Goal: Task Accomplishment & Management: Use online tool/utility

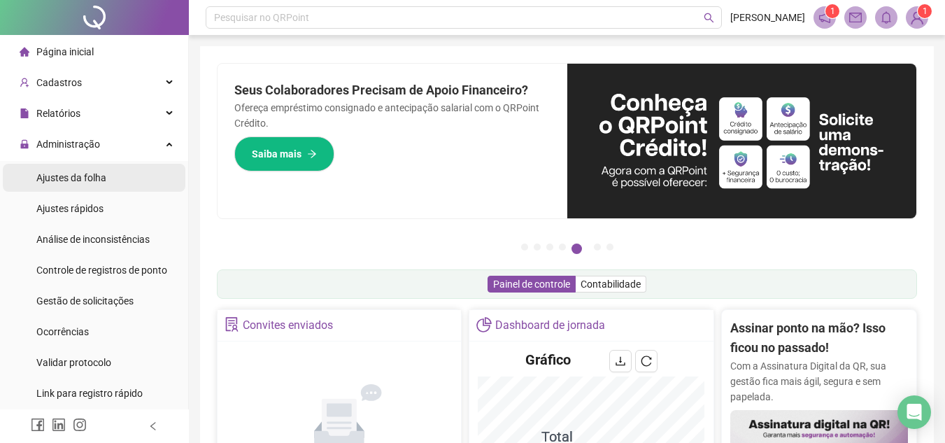
click at [97, 176] on span "Ajustes da folha" at bounding box center [71, 177] width 70 height 11
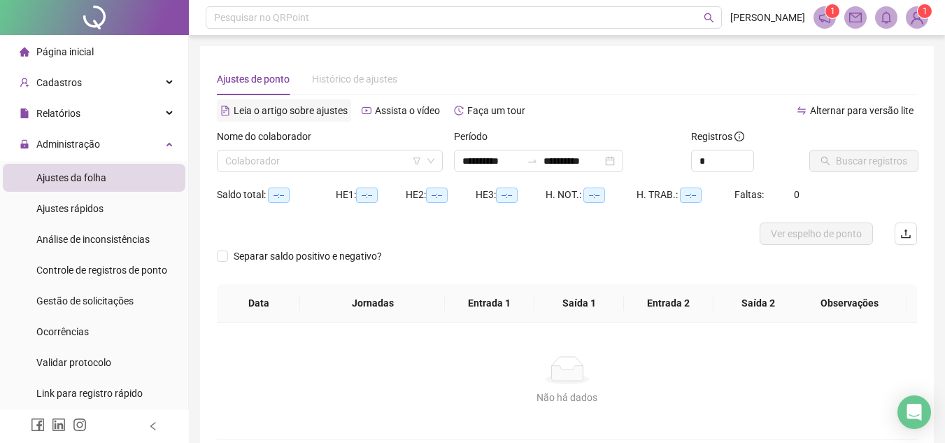
type input "**********"
click at [623, 162] on div "**********" at bounding box center [538, 161] width 169 height 22
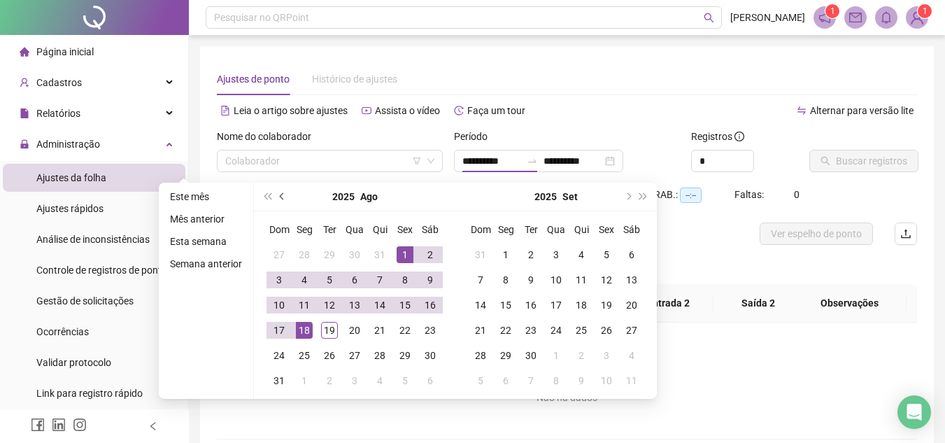
click at [278, 200] on button "prev-year" at bounding box center [282, 197] width 15 height 28
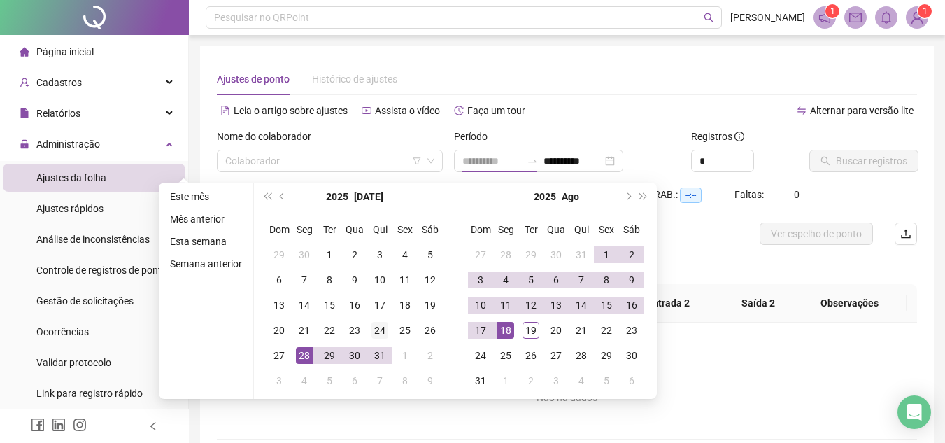
type input "**********"
click at [381, 327] on div "24" at bounding box center [379, 330] width 17 height 17
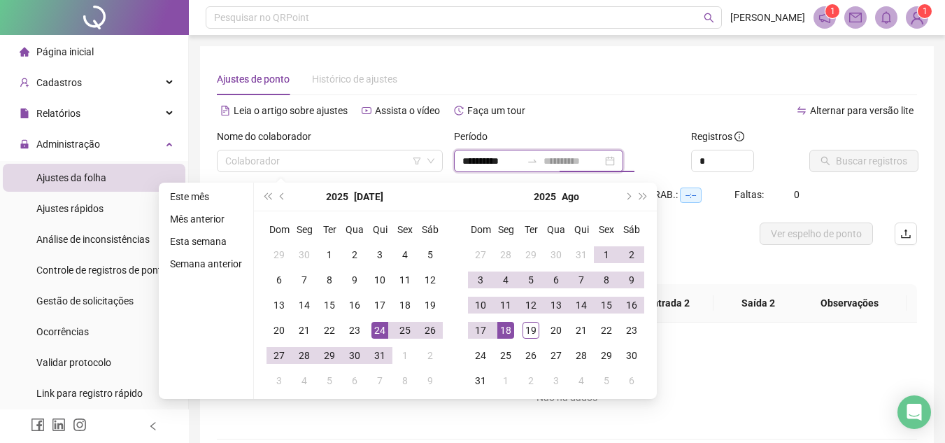
type input "**********"
click at [505, 332] on div "18" at bounding box center [505, 330] width 17 height 17
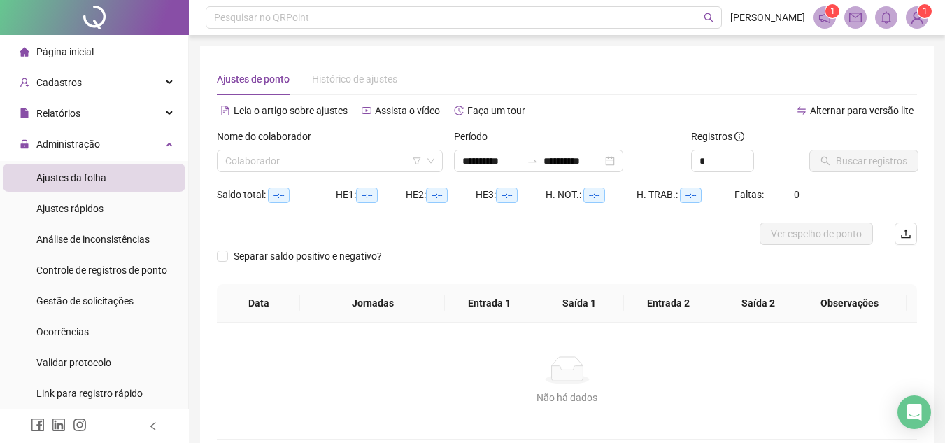
click at [148, 424] on div at bounding box center [94, 426] width 189 height 34
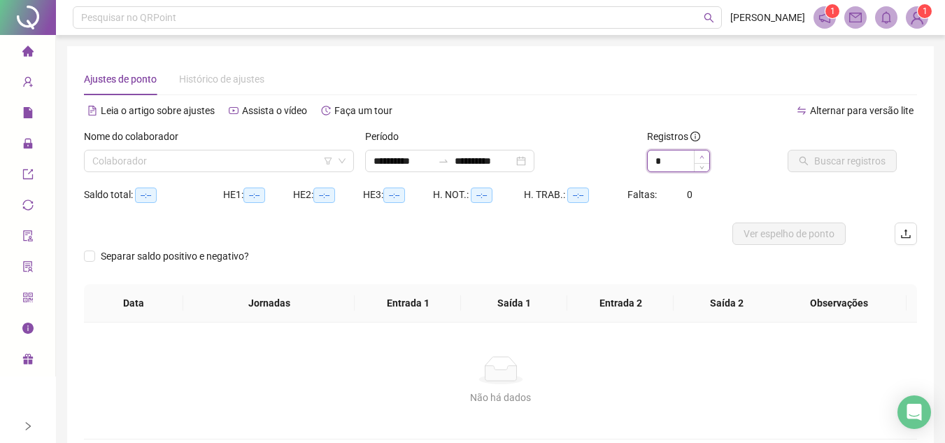
click at [701, 156] on icon "up" at bounding box center [701, 157] width 5 height 5
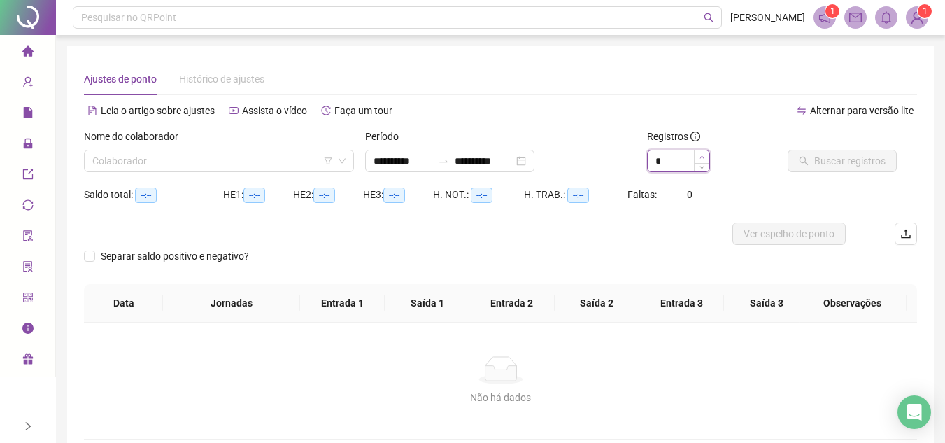
click at [701, 155] on icon "up" at bounding box center [701, 157] width 5 height 5
type input "**"
click at [701, 155] on icon "up" at bounding box center [701, 157] width 5 height 5
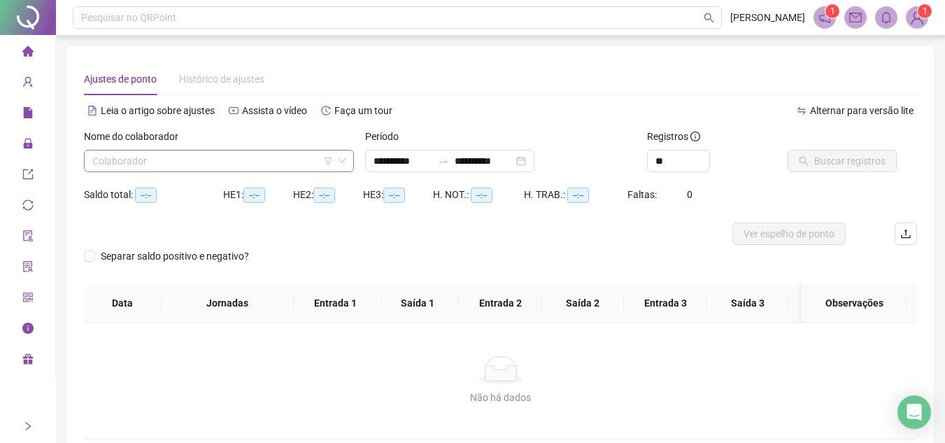
click at [264, 162] on input "search" at bounding box center [212, 160] width 241 height 21
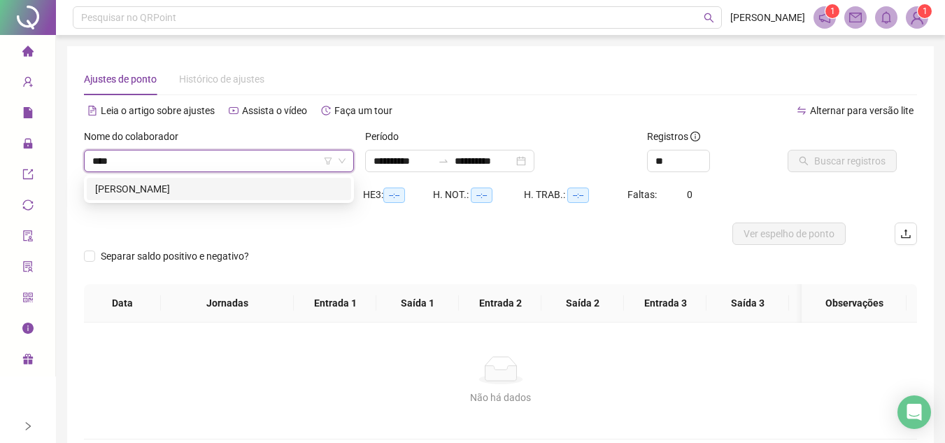
type input "*****"
click at [174, 185] on div "[PERSON_NAME]" at bounding box center [219, 188] width 248 height 15
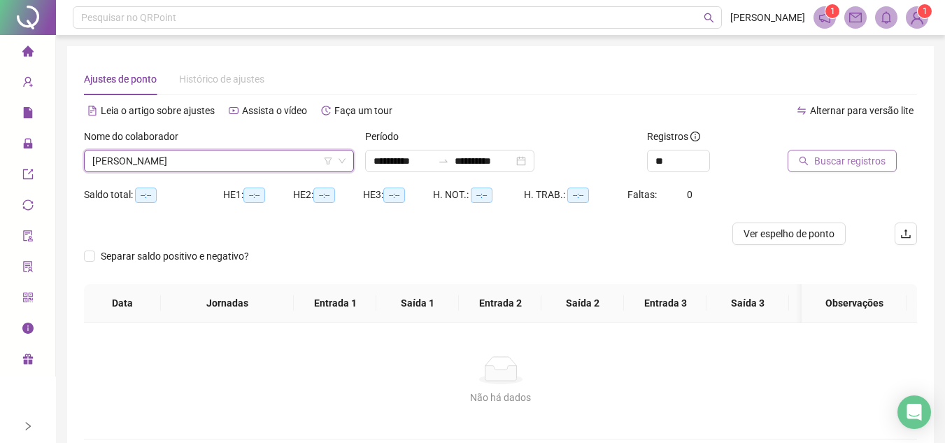
click at [864, 162] on span "Buscar registros" at bounding box center [849, 160] width 71 height 15
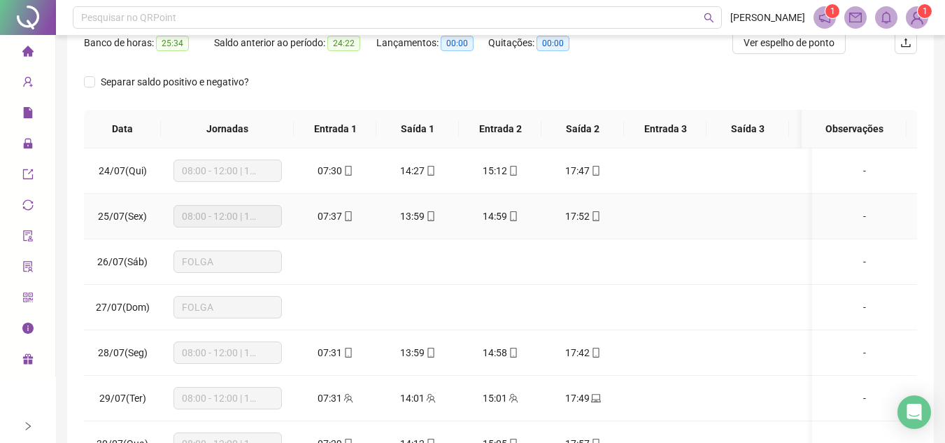
scroll to position [210, 0]
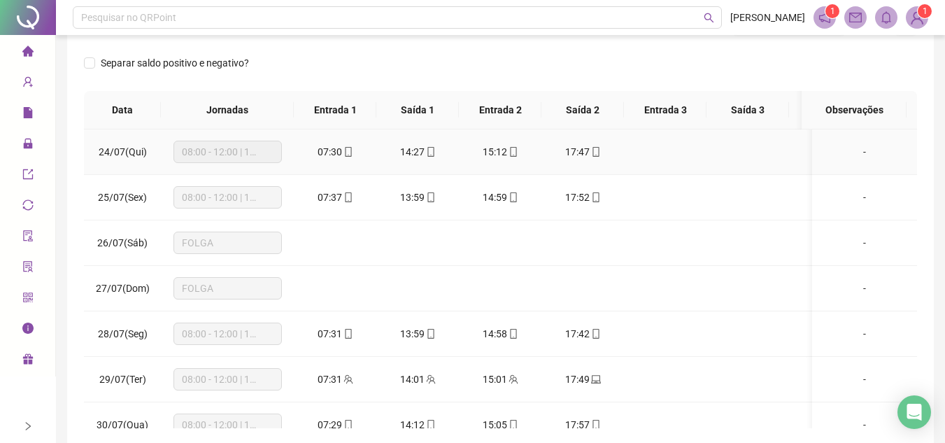
click at [353, 148] on div "07:30" at bounding box center [335, 151] width 60 height 15
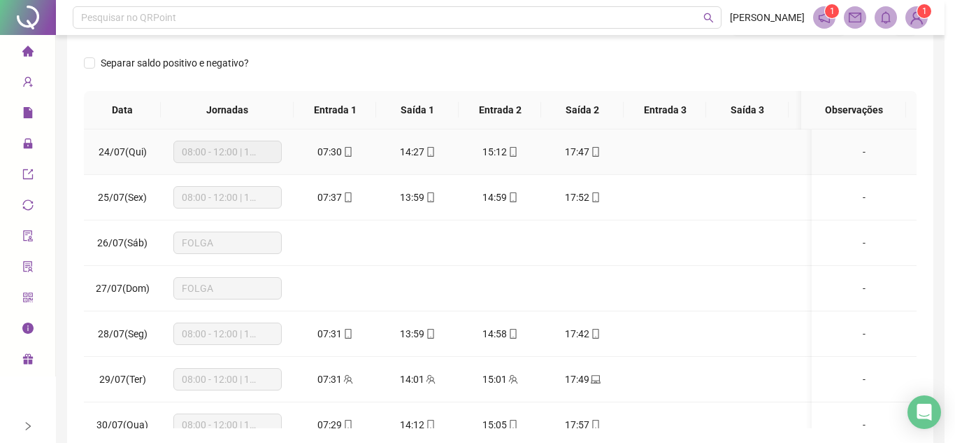
type input "**********"
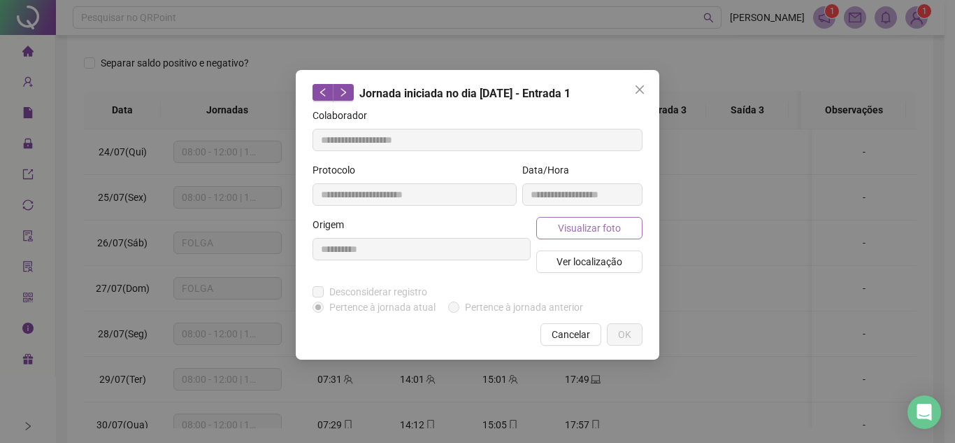
click at [573, 222] on span "Visualizar foto" at bounding box center [589, 227] width 63 height 15
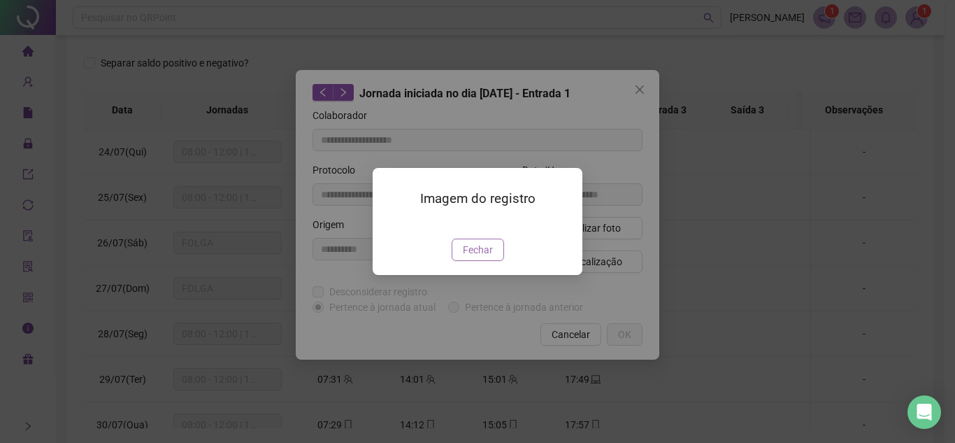
click at [468, 261] on button "Fechar" at bounding box center [478, 249] width 52 height 22
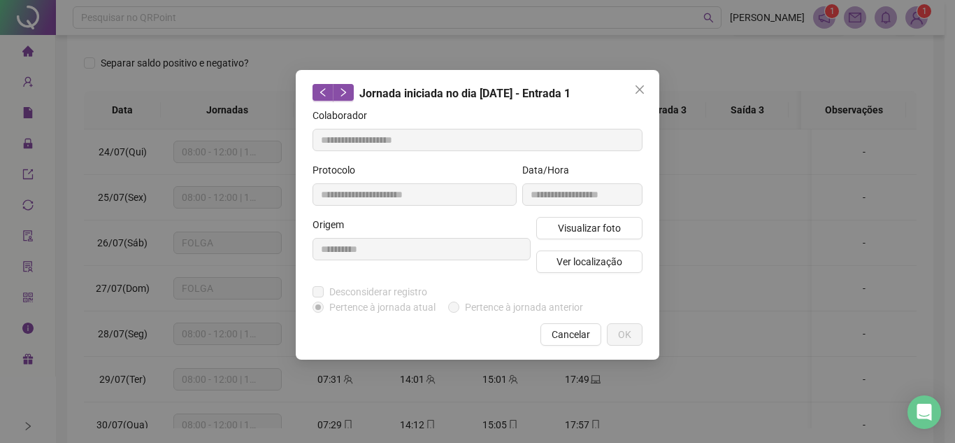
drag, startPoint x: 637, startPoint y: 87, endPoint x: 631, endPoint y: 96, distance: 11.6
click at [638, 86] on icon "close" at bounding box center [639, 89] width 11 height 11
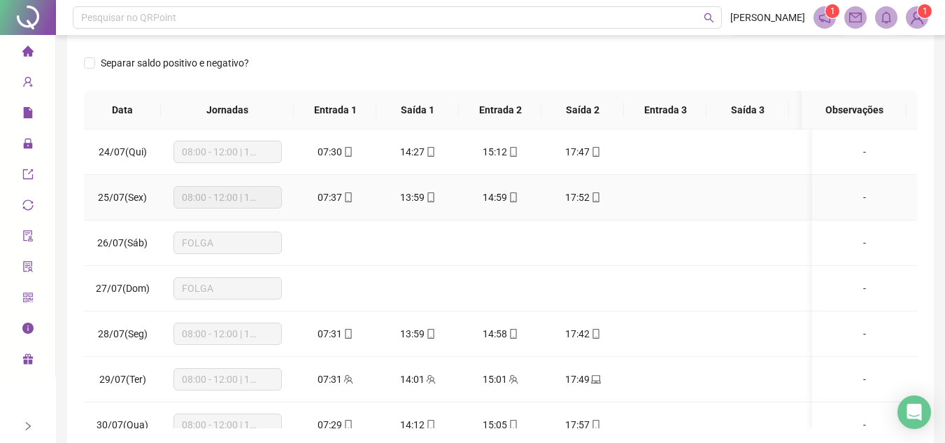
click at [342, 202] on span at bounding box center [347, 197] width 11 height 11
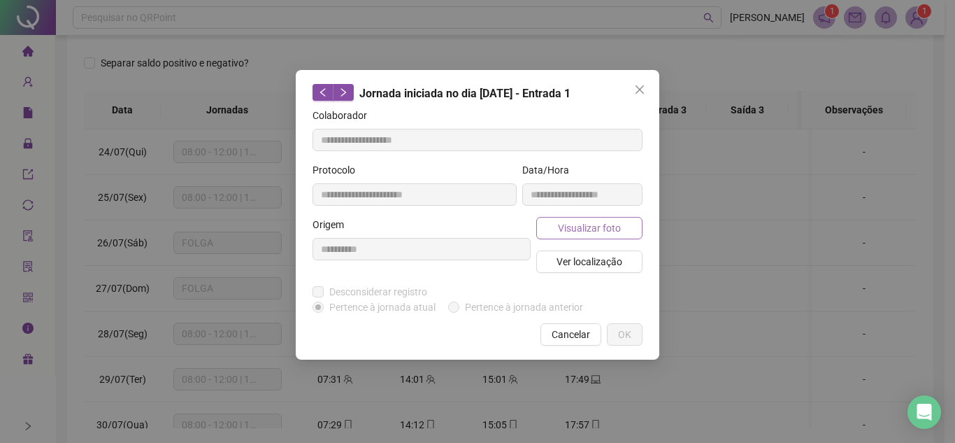
type input "**********"
click at [588, 222] on span "Visualizar foto" at bounding box center [589, 227] width 63 height 15
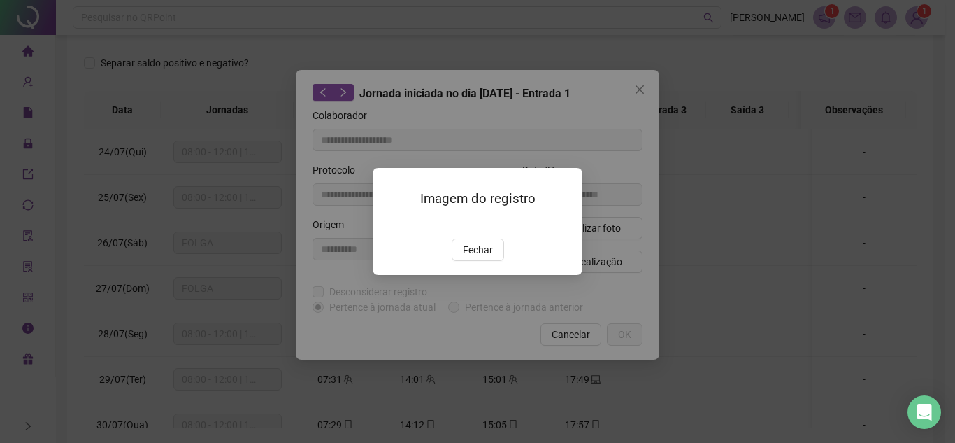
drag, startPoint x: 485, startPoint y: 323, endPoint x: 603, endPoint y: 203, distance: 167.6
click at [485, 257] on span "Fechar" at bounding box center [478, 249] width 30 height 15
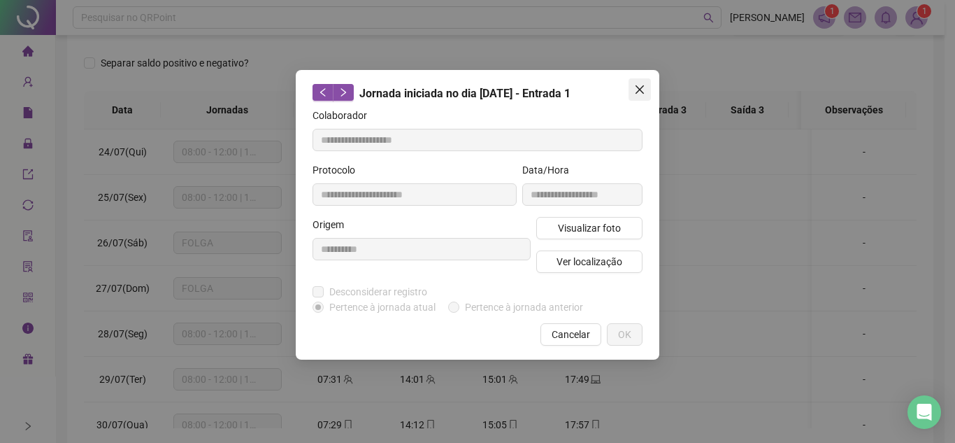
click at [644, 83] on button "Close" at bounding box center [640, 89] width 22 height 22
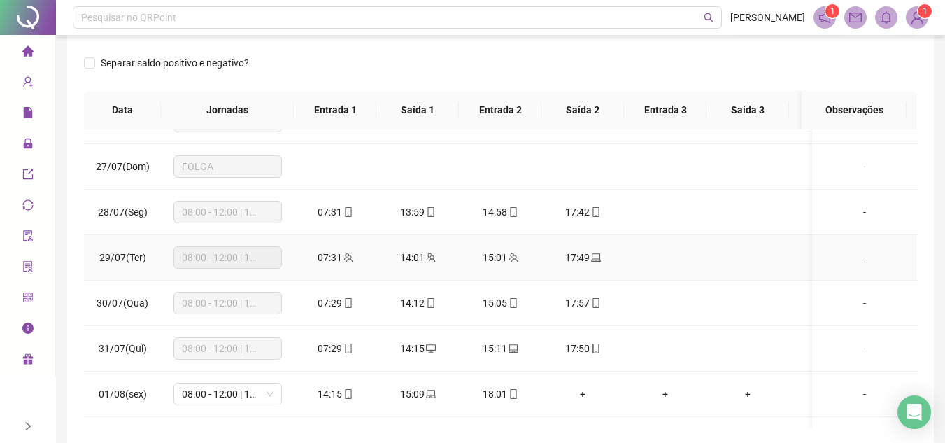
scroll to position [140, 0]
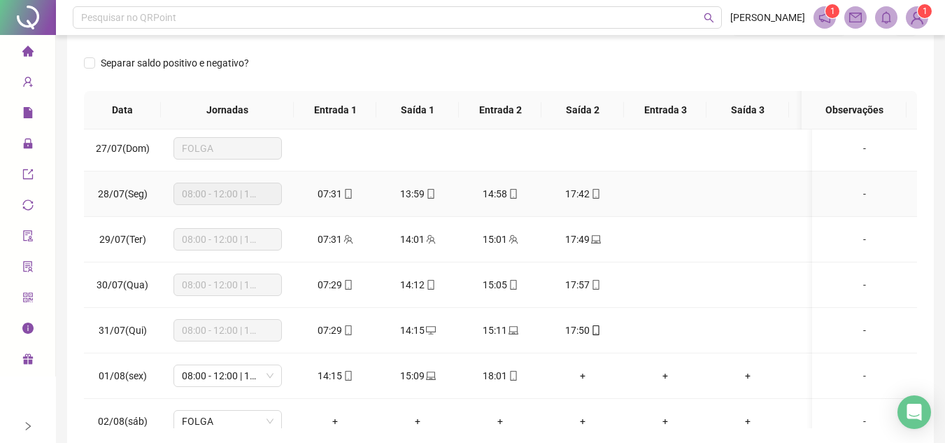
click at [350, 199] on span at bounding box center [347, 193] width 11 height 11
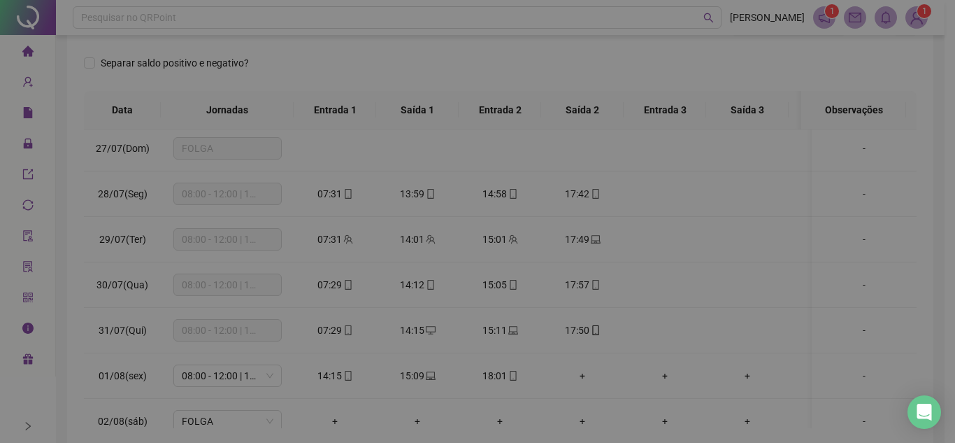
type input "**********"
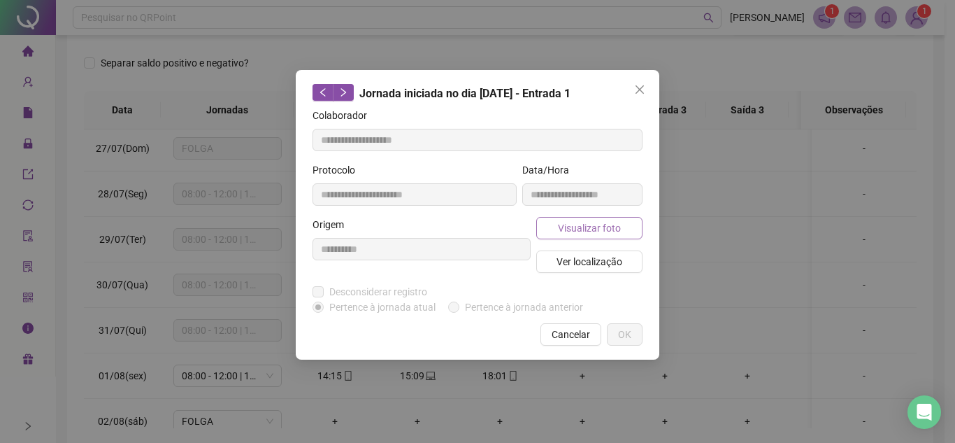
click at [588, 223] on span "Visualizar foto" at bounding box center [589, 227] width 63 height 15
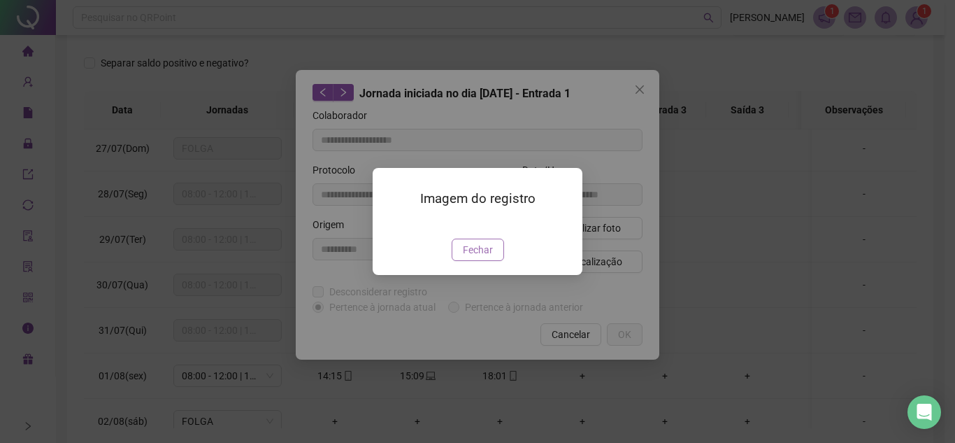
click at [486, 261] on button "Fechar" at bounding box center [478, 249] width 52 height 22
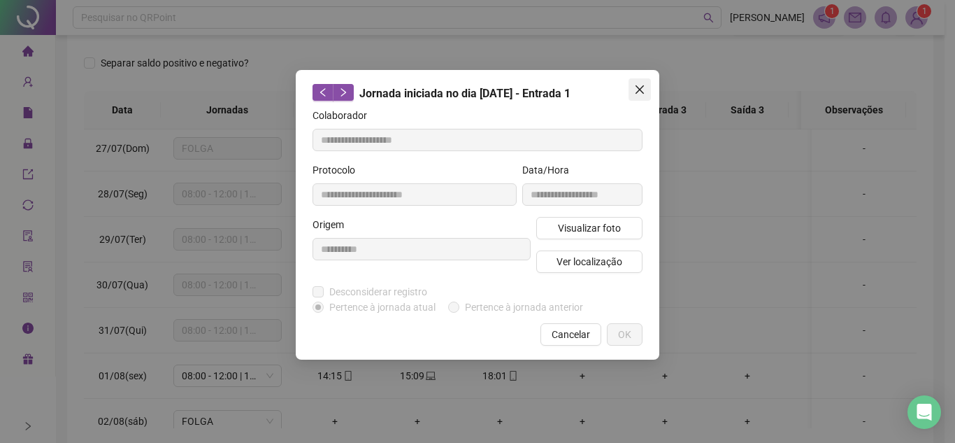
click at [634, 86] on span "Close" at bounding box center [640, 89] width 22 height 11
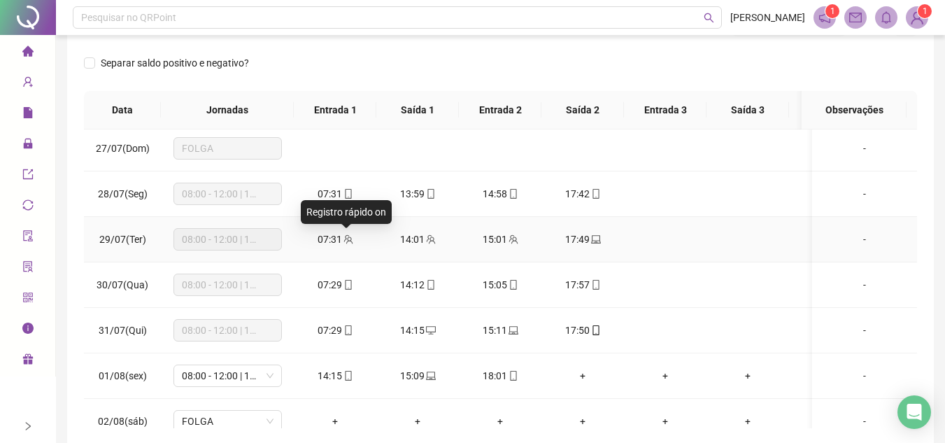
click at [348, 238] on icon "team" at bounding box center [348, 239] width 10 height 10
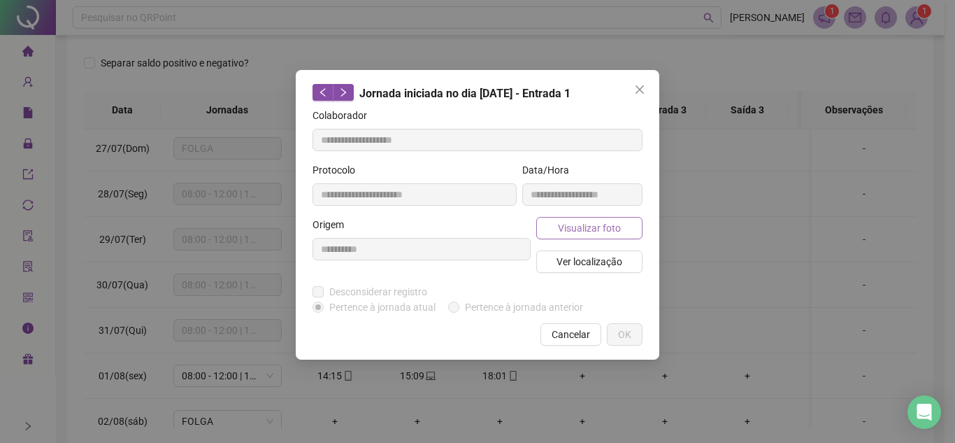
click at [608, 222] on span "Visualizar foto" at bounding box center [589, 227] width 63 height 15
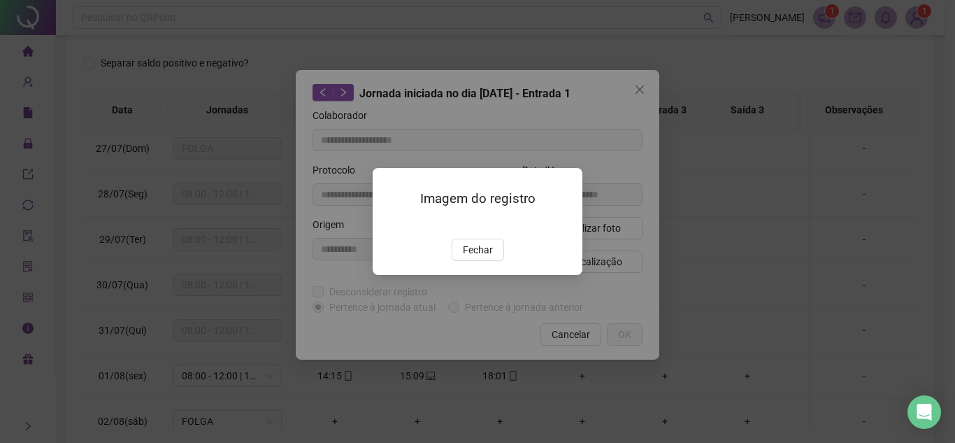
type input "**********"
click at [492, 261] on button "Fechar" at bounding box center [478, 249] width 52 height 22
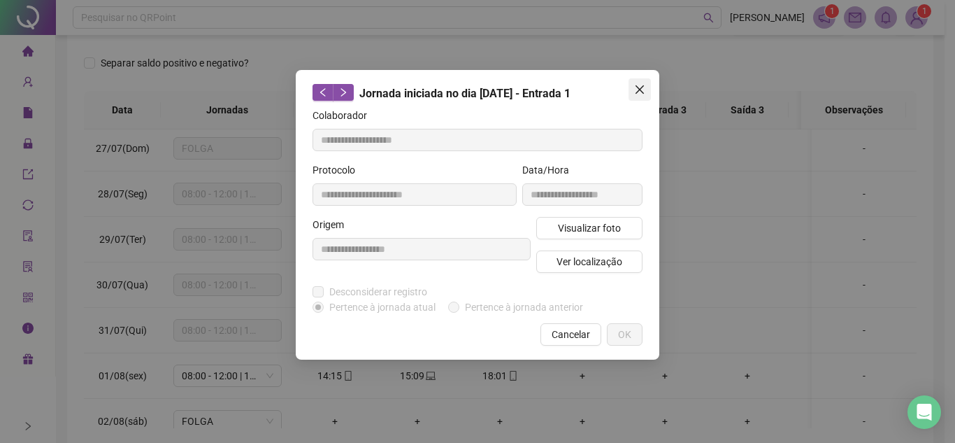
click at [636, 92] on icon "close" at bounding box center [639, 89] width 11 height 11
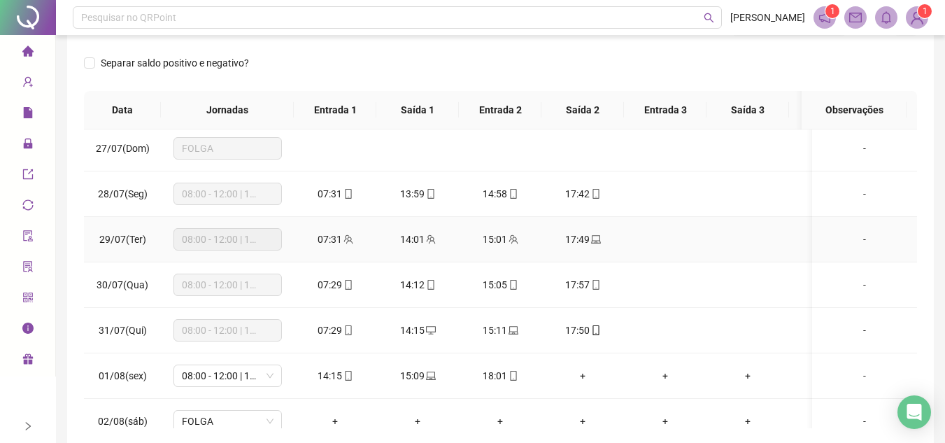
click at [345, 242] on icon "team" at bounding box center [347, 238] width 9 height 9
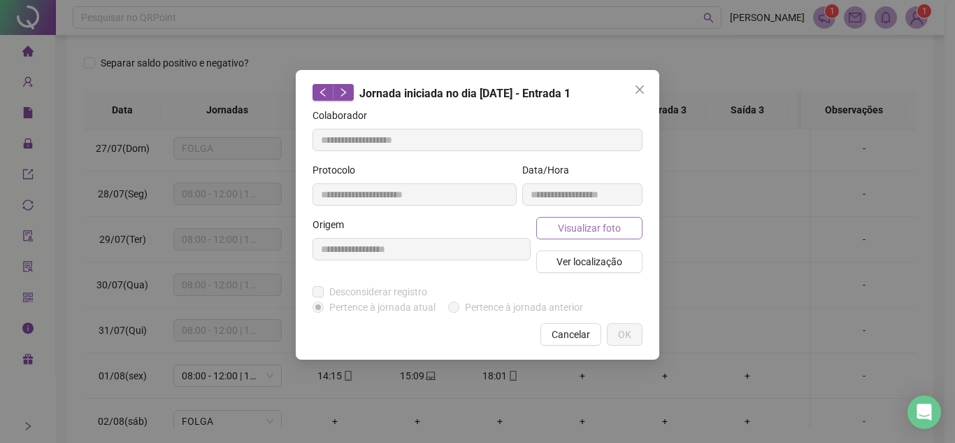
click at [561, 231] on span "Visualizar foto" at bounding box center [589, 227] width 63 height 15
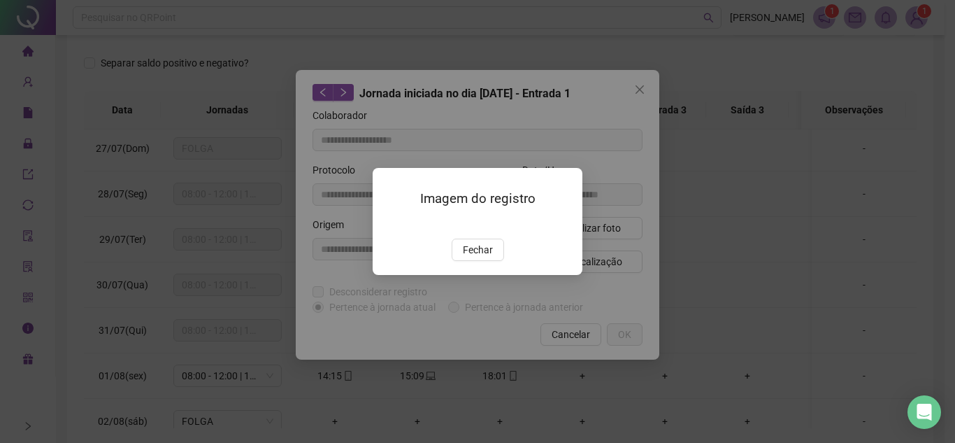
click at [389, 224] on img at bounding box center [389, 224] width 0 height 0
click at [482, 257] on span "Fechar" at bounding box center [478, 249] width 30 height 15
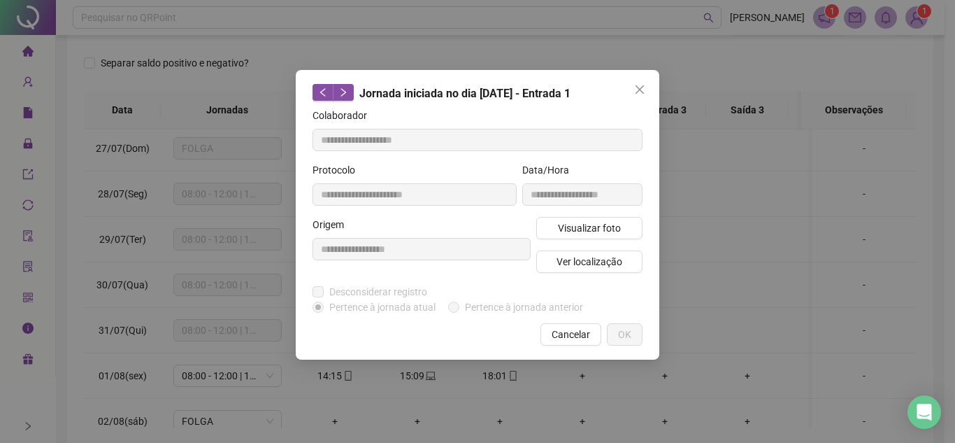
click at [633, 90] on span "Close" at bounding box center [640, 89] width 22 height 11
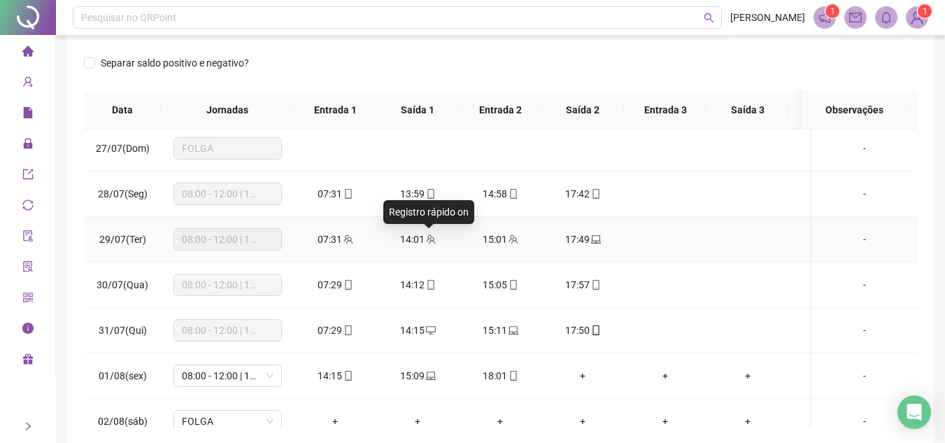
click at [430, 234] on icon "team" at bounding box center [431, 239] width 10 height 10
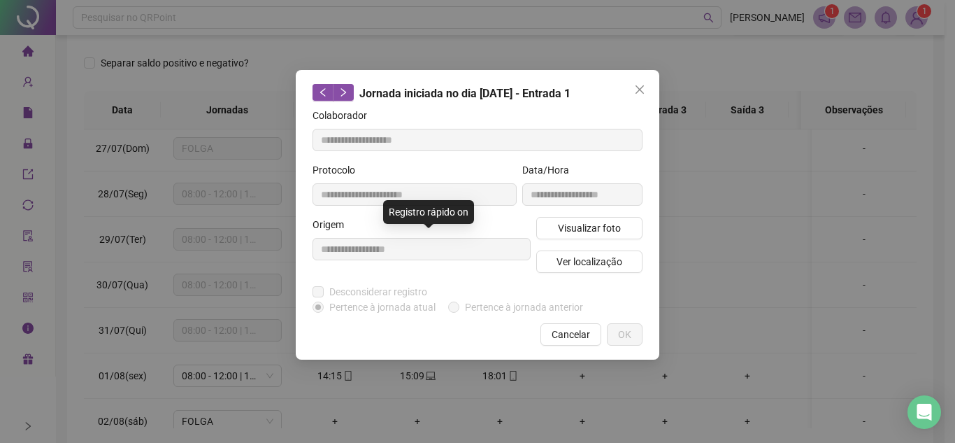
type input "**********"
click at [614, 222] on span "Visualizar foto" at bounding box center [589, 227] width 63 height 15
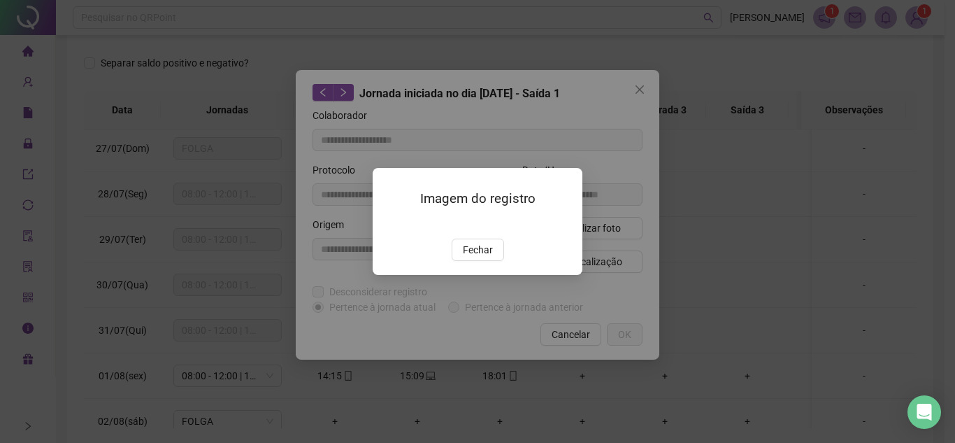
click at [480, 257] on span "Fechar" at bounding box center [478, 249] width 30 height 15
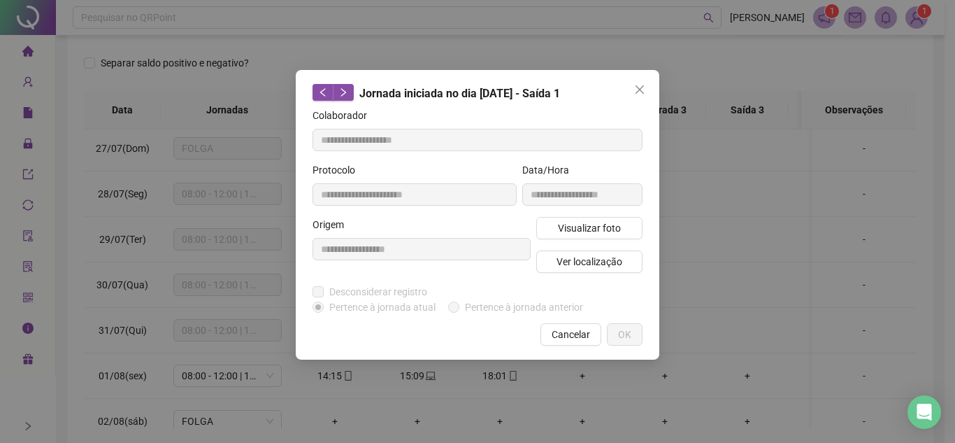
click at [639, 84] on button "Close" at bounding box center [640, 89] width 22 height 22
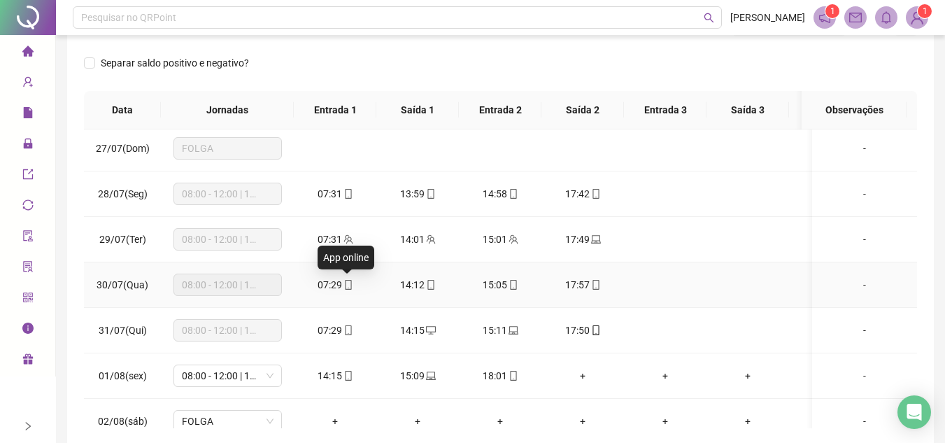
click at [347, 280] on icon "mobile" at bounding box center [348, 285] width 10 height 10
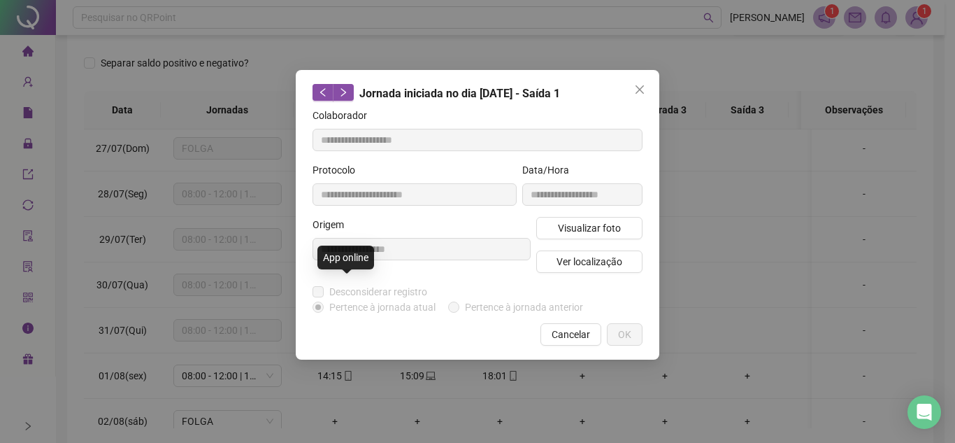
type input "**********"
click at [610, 220] on span "Visualizar foto" at bounding box center [589, 227] width 63 height 15
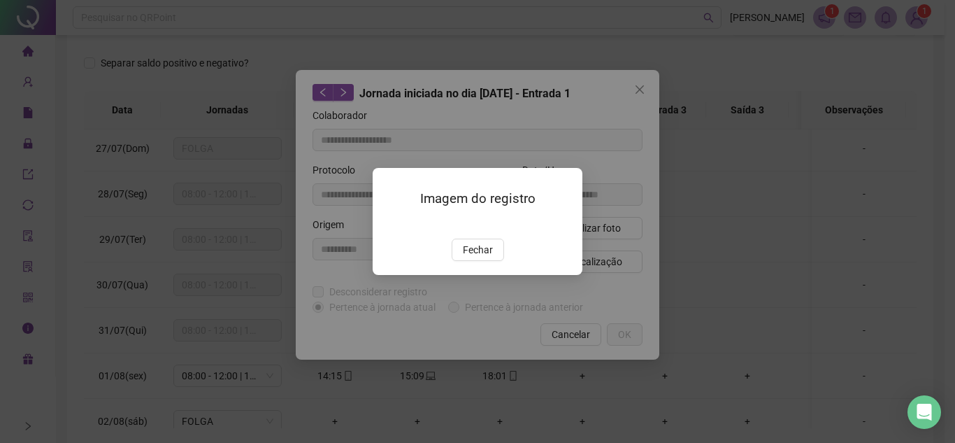
click at [470, 275] on div "Imagem do registro Fechar" at bounding box center [478, 221] width 210 height 107
click at [645, 90] on div "Imagem do registro Fechar" at bounding box center [477, 221] width 955 height 443
click at [482, 257] on span "Fechar" at bounding box center [478, 249] width 30 height 15
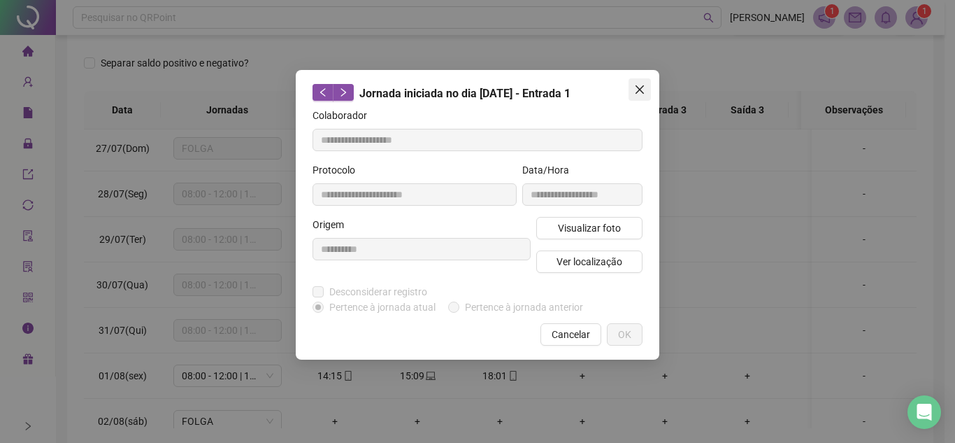
click at [638, 90] on icon "close" at bounding box center [639, 89] width 11 height 11
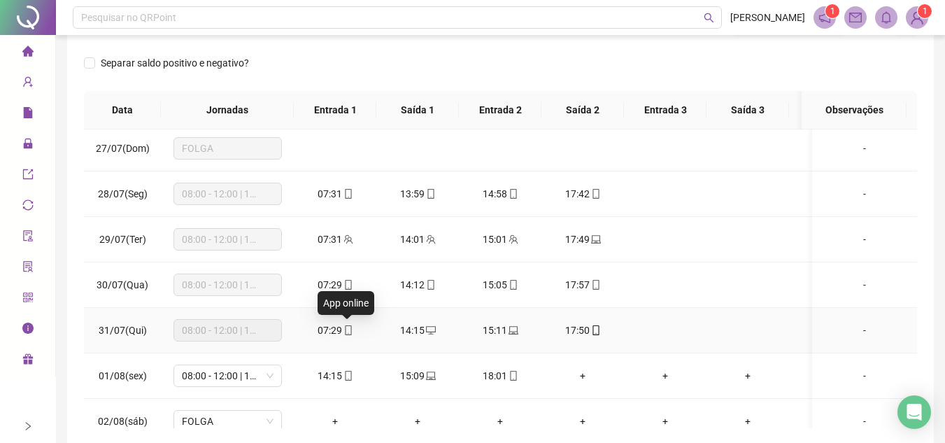
click at [350, 329] on icon "mobile" at bounding box center [348, 330] width 10 height 10
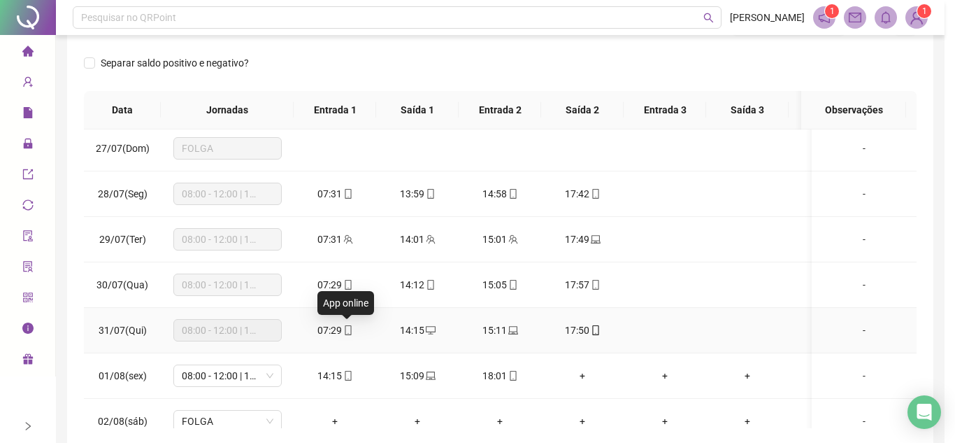
type input "**********"
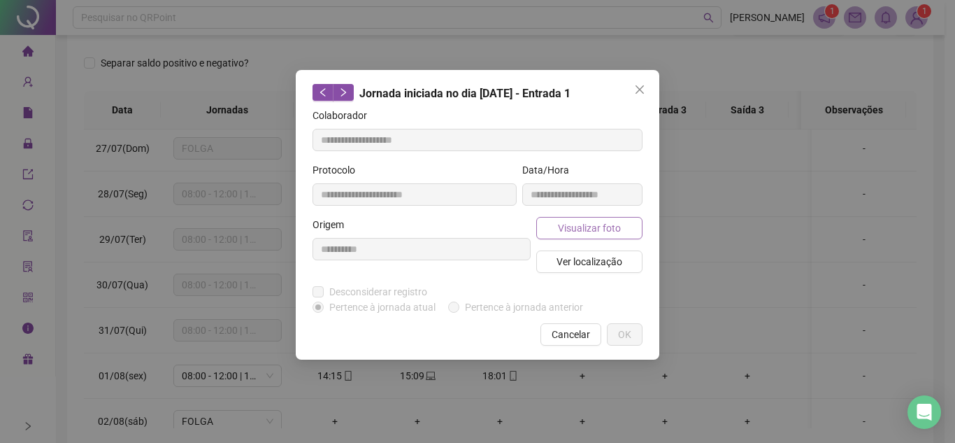
click at [594, 229] on span "Visualizar foto" at bounding box center [589, 227] width 63 height 15
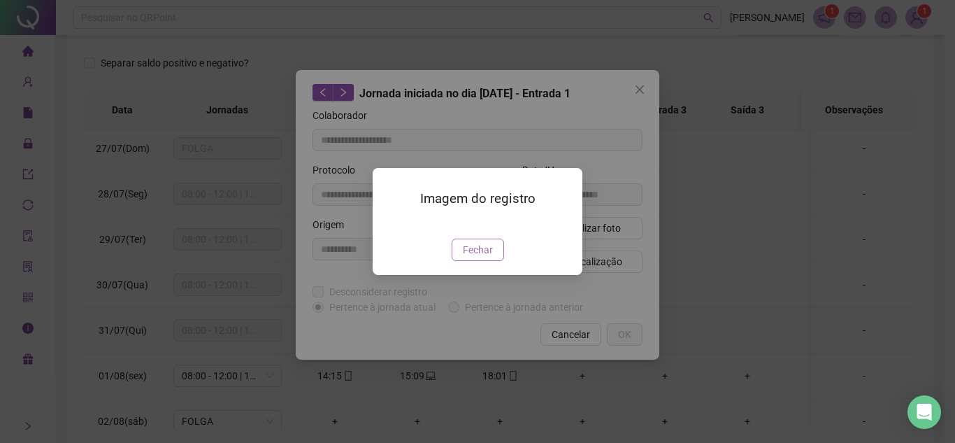
click at [488, 257] on span "Fechar" at bounding box center [478, 249] width 30 height 15
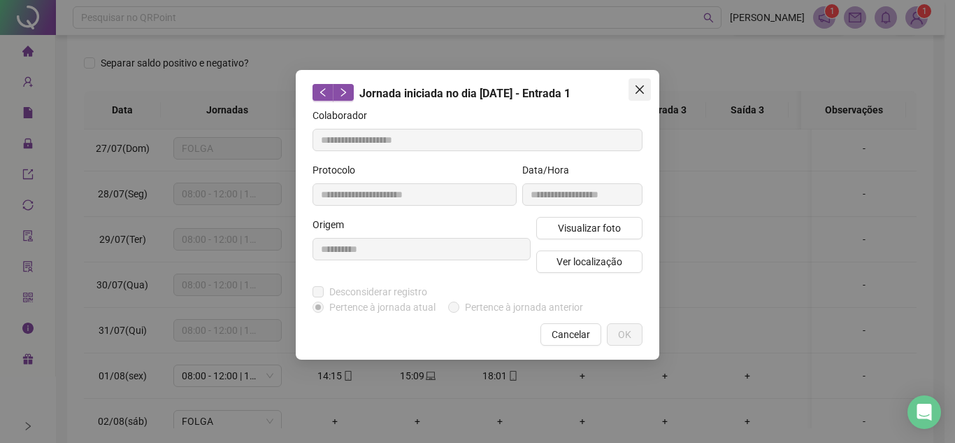
click at [640, 85] on icon "close" at bounding box center [639, 89] width 11 height 11
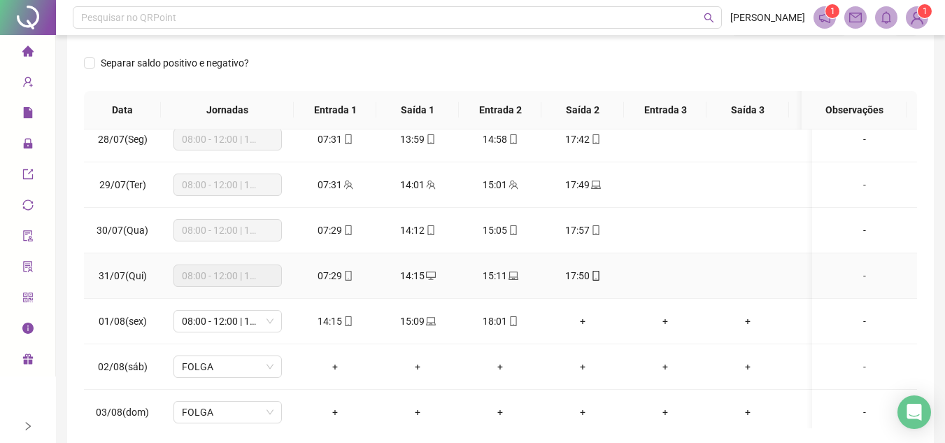
scroll to position [280, 0]
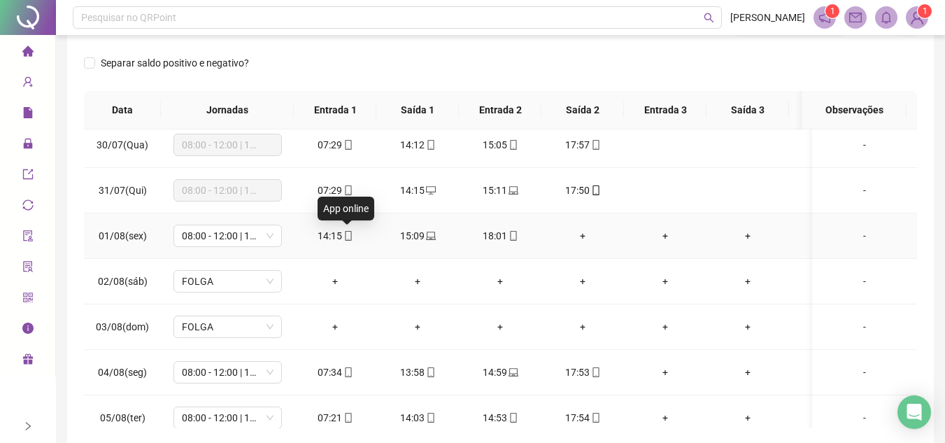
click at [349, 237] on icon "mobile" at bounding box center [348, 236] width 10 height 10
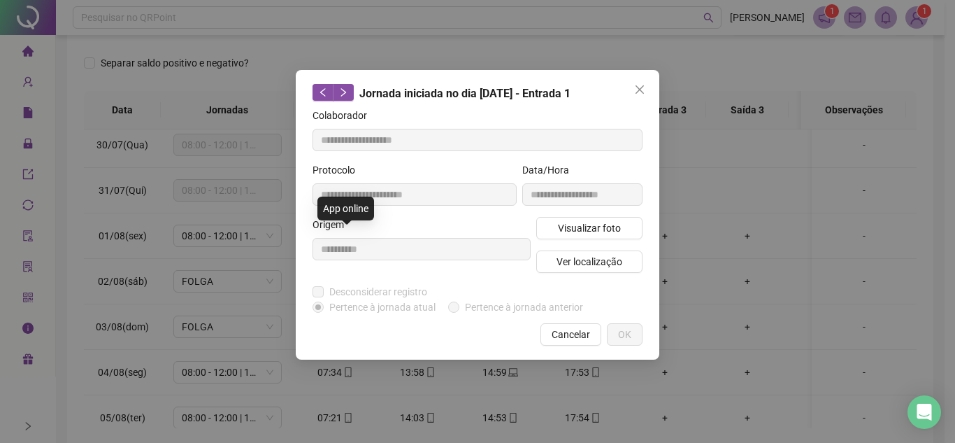
type input "**********"
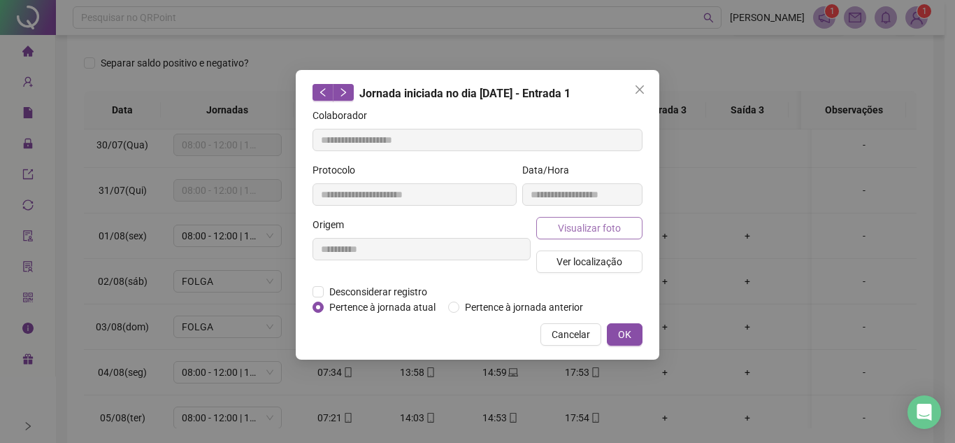
click at [600, 226] on span "Visualizar foto" at bounding box center [589, 227] width 63 height 15
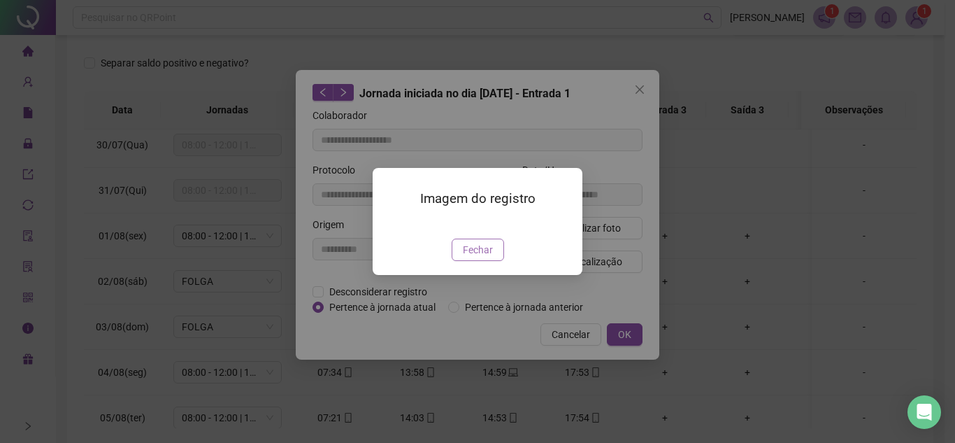
click at [477, 257] on span "Fechar" at bounding box center [478, 249] width 30 height 15
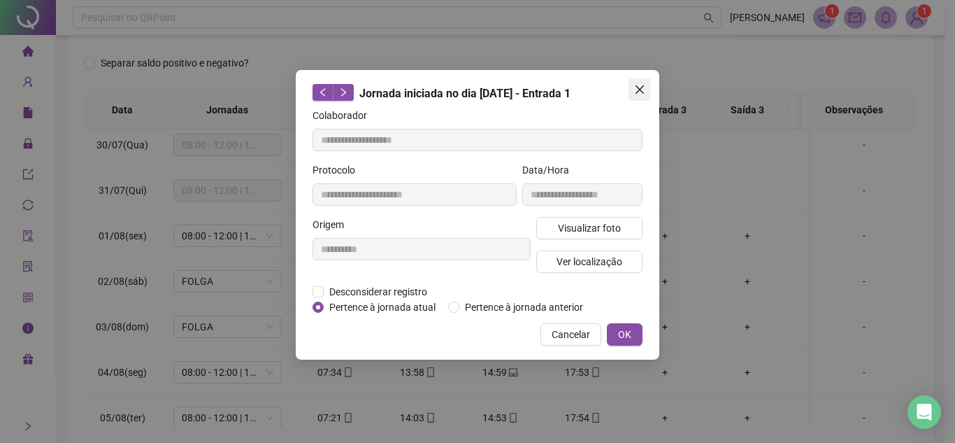
click at [639, 87] on icon "close" at bounding box center [639, 89] width 11 height 11
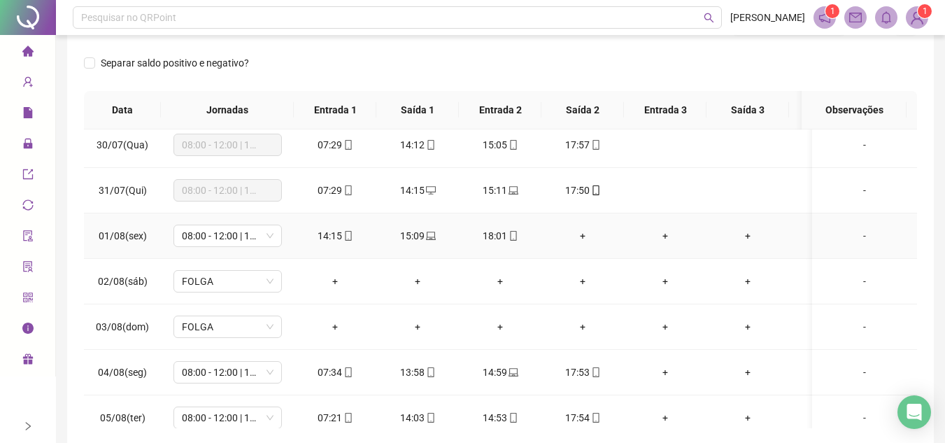
click at [352, 238] on icon "mobile" at bounding box center [348, 236] width 10 height 10
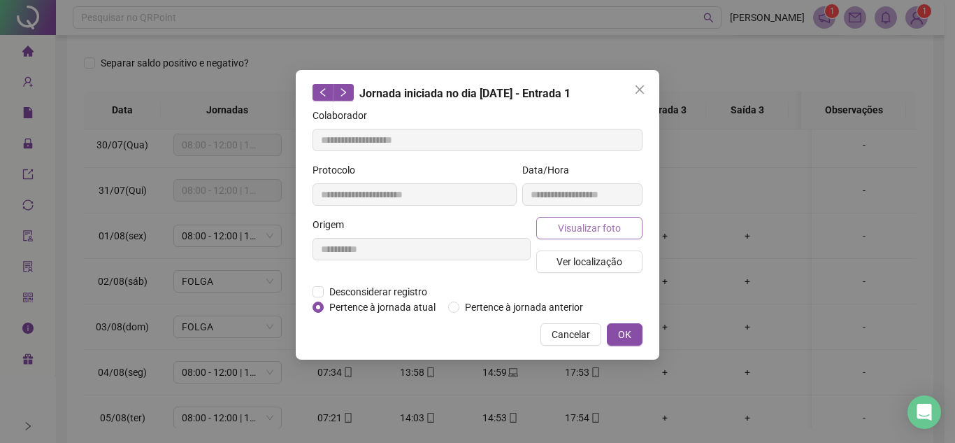
click at [587, 229] on span "Visualizar foto" at bounding box center [589, 227] width 63 height 15
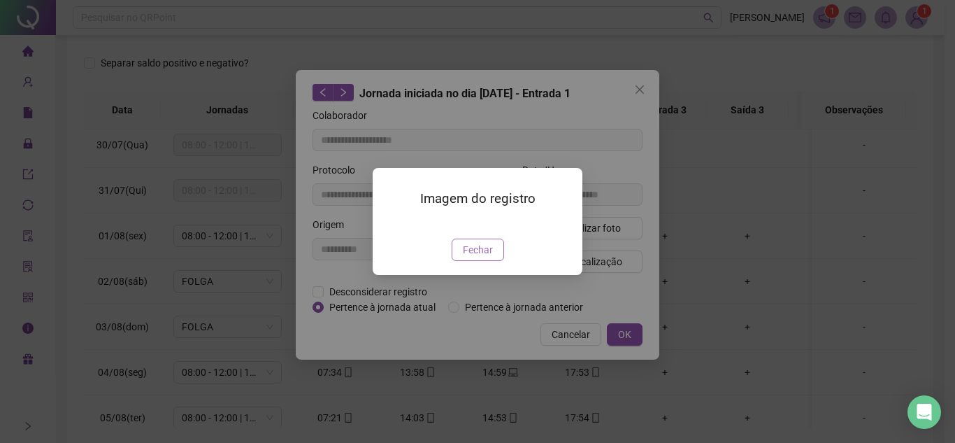
click at [479, 257] on span "Fechar" at bounding box center [478, 249] width 30 height 15
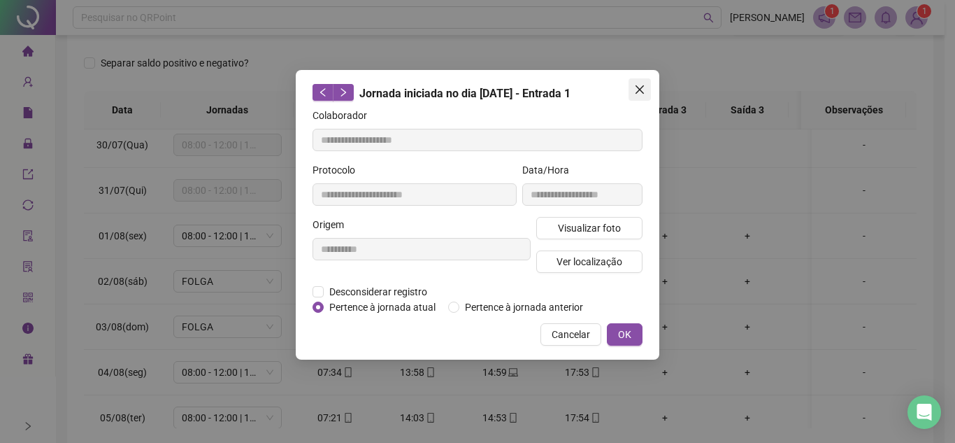
click at [644, 94] on icon "close" at bounding box center [639, 89] width 11 height 11
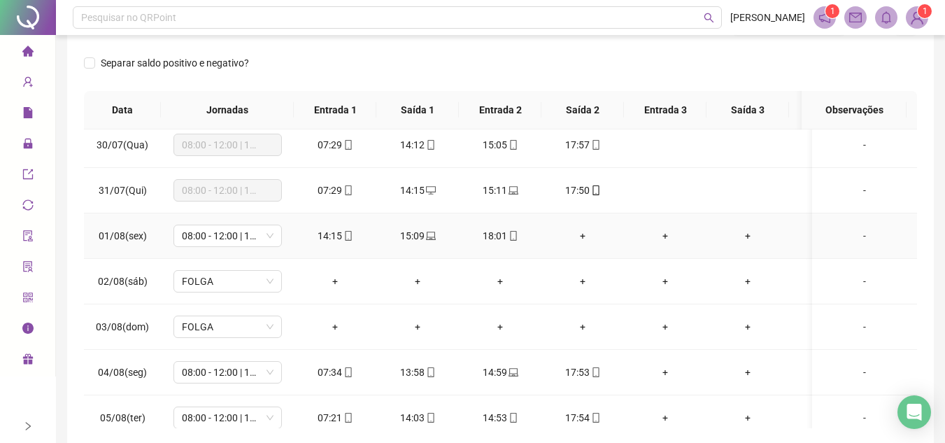
click at [586, 238] on div "+" at bounding box center [582, 235] width 60 height 15
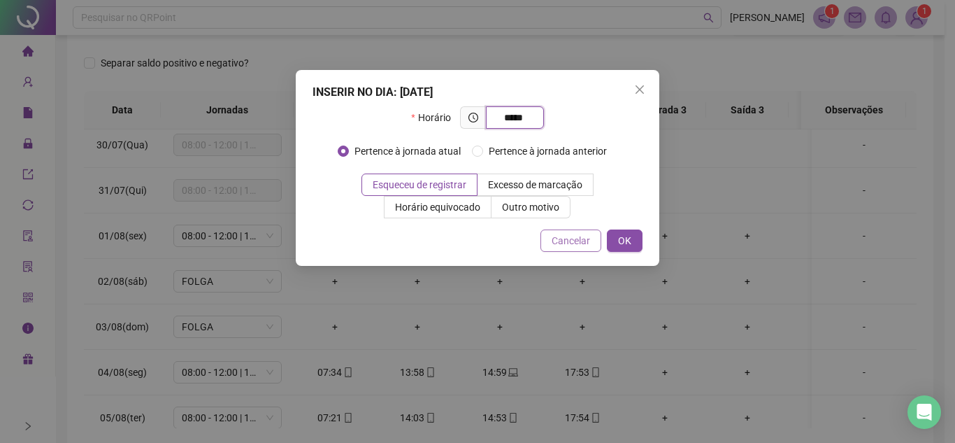
type input "*****"
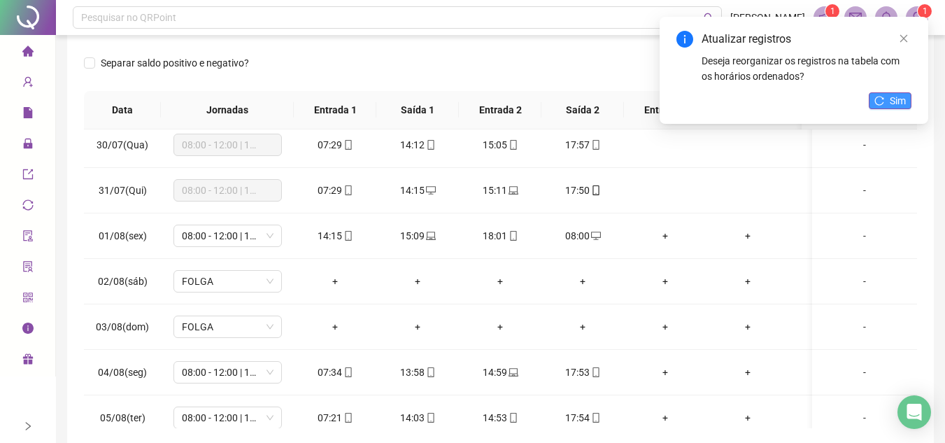
click at [894, 99] on span "Sim" at bounding box center [897, 100] width 16 height 15
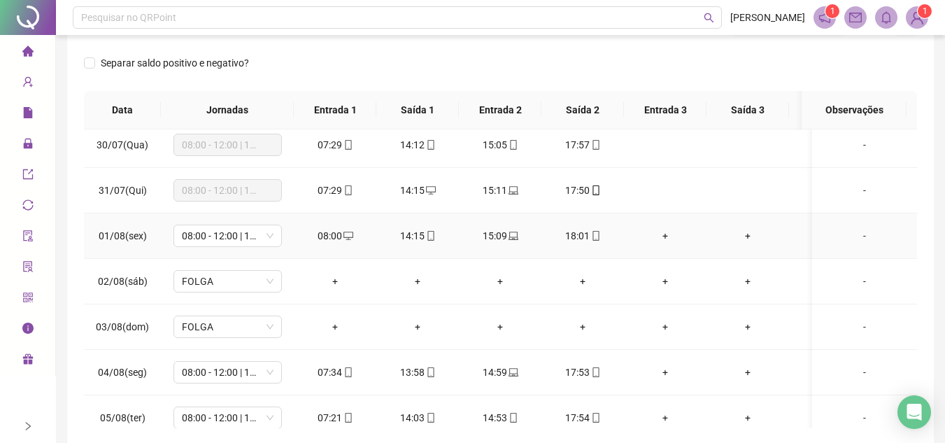
click at [601, 238] on div "18:01" at bounding box center [582, 235] width 60 height 15
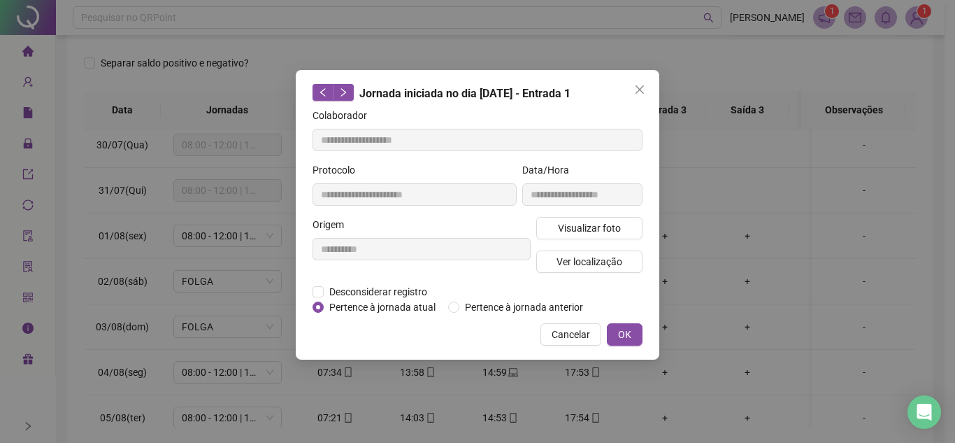
type input "**********"
click at [599, 233] on span "Visualizar foto" at bounding box center [589, 227] width 63 height 15
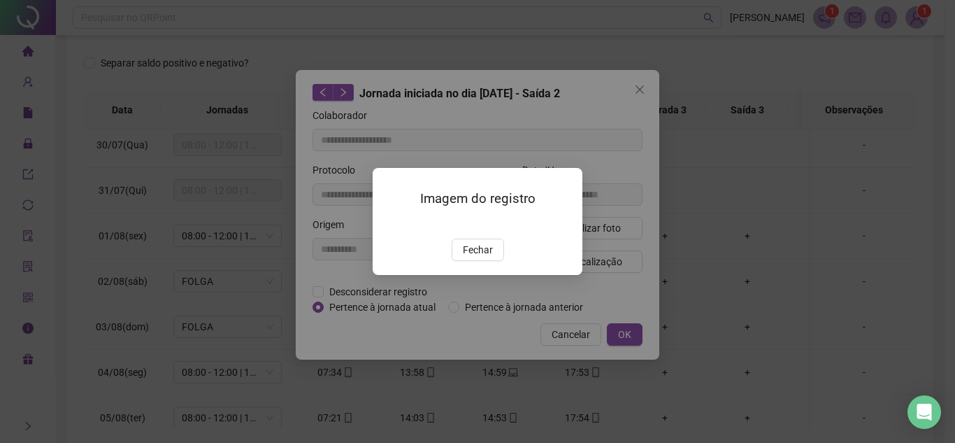
click at [481, 275] on div "Imagem do registro Fechar" at bounding box center [478, 221] width 210 height 107
click at [479, 257] on span "Fechar" at bounding box center [478, 249] width 30 height 15
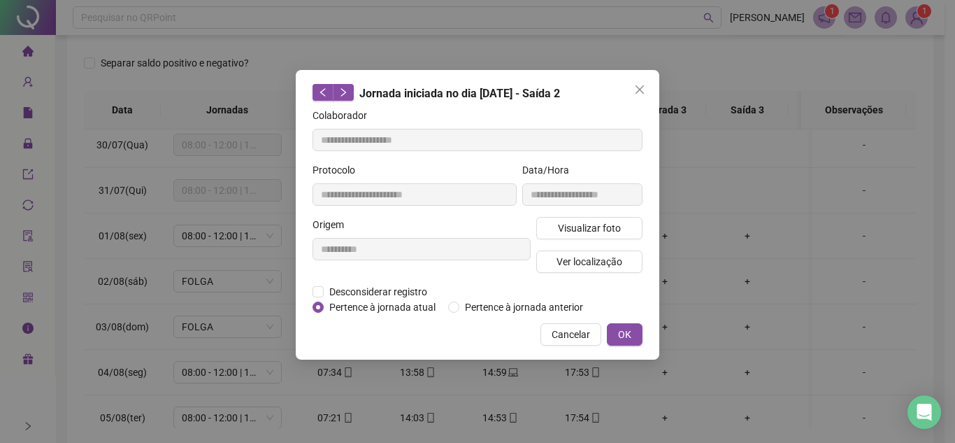
click at [638, 86] on icon "close" at bounding box center [639, 89] width 11 height 11
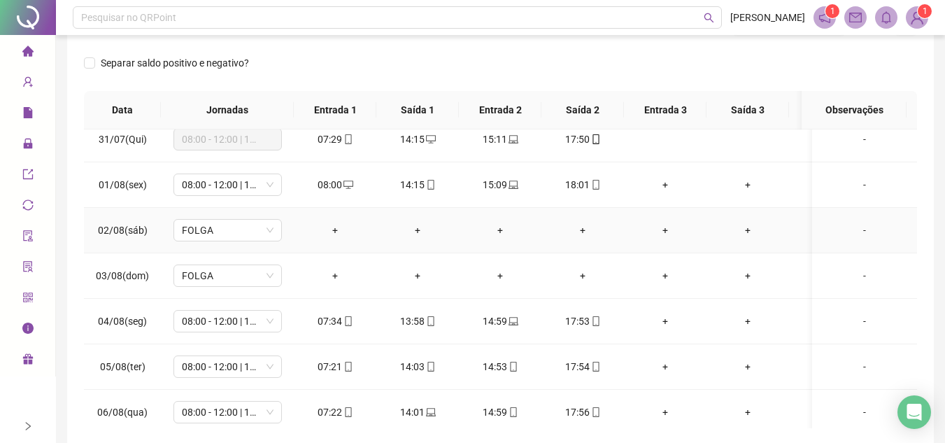
scroll to position [420, 0]
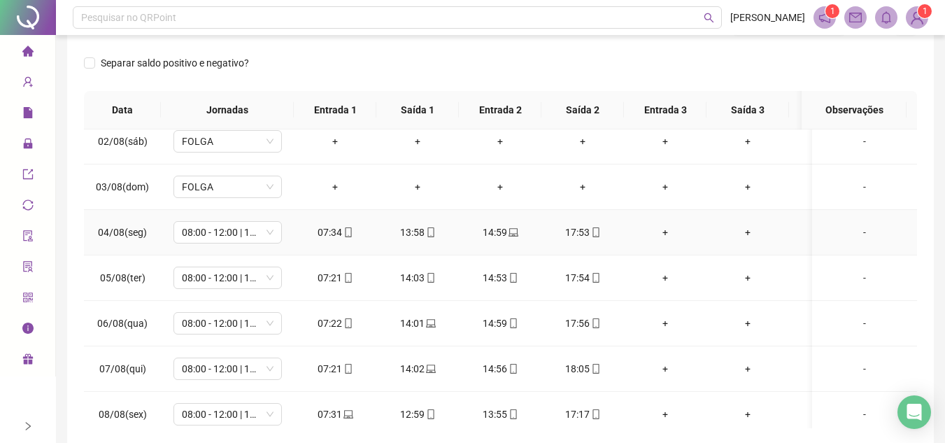
click at [343, 231] on icon "mobile" at bounding box center [348, 232] width 10 height 10
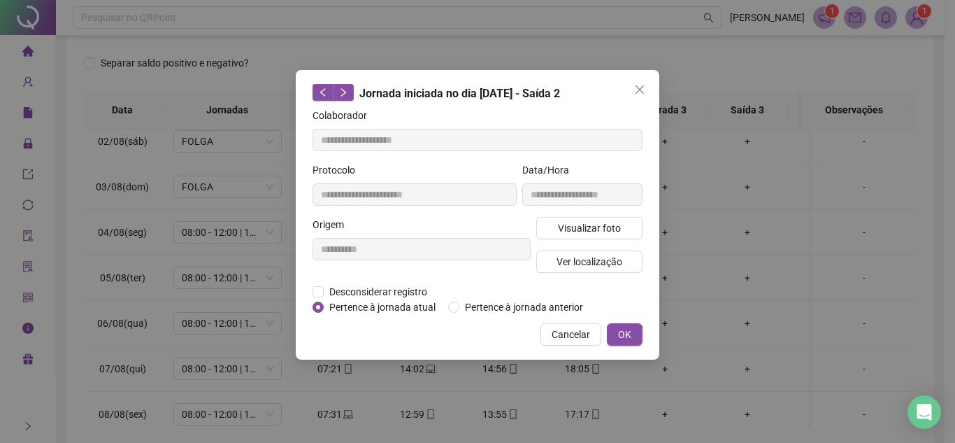
type input "**********"
click at [599, 225] on span "Visualizar foto" at bounding box center [589, 227] width 63 height 15
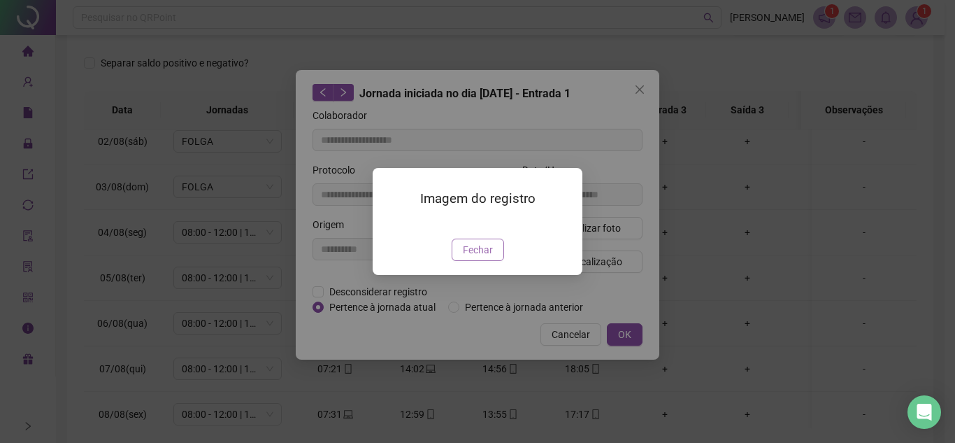
click at [466, 257] on span "Fechar" at bounding box center [478, 249] width 30 height 15
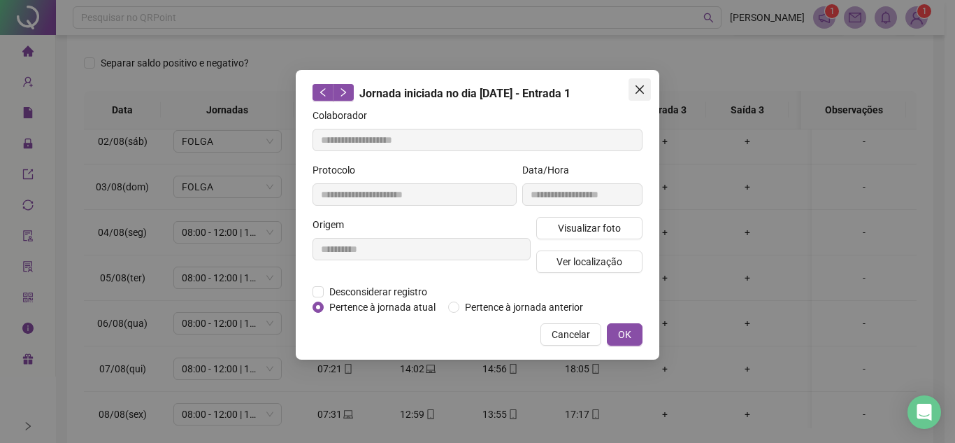
click at [642, 84] on icon "close" at bounding box center [639, 89] width 11 height 11
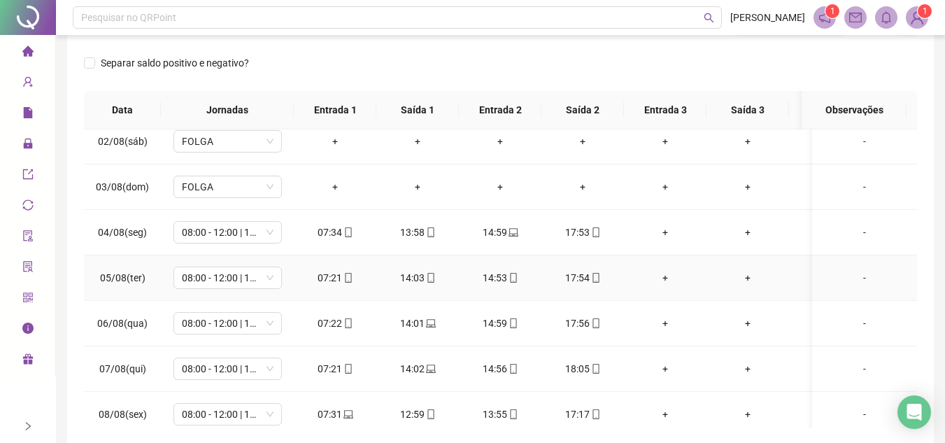
click at [346, 283] on span at bounding box center [347, 277] width 11 height 11
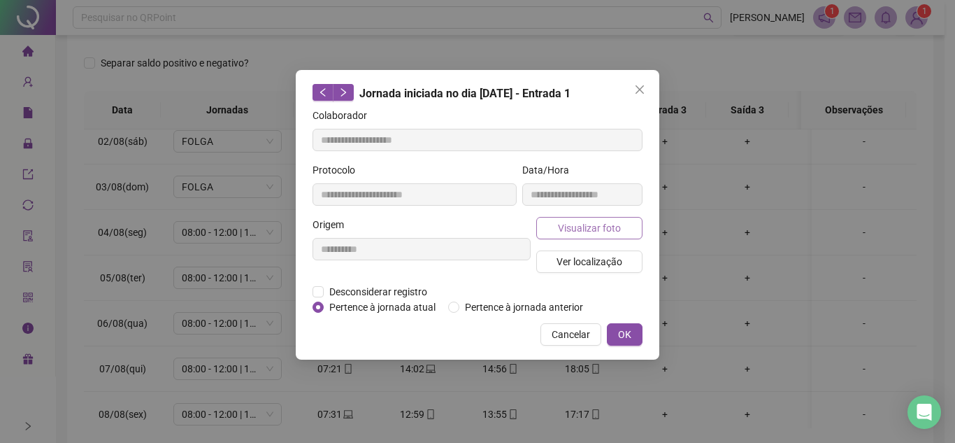
click at [614, 220] on span "Visualizar foto" at bounding box center [589, 227] width 63 height 15
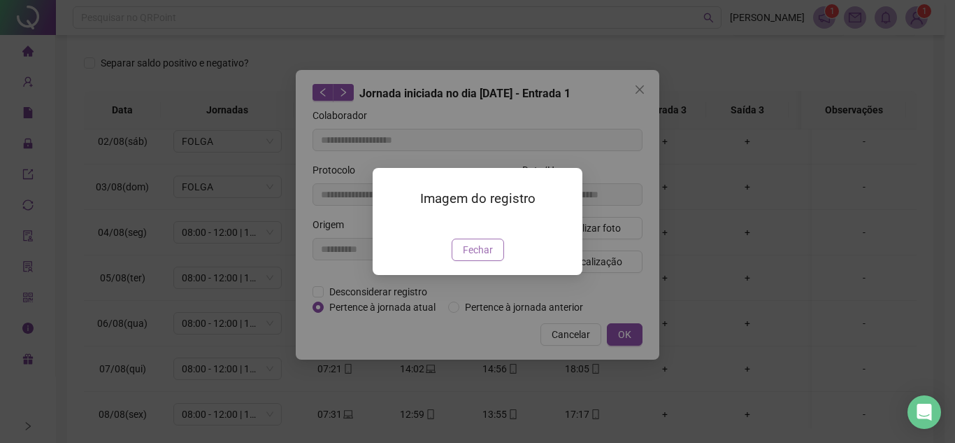
type input "**********"
click at [484, 257] on span "Fechar" at bounding box center [478, 249] width 30 height 15
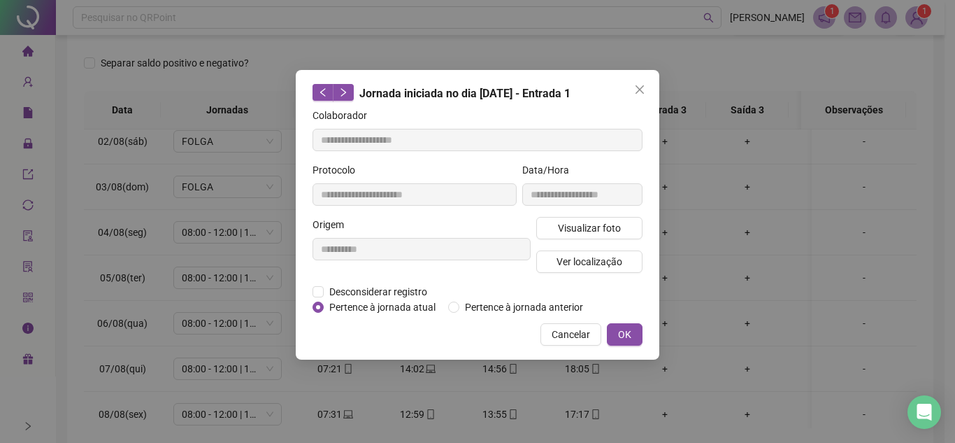
click at [638, 89] on icon "close" at bounding box center [639, 89] width 11 height 11
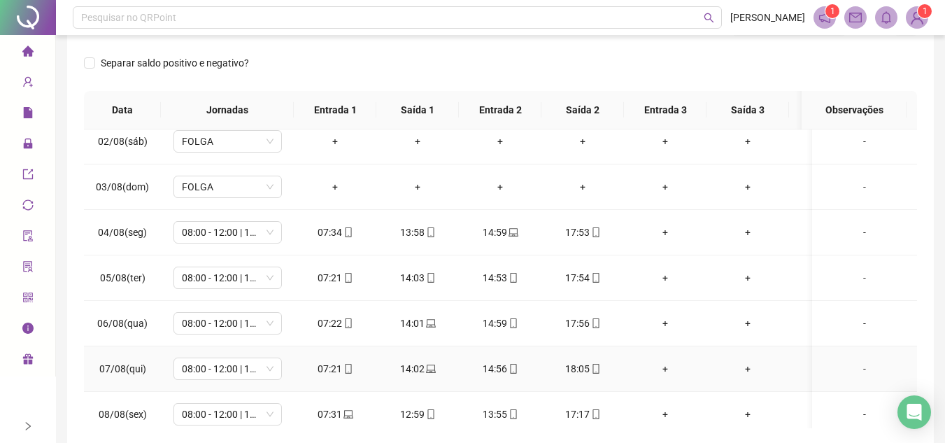
click at [345, 373] on span at bounding box center [347, 368] width 11 height 11
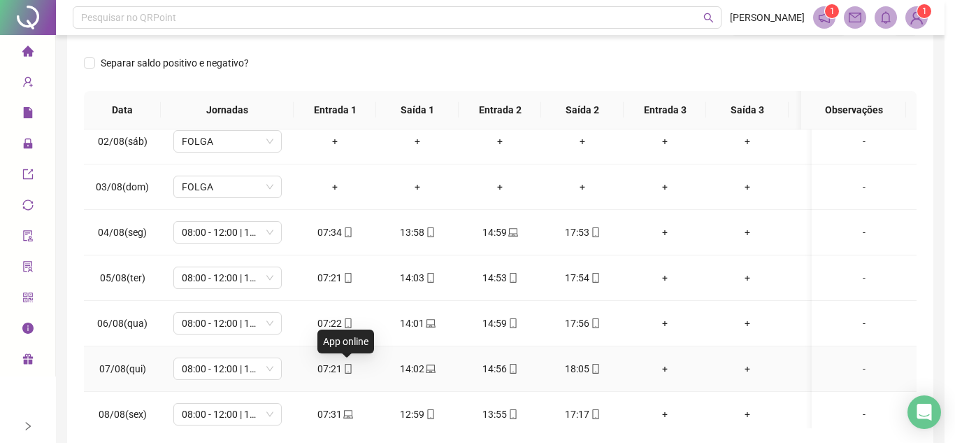
type input "**********"
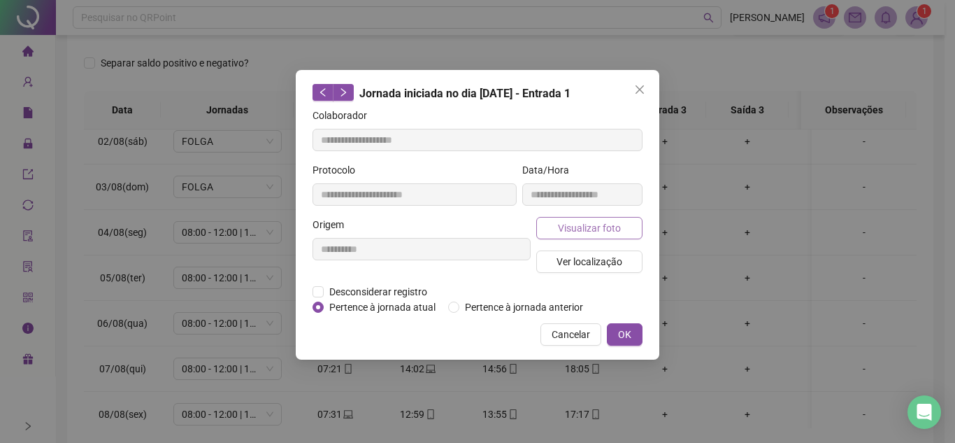
click at [623, 218] on button "Visualizar foto" at bounding box center [589, 228] width 106 height 22
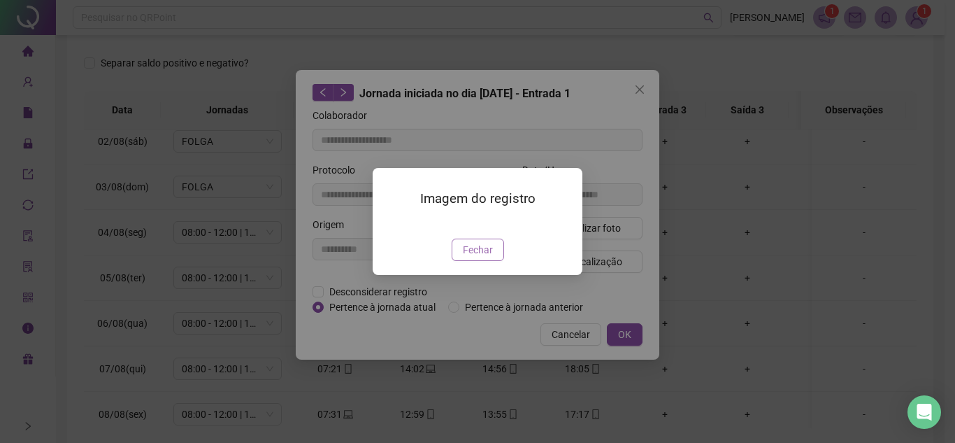
click at [475, 257] on span "Fechar" at bounding box center [478, 249] width 30 height 15
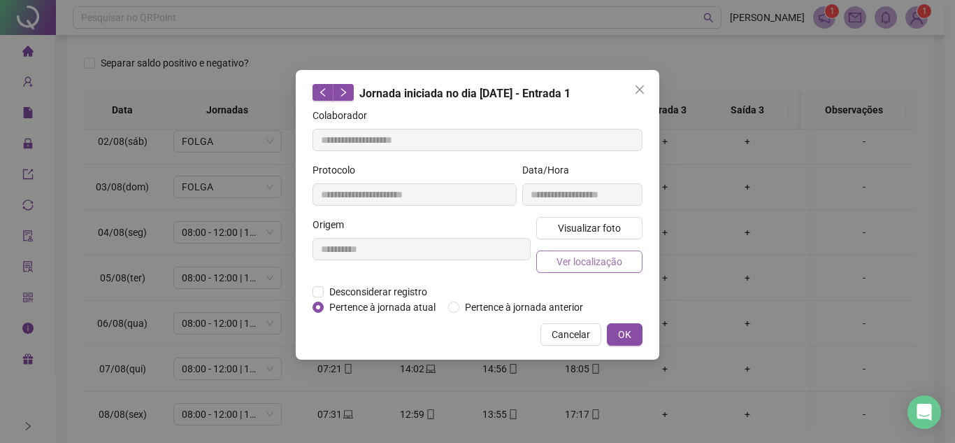
click at [609, 261] on span "Ver localização" at bounding box center [590, 261] width 66 height 15
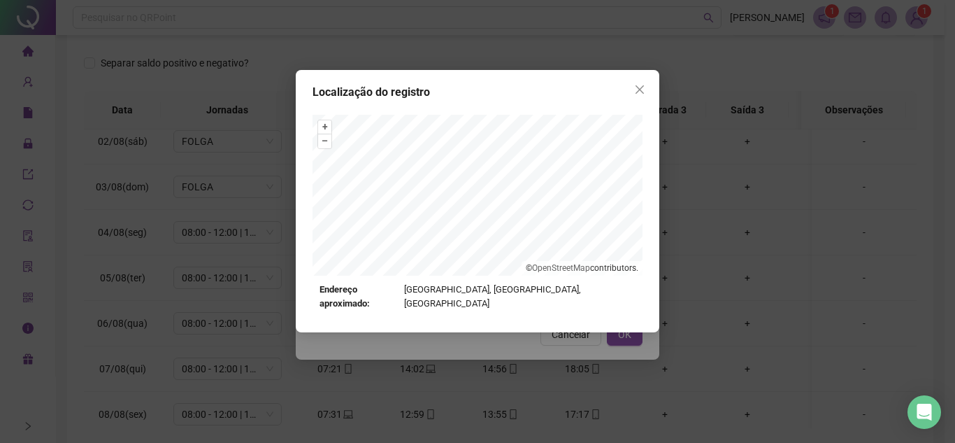
click at [643, 83] on button "Close" at bounding box center [640, 89] width 22 height 22
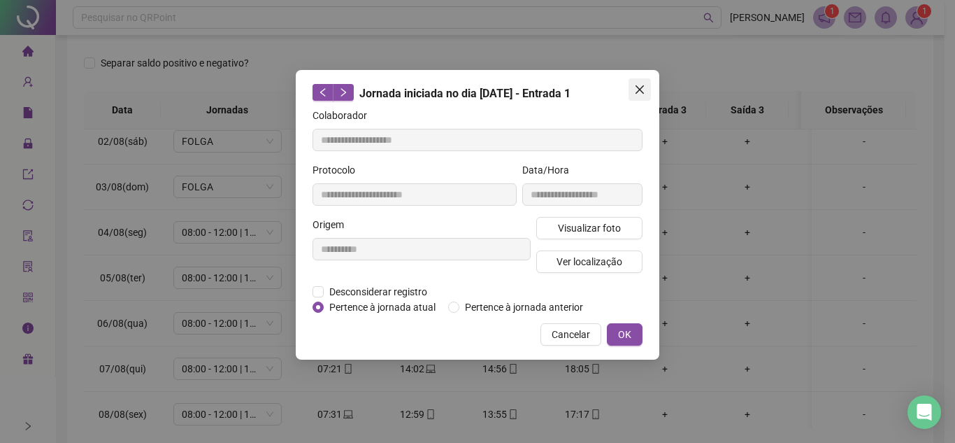
click at [640, 88] on icon "close" at bounding box center [639, 89] width 11 height 11
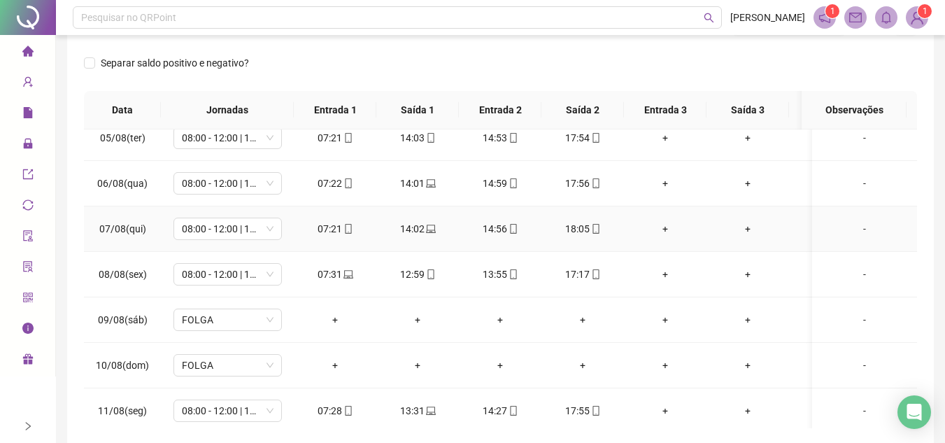
scroll to position [629, 0]
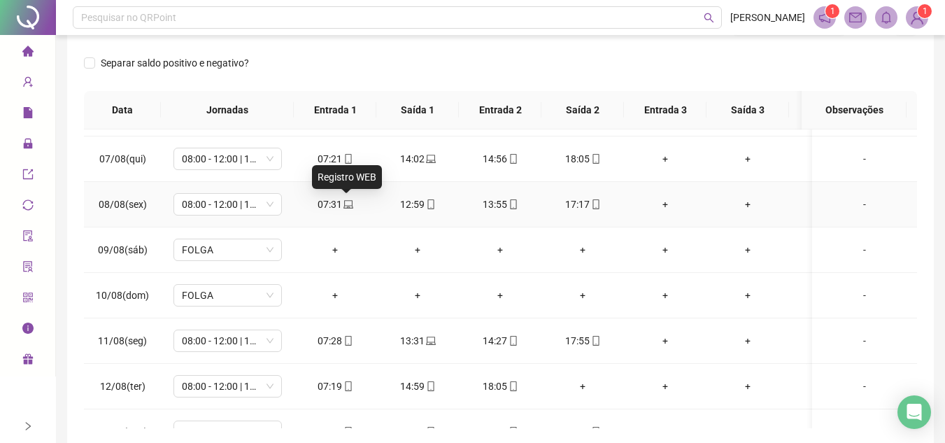
click at [345, 207] on icon "laptop" at bounding box center [348, 204] width 10 height 10
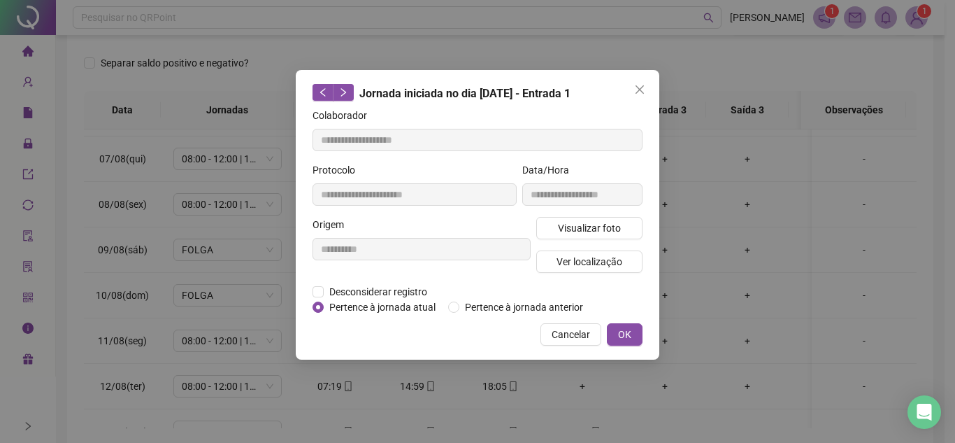
type input "**********"
click at [608, 226] on span "Visualizar foto" at bounding box center [589, 227] width 63 height 15
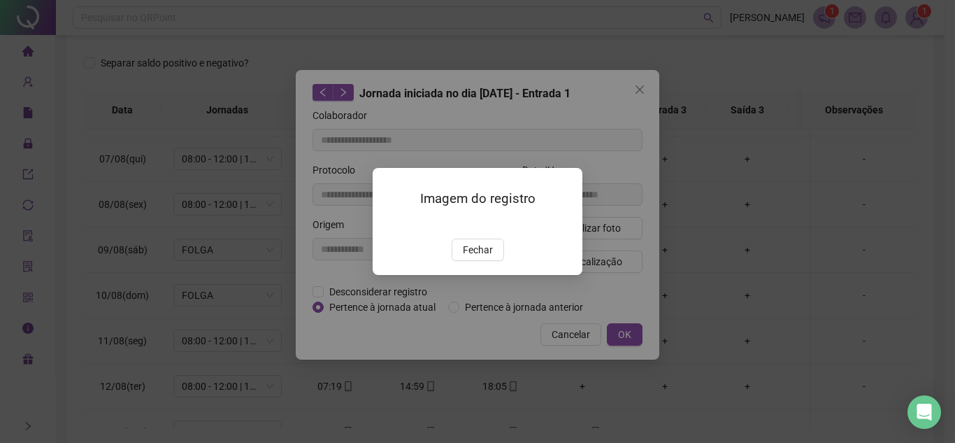
click at [489, 257] on span "Fechar" at bounding box center [478, 249] width 30 height 15
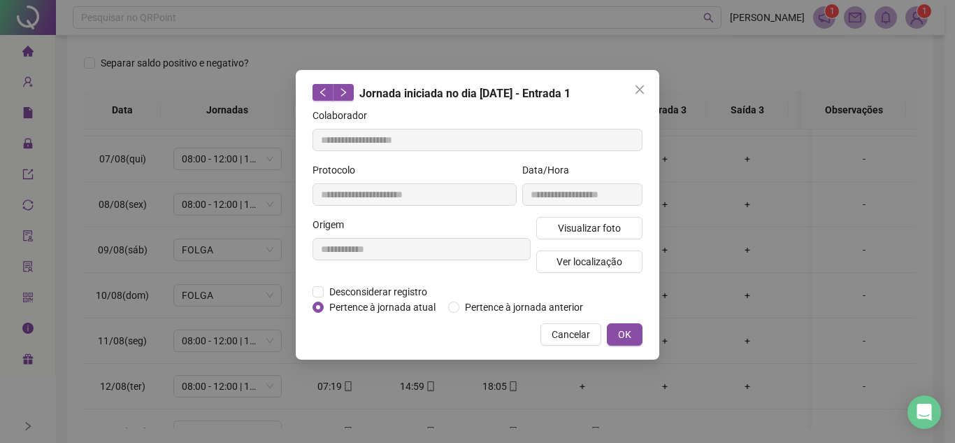
click at [654, 88] on div "**********" at bounding box center [478, 214] width 364 height 289
drag, startPoint x: 641, startPoint y: 88, endPoint x: 618, endPoint y: 94, distance: 23.1
click at [640, 88] on icon "close" at bounding box center [639, 89] width 11 height 11
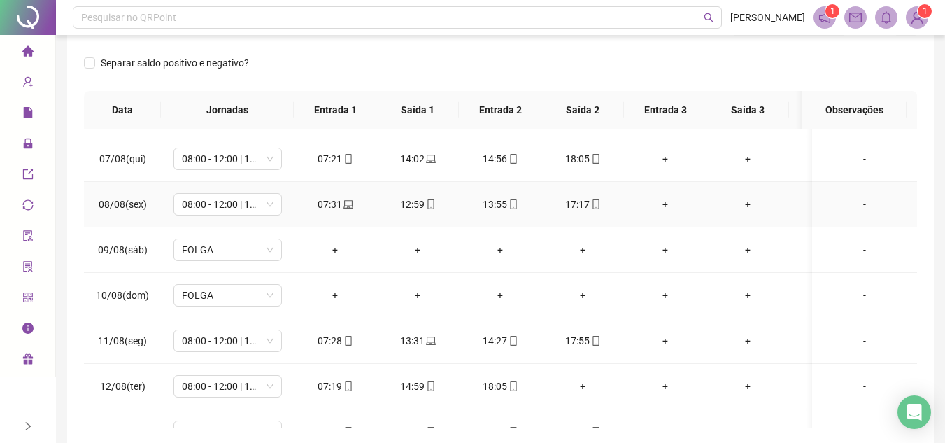
click at [433, 203] on icon "mobile" at bounding box center [430, 204] width 6 height 10
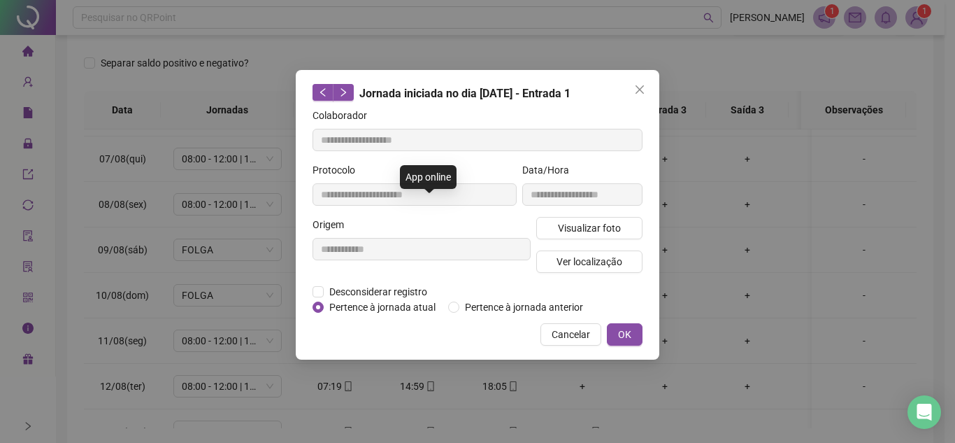
type input "**********"
click at [592, 230] on span "Visualizar foto" at bounding box center [589, 227] width 63 height 15
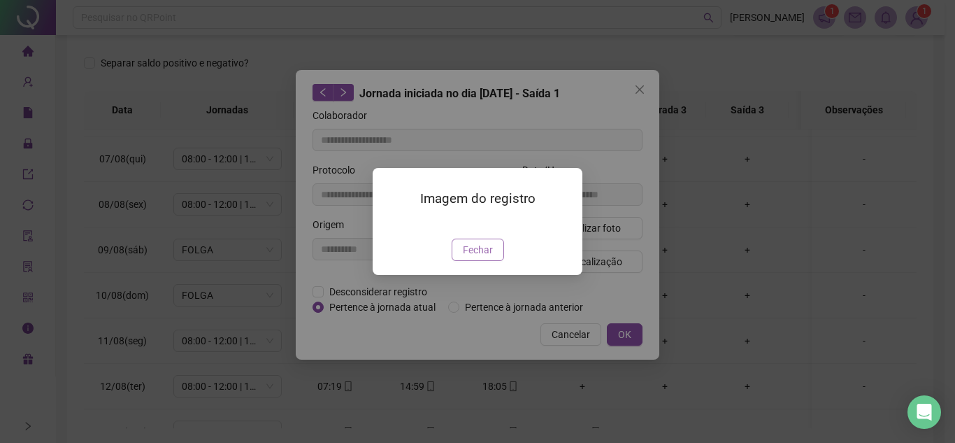
click at [480, 257] on span "Fechar" at bounding box center [478, 249] width 30 height 15
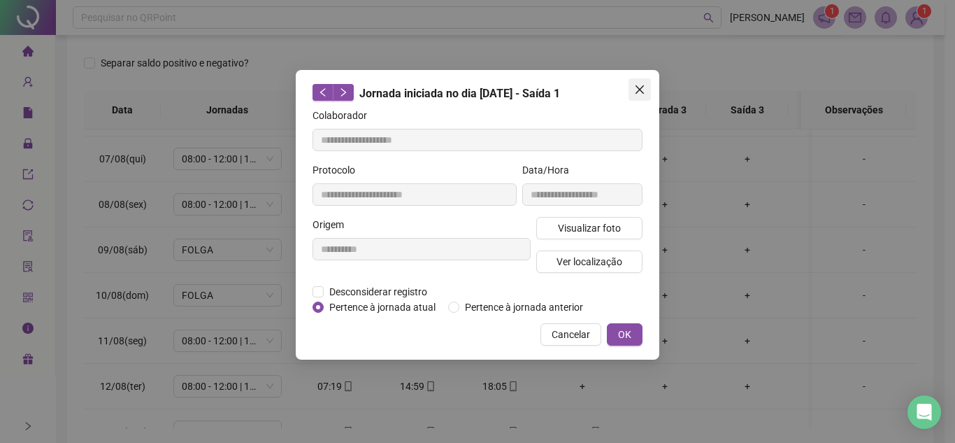
click at [641, 90] on icon "close" at bounding box center [640, 89] width 8 height 8
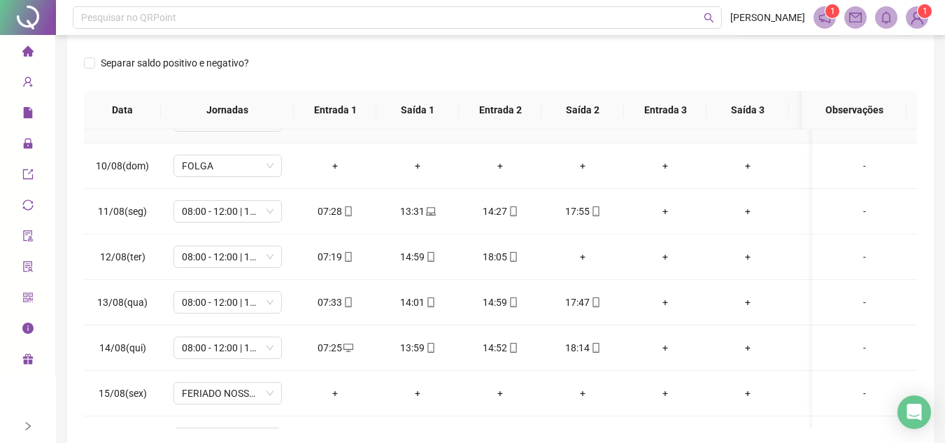
scroll to position [769, 0]
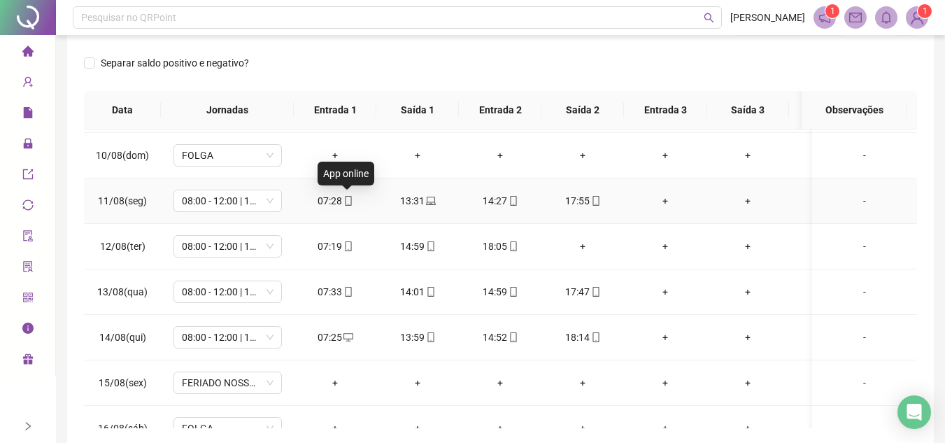
click at [348, 202] on icon "mobile" at bounding box center [348, 201] width 10 height 10
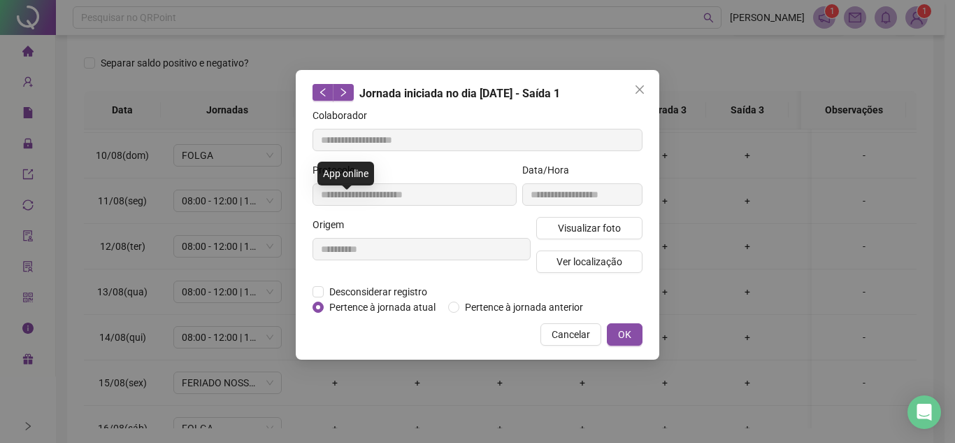
type input "**********"
click at [573, 229] on span "Visualizar foto" at bounding box center [589, 227] width 63 height 15
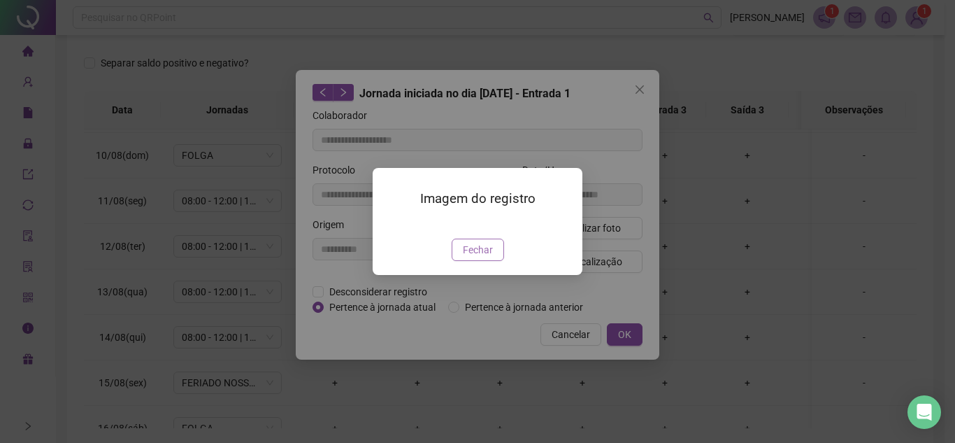
click at [488, 257] on span "Fechar" at bounding box center [478, 249] width 30 height 15
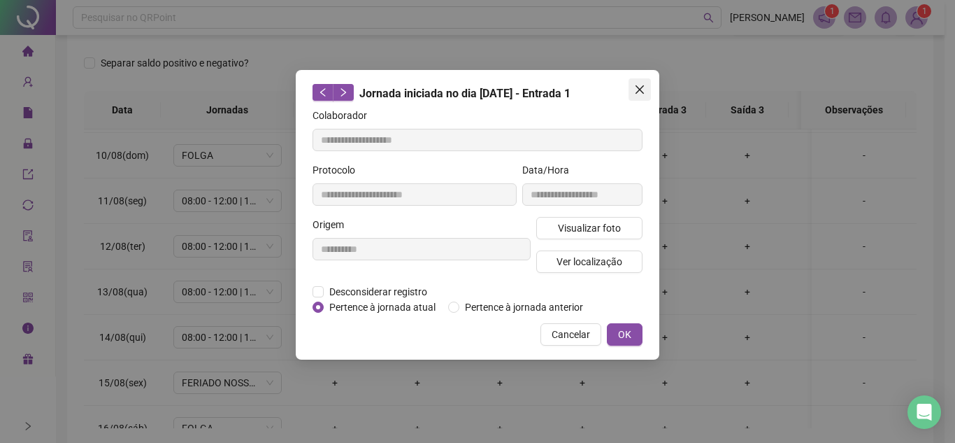
click at [647, 86] on span "Close" at bounding box center [640, 89] width 22 height 11
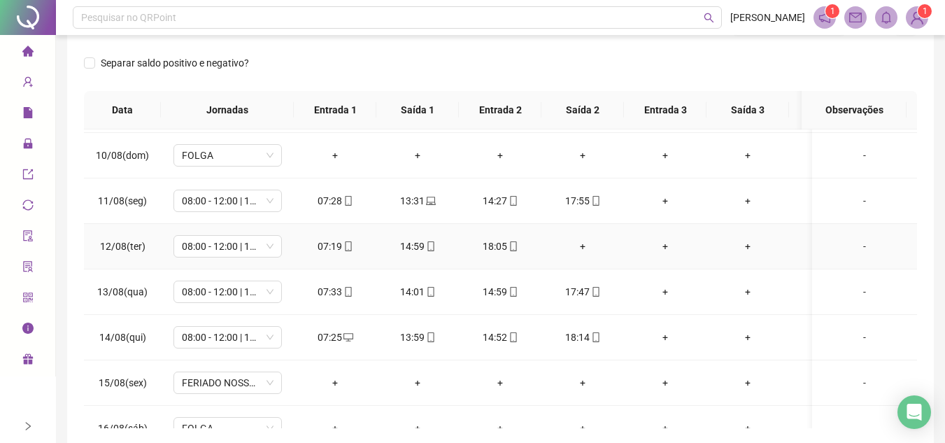
click at [599, 248] on div "+" at bounding box center [582, 245] width 60 height 15
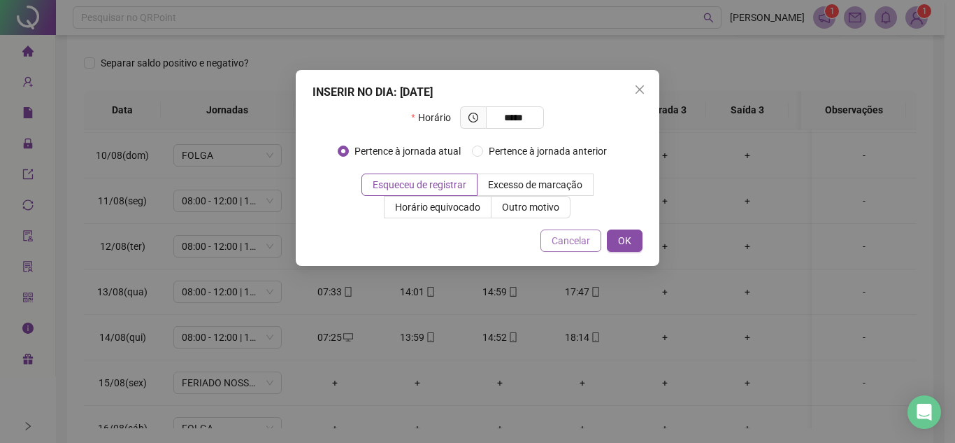
type input "*****"
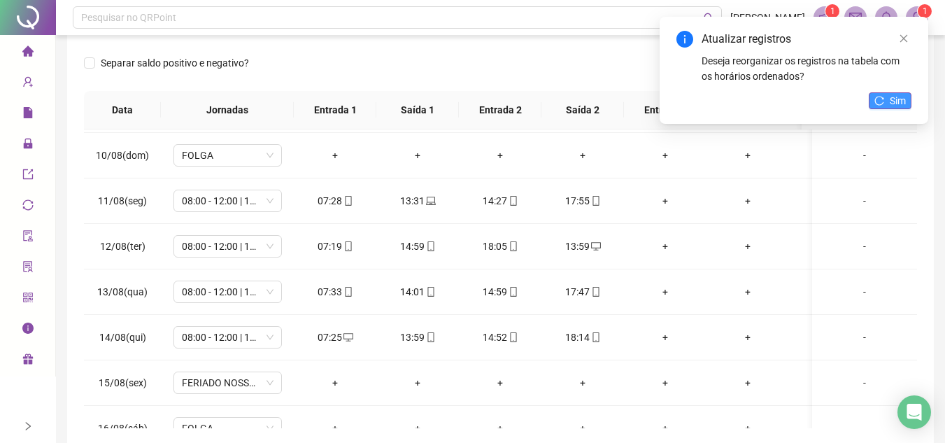
click at [901, 97] on span "Sim" at bounding box center [897, 100] width 16 height 15
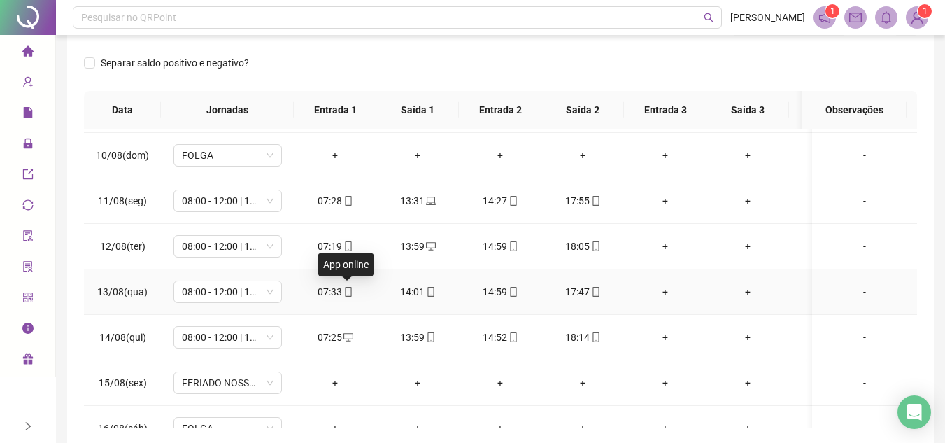
click at [347, 290] on icon "mobile" at bounding box center [348, 292] width 10 height 10
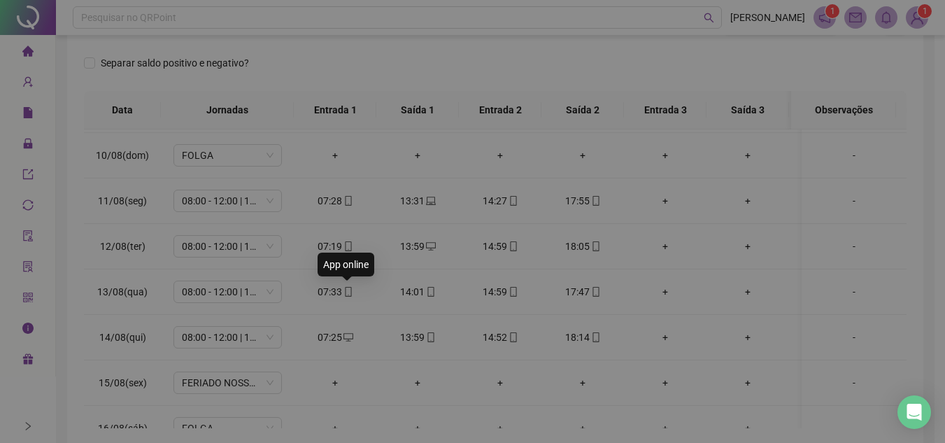
type input "**********"
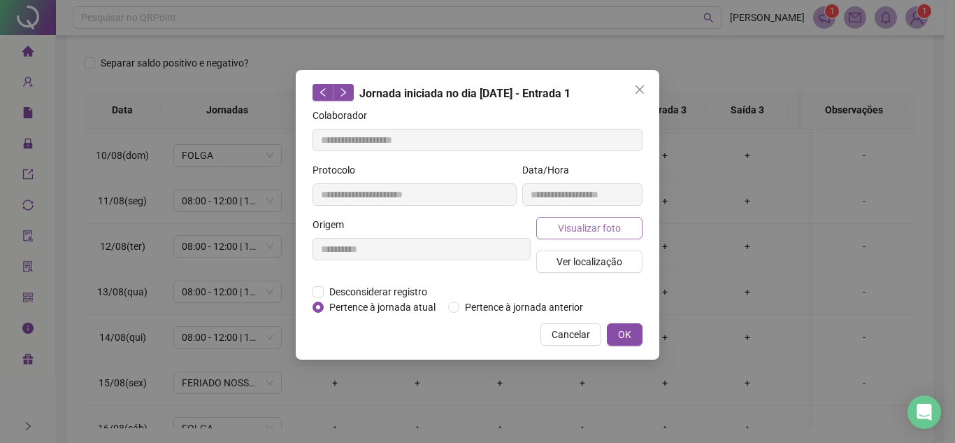
click at [603, 224] on span "Visualizar foto" at bounding box center [589, 227] width 63 height 15
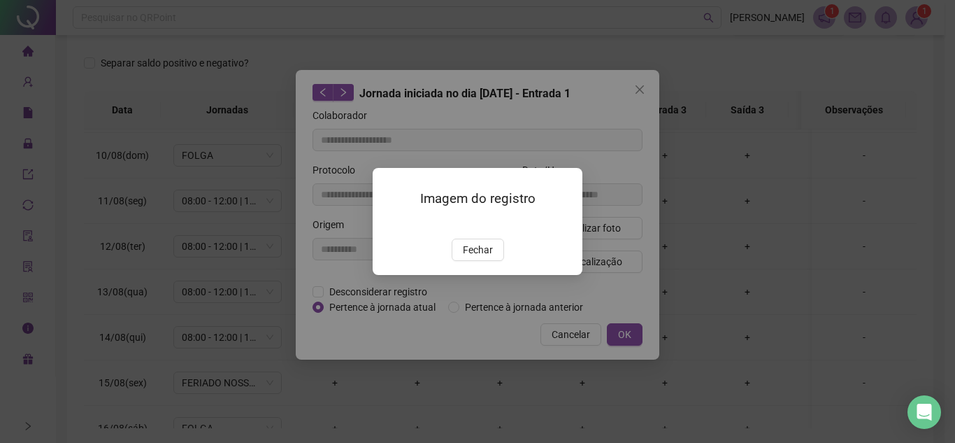
click at [487, 275] on div "Imagem do registro Fechar" at bounding box center [478, 221] width 210 height 107
click at [470, 257] on span "Fechar" at bounding box center [478, 249] width 30 height 15
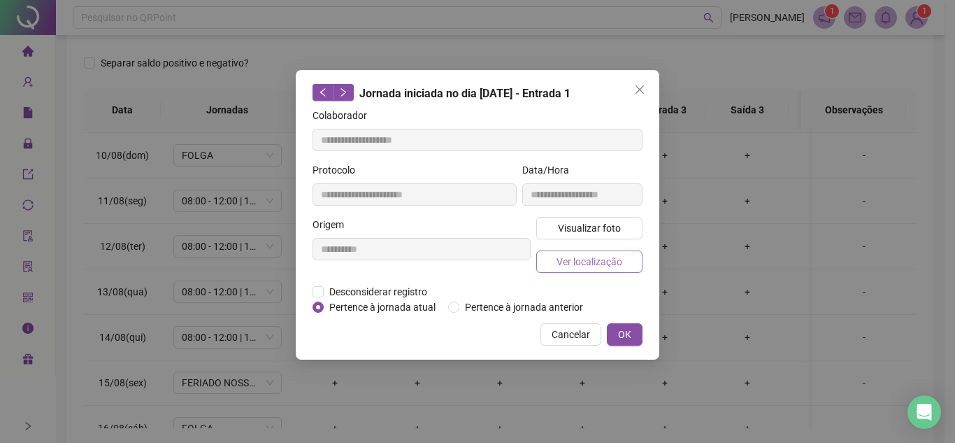
click at [609, 266] on span "Ver localização" at bounding box center [590, 261] width 66 height 15
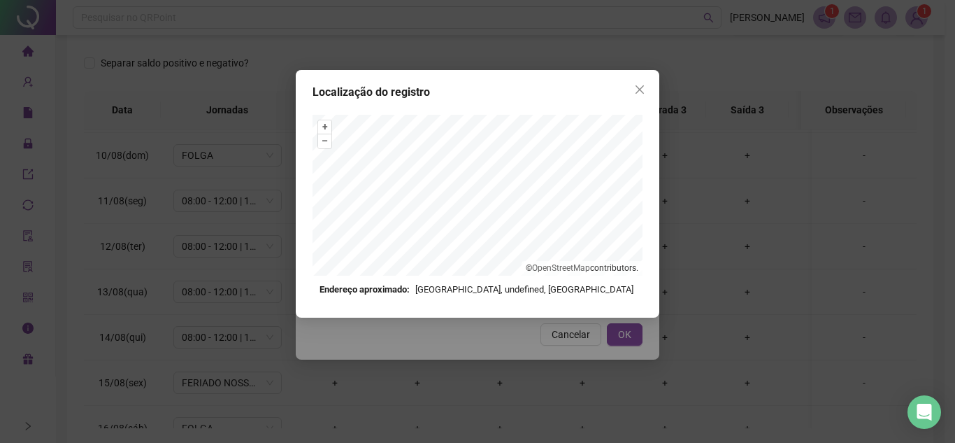
click at [652, 92] on div "Localização do registro + – ⇧ › © OpenStreetMap contributors. Endereço aproxima…" at bounding box center [478, 194] width 364 height 248
click at [638, 89] on icon "close" at bounding box center [640, 89] width 8 height 8
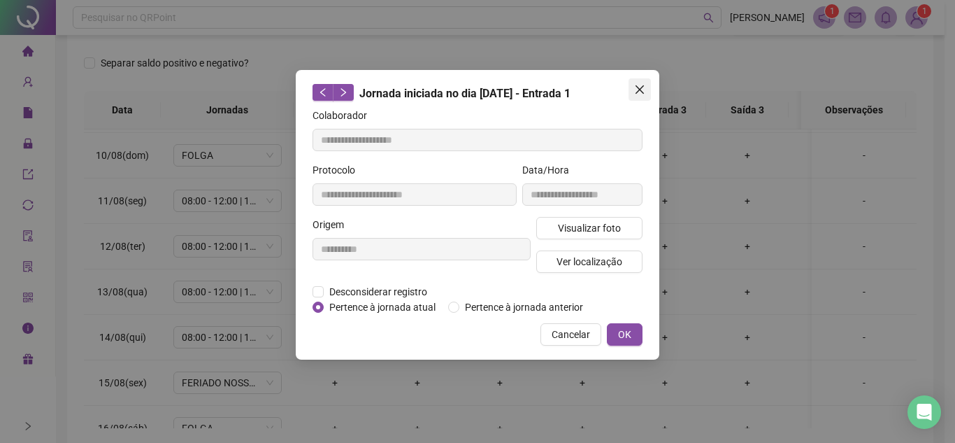
click at [643, 89] on icon "close" at bounding box center [639, 89] width 11 height 11
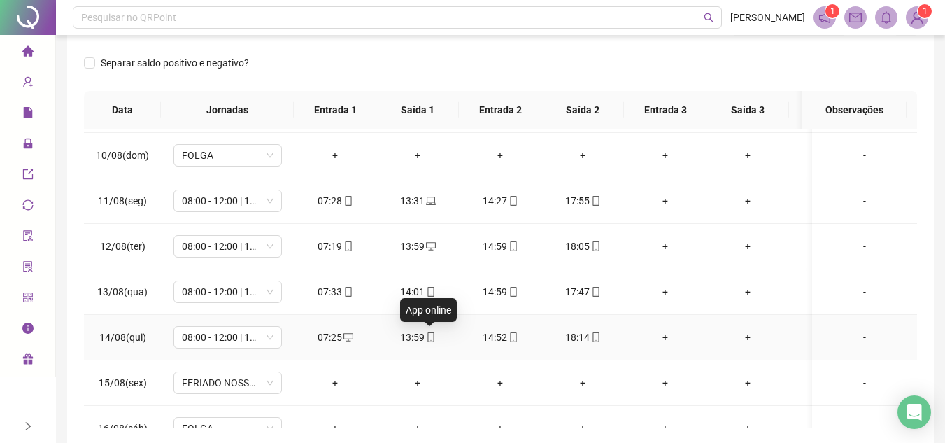
click at [432, 339] on icon "mobile" at bounding box center [431, 337] width 10 height 10
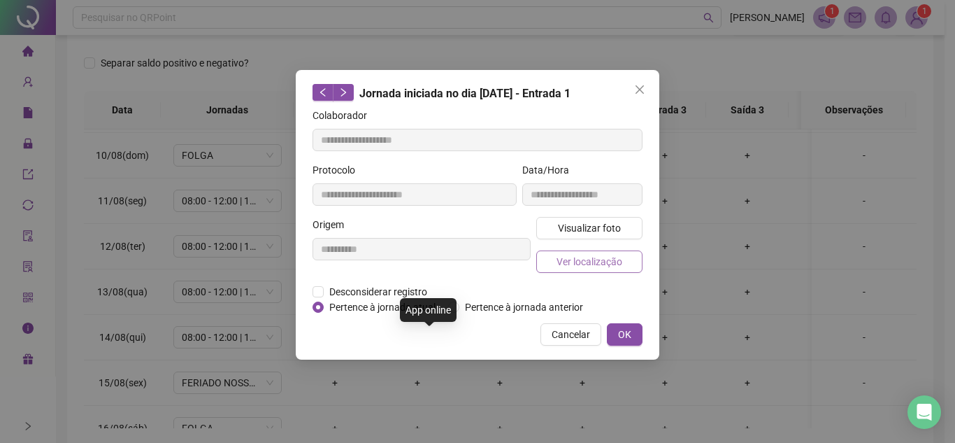
type input "**********"
click at [611, 218] on button "Visualizar foto" at bounding box center [589, 228] width 106 height 22
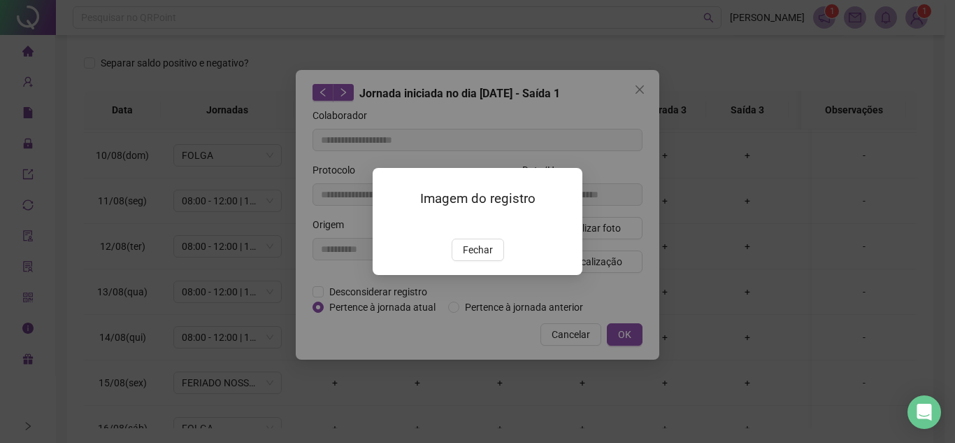
click at [476, 257] on span "Fechar" at bounding box center [478, 249] width 30 height 15
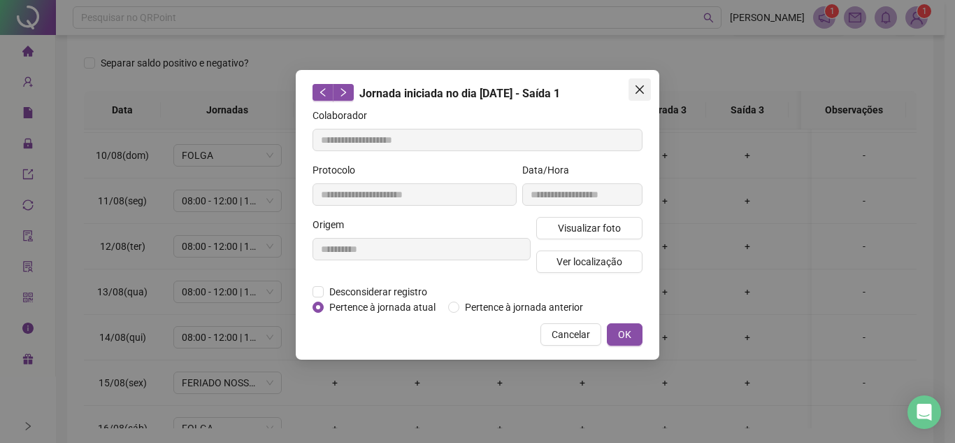
click at [641, 79] on button "Close" at bounding box center [640, 89] width 22 height 22
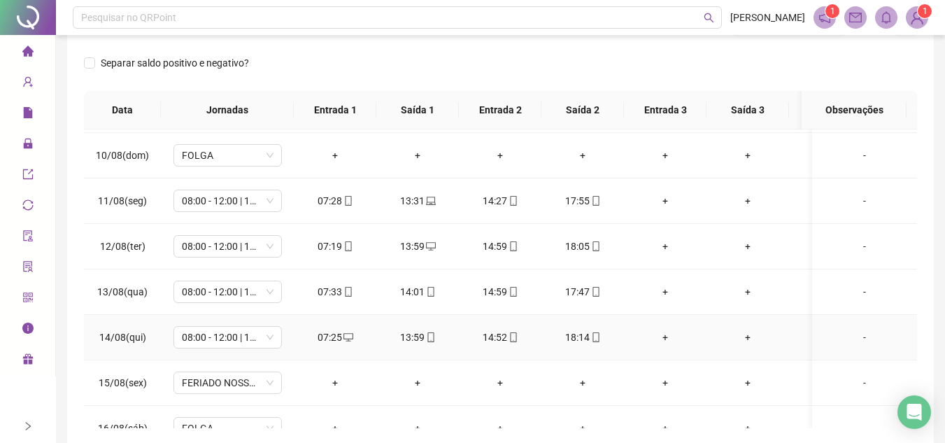
click at [601, 337] on div "18:14" at bounding box center [582, 336] width 60 height 15
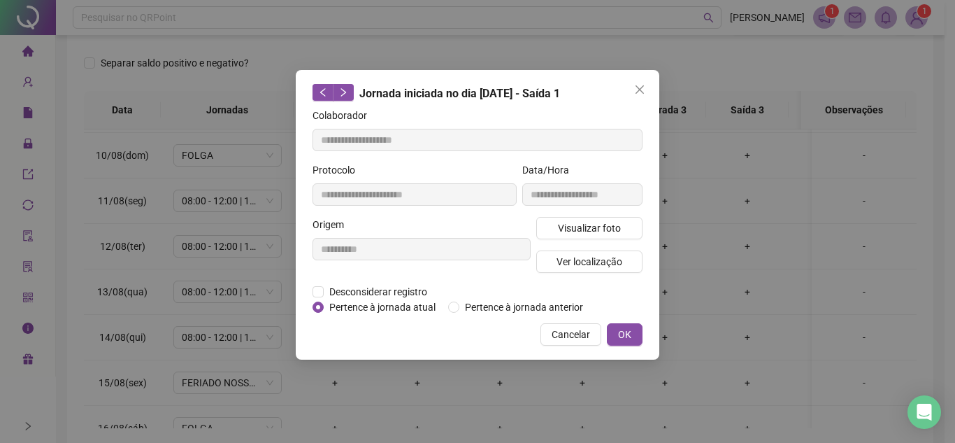
type input "**********"
click at [622, 225] on button "Visualizar foto" at bounding box center [589, 228] width 106 height 22
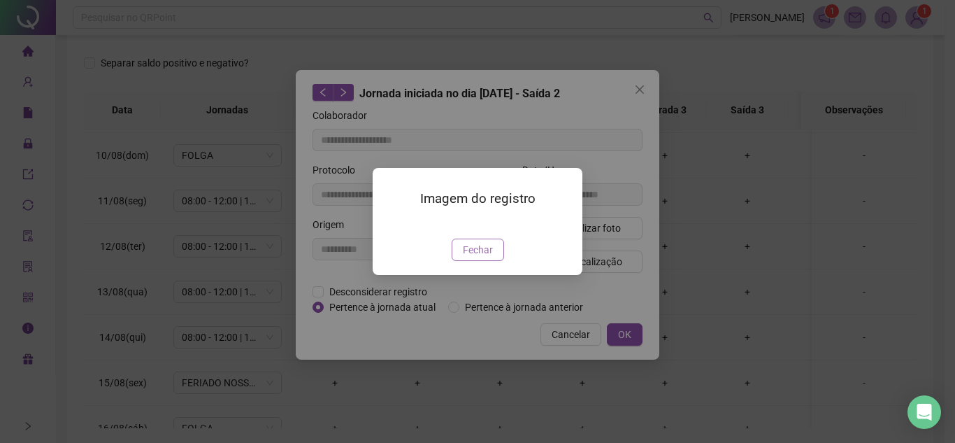
click at [470, 257] on span "Fechar" at bounding box center [478, 249] width 30 height 15
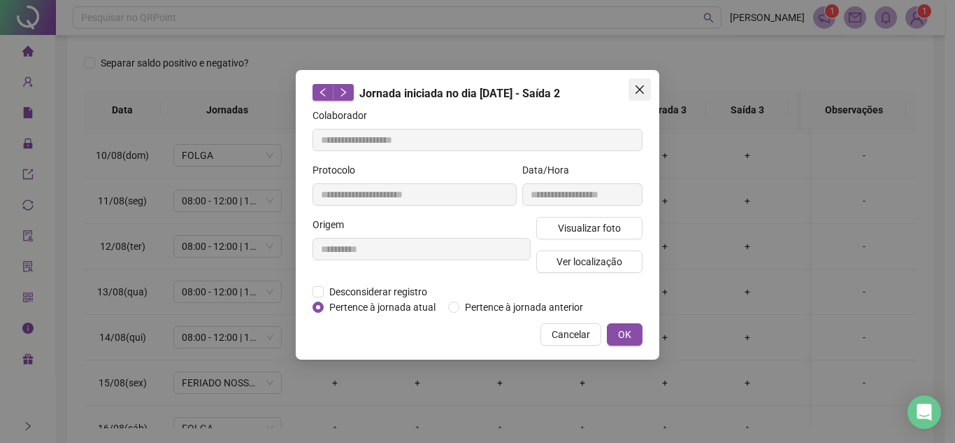
click at [642, 86] on icon "close" at bounding box center [639, 89] width 11 height 11
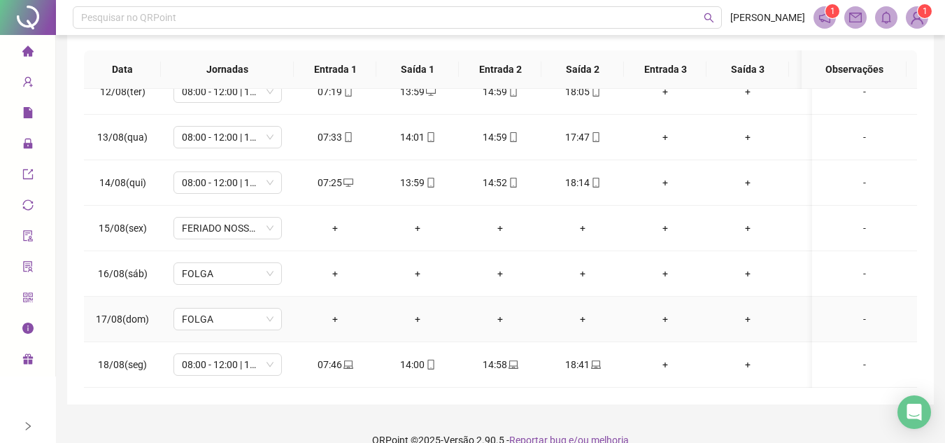
scroll to position [272, 0]
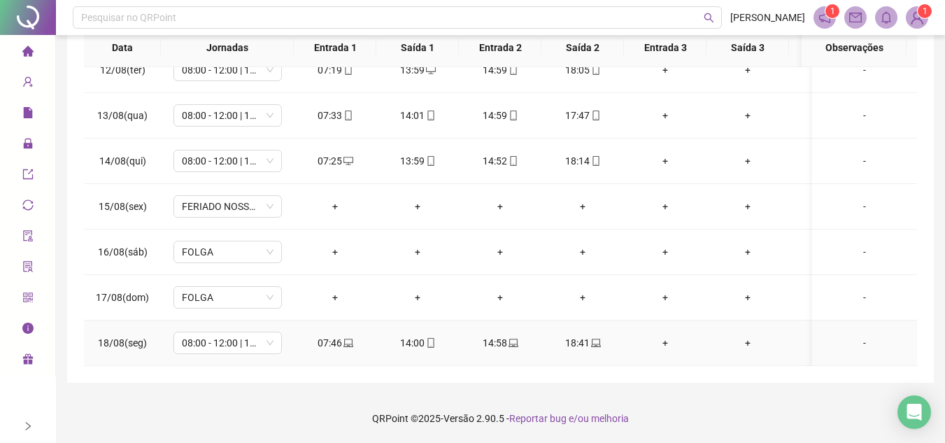
click at [596, 338] on icon "laptop" at bounding box center [596, 343] width 10 height 10
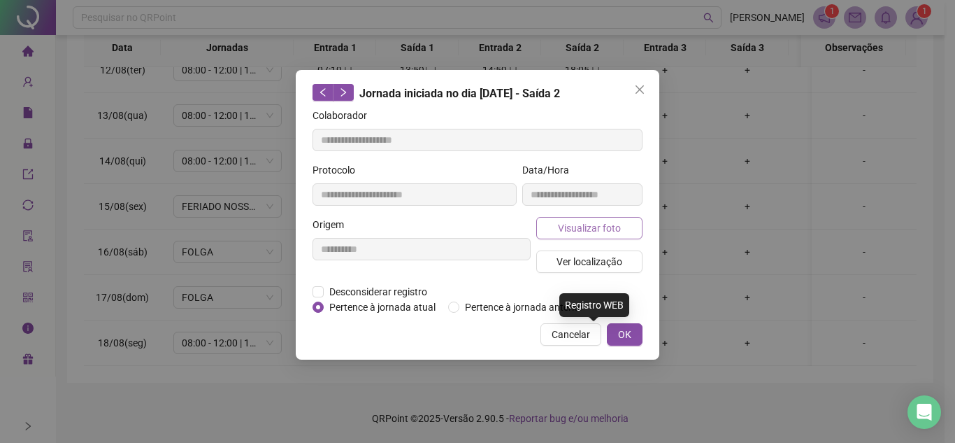
type input "**********"
click at [594, 225] on span "Visualizar foto" at bounding box center [589, 227] width 63 height 15
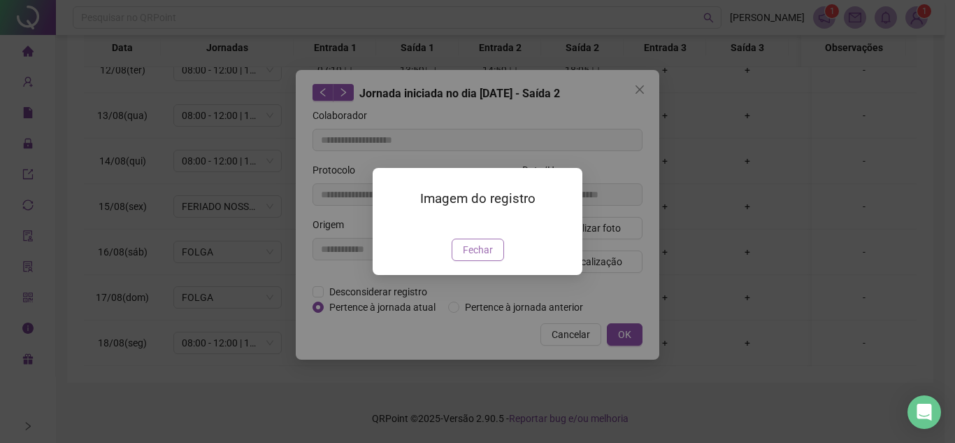
click at [484, 257] on span "Fechar" at bounding box center [478, 249] width 30 height 15
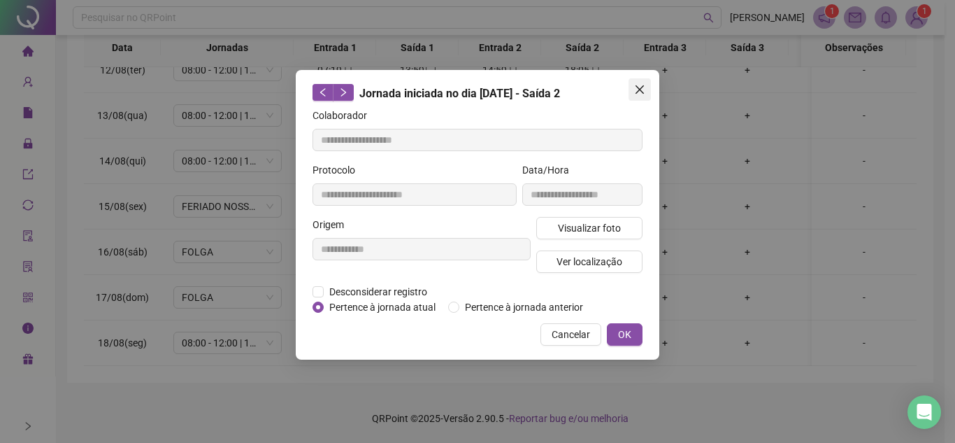
click at [643, 90] on icon "close" at bounding box center [639, 89] width 11 height 11
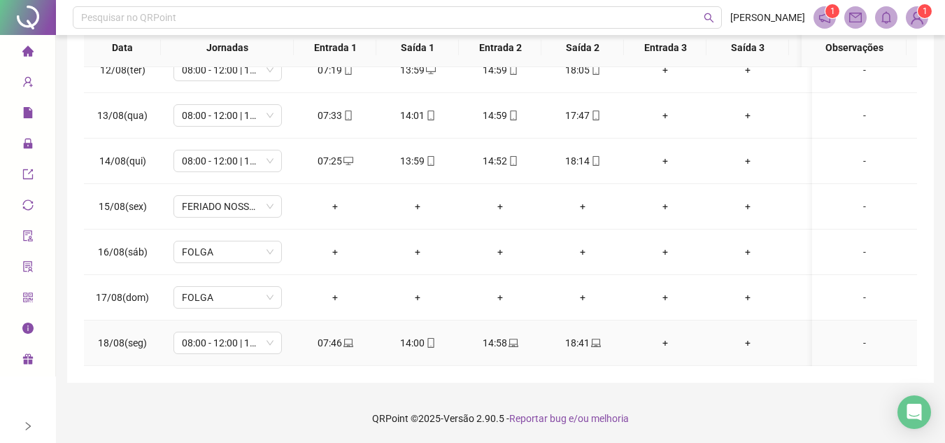
click at [436, 335] on div "14:00" at bounding box center [417, 342] width 60 height 15
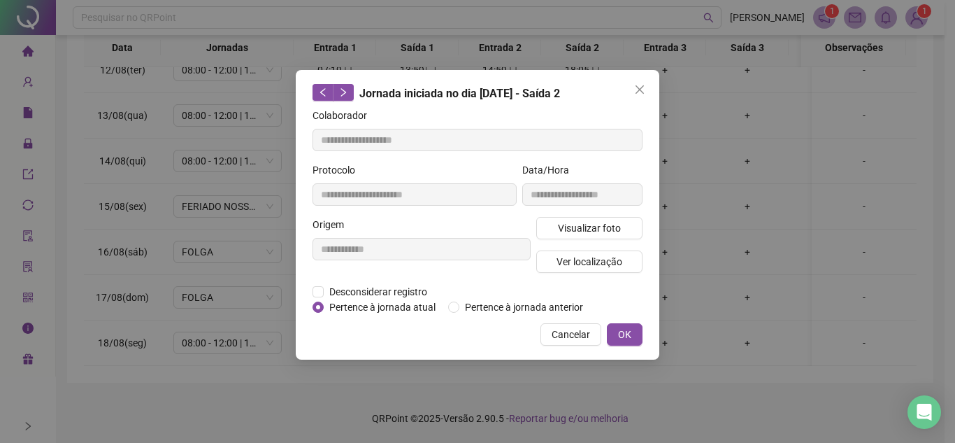
type input "**********"
click at [604, 229] on span "Visualizar foto" at bounding box center [589, 227] width 63 height 15
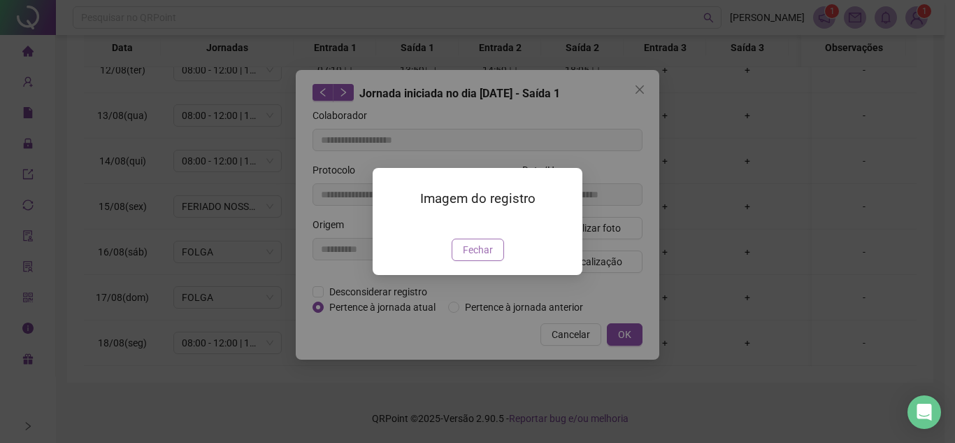
click at [496, 275] on div "Imagem do registro Fechar" at bounding box center [478, 221] width 210 height 107
drag, startPoint x: 488, startPoint y: 321, endPoint x: 536, endPoint y: 308, distance: 49.9
click at [487, 261] on button "Fechar" at bounding box center [478, 249] width 52 height 22
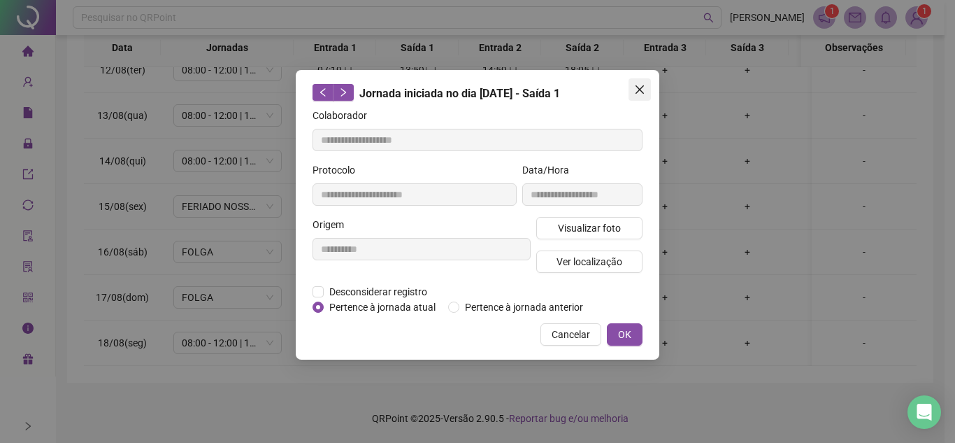
click at [629, 85] on span "Close" at bounding box center [640, 89] width 22 height 11
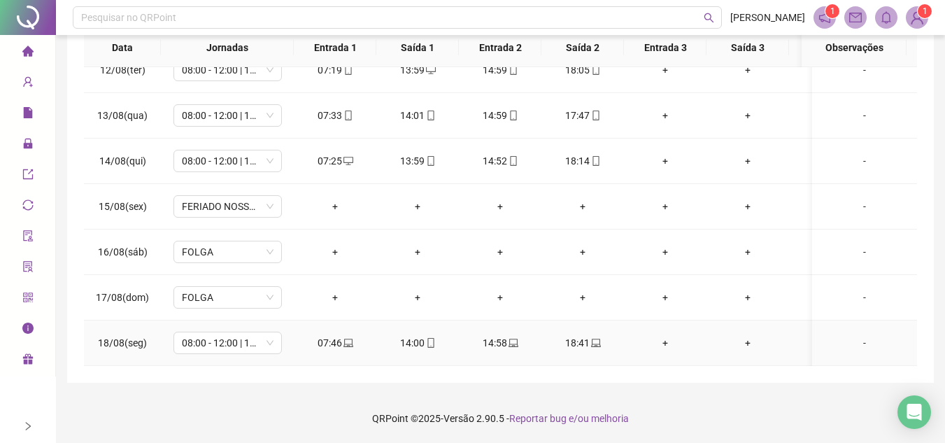
click at [511, 338] on icon "laptop" at bounding box center [513, 342] width 10 height 8
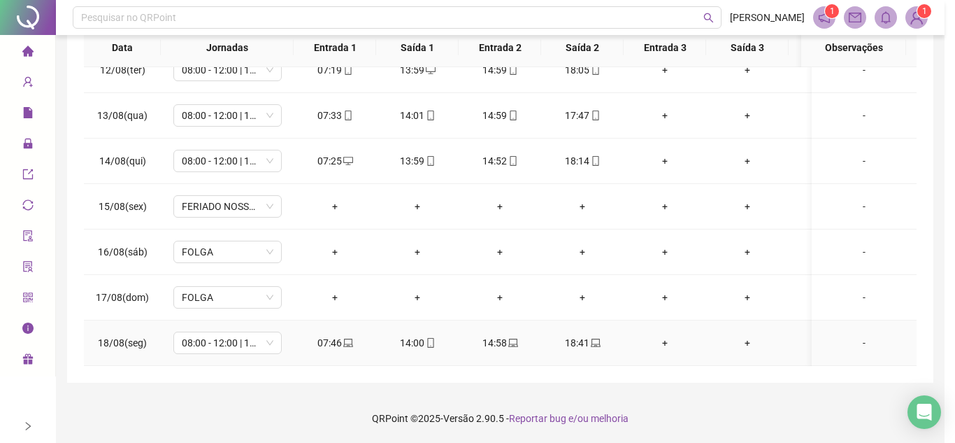
type input "**********"
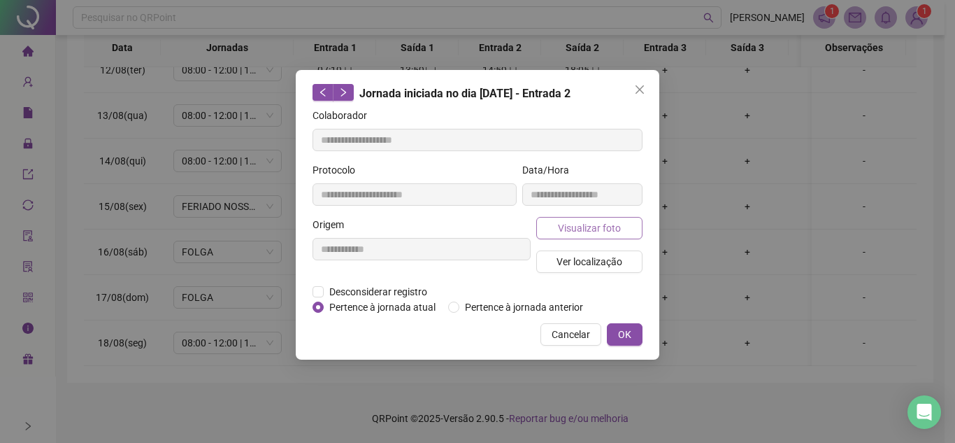
click at [597, 223] on span "Visualizar foto" at bounding box center [589, 227] width 63 height 15
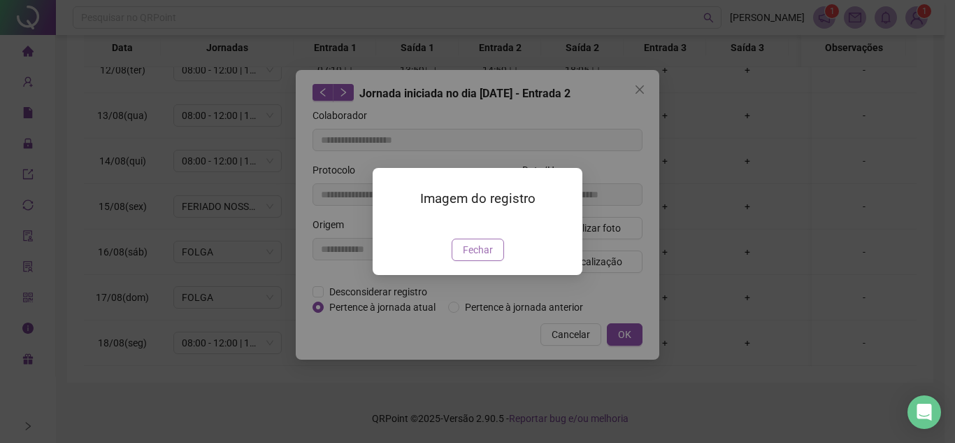
click at [485, 257] on span "Fechar" at bounding box center [478, 249] width 30 height 15
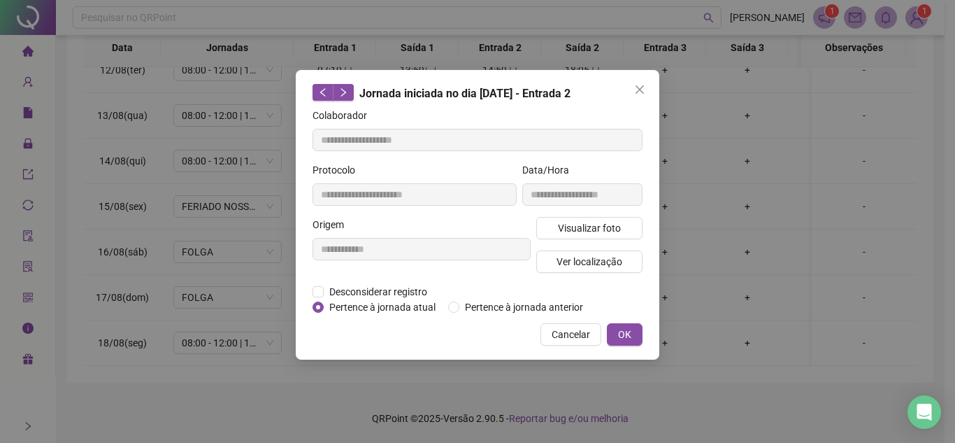
click at [640, 88] on icon "close" at bounding box center [639, 89] width 11 height 11
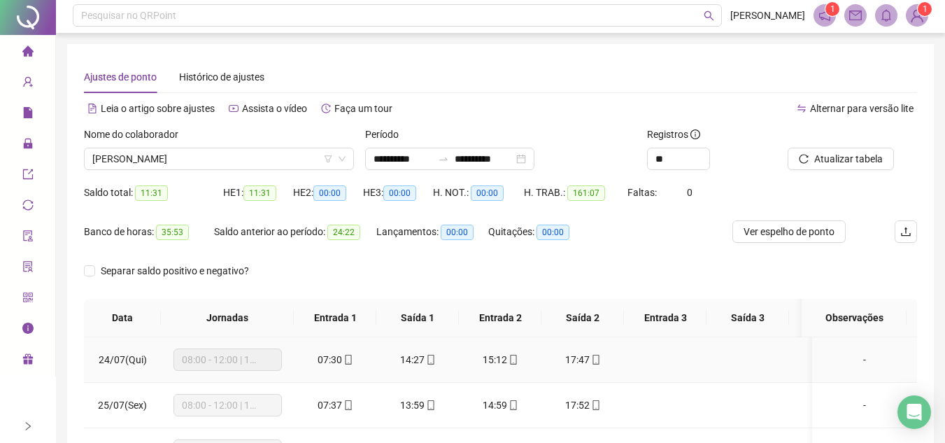
scroll to position [0, 0]
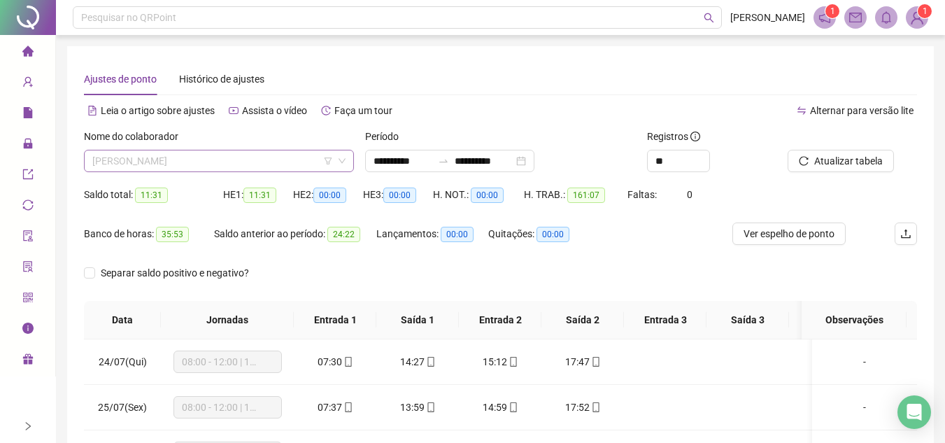
click at [238, 164] on span "[PERSON_NAME]" at bounding box center [218, 160] width 253 height 21
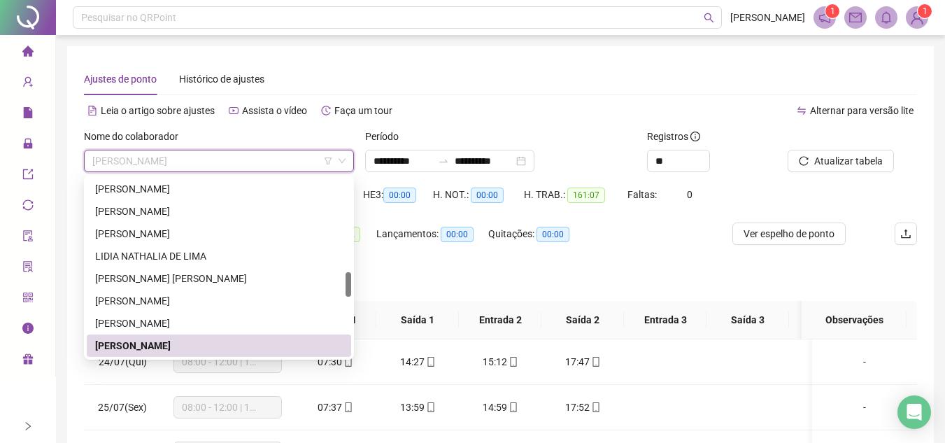
type input "*"
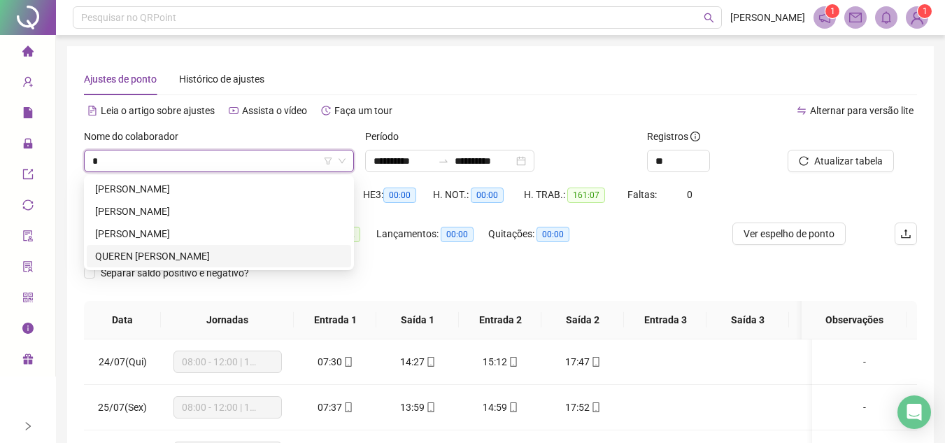
click at [170, 253] on div "QUEREN [PERSON_NAME]" at bounding box center [219, 255] width 248 height 15
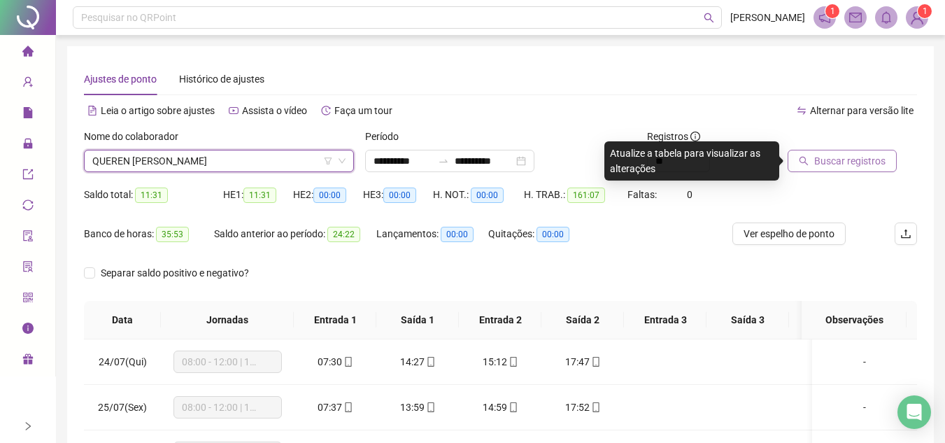
click at [854, 162] on span "Buscar registros" at bounding box center [849, 160] width 71 height 15
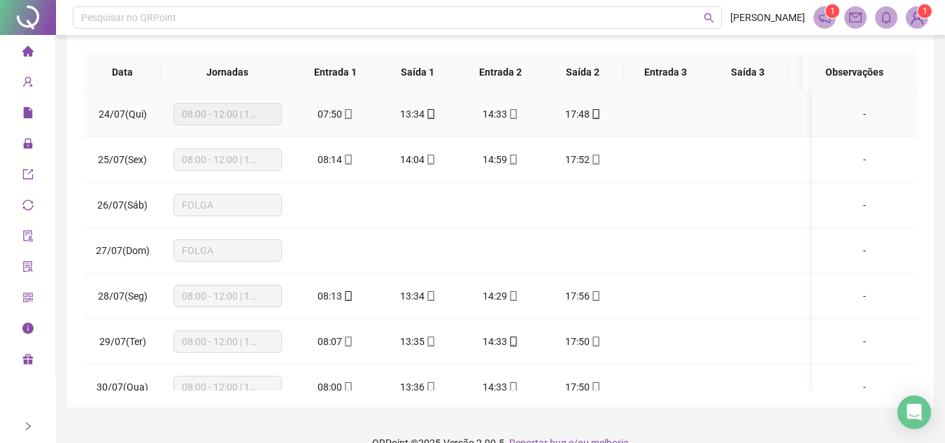
scroll to position [272, 0]
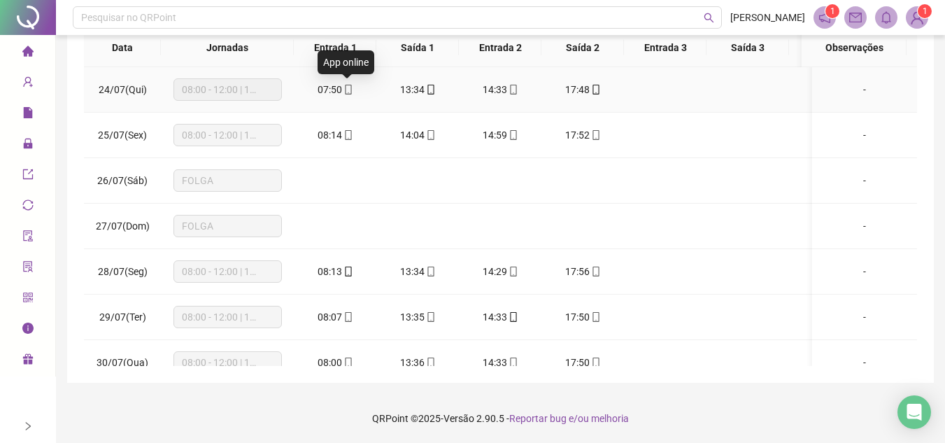
click at [349, 87] on icon "mobile" at bounding box center [348, 90] width 10 height 10
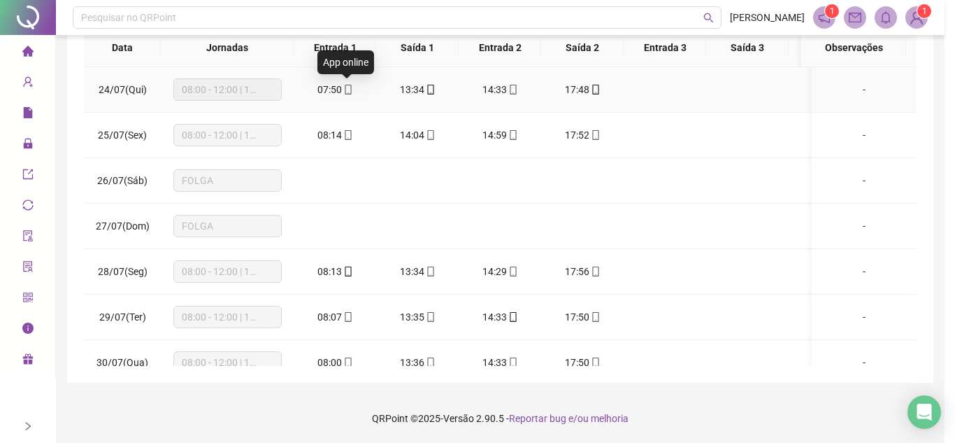
type input "**********"
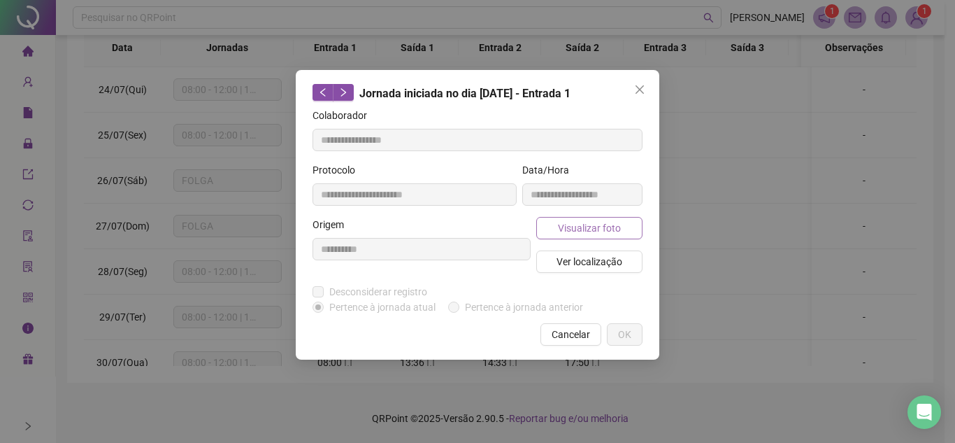
click at [613, 228] on span "Visualizar foto" at bounding box center [589, 227] width 63 height 15
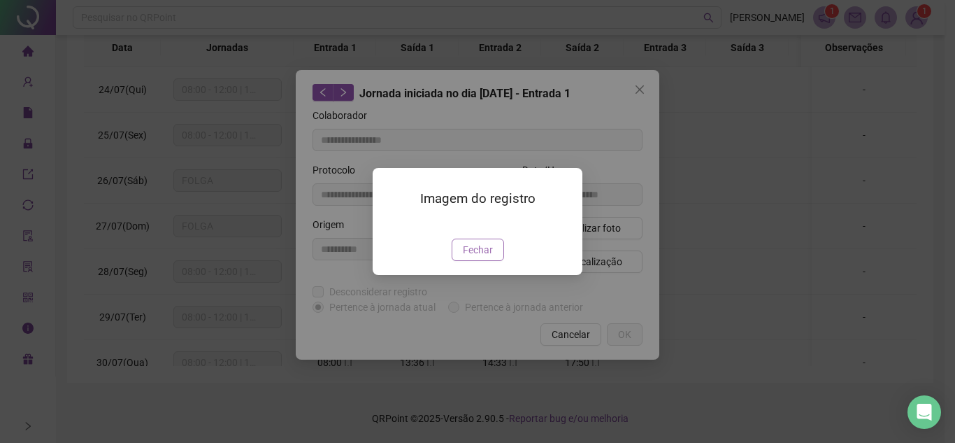
click at [484, 257] on span "Fechar" at bounding box center [478, 249] width 30 height 15
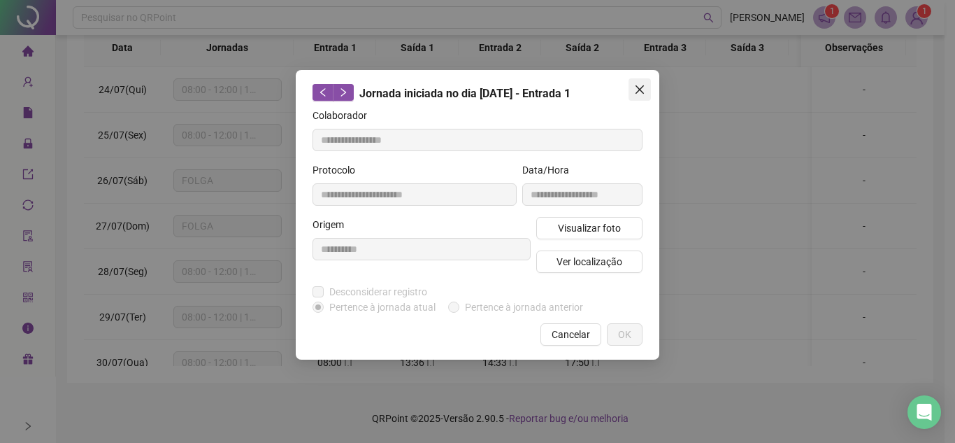
click at [641, 82] on button "Close" at bounding box center [640, 89] width 22 height 22
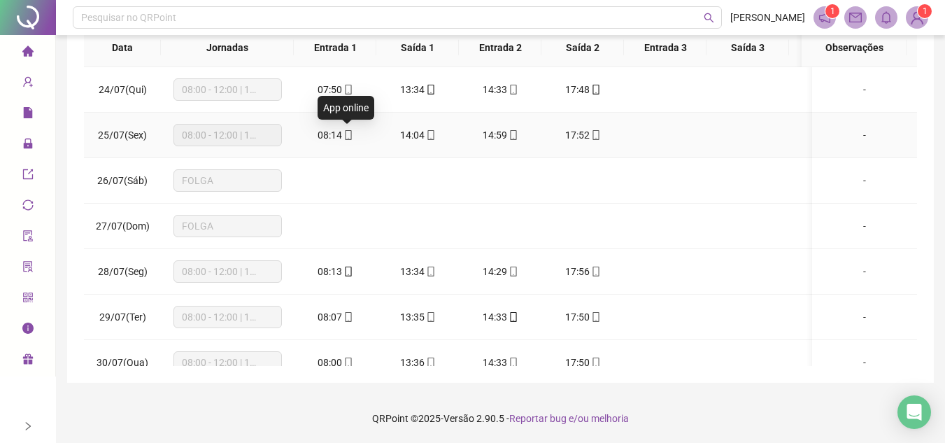
click at [348, 136] on icon "mobile" at bounding box center [348, 135] width 10 height 10
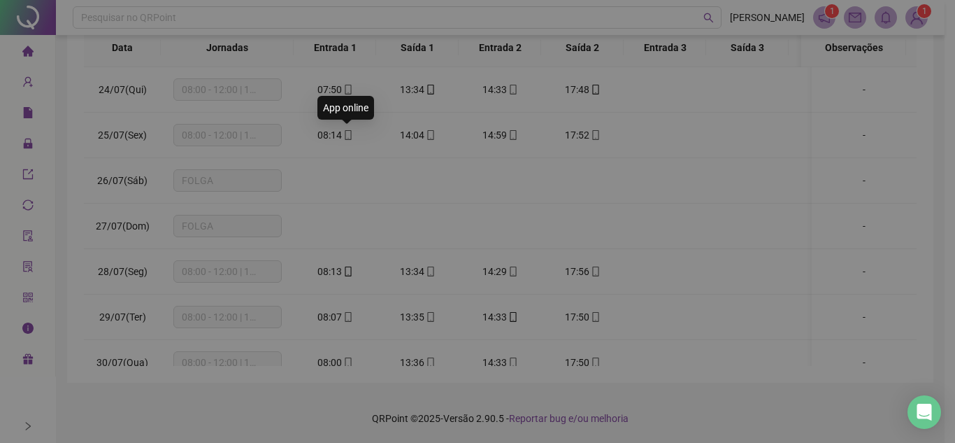
type input "**********"
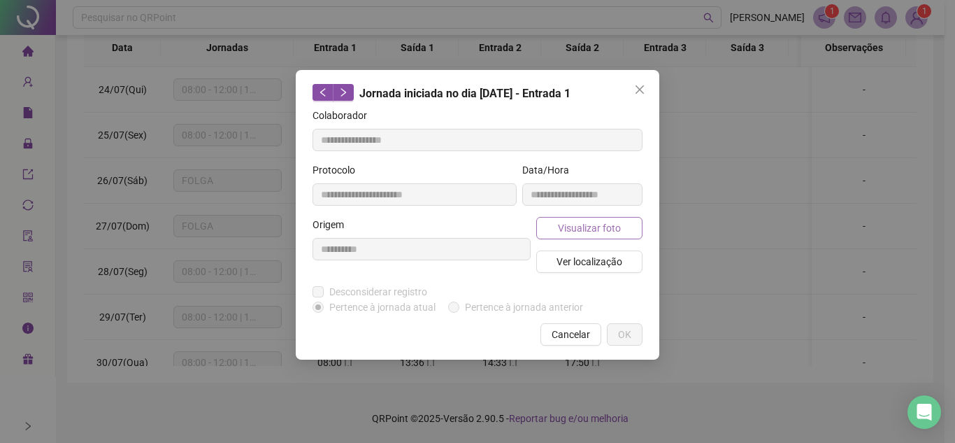
click at [592, 226] on span "Visualizar foto" at bounding box center [589, 227] width 63 height 15
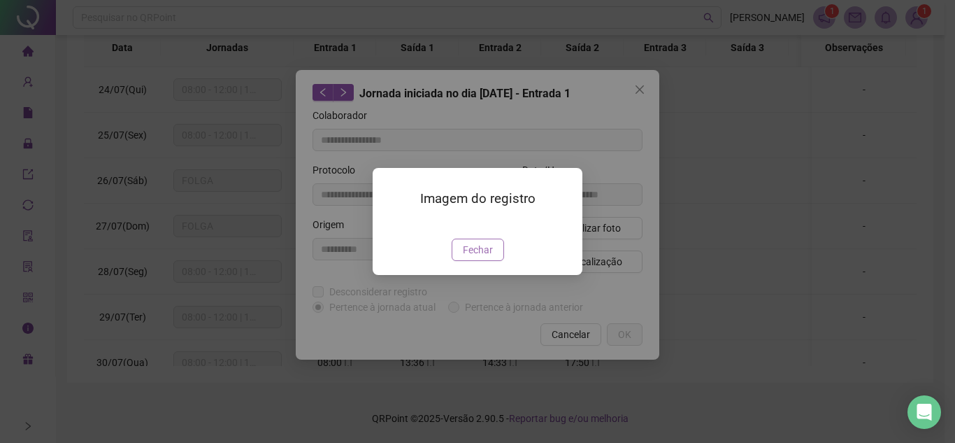
click at [468, 257] on span "Fechar" at bounding box center [478, 249] width 30 height 15
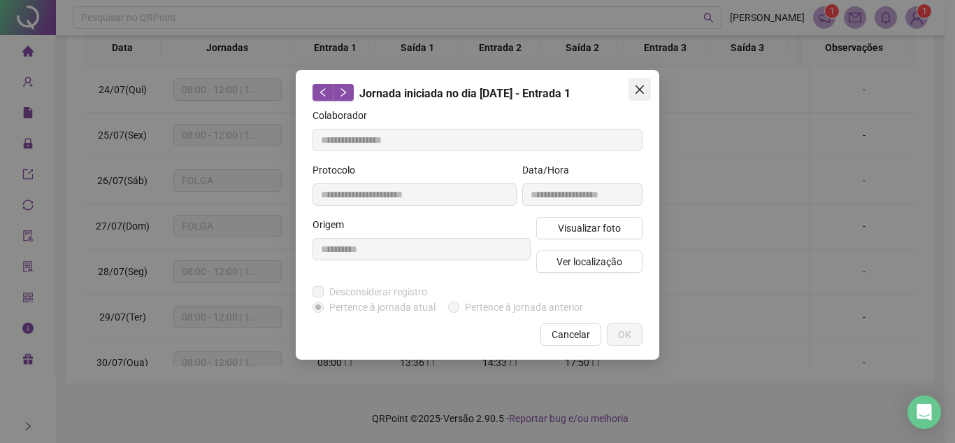
click at [640, 92] on icon "close" at bounding box center [639, 89] width 11 height 11
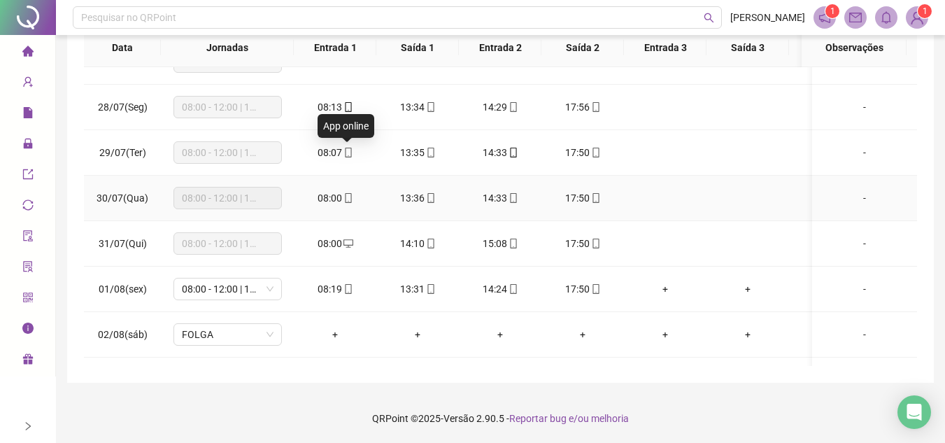
scroll to position [140, 0]
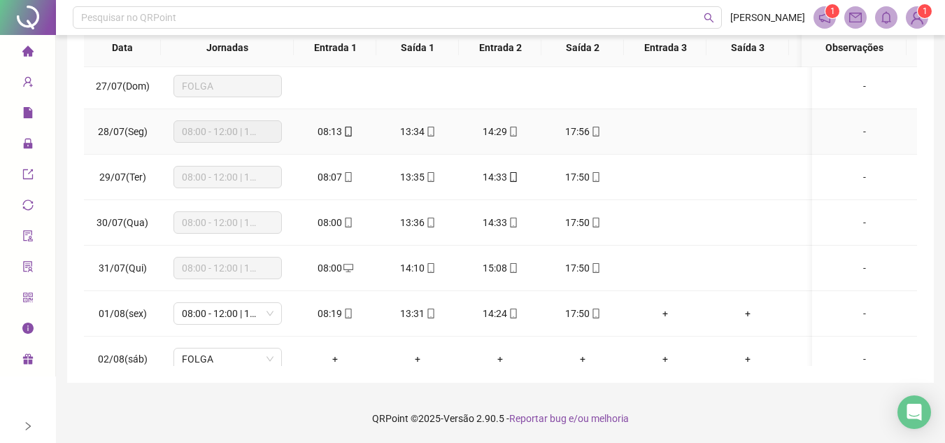
click at [349, 131] on icon "mobile" at bounding box center [348, 132] width 10 height 10
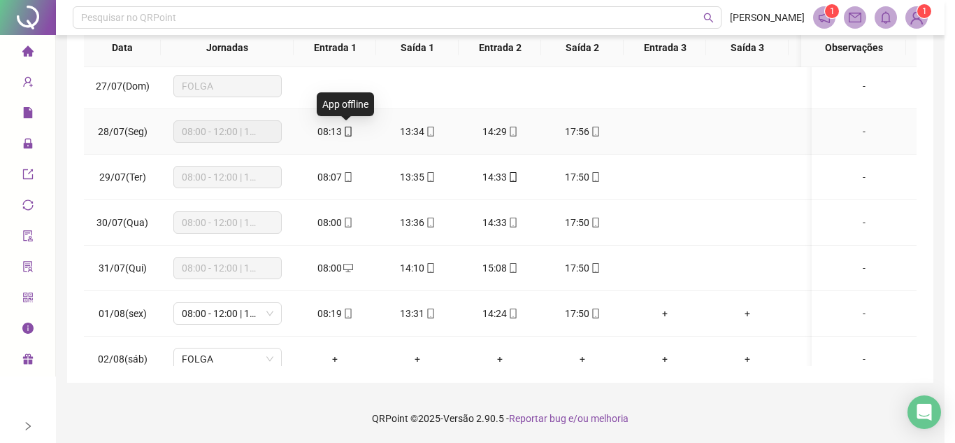
type input "**********"
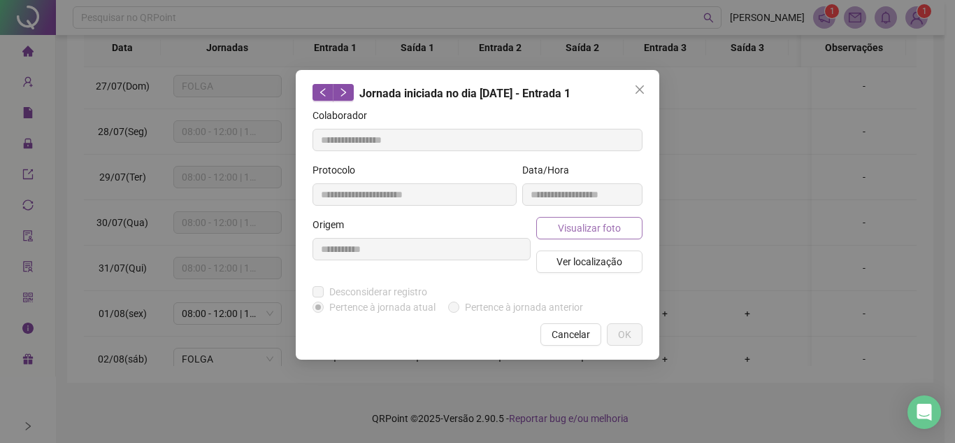
click at [608, 226] on span "Visualizar foto" at bounding box center [589, 227] width 63 height 15
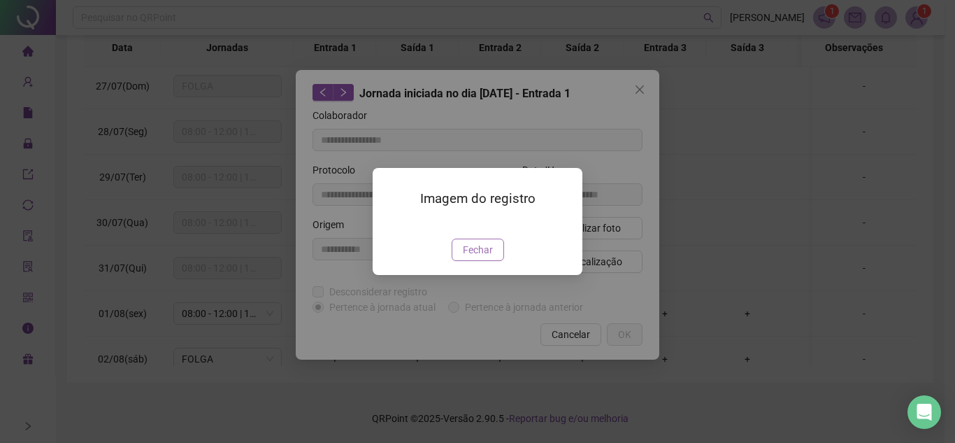
click at [491, 257] on span "Fechar" at bounding box center [478, 249] width 30 height 15
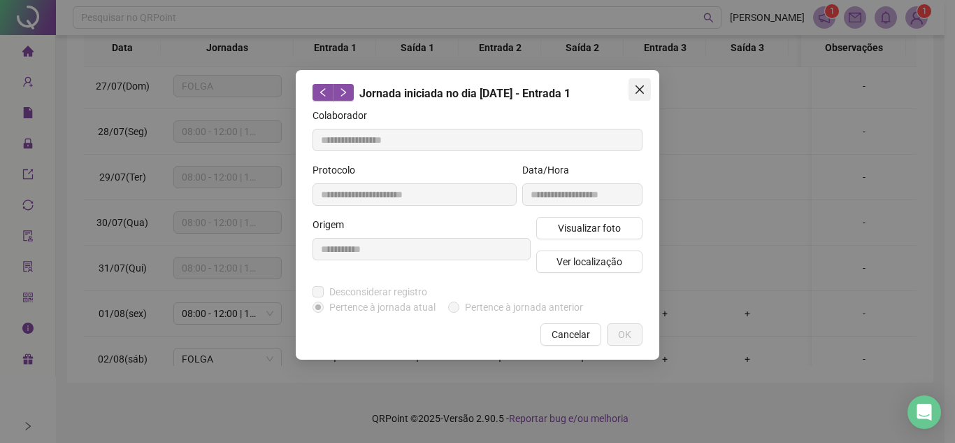
click at [642, 89] on icon "close" at bounding box center [639, 89] width 11 height 11
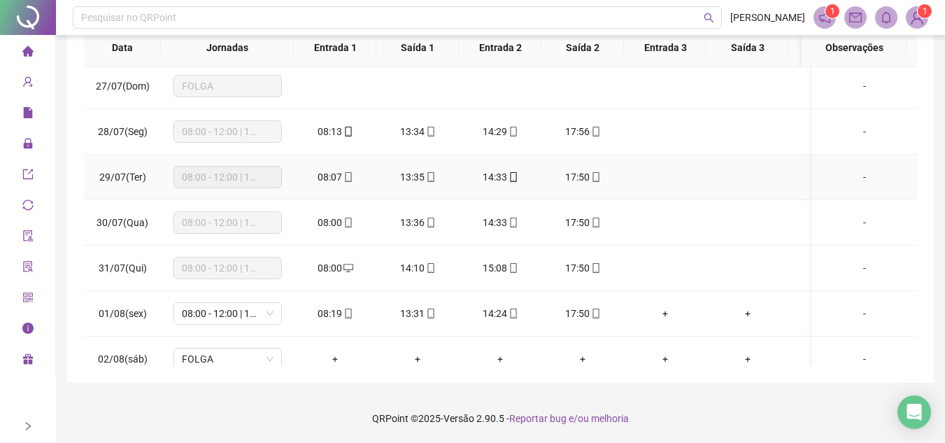
click at [349, 177] on icon "mobile" at bounding box center [348, 177] width 10 height 10
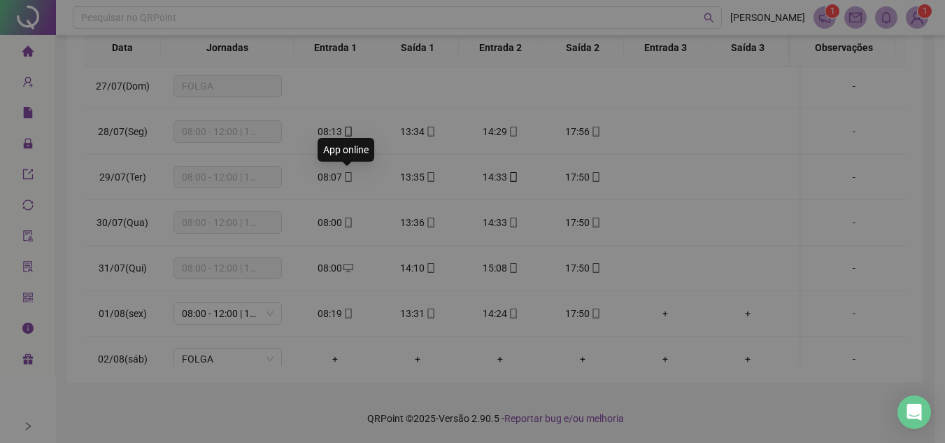
type input "**********"
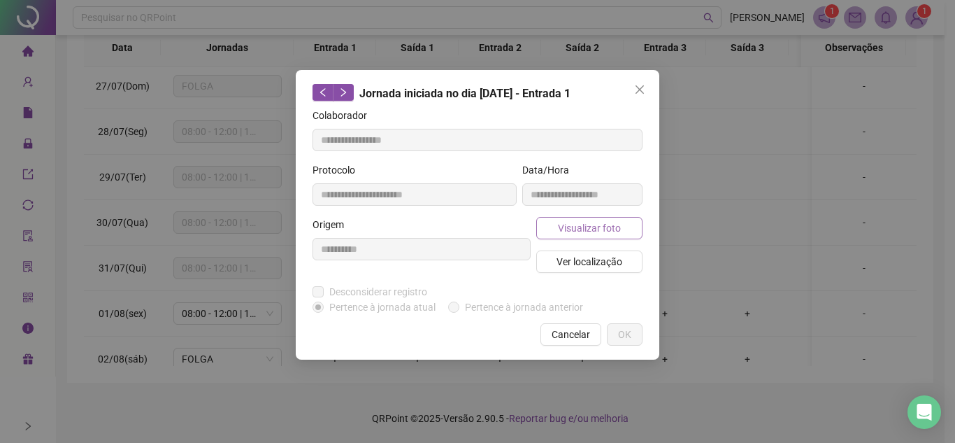
click at [599, 224] on span "Visualizar foto" at bounding box center [589, 227] width 63 height 15
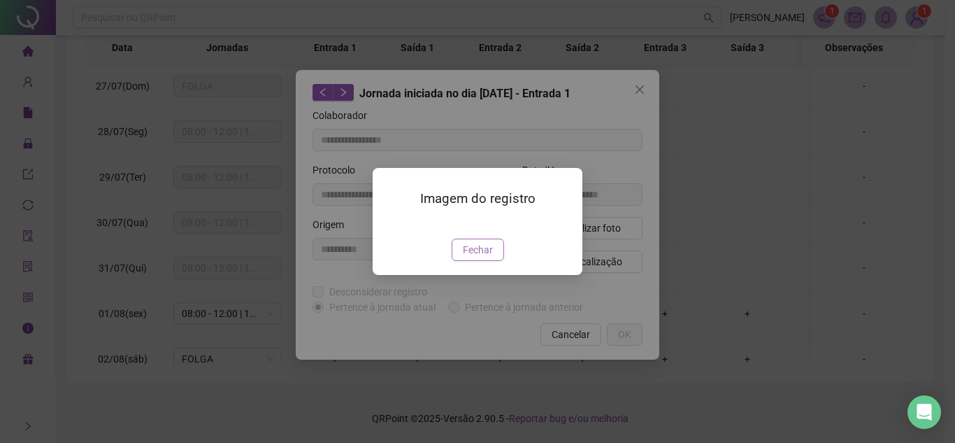
click at [481, 257] on span "Fechar" at bounding box center [478, 249] width 30 height 15
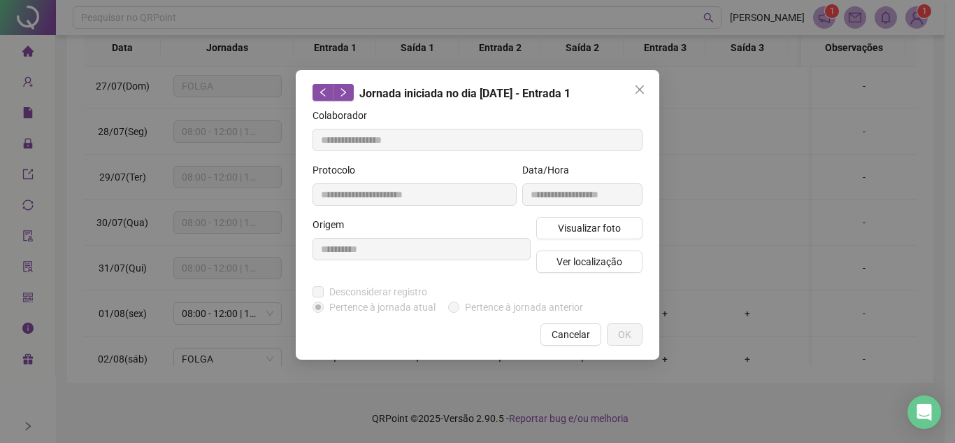
click at [641, 90] on icon "close" at bounding box center [640, 89] width 8 height 8
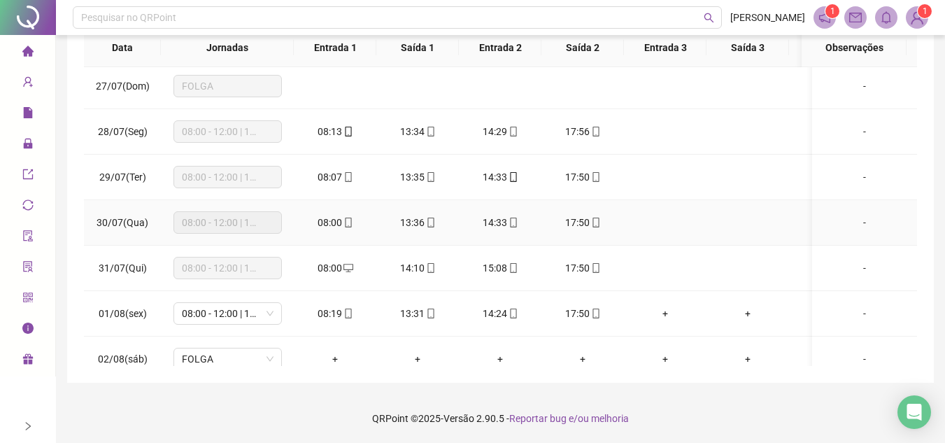
click at [345, 218] on icon "mobile" at bounding box center [348, 222] width 10 height 10
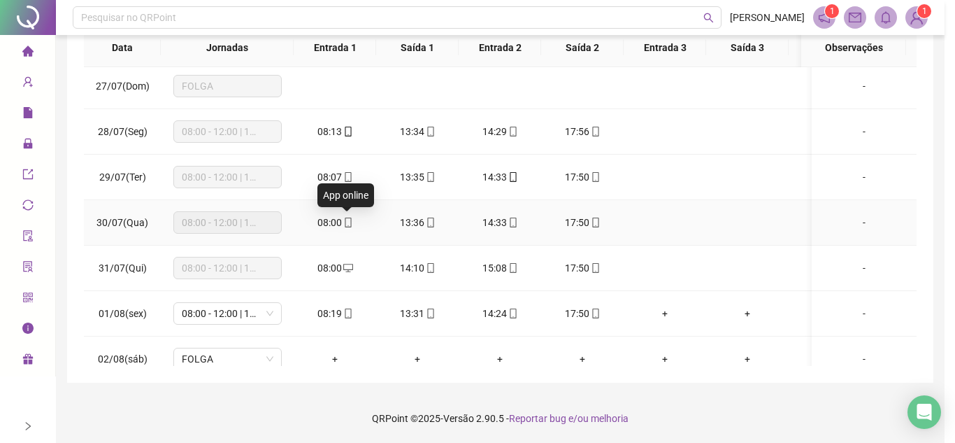
type input "**********"
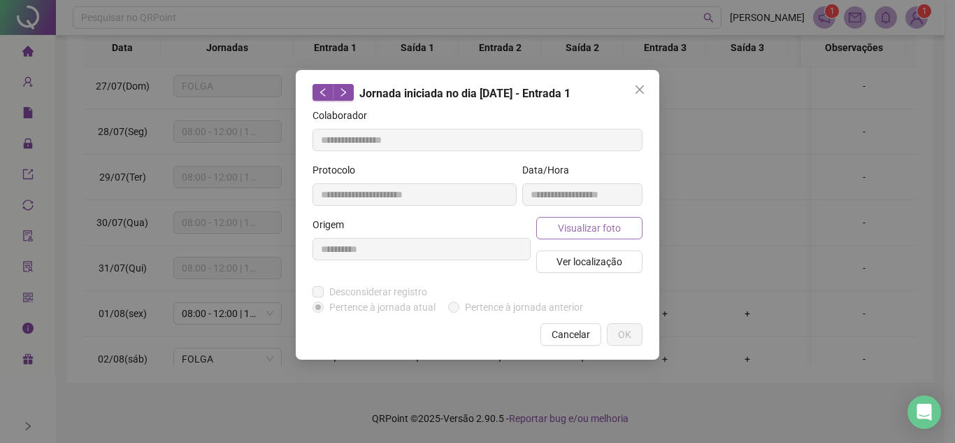
click at [586, 227] on span "Visualizar foto" at bounding box center [589, 227] width 63 height 15
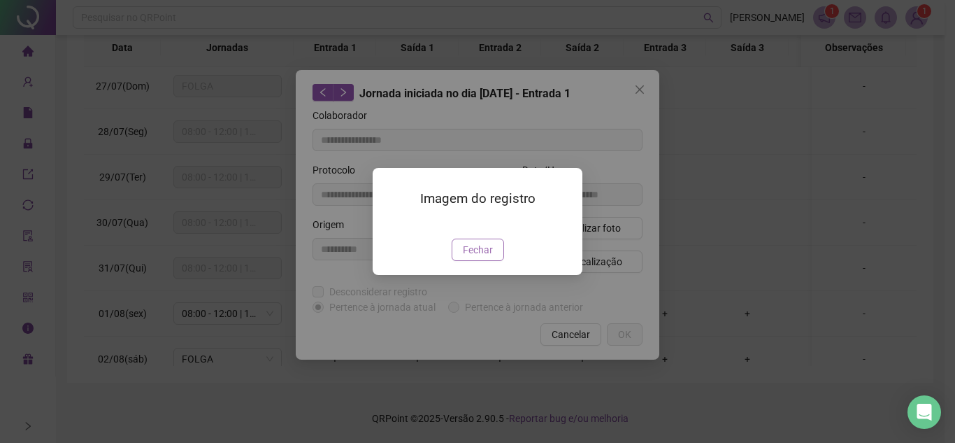
click at [480, 257] on span "Fechar" at bounding box center [478, 249] width 30 height 15
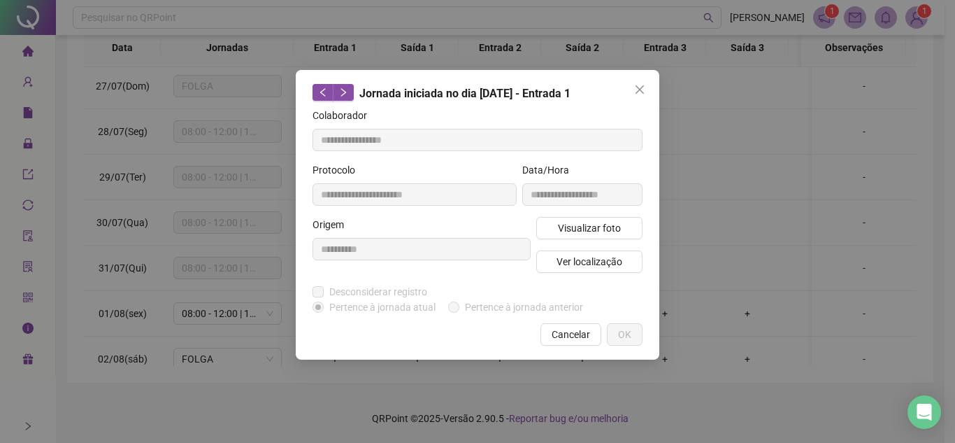
click at [644, 90] on icon "close" at bounding box center [639, 89] width 11 height 11
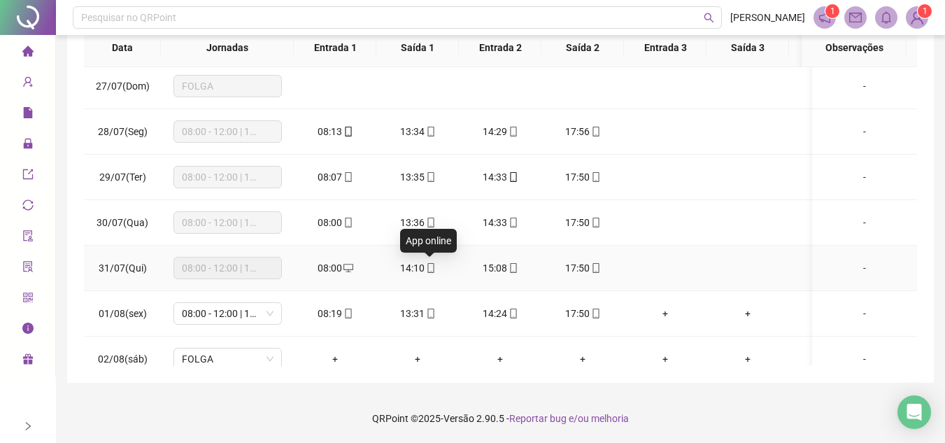
click at [432, 264] on icon "mobile" at bounding box center [431, 268] width 10 height 10
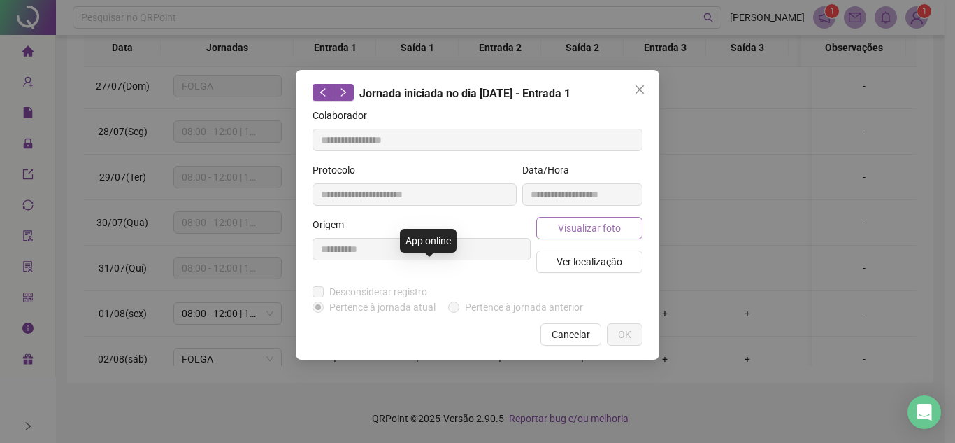
type input "**********"
click at [601, 226] on span "Visualizar foto" at bounding box center [589, 227] width 63 height 15
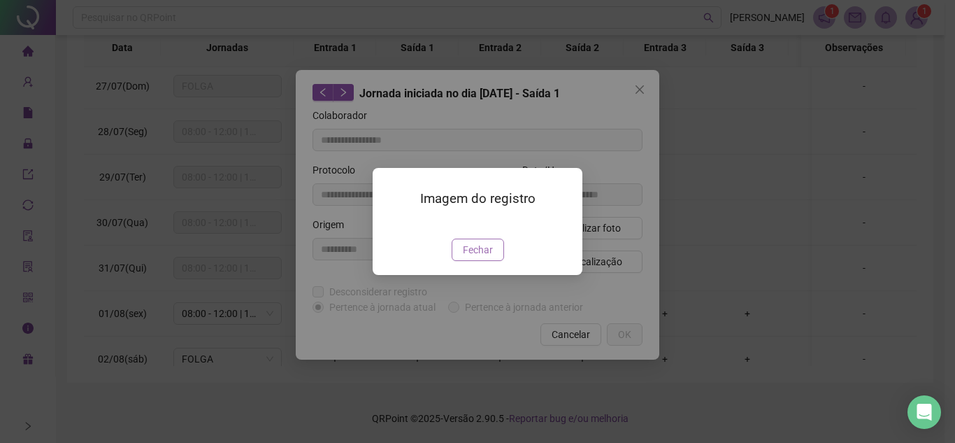
drag, startPoint x: 475, startPoint y: 320, endPoint x: 605, endPoint y: 229, distance: 158.7
click at [475, 261] on button "Fechar" at bounding box center [478, 249] width 52 height 22
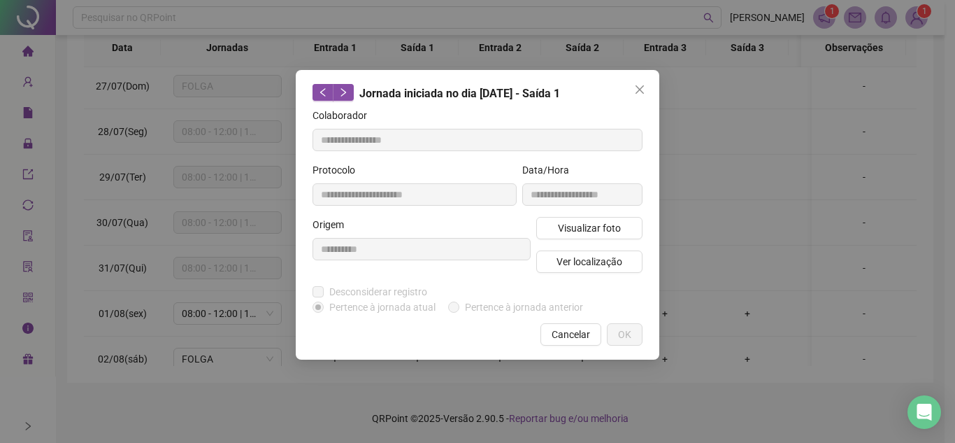
click at [637, 89] on icon "close" at bounding box center [639, 89] width 11 height 11
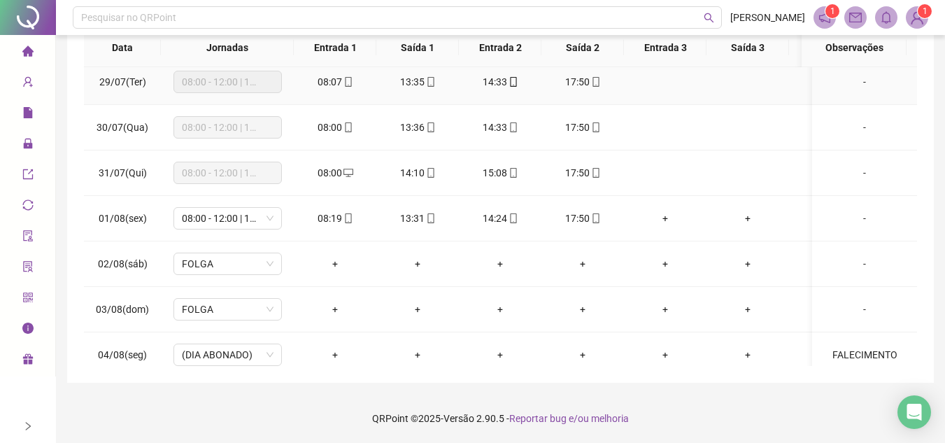
scroll to position [280, 0]
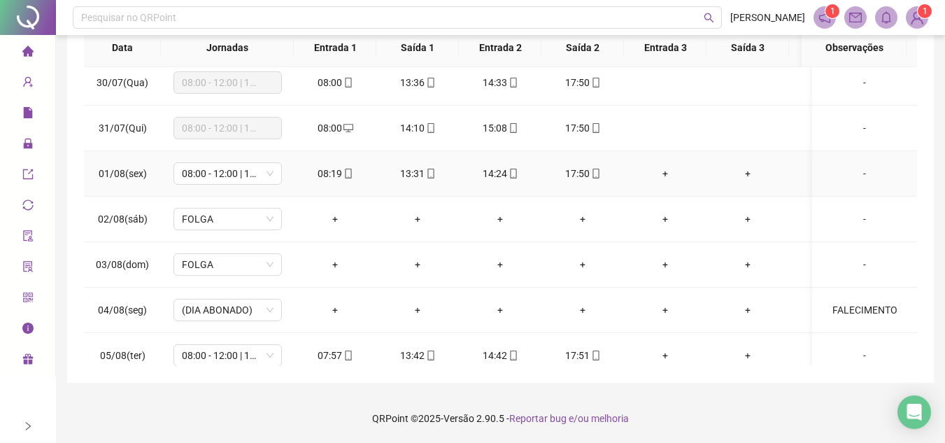
click at [586, 178] on div "17:50" at bounding box center [582, 173] width 60 height 15
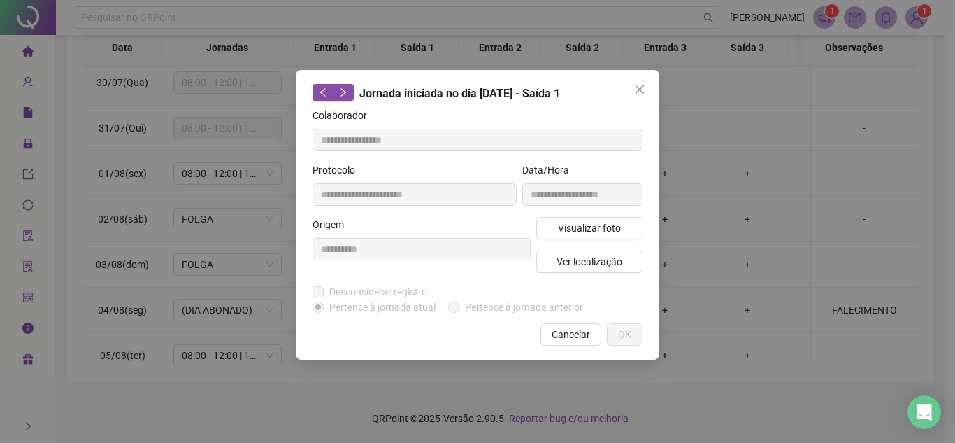
type input "**********"
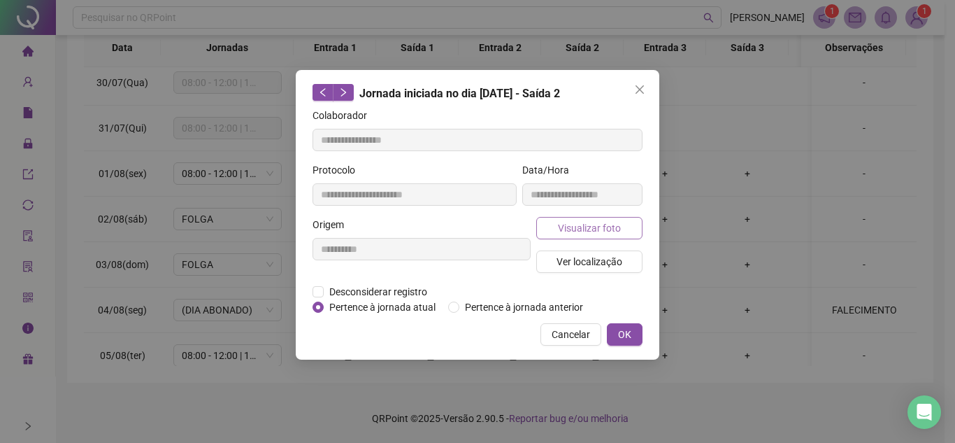
click at [601, 229] on span "Visualizar foto" at bounding box center [589, 227] width 63 height 15
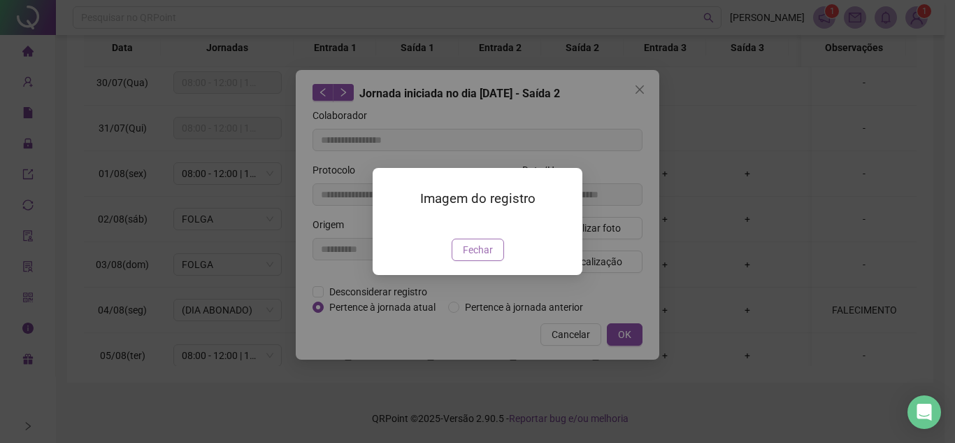
click at [478, 257] on span "Fechar" at bounding box center [478, 249] width 30 height 15
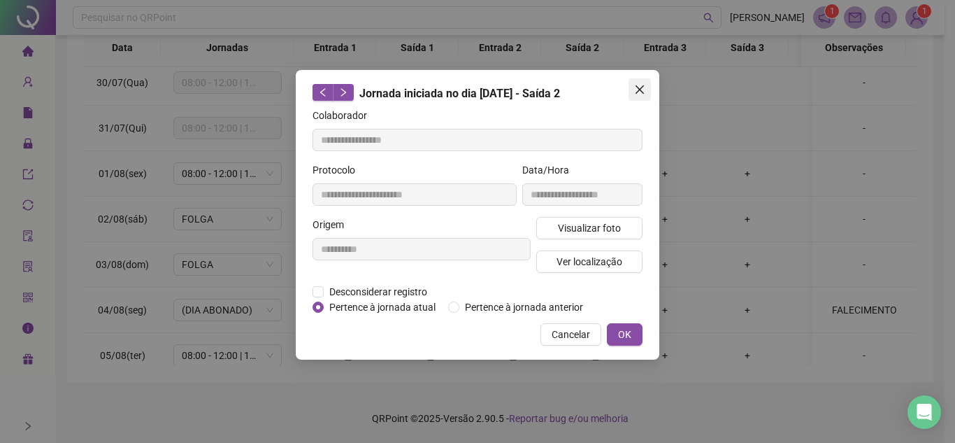
click at [641, 87] on icon "close" at bounding box center [639, 89] width 11 height 11
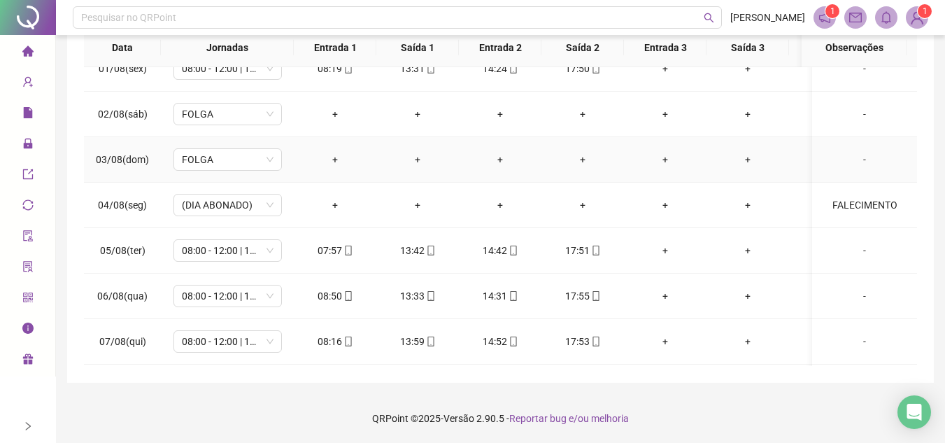
scroll to position [420, 0]
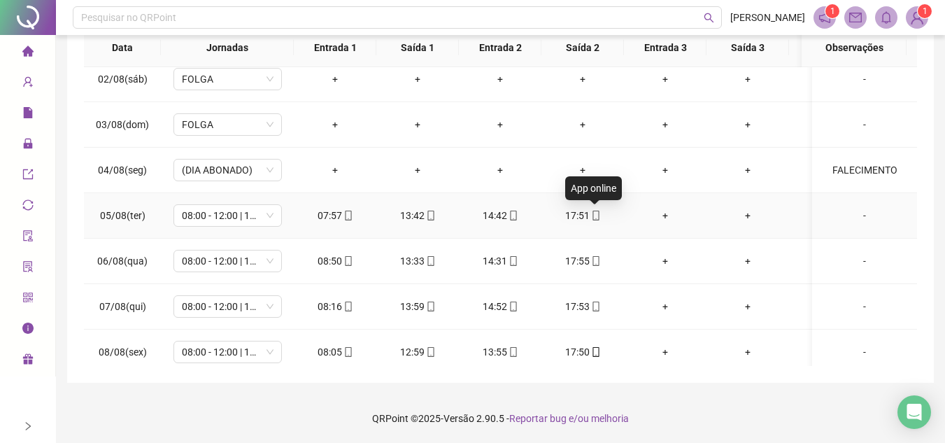
click at [591, 215] on icon "mobile" at bounding box center [596, 215] width 10 height 10
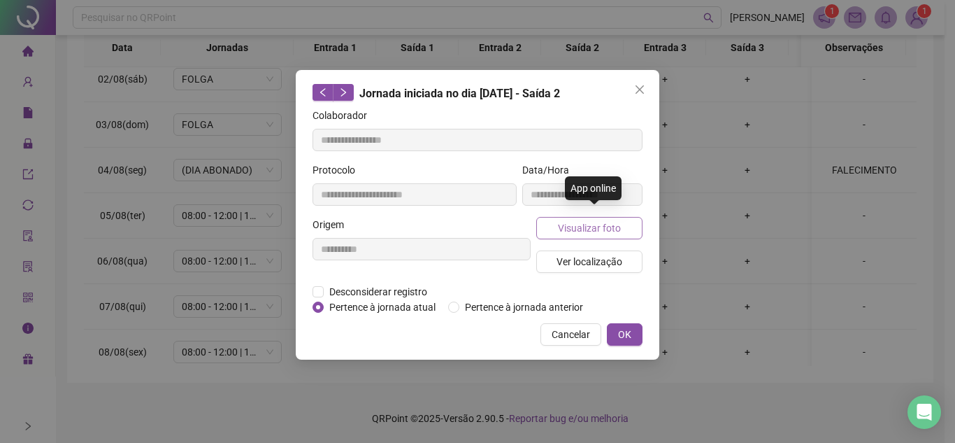
type input "**********"
click at [582, 220] on span "Visualizar foto" at bounding box center [589, 227] width 63 height 15
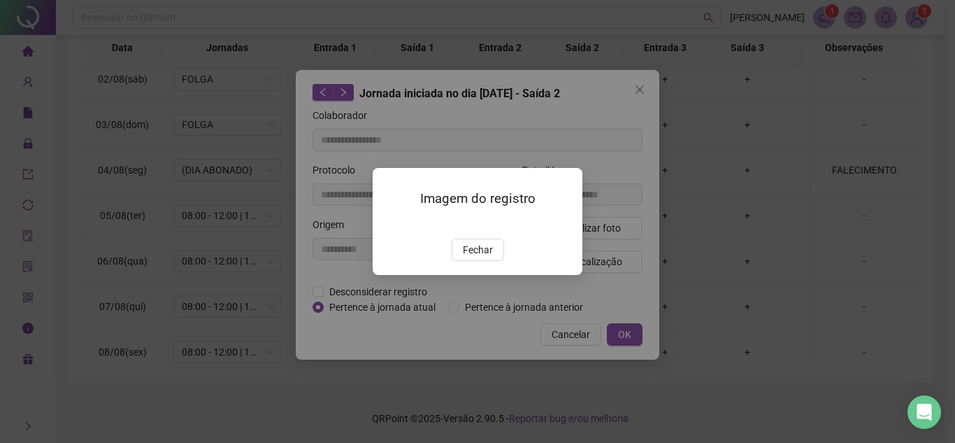
drag, startPoint x: 470, startPoint y: 336, endPoint x: 514, endPoint y: 289, distance: 64.3
click at [471, 257] on span "Fechar" at bounding box center [478, 249] width 30 height 15
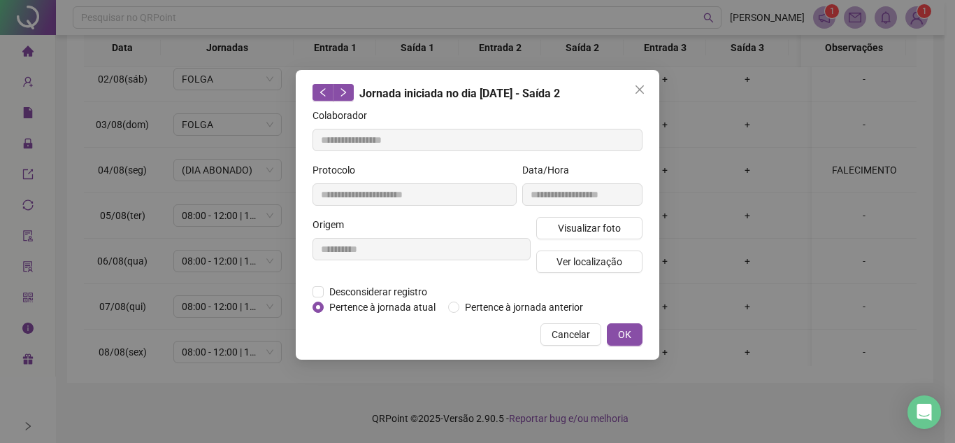
click at [638, 85] on icon "close" at bounding box center [639, 89] width 11 height 11
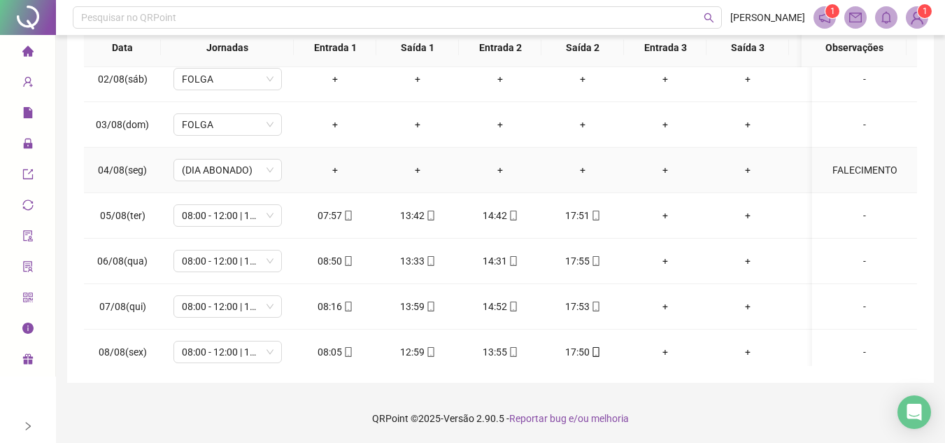
click at [127, 170] on span "04/08(seg)" at bounding box center [122, 169] width 49 height 11
drag, startPoint x: 96, startPoint y: 166, endPoint x: 157, endPoint y: 169, distance: 60.2
click at [157, 169] on td "04/08(seg)" at bounding box center [122, 170] width 77 height 45
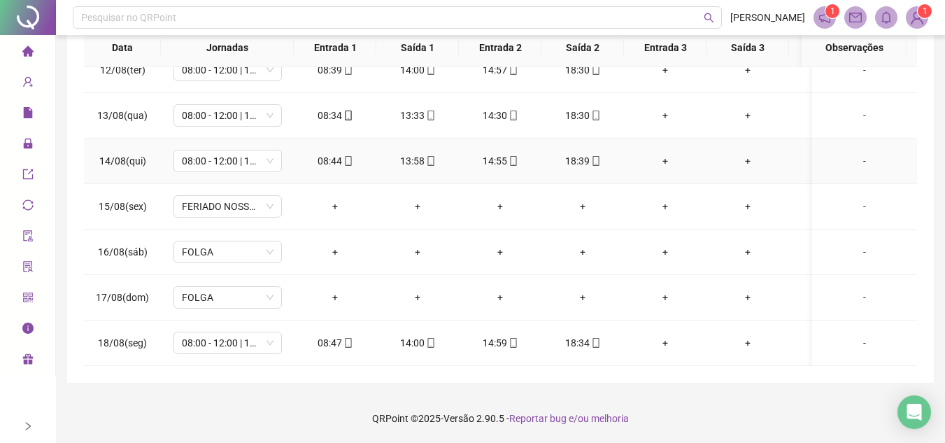
scroll to position [894, 0]
click at [592, 338] on icon "mobile" at bounding box center [595, 343] width 6 height 10
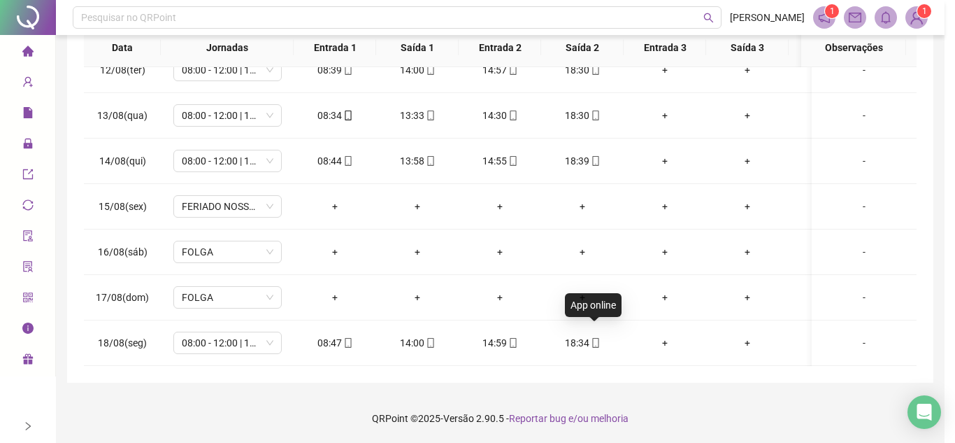
type input "**********"
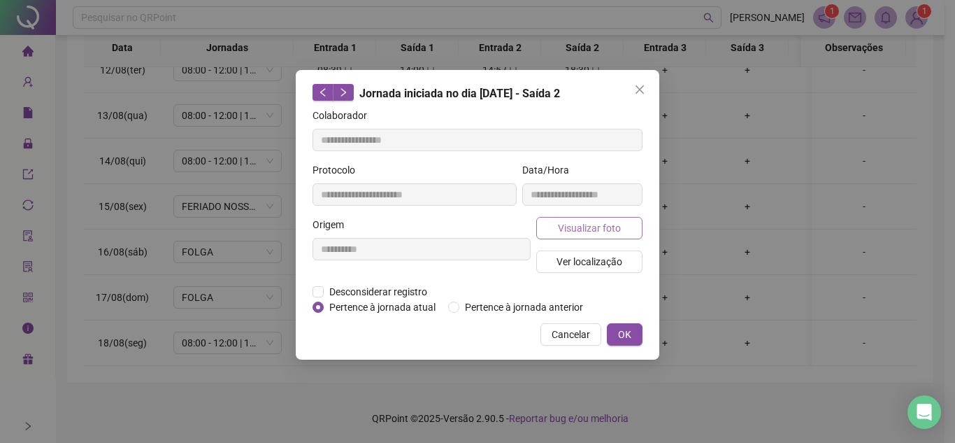
click at [601, 227] on span "Visualizar foto" at bounding box center [589, 227] width 63 height 15
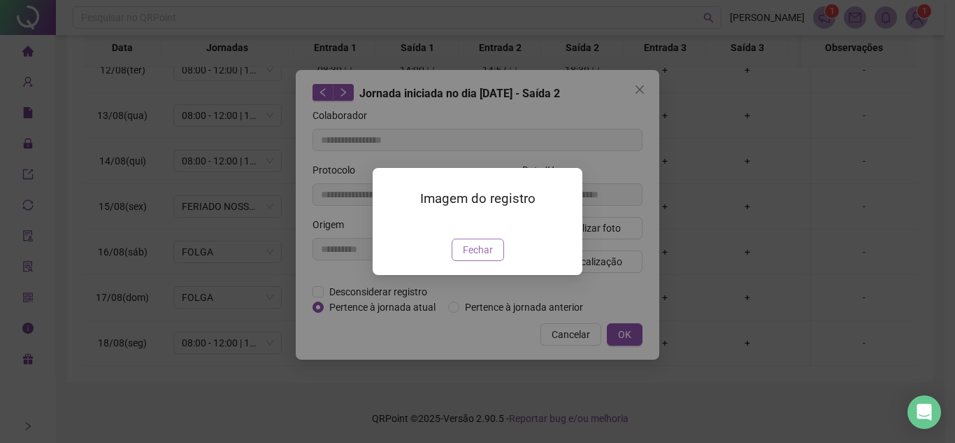
click at [491, 275] on div "Imagem do registro Fechar" at bounding box center [478, 221] width 210 height 107
click at [492, 257] on span "Fechar" at bounding box center [478, 249] width 30 height 15
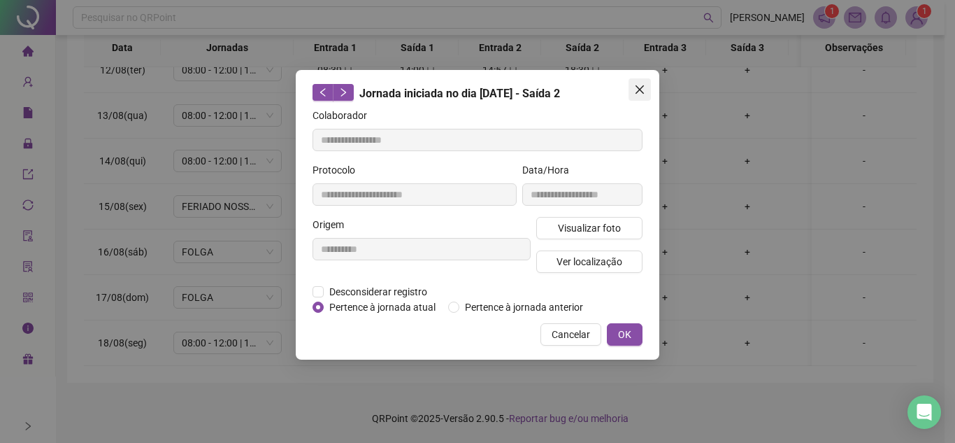
click at [642, 86] on icon "close" at bounding box center [639, 89] width 11 height 11
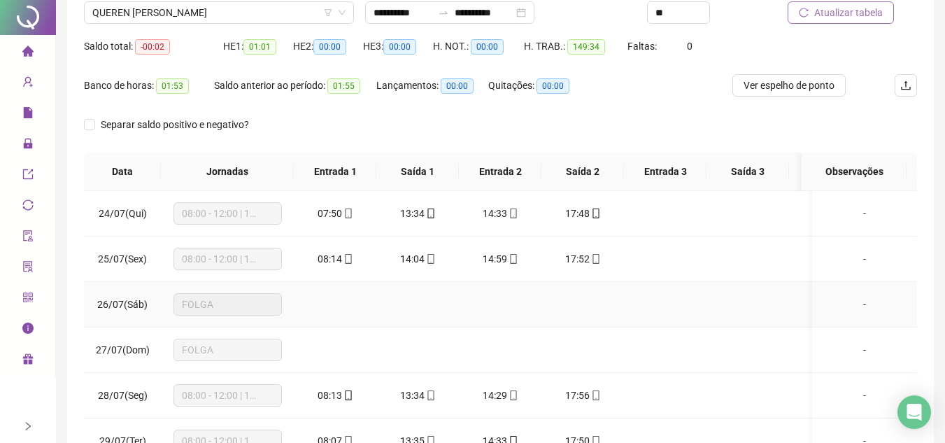
scroll to position [0, 0]
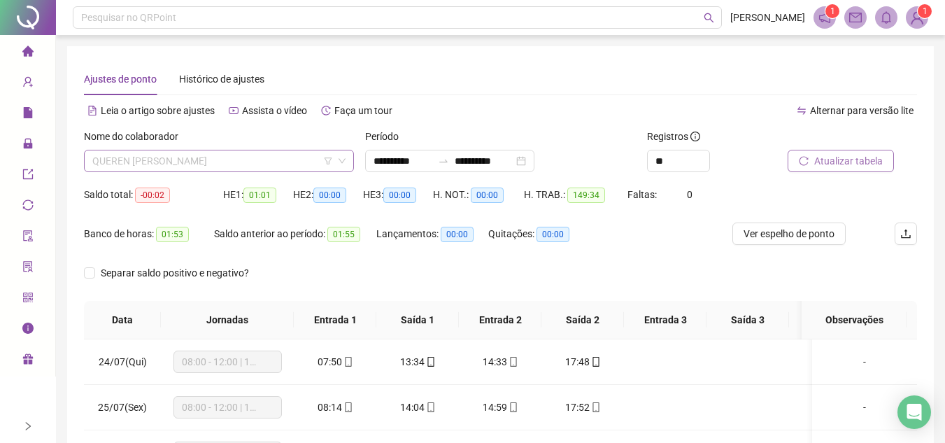
click at [236, 152] on span "QUEREN [PERSON_NAME]" at bounding box center [218, 160] width 253 height 21
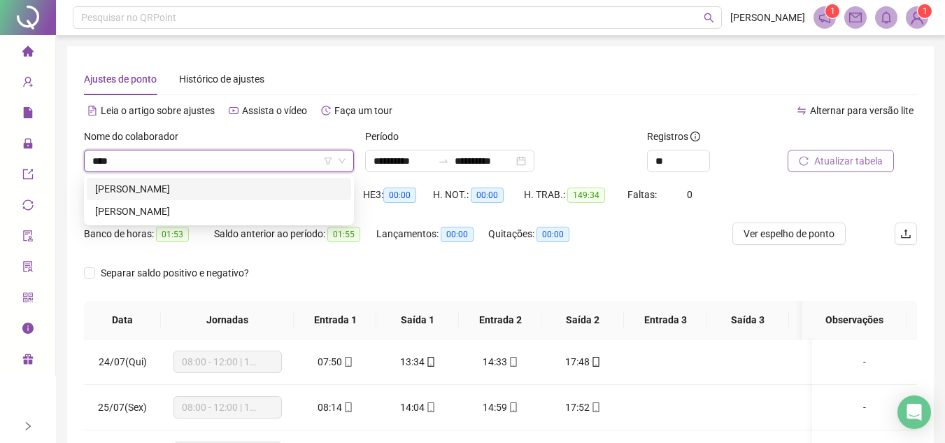
type input "*****"
click at [214, 210] on div "[PERSON_NAME]" at bounding box center [219, 210] width 248 height 15
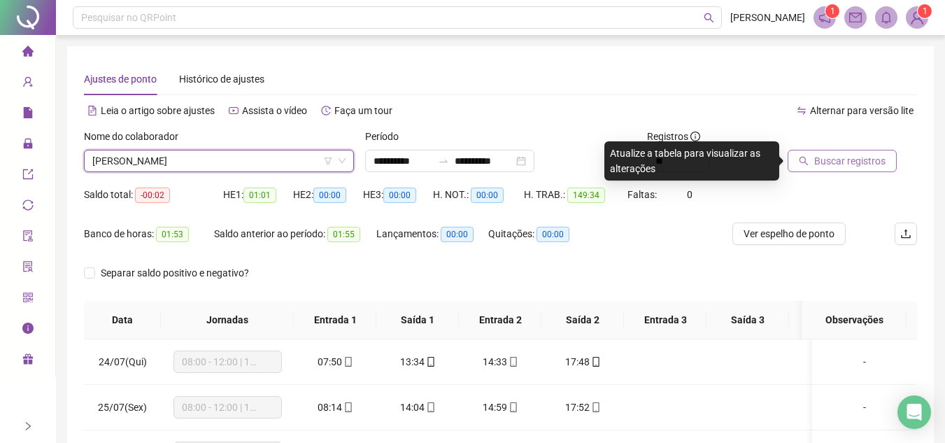
scroll to position [448, 0]
click at [844, 148] on div at bounding box center [834, 139] width 94 height 21
click at [844, 159] on span "Buscar registros" at bounding box center [849, 160] width 71 height 15
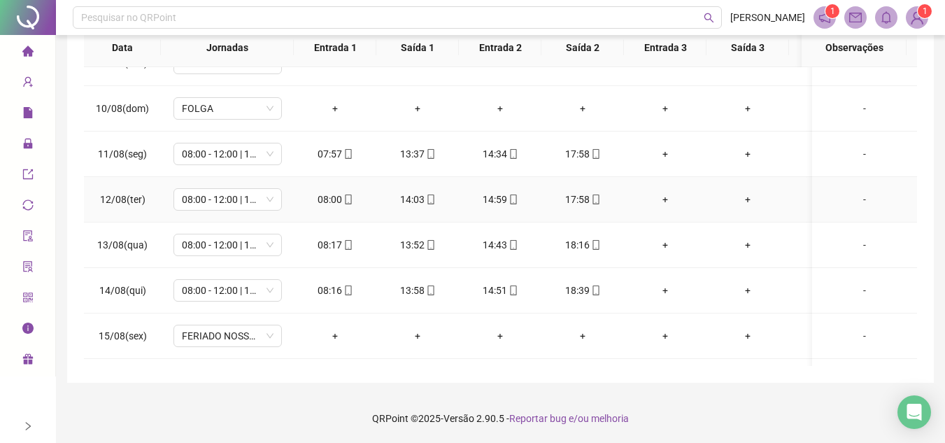
scroll to position [824, 0]
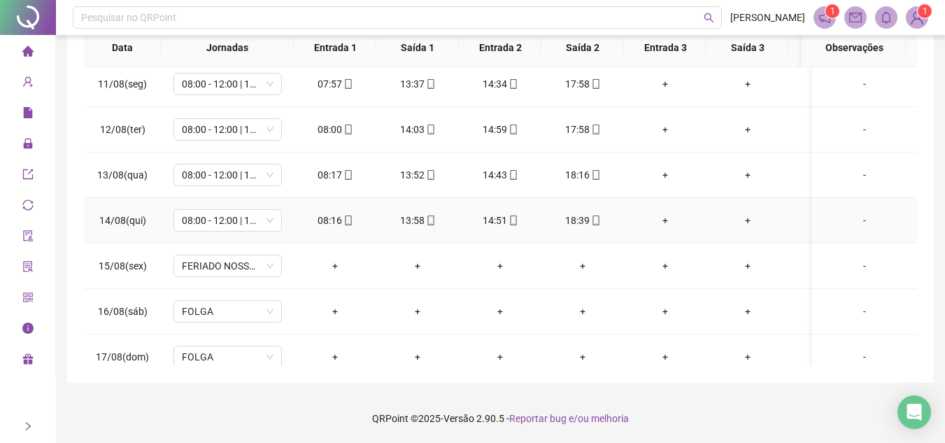
click at [599, 221] on icon "mobile" at bounding box center [596, 220] width 10 height 10
type input "**********"
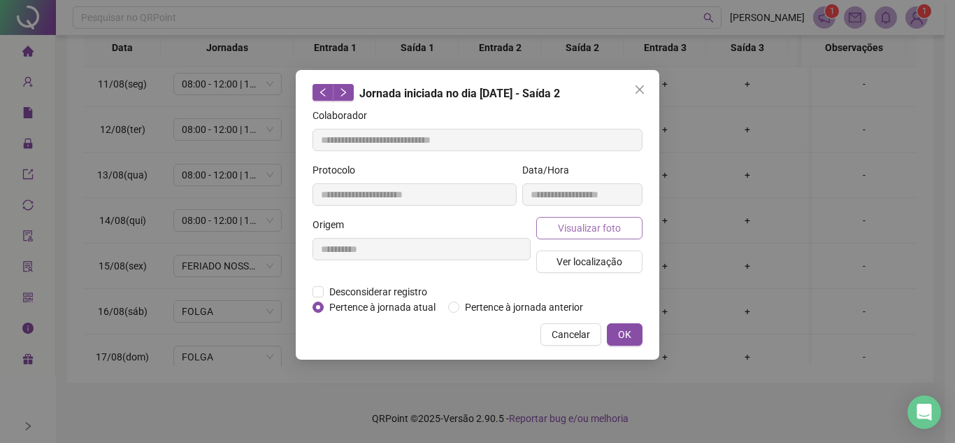
click at [616, 233] on span "Visualizar foto" at bounding box center [589, 227] width 63 height 15
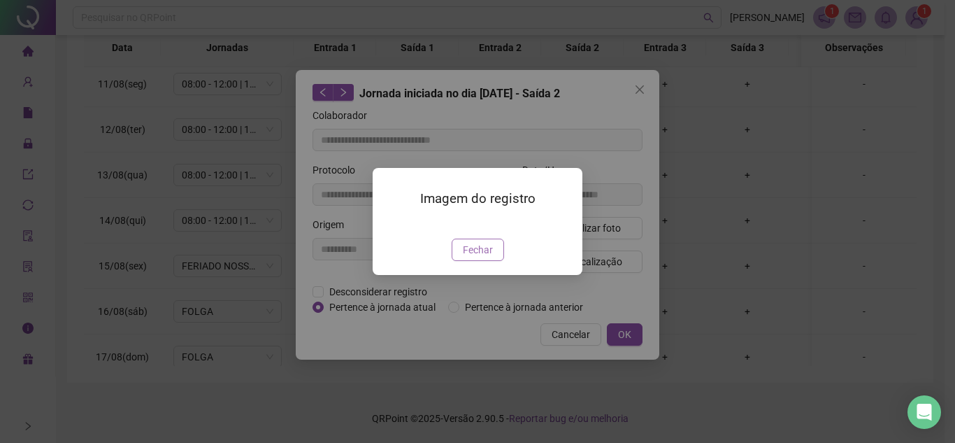
click at [482, 261] on button "Fechar" at bounding box center [478, 249] width 52 height 22
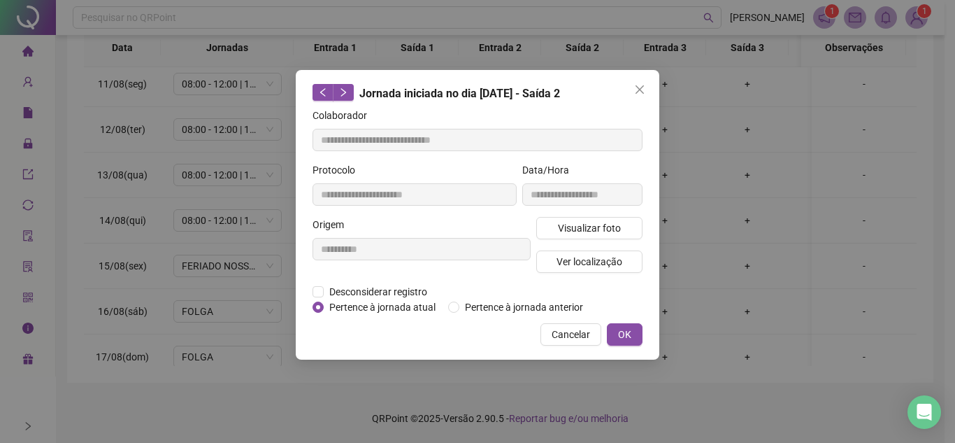
click at [654, 94] on div "**********" at bounding box center [478, 214] width 364 height 289
click at [641, 89] on icon "close" at bounding box center [639, 89] width 11 height 11
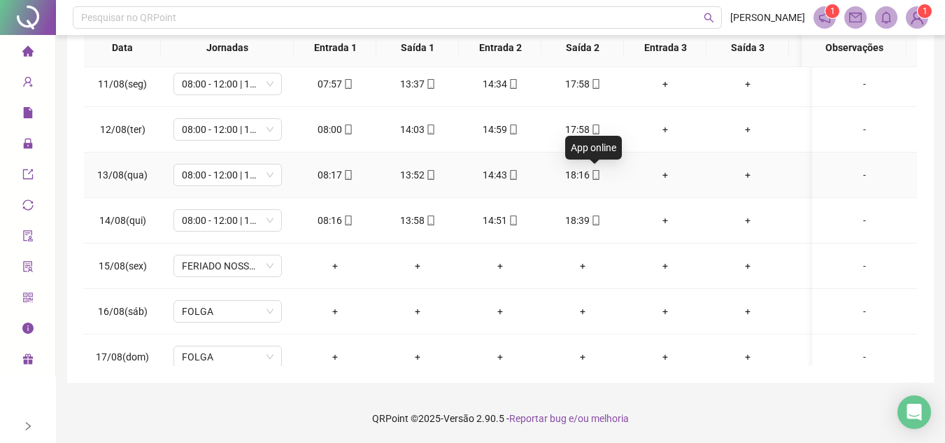
click at [589, 171] on span "mobile" at bounding box center [594, 175] width 11 height 10
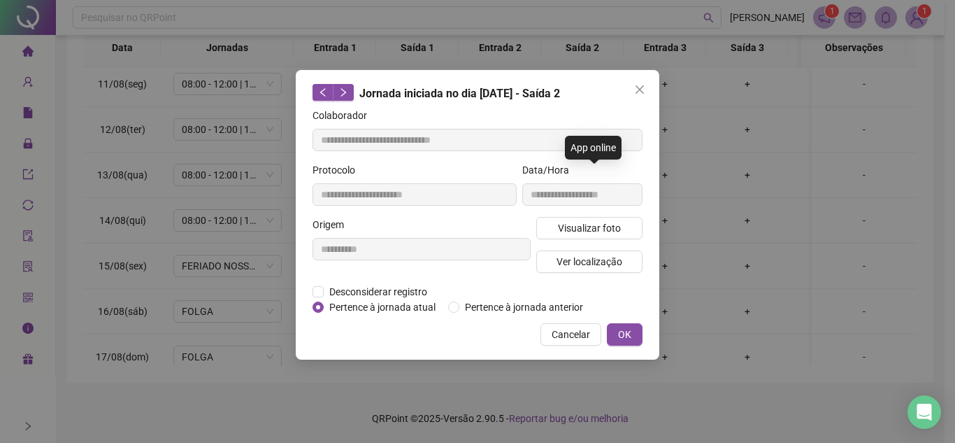
type input "**********"
click at [621, 225] on button "Visualizar foto" at bounding box center [589, 228] width 106 height 22
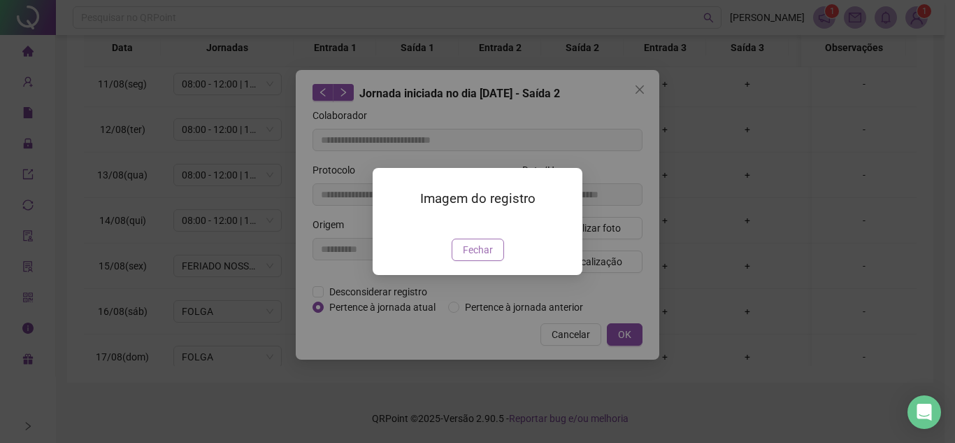
click at [475, 275] on div "Imagem do registro Fechar" at bounding box center [478, 221] width 210 height 107
click at [480, 257] on span "Fechar" at bounding box center [478, 249] width 30 height 15
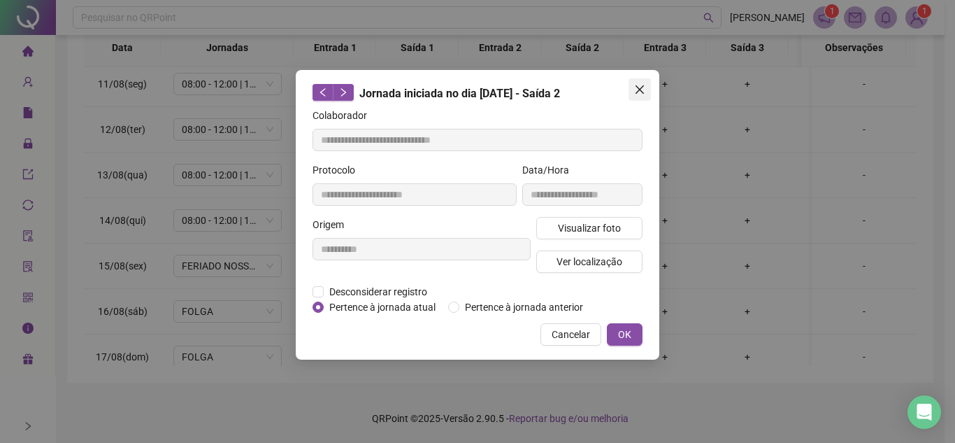
click at [635, 86] on icon "close" at bounding box center [639, 89] width 11 height 11
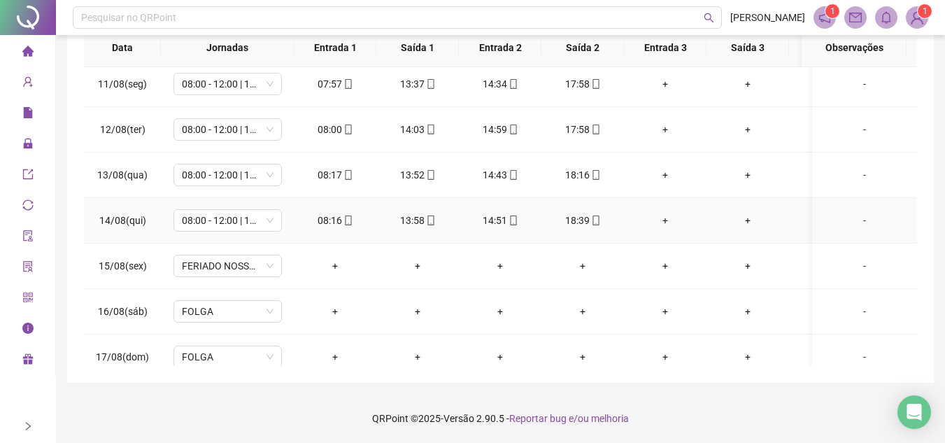
scroll to position [754, 0]
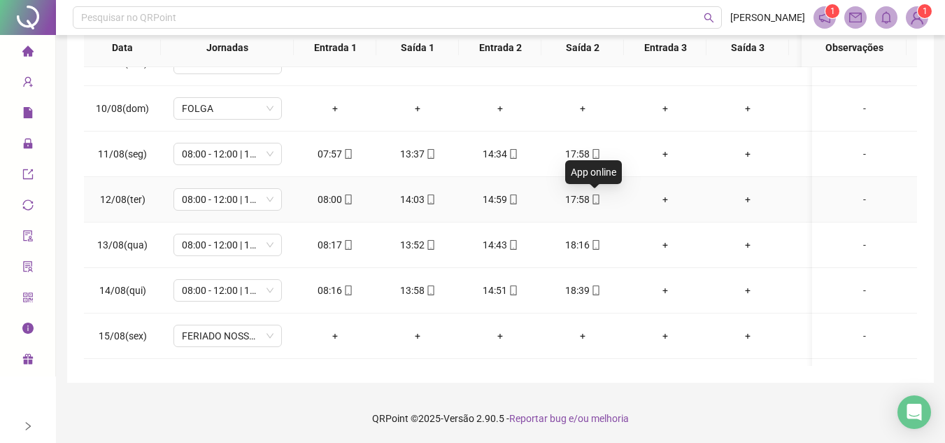
click at [589, 195] on span "mobile" at bounding box center [594, 199] width 11 height 10
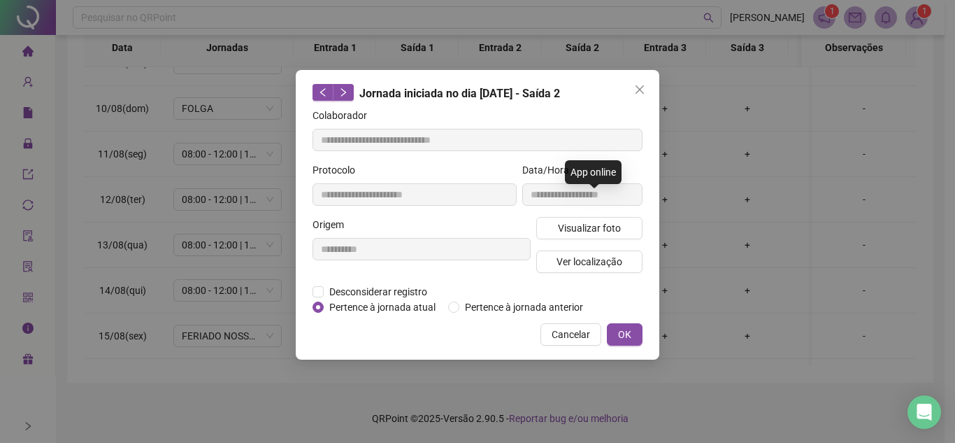
type input "**********"
click at [603, 229] on span "Visualizar foto" at bounding box center [589, 227] width 63 height 15
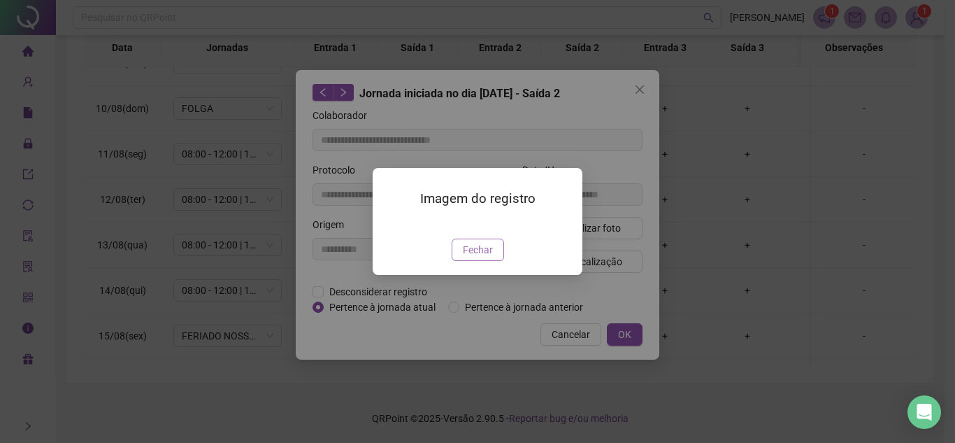
click at [475, 257] on span "Fechar" at bounding box center [478, 249] width 30 height 15
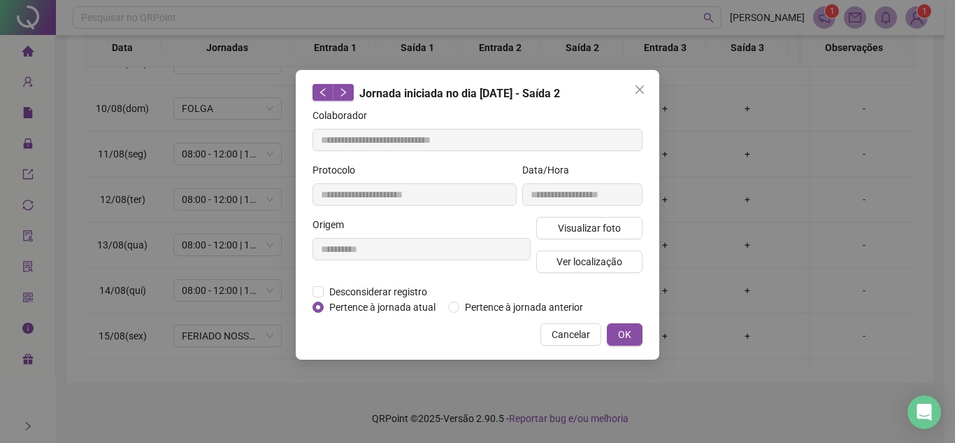
click at [647, 85] on span "Close" at bounding box center [640, 89] width 22 height 11
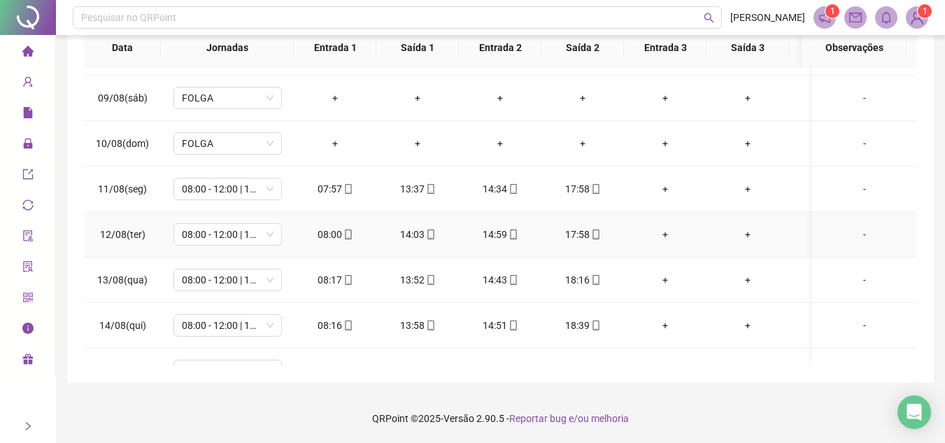
scroll to position [684, 0]
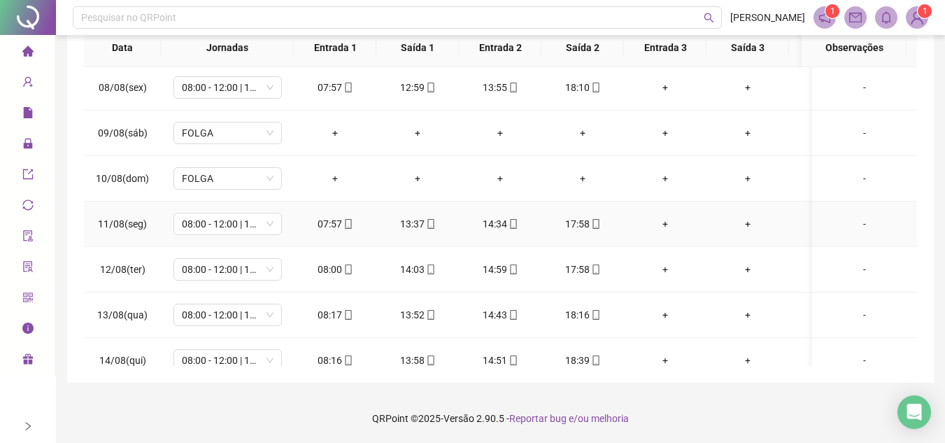
click at [594, 222] on icon "mobile" at bounding box center [596, 224] width 10 height 10
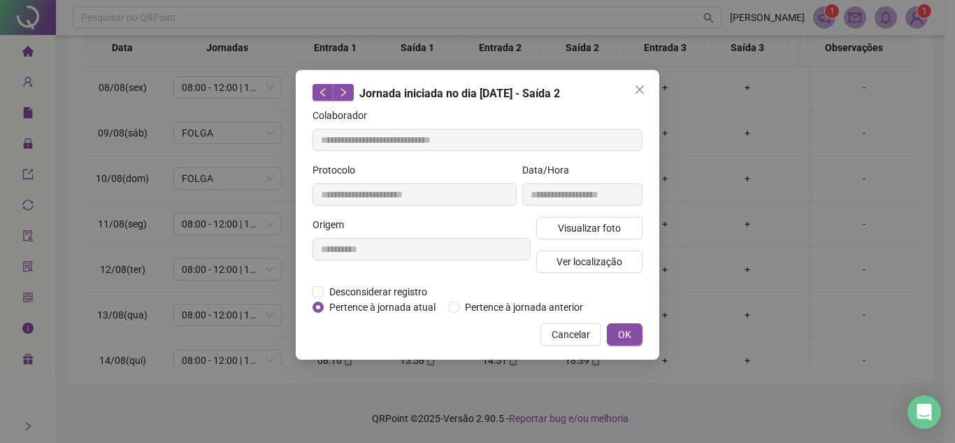
type input "**********"
click at [603, 227] on span "Visualizar foto" at bounding box center [589, 227] width 63 height 15
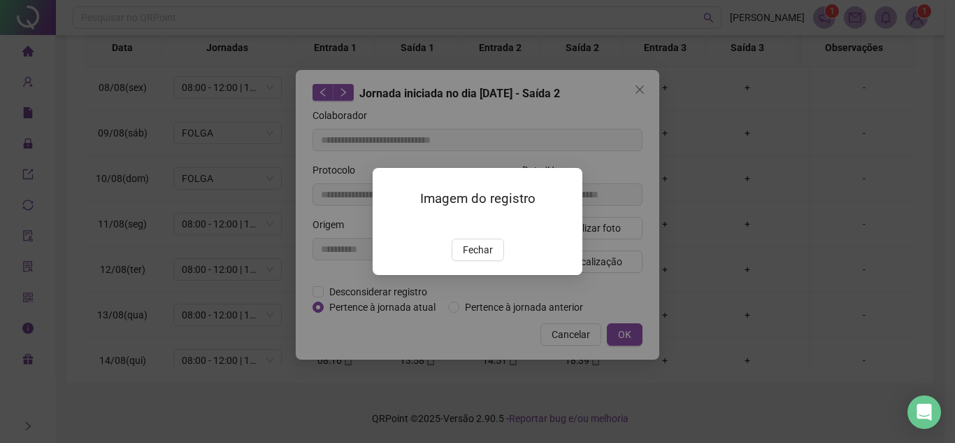
click at [482, 261] on button "Fechar" at bounding box center [478, 249] width 52 height 22
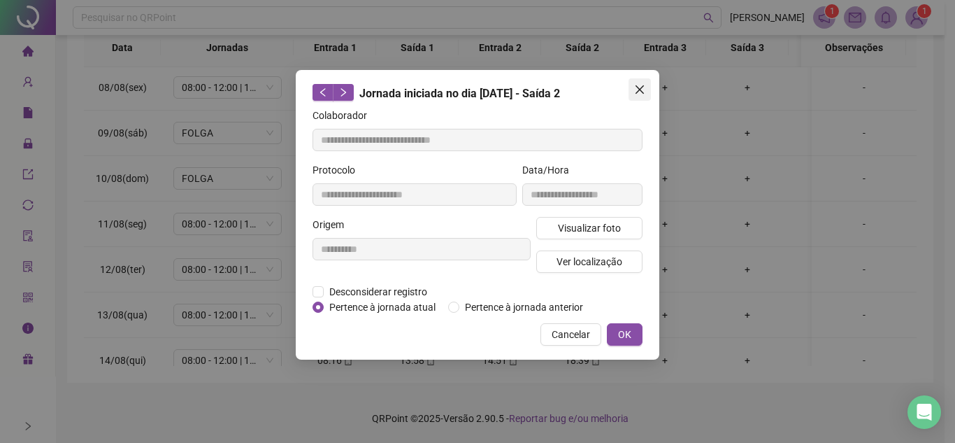
click at [641, 85] on icon "close" at bounding box center [639, 89] width 11 height 11
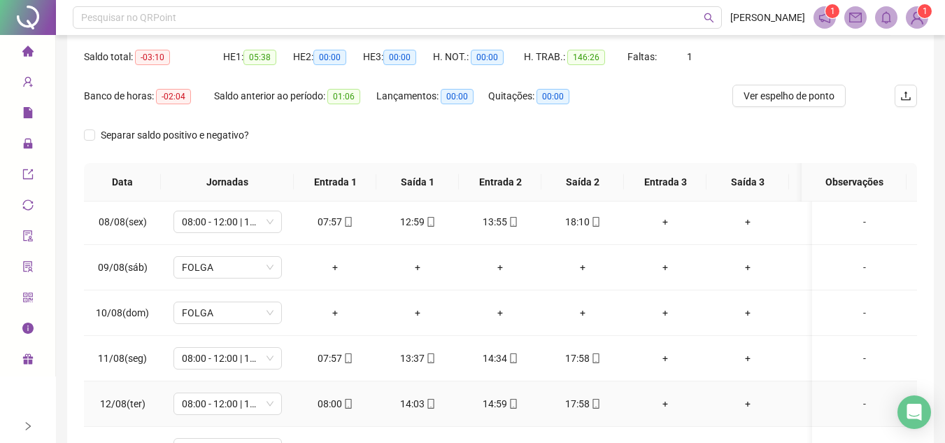
scroll to position [132, 0]
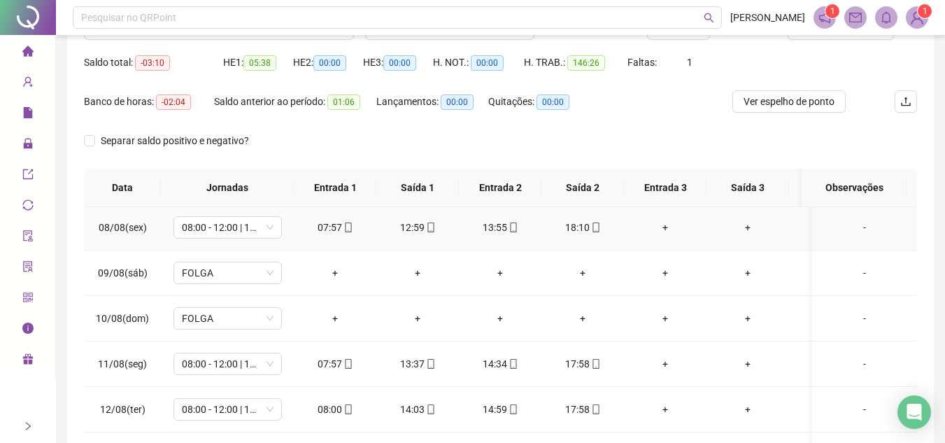
click at [598, 226] on icon "mobile" at bounding box center [595, 227] width 6 height 10
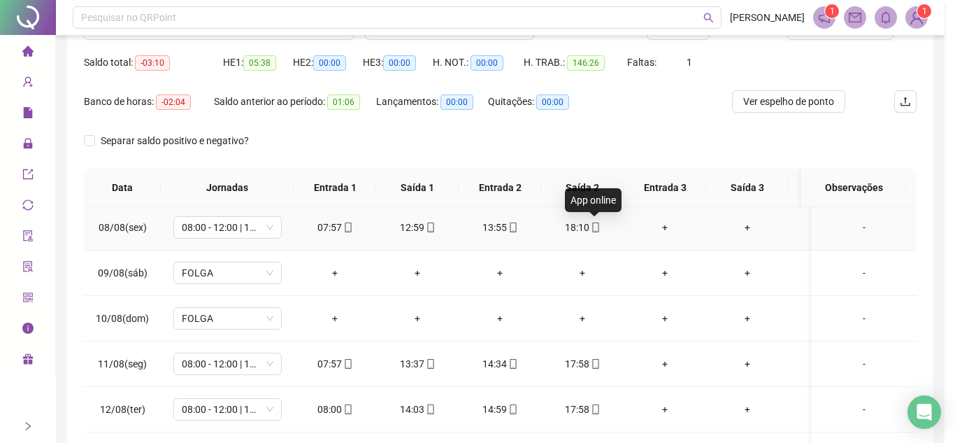
type input "**********"
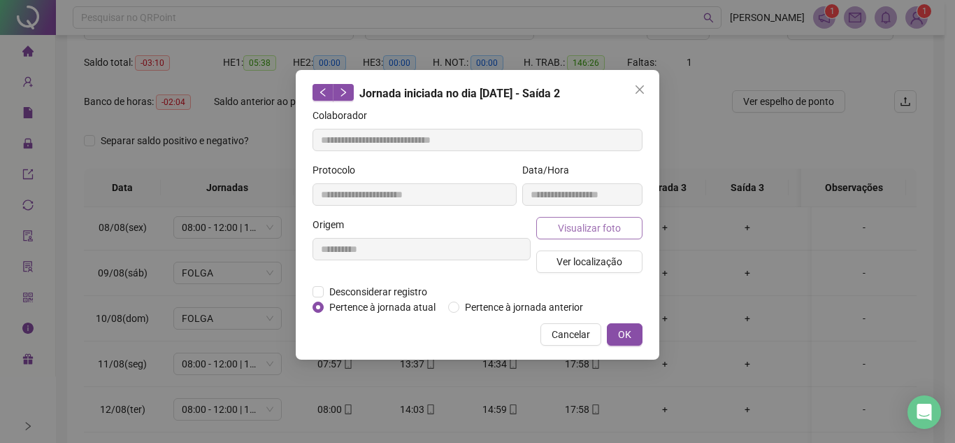
click at [589, 226] on span "Visualizar foto" at bounding box center [589, 227] width 63 height 15
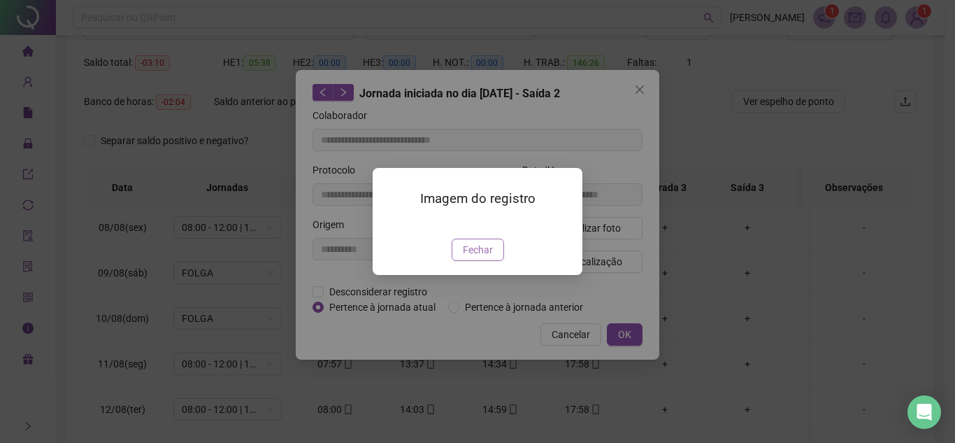
click at [478, 257] on span "Fechar" at bounding box center [478, 249] width 30 height 15
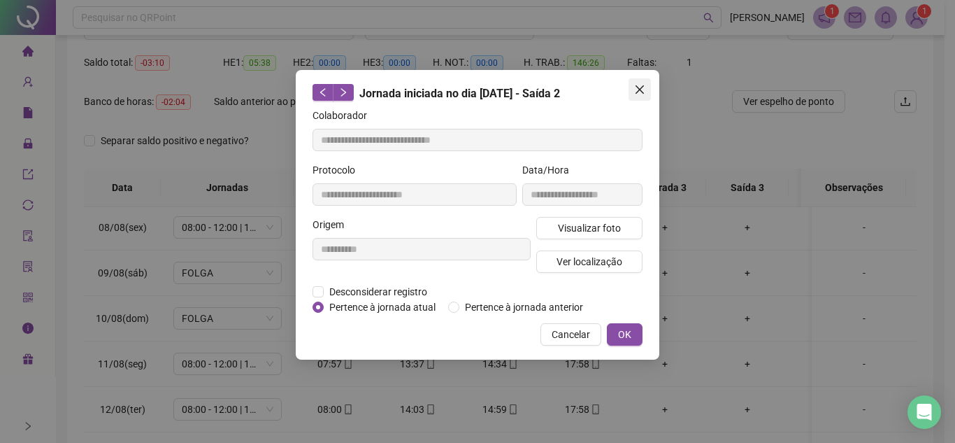
click at [643, 85] on icon "close" at bounding box center [639, 89] width 11 height 11
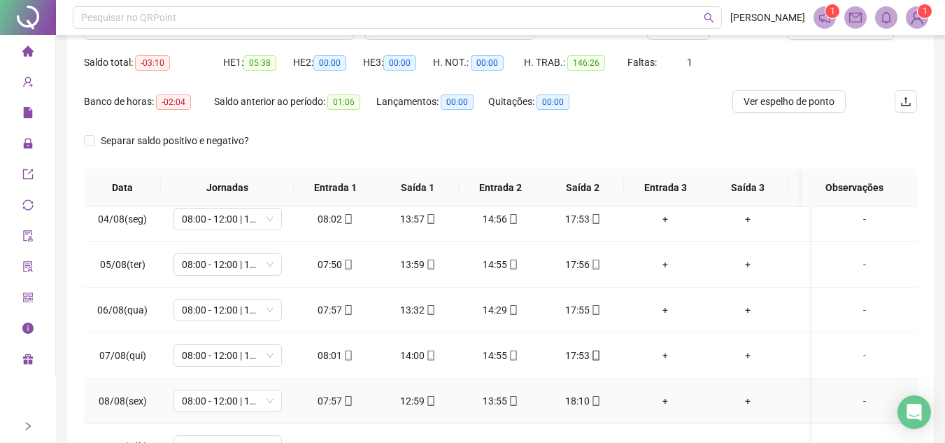
scroll to position [474, 0]
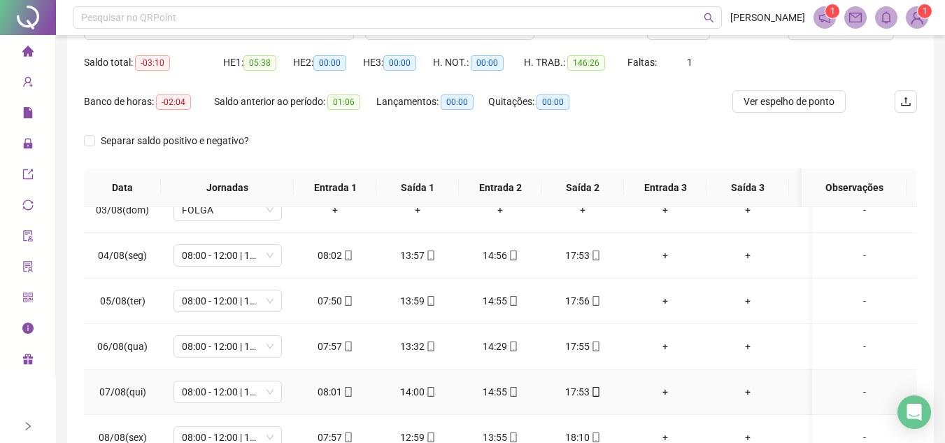
click at [595, 392] on icon "mobile" at bounding box center [596, 392] width 10 height 10
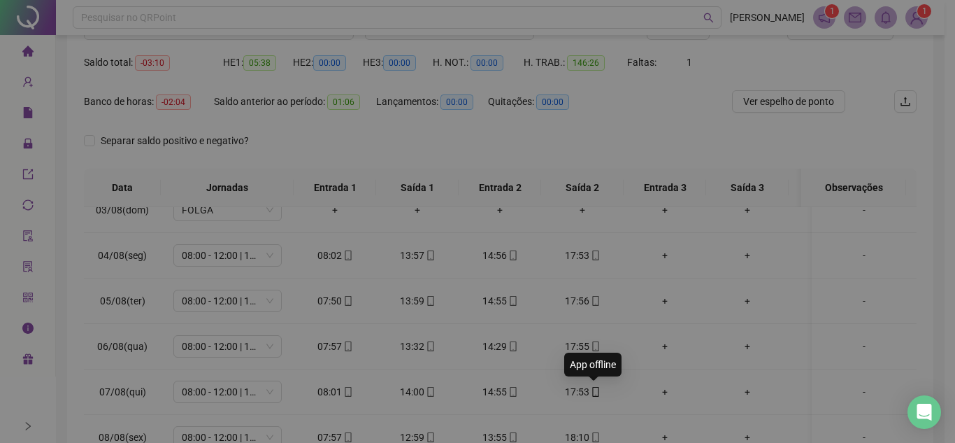
type input "**********"
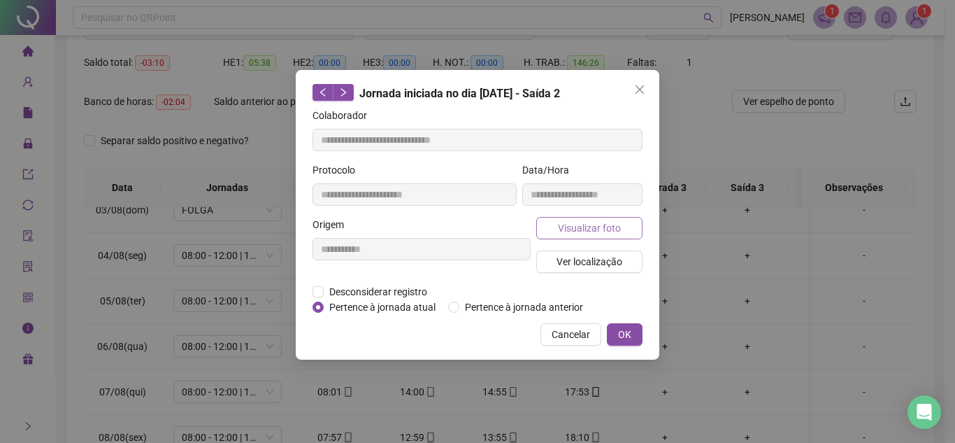
click at [613, 225] on span "Visualizar foto" at bounding box center [589, 227] width 63 height 15
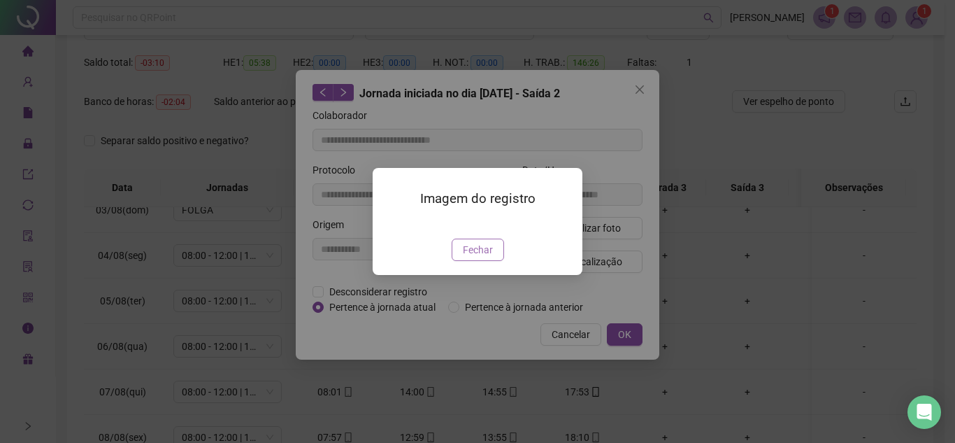
click at [491, 257] on span "Fechar" at bounding box center [478, 249] width 30 height 15
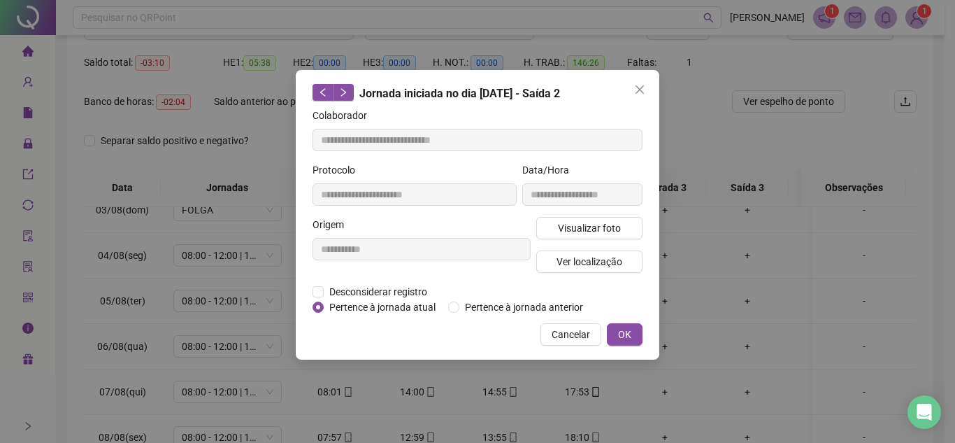
drag, startPoint x: 645, startPoint y: 92, endPoint x: 632, endPoint y: 134, distance: 43.8
click at [644, 92] on icon "close" at bounding box center [639, 89] width 11 height 11
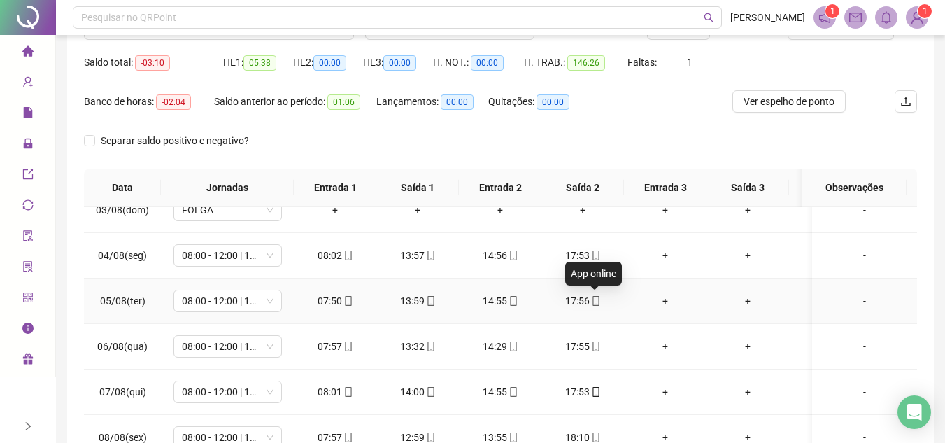
drag, startPoint x: 592, startPoint y: 298, endPoint x: 607, endPoint y: 271, distance: 30.4
click at [592, 299] on icon "mobile" at bounding box center [595, 301] width 6 height 10
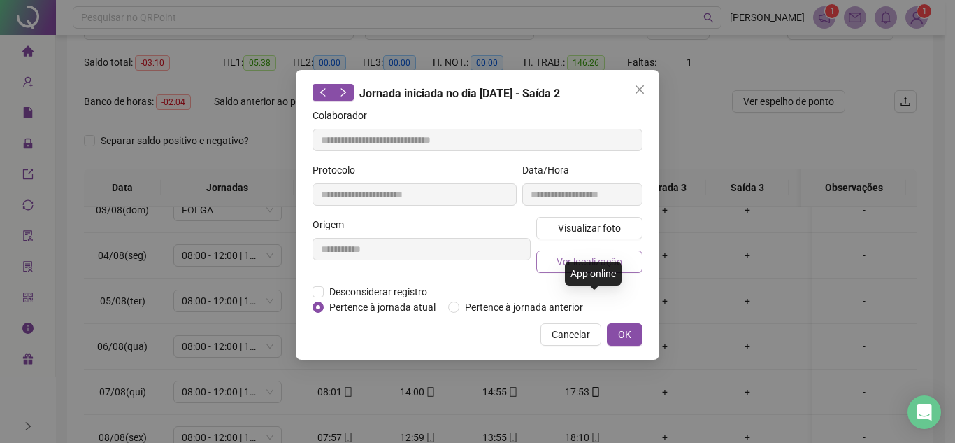
type input "**********"
click at [587, 224] on span "Visualizar foto" at bounding box center [589, 227] width 63 height 15
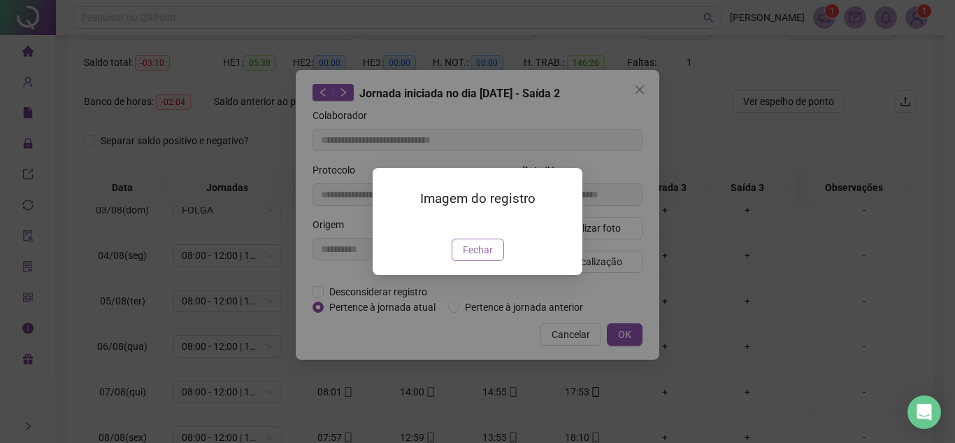
click at [485, 257] on span "Fechar" at bounding box center [478, 249] width 30 height 15
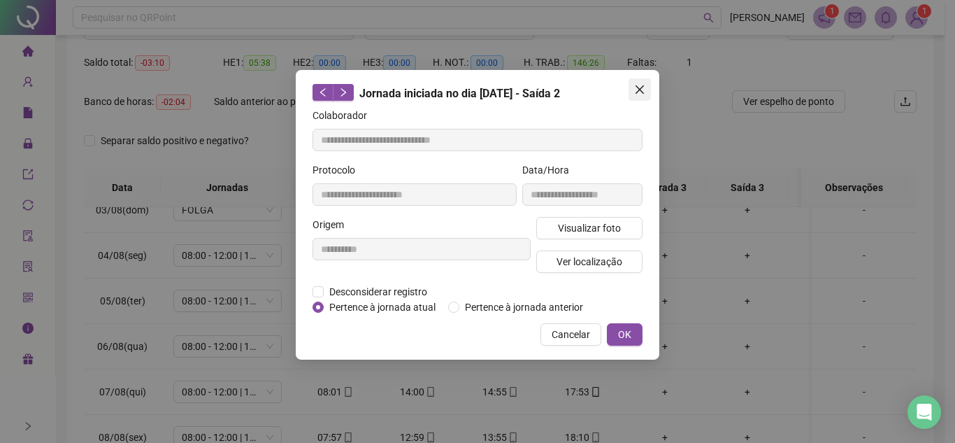
click at [636, 84] on icon "close" at bounding box center [639, 89] width 11 height 11
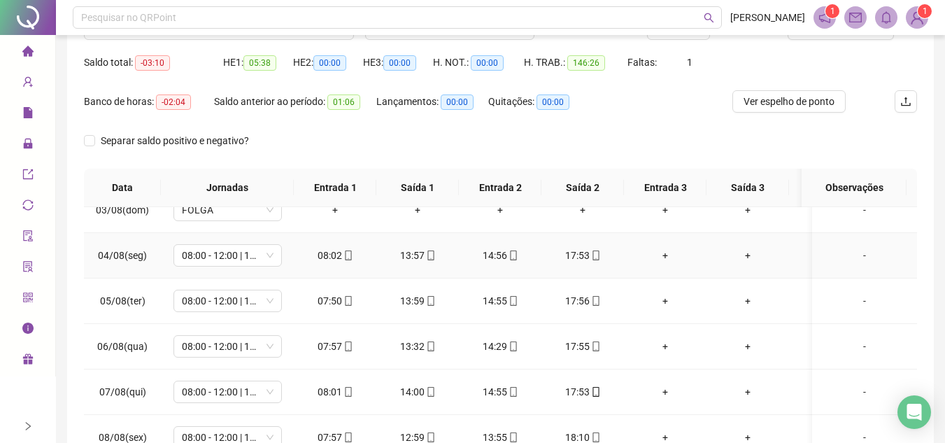
click at [597, 257] on icon "mobile" at bounding box center [596, 255] width 10 height 10
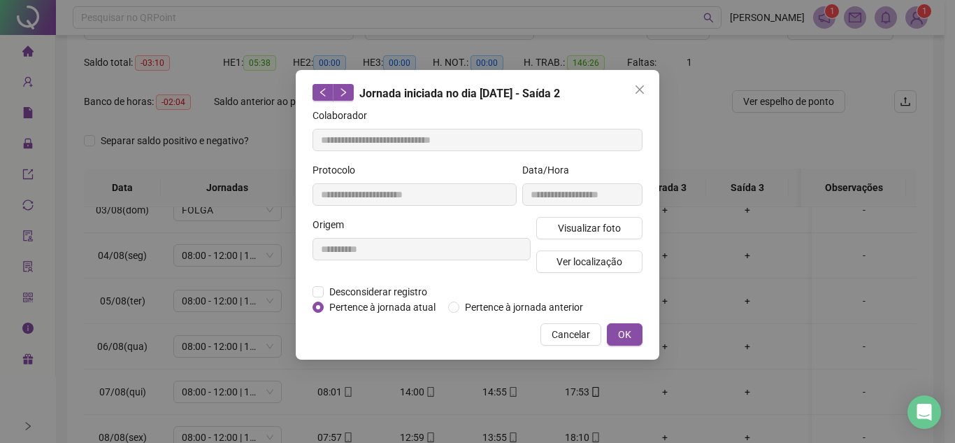
type input "**********"
click at [590, 227] on span "Visualizar foto" at bounding box center [589, 227] width 63 height 15
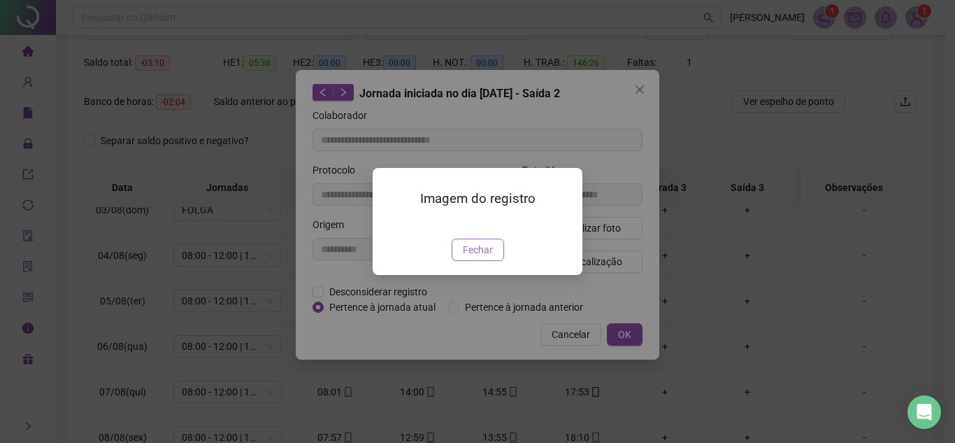
click at [488, 257] on span "Fechar" at bounding box center [478, 249] width 30 height 15
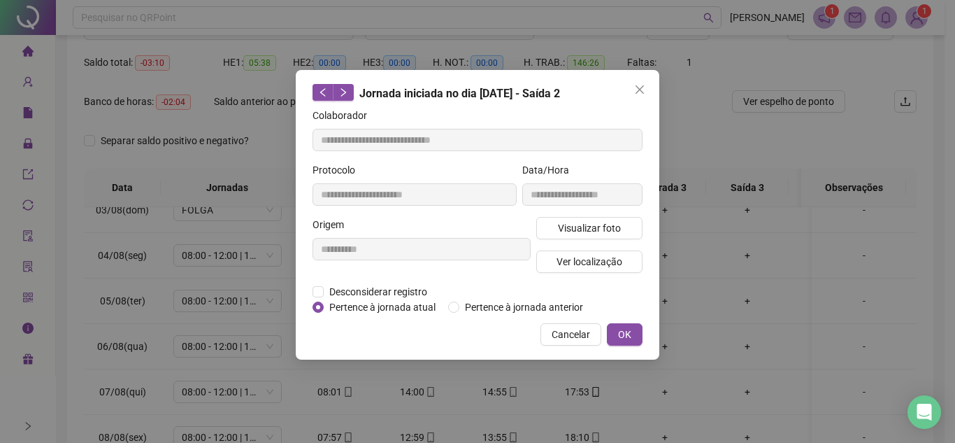
click at [634, 88] on span "Close" at bounding box center [640, 89] width 22 height 11
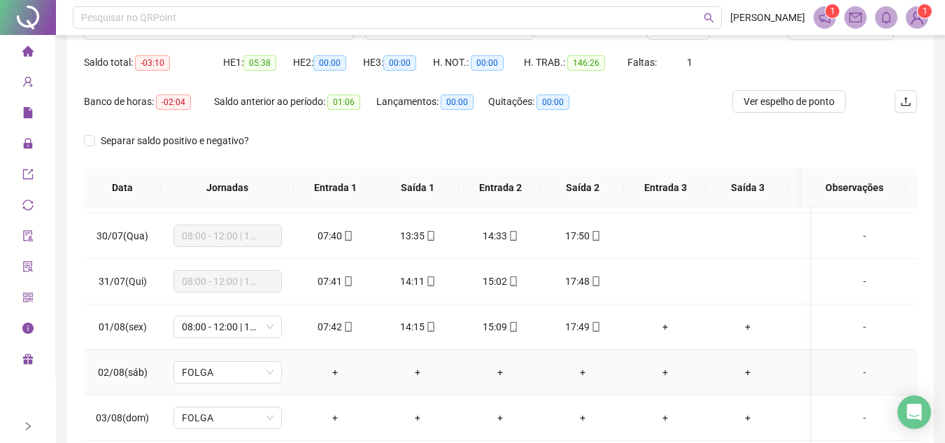
scroll to position [264, 0]
click at [601, 325] on div "17:49" at bounding box center [582, 328] width 60 height 15
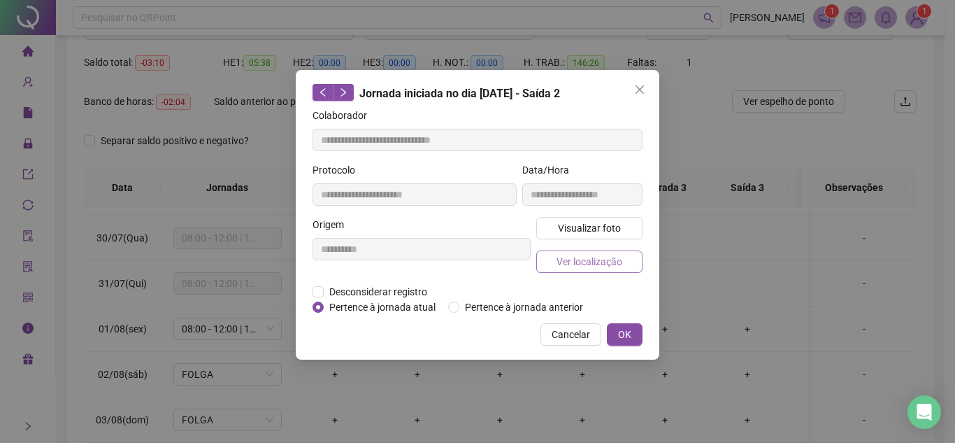
type input "**********"
click at [587, 220] on span "Visualizar foto" at bounding box center [589, 227] width 63 height 15
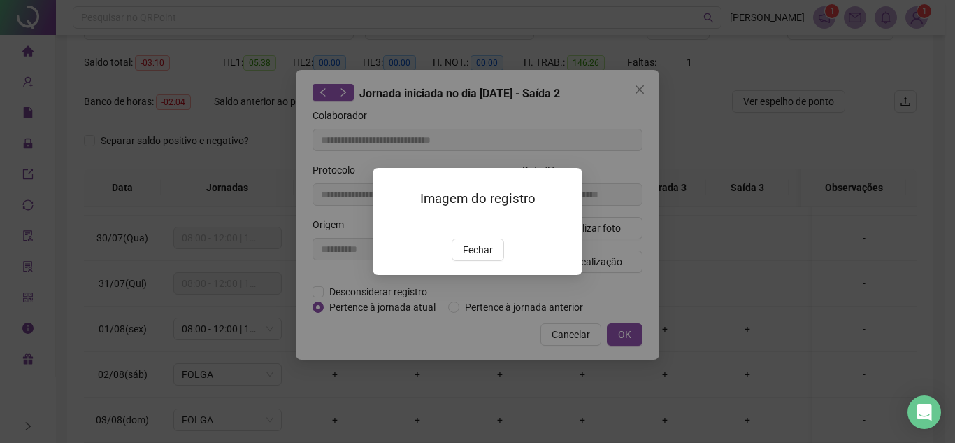
click at [487, 257] on span "Fechar" at bounding box center [478, 249] width 30 height 15
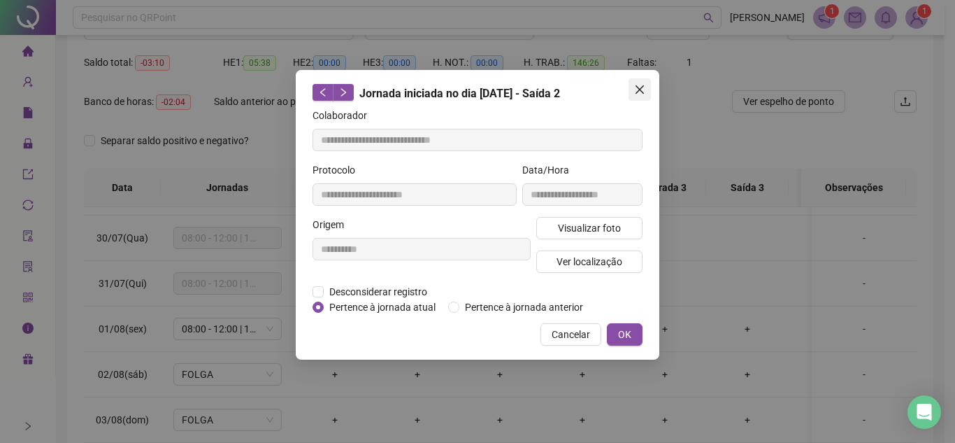
click at [638, 95] on button "Close" at bounding box center [640, 89] width 22 height 22
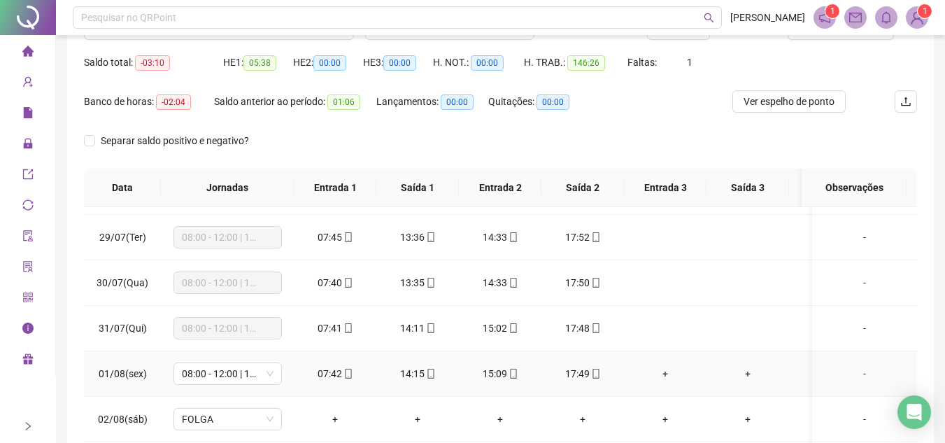
scroll to position [194, 0]
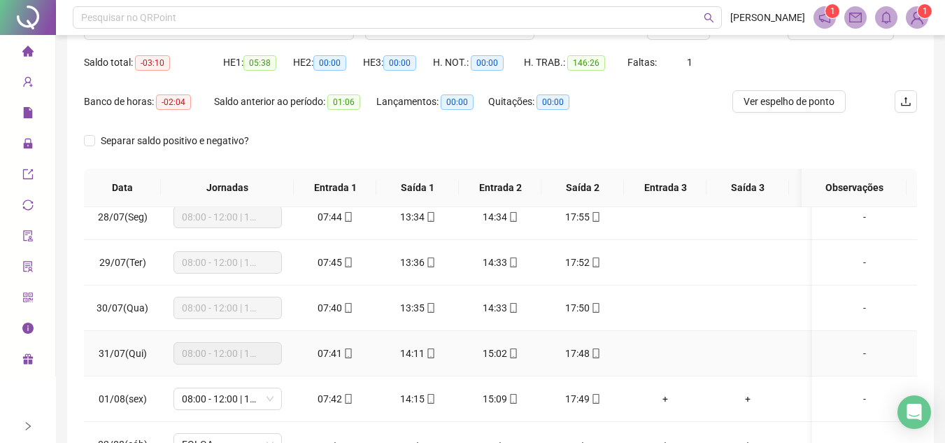
click at [596, 348] on icon "mobile" at bounding box center [596, 353] width 10 height 10
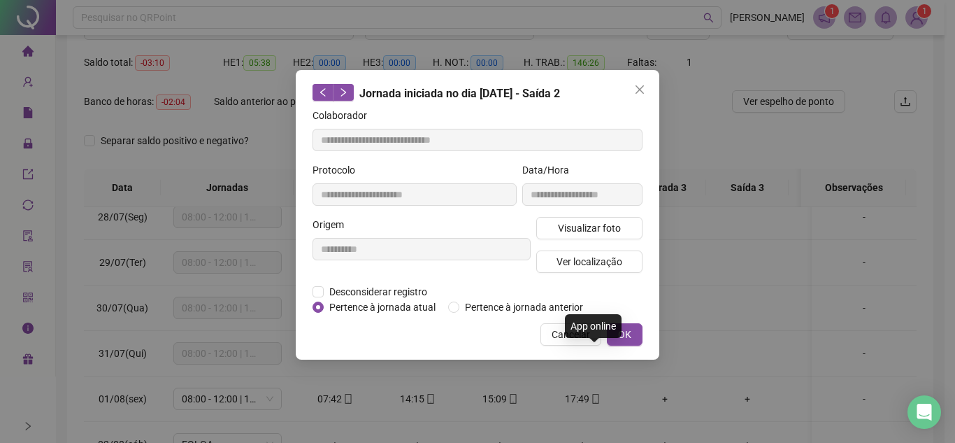
type input "**********"
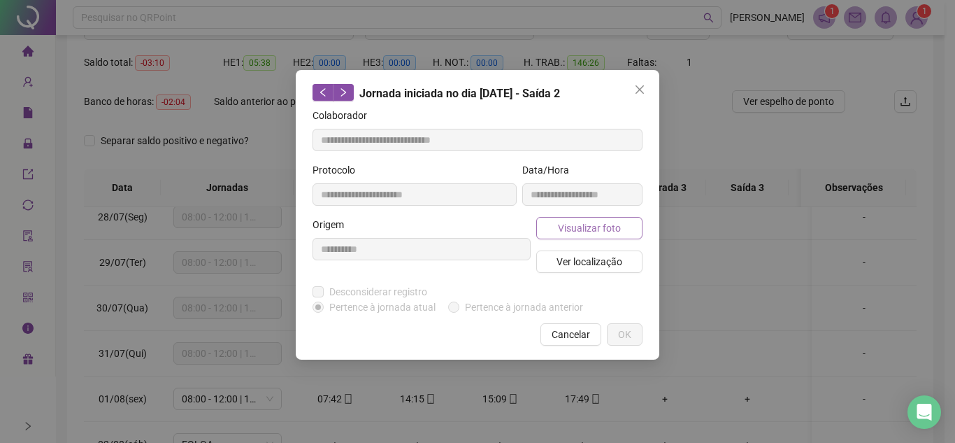
click at [592, 229] on span "Visualizar foto" at bounding box center [589, 227] width 63 height 15
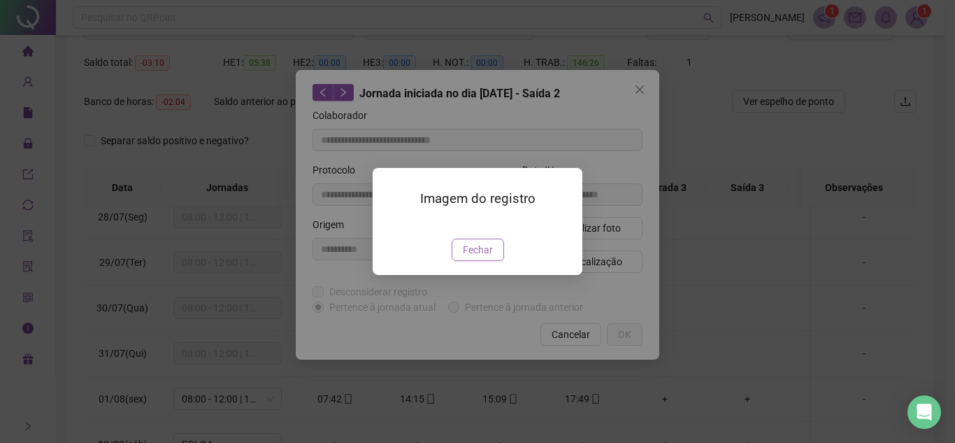
click at [483, 257] on span "Fechar" at bounding box center [478, 249] width 30 height 15
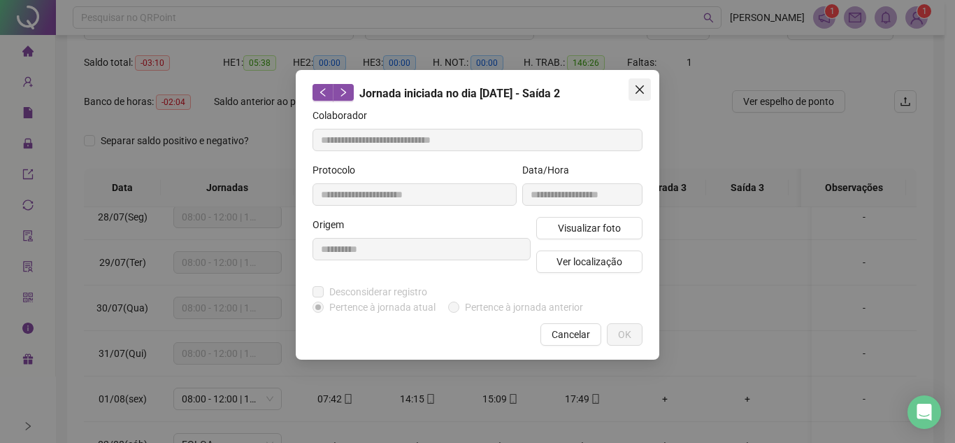
click at [649, 87] on span "Close" at bounding box center [640, 89] width 22 height 11
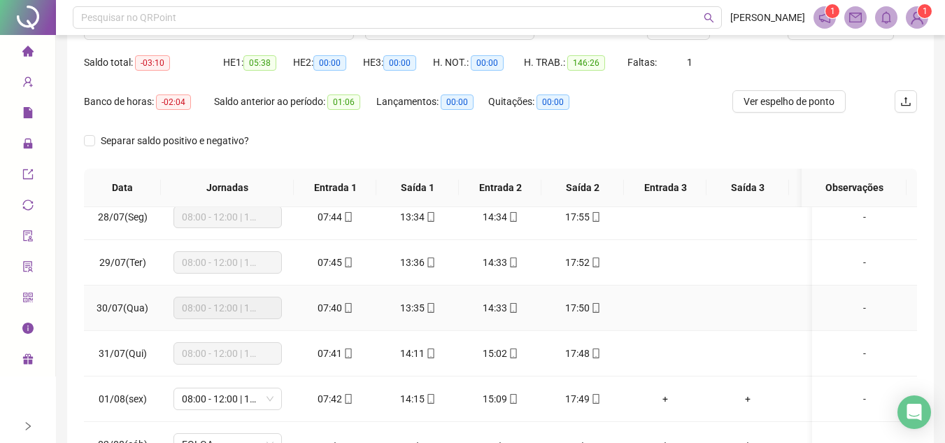
click at [598, 308] on icon "mobile" at bounding box center [595, 308] width 6 height 10
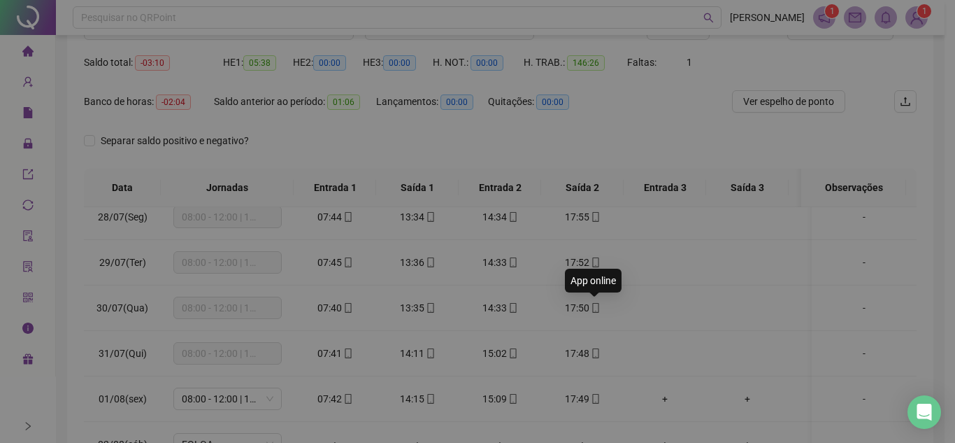
type input "**********"
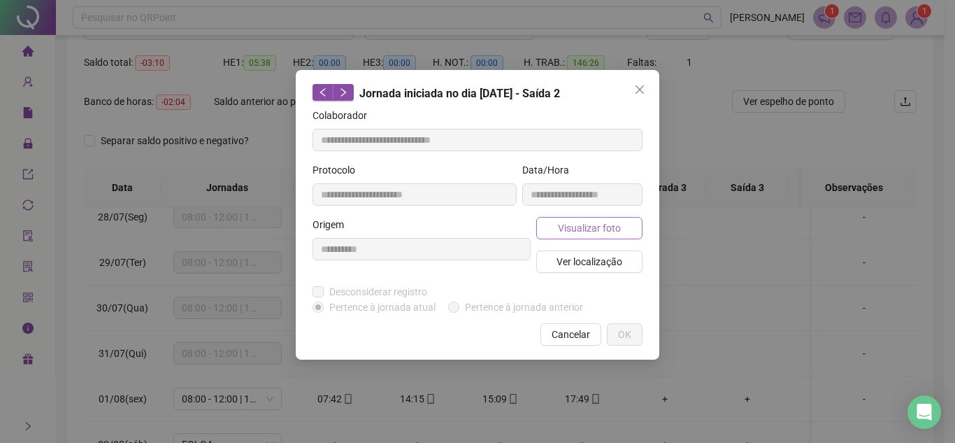
click at [603, 232] on span "Visualizar foto" at bounding box center [589, 227] width 63 height 15
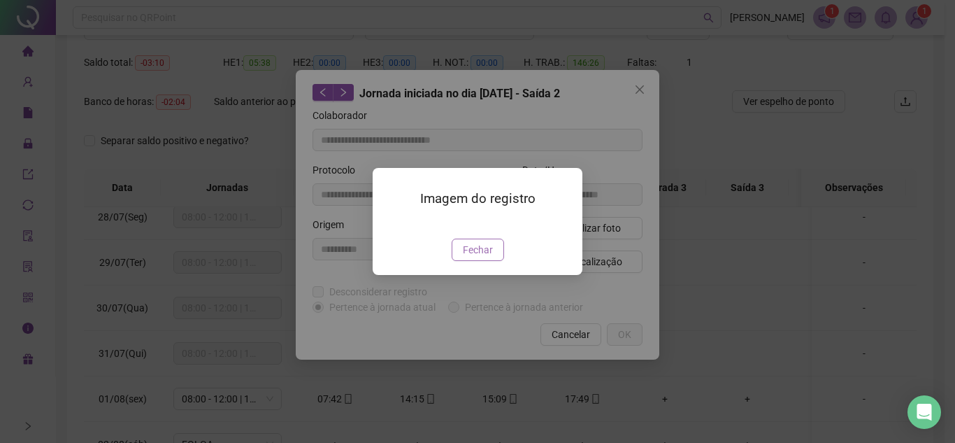
click at [487, 257] on span "Fechar" at bounding box center [478, 249] width 30 height 15
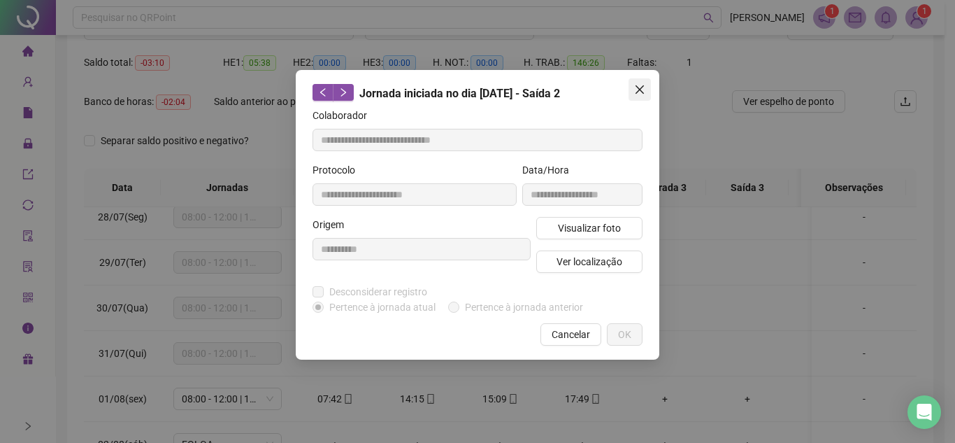
click at [640, 87] on icon "close" at bounding box center [639, 89] width 11 height 11
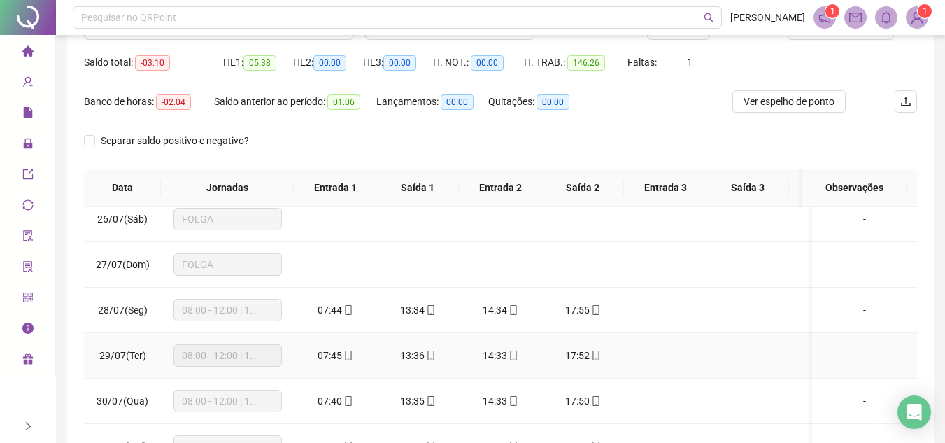
scroll to position [55, 0]
click at [597, 406] on icon "mobile" at bounding box center [595, 402] width 6 height 10
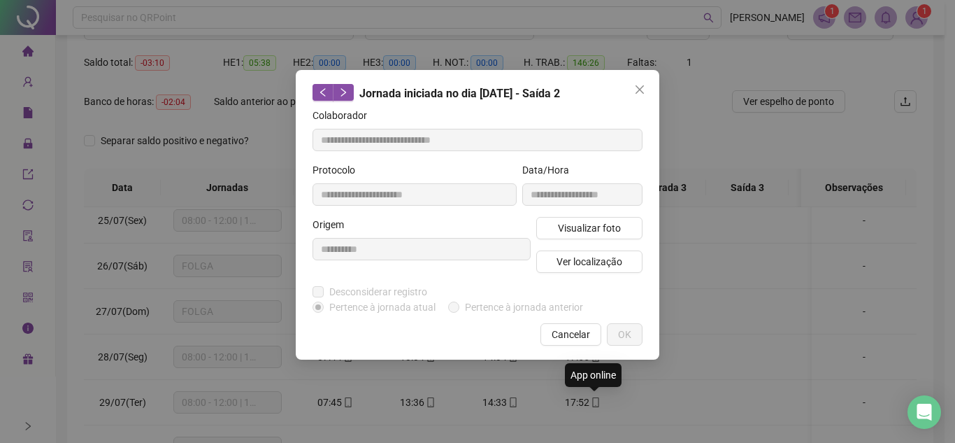
type input "**********"
click at [583, 225] on span "Visualizar foto" at bounding box center [589, 227] width 63 height 15
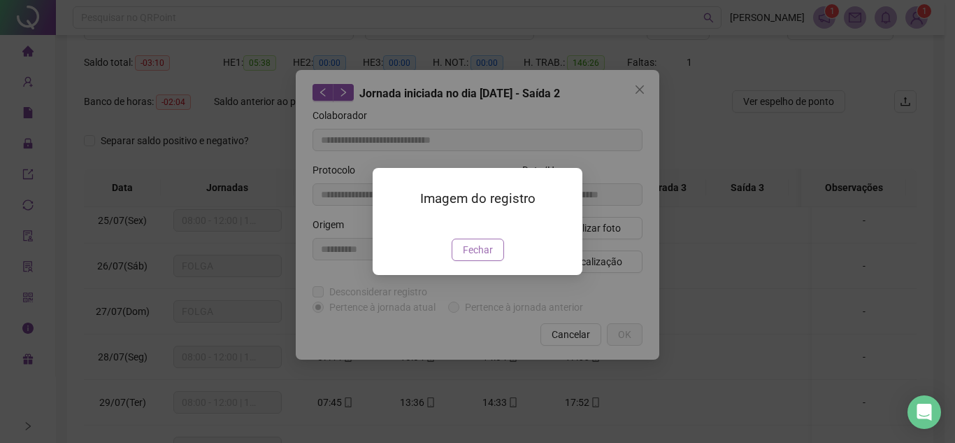
click at [489, 257] on span "Fechar" at bounding box center [478, 249] width 30 height 15
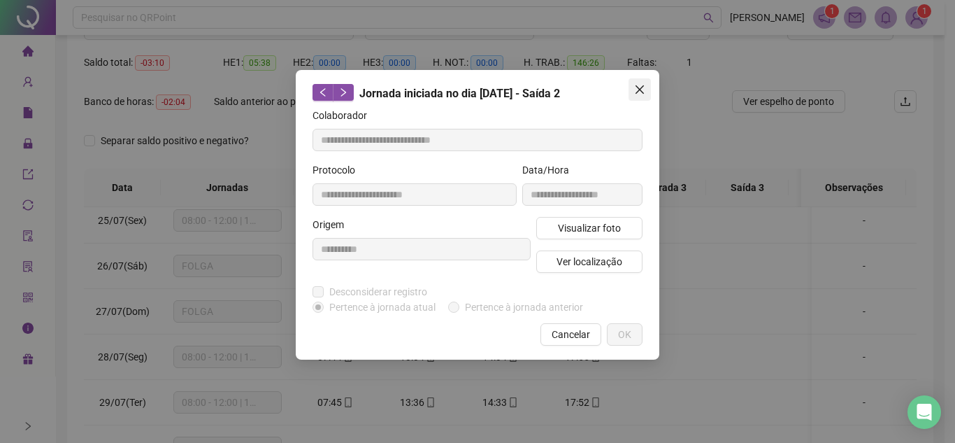
click at [636, 91] on icon "close" at bounding box center [639, 89] width 11 height 11
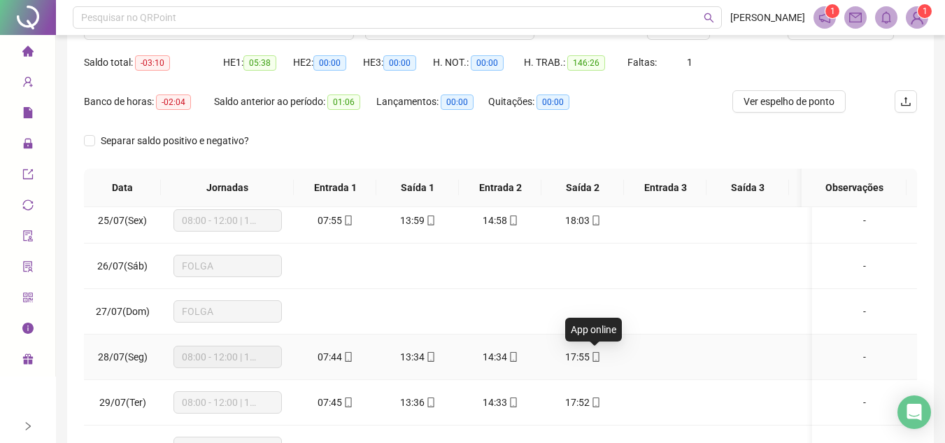
click at [592, 355] on icon "mobile" at bounding box center [595, 357] width 6 height 10
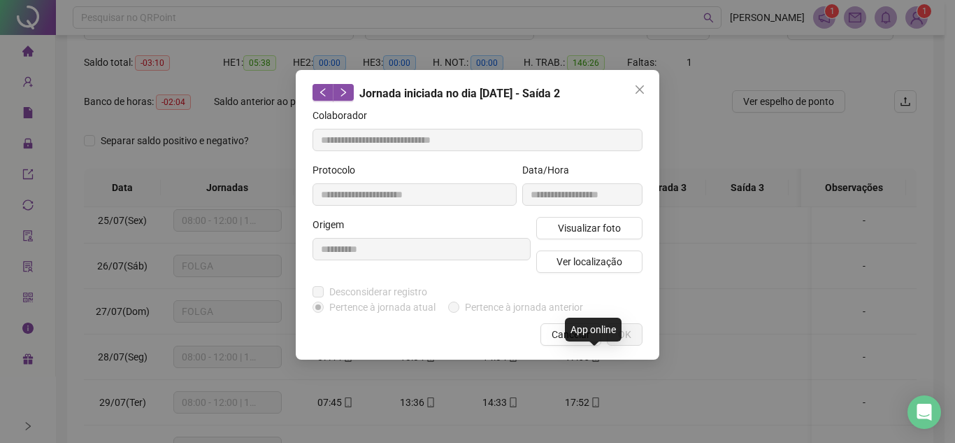
type input "**********"
click at [585, 229] on span "Visualizar foto" at bounding box center [589, 227] width 63 height 15
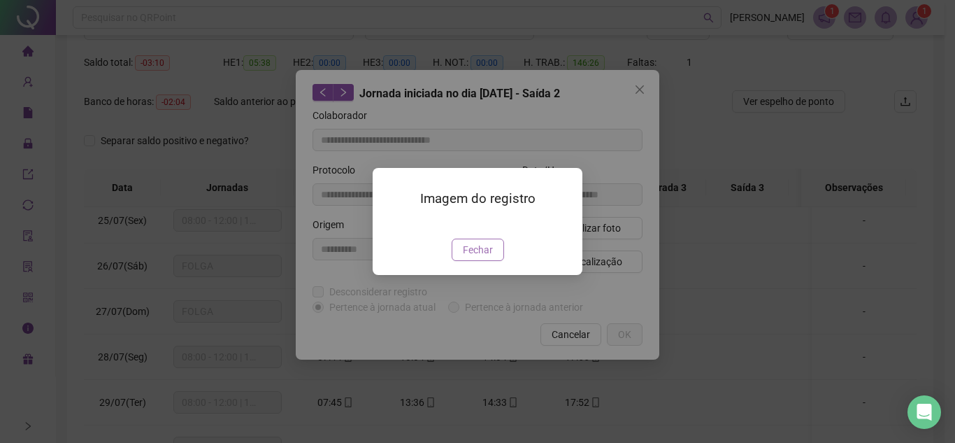
click at [492, 257] on span "Fechar" at bounding box center [478, 249] width 30 height 15
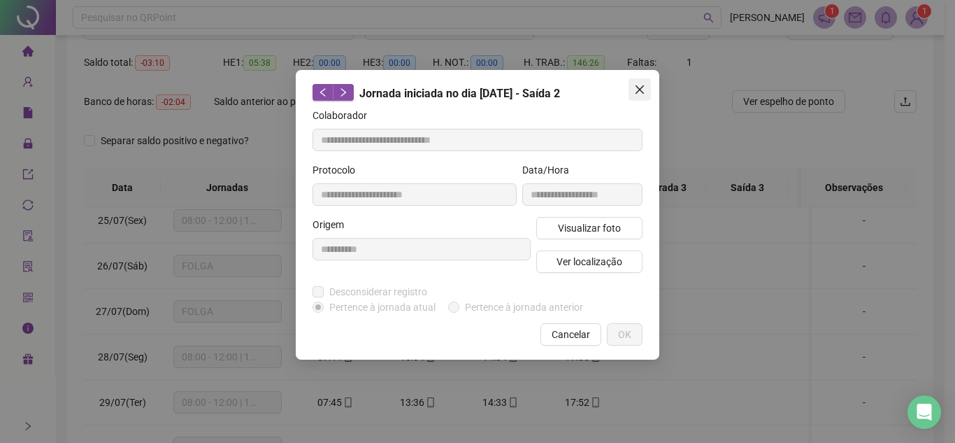
click at [642, 89] on icon "close" at bounding box center [639, 89] width 11 height 11
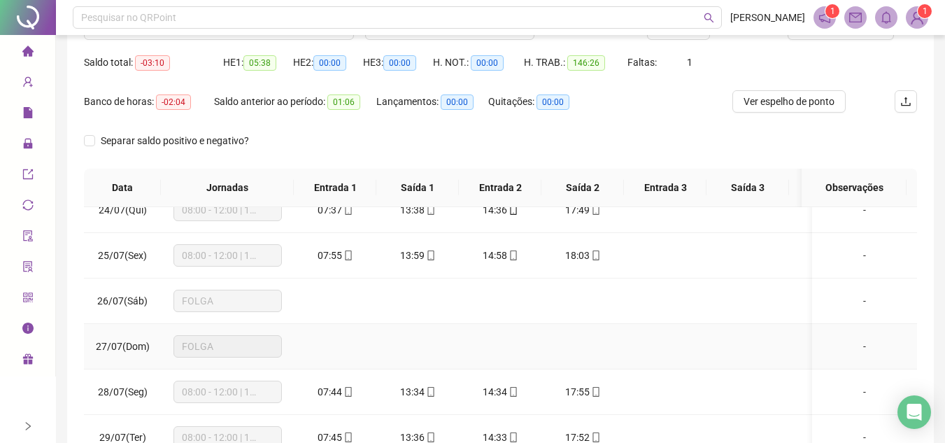
scroll to position [0, 0]
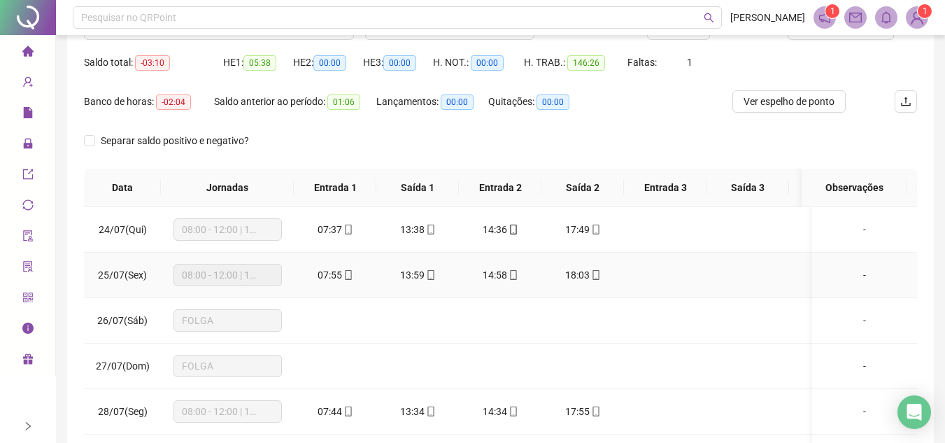
click at [597, 273] on icon "mobile" at bounding box center [596, 275] width 10 height 10
type input "**********"
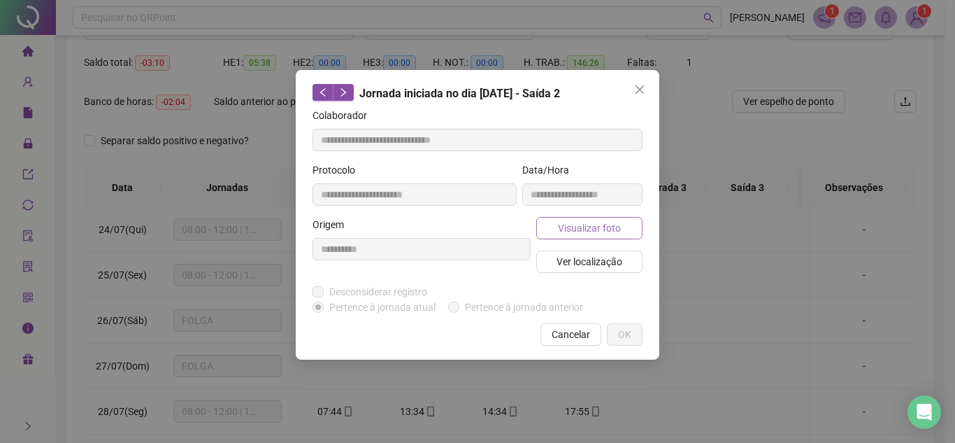
click at [624, 224] on button "Visualizar foto" at bounding box center [589, 228] width 106 height 22
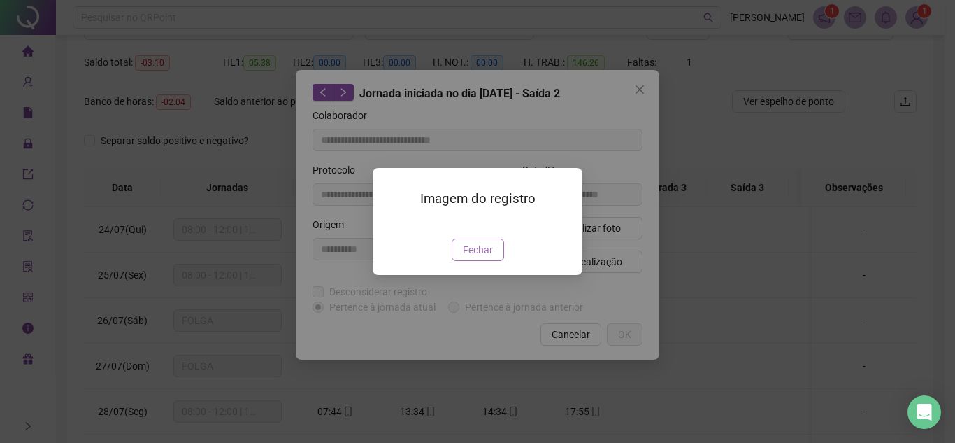
click at [485, 257] on span "Fechar" at bounding box center [478, 249] width 30 height 15
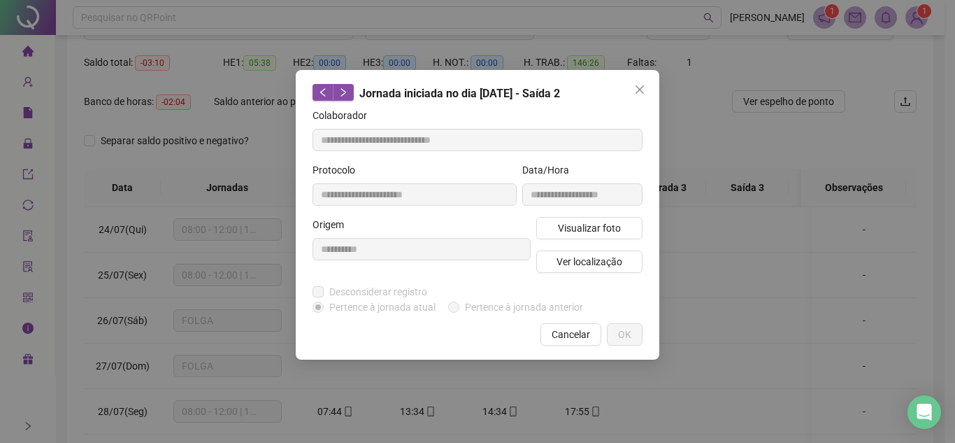
click at [641, 86] on icon "close" at bounding box center [639, 89] width 11 height 11
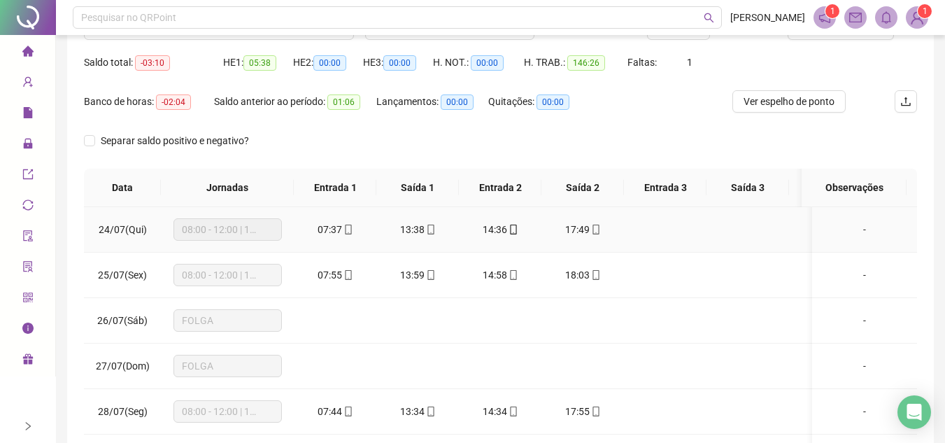
click at [595, 224] on icon "mobile" at bounding box center [596, 229] width 10 height 10
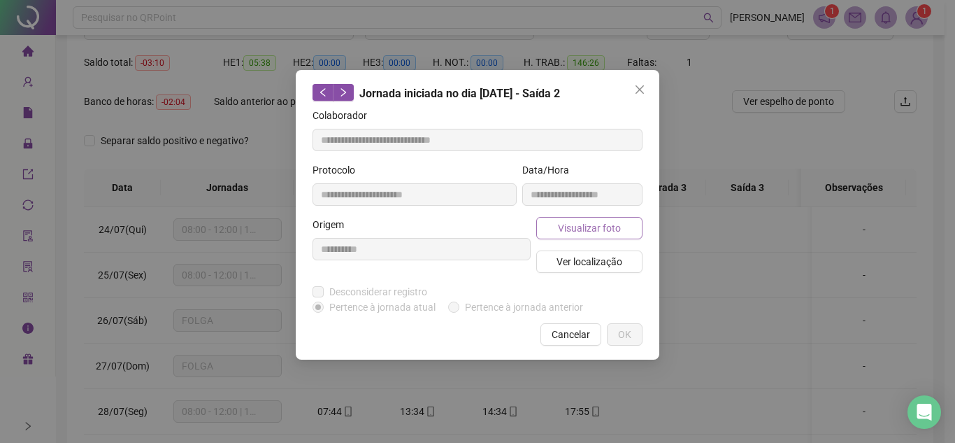
type input "**********"
click at [595, 227] on span "Visualizar foto" at bounding box center [589, 227] width 63 height 15
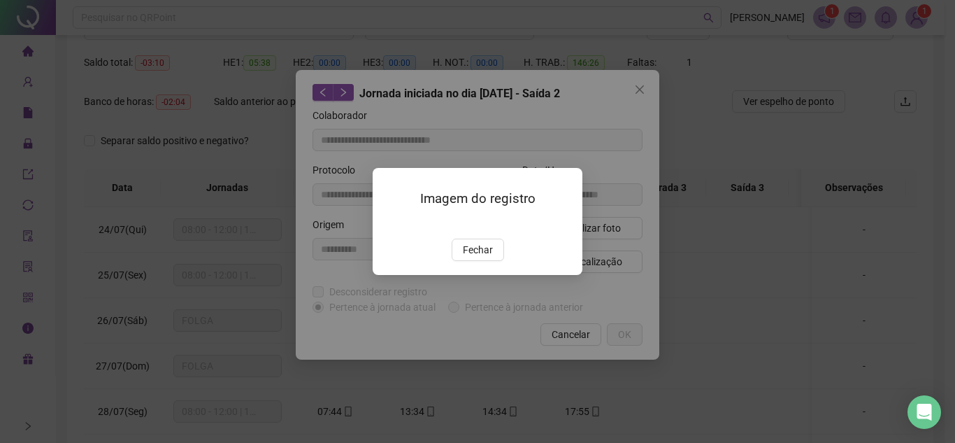
click at [473, 257] on span "Fechar" at bounding box center [478, 249] width 30 height 15
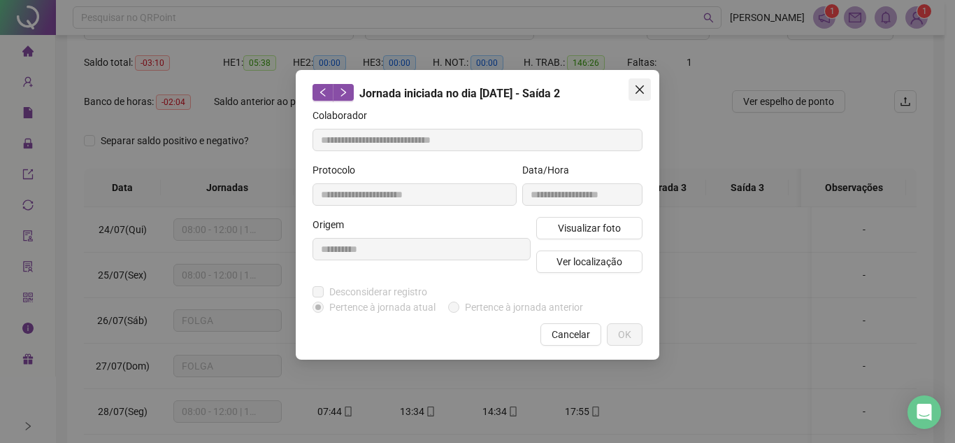
click at [647, 91] on span "Close" at bounding box center [640, 89] width 22 height 11
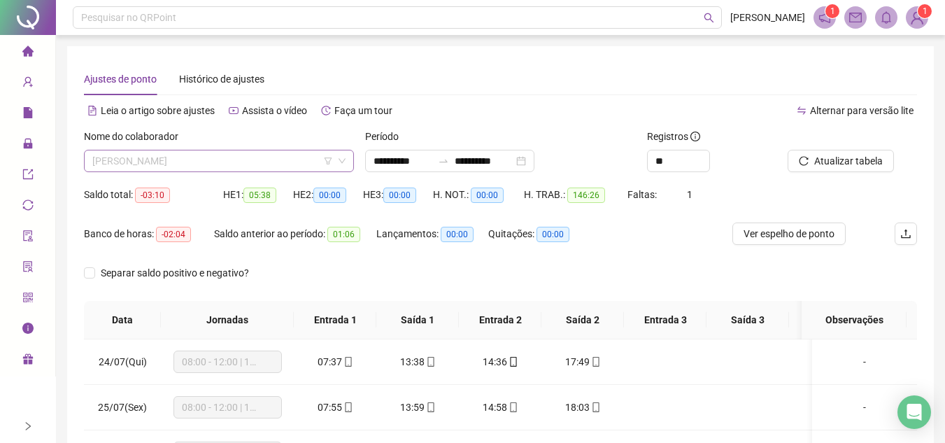
click at [273, 155] on span "[PERSON_NAME]" at bounding box center [218, 160] width 253 height 21
click at [205, 137] on div "Nome do colaborador" at bounding box center [219, 139] width 270 height 21
click at [199, 159] on span "[PERSON_NAME]" at bounding box center [218, 160] width 253 height 21
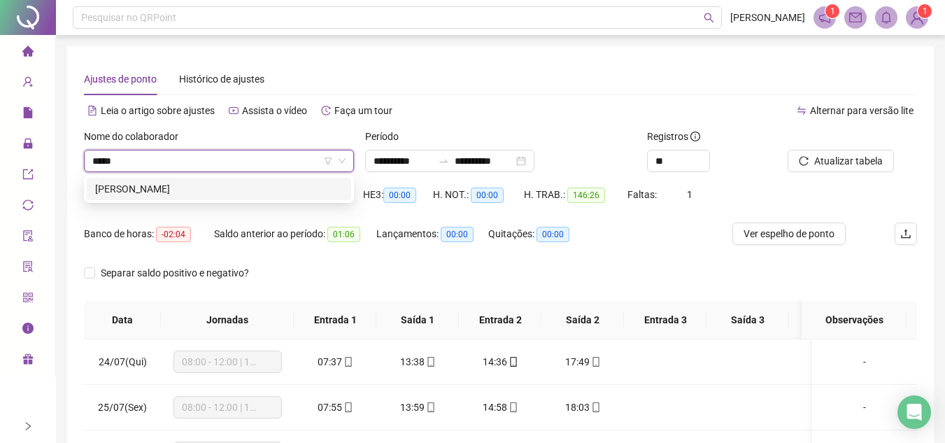
type input "******"
click at [202, 187] on div "[PERSON_NAME]" at bounding box center [219, 188] width 248 height 15
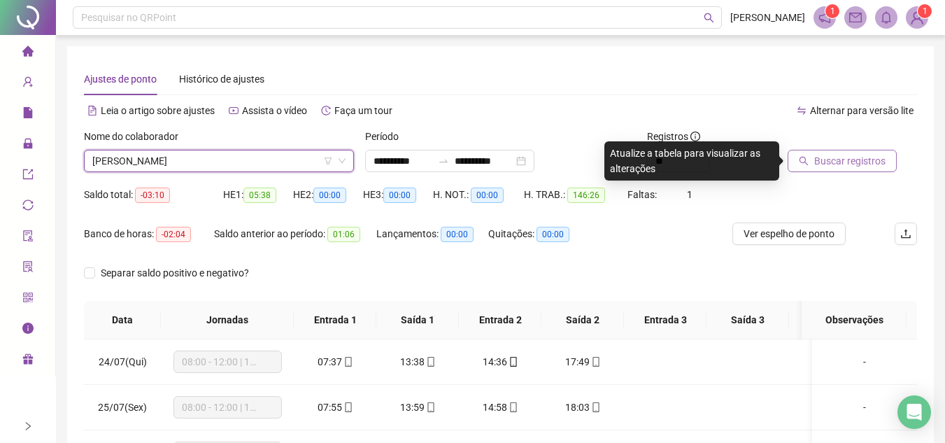
click at [843, 158] on span "Buscar registros" at bounding box center [849, 160] width 71 height 15
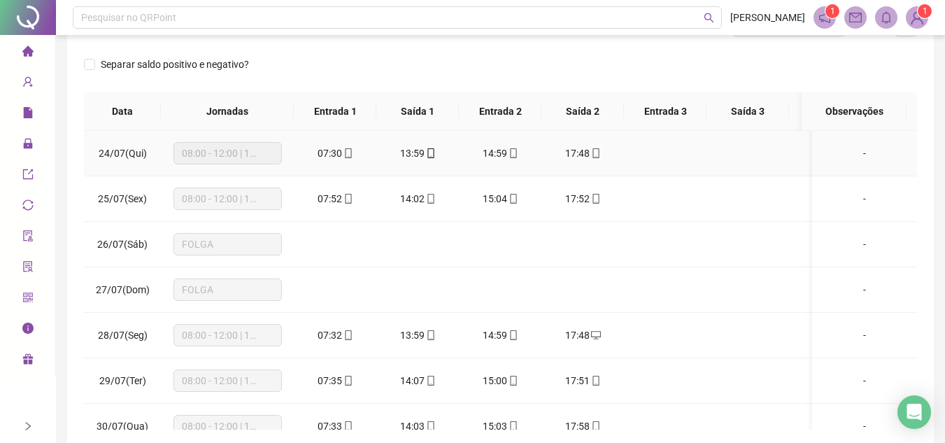
scroll to position [210, 0]
click at [599, 153] on icon "mobile" at bounding box center [596, 152] width 10 height 10
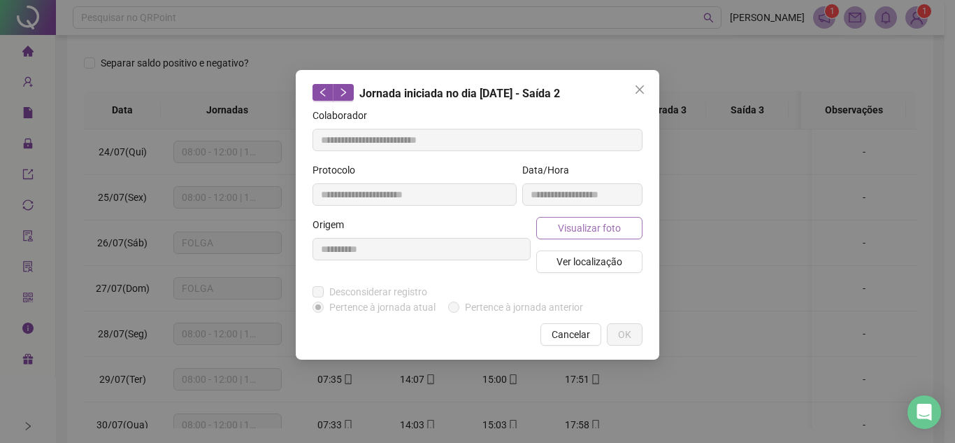
click at [617, 229] on span "Visualizar foto" at bounding box center [589, 227] width 63 height 15
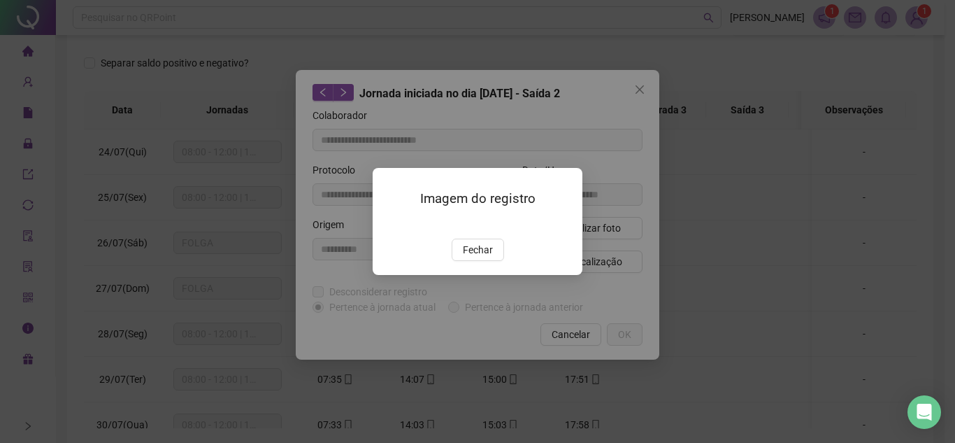
click at [489, 257] on span "Fechar" at bounding box center [478, 249] width 30 height 15
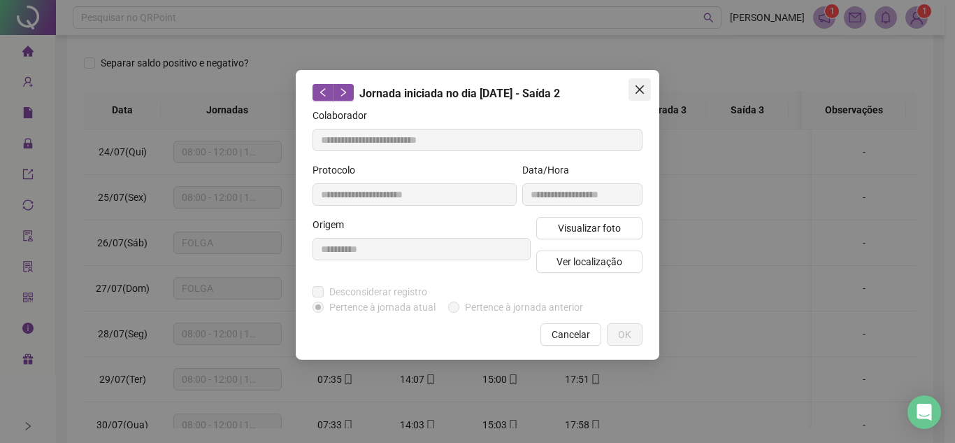
click at [629, 88] on span "Close" at bounding box center [640, 89] width 22 height 11
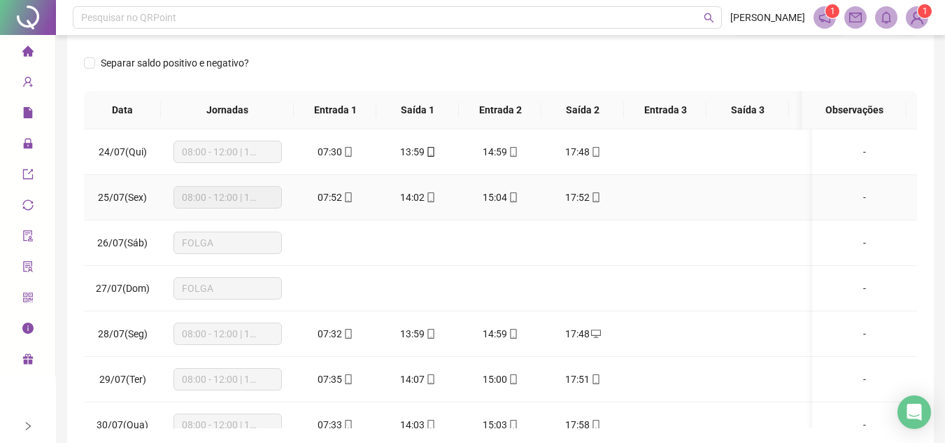
click at [603, 196] on div "17:52" at bounding box center [582, 196] width 60 height 15
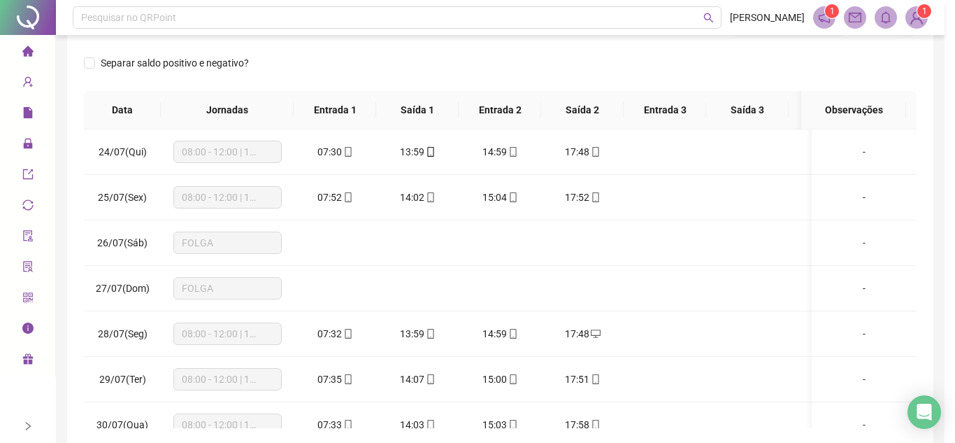
type input "**********"
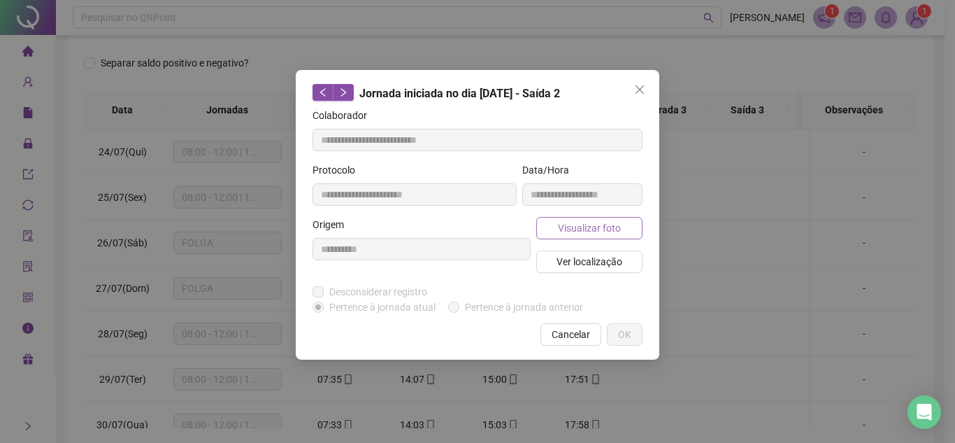
click at [613, 222] on span "Visualizar foto" at bounding box center [589, 227] width 63 height 15
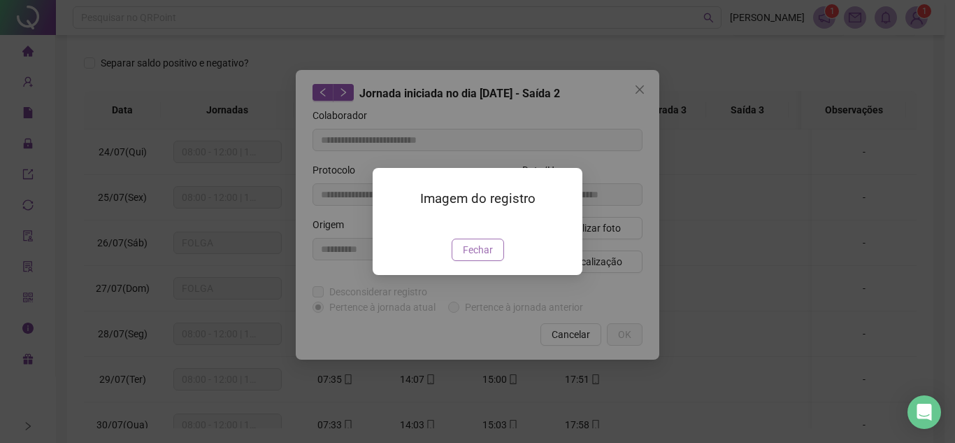
click at [486, 257] on span "Fechar" at bounding box center [478, 249] width 30 height 15
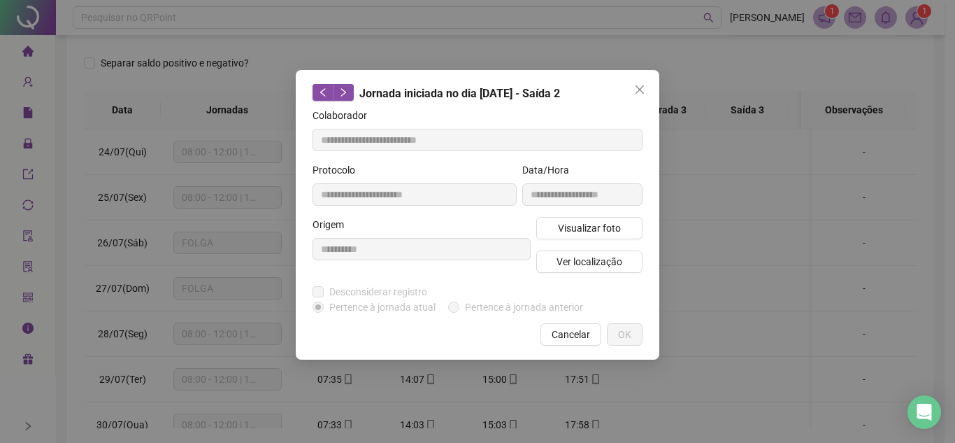
click at [632, 75] on div "**********" at bounding box center [478, 214] width 364 height 289
click at [638, 88] on icon "close" at bounding box center [640, 89] width 8 height 8
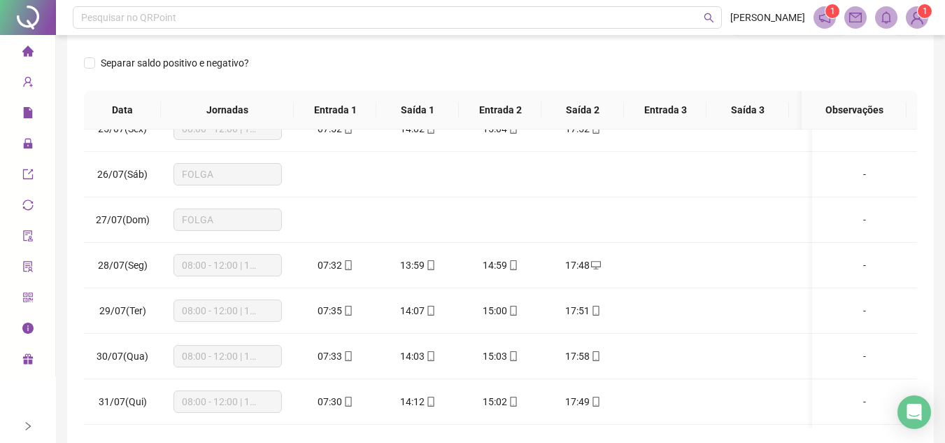
scroll to position [140, 0]
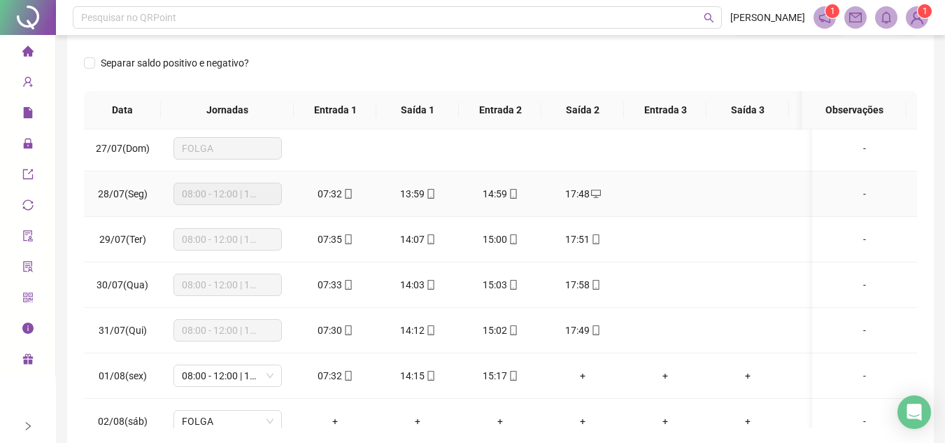
click at [510, 194] on icon "mobile" at bounding box center [513, 194] width 10 height 10
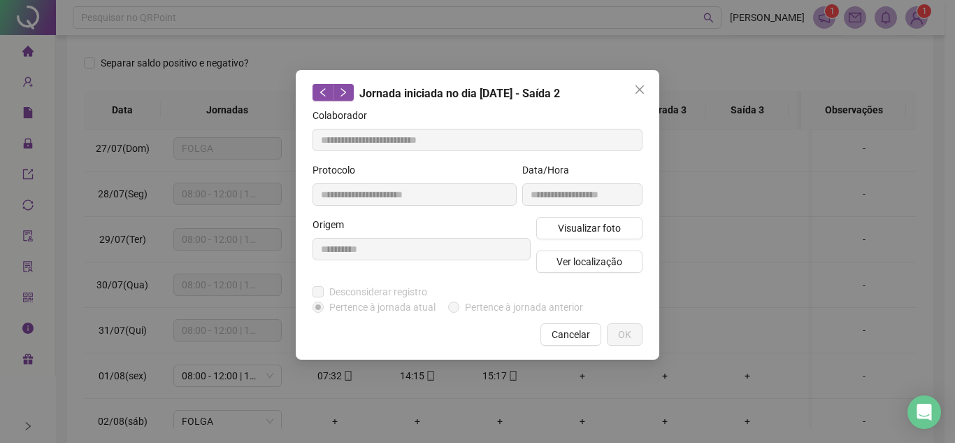
type input "**********"
click at [613, 222] on span "Visualizar foto" at bounding box center [589, 227] width 63 height 15
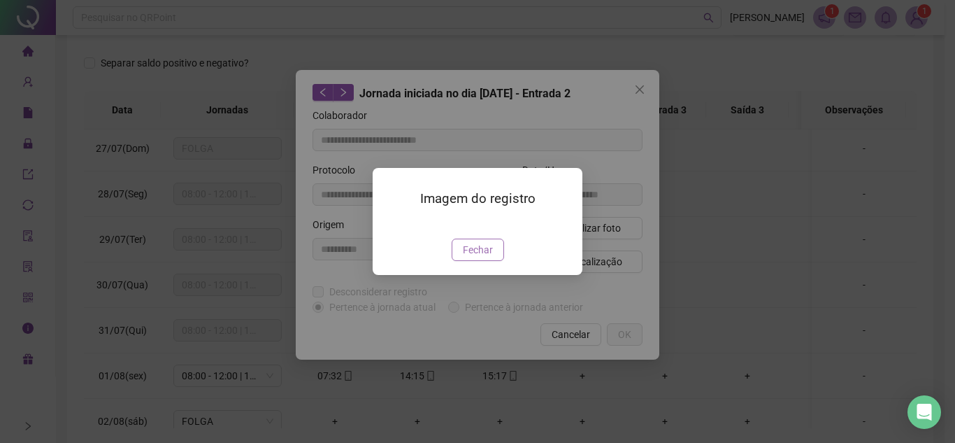
click at [490, 257] on span "Fechar" at bounding box center [478, 249] width 30 height 15
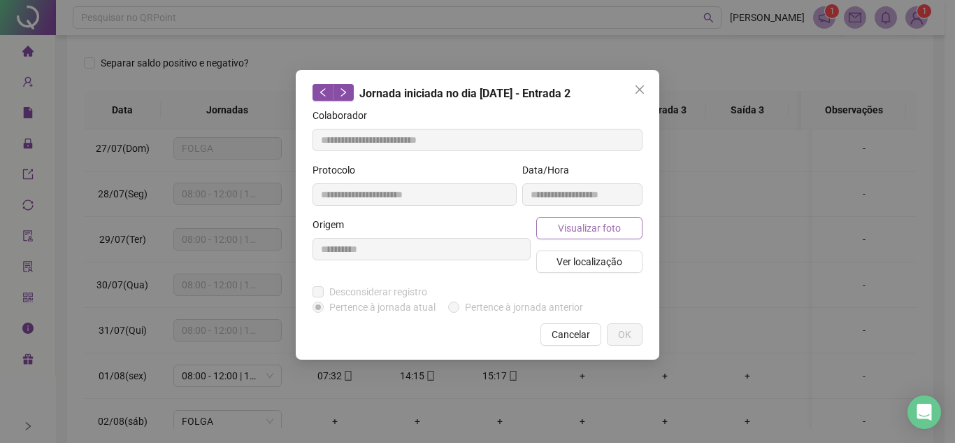
click at [624, 233] on button "Visualizar foto" at bounding box center [589, 228] width 106 height 22
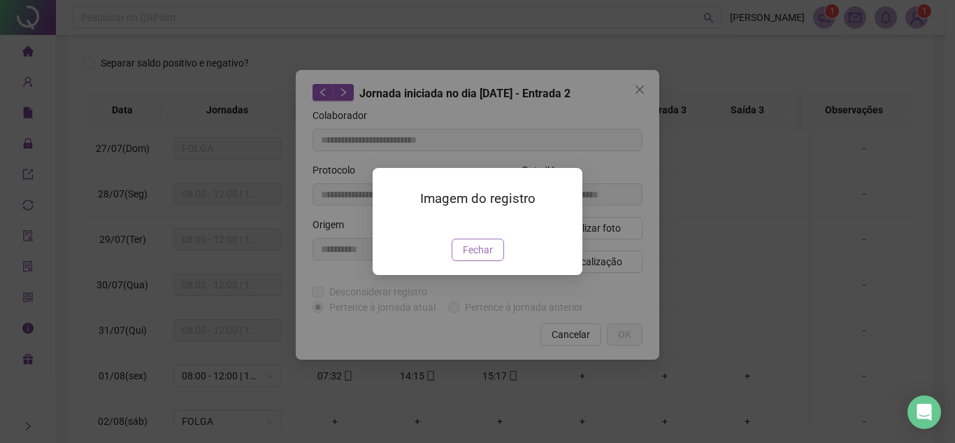
click at [475, 257] on span "Fechar" at bounding box center [478, 249] width 30 height 15
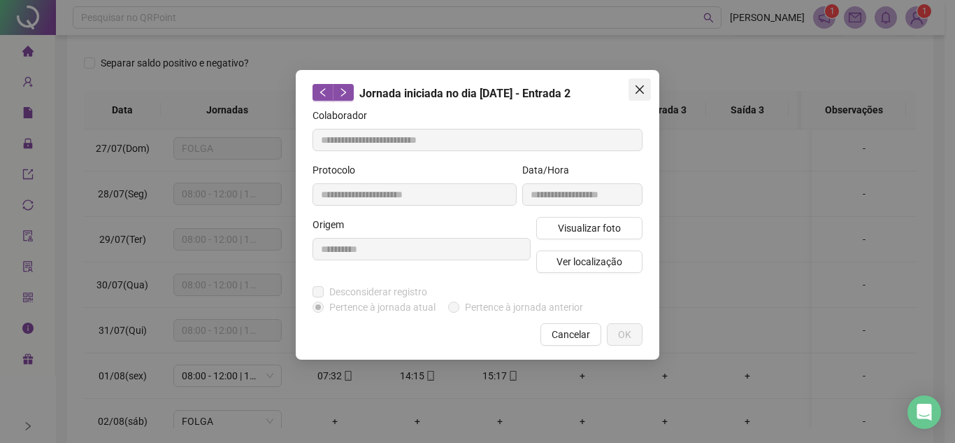
click at [636, 82] on button "Close" at bounding box center [640, 89] width 22 height 22
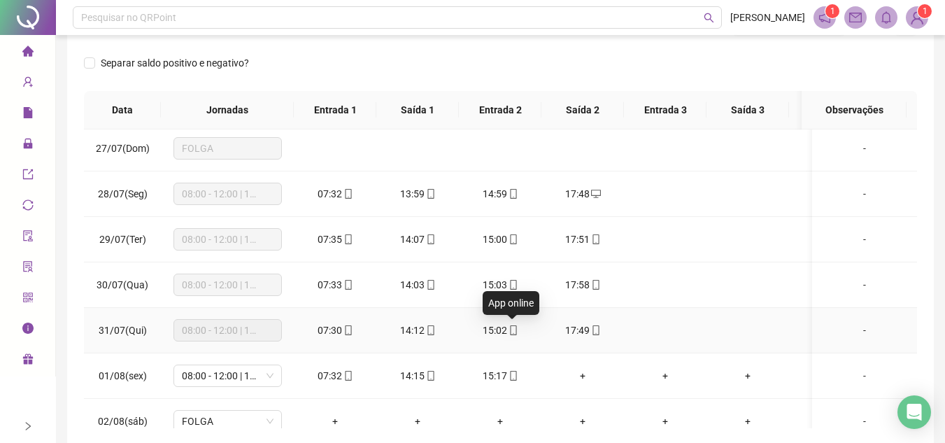
click at [510, 332] on icon "mobile" at bounding box center [513, 330] width 6 height 10
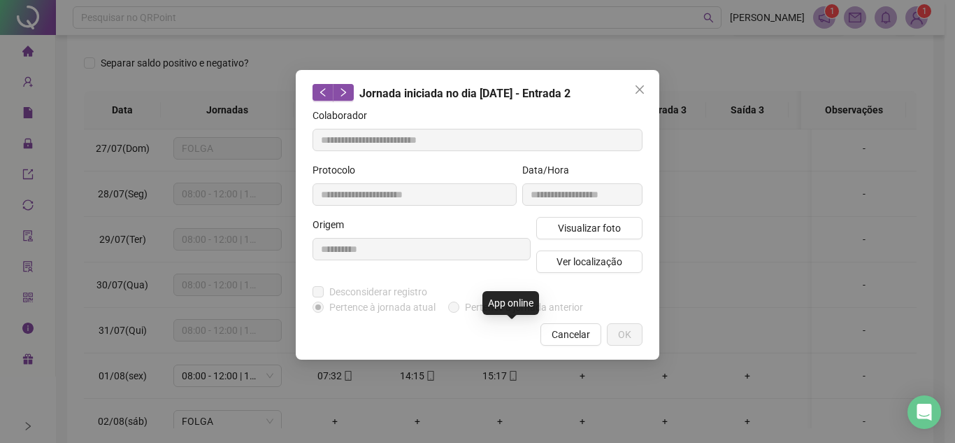
type input "**********"
click at [587, 226] on span "Visualizar foto" at bounding box center [589, 227] width 63 height 15
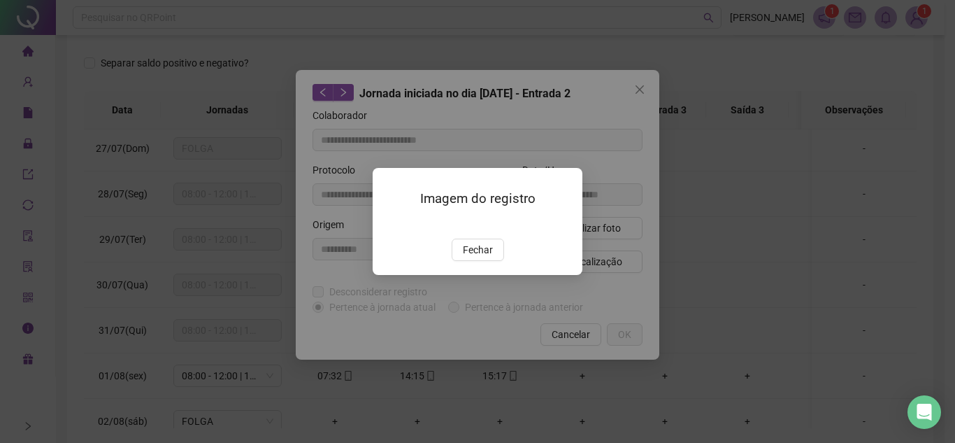
drag, startPoint x: 487, startPoint y: 327, endPoint x: 536, endPoint y: 263, distance: 79.9
click at [487, 257] on span "Fechar" at bounding box center [478, 249] width 30 height 15
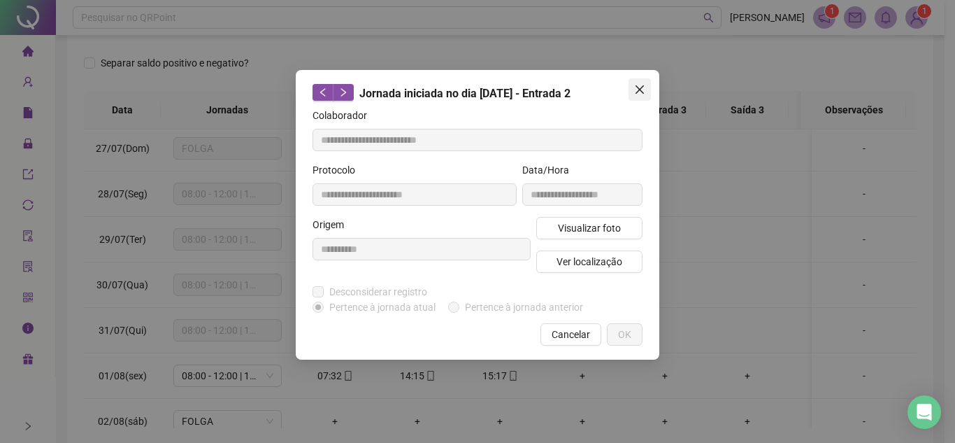
click at [647, 93] on span "Close" at bounding box center [640, 89] width 22 height 11
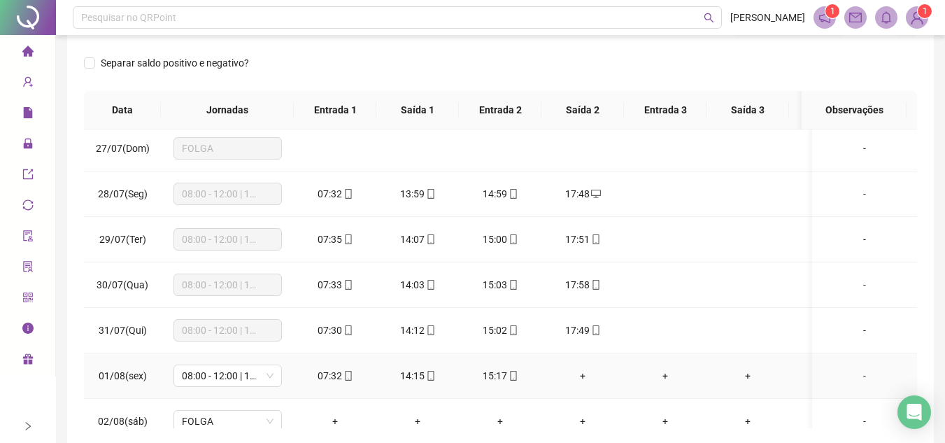
click at [515, 376] on icon "mobile" at bounding box center [513, 376] width 6 height 10
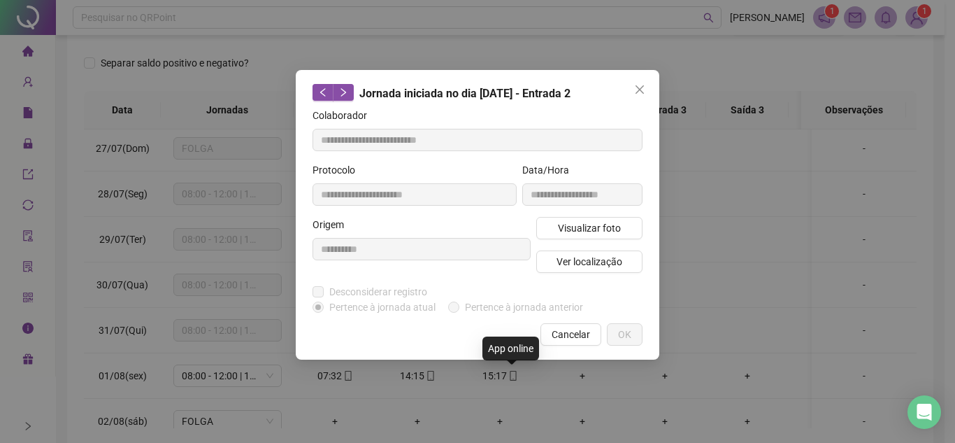
type input "**********"
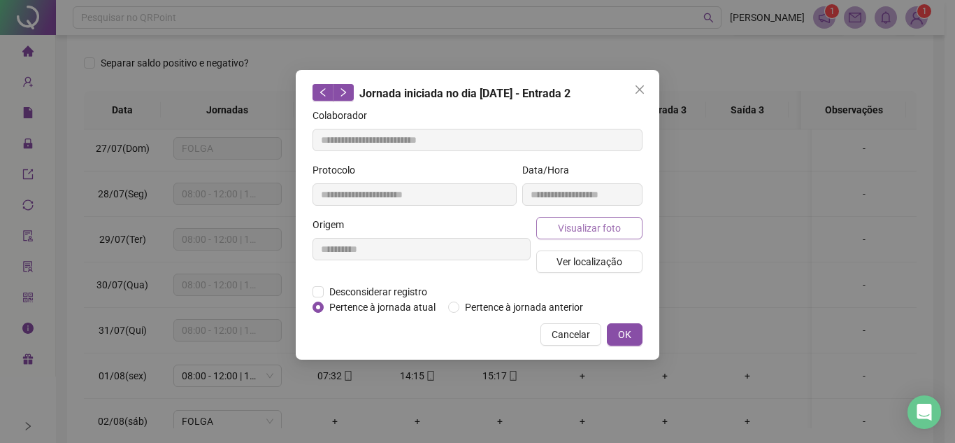
click at [601, 222] on span "Visualizar foto" at bounding box center [589, 227] width 63 height 15
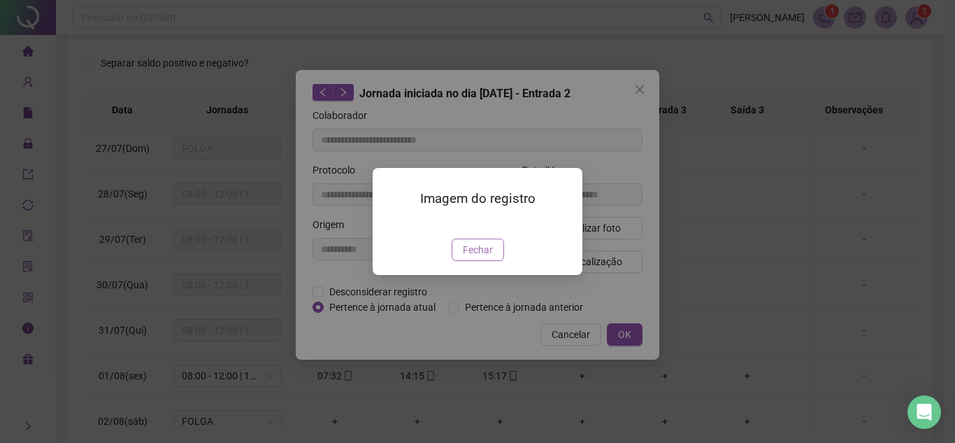
click at [480, 257] on span "Fechar" at bounding box center [478, 249] width 30 height 15
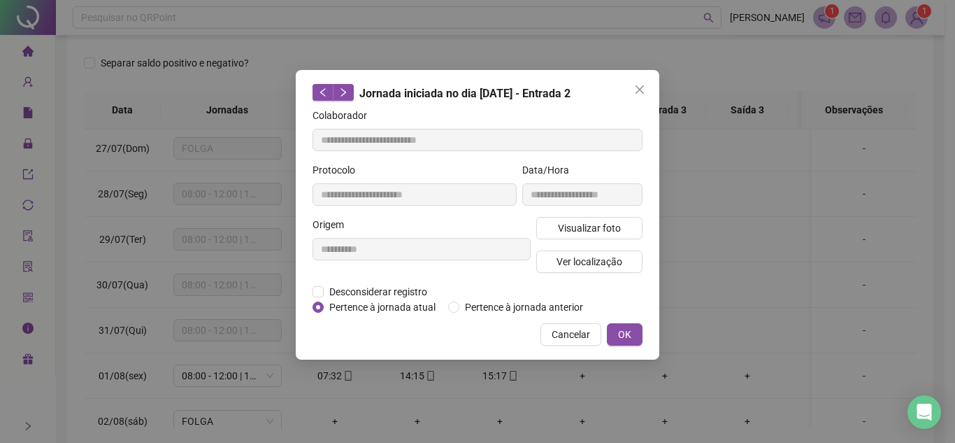
click at [642, 89] on icon "close" at bounding box center [639, 89] width 11 height 11
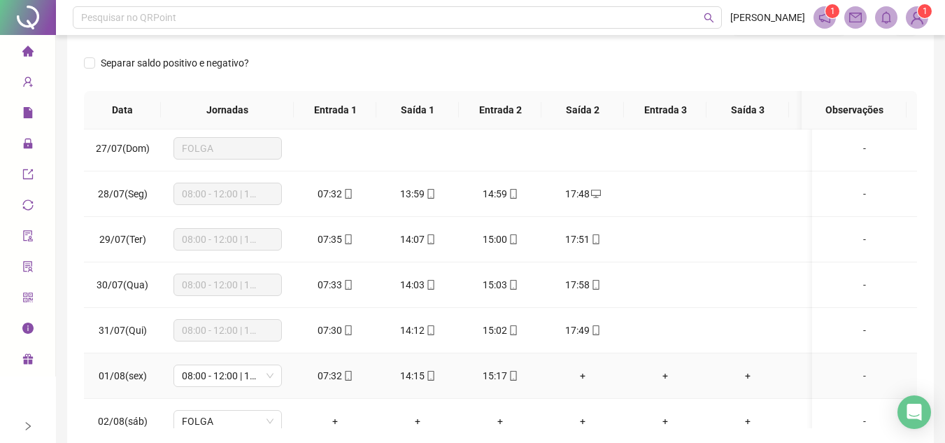
click at [585, 378] on div "+" at bounding box center [582, 375] width 60 height 15
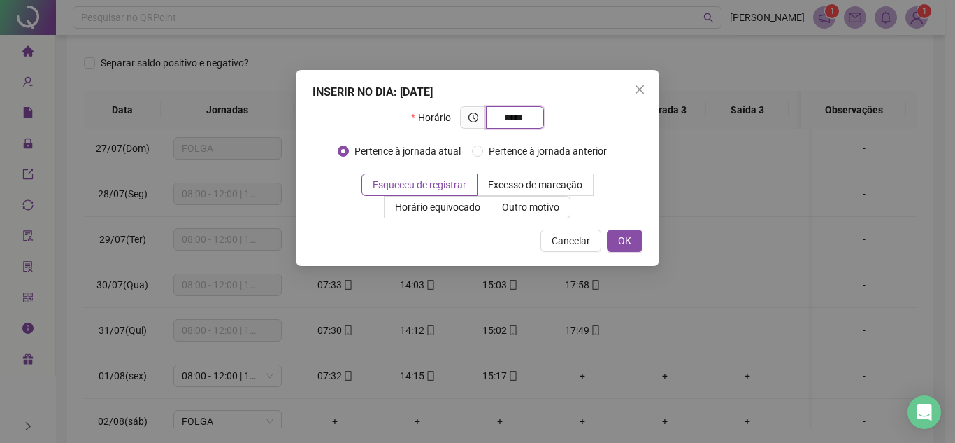
type input "*****"
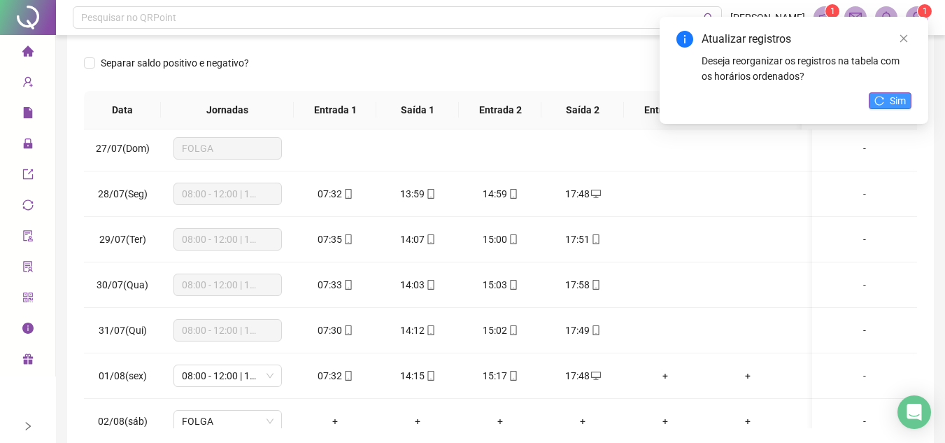
click at [893, 100] on span "Sim" at bounding box center [897, 100] width 16 height 15
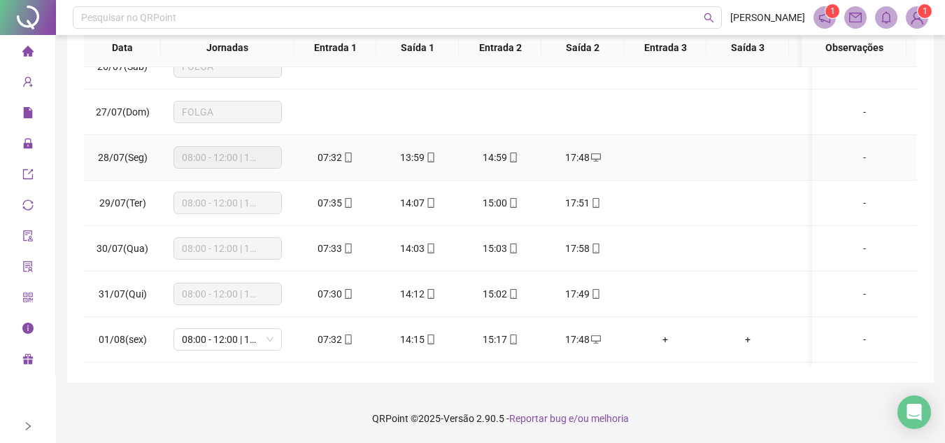
scroll to position [70, 0]
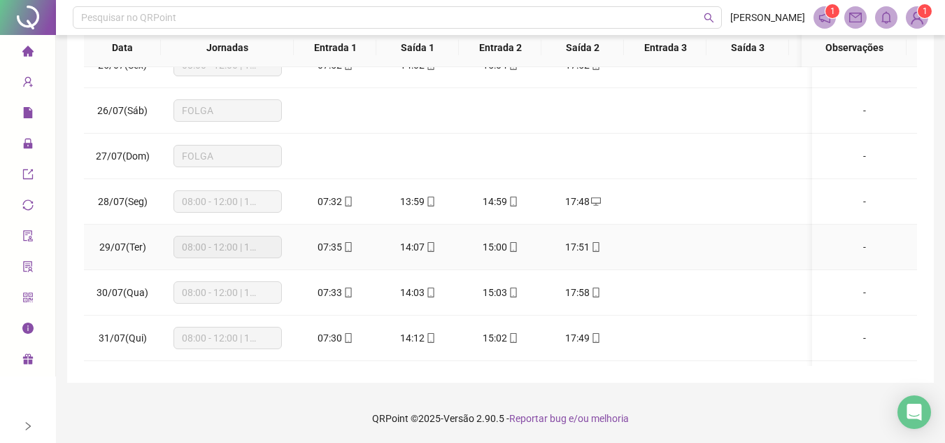
click at [593, 247] on icon "mobile" at bounding box center [596, 247] width 10 height 10
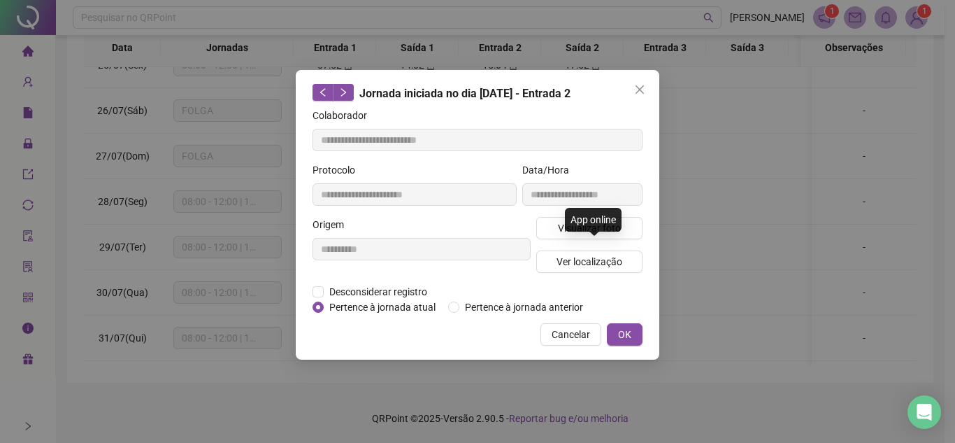
type input "**********"
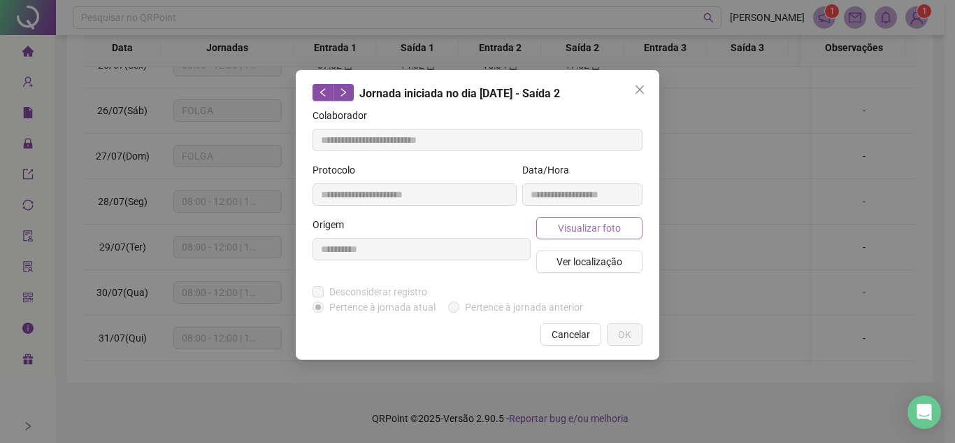
click at [588, 226] on span "Visualizar foto" at bounding box center [589, 227] width 63 height 15
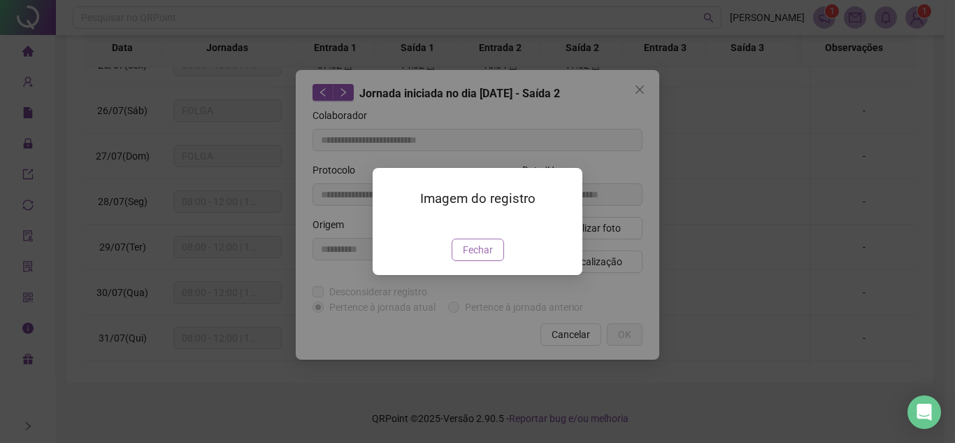
click at [485, 257] on span "Fechar" at bounding box center [478, 249] width 30 height 15
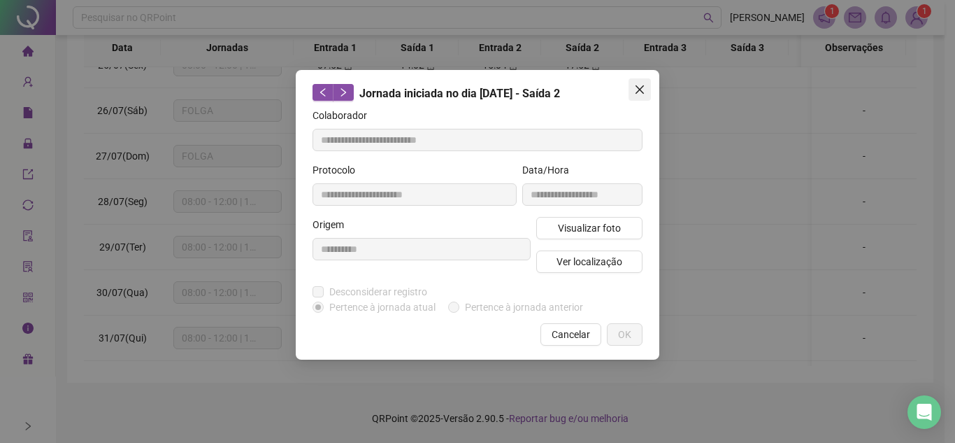
click at [646, 86] on span "Close" at bounding box center [640, 89] width 22 height 11
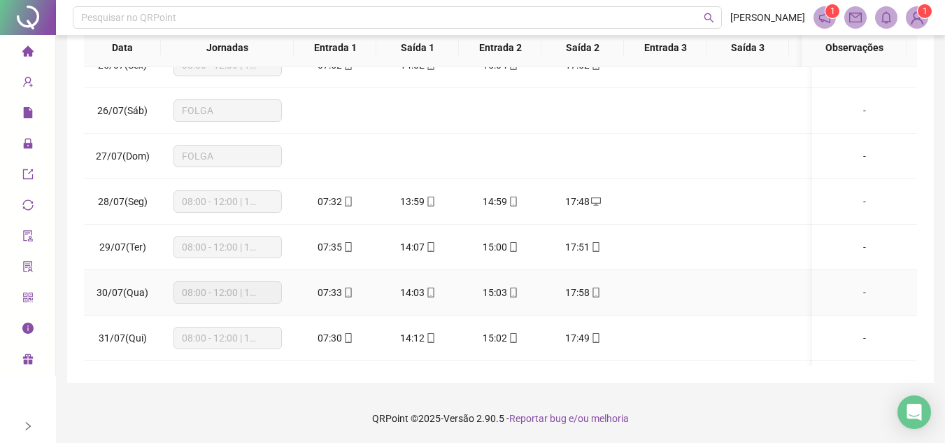
click at [594, 294] on icon "mobile" at bounding box center [596, 292] width 10 height 10
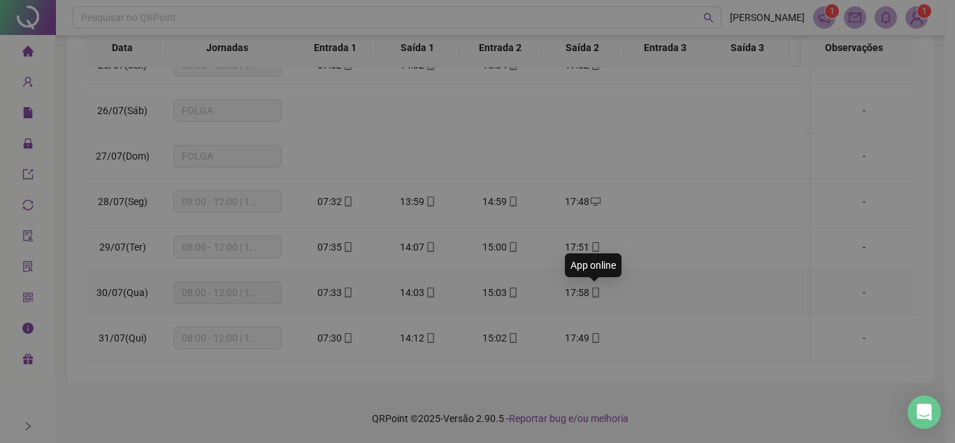
type input "**********"
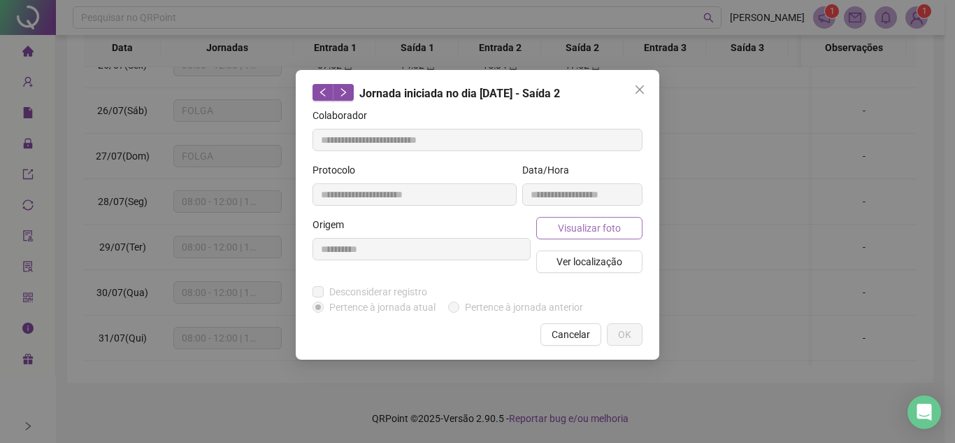
click at [596, 226] on span "Visualizar foto" at bounding box center [589, 227] width 63 height 15
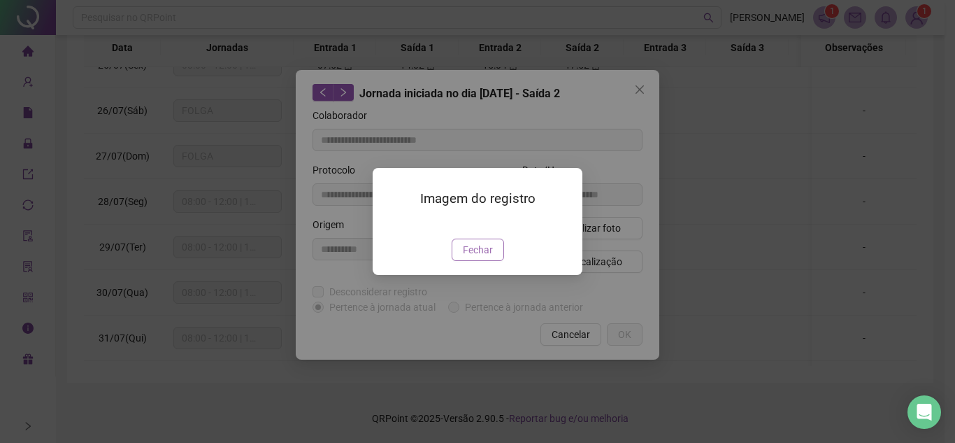
click at [479, 257] on span "Fechar" at bounding box center [478, 249] width 30 height 15
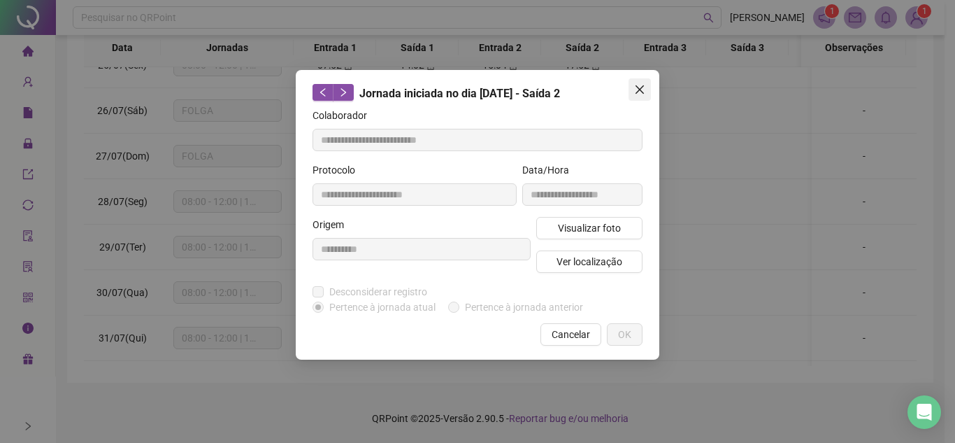
click at [644, 84] on icon "close" at bounding box center [639, 89] width 11 height 11
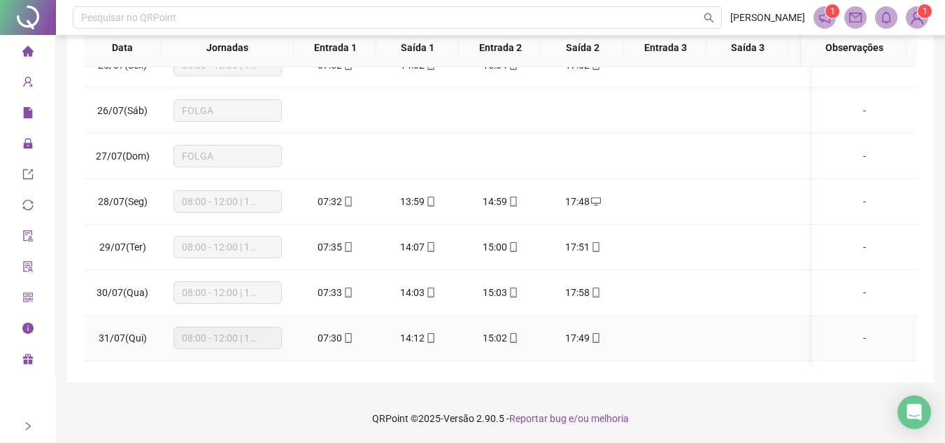
click at [591, 336] on icon "mobile" at bounding box center [596, 338] width 10 height 10
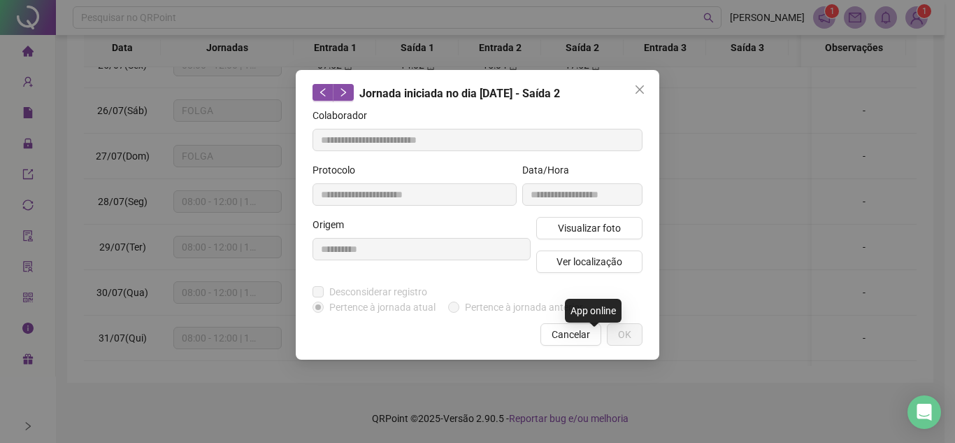
type input "**********"
click at [600, 233] on span "Visualizar foto" at bounding box center [589, 227] width 63 height 15
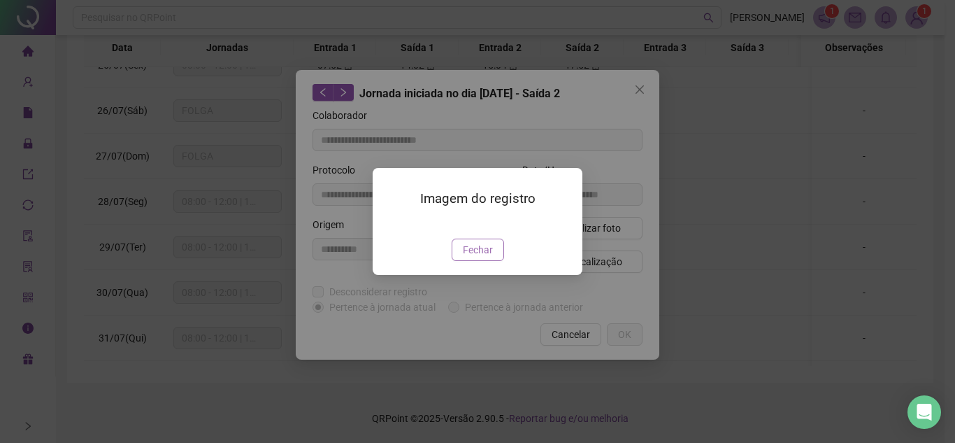
click at [478, 257] on span "Fechar" at bounding box center [478, 249] width 30 height 15
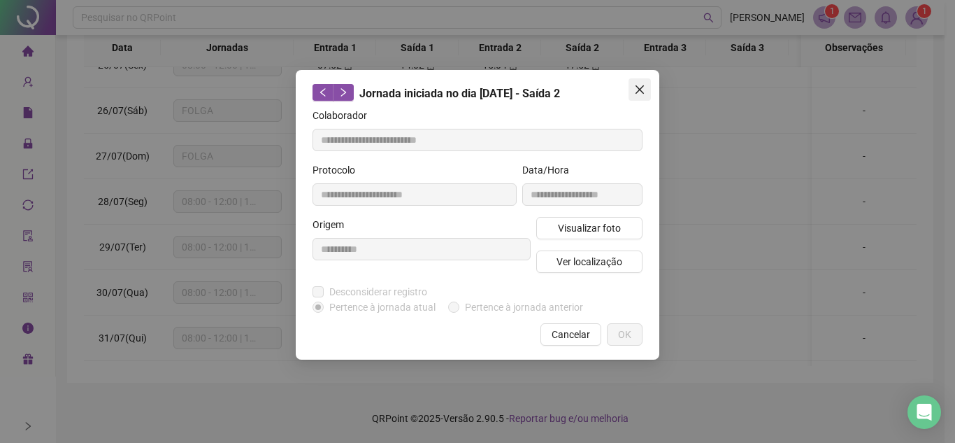
click at [643, 91] on icon "close" at bounding box center [639, 89] width 11 height 11
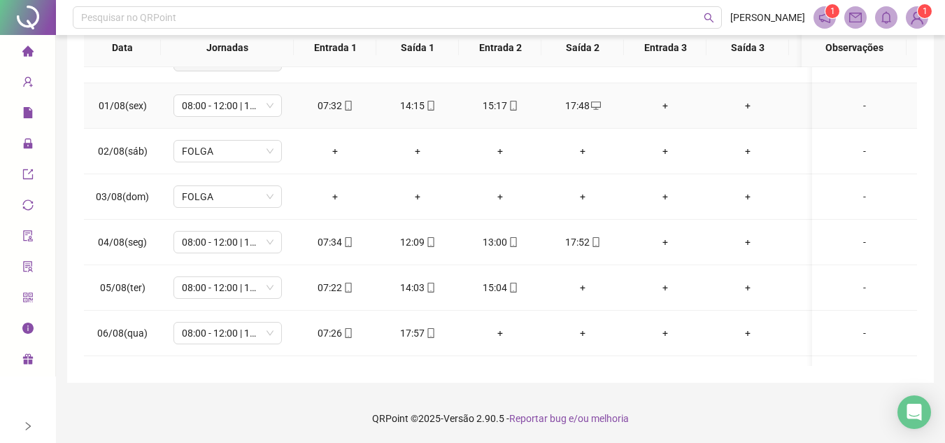
scroll to position [350, 0]
click at [519, 100] on div "15:17" at bounding box center [500, 103] width 60 height 15
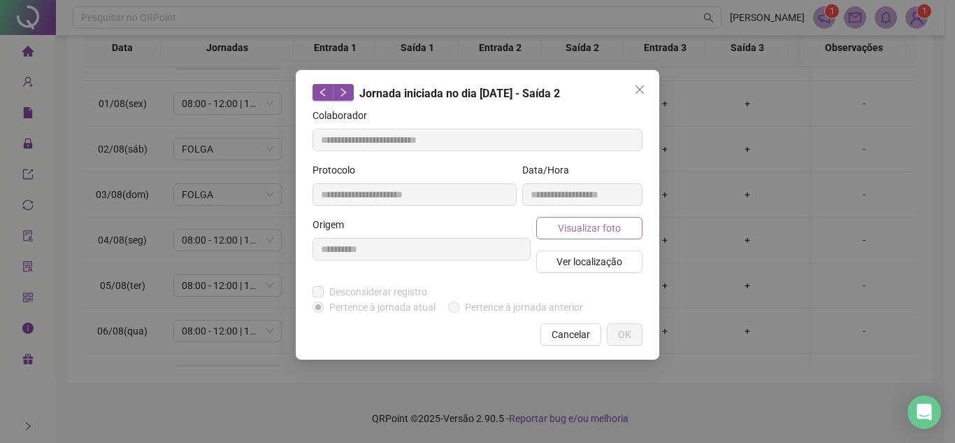
click at [603, 230] on span "Visualizar foto" at bounding box center [589, 227] width 63 height 15
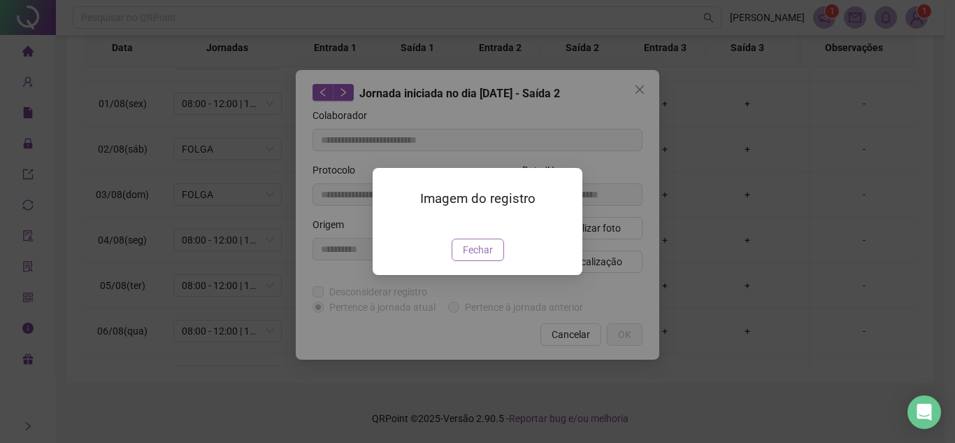
type input "**********"
click at [486, 257] on span "Fechar" at bounding box center [478, 249] width 30 height 15
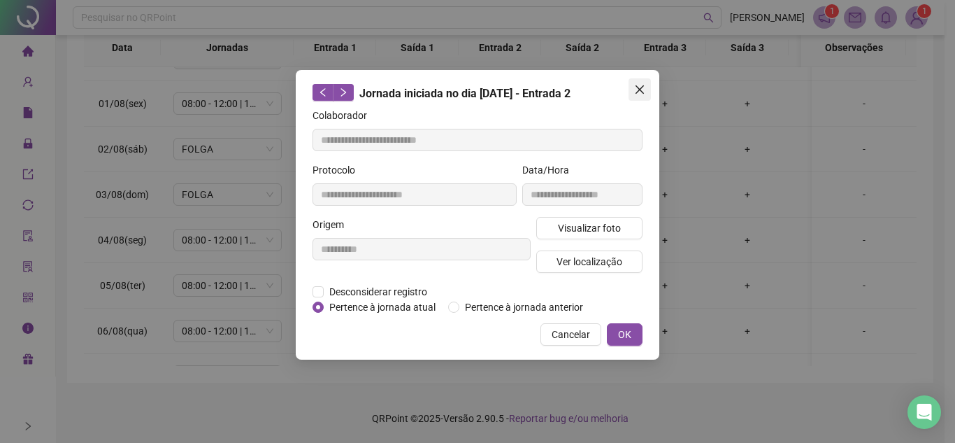
click at [650, 86] on span "Close" at bounding box center [640, 89] width 22 height 11
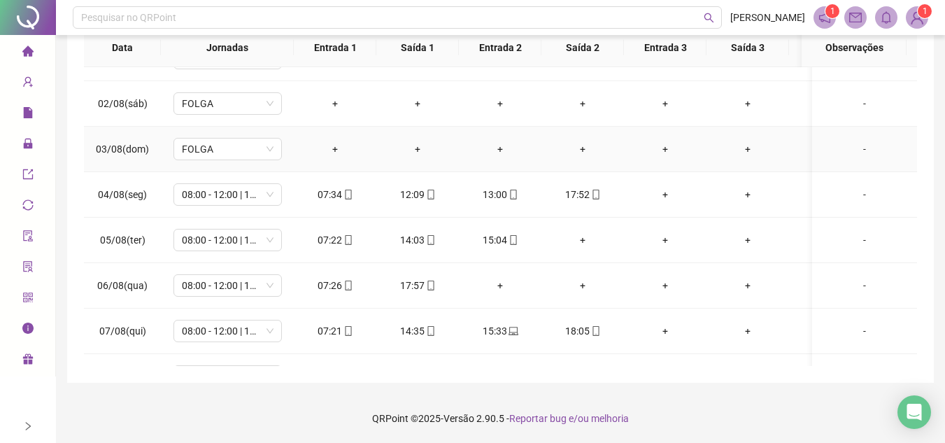
scroll to position [489, 0]
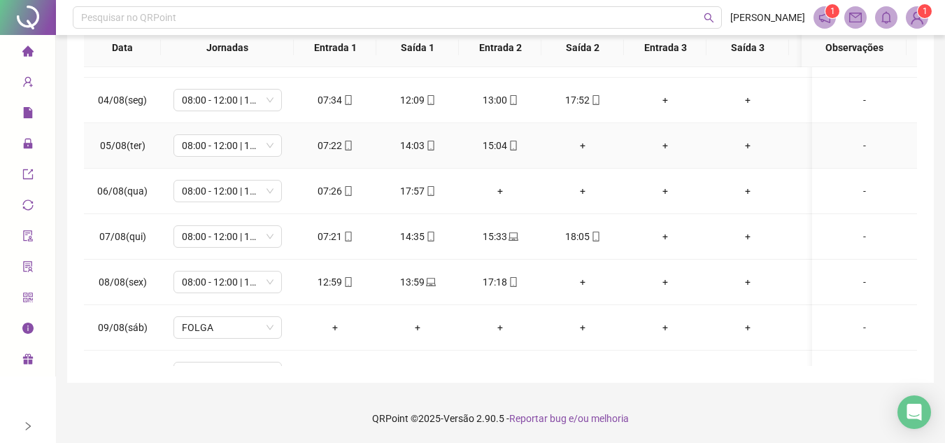
click at [575, 148] on div "+" at bounding box center [582, 145] width 60 height 15
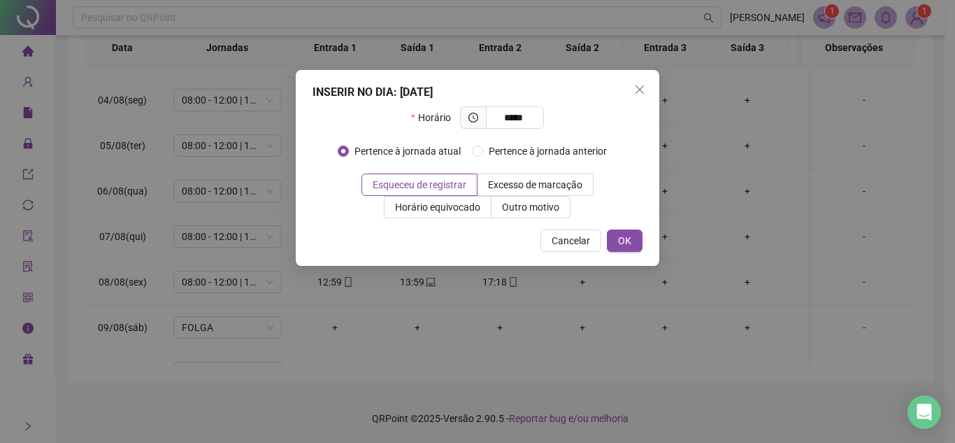
type input "*****"
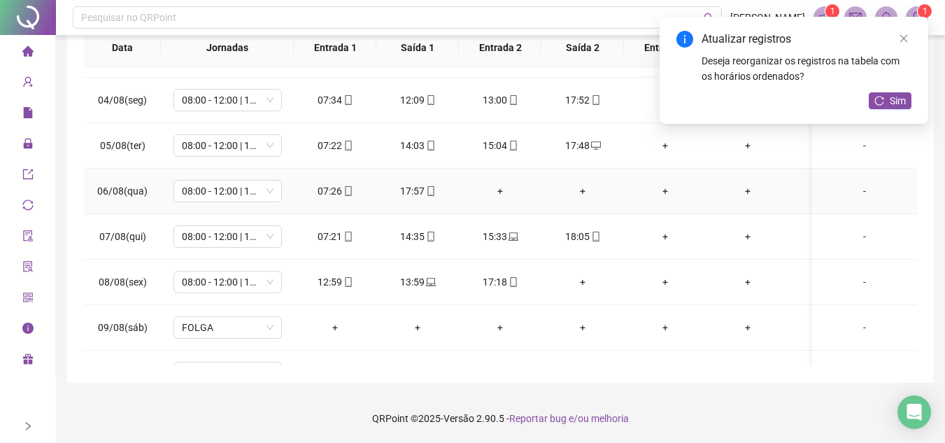
click at [492, 188] on div "+" at bounding box center [500, 190] width 60 height 15
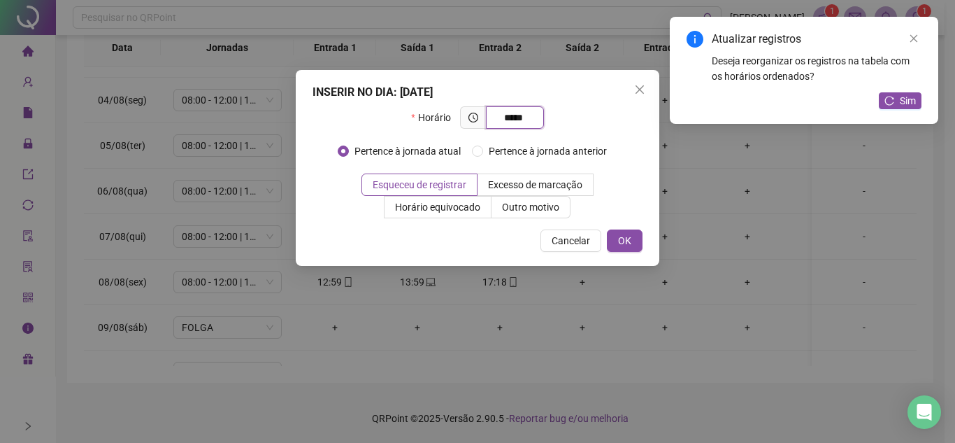
type input "*****"
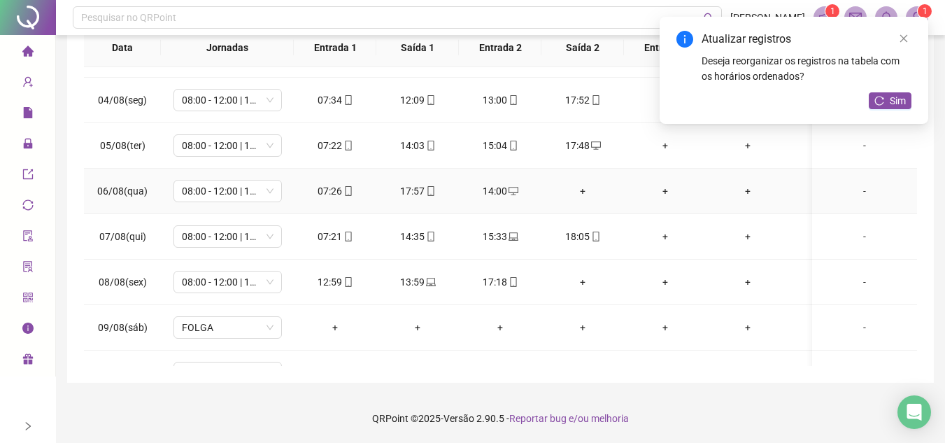
click at [587, 187] on div "+" at bounding box center [582, 190] width 60 height 15
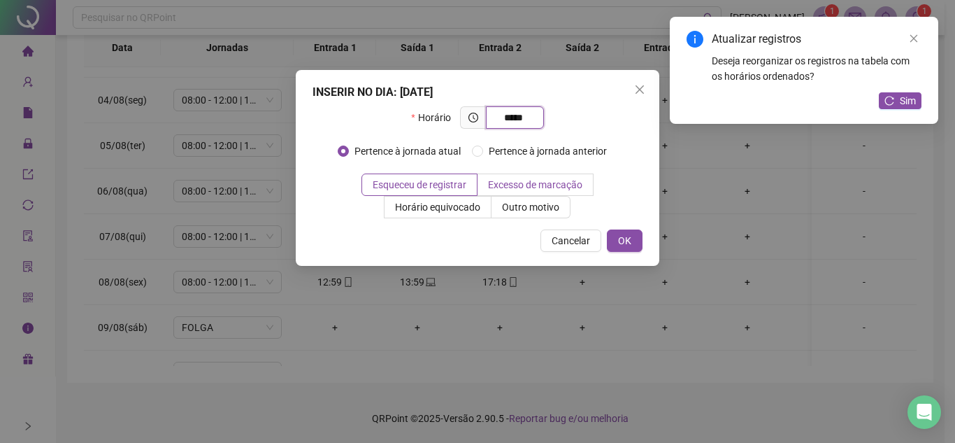
type input "*****"
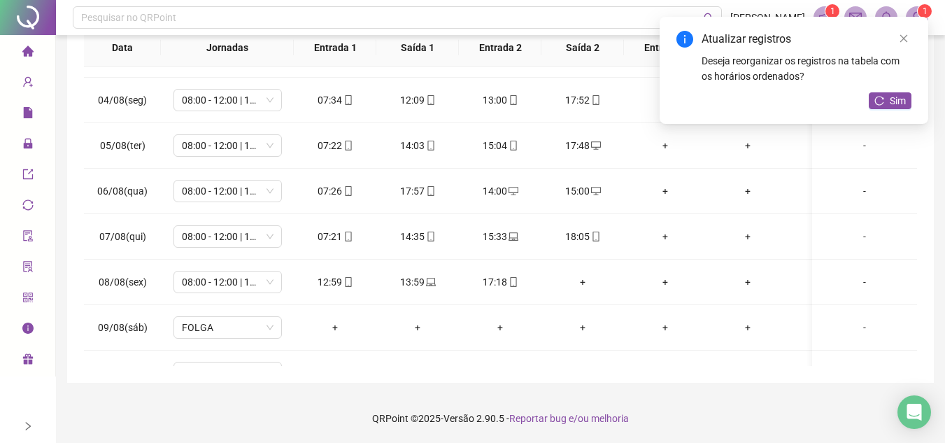
click at [902, 87] on div "Atualizar registros Deseja reorganizar os registros na tabela com os horários o…" at bounding box center [793, 70] width 269 height 107
click at [901, 101] on span "Sim" at bounding box center [897, 100] width 16 height 15
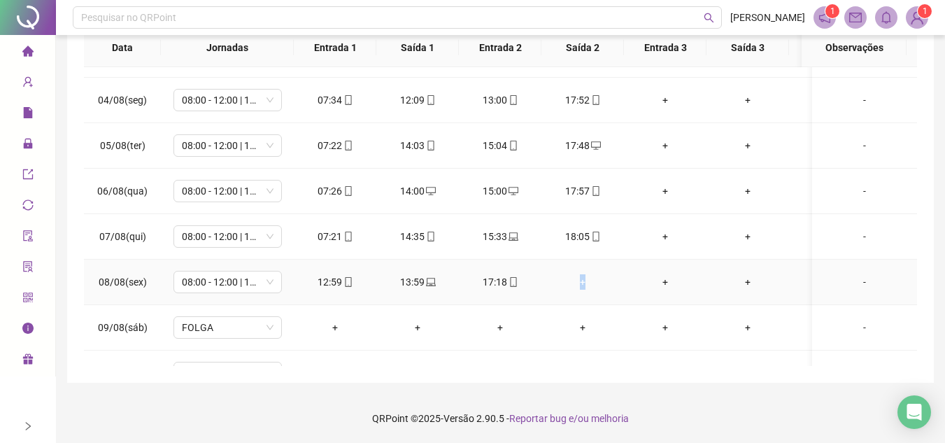
click at [582, 283] on div "+" at bounding box center [582, 281] width 60 height 15
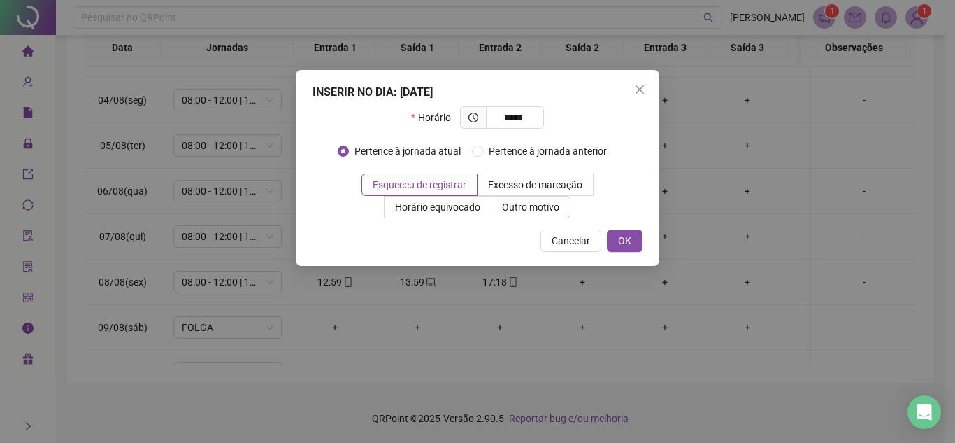
type input "*****"
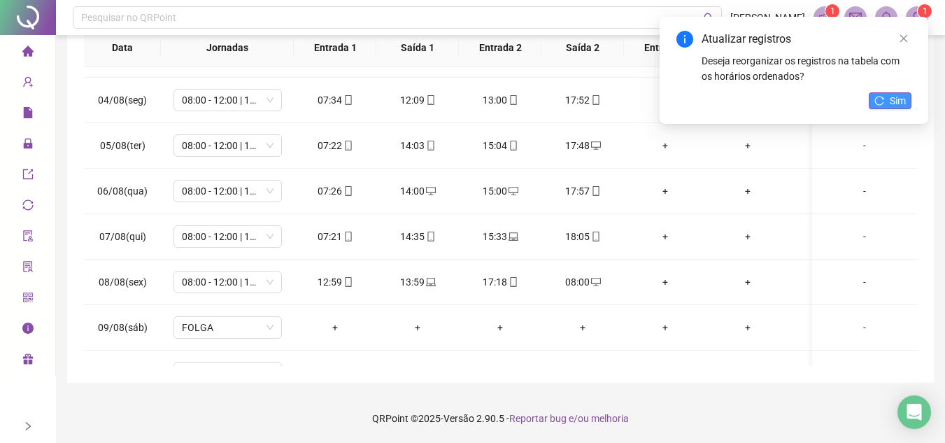
click at [889, 93] on button "Sim" at bounding box center [889, 100] width 43 height 17
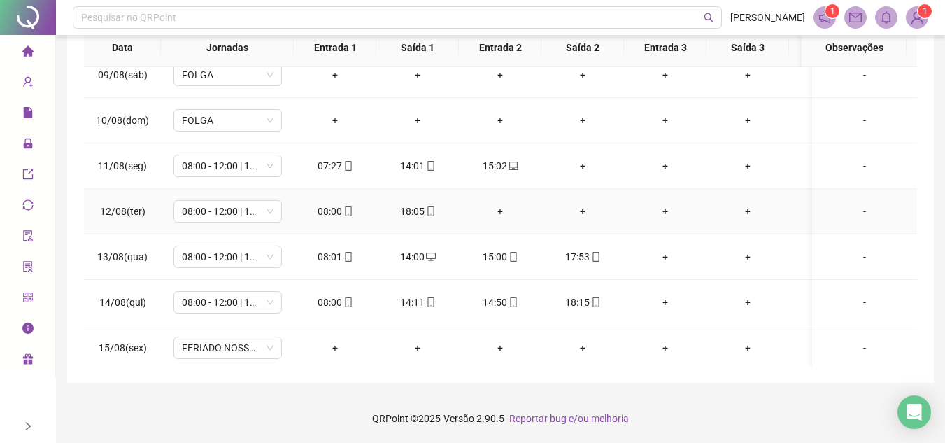
scroll to position [769, 0]
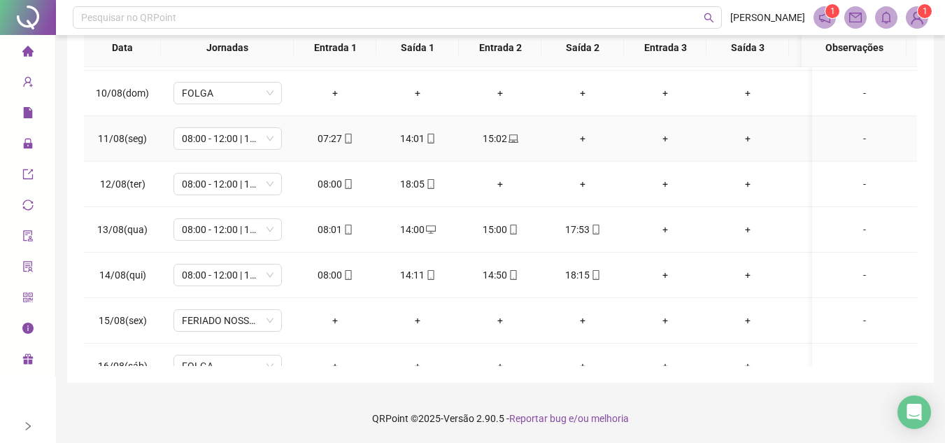
click at [585, 142] on div "+" at bounding box center [582, 138] width 60 height 15
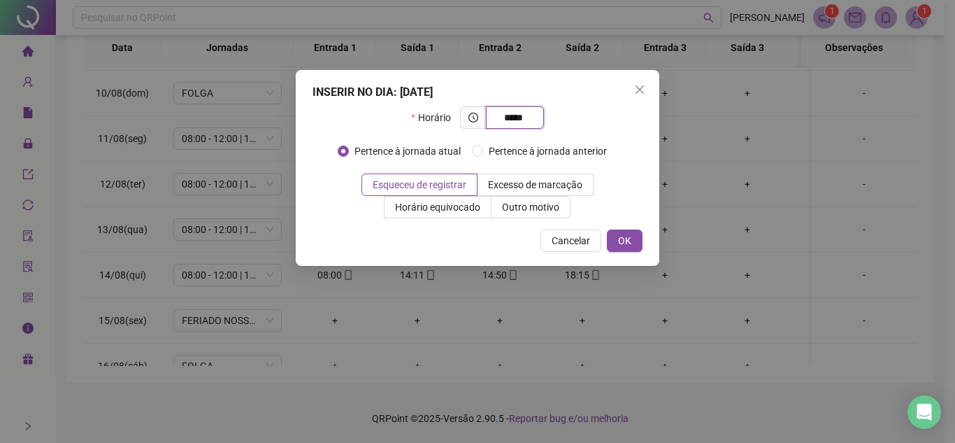
type input "*****"
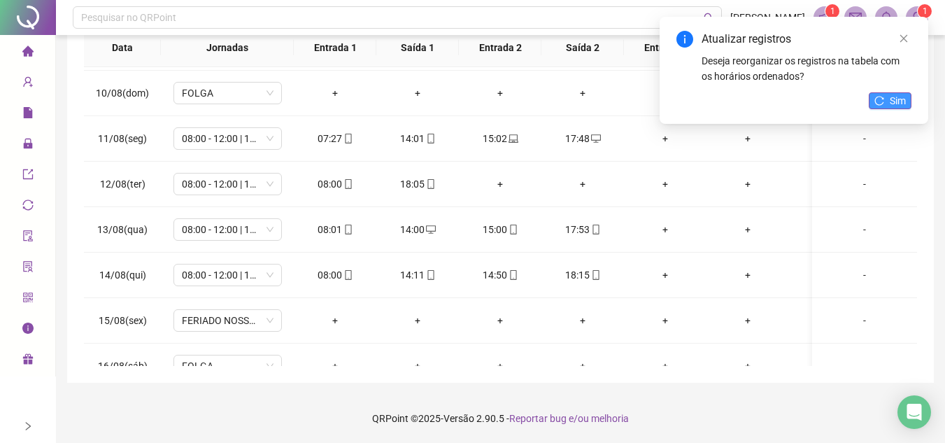
click at [884, 97] on icon "reload" at bounding box center [879, 101] width 10 height 10
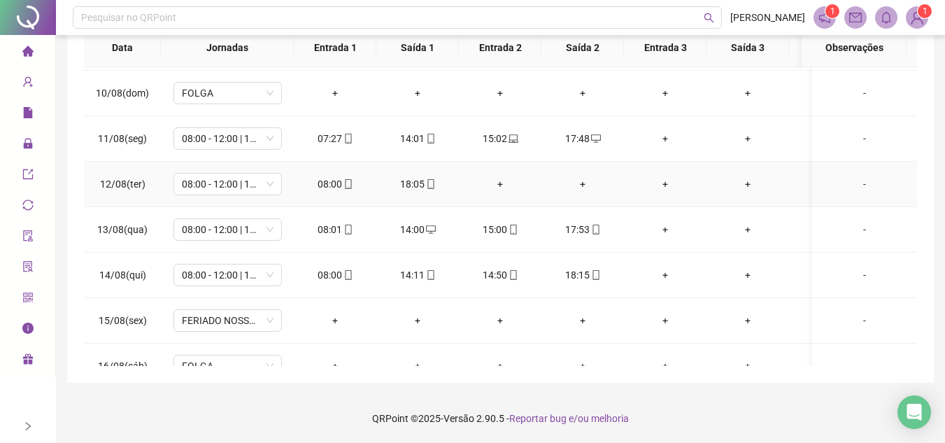
click at [497, 187] on div "+" at bounding box center [500, 183] width 60 height 15
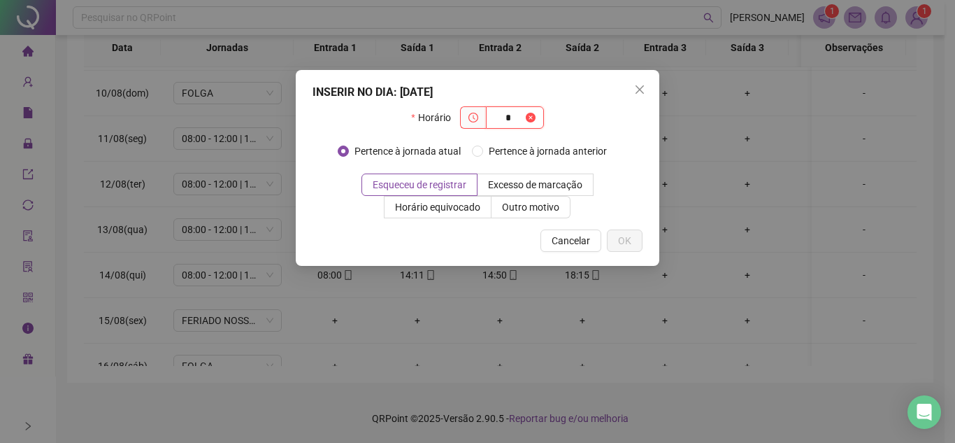
type input "*"
click at [641, 88] on icon "close" at bounding box center [640, 89] width 8 height 8
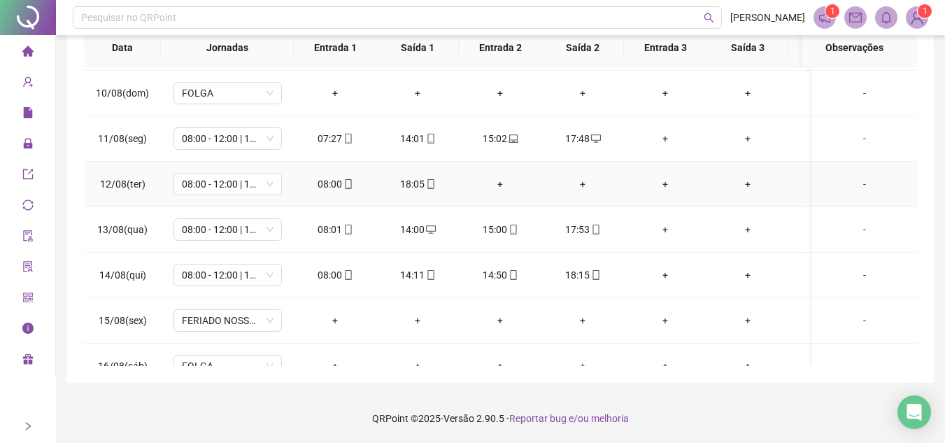
click at [509, 183] on div "+" at bounding box center [500, 183] width 60 height 15
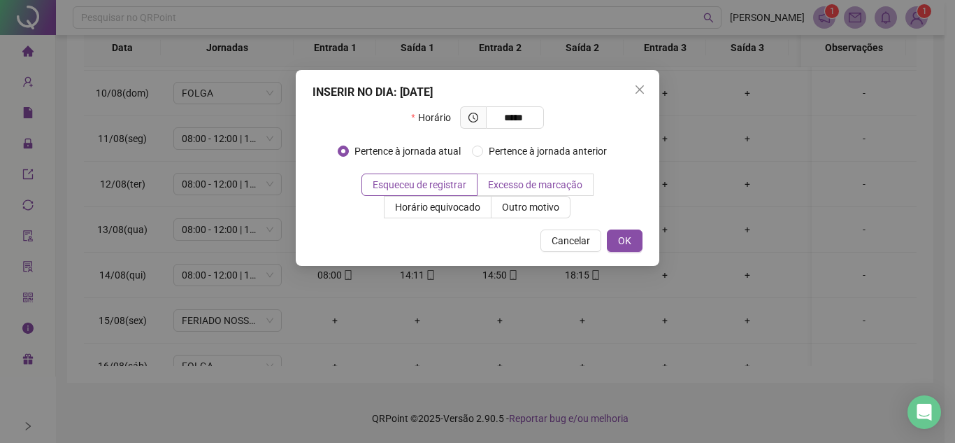
type input "*****"
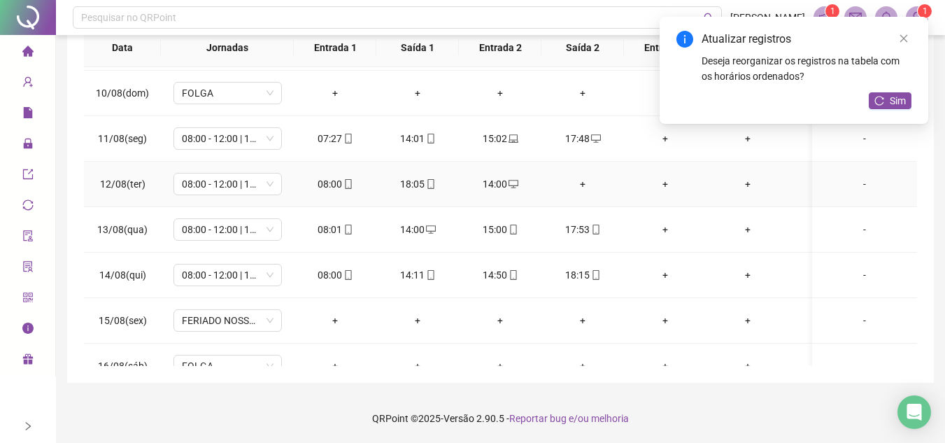
click at [577, 183] on div "+" at bounding box center [582, 183] width 60 height 15
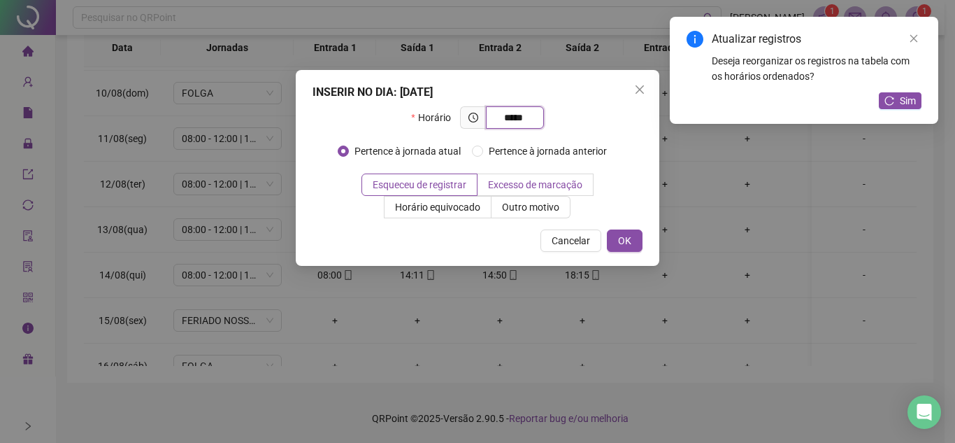
type input "*****"
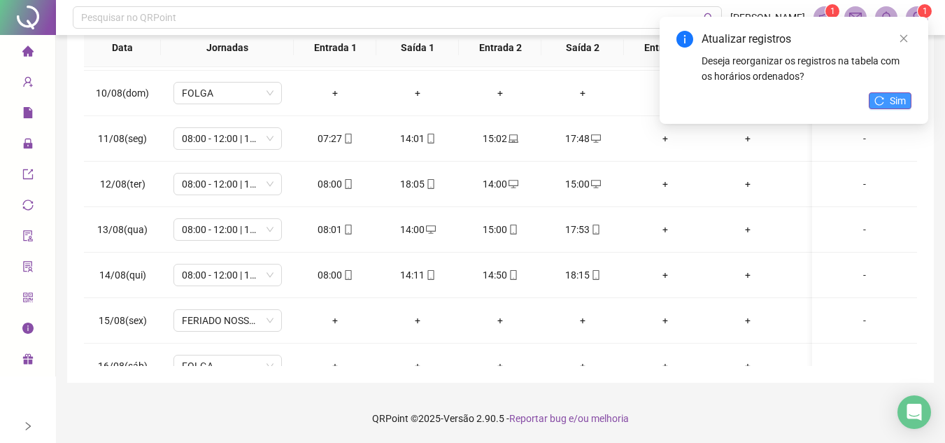
click at [901, 97] on span "Sim" at bounding box center [897, 100] width 16 height 15
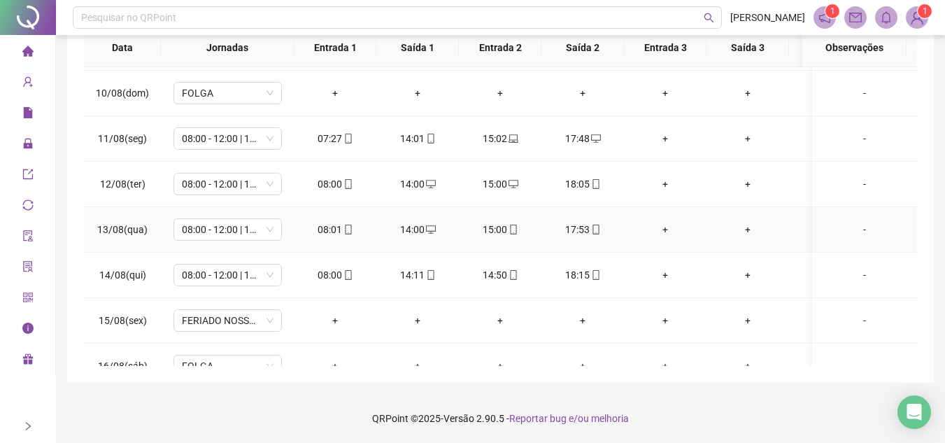
click at [592, 224] on icon "mobile" at bounding box center [595, 229] width 6 height 10
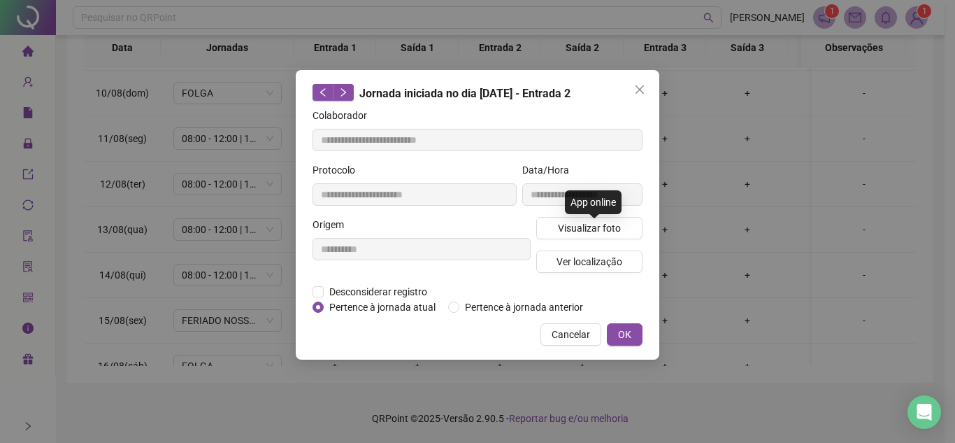
type input "**********"
click at [599, 222] on span "Visualizar foto" at bounding box center [589, 227] width 63 height 15
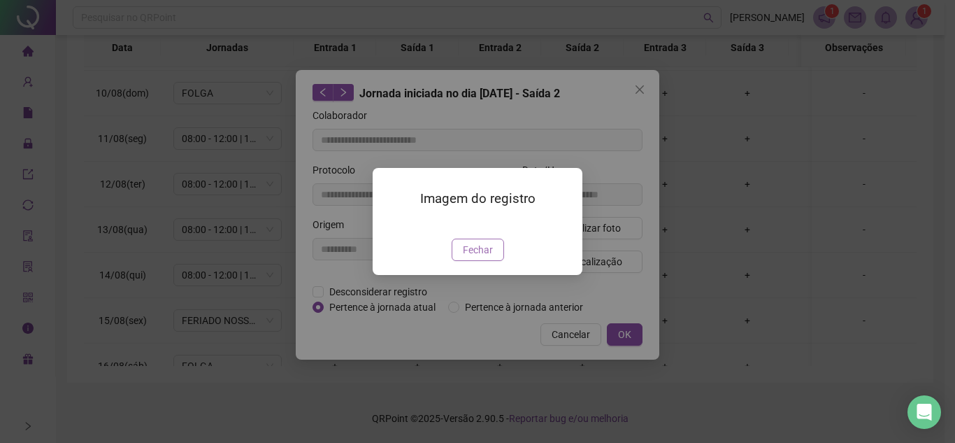
click at [474, 261] on button "Fechar" at bounding box center [478, 249] width 52 height 22
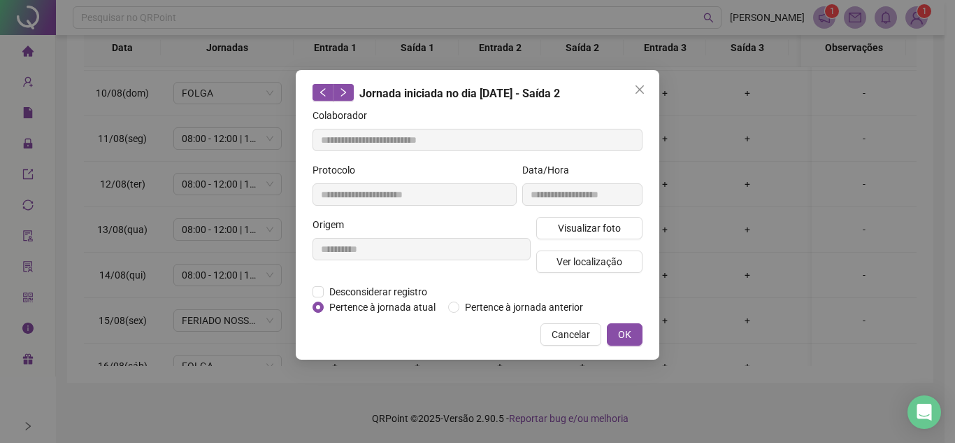
click at [643, 89] on icon "close" at bounding box center [639, 89] width 11 height 11
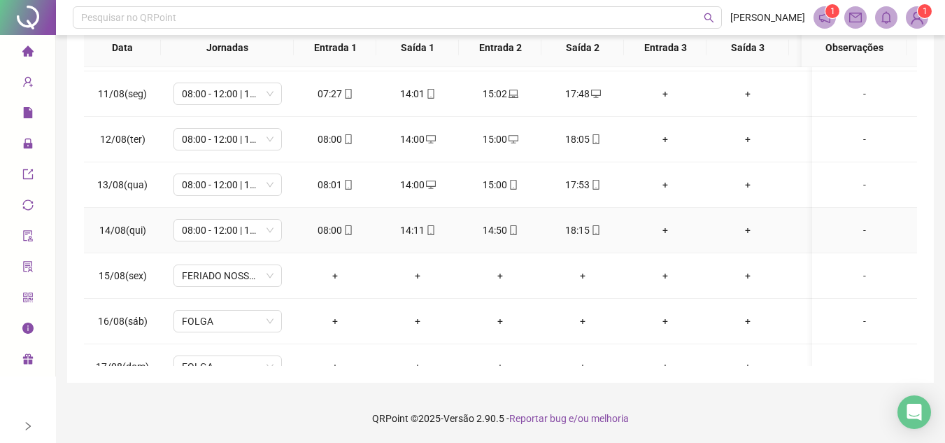
scroll to position [839, 0]
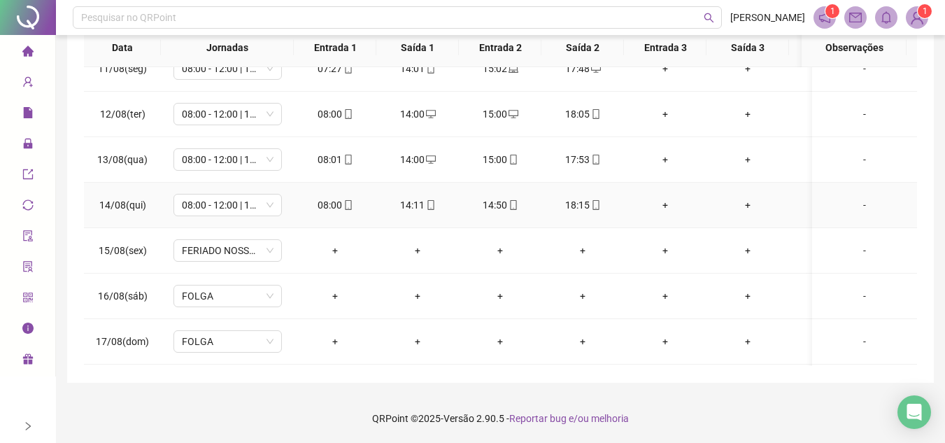
click at [594, 203] on icon "mobile" at bounding box center [596, 205] width 10 height 10
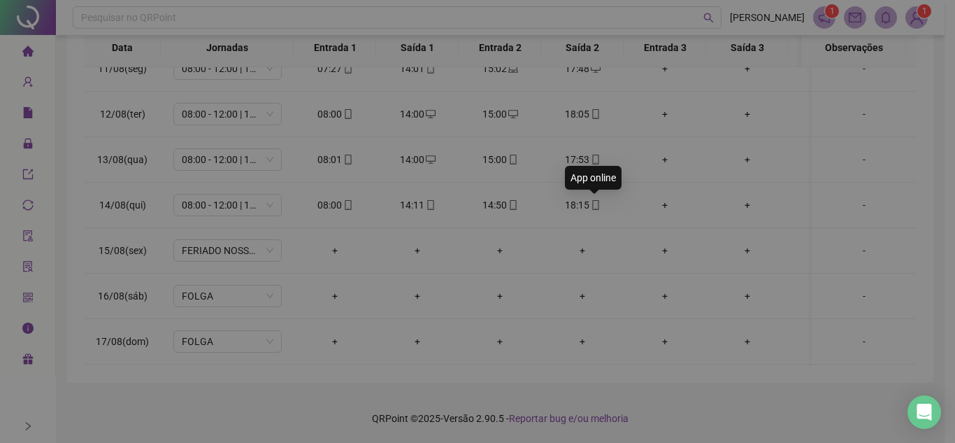
type input "**********"
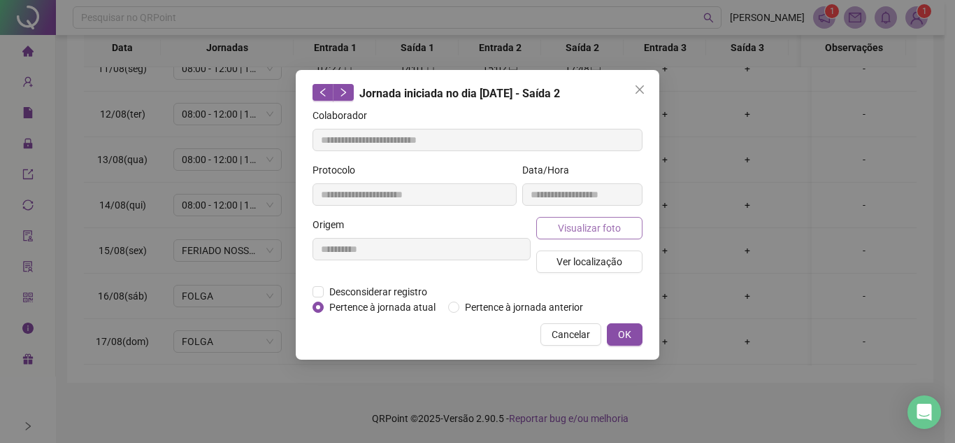
click at [614, 233] on span "Visualizar foto" at bounding box center [589, 227] width 63 height 15
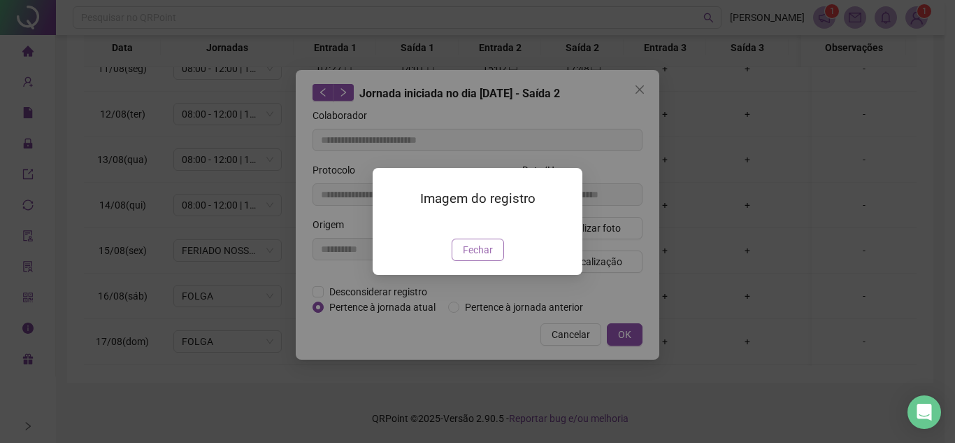
click at [486, 257] on span "Fechar" at bounding box center [478, 249] width 30 height 15
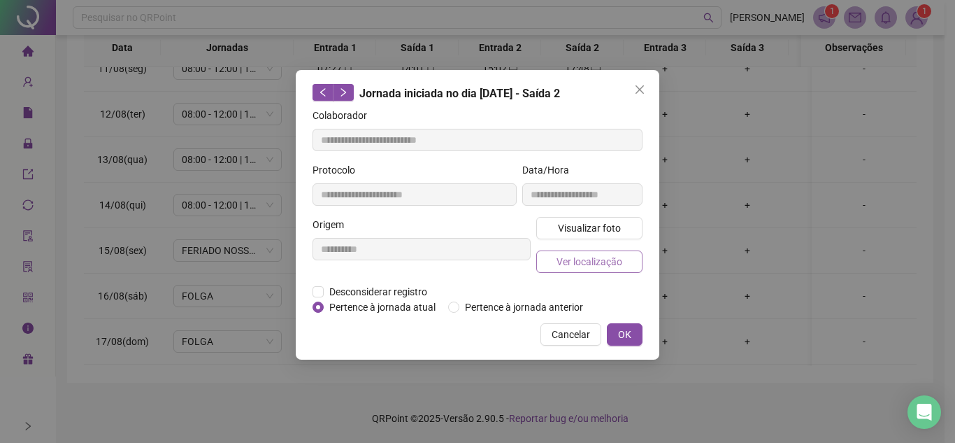
click at [580, 264] on span "Ver localização" at bounding box center [590, 261] width 66 height 15
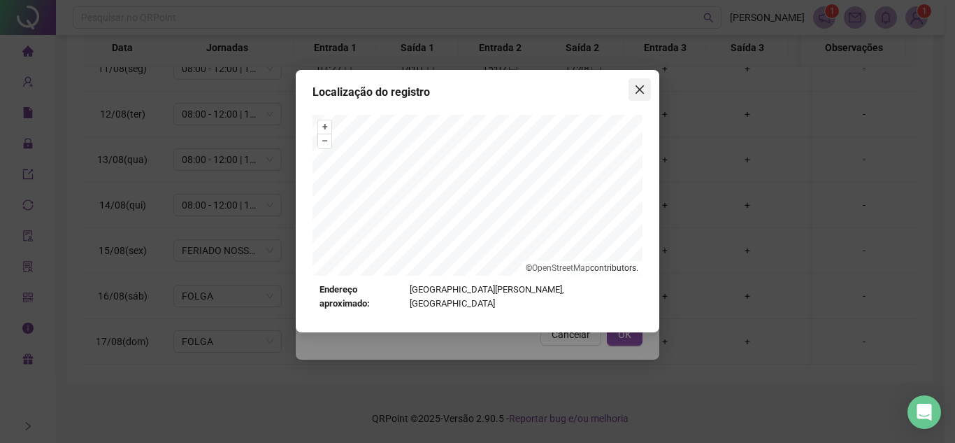
click at [638, 99] on button "Close" at bounding box center [640, 89] width 22 height 22
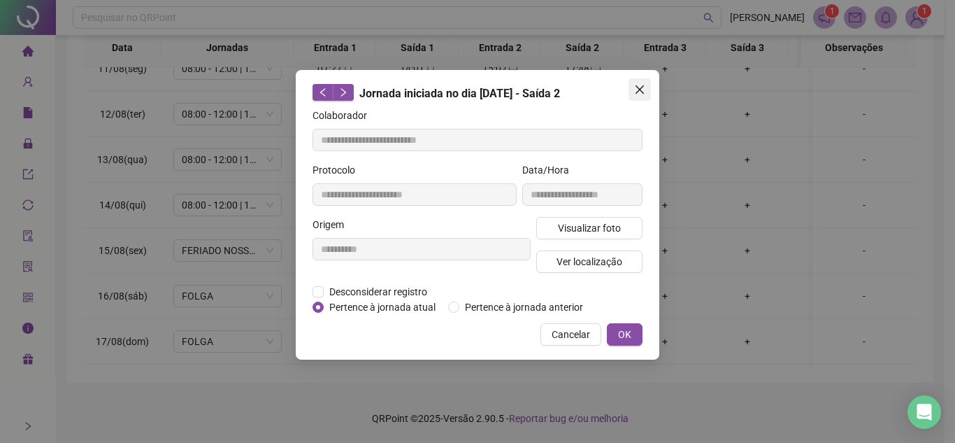
click at [638, 87] on icon "close" at bounding box center [640, 89] width 8 height 8
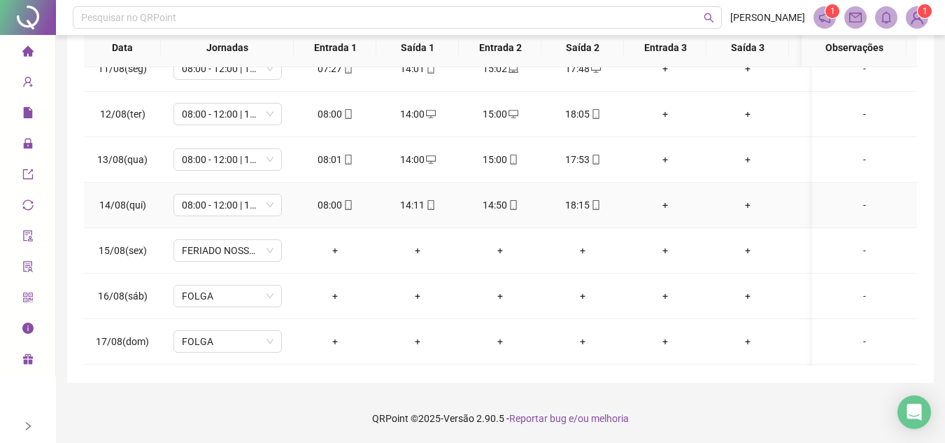
click at [433, 201] on icon "mobile" at bounding box center [430, 205] width 6 height 10
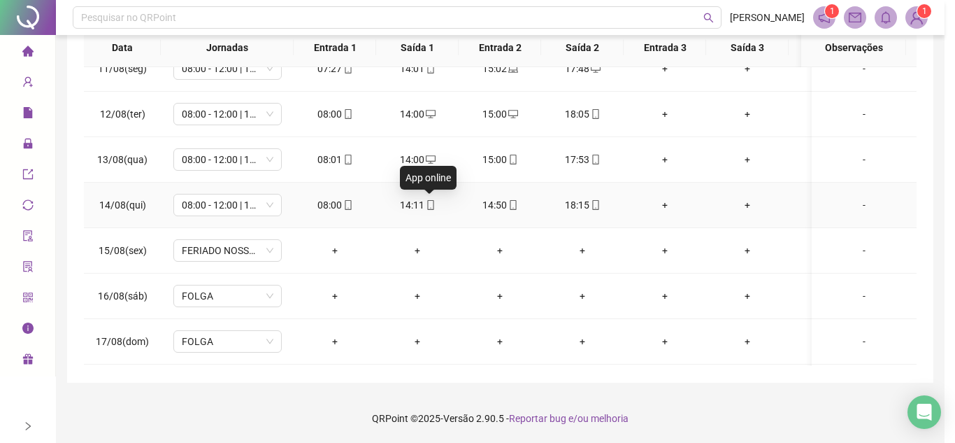
type input "**********"
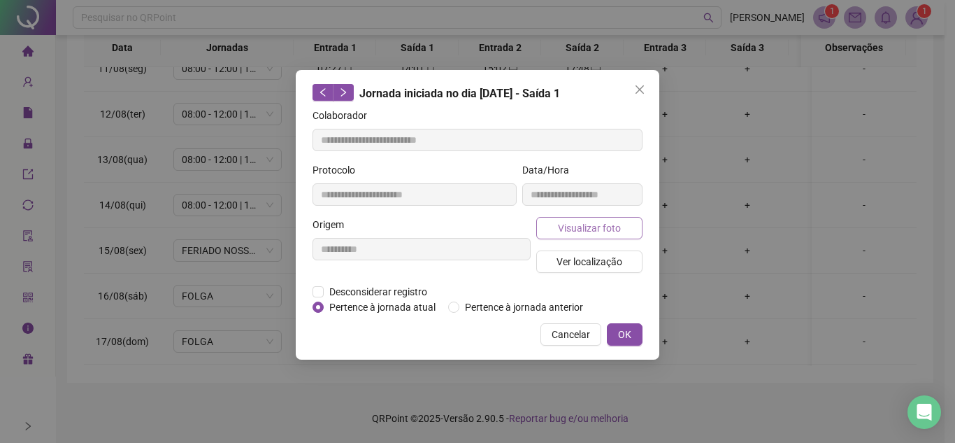
click at [597, 225] on span "Visualizar foto" at bounding box center [589, 227] width 63 height 15
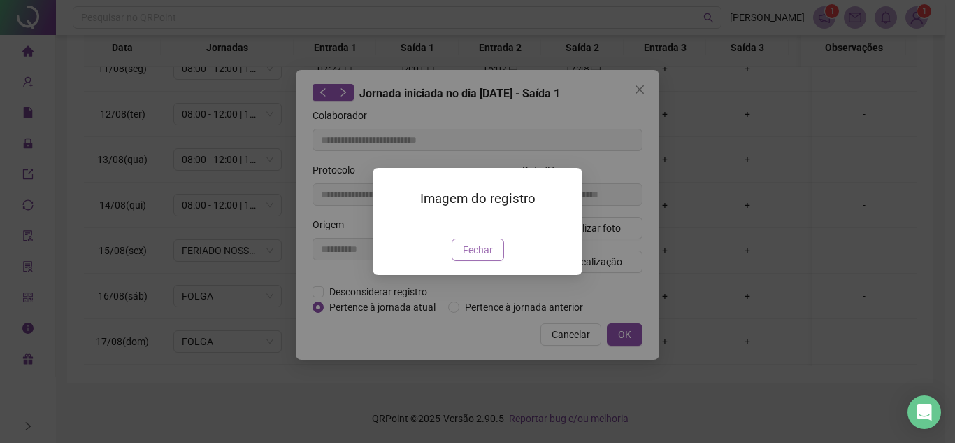
click at [473, 257] on span "Fechar" at bounding box center [478, 249] width 30 height 15
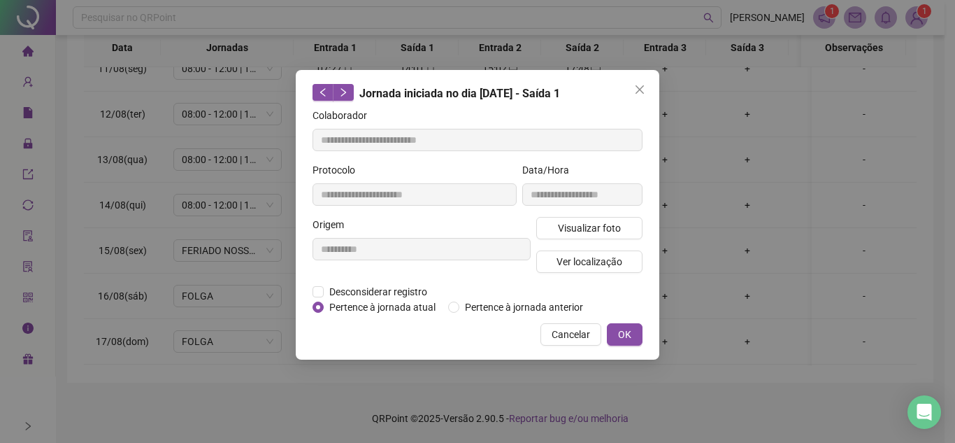
click at [641, 92] on icon "close" at bounding box center [639, 89] width 11 height 11
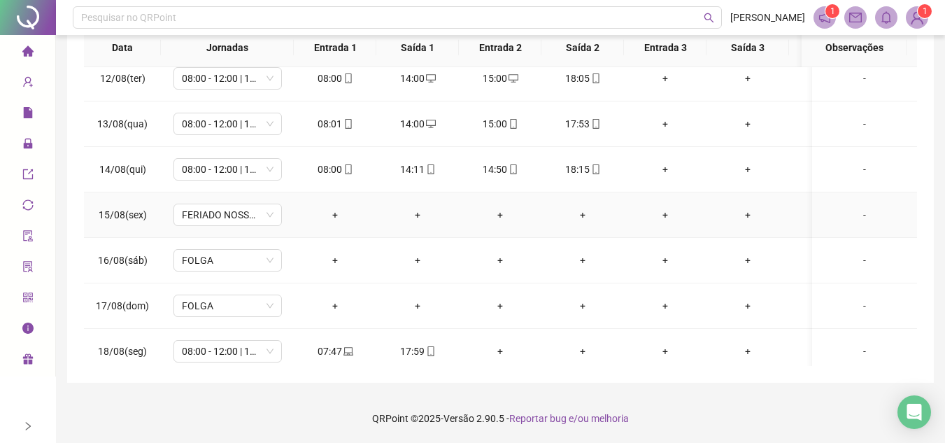
scroll to position [894, 0]
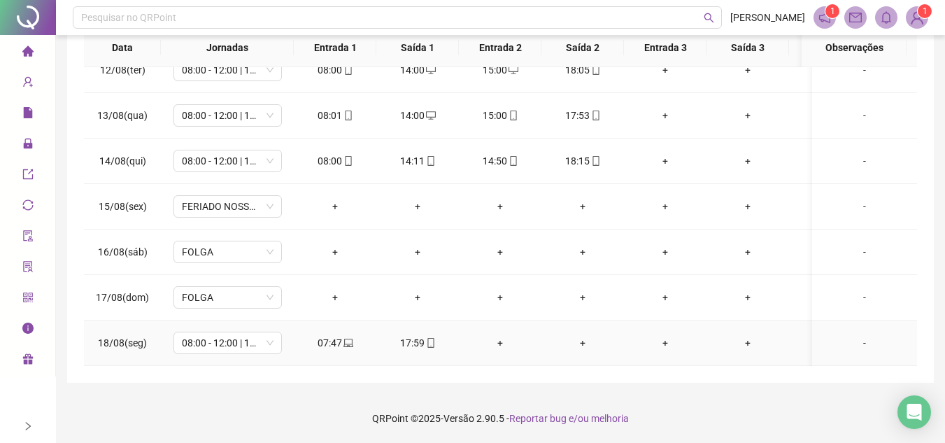
click at [492, 335] on div "+" at bounding box center [500, 342] width 60 height 15
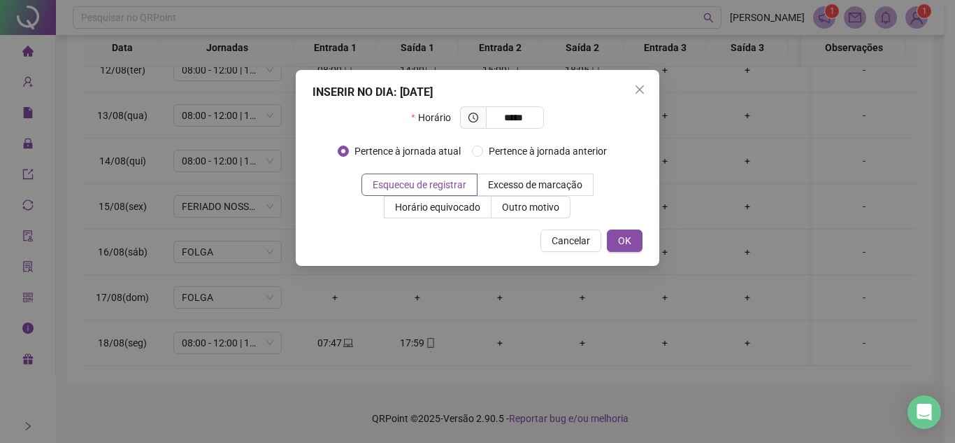
type input "*****"
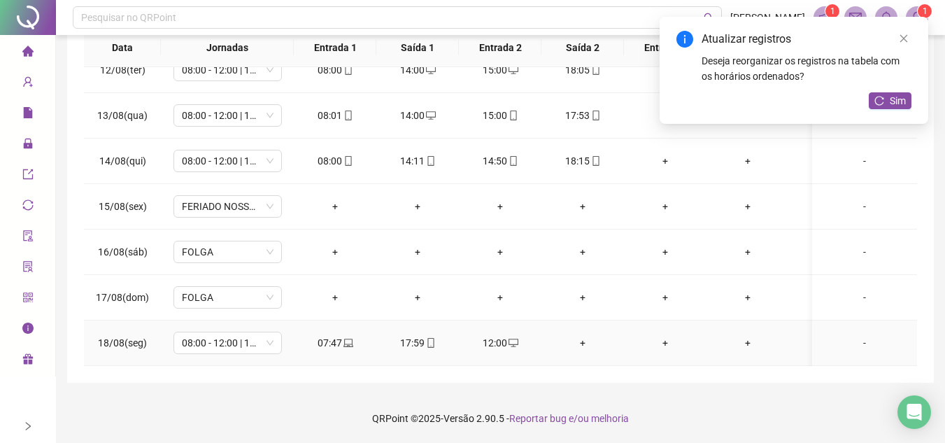
click at [592, 335] on div "+" at bounding box center [582, 342] width 60 height 15
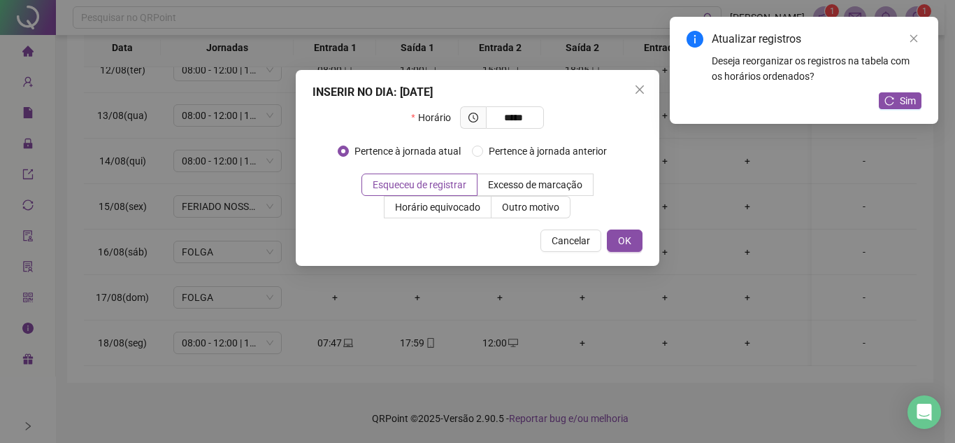
type input "*****"
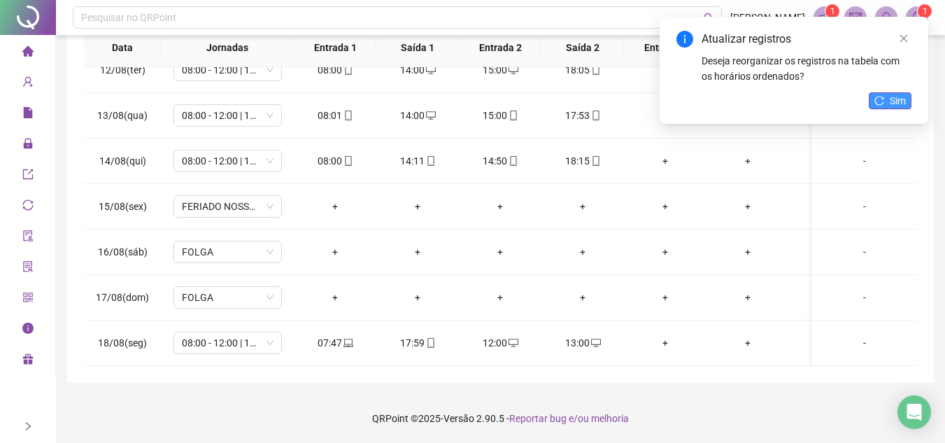
click at [902, 102] on span "Sim" at bounding box center [897, 100] width 16 height 15
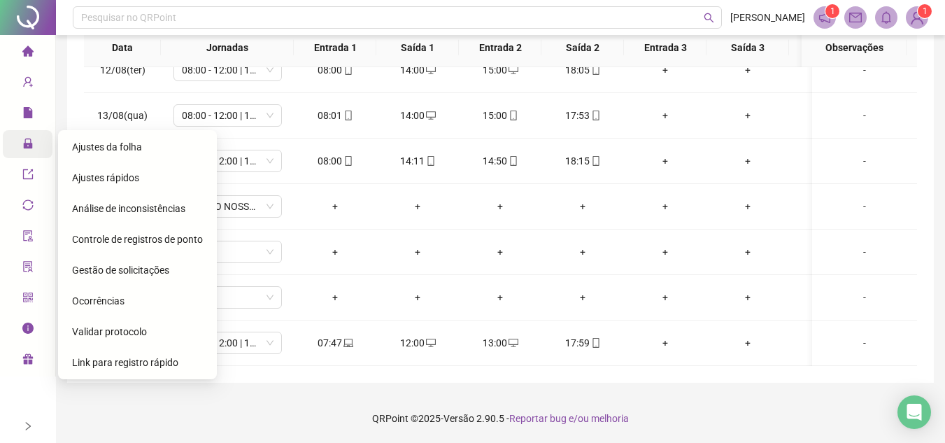
click at [30, 147] on icon "lock" at bounding box center [27, 143] width 9 height 10
click at [128, 267] on span "Gestão de solicitações" at bounding box center [120, 269] width 97 height 11
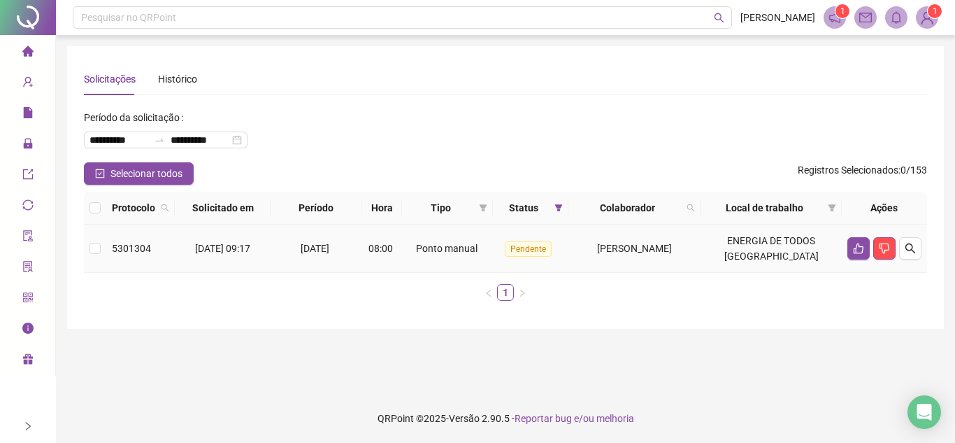
click at [281, 250] on div "[DATE]" at bounding box center [316, 248] width 80 height 15
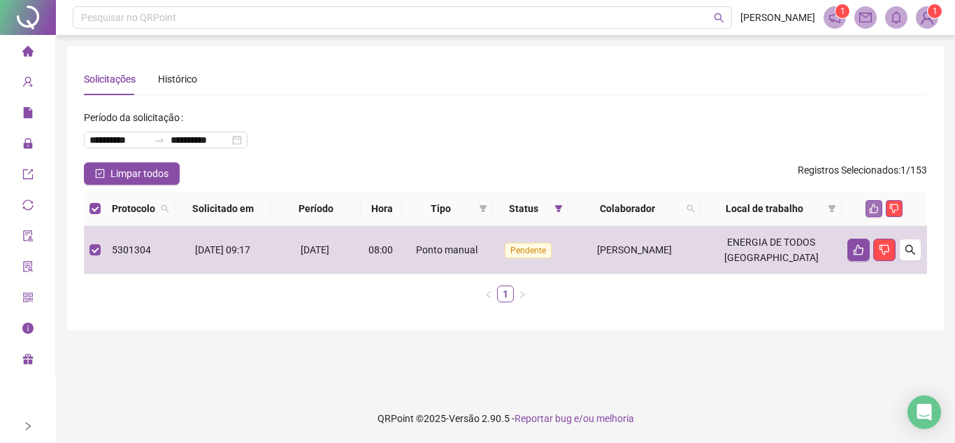
click at [870, 206] on icon "like" at bounding box center [874, 208] width 10 height 10
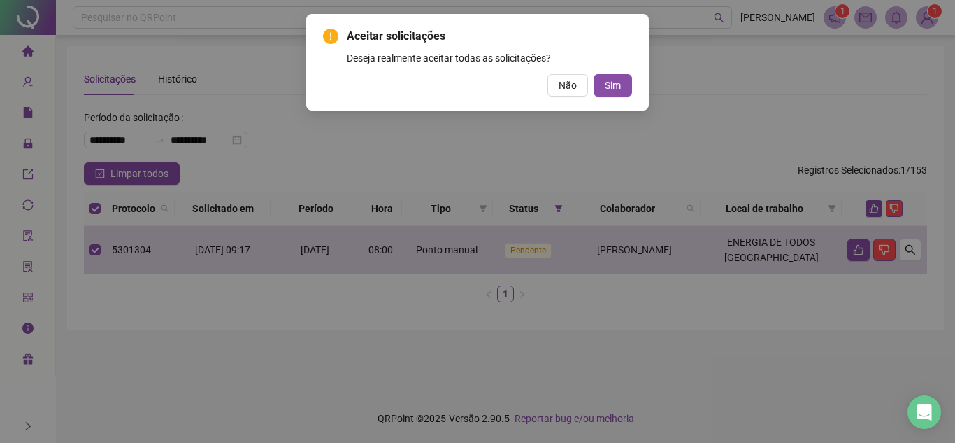
click at [622, 72] on div "Aceitar solicitações Deseja realmente aceitar todas as solicitações? Não Sim" at bounding box center [477, 62] width 309 height 69
click at [622, 77] on button "Sim" at bounding box center [613, 85] width 38 height 22
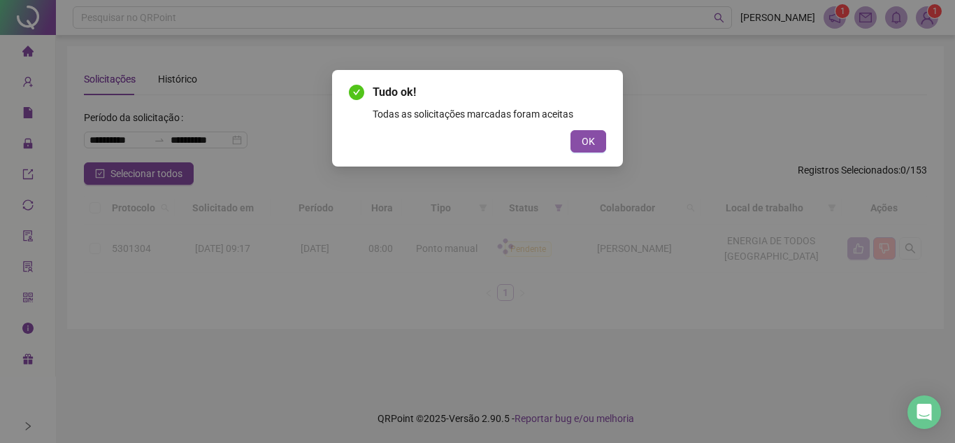
click at [36, 138] on div "Tudo ok! Todas as solicitações marcadas foram aceitas OK" at bounding box center [477, 221] width 955 height 443
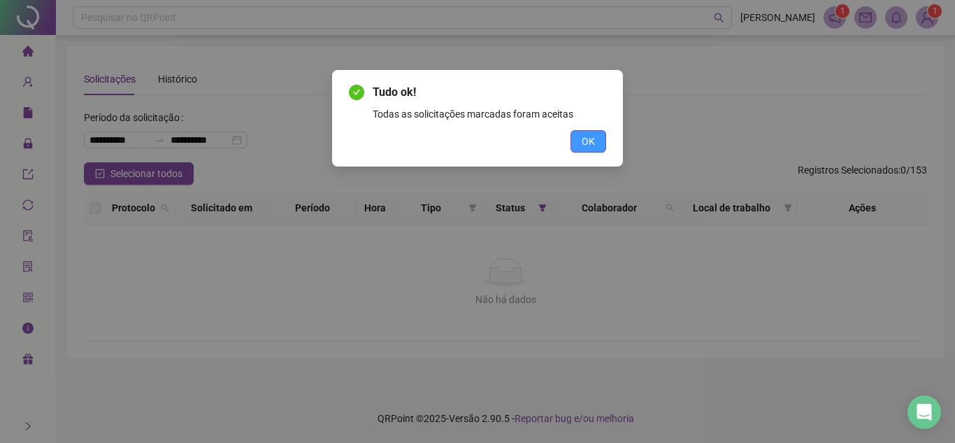
click at [598, 146] on button "OK" at bounding box center [589, 141] width 36 height 22
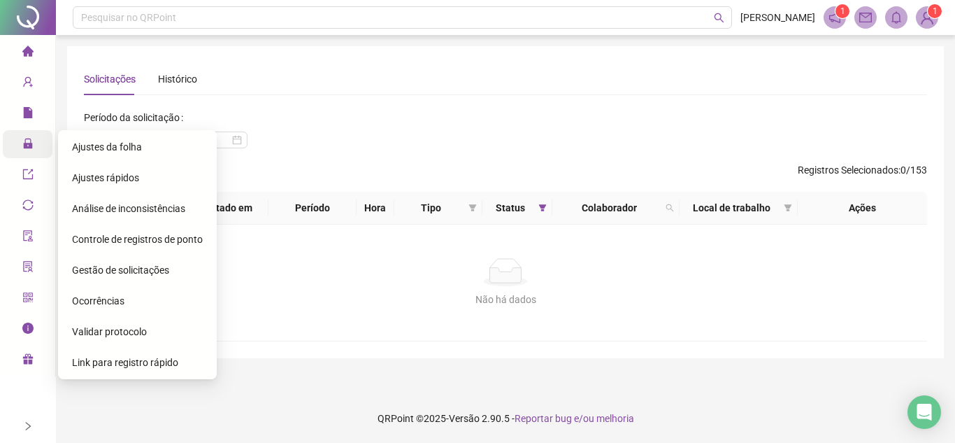
click at [22, 141] on icon "lock" at bounding box center [27, 143] width 11 height 11
click at [122, 142] on span "Ajustes da folha" at bounding box center [107, 146] width 70 height 11
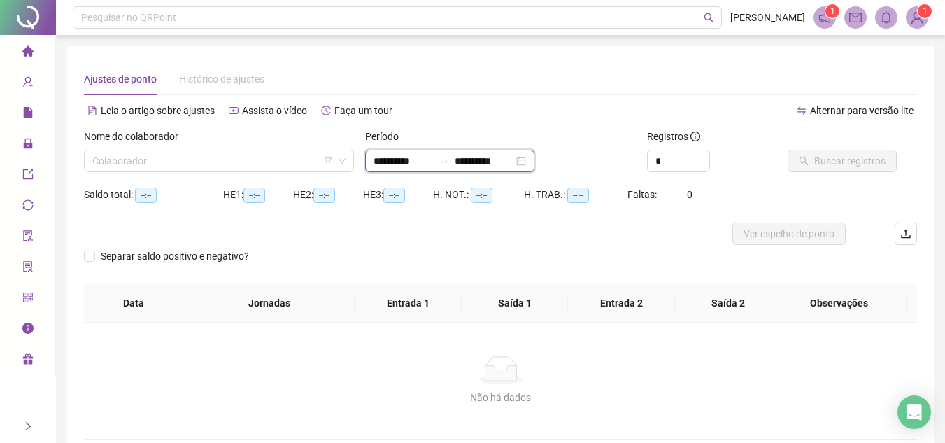
click at [392, 162] on input "**********" at bounding box center [402, 160] width 59 height 15
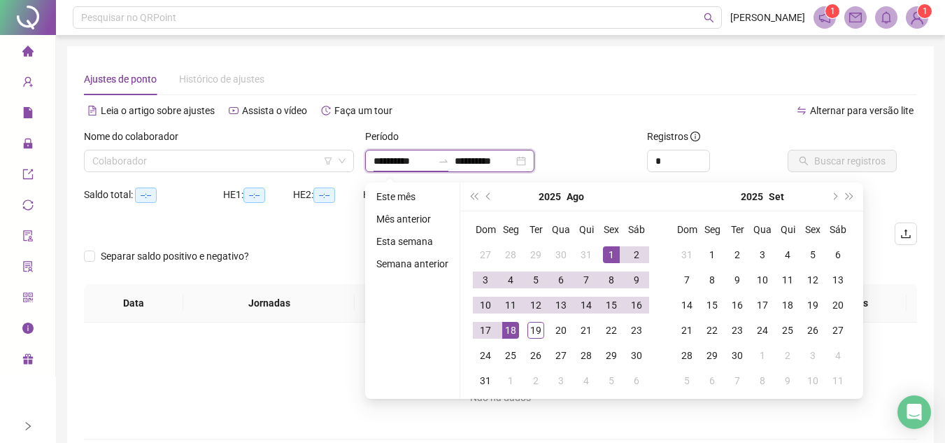
type input "**********"
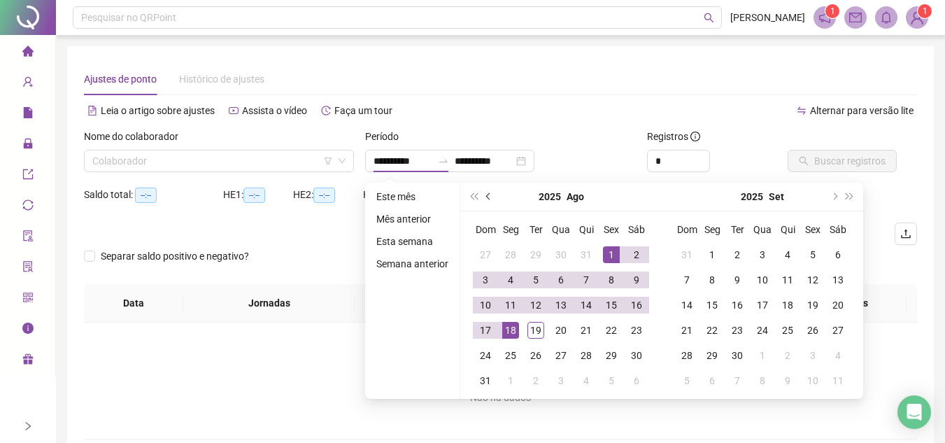
click at [484, 195] on button "prev-year" at bounding box center [488, 197] width 15 height 28
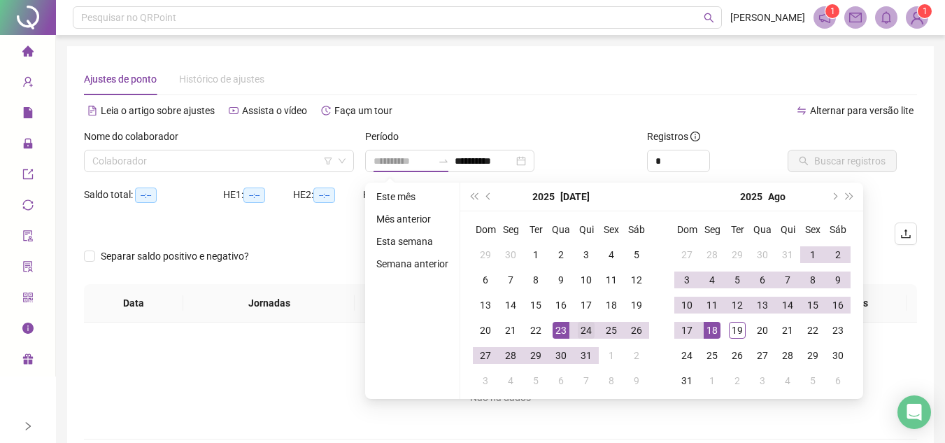
type input "**********"
click at [582, 322] on div "24" at bounding box center [586, 330] width 17 height 17
type input "**********"
click at [717, 334] on div "18" at bounding box center [711, 330] width 17 height 17
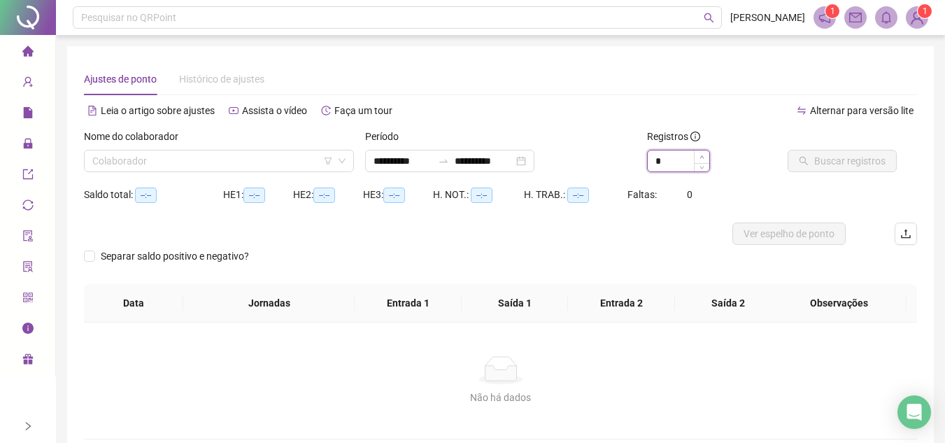
click at [699, 156] on icon "up" at bounding box center [701, 157] width 5 height 5
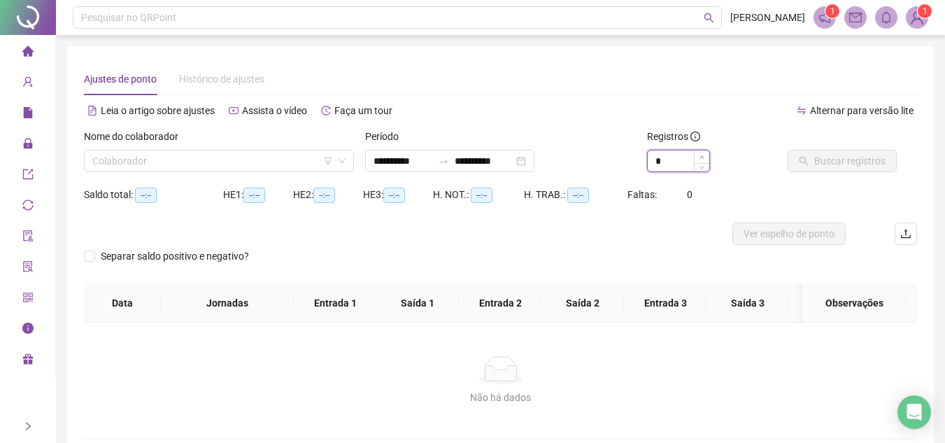
click at [699, 156] on icon "up" at bounding box center [701, 157] width 5 height 5
type input "**"
click at [707, 155] on span "Increase Value" at bounding box center [701, 156] width 15 height 13
click at [178, 162] on input "search" at bounding box center [212, 160] width 241 height 21
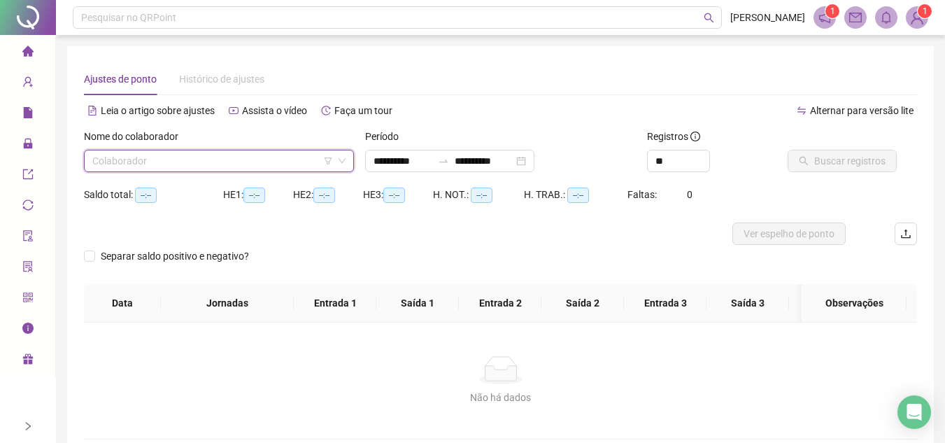
click at [176, 156] on input "search" at bounding box center [212, 160] width 241 height 21
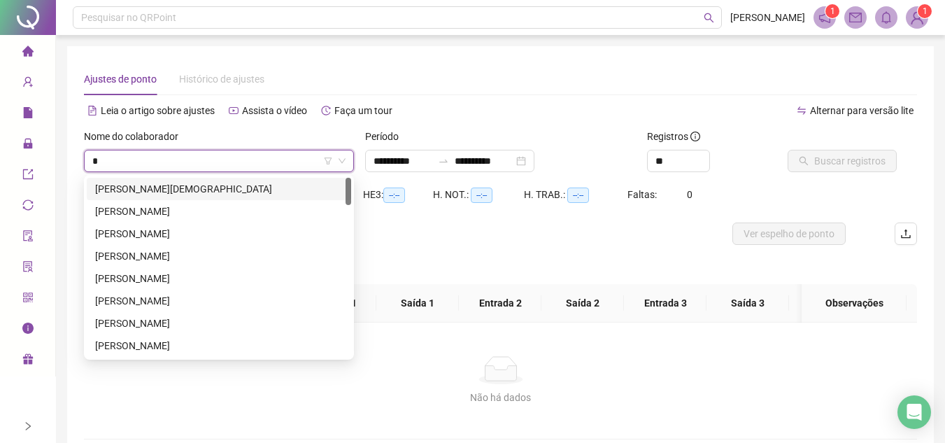
type input "**"
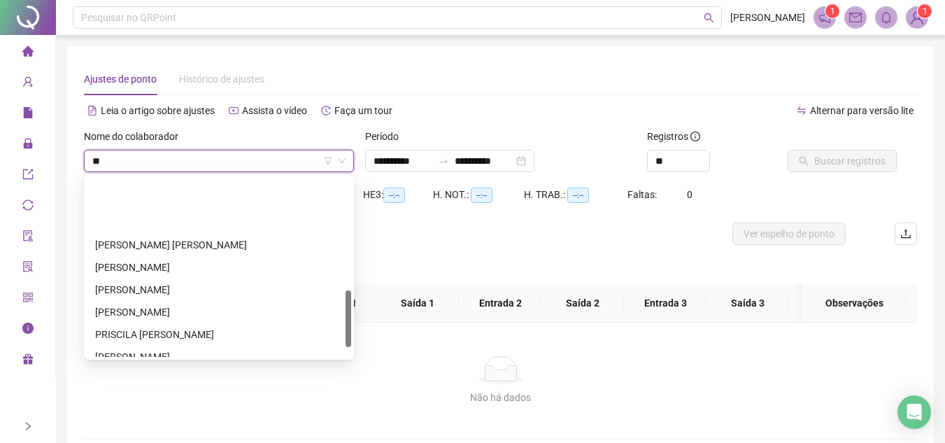
scroll to position [350, 0]
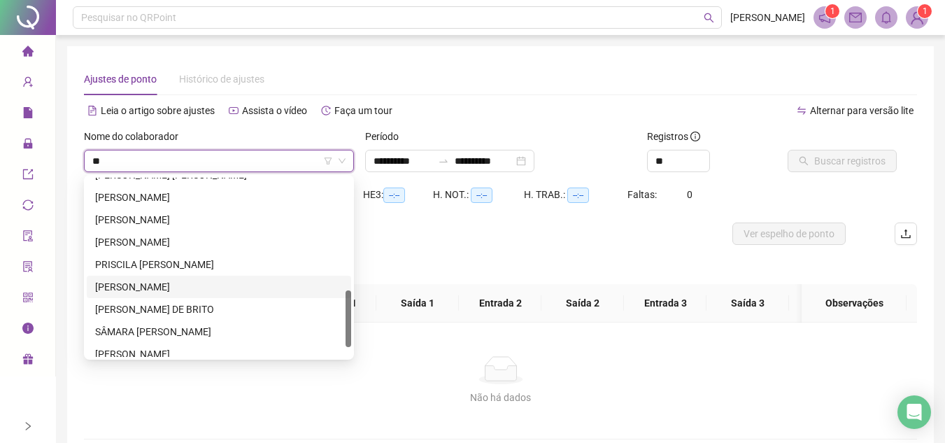
click at [201, 283] on div "[PERSON_NAME]" at bounding box center [219, 286] width 248 height 15
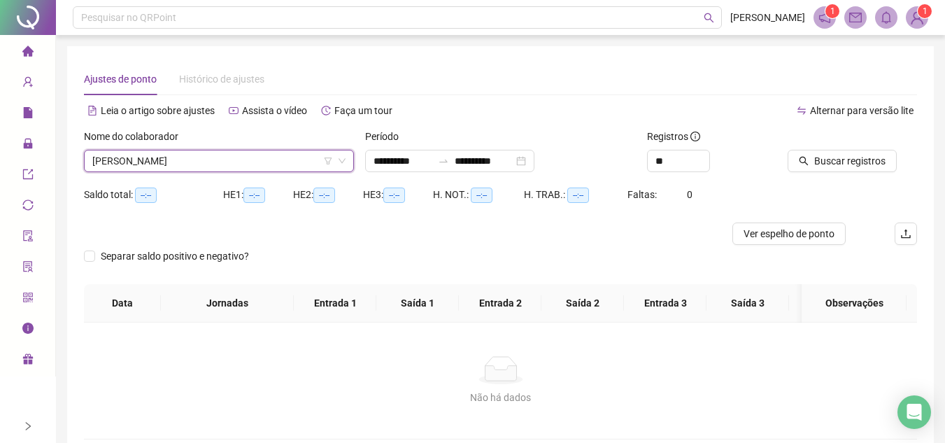
scroll to position [895, 0]
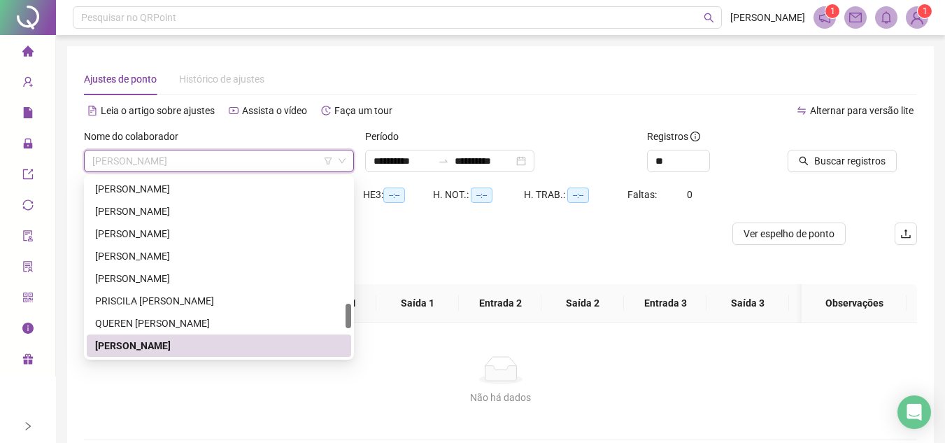
click at [194, 345] on div "[PERSON_NAME]" at bounding box center [219, 345] width 248 height 15
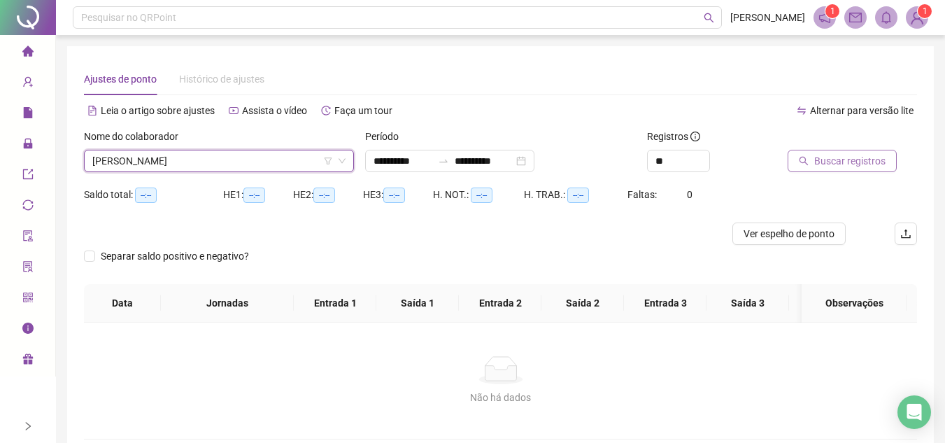
click at [866, 162] on span "Buscar registros" at bounding box center [849, 160] width 71 height 15
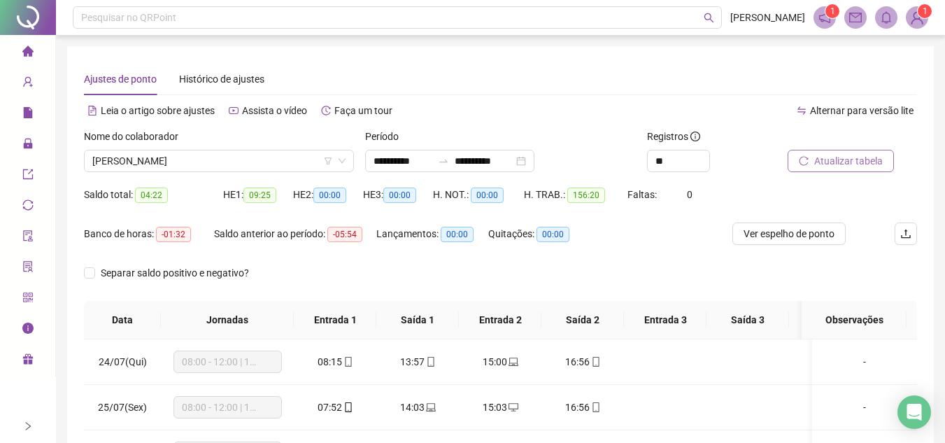
click at [857, 162] on span "Atualizar tabela" at bounding box center [848, 160] width 69 height 15
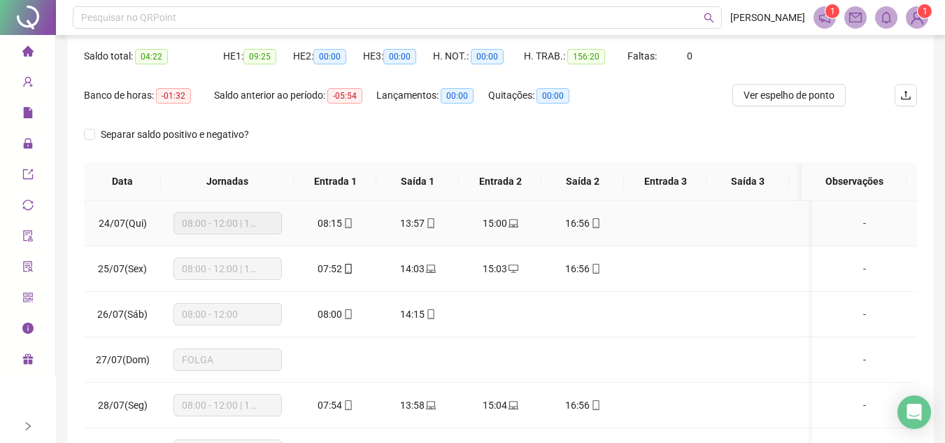
scroll to position [140, 0]
click at [348, 224] on icon "mobile" at bounding box center [348, 222] width 10 height 10
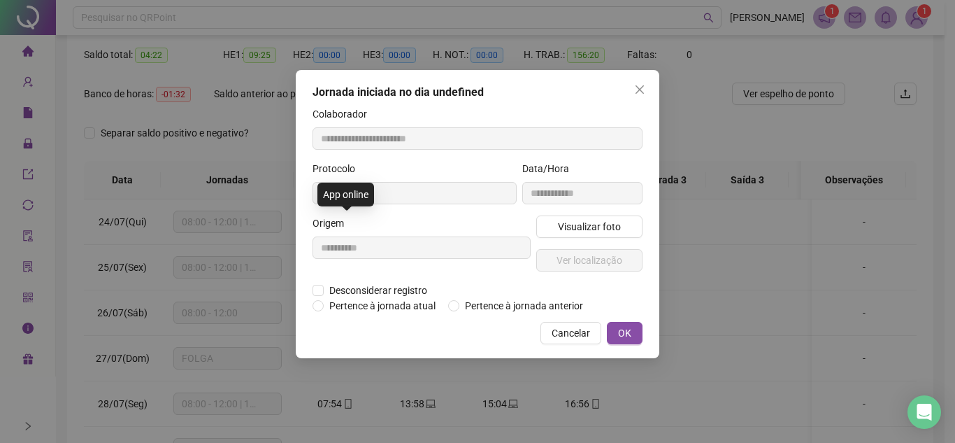
type input "**********"
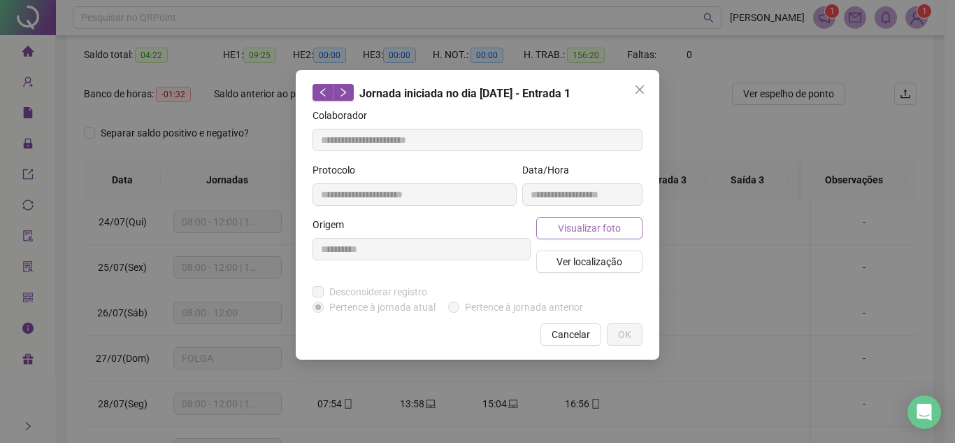
click at [601, 231] on span "Visualizar foto" at bounding box center [589, 227] width 63 height 15
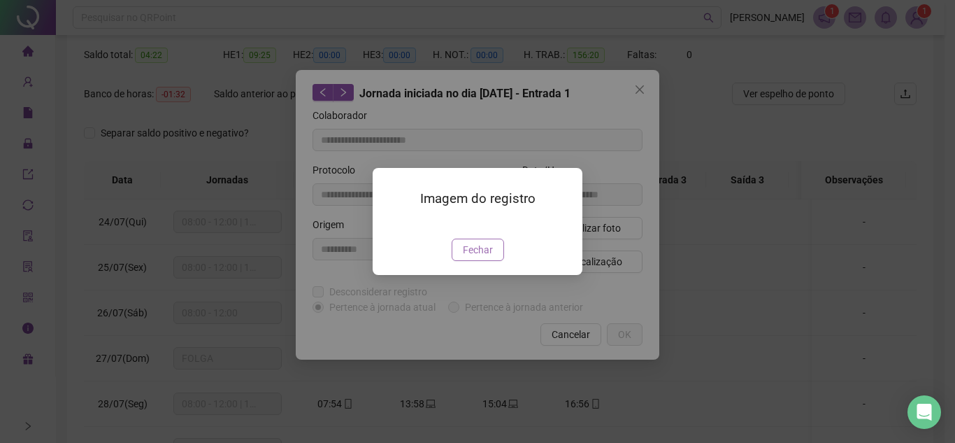
click at [472, 257] on span "Fechar" at bounding box center [478, 249] width 30 height 15
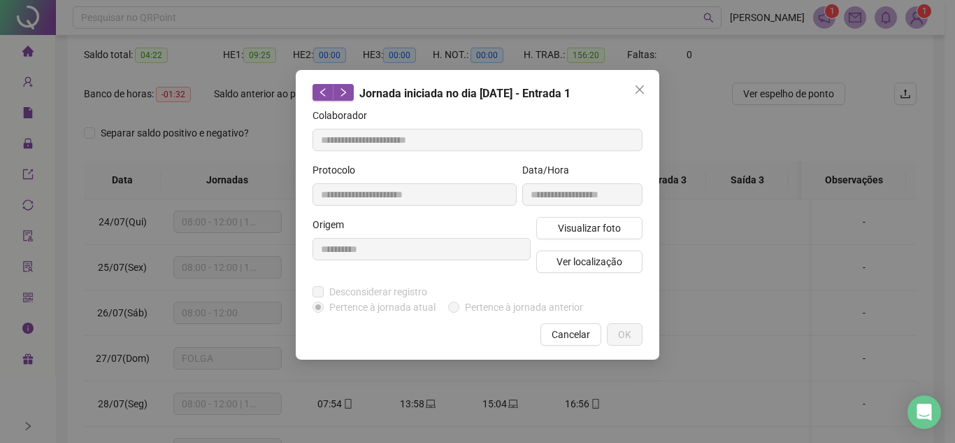
drag, startPoint x: 641, startPoint y: 90, endPoint x: 633, endPoint y: 97, distance: 10.4
click at [641, 90] on icon "close" at bounding box center [640, 89] width 8 height 8
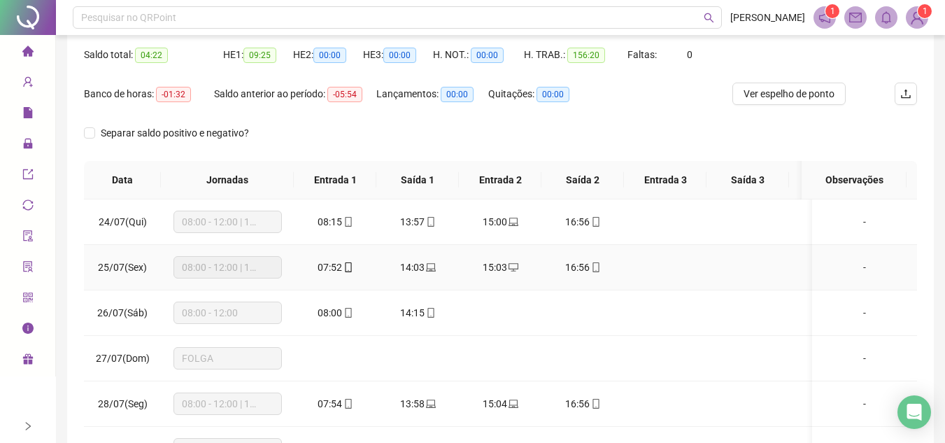
click at [345, 271] on icon "mobile" at bounding box center [348, 267] width 6 height 10
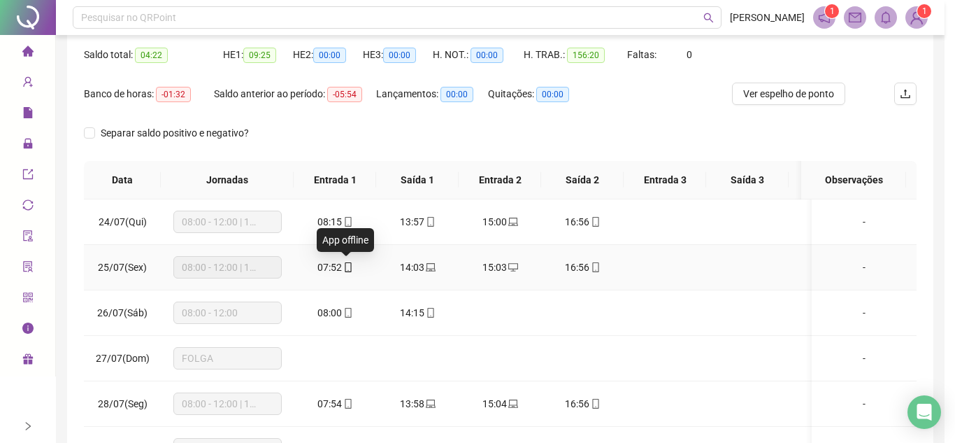
type input "**********"
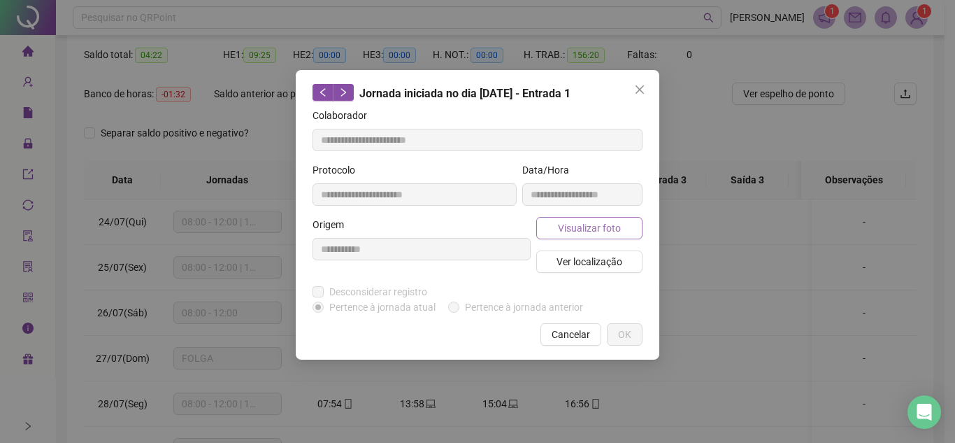
click at [581, 234] on span "Visualizar foto" at bounding box center [589, 227] width 63 height 15
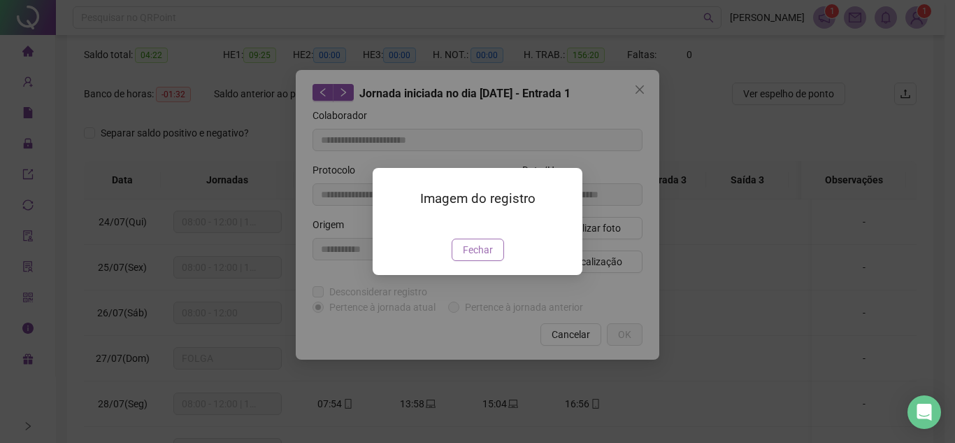
click at [480, 257] on span "Fechar" at bounding box center [478, 249] width 30 height 15
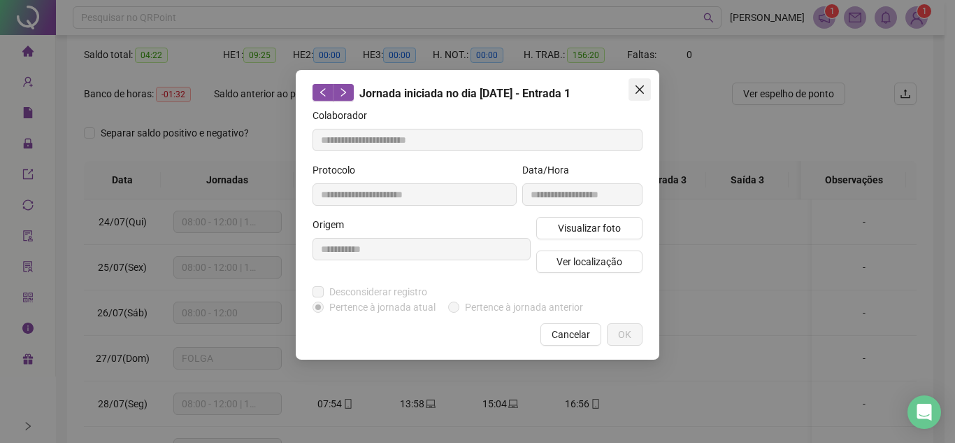
click at [639, 90] on icon "close" at bounding box center [640, 89] width 8 height 8
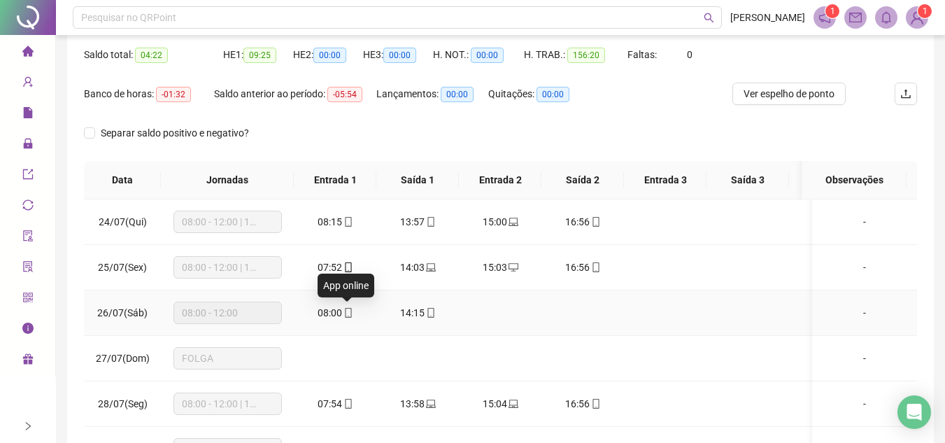
click at [342, 316] on span "mobile" at bounding box center [347, 313] width 11 height 10
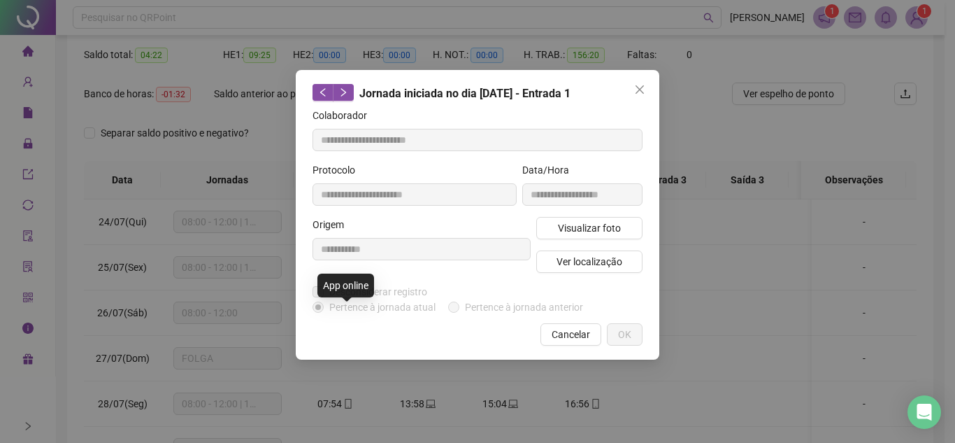
type input "**********"
click at [598, 215] on div "**********" at bounding box center [583, 189] width 126 height 55
click at [598, 223] on span "Visualizar foto" at bounding box center [589, 227] width 63 height 15
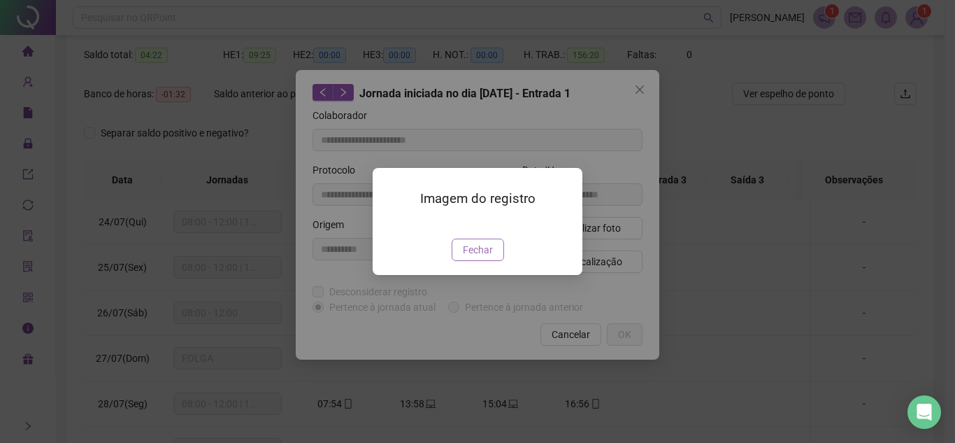
click at [478, 257] on span "Fechar" at bounding box center [478, 249] width 30 height 15
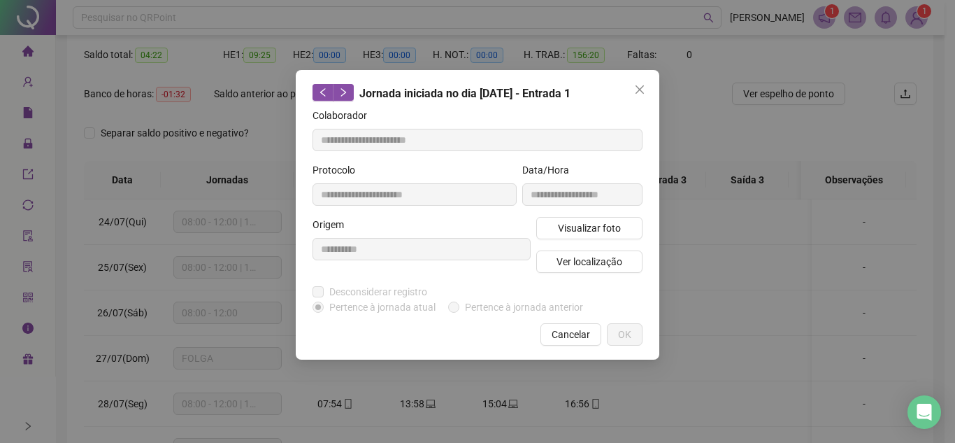
click at [641, 85] on icon "close" at bounding box center [639, 89] width 11 height 11
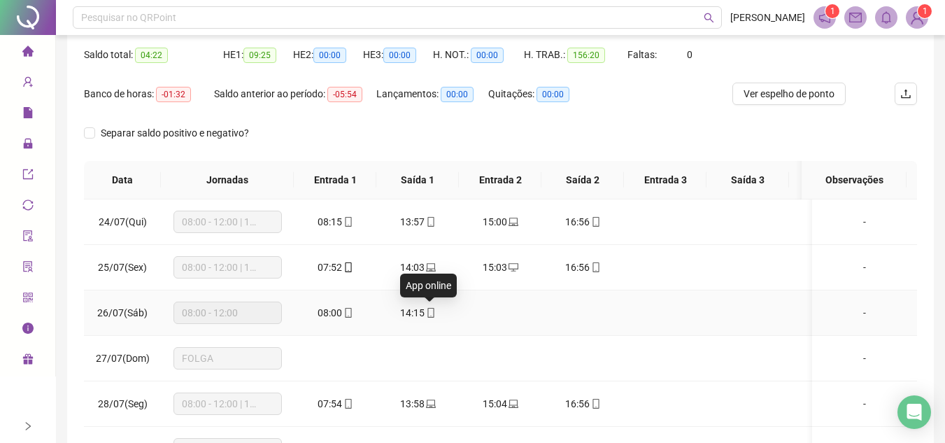
click at [427, 310] on icon "mobile" at bounding box center [430, 313] width 6 height 10
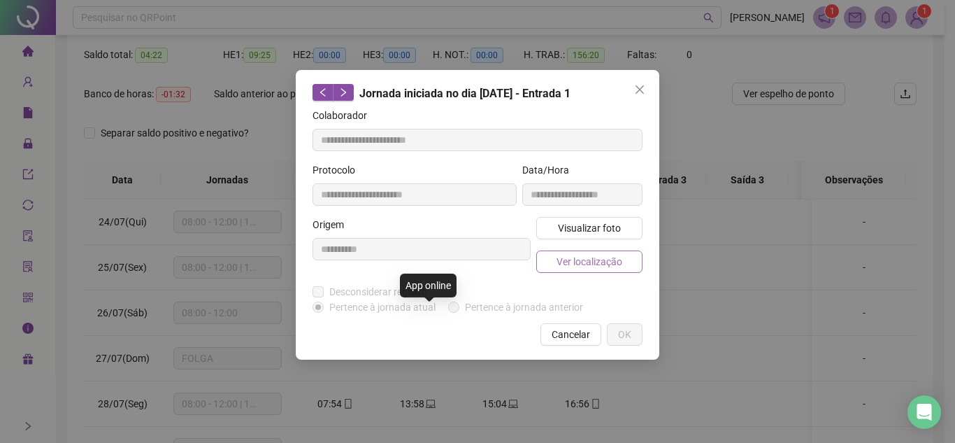
type input "**********"
click at [593, 220] on span "Visualizar foto" at bounding box center [589, 227] width 63 height 15
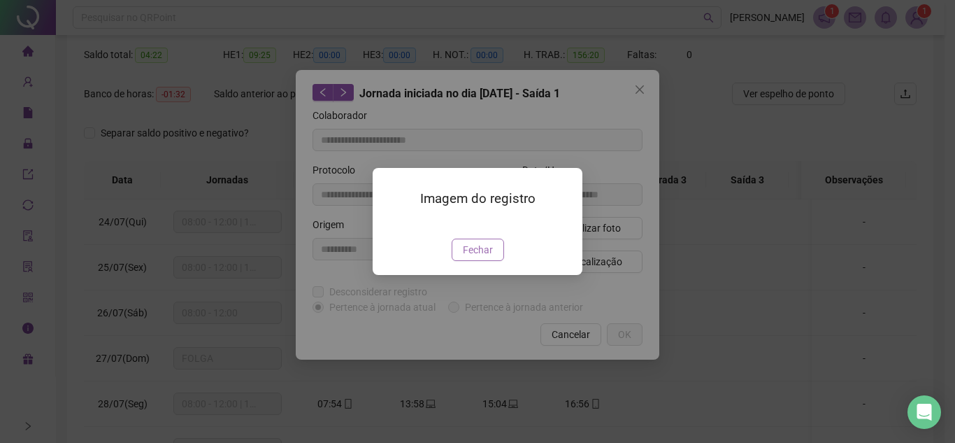
click at [484, 261] on button "Fechar" at bounding box center [478, 249] width 52 height 22
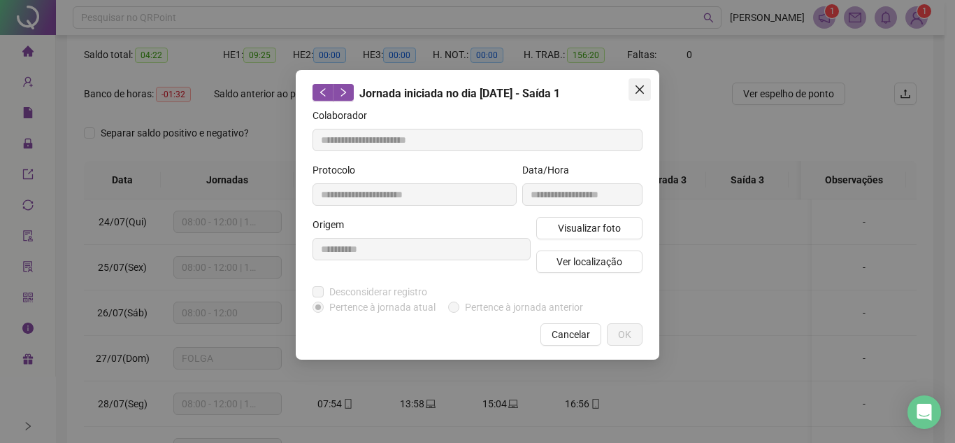
click at [638, 88] on icon "close" at bounding box center [640, 89] width 8 height 8
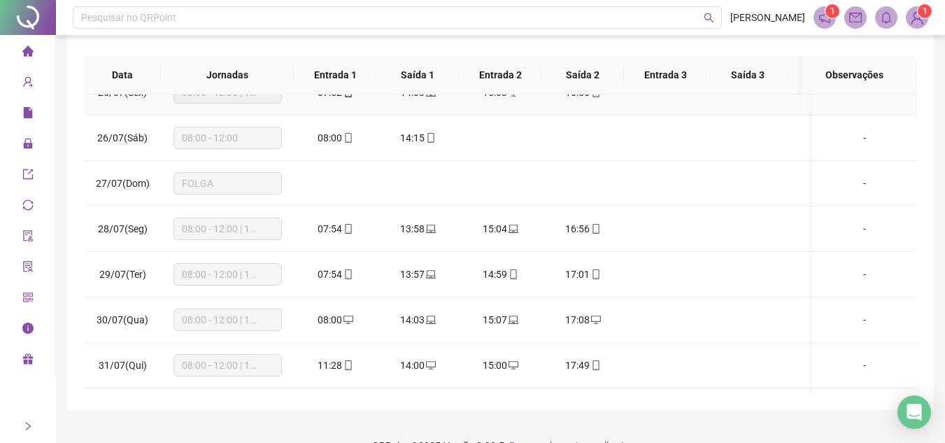
scroll to position [272, 0]
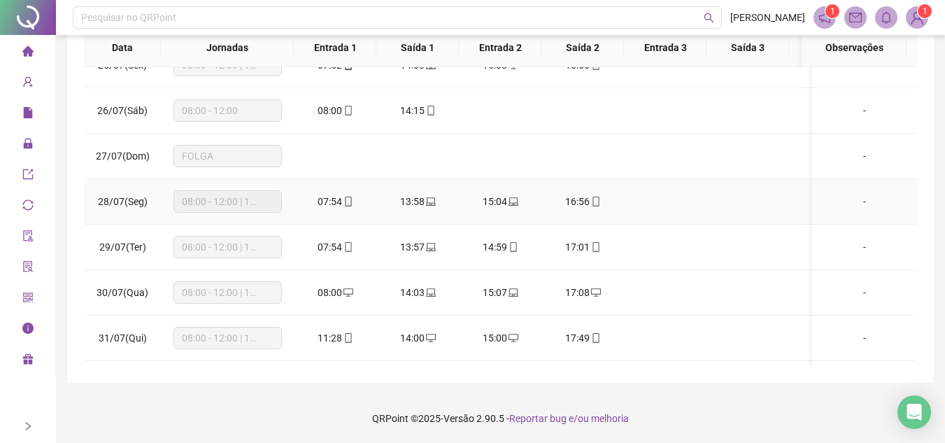
click at [350, 199] on icon "mobile" at bounding box center [348, 201] width 10 height 10
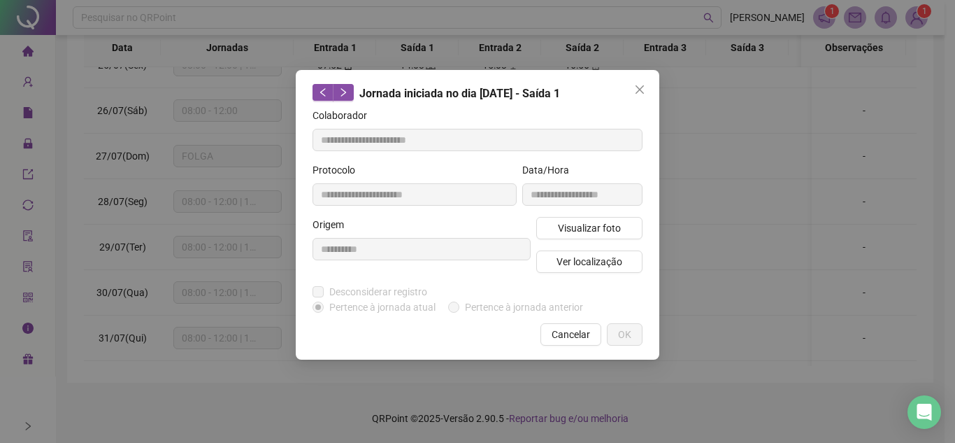
type input "**********"
click at [590, 222] on span "Visualizar foto" at bounding box center [589, 227] width 63 height 15
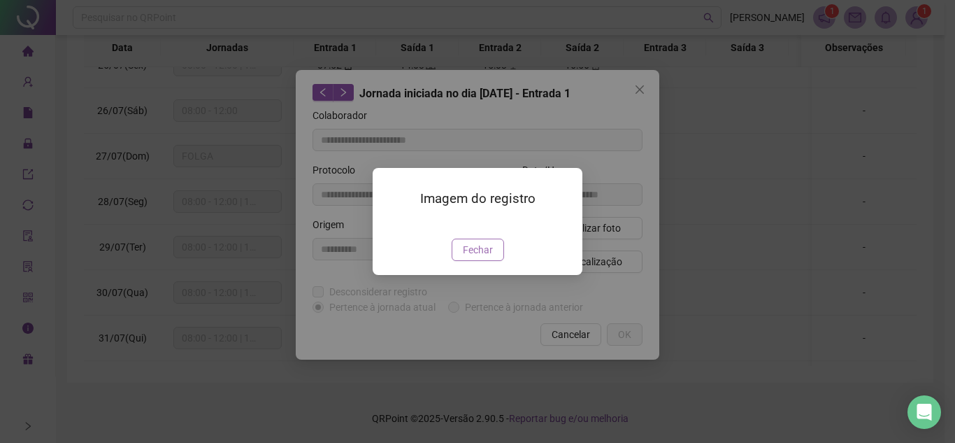
click at [478, 257] on span "Fechar" at bounding box center [478, 249] width 30 height 15
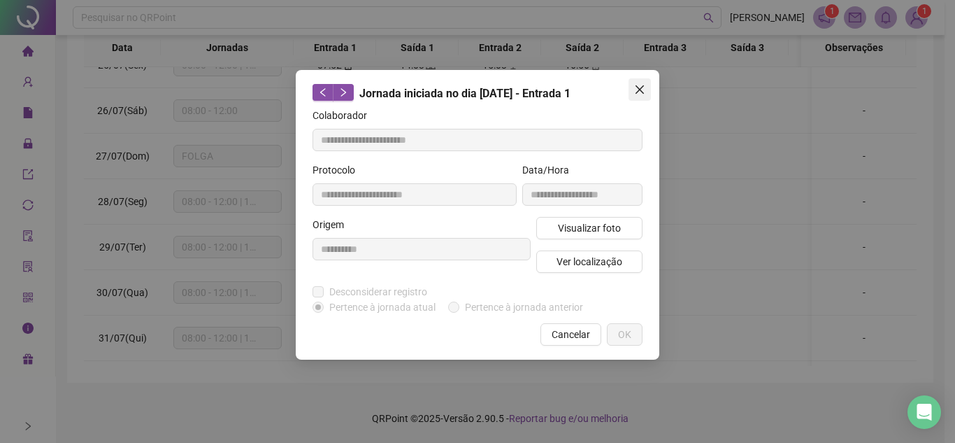
click at [640, 87] on icon "close" at bounding box center [639, 89] width 11 height 11
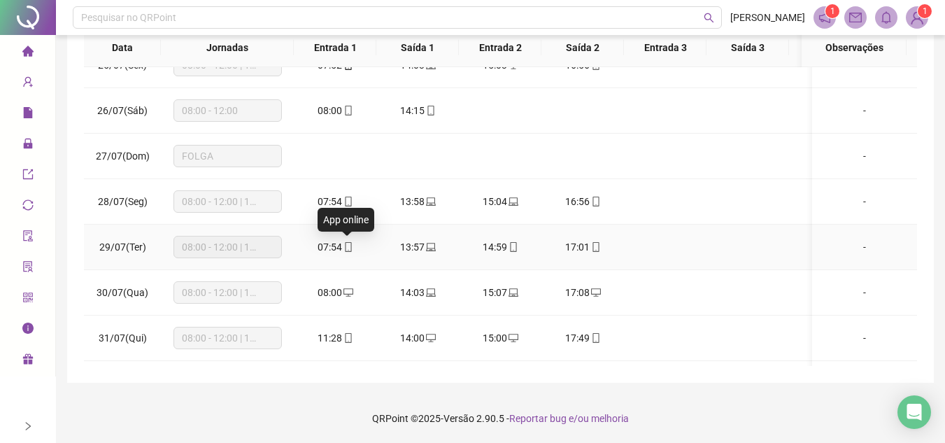
click at [348, 248] on icon "mobile" at bounding box center [348, 247] width 10 height 10
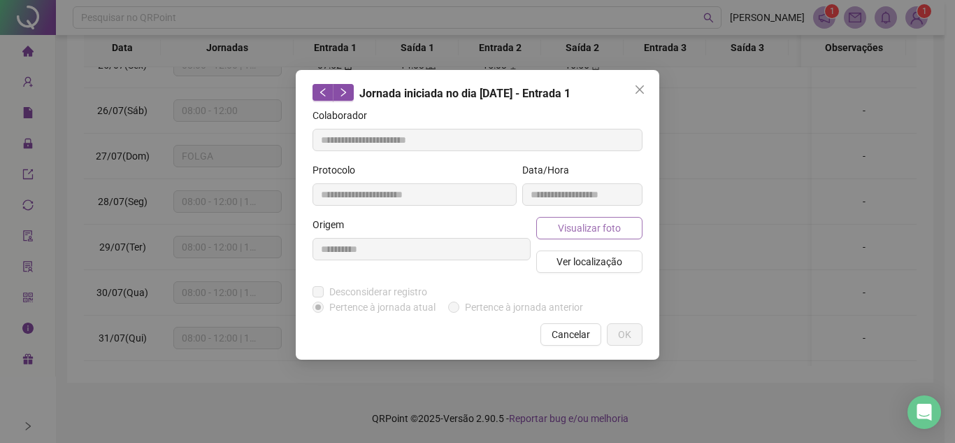
type input "**********"
click at [585, 222] on span "Visualizar foto" at bounding box center [589, 227] width 63 height 15
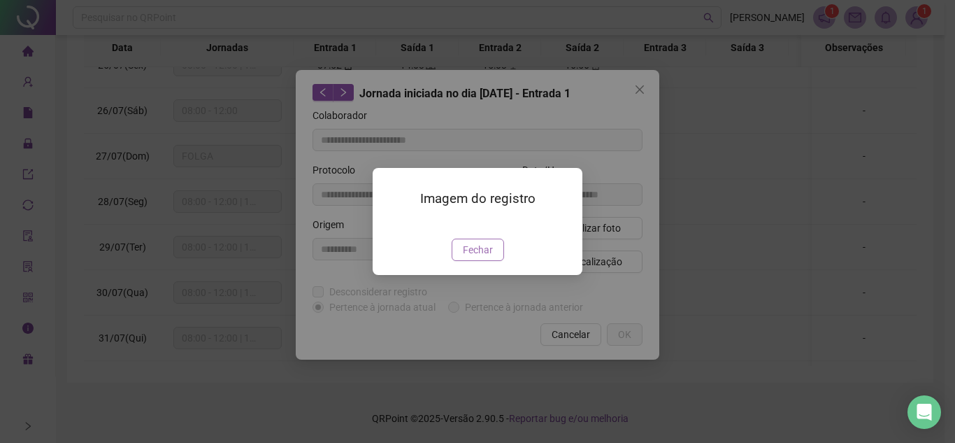
click at [473, 257] on span "Fechar" at bounding box center [478, 249] width 30 height 15
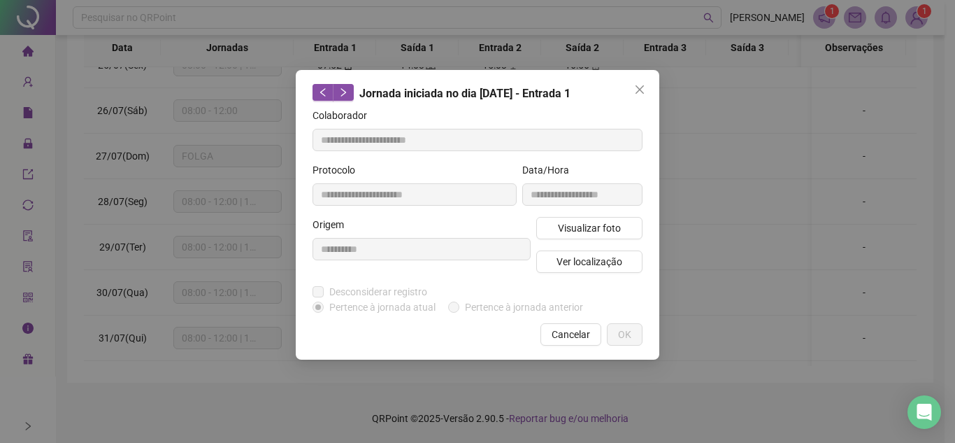
drag, startPoint x: 646, startPoint y: 89, endPoint x: 645, endPoint y: 99, distance: 9.8
click at [645, 89] on span "Close" at bounding box center [640, 89] width 22 height 11
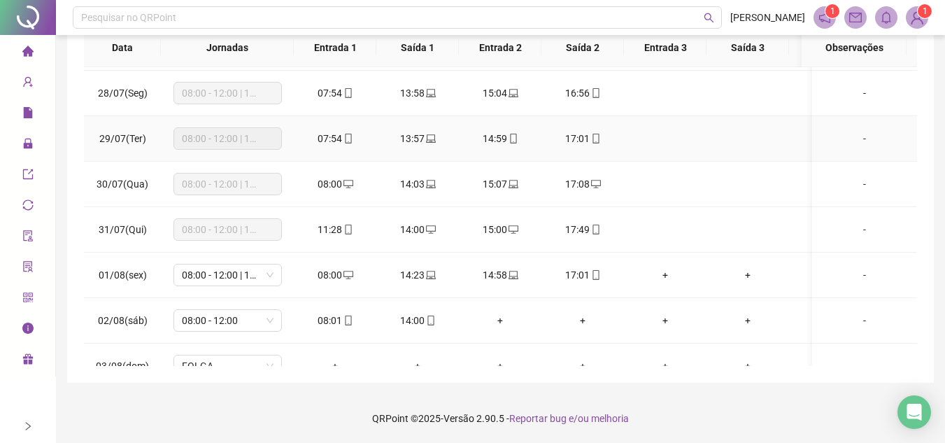
scroll to position [210, 0]
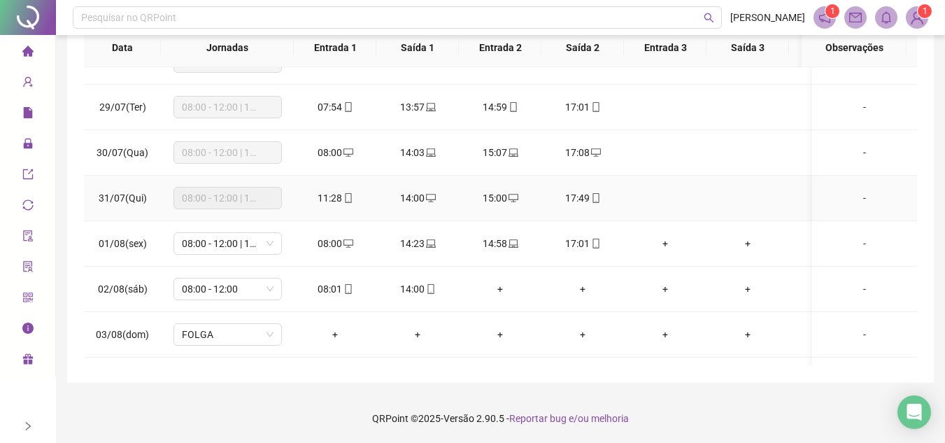
click at [350, 199] on icon "mobile" at bounding box center [348, 198] width 10 height 10
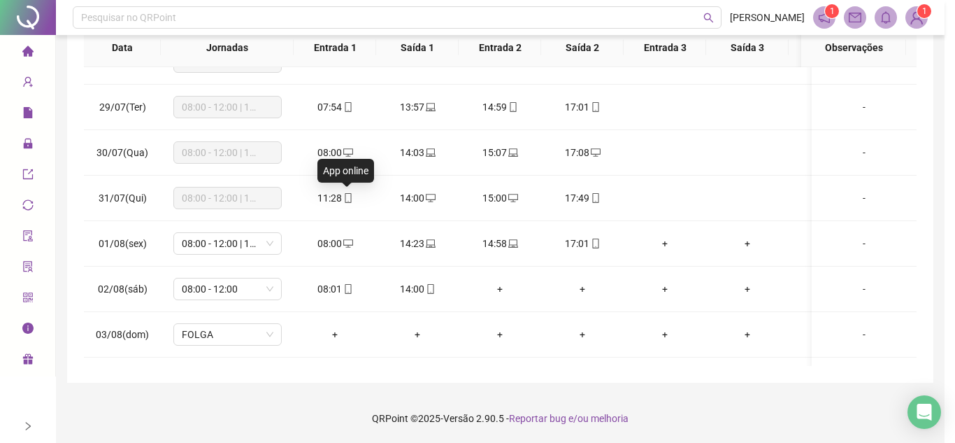
type input "**********"
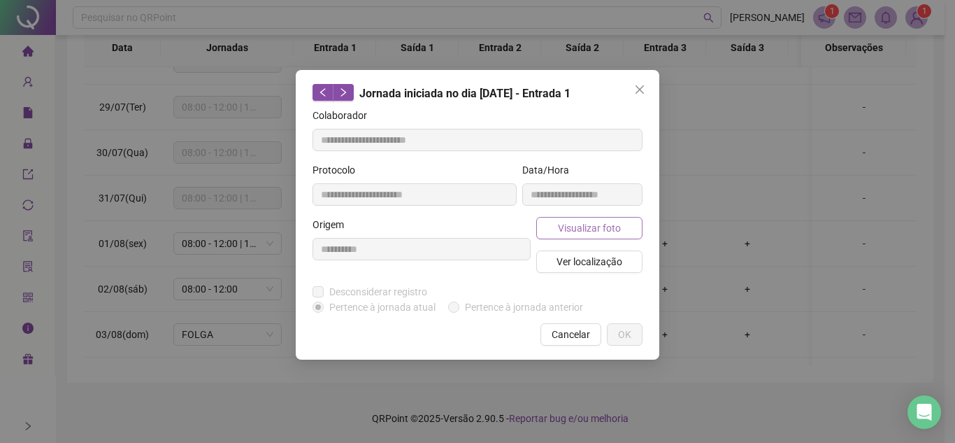
click at [591, 231] on span "Visualizar foto" at bounding box center [589, 227] width 63 height 15
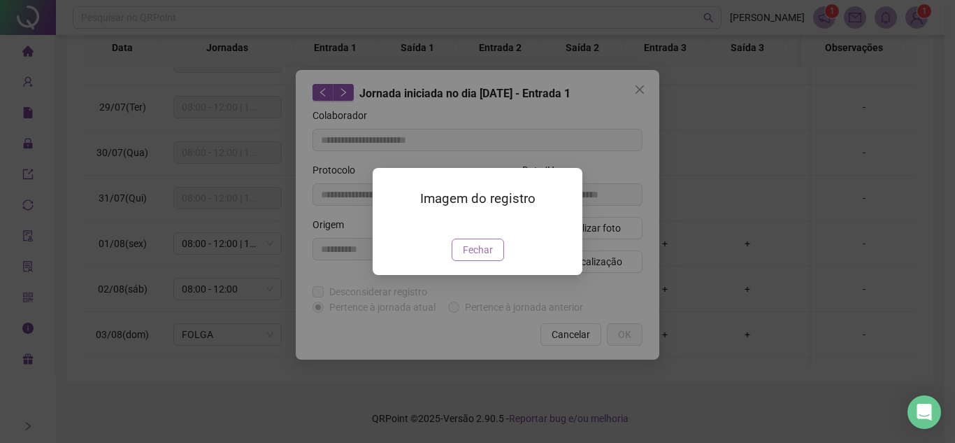
click at [496, 261] on button "Fechar" at bounding box center [478, 249] width 52 height 22
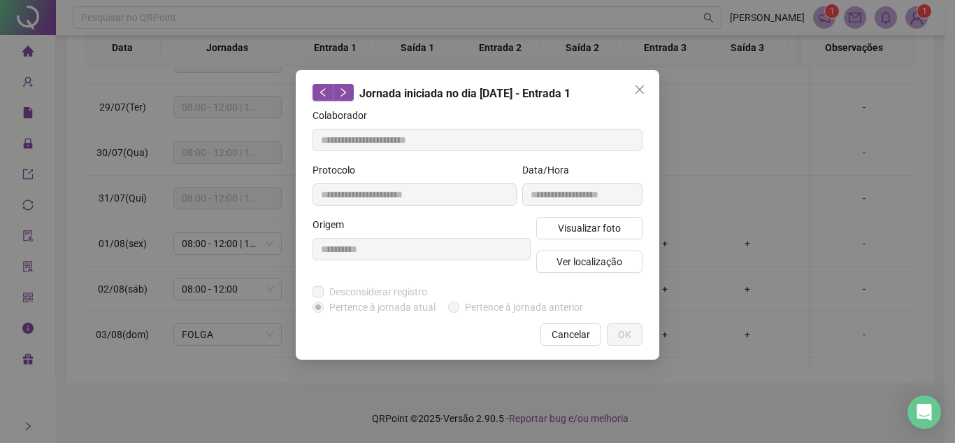
click at [644, 78] on button "Close" at bounding box center [640, 89] width 22 height 22
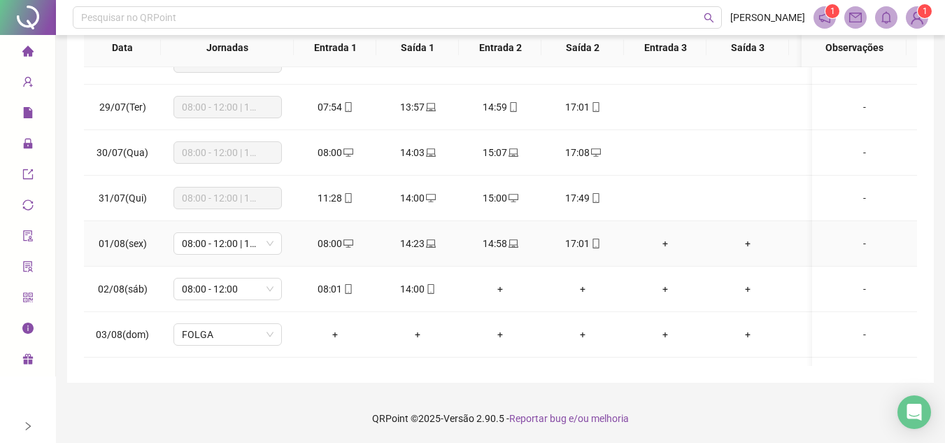
click at [426, 239] on icon "laptop" at bounding box center [431, 243] width 10 height 10
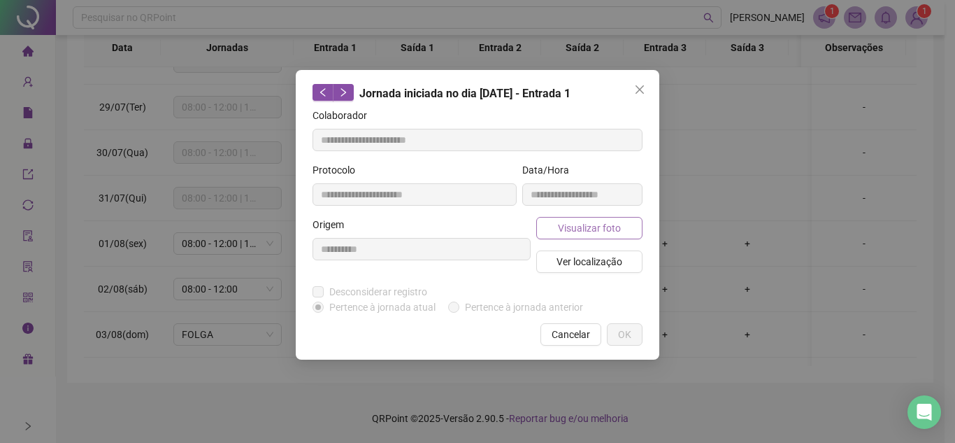
click at [594, 228] on span "Visualizar foto" at bounding box center [589, 227] width 63 height 15
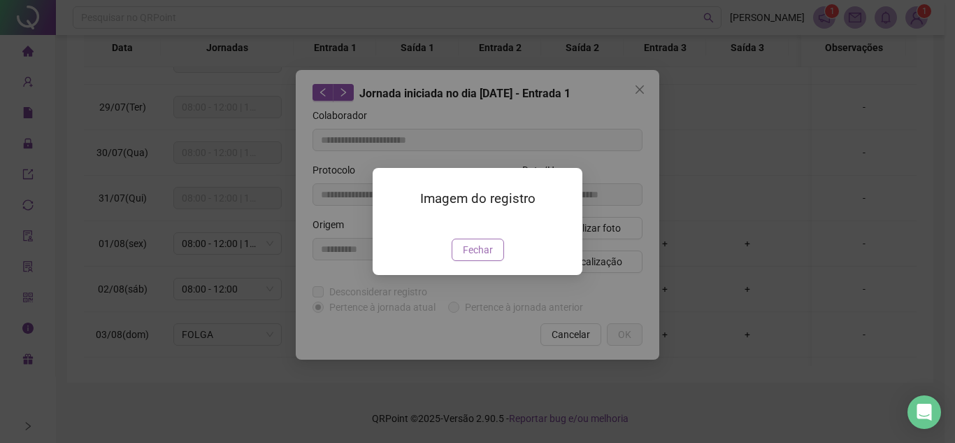
type input "**********"
click at [466, 257] on span "Fechar" at bounding box center [478, 249] width 30 height 15
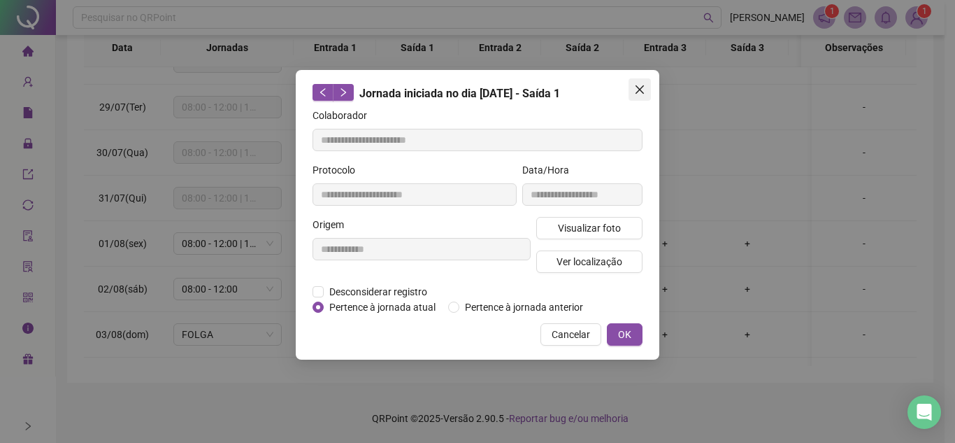
click at [645, 90] on span "Close" at bounding box center [640, 89] width 22 height 11
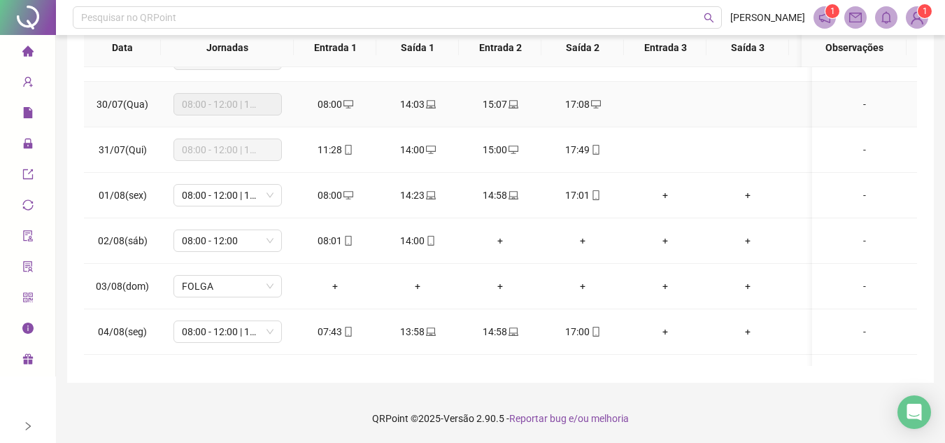
scroll to position [280, 0]
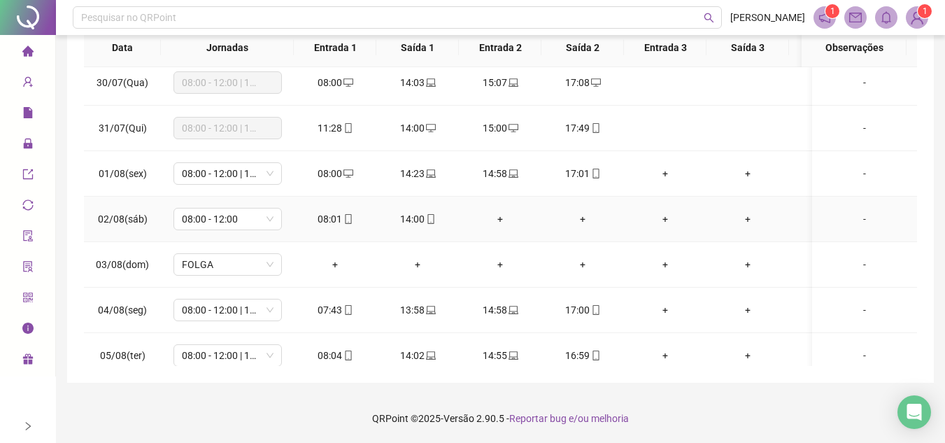
click at [346, 220] on icon "mobile" at bounding box center [348, 219] width 10 height 10
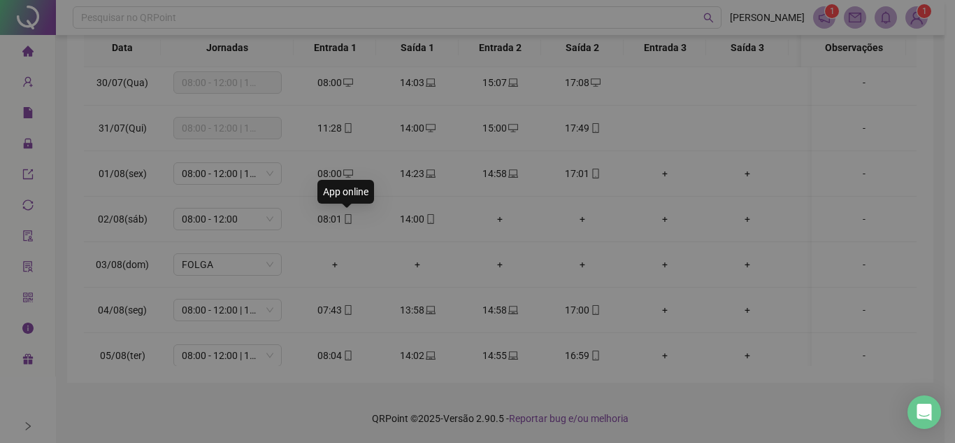
type input "**********"
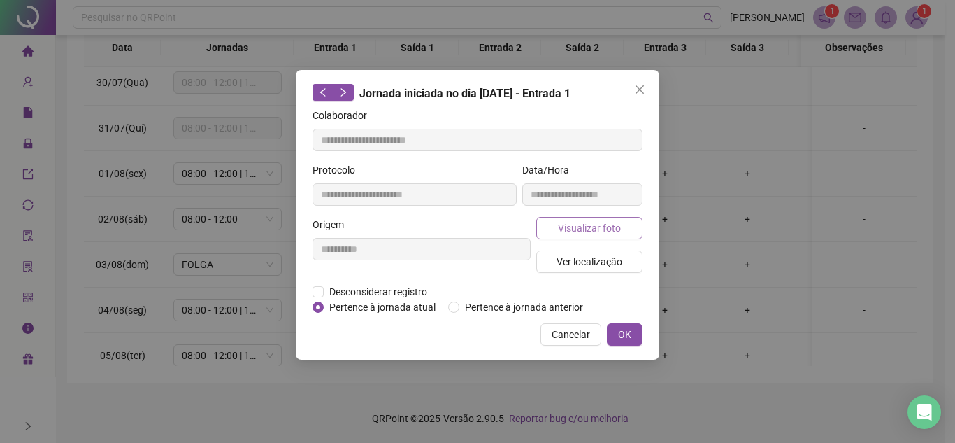
click at [615, 227] on span "Visualizar foto" at bounding box center [589, 227] width 63 height 15
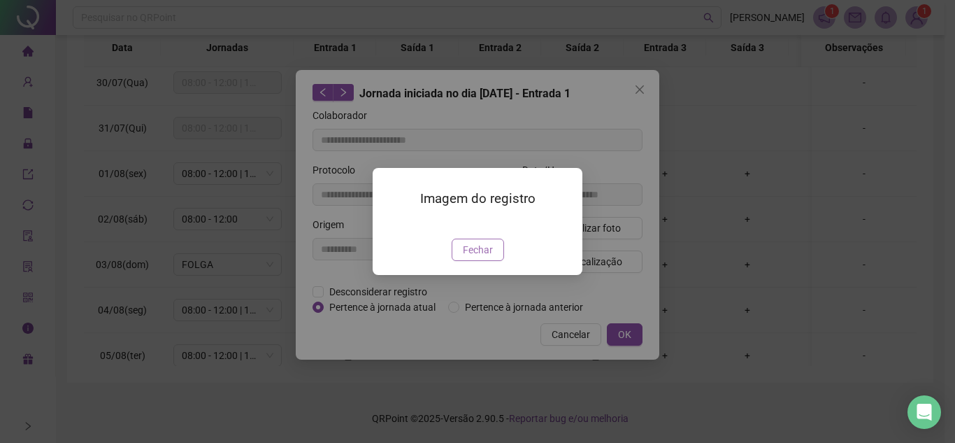
click at [469, 257] on span "Fechar" at bounding box center [478, 249] width 30 height 15
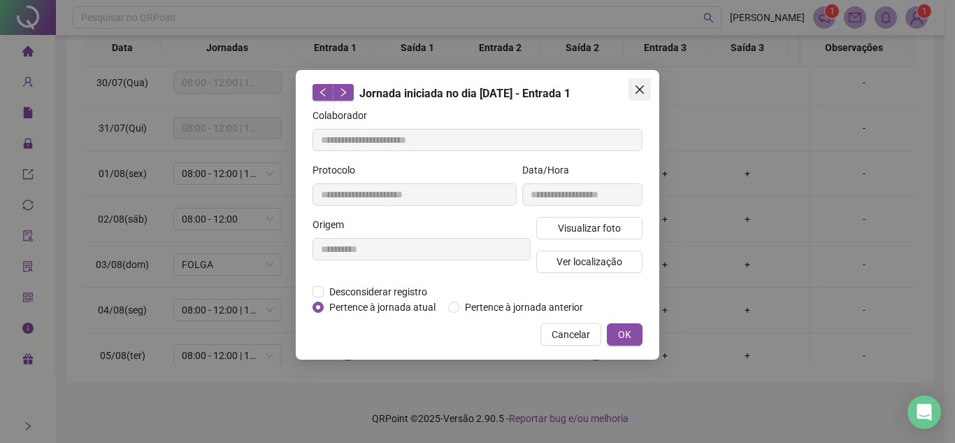
click at [641, 91] on icon "close" at bounding box center [640, 89] width 8 height 8
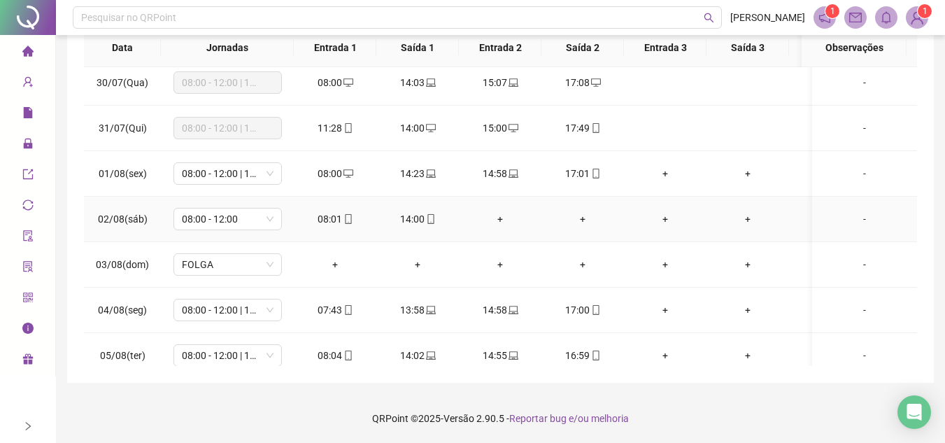
click at [438, 218] on div "14:00" at bounding box center [417, 218] width 60 height 15
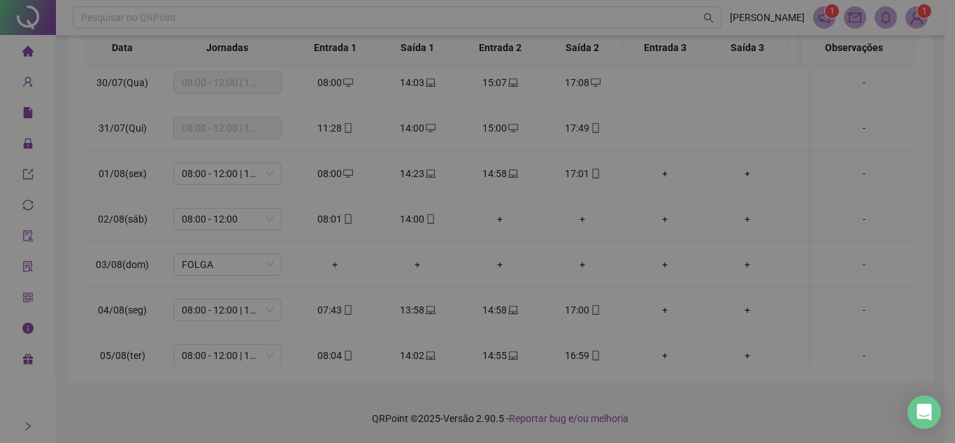
type input "**********"
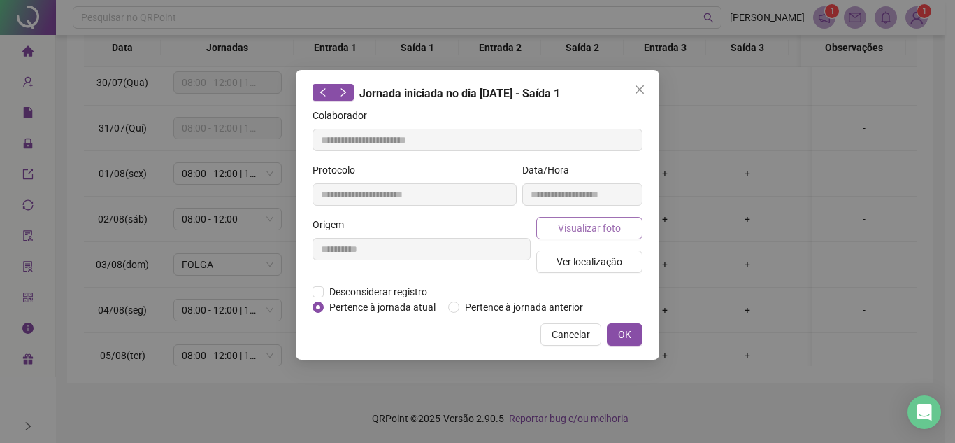
click at [589, 226] on span "Visualizar foto" at bounding box center [589, 227] width 63 height 15
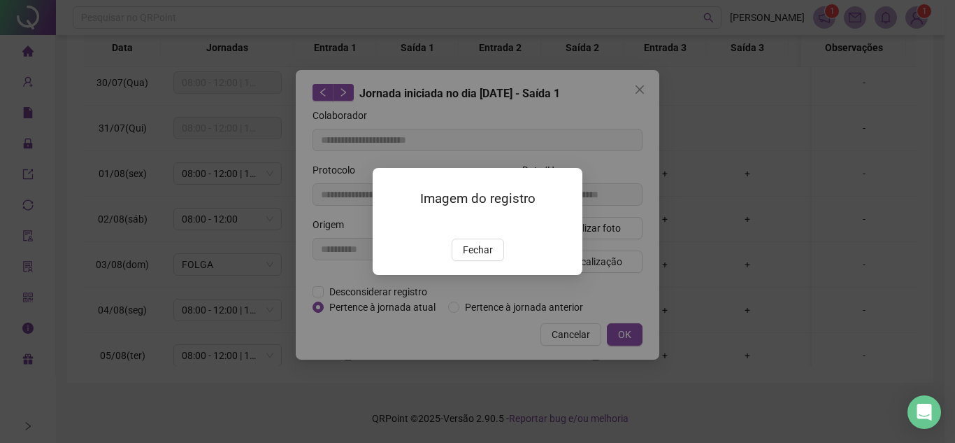
click at [480, 257] on span "Fechar" at bounding box center [478, 249] width 30 height 15
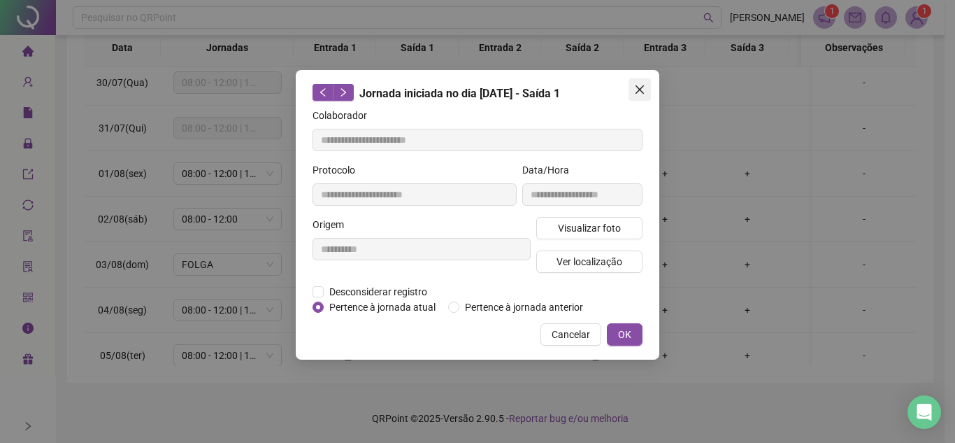
click at [641, 88] on icon "close" at bounding box center [640, 89] width 8 height 8
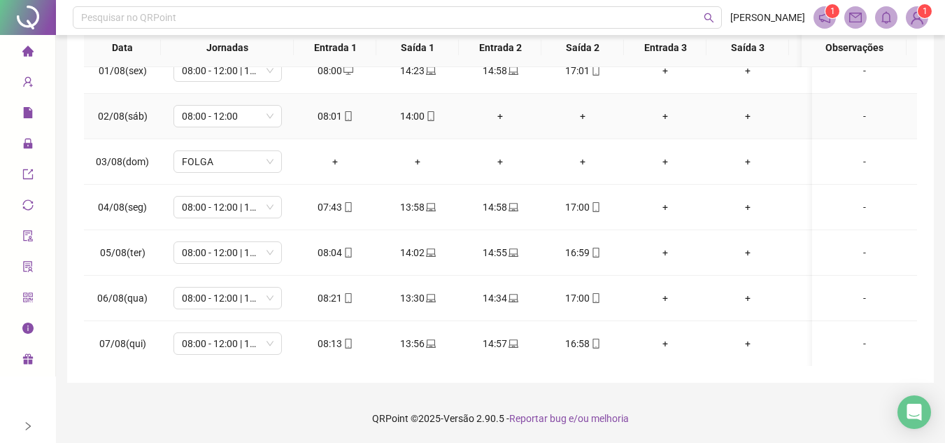
scroll to position [420, 0]
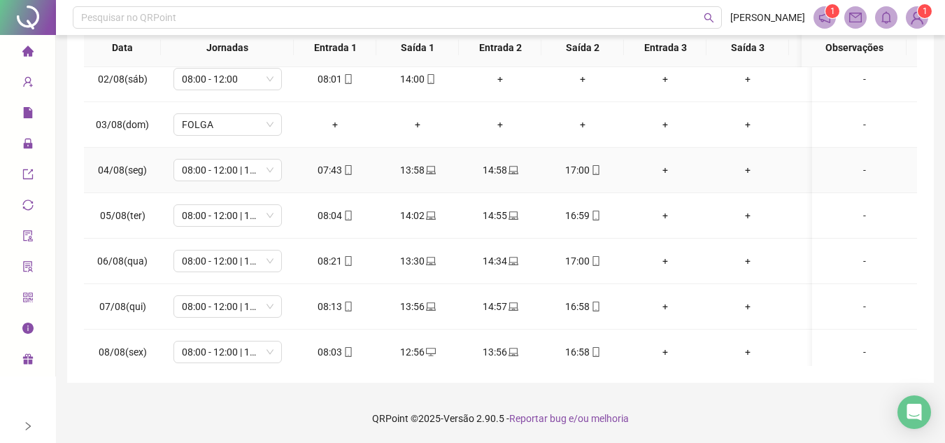
drag, startPoint x: 587, startPoint y: 171, endPoint x: 599, endPoint y: 174, distance: 11.7
click at [588, 171] on div "17:00" at bounding box center [582, 169] width 60 height 15
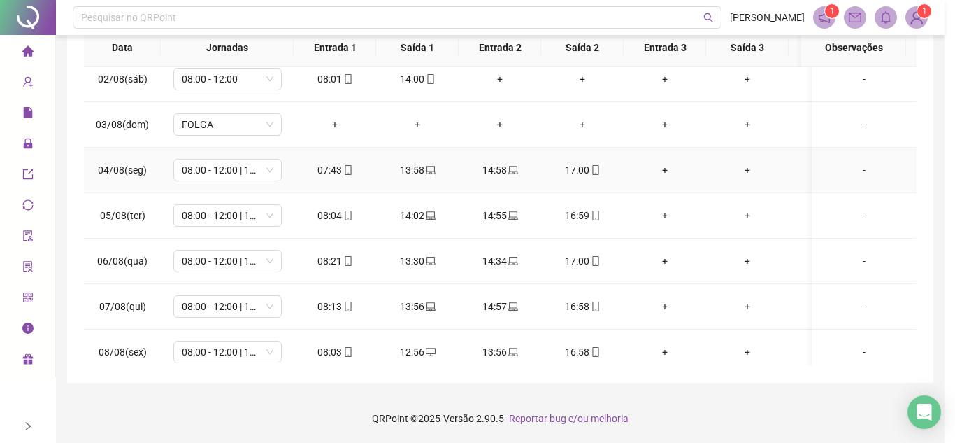
type input "**********"
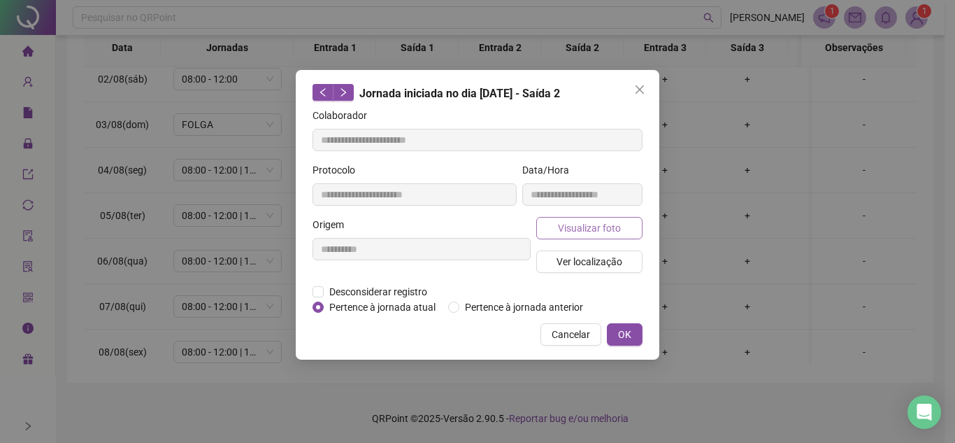
click at [604, 229] on span "Visualizar foto" at bounding box center [589, 227] width 63 height 15
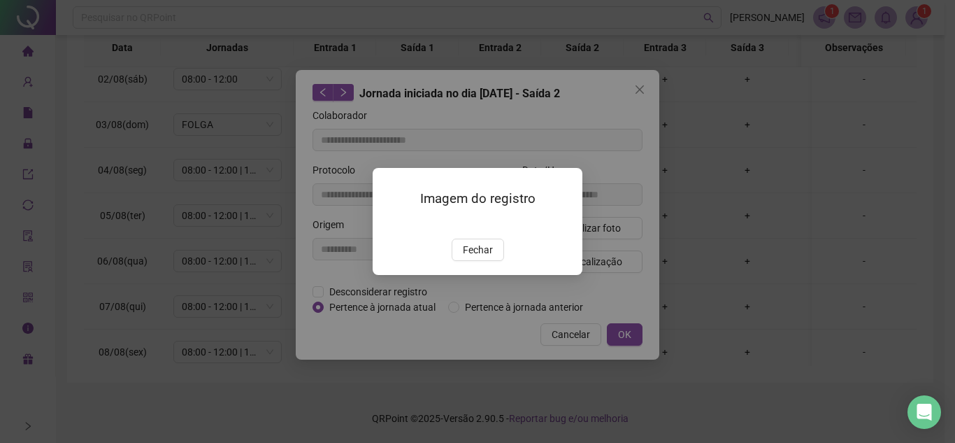
drag, startPoint x: 474, startPoint y: 335, endPoint x: 525, endPoint y: 313, distance: 55.5
click at [474, 257] on span "Fechar" at bounding box center [478, 249] width 30 height 15
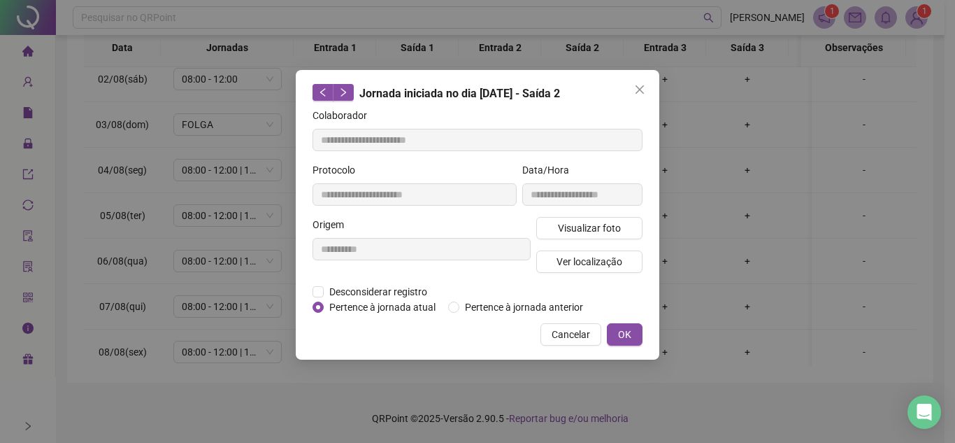
click at [641, 80] on button "Close" at bounding box center [640, 89] width 22 height 22
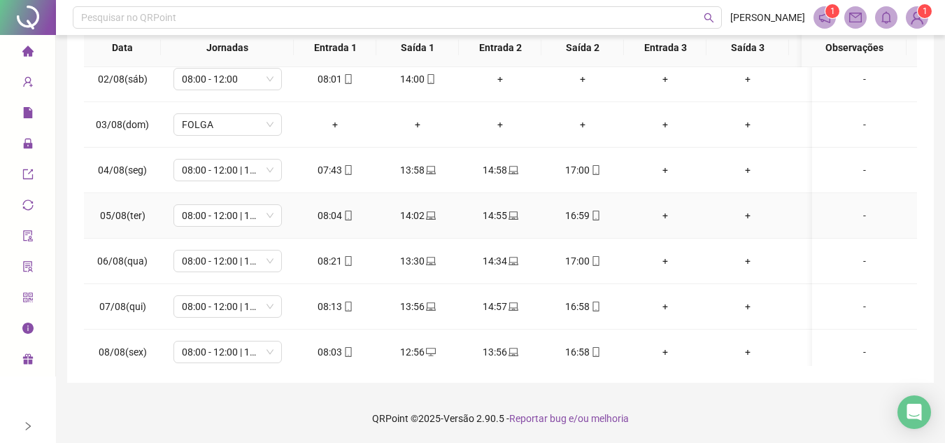
click at [592, 214] on icon "mobile" at bounding box center [595, 215] width 6 height 10
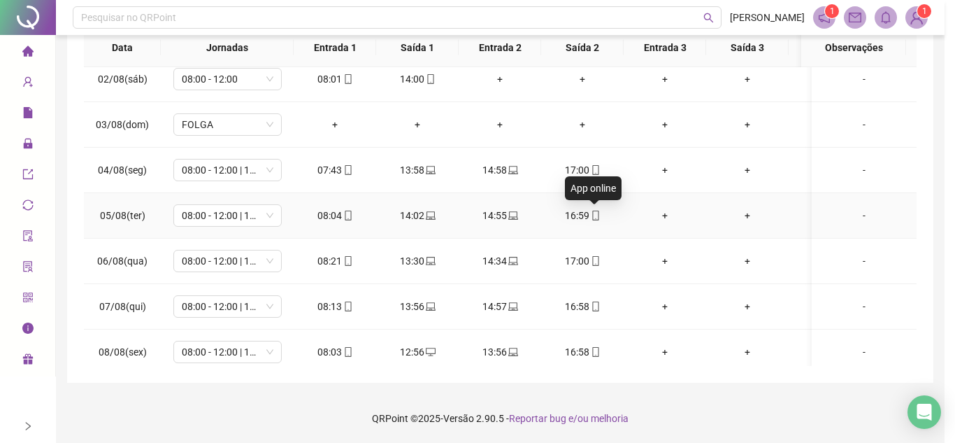
type input "**********"
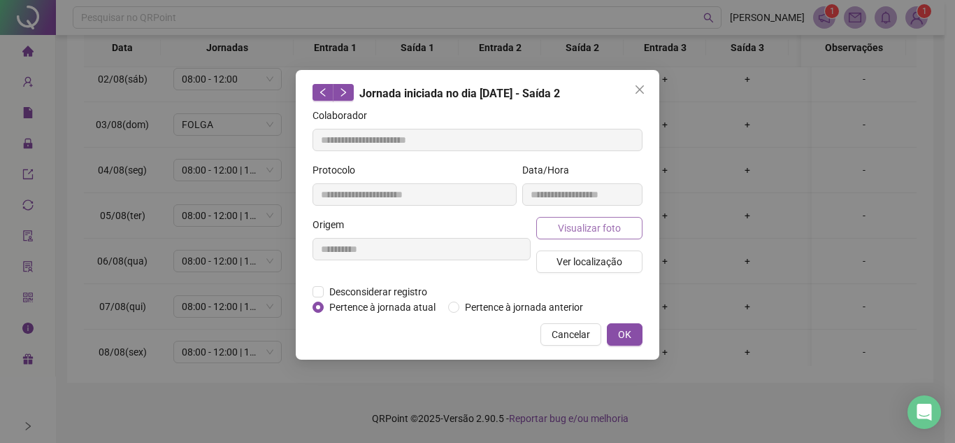
click at [599, 217] on button "Visualizar foto" at bounding box center [589, 228] width 106 height 22
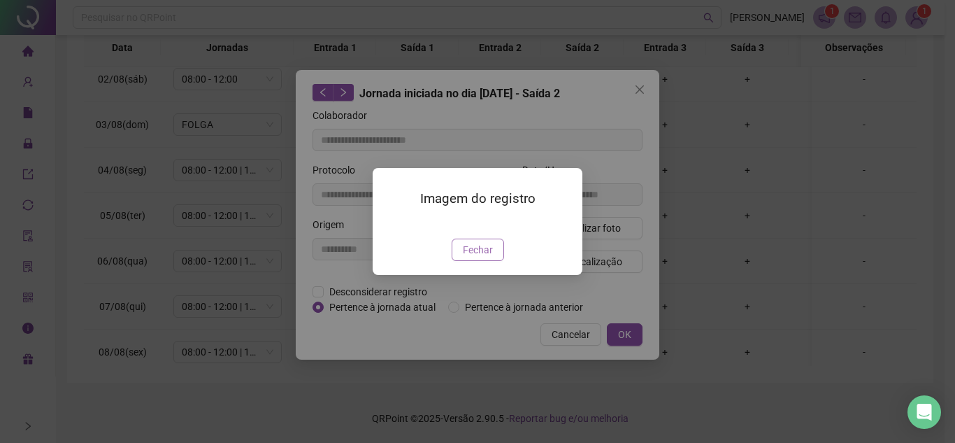
click at [484, 257] on span "Fechar" at bounding box center [478, 249] width 30 height 15
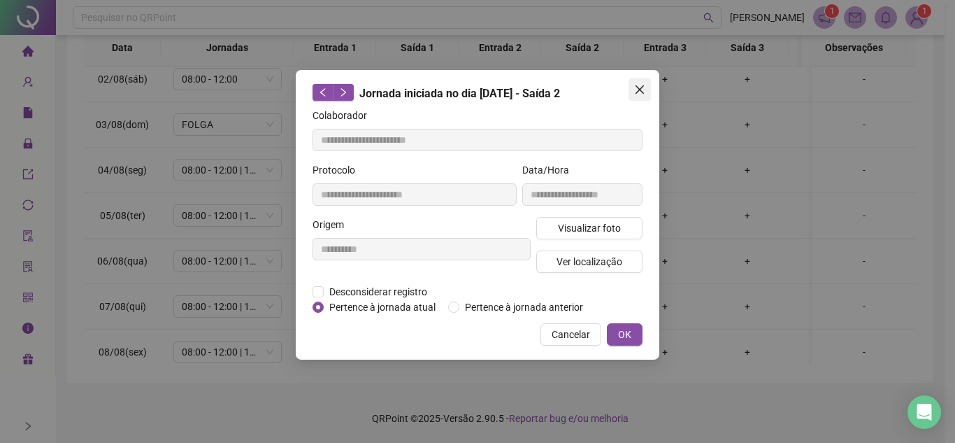
click at [641, 85] on icon "close" at bounding box center [639, 89] width 11 height 11
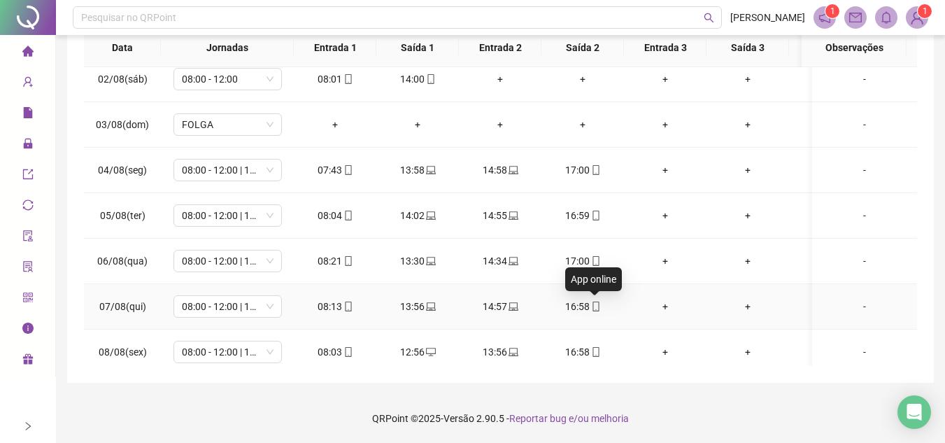
click at [591, 306] on icon "mobile" at bounding box center [596, 306] width 10 height 10
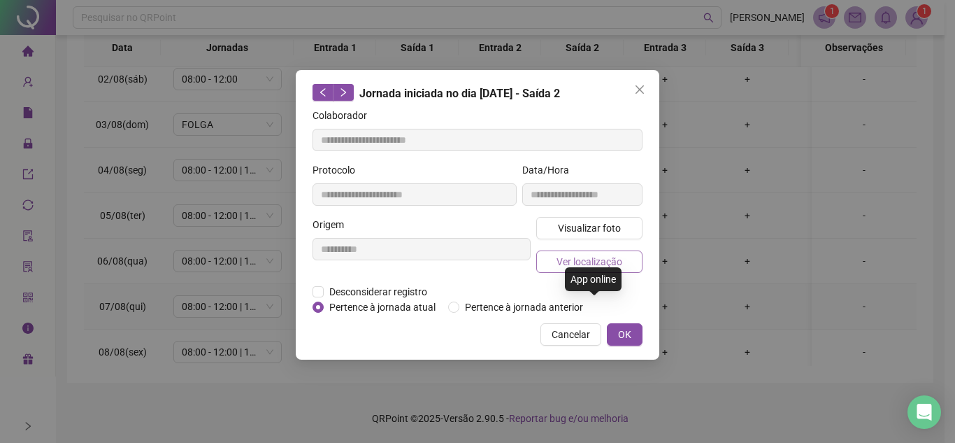
type input "**********"
click at [607, 224] on span "Visualizar foto" at bounding box center [589, 227] width 63 height 15
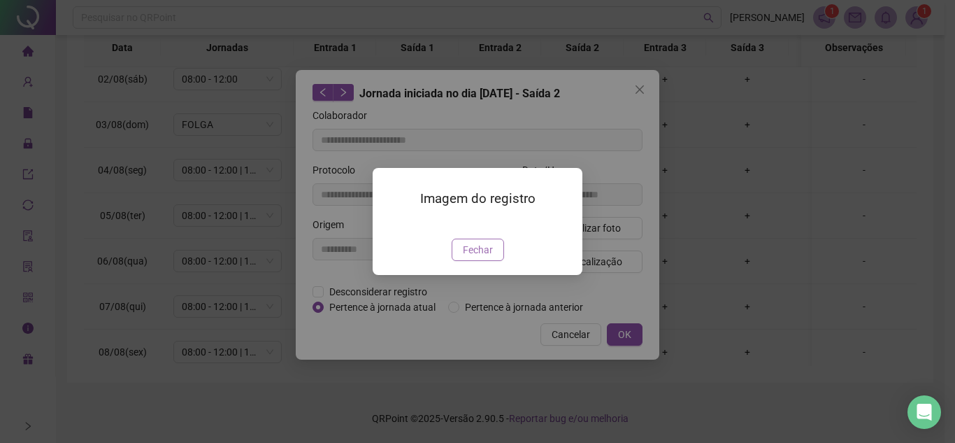
click at [466, 257] on span "Fechar" at bounding box center [478, 249] width 30 height 15
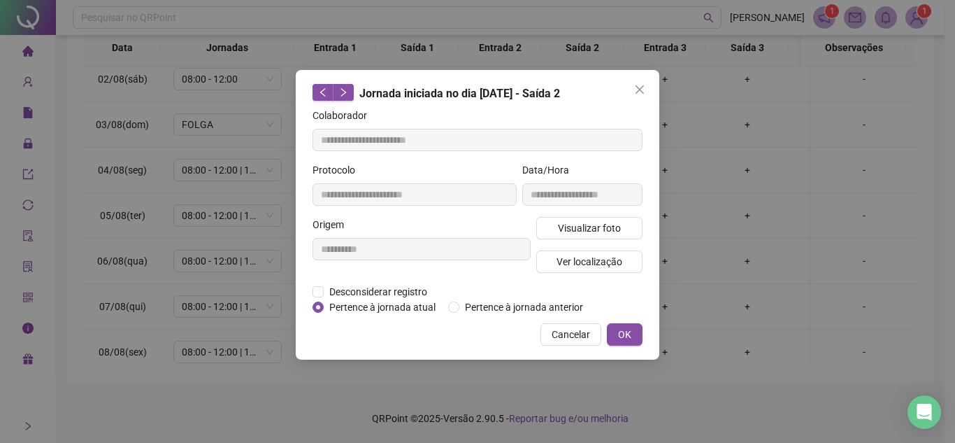
click at [642, 89] on icon "close" at bounding box center [639, 89] width 11 height 11
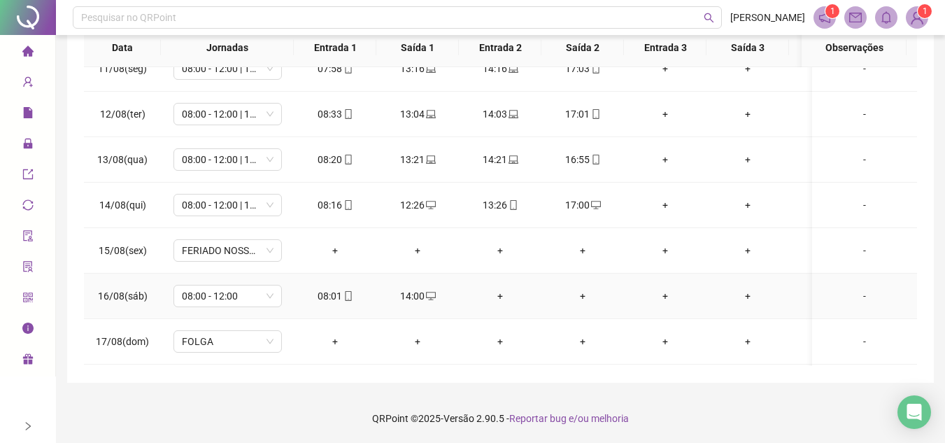
scroll to position [894, 0]
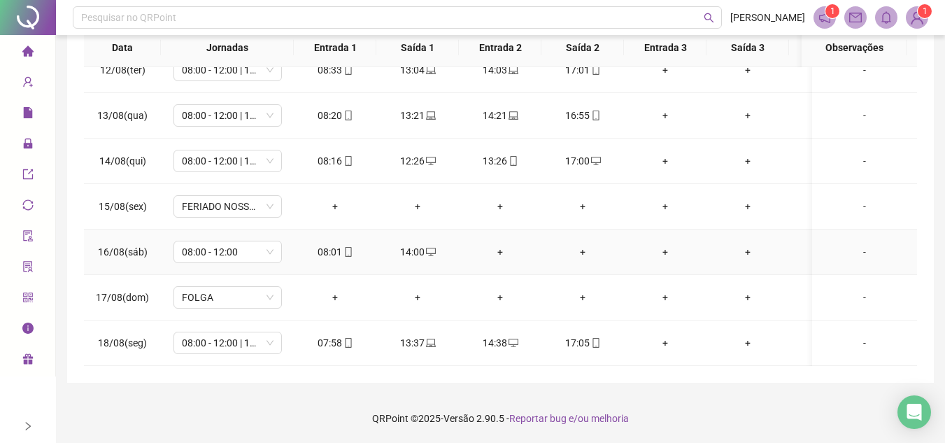
click at [348, 233] on td "08:01" at bounding box center [335, 251] width 83 height 45
click at [350, 247] on icon "mobile" at bounding box center [348, 252] width 10 height 10
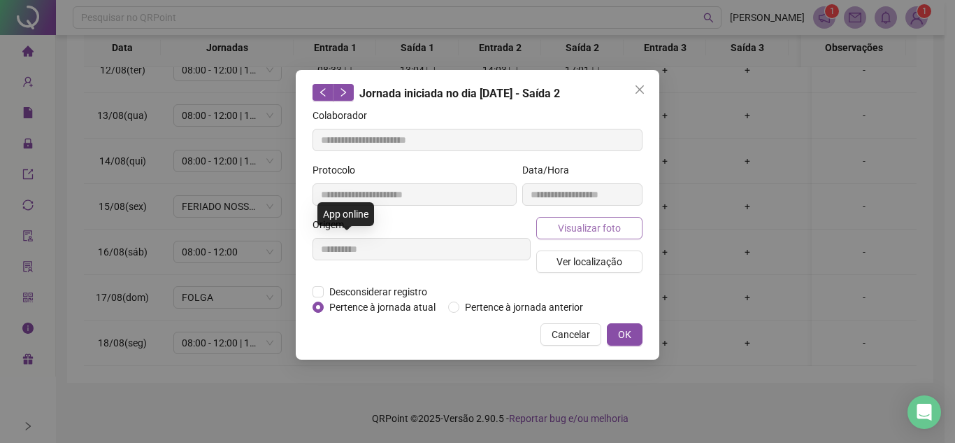
type input "**********"
click at [595, 229] on span "Visualizar foto" at bounding box center [589, 227] width 63 height 15
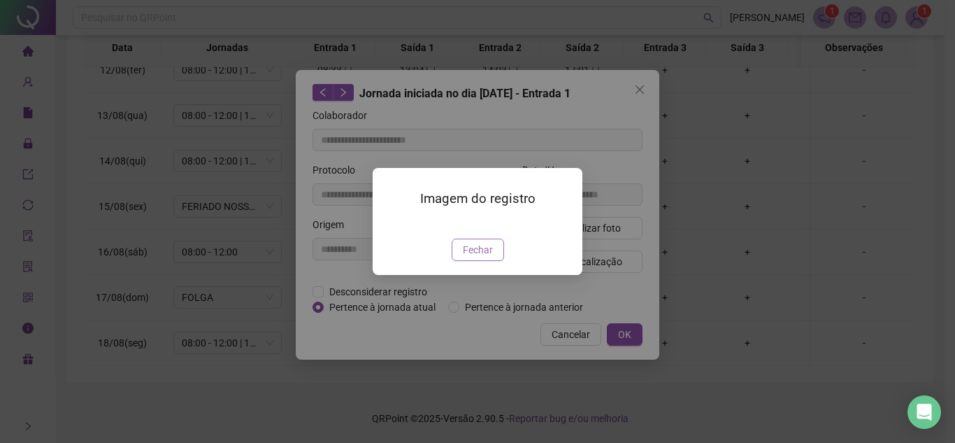
click at [492, 261] on button "Fechar" at bounding box center [478, 249] width 52 height 22
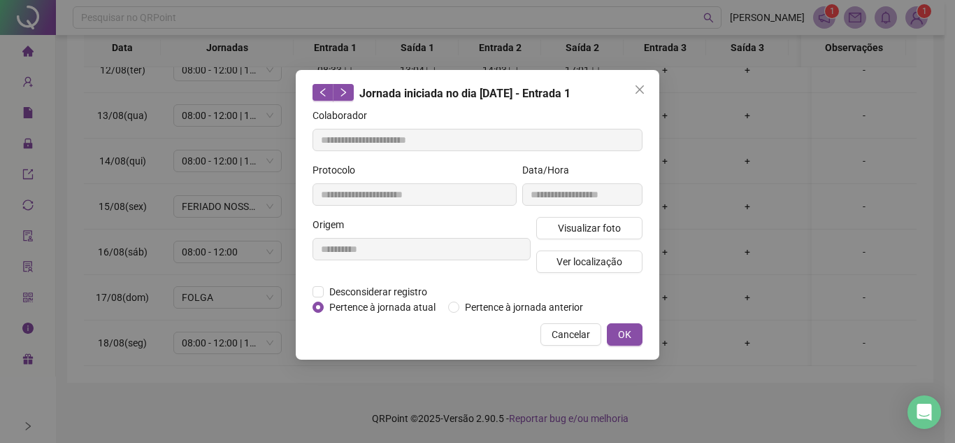
click at [643, 87] on icon "close" at bounding box center [639, 89] width 11 height 11
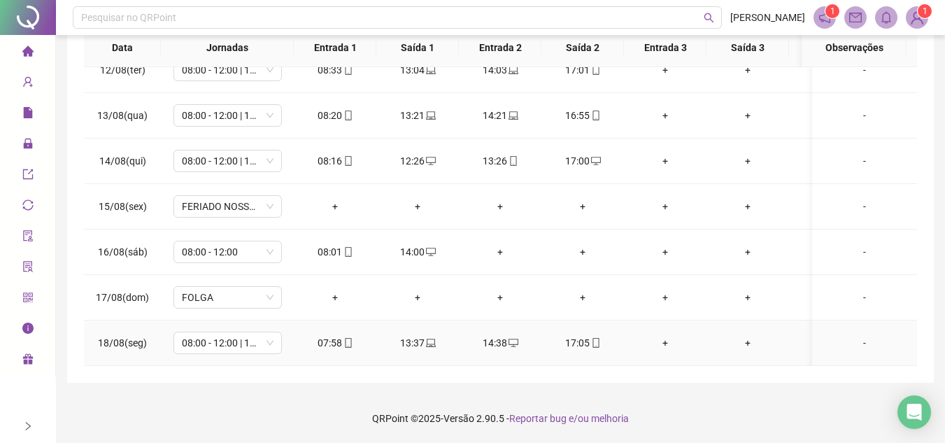
click at [345, 338] on icon "mobile" at bounding box center [348, 343] width 10 height 10
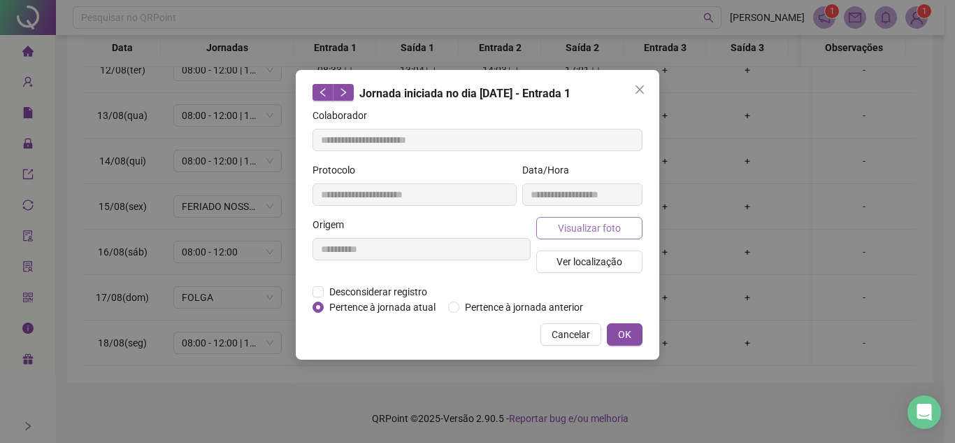
type input "**********"
click at [575, 222] on span "Visualizar foto" at bounding box center [589, 227] width 63 height 15
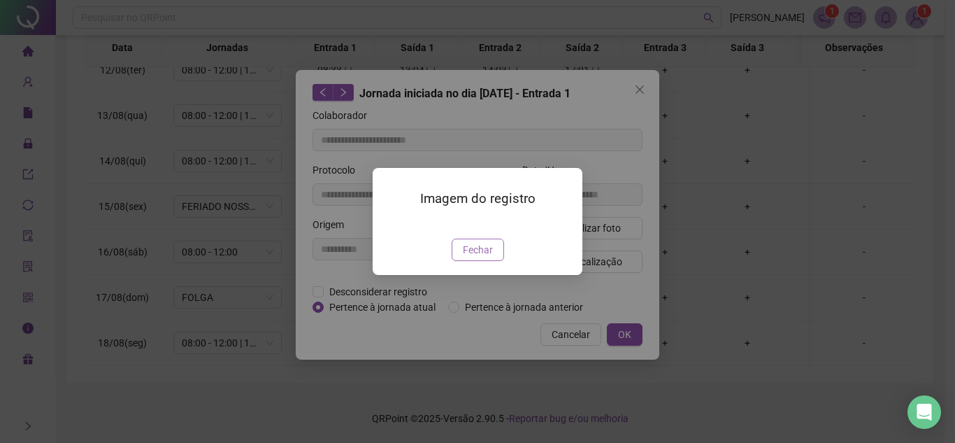
click at [471, 261] on button "Fechar" at bounding box center [478, 249] width 52 height 22
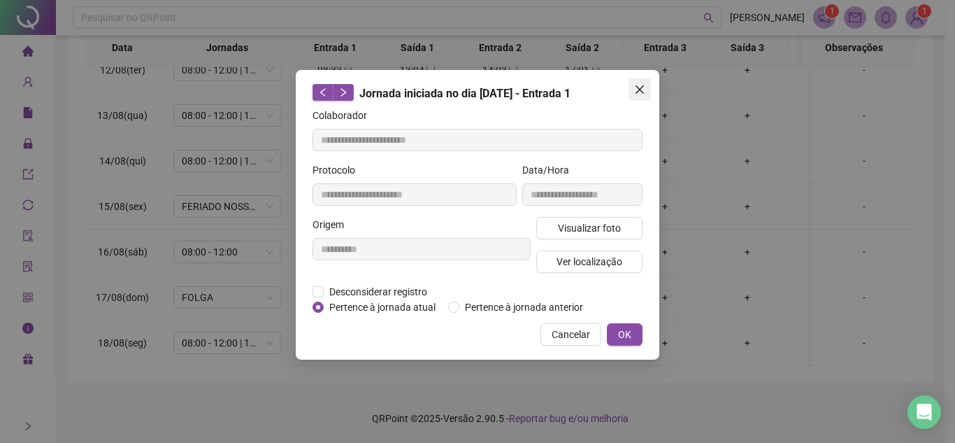
click at [643, 90] on icon "close" at bounding box center [639, 89] width 11 height 11
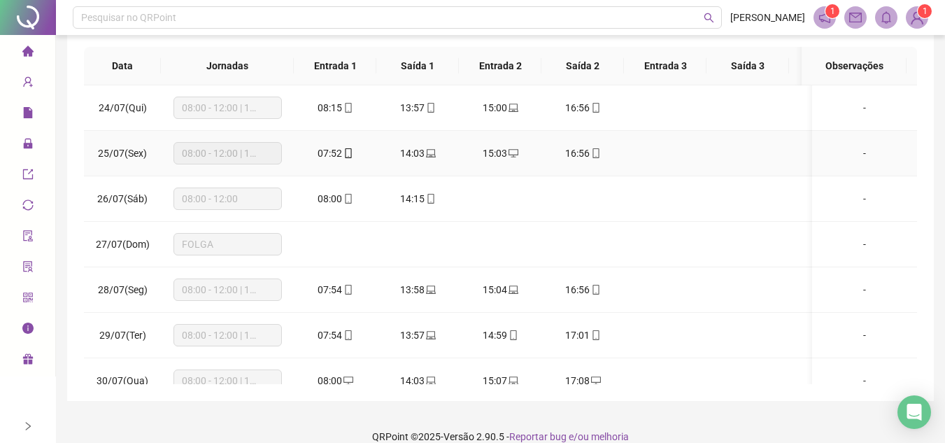
scroll to position [0, 0]
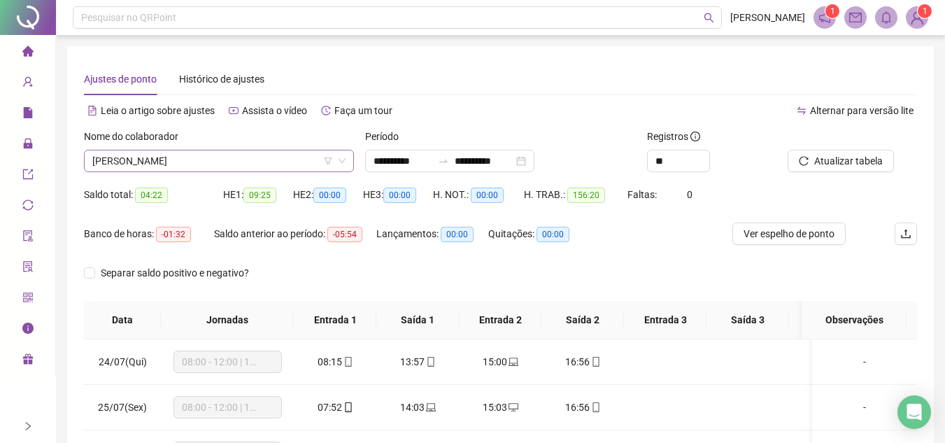
click at [273, 158] on span "[PERSON_NAME]" at bounding box center [218, 160] width 253 height 21
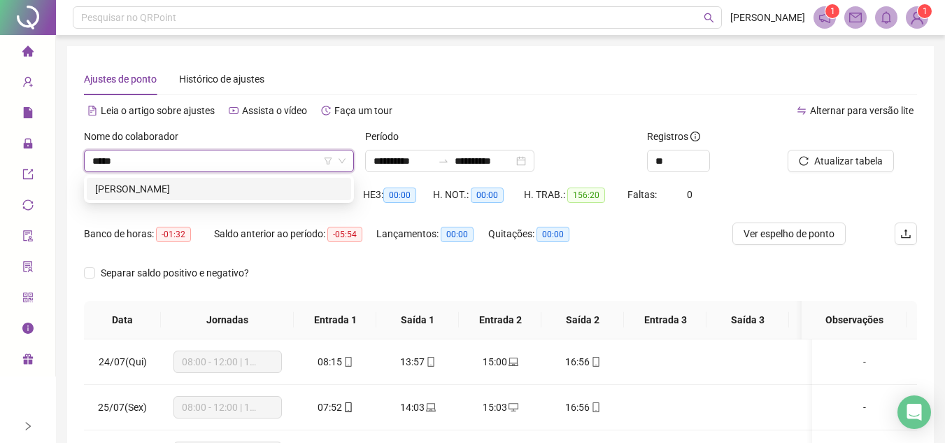
type input "******"
click at [258, 179] on div "[PERSON_NAME]" at bounding box center [219, 189] width 264 height 22
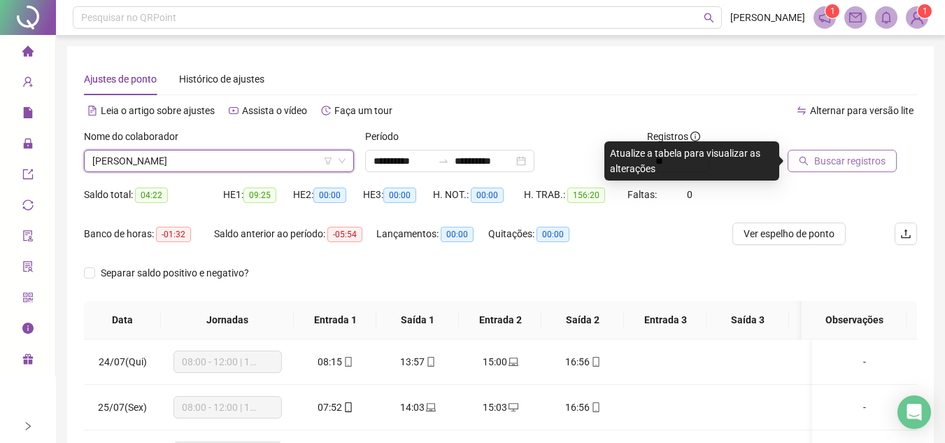
click at [820, 167] on span "Buscar registros" at bounding box center [849, 160] width 71 height 15
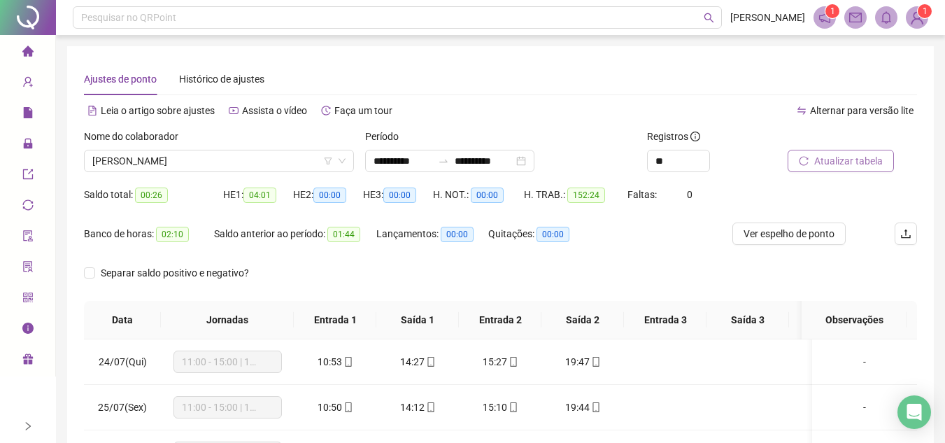
click at [806, 158] on icon "reload" at bounding box center [804, 161] width 10 height 10
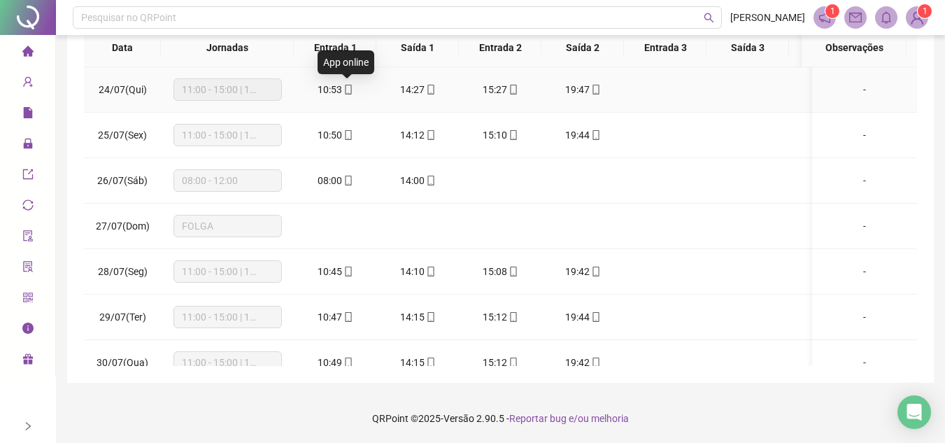
click at [346, 91] on icon "mobile" at bounding box center [348, 90] width 10 height 10
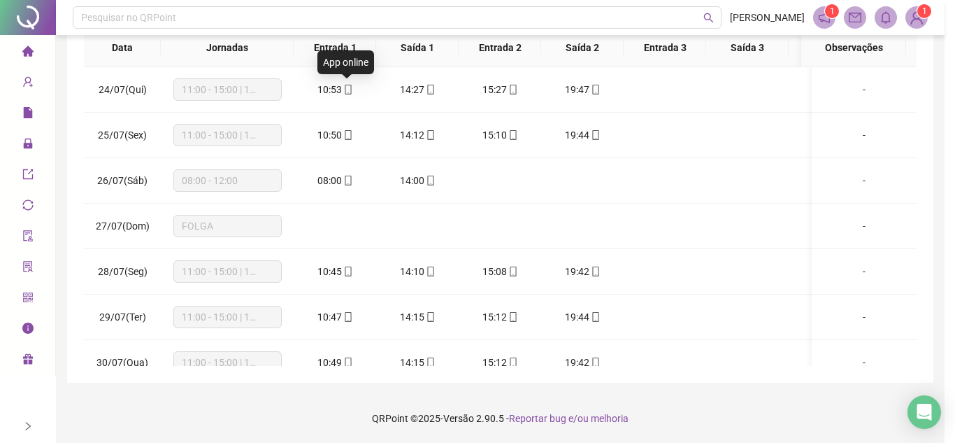
type input "**********"
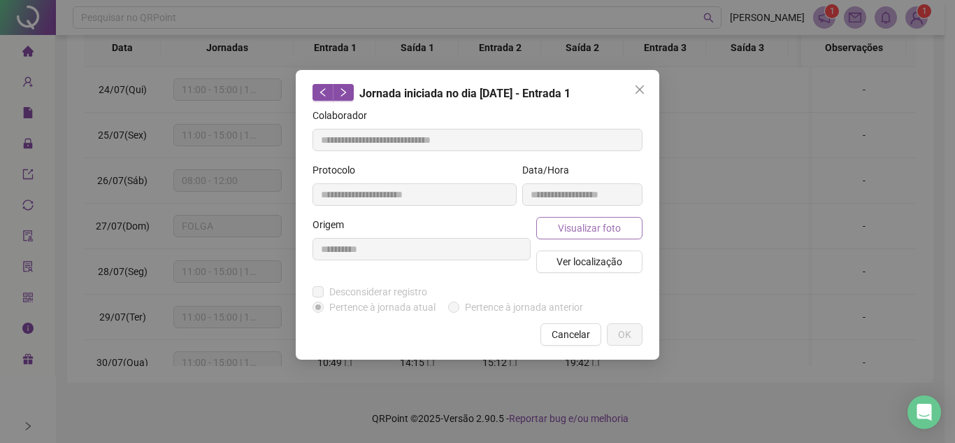
click at [600, 230] on span "Visualizar foto" at bounding box center [589, 227] width 63 height 15
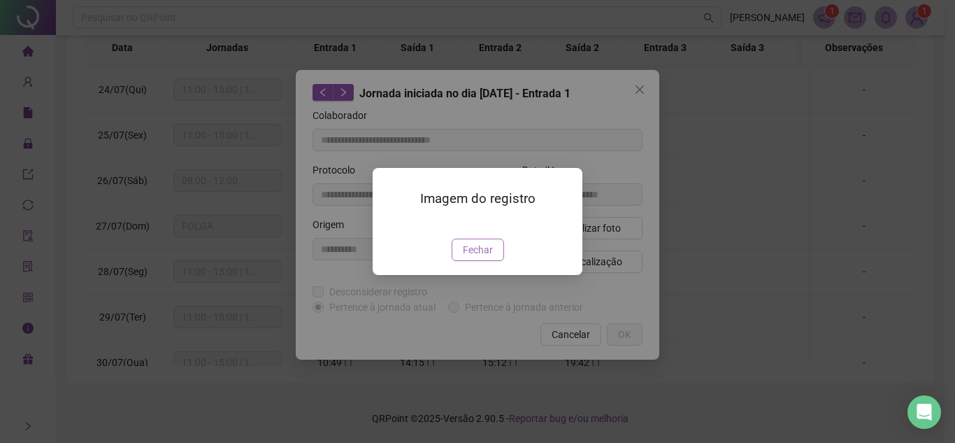
click at [482, 261] on button "Fechar" at bounding box center [478, 249] width 52 height 22
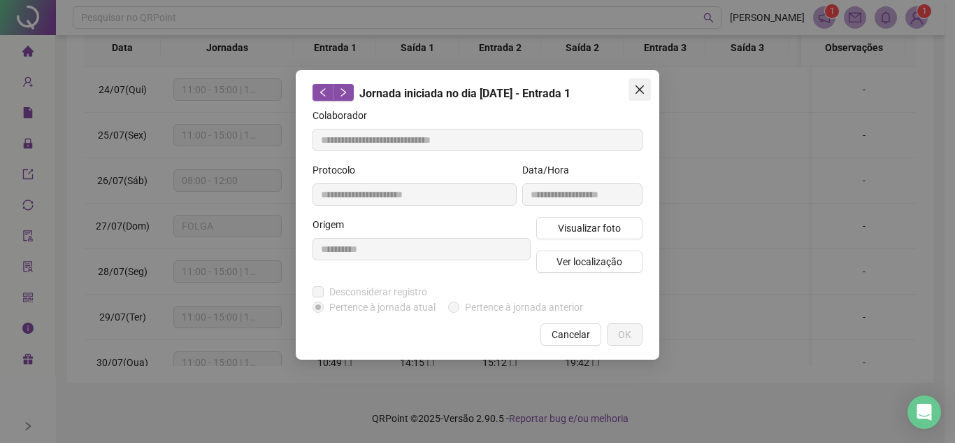
click at [644, 92] on icon "close" at bounding box center [639, 89] width 11 height 11
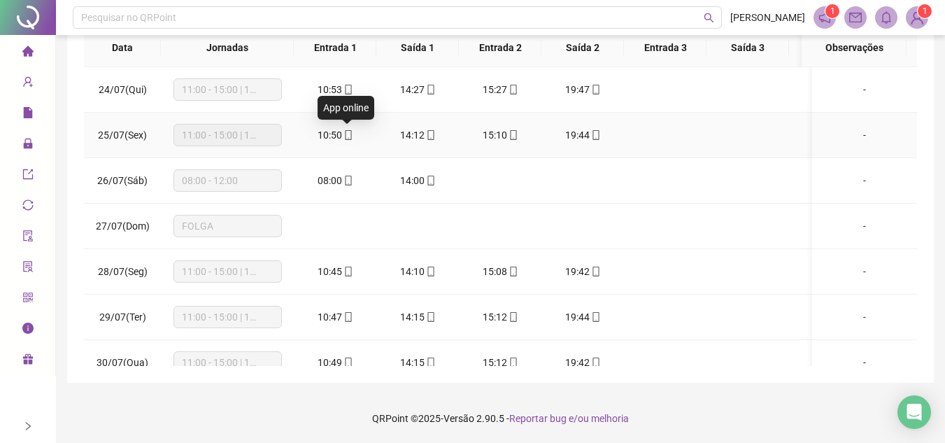
click at [352, 133] on icon "mobile" at bounding box center [348, 135] width 10 height 10
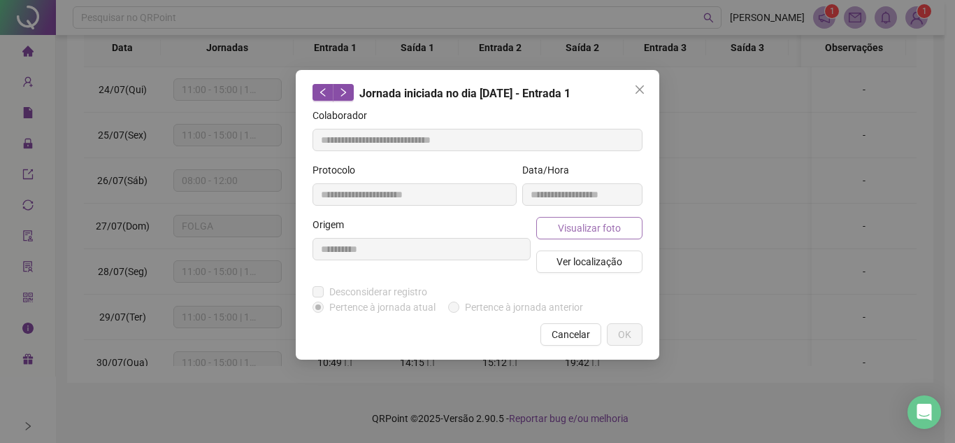
click at [592, 226] on span "Visualizar foto" at bounding box center [589, 227] width 63 height 15
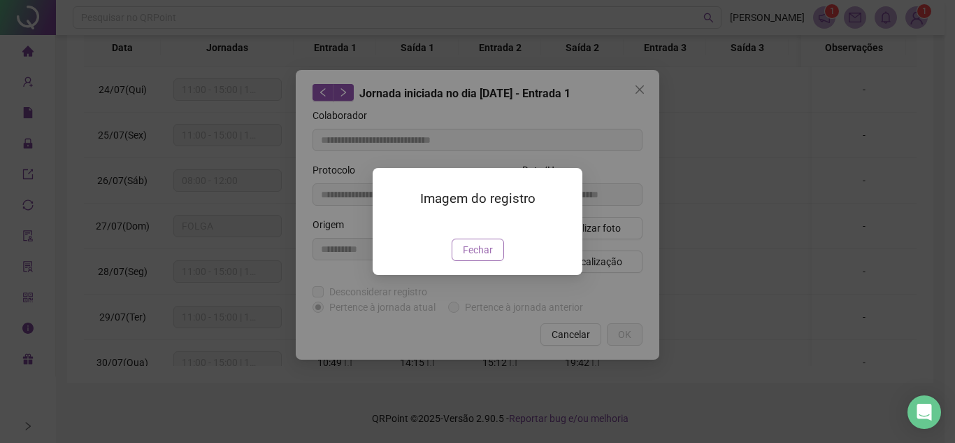
click at [487, 257] on span "Fechar" at bounding box center [478, 249] width 30 height 15
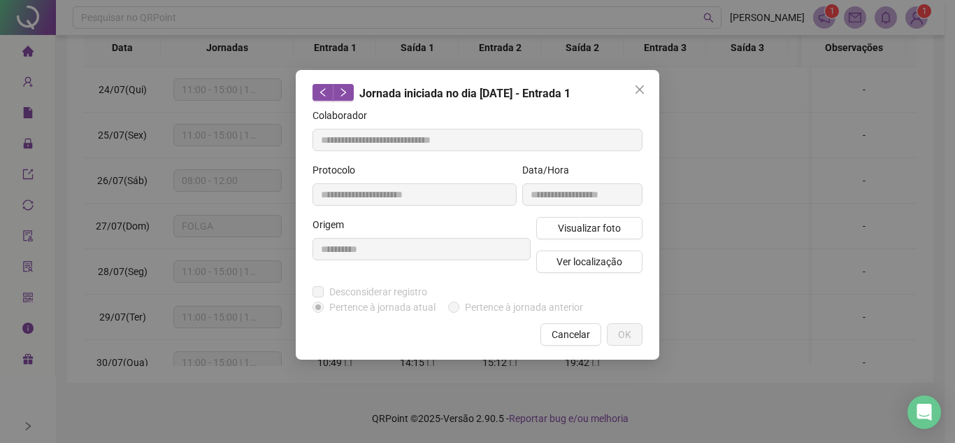
drag, startPoint x: 643, startPoint y: 84, endPoint x: 633, endPoint y: 88, distance: 10.7
click at [642, 84] on icon "close" at bounding box center [639, 89] width 11 height 11
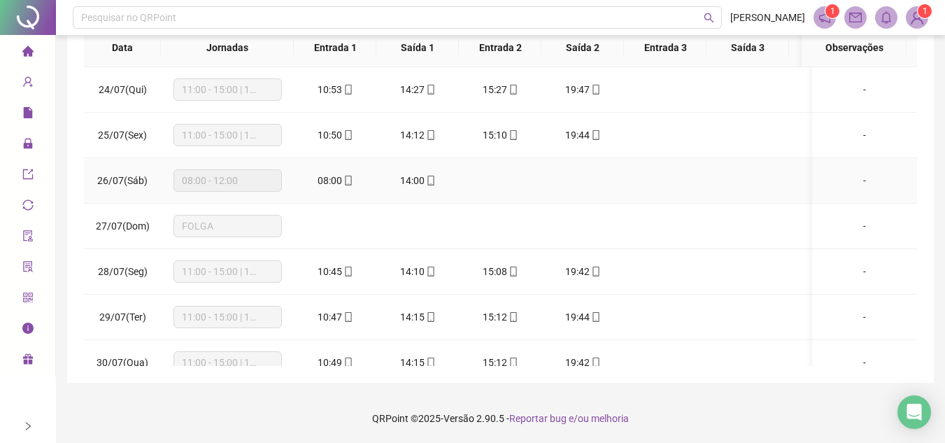
click at [345, 169] on td "08:00" at bounding box center [335, 180] width 83 height 45
drag, startPoint x: 345, startPoint y: 180, endPoint x: 358, endPoint y: 187, distance: 14.4
click at [345, 183] on icon "mobile" at bounding box center [348, 181] width 10 height 10
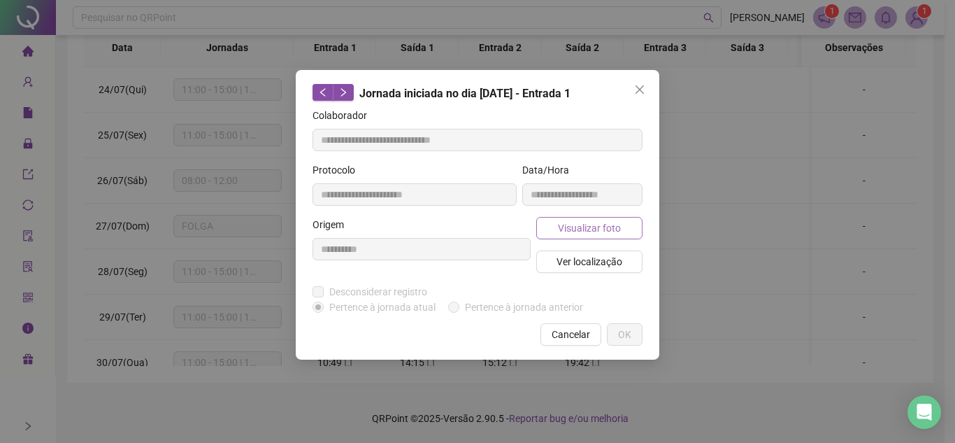
click at [564, 225] on span "Visualizar foto" at bounding box center [589, 227] width 63 height 15
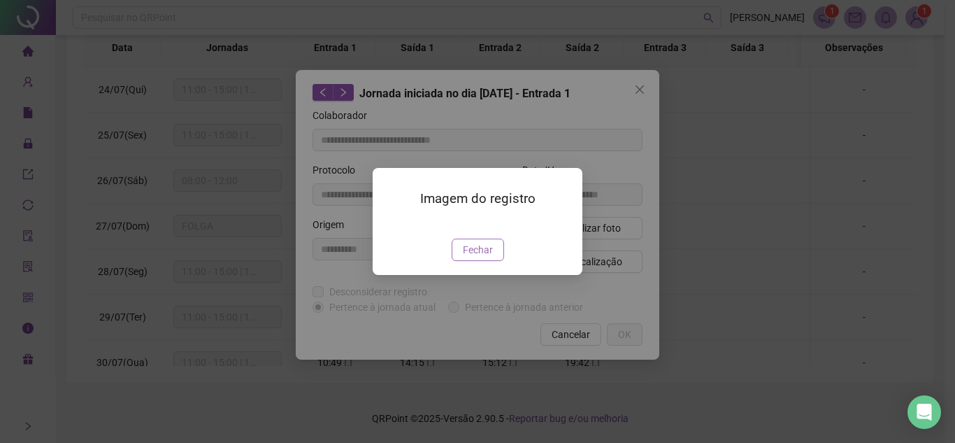
click at [473, 257] on span "Fechar" at bounding box center [478, 249] width 30 height 15
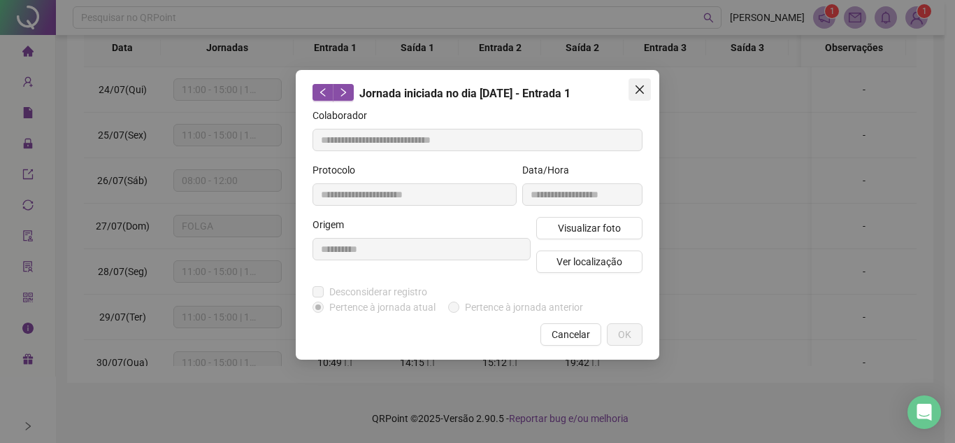
click at [638, 90] on icon "close" at bounding box center [639, 89] width 11 height 11
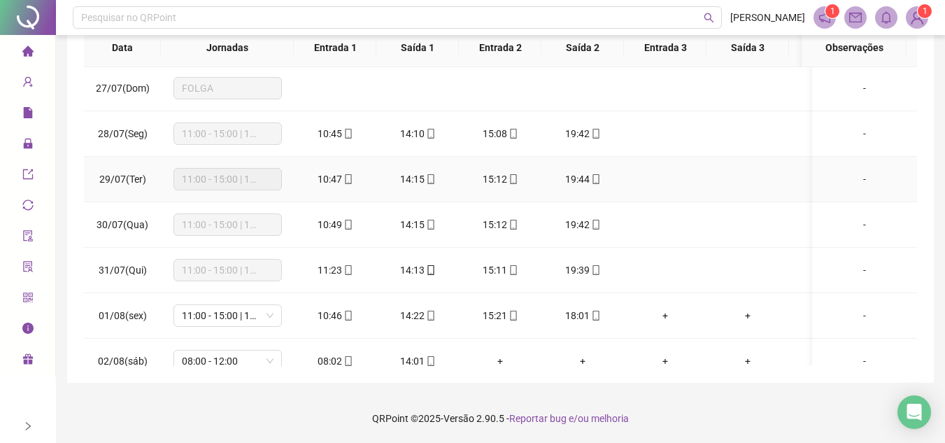
scroll to position [140, 0]
click at [343, 131] on icon "mobile" at bounding box center [348, 132] width 10 height 10
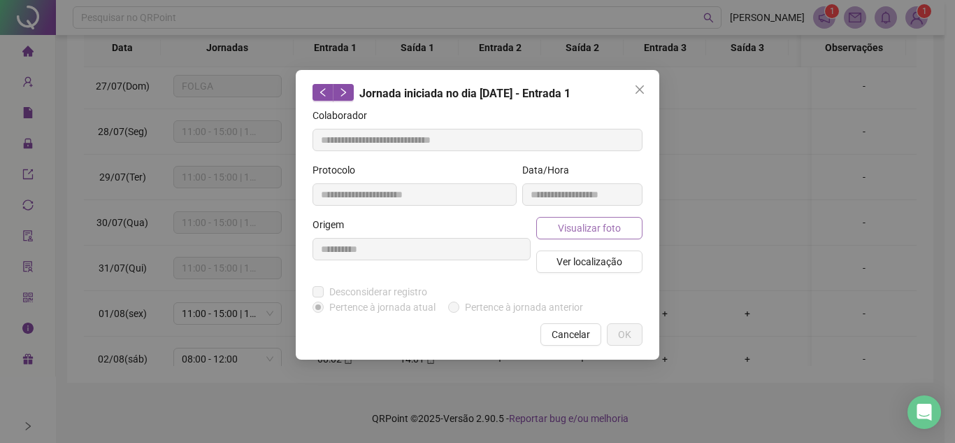
click at [596, 225] on span "Visualizar foto" at bounding box center [589, 227] width 63 height 15
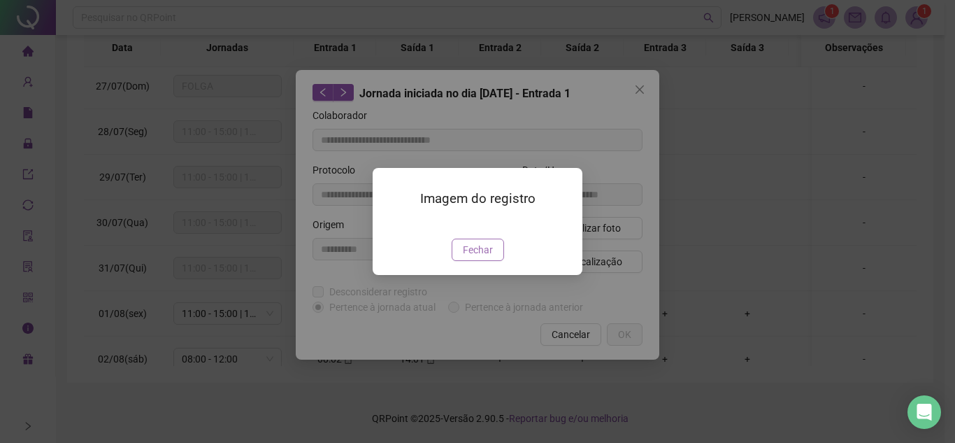
click at [466, 257] on span "Fechar" at bounding box center [478, 249] width 30 height 15
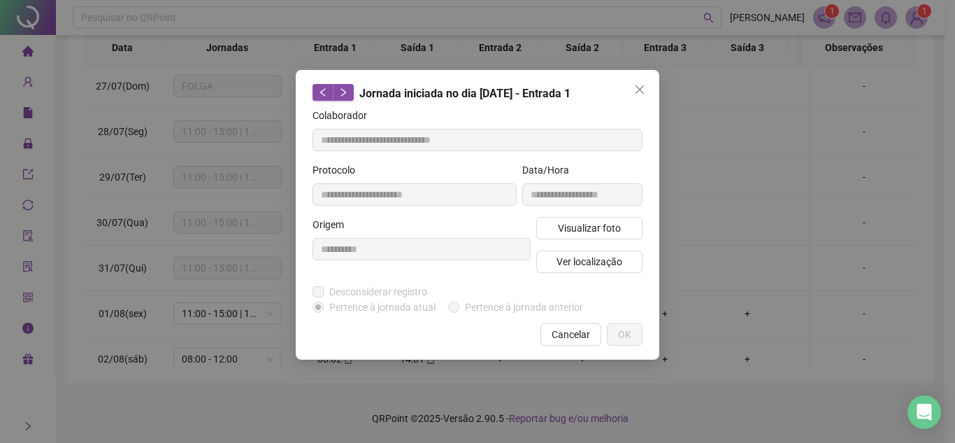
click at [642, 89] on icon "close" at bounding box center [639, 89] width 11 height 11
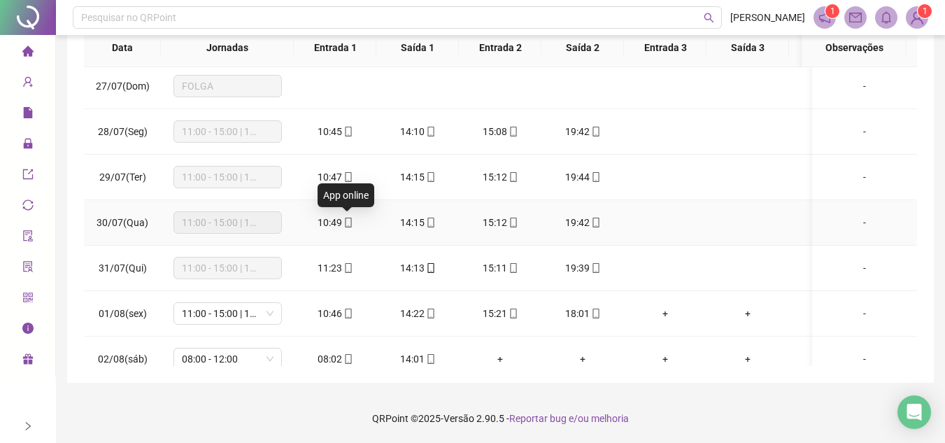
click at [348, 229] on div "10:49" at bounding box center [335, 222] width 60 height 15
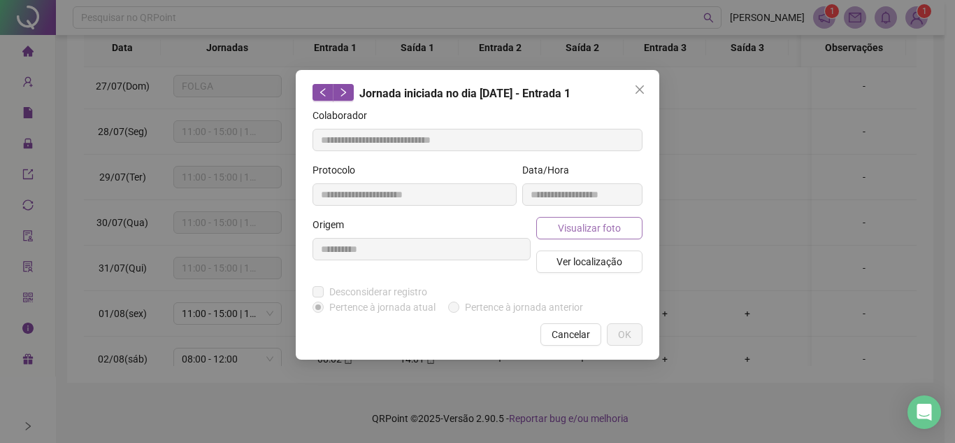
click at [608, 219] on button "Visualizar foto" at bounding box center [589, 228] width 106 height 22
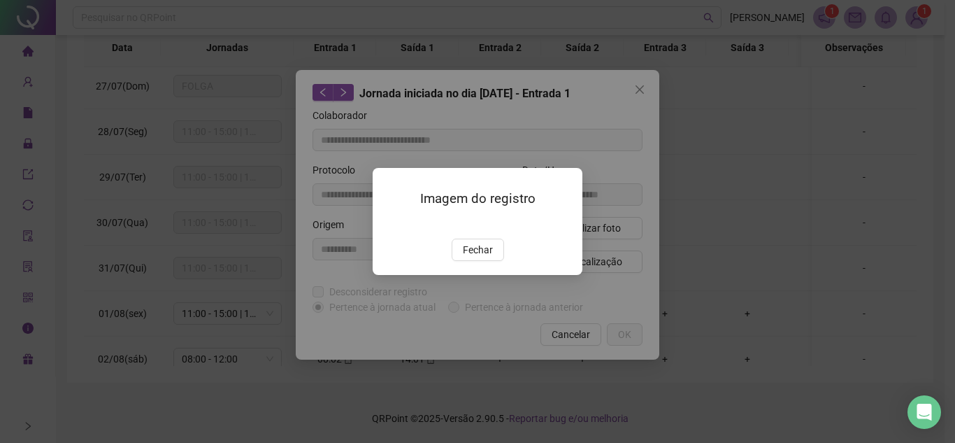
click at [475, 257] on span "Fechar" at bounding box center [478, 249] width 30 height 15
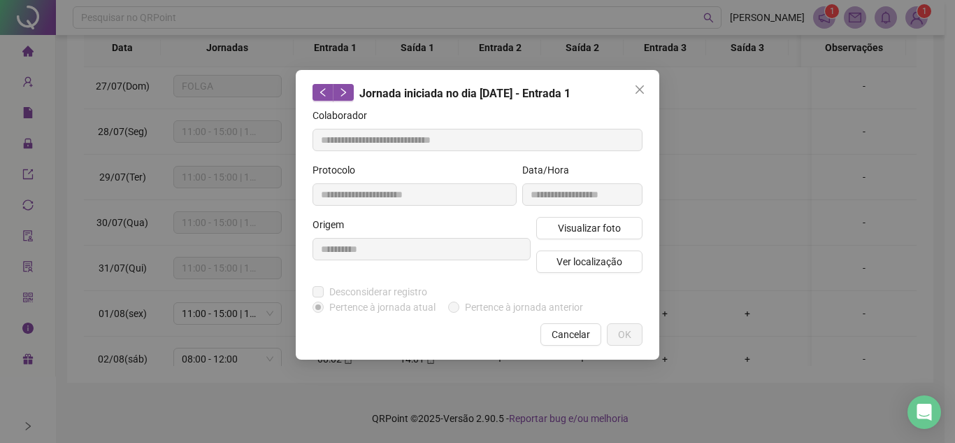
drag, startPoint x: 638, startPoint y: 90, endPoint x: 626, endPoint y: 90, distance: 11.9
click at [638, 90] on icon "close" at bounding box center [639, 89] width 11 height 11
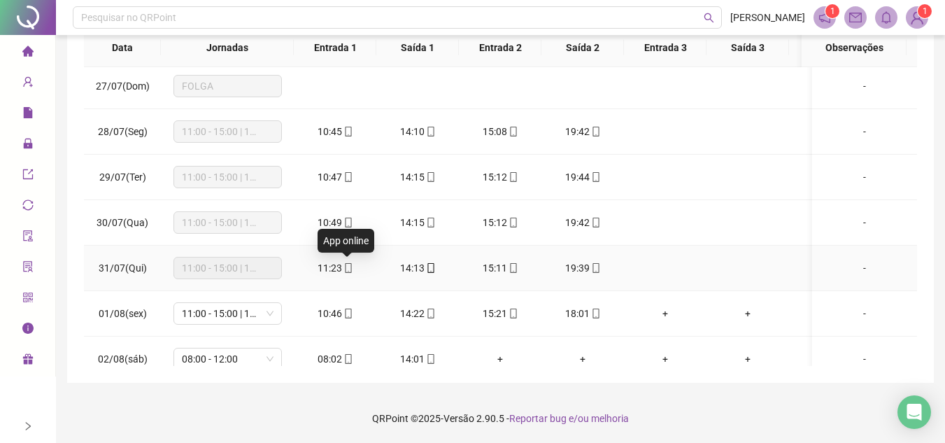
click at [351, 271] on icon "mobile" at bounding box center [348, 268] width 10 height 10
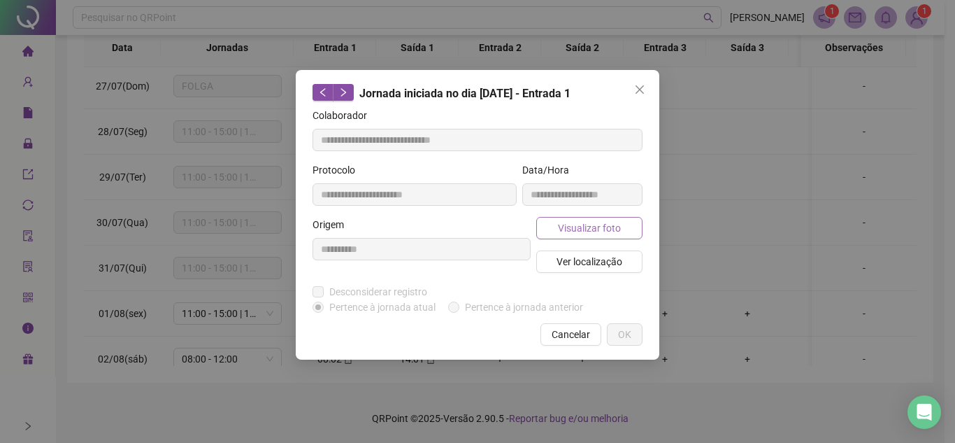
click at [553, 225] on button "Visualizar foto" at bounding box center [589, 228] width 106 height 22
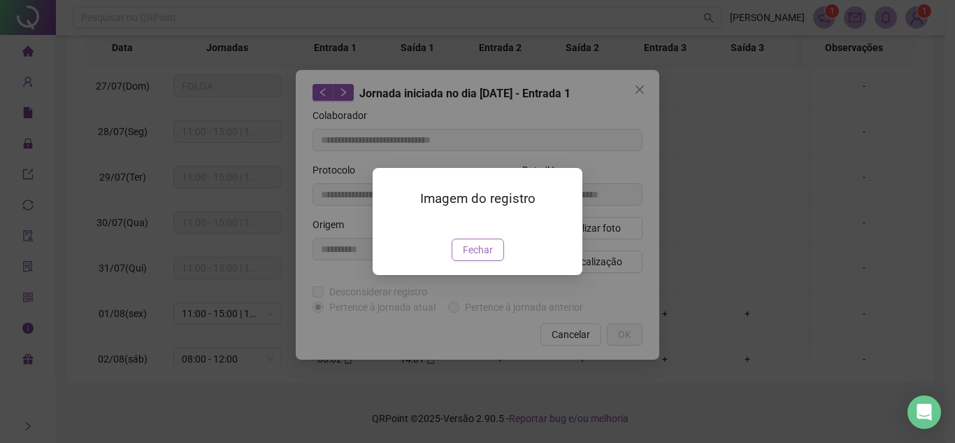
click at [485, 257] on span "Fechar" at bounding box center [478, 249] width 30 height 15
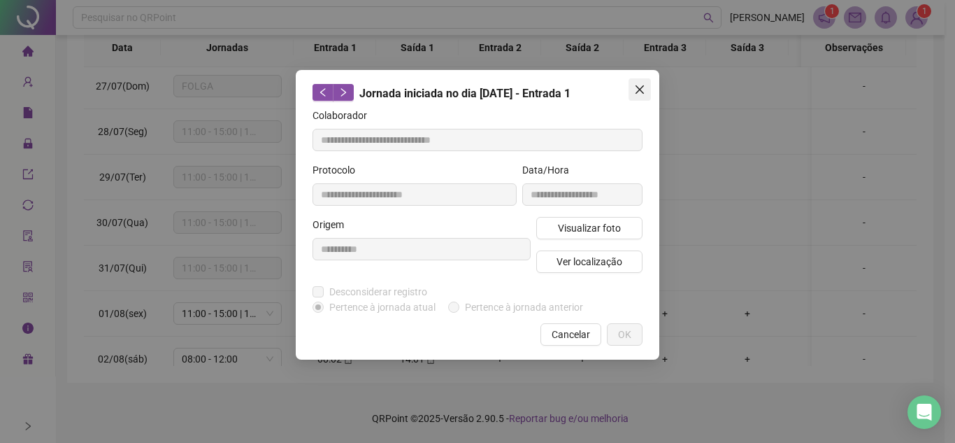
click at [636, 86] on icon "close" at bounding box center [640, 89] width 8 height 8
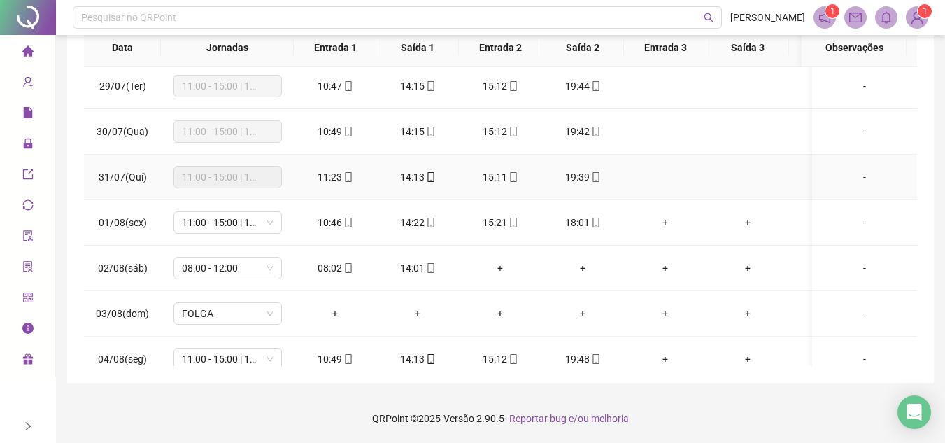
scroll to position [280, 0]
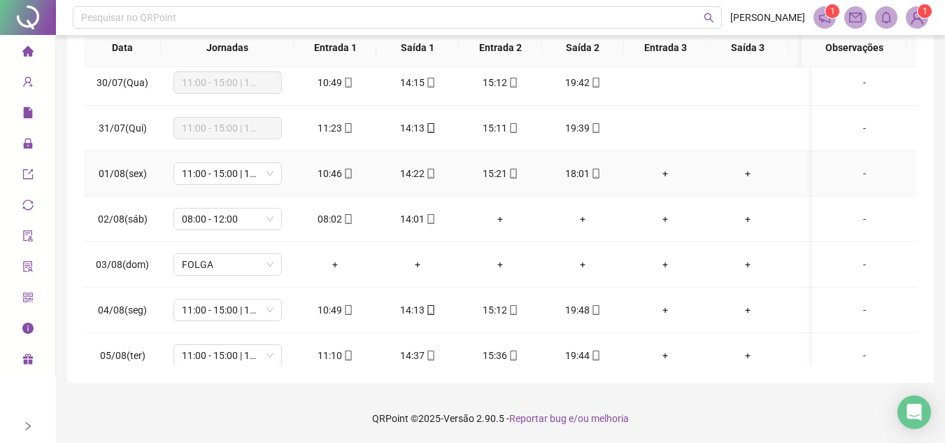
click at [342, 178] on span "mobile" at bounding box center [347, 174] width 11 height 10
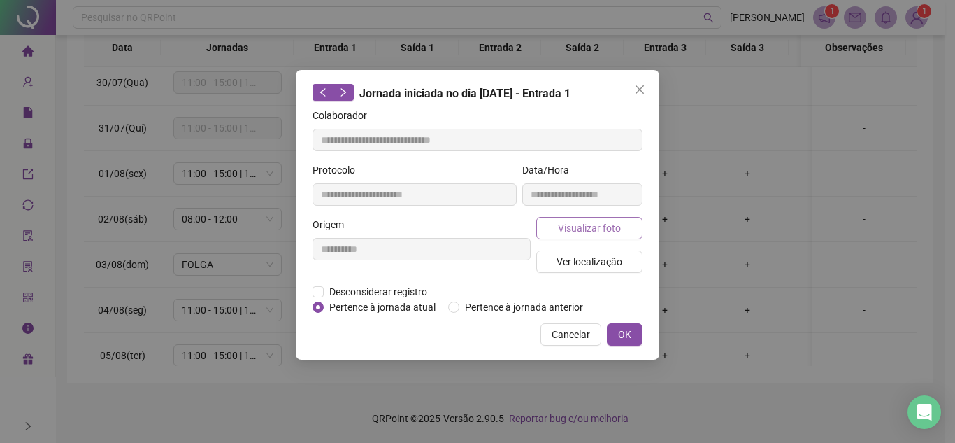
click at [573, 224] on span "Visualizar foto" at bounding box center [589, 227] width 63 height 15
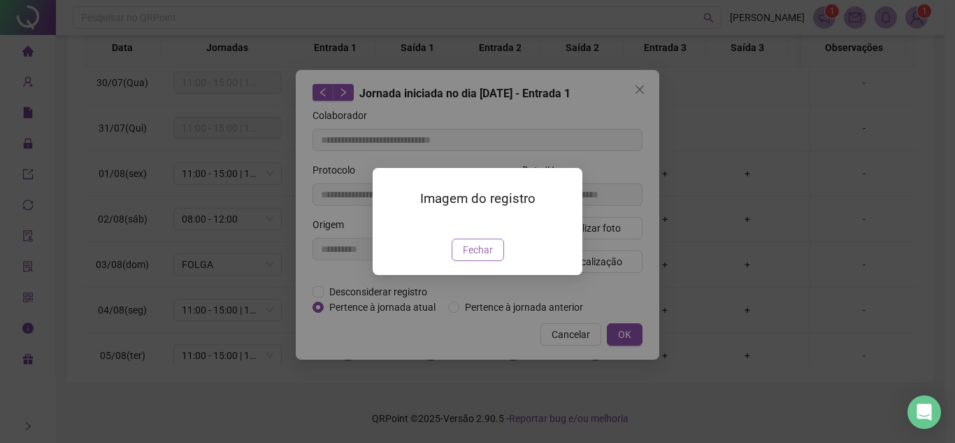
click at [481, 257] on span "Fechar" at bounding box center [478, 249] width 30 height 15
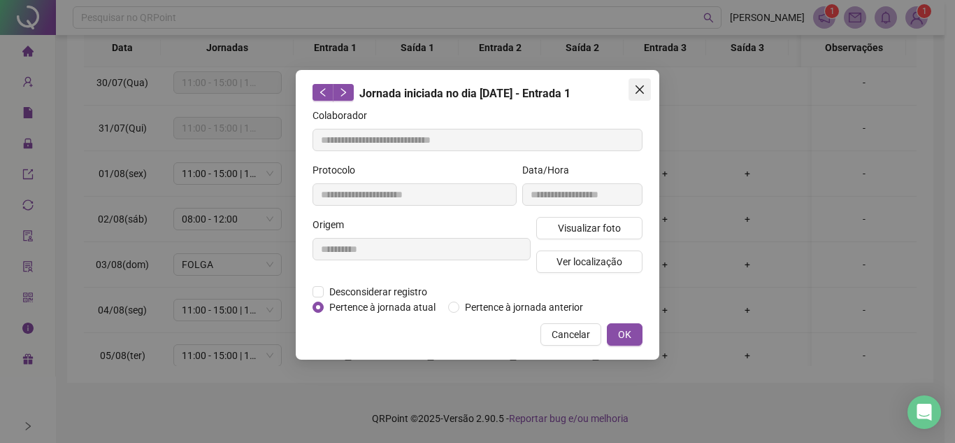
click at [644, 82] on button "Close" at bounding box center [640, 89] width 22 height 22
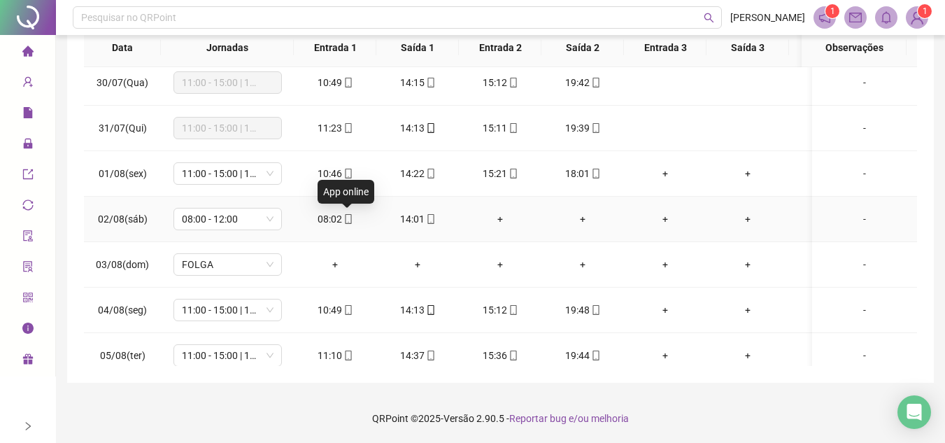
click at [348, 217] on icon "mobile" at bounding box center [348, 219] width 10 height 10
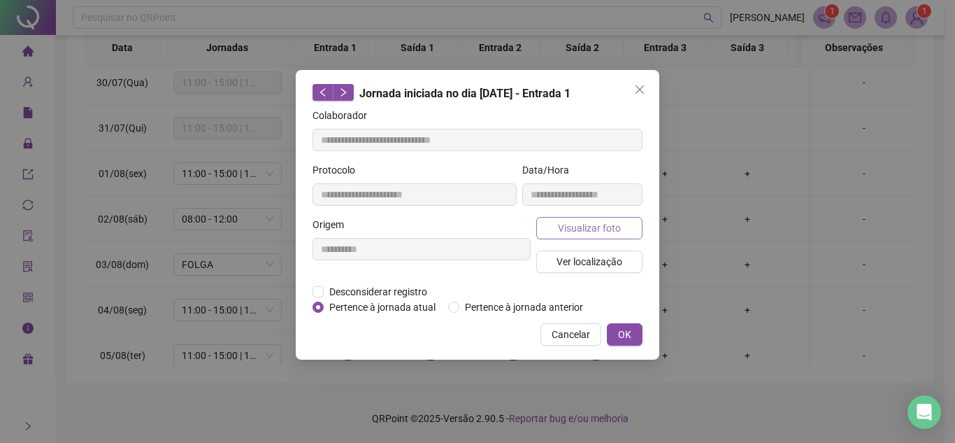
click at [571, 223] on span "Visualizar foto" at bounding box center [589, 227] width 63 height 15
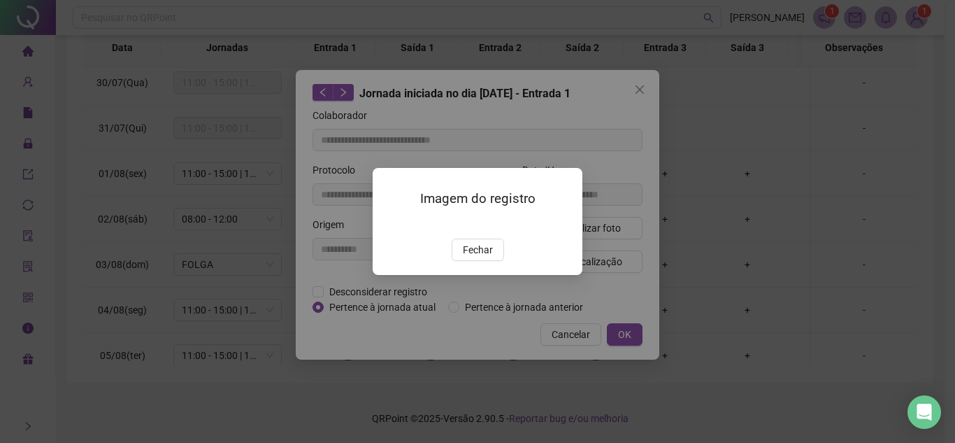
click at [481, 241] on button "Fechar" at bounding box center [478, 249] width 52 height 22
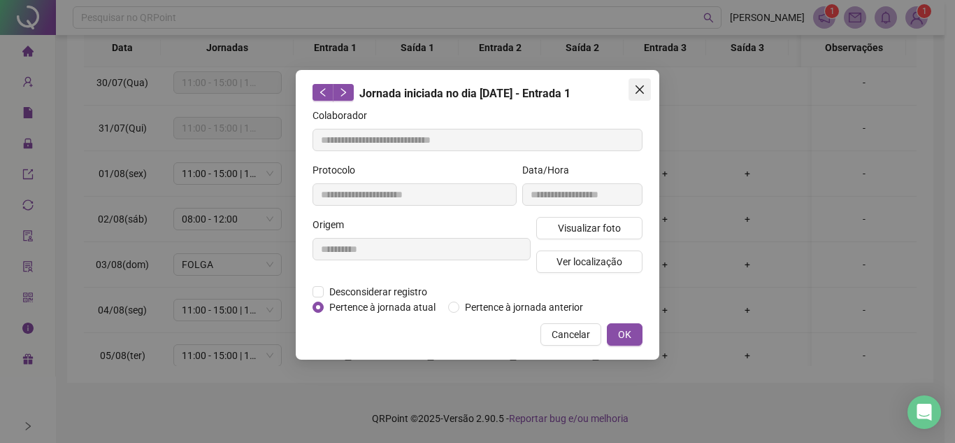
click at [641, 83] on button "Close" at bounding box center [640, 89] width 22 height 22
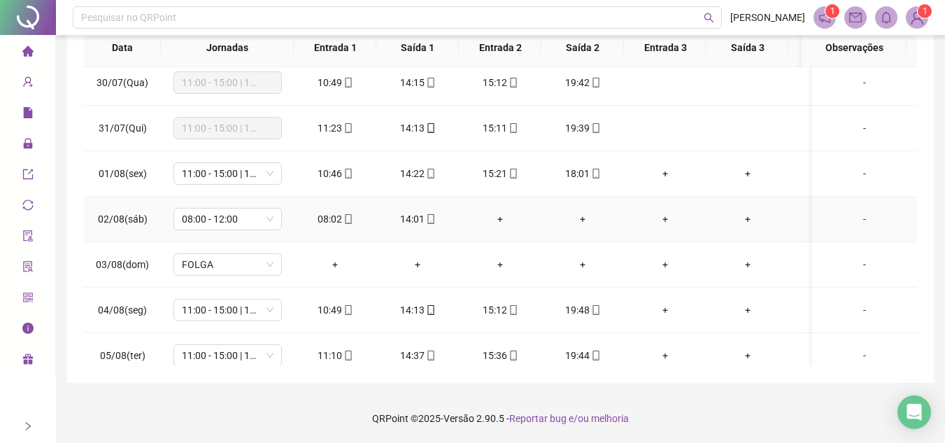
click at [345, 217] on icon "mobile" at bounding box center [348, 219] width 6 height 10
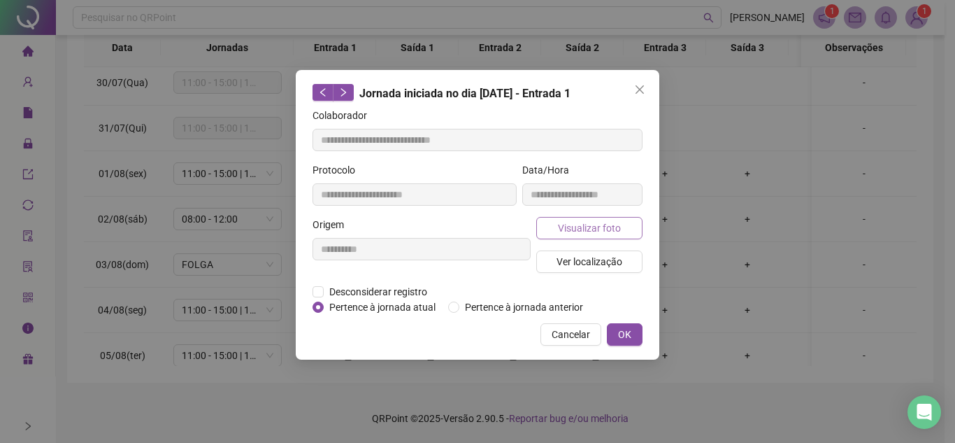
click at [596, 230] on span "Visualizar foto" at bounding box center [589, 227] width 63 height 15
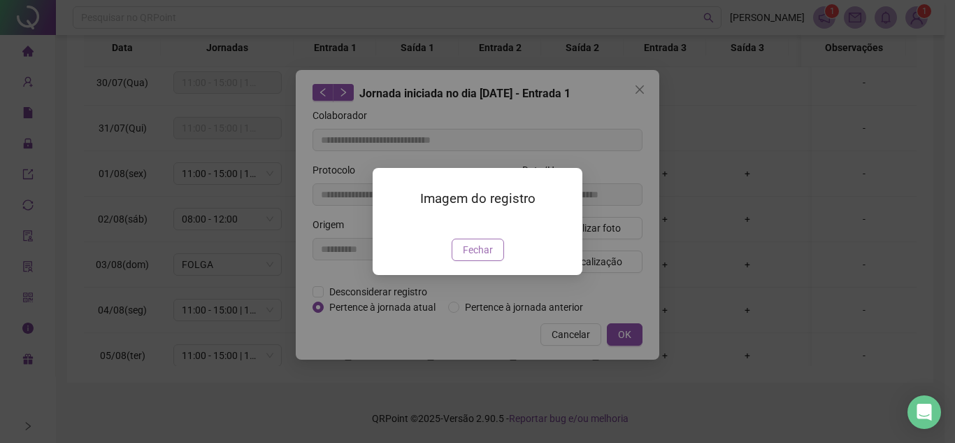
click at [474, 257] on span "Fechar" at bounding box center [478, 249] width 30 height 15
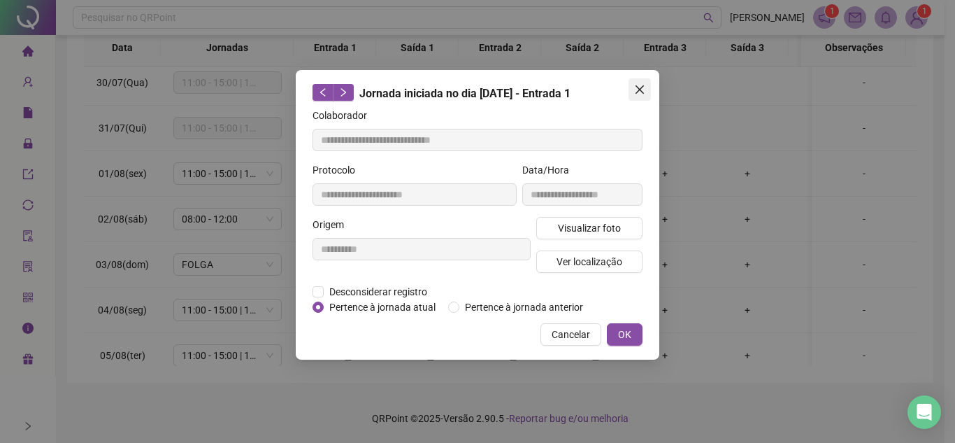
click at [642, 90] on icon "close" at bounding box center [639, 89] width 11 height 11
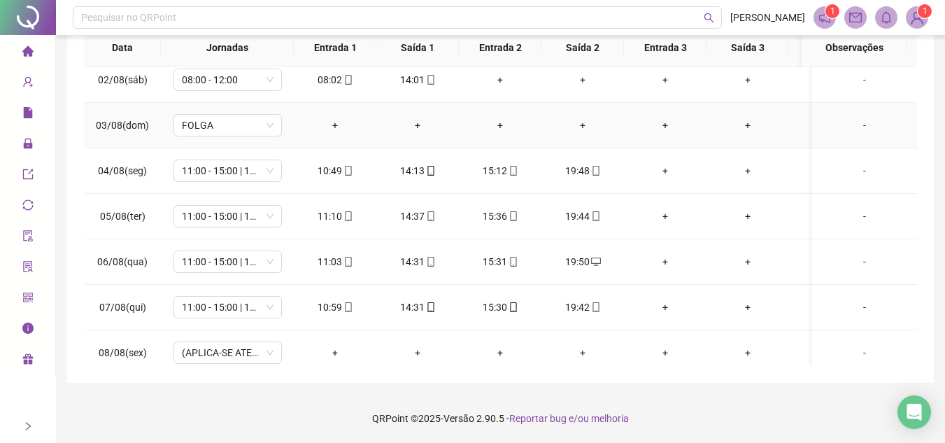
scroll to position [420, 0]
click at [350, 169] on icon "mobile" at bounding box center [348, 170] width 6 height 10
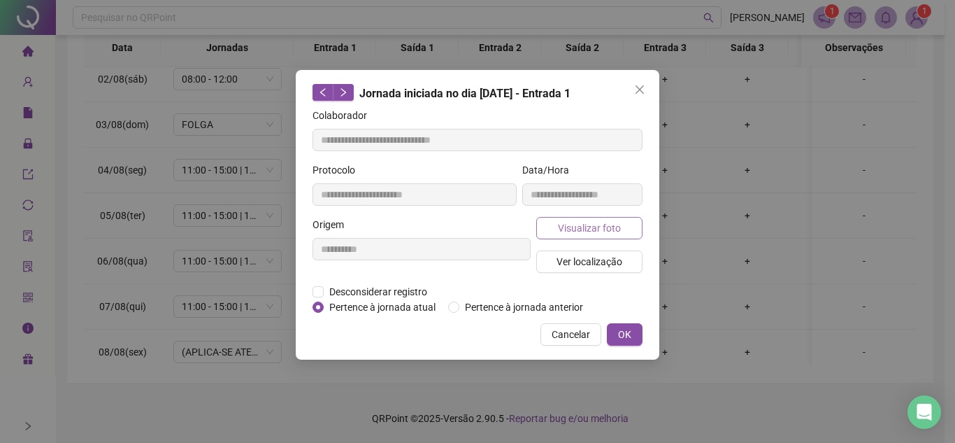
click at [587, 231] on span "Visualizar foto" at bounding box center [589, 227] width 63 height 15
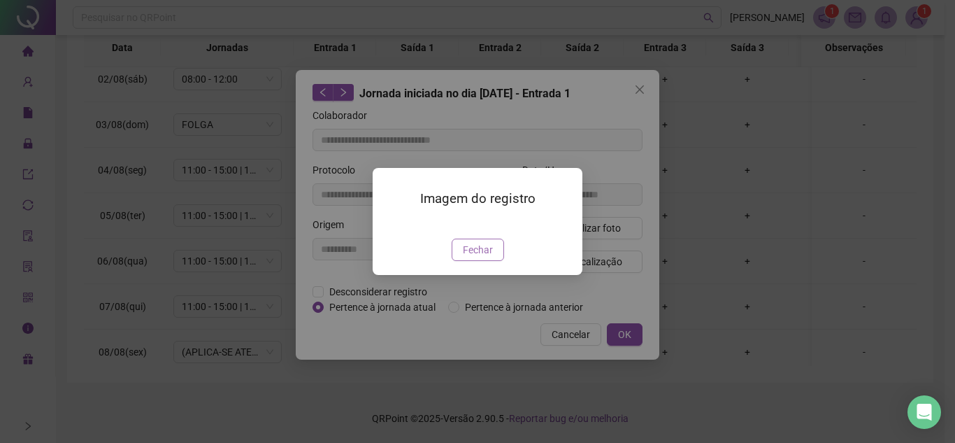
click at [469, 257] on span "Fechar" at bounding box center [478, 249] width 30 height 15
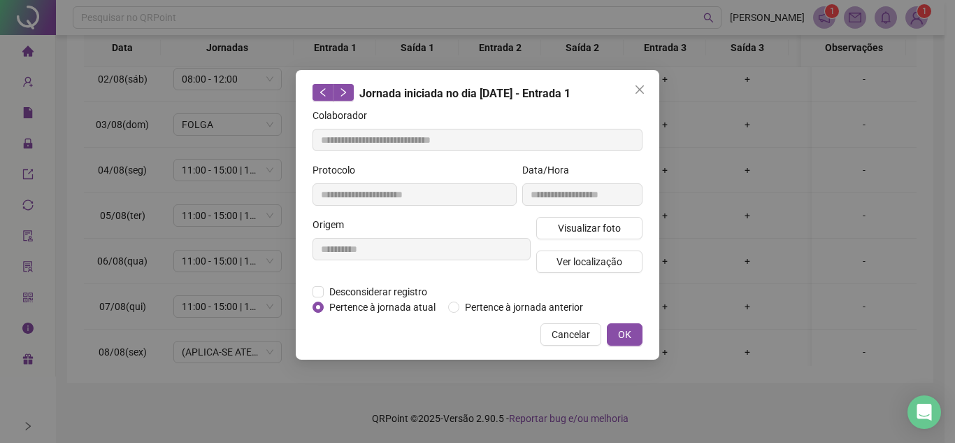
click at [633, 94] on span "Close" at bounding box center [640, 89] width 22 height 11
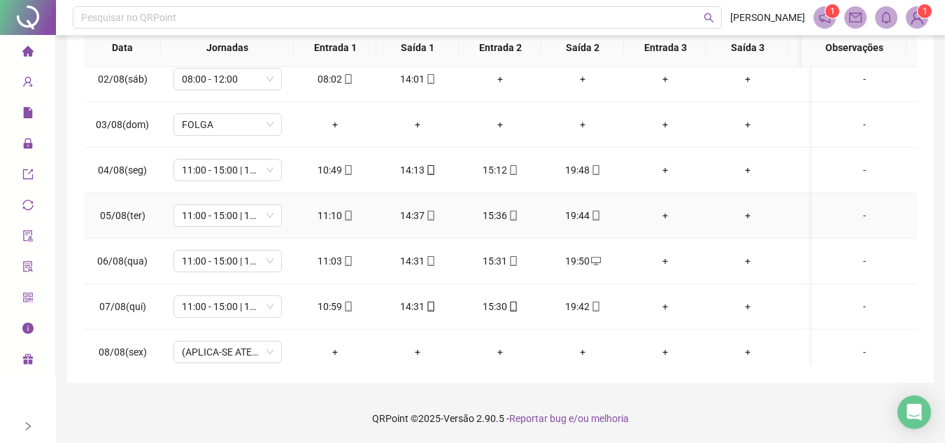
click at [350, 217] on icon "mobile" at bounding box center [348, 215] width 10 height 10
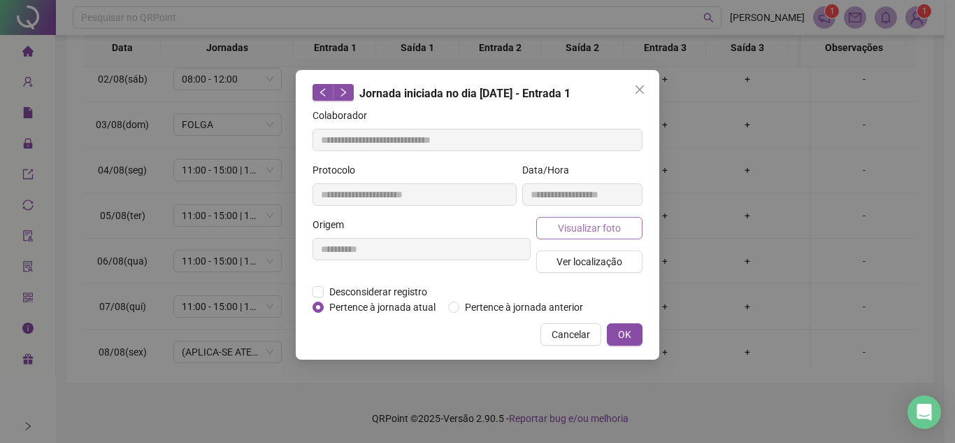
click at [594, 229] on span "Visualizar foto" at bounding box center [589, 227] width 63 height 15
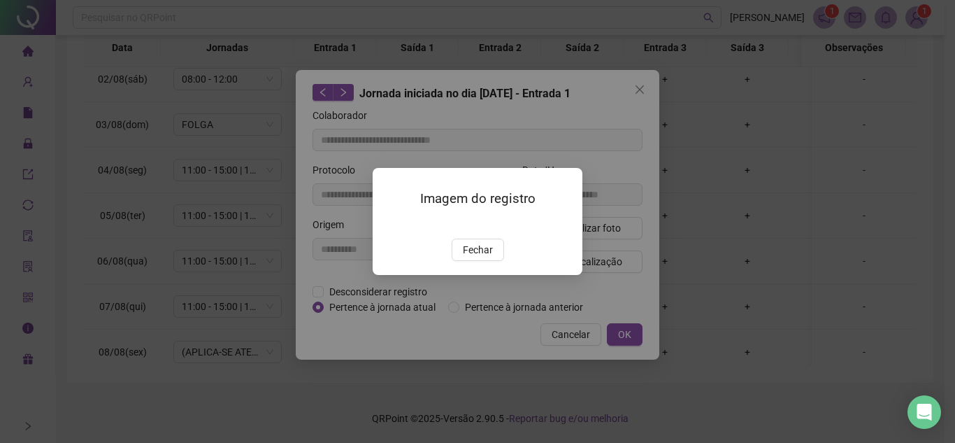
drag, startPoint x: 479, startPoint y: 335, endPoint x: 510, endPoint y: 303, distance: 45.0
click at [479, 257] on span "Fechar" at bounding box center [478, 249] width 30 height 15
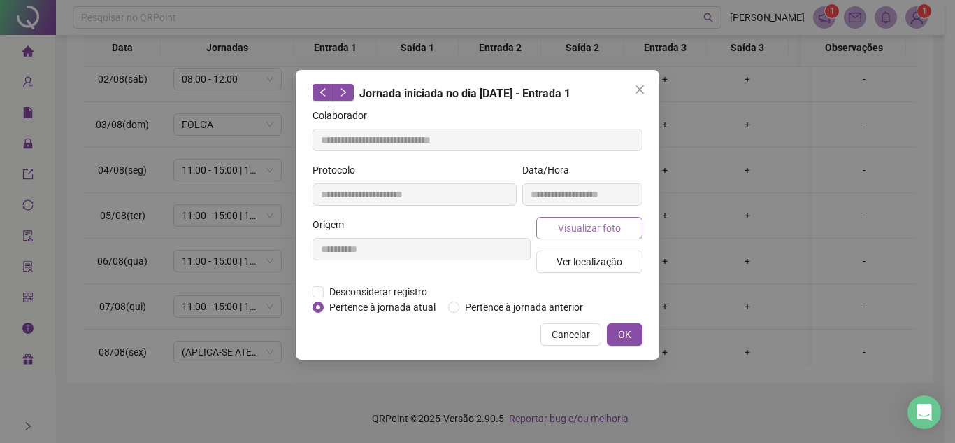
click at [585, 222] on span "Visualizar foto" at bounding box center [589, 227] width 63 height 15
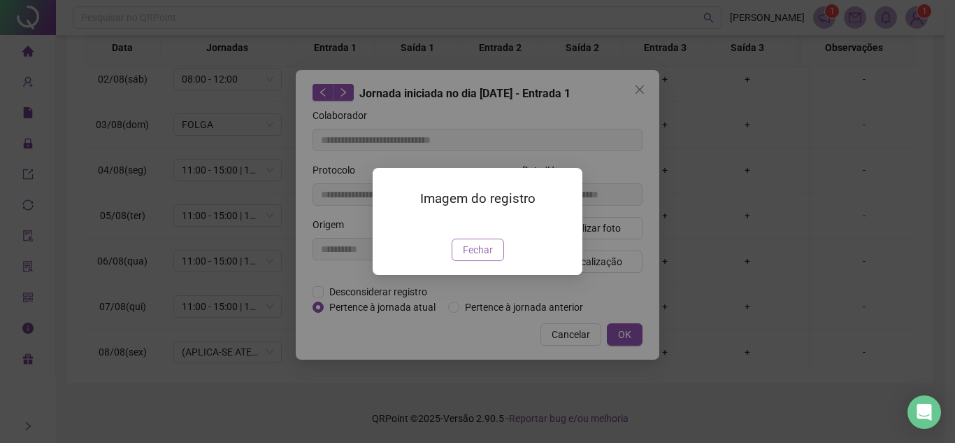
click at [476, 275] on div "Imagem do registro Fechar" at bounding box center [478, 221] width 210 height 107
click at [472, 257] on span "Fechar" at bounding box center [478, 249] width 30 height 15
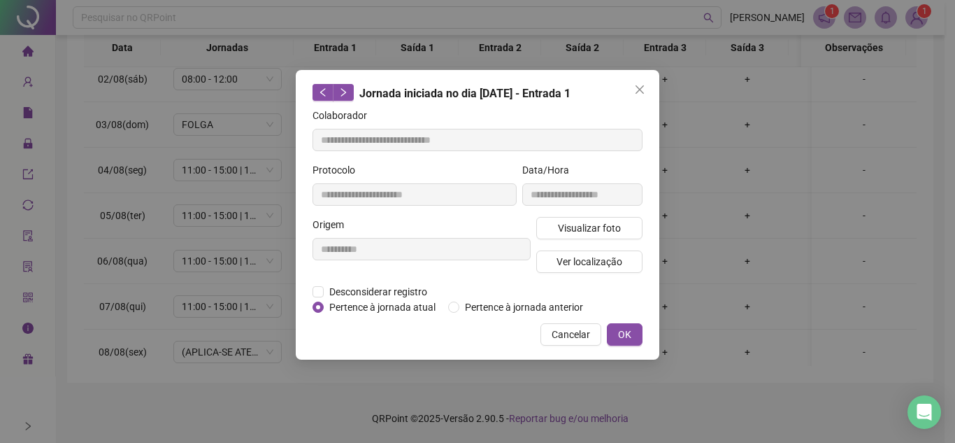
click at [630, 92] on span "Close" at bounding box center [640, 89] width 22 height 11
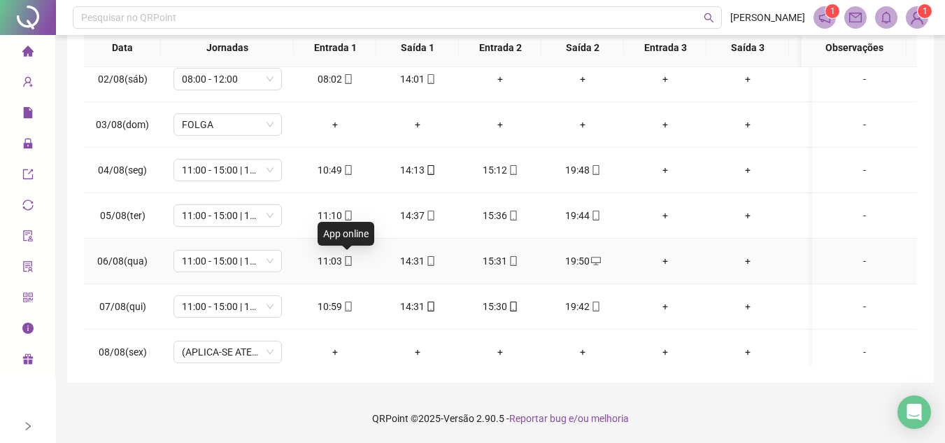
click at [346, 261] on icon "mobile" at bounding box center [348, 261] width 10 height 10
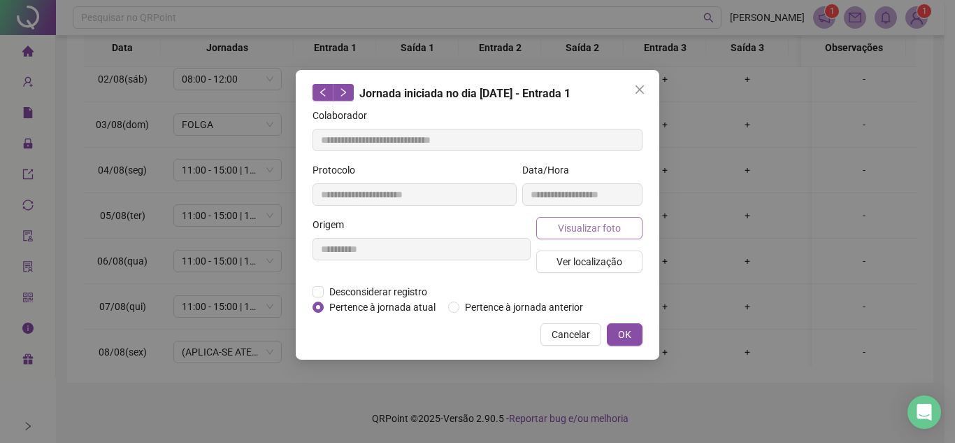
click at [616, 219] on button "Visualizar foto" at bounding box center [589, 228] width 106 height 22
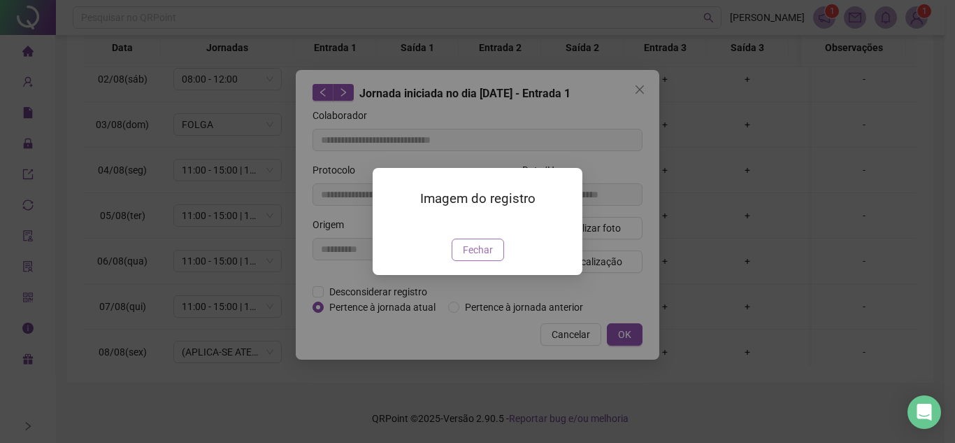
click at [478, 257] on span "Fechar" at bounding box center [478, 249] width 30 height 15
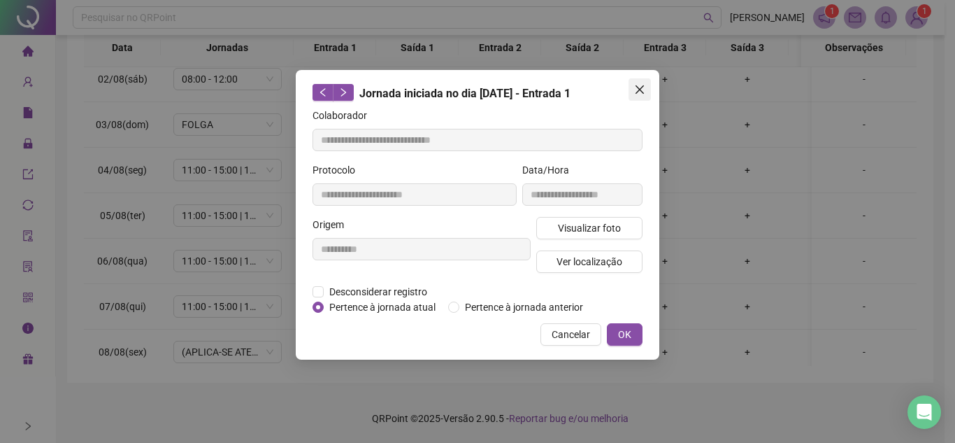
click at [644, 92] on icon "close" at bounding box center [639, 89] width 11 height 11
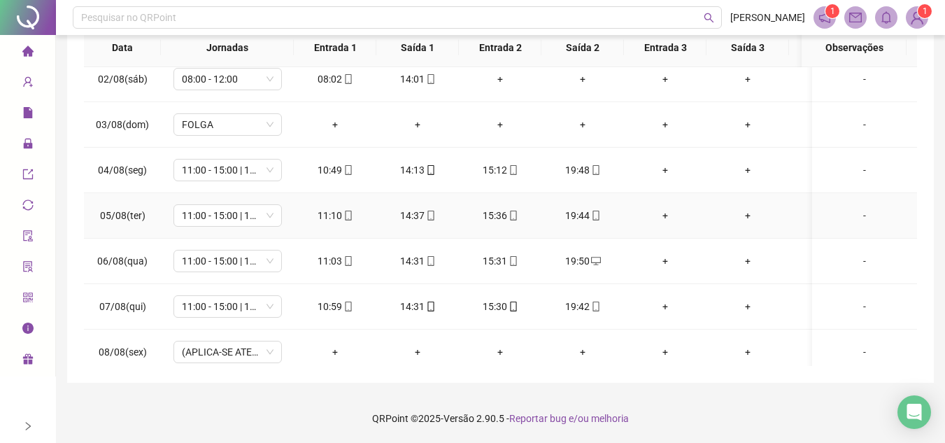
click at [349, 210] on icon "mobile" at bounding box center [348, 215] width 10 height 10
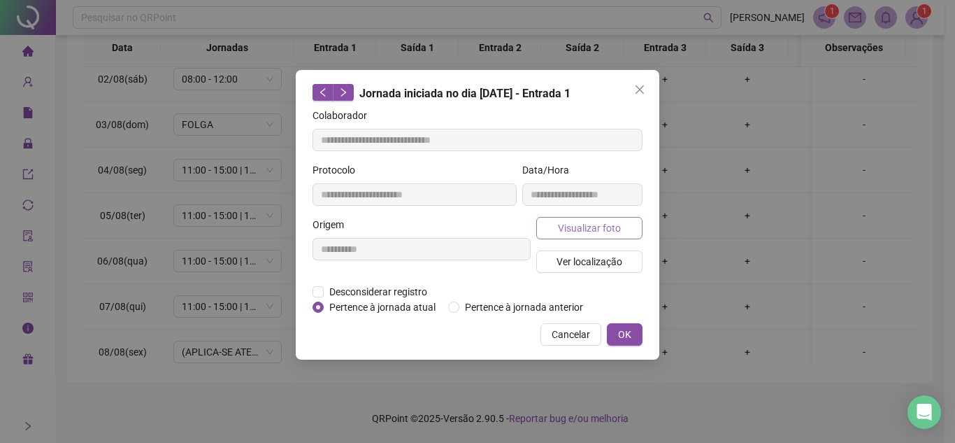
click at [582, 226] on span "Visualizar foto" at bounding box center [589, 227] width 63 height 15
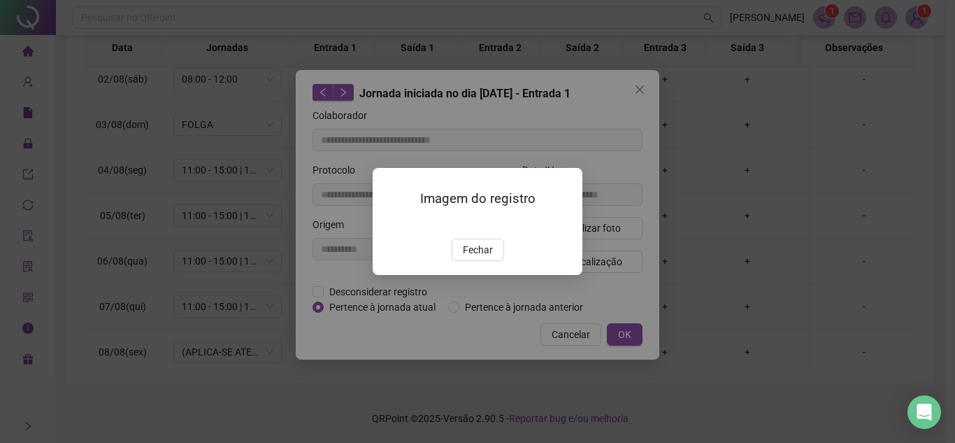
drag, startPoint x: 480, startPoint y: 334, endPoint x: 489, endPoint y: 328, distance: 10.1
click at [481, 257] on span "Fechar" at bounding box center [478, 249] width 30 height 15
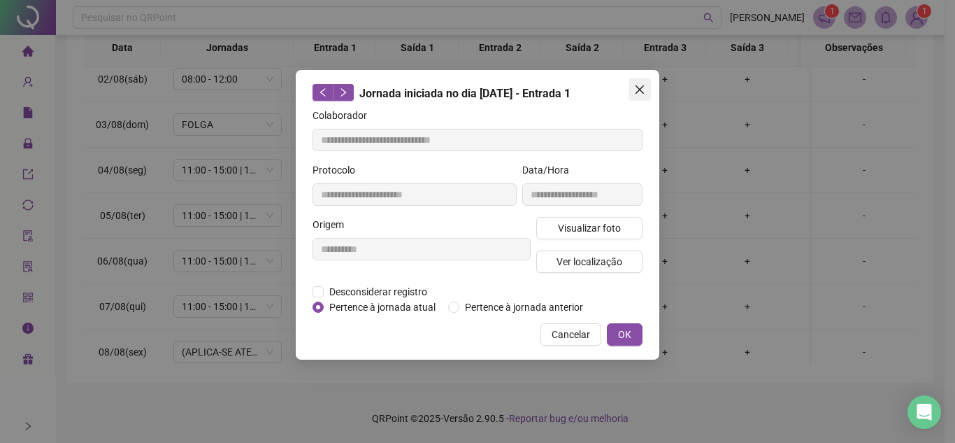
click at [641, 85] on icon "close" at bounding box center [639, 89] width 11 height 11
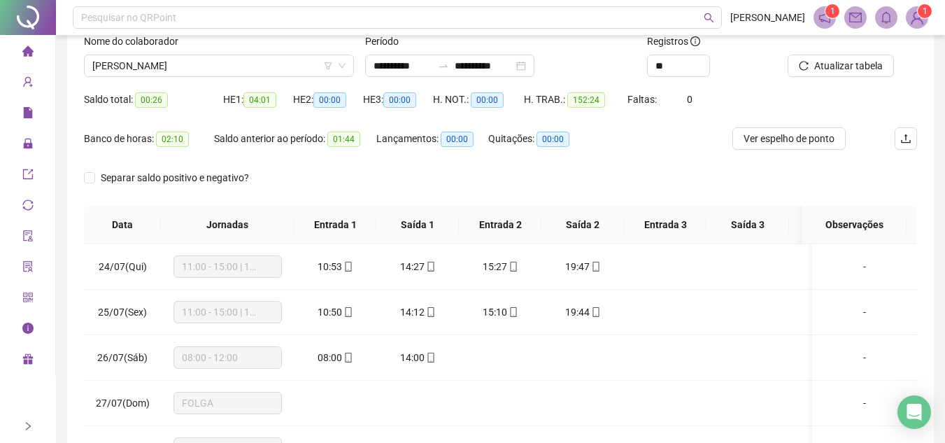
scroll to position [0, 0]
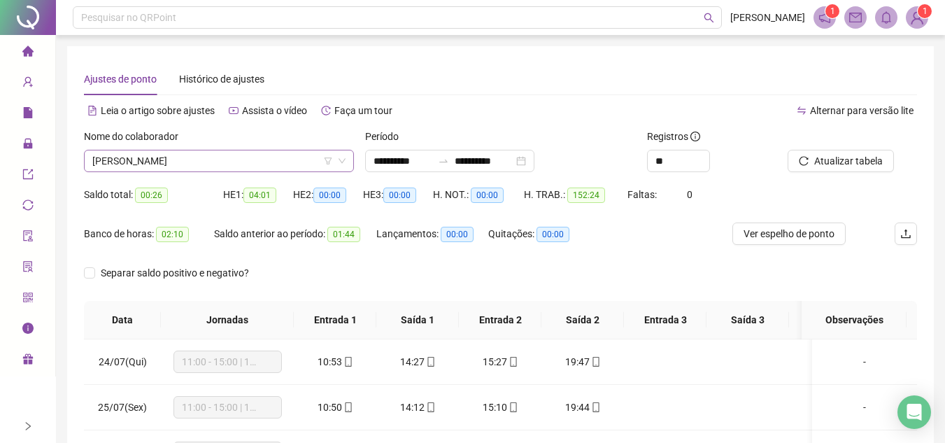
click at [245, 162] on span "[PERSON_NAME]" at bounding box center [218, 160] width 253 height 21
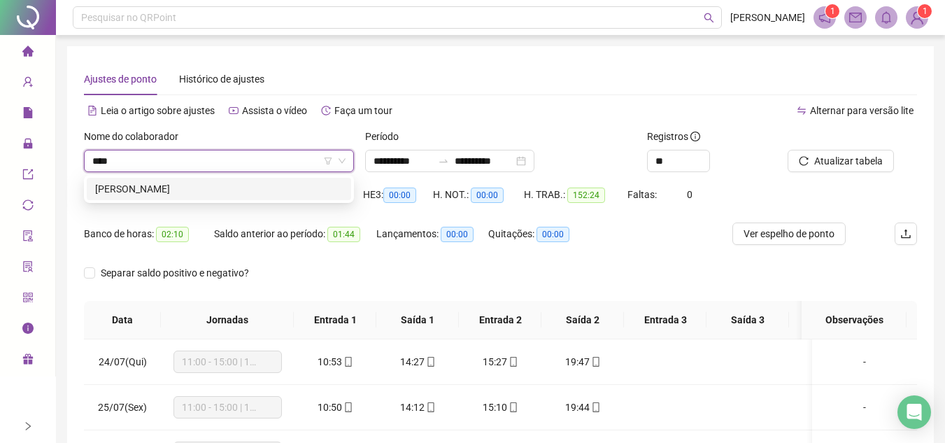
click at [221, 185] on div "[PERSON_NAME]" at bounding box center [219, 188] width 248 height 15
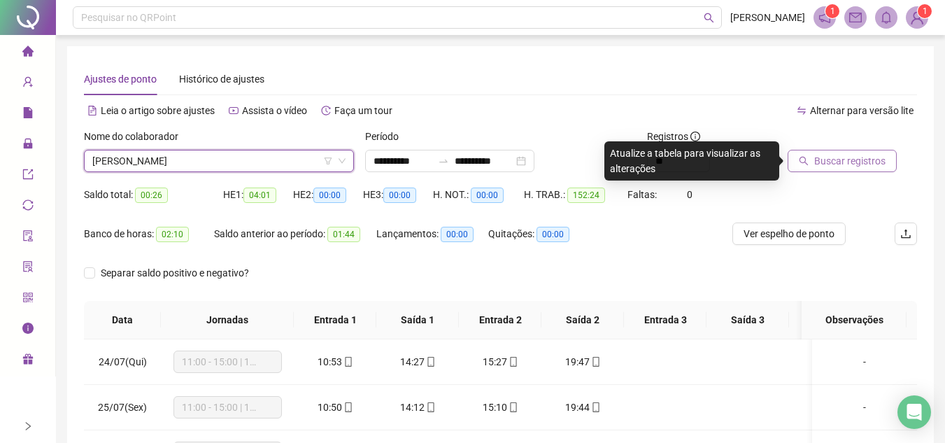
click at [856, 159] on span "Buscar registros" at bounding box center [849, 160] width 71 height 15
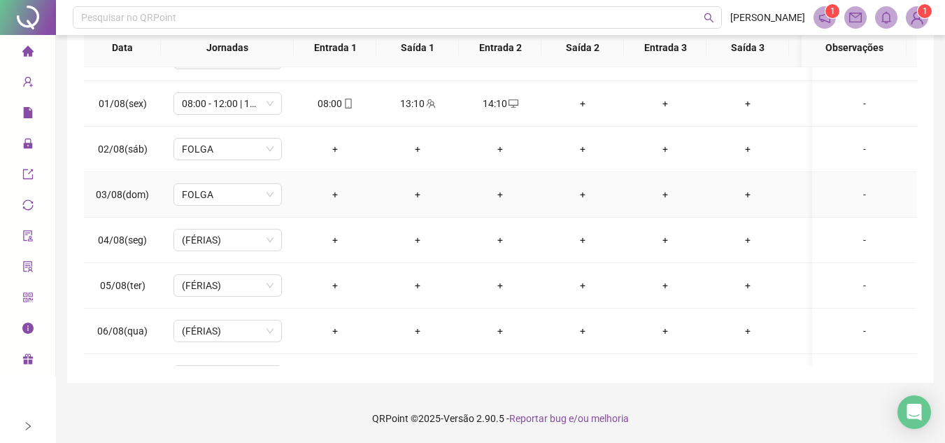
scroll to position [280, 0]
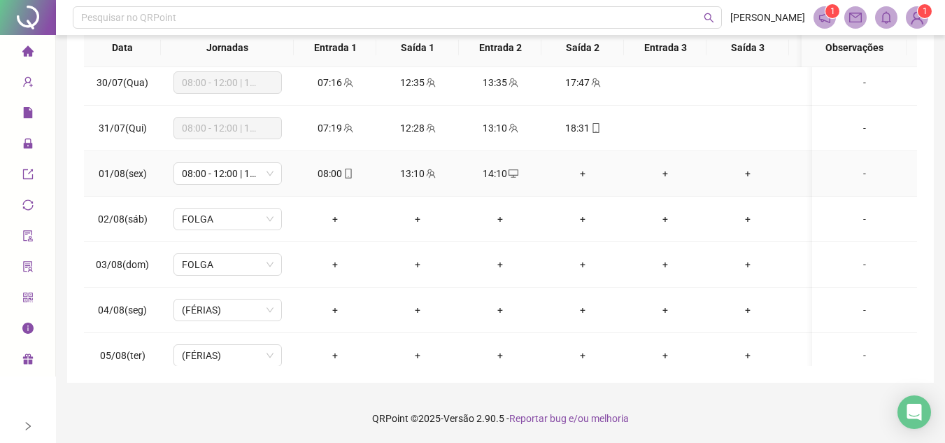
click at [342, 169] on span "mobile" at bounding box center [347, 174] width 11 height 10
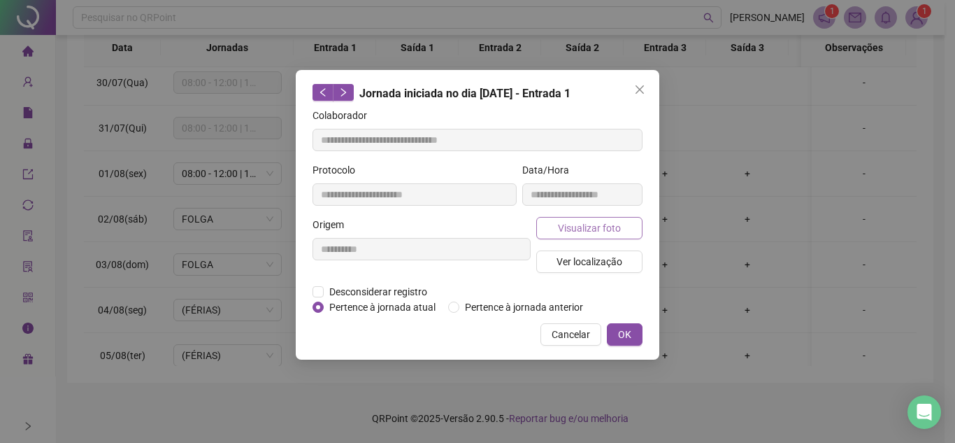
click at [620, 227] on span "Visualizar foto" at bounding box center [589, 227] width 63 height 15
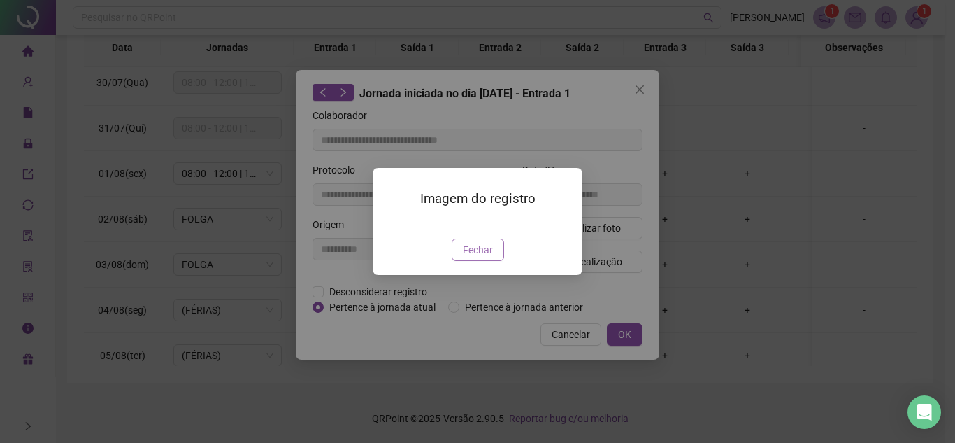
click at [481, 257] on span "Fechar" at bounding box center [478, 249] width 30 height 15
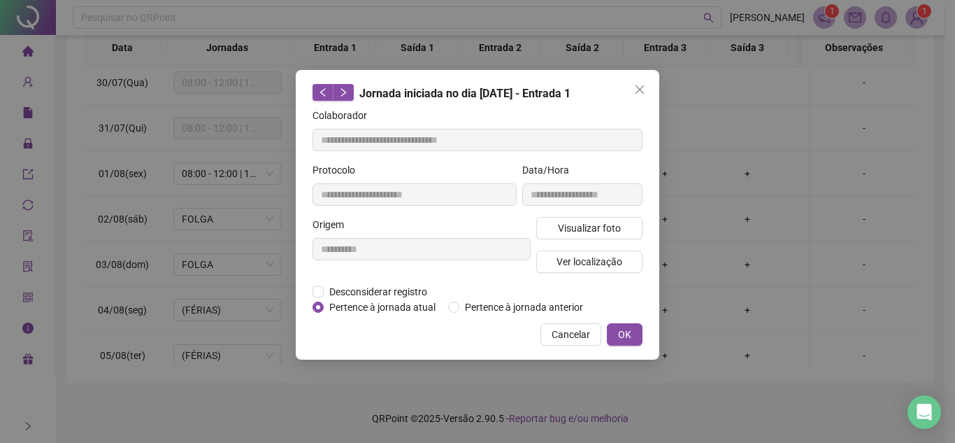
drag, startPoint x: 647, startPoint y: 90, endPoint x: 650, endPoint y: 104, distance: 14.9
click at [647, 90] on span "Close" at bounding box center [640, 89] width 22 height 11
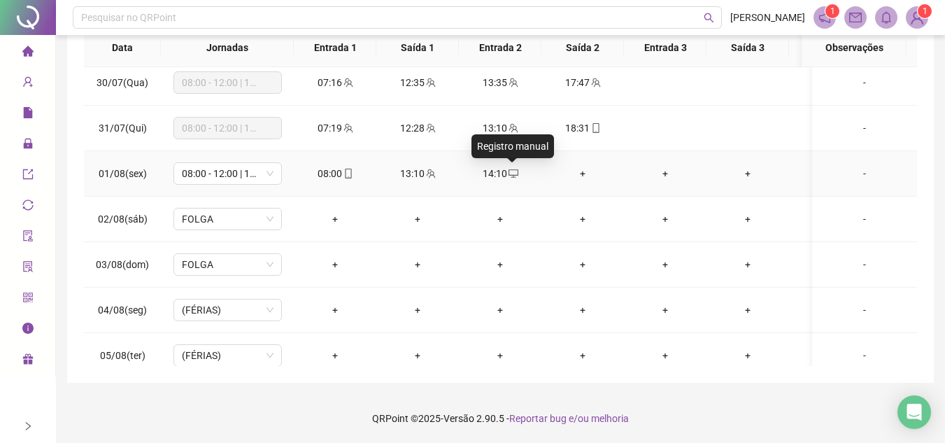
click at [508, 171] on icon "desktop" at bounding box center [513, 174] width 10 height 10
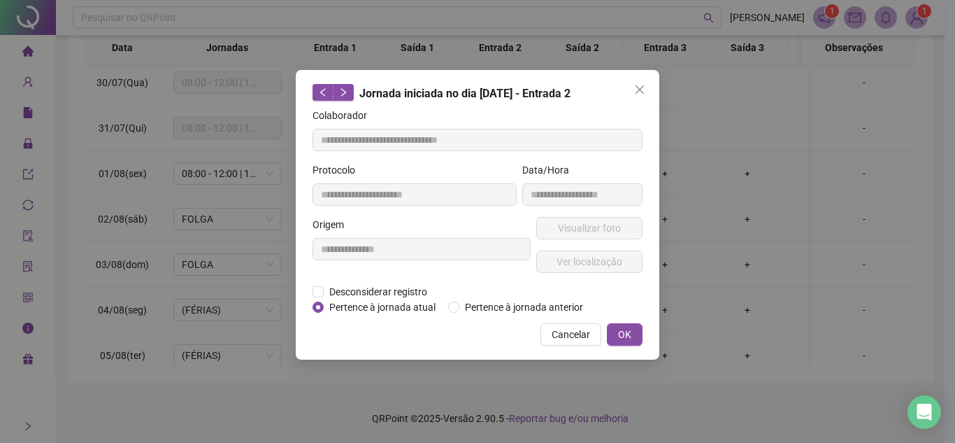
click at [637, 90] on icon "close" at bounding box center [639, 89] width 11 height 11
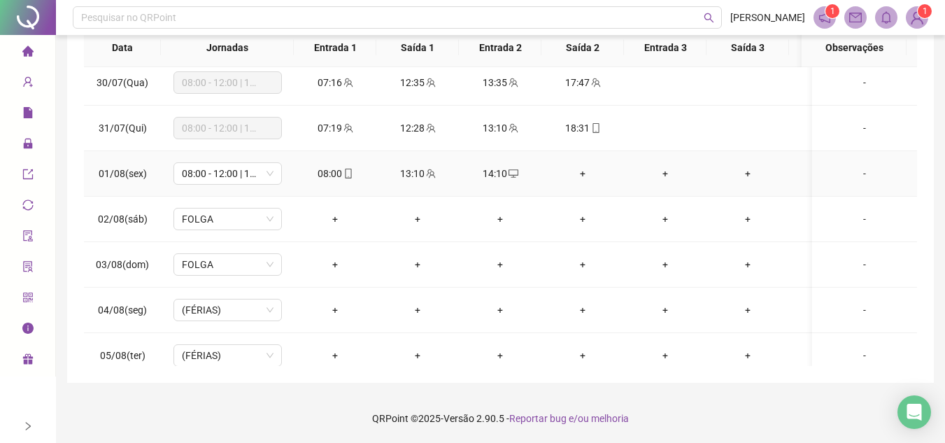
click at [587, 168] on div "+" at bounding box center [582, 173] width 60 height 15
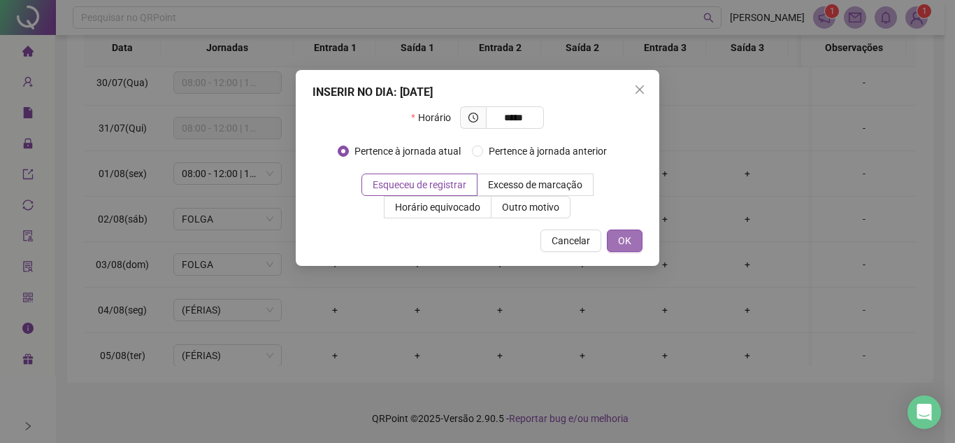
click at [634, 237] on button "OK" at bounding box center [625, 240] width 36 height 22
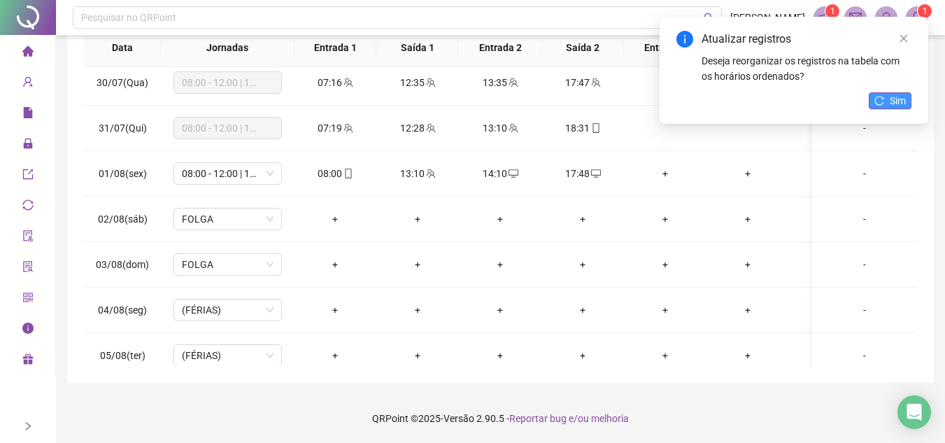
click at [892, 99] on span "Sim" at bounding box center [897, 100] width 16 height 15
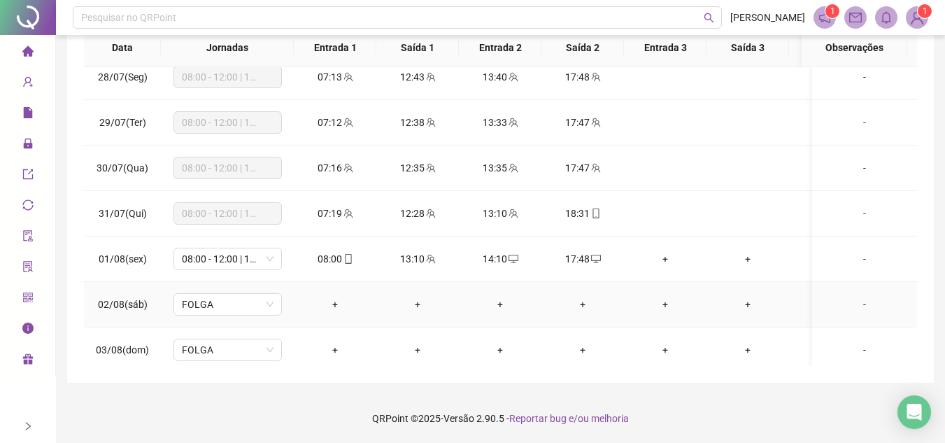
scroll to position [124, 0]
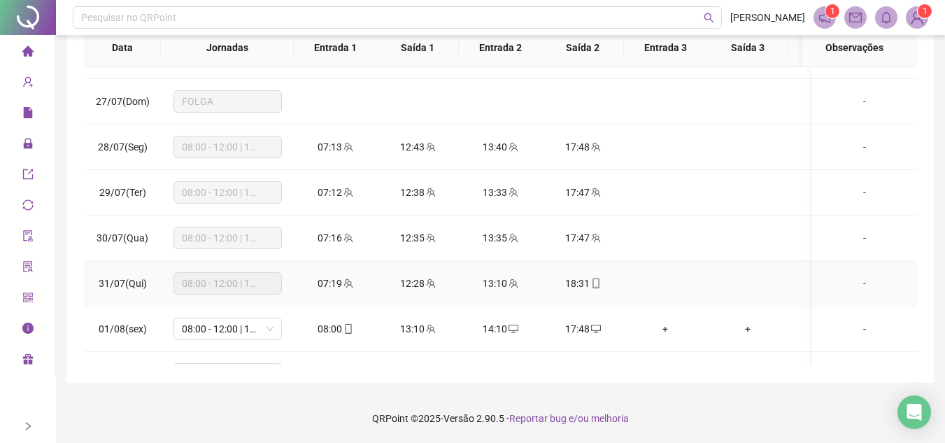
click at [595, 283] on icon "mobile" at bounding box center [596, 283] width 10 height 10
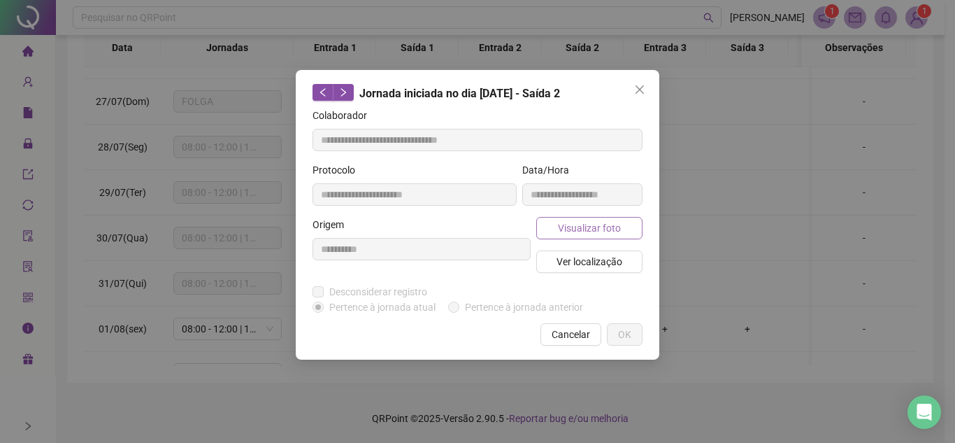
click at [613, 222] on span "Visualizar foto" at bounding box center [589, 227] width 63 height 15
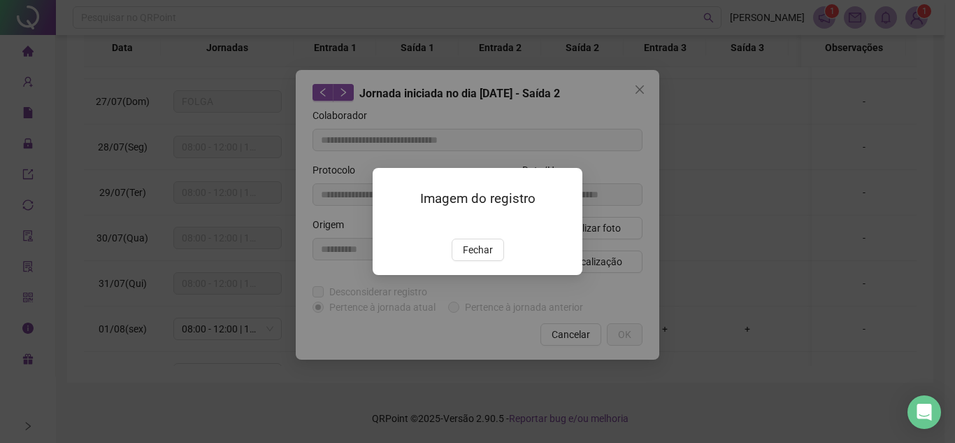
click at [389, 224] on img at bounding box center [389, 224] width 0 height 0
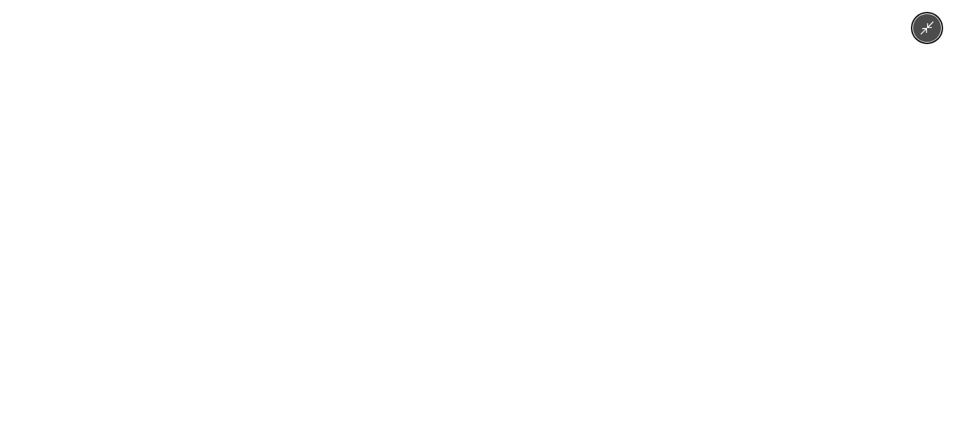
click at [499, 257] on img at bounding box center [478, 221] width 332 height 443
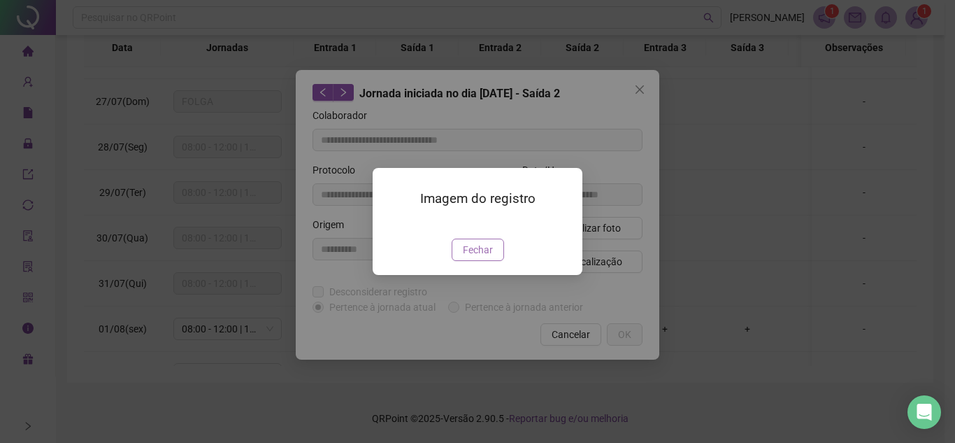
click at [486, 257] on span "Fechar" at bounding box center [478, 249] width 30 height 15
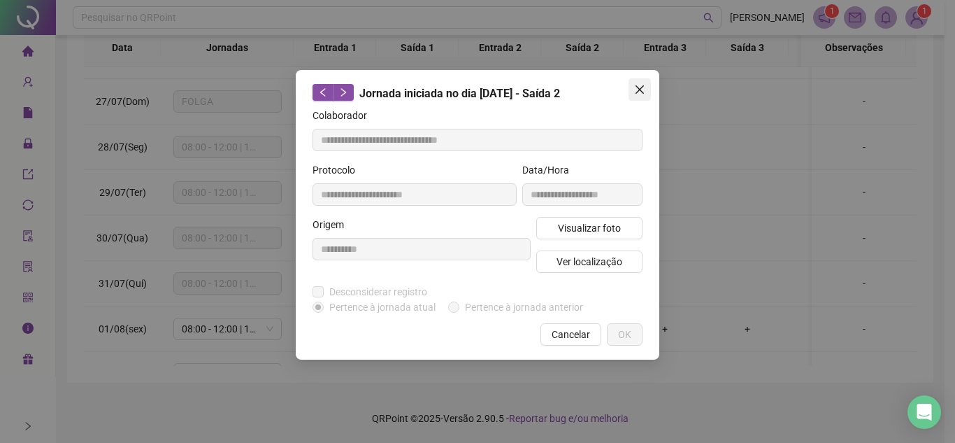
click at [634, 89] on icon "close" at bounding box center [639, 89] width 11 height 11
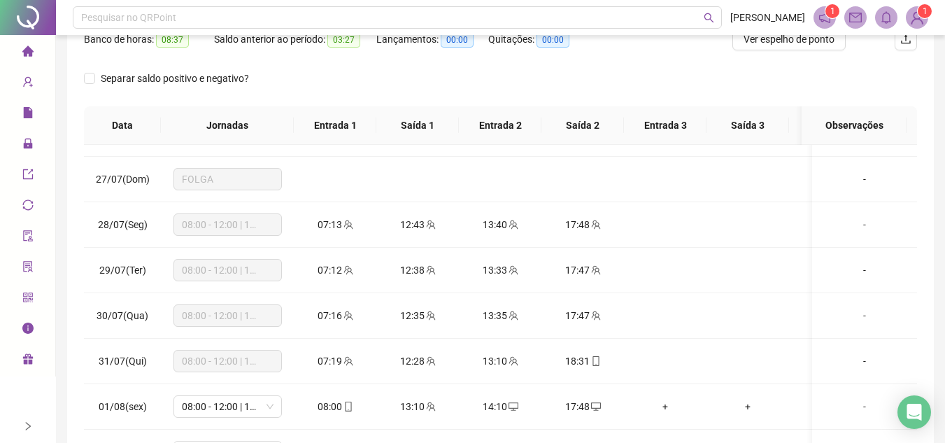
scroll to position [60, 0]
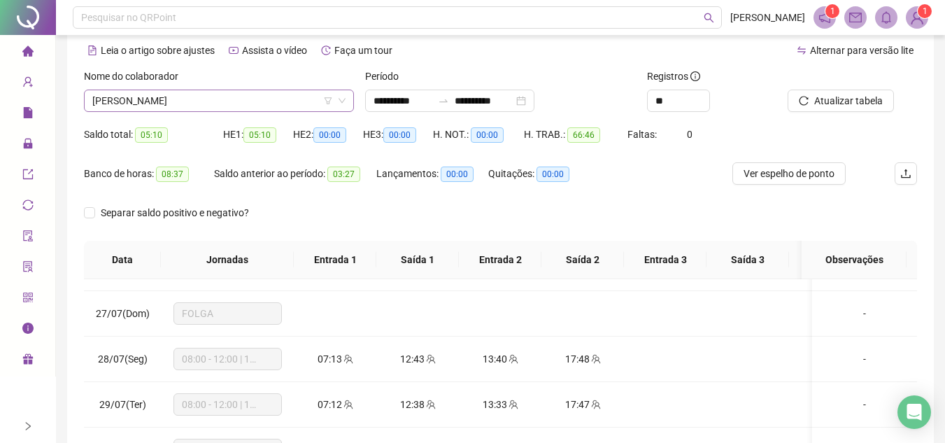
click at [279, 101] on span "[PERSON_NAME]" at bounding box center [218, 100] width 253 height 21
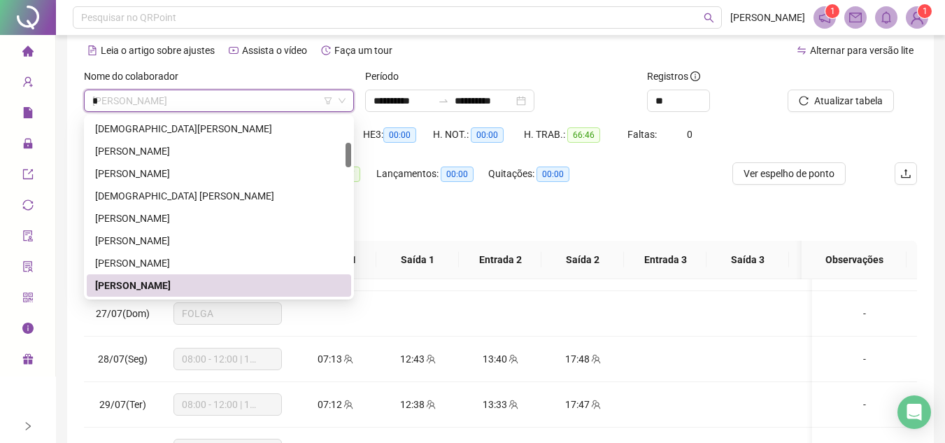
scroll to position [0, 0]
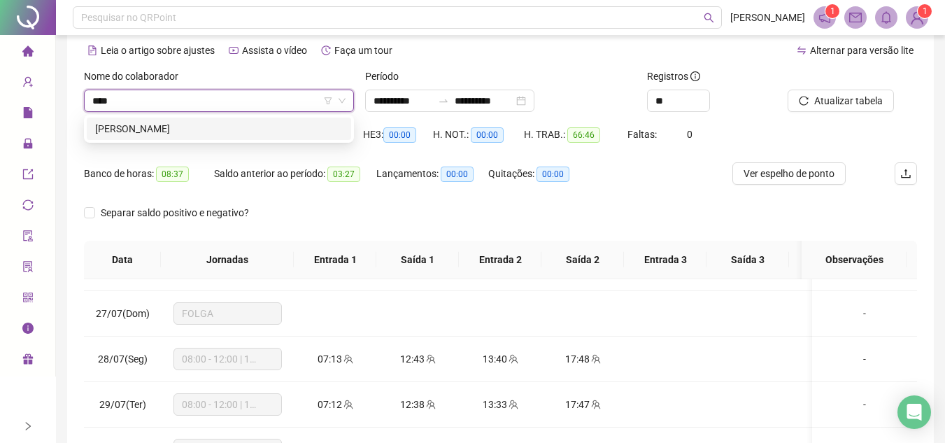
click at [241, 127] on div "[PERSON_NAME]" at bounding box center [219, 128] width 248 height 15
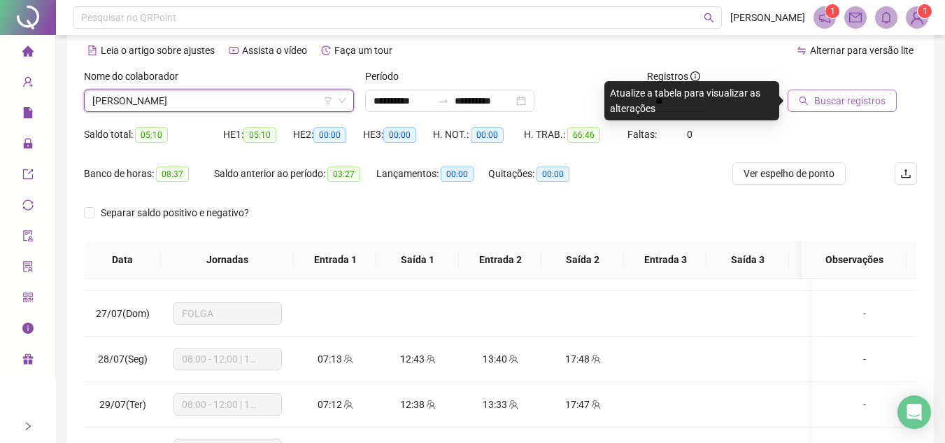
click at [864, 95] on span "Buscar registros" at bounding box center [849, 100] width 71 height 15
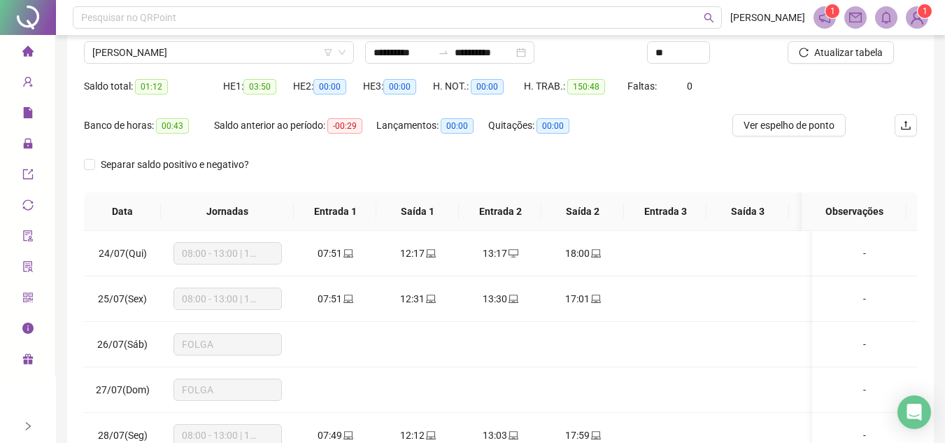
scroll to position [210, 0]
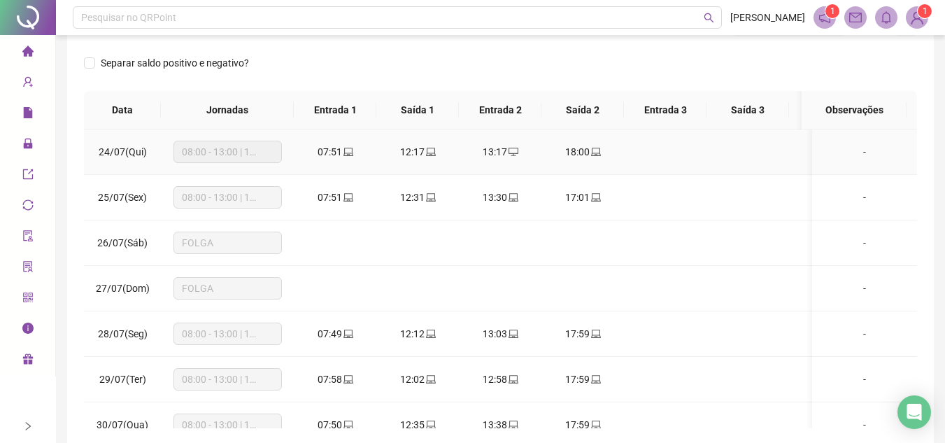
click at [598, 152] on icon "laptop" at bounding box center [596, 152] width 10 height 10
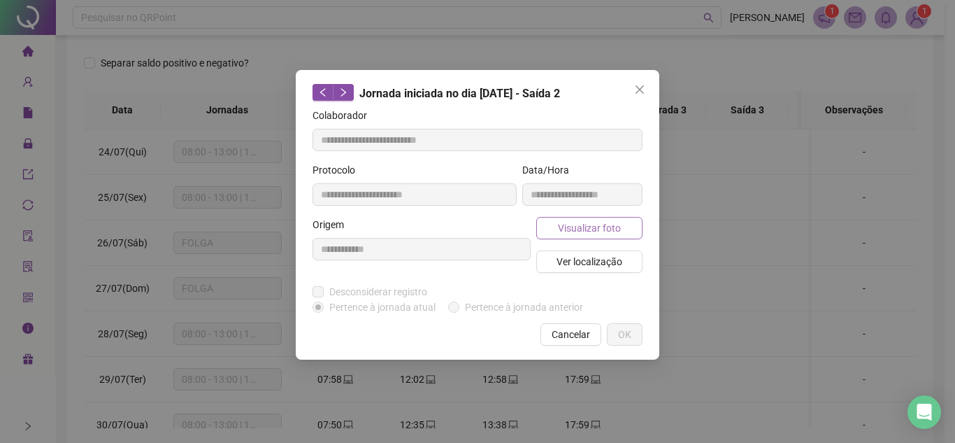
click at [600, 230] on span "Visualizar foto" at bounding box center [589, 227] width 63 height 15
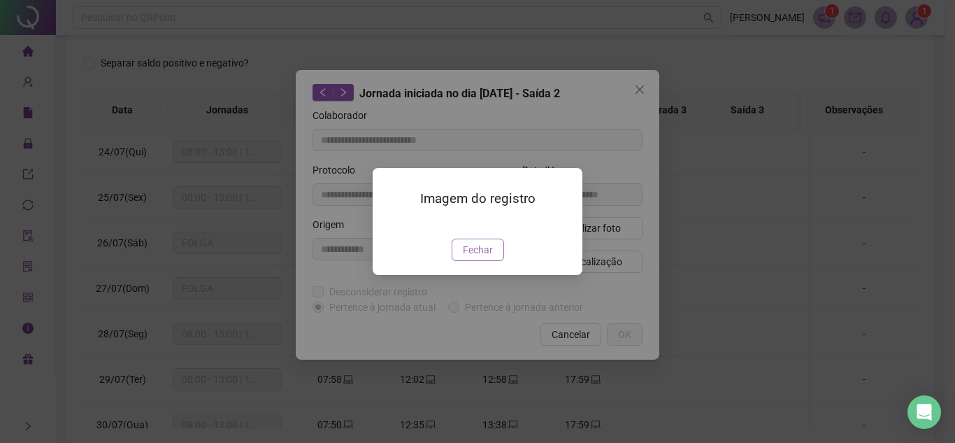
click at [481, 257] on span "Fechar" at bounding box center [478, 249] width 30 height 15
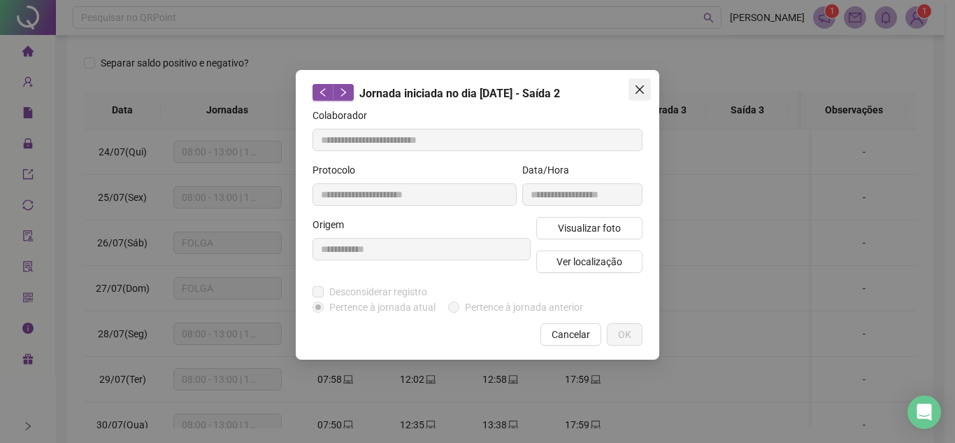
click at [646, 83] on button "Close" at bounding box center [640, 89] width 22 height 22
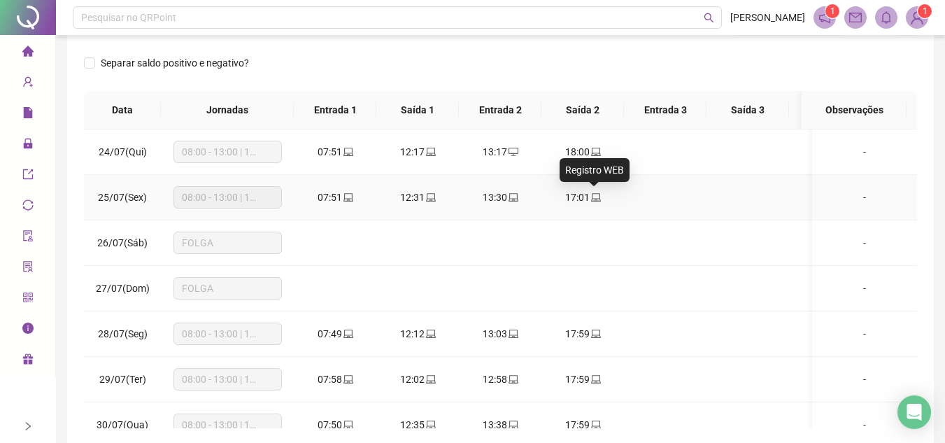
click at [599, 196] on icon "laptop" at bounding box center [596, 197] width 10 height 10
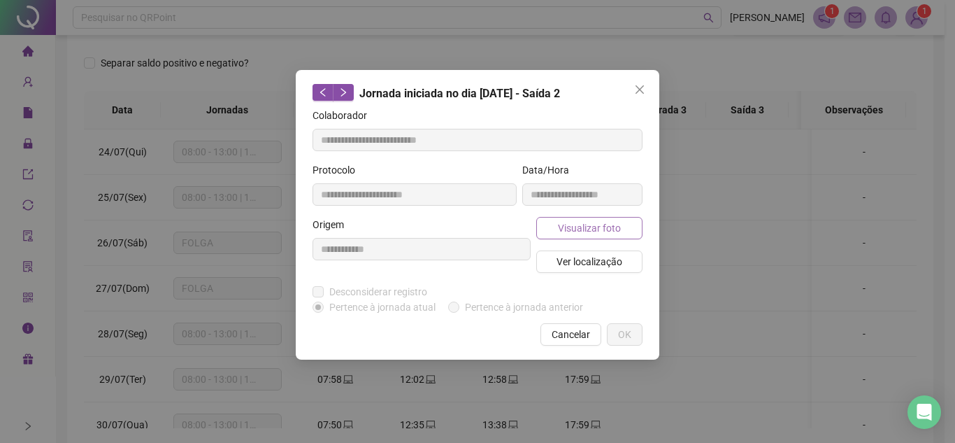
click at [600, 230] on span "Visualizar foto" at bounding box center [589, 227] width 63 height 15
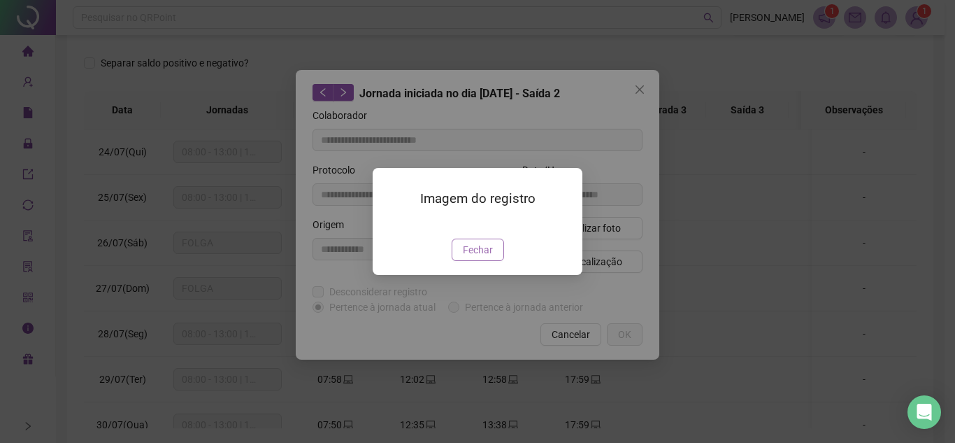
click at [475, 257] on span "Fechar" at bounding box center [478, 249] width 30 height 15
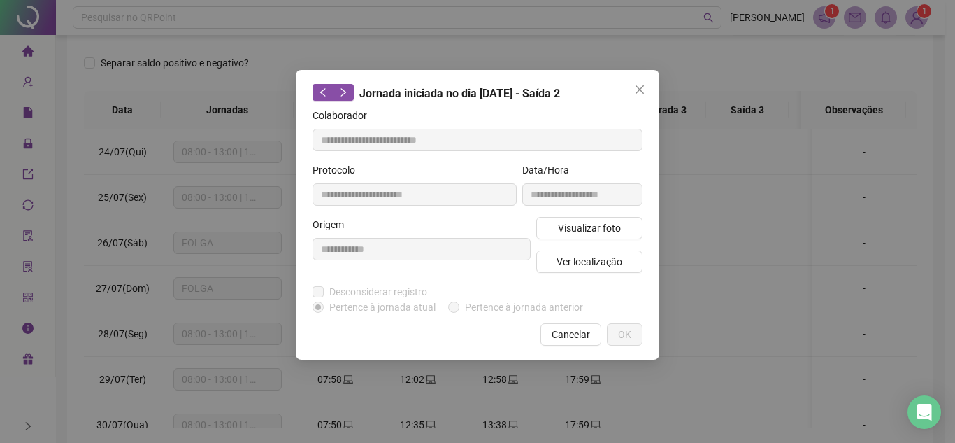
click at [638, 87] on icon "close" at bounding box center [639, 89] width 11 height 11
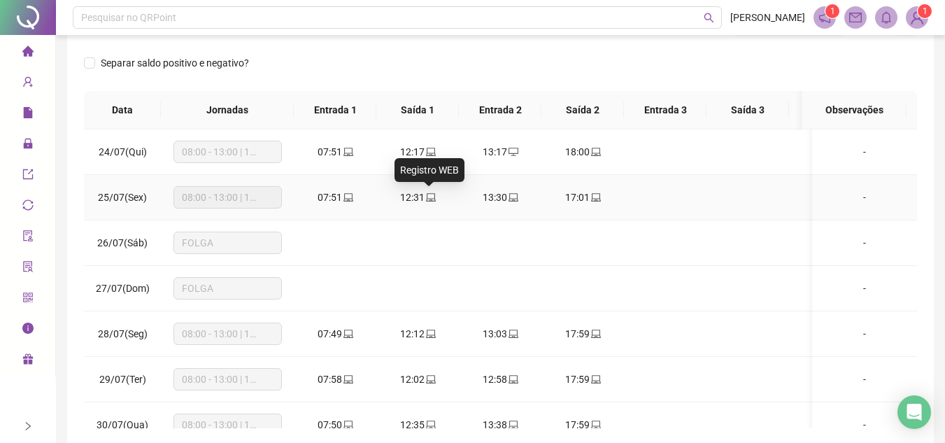
click at [433, 196] on icon "laptop" at bounding box center [431, 197] width 10 height 10
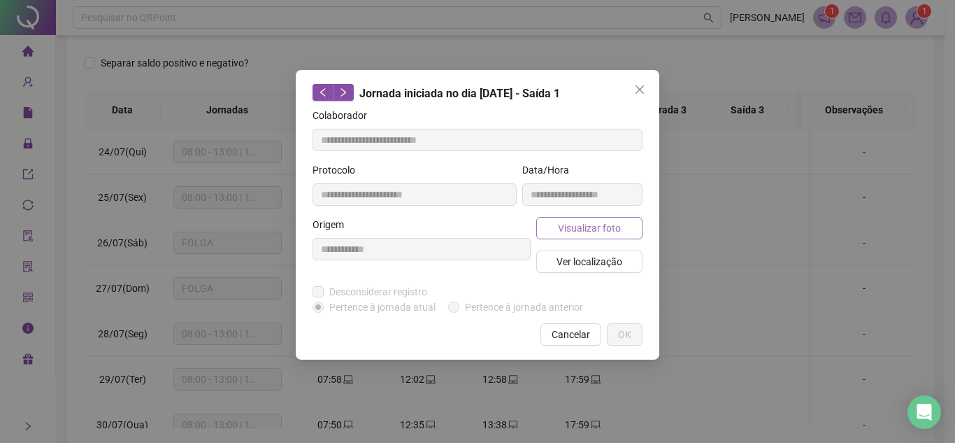
click at [571, 226] on span "Visualizar foto" at bounding box center [589, 227] width 63 height 15
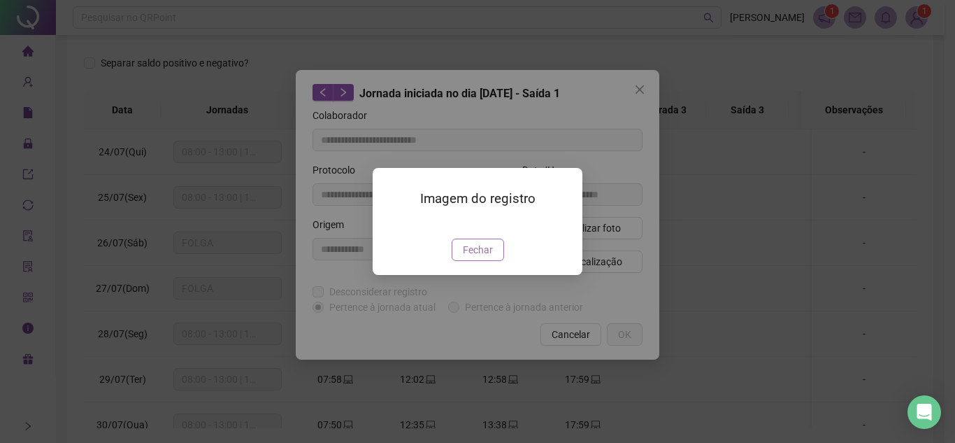
click at [474, 257] on span "Fechar" at bounding box center [478, 249] width 30 height 15
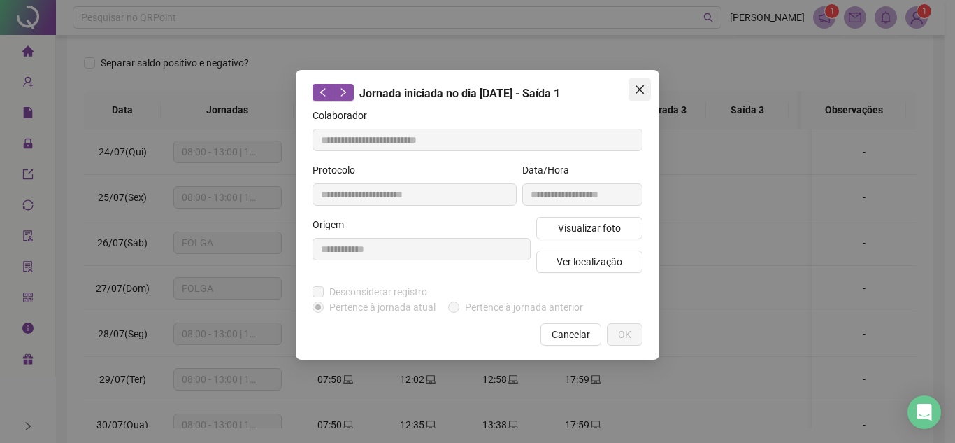
click at [642, 96] on button "Close" at bounding box center [640, 89] width 22 height 22
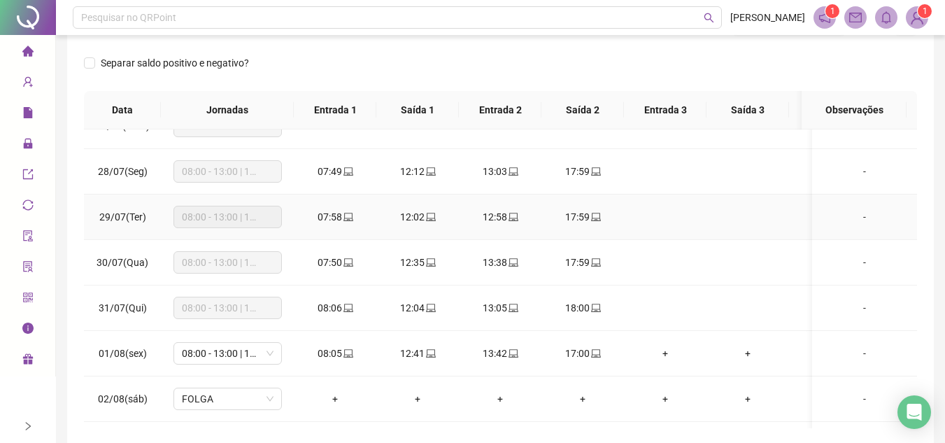
scroll to position [140, 0]
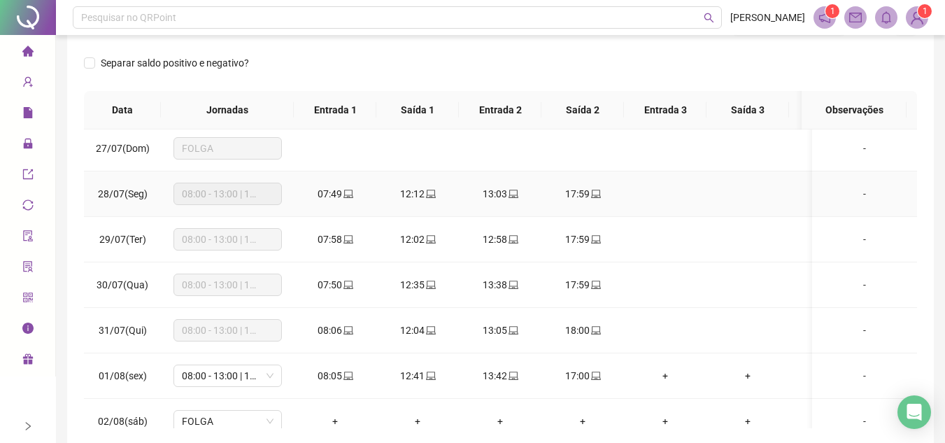
click at [349, 194] on icon "laptop" at bounding box center [348, 194] width 10 height 10
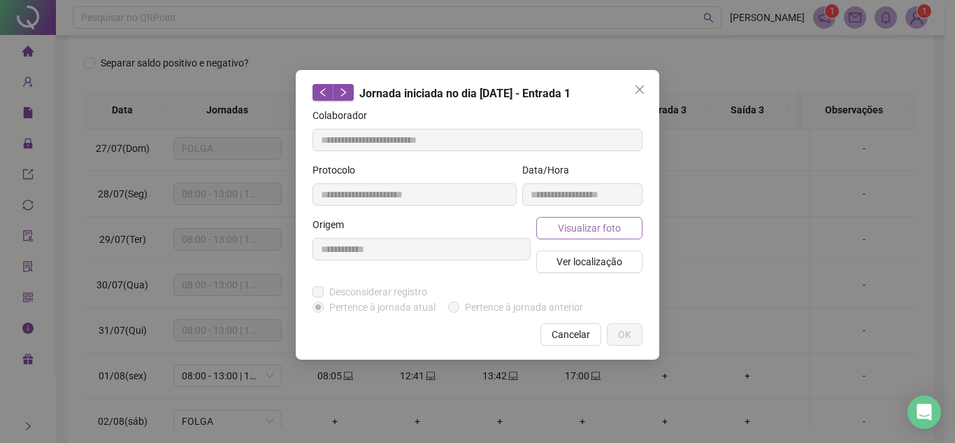
click at [579, 225] on span "Visualizar foto" at bounding box center [589, 227] width 63 height 15
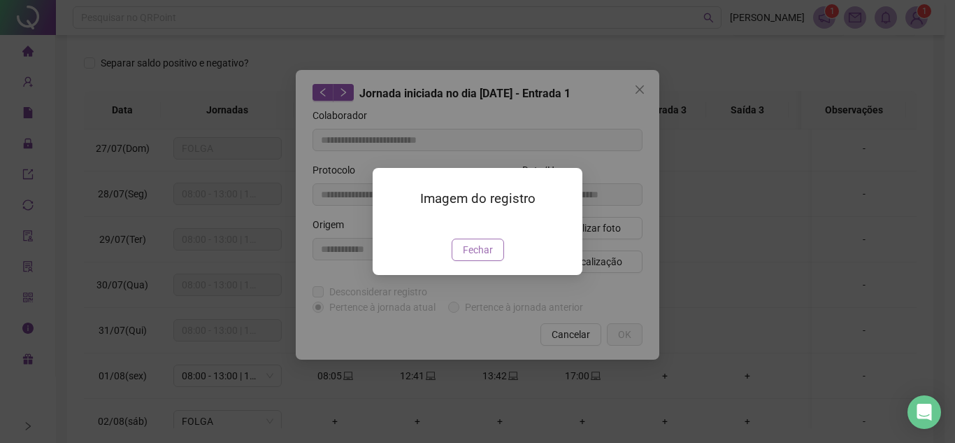
click at [486, 257] on span "Fechar" at bounding box center [478, 249] width 30 height 15
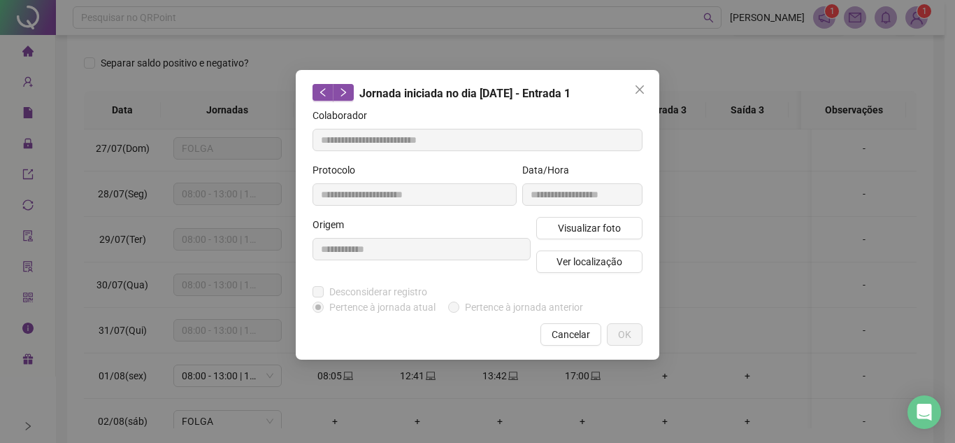
click at [641, 87] on icon "close" at bounding box center [639, 89] width 11 height 11
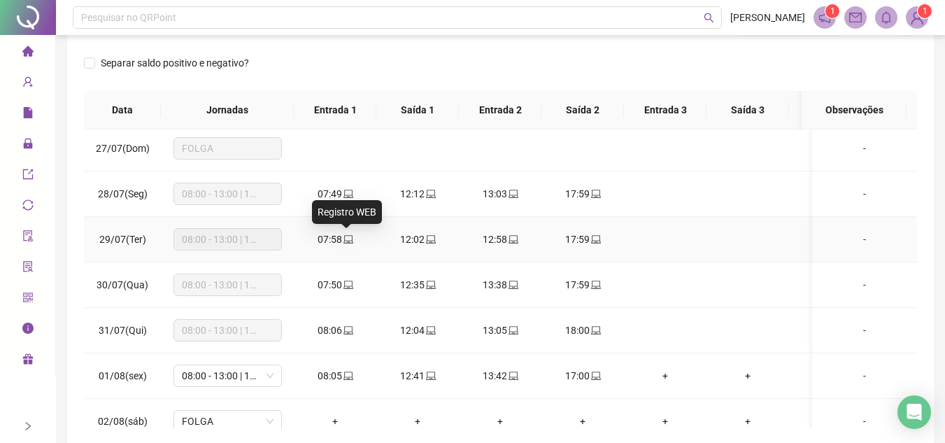
click at [345, 244] on span at bounding box center [347, 239] width 11 height 11
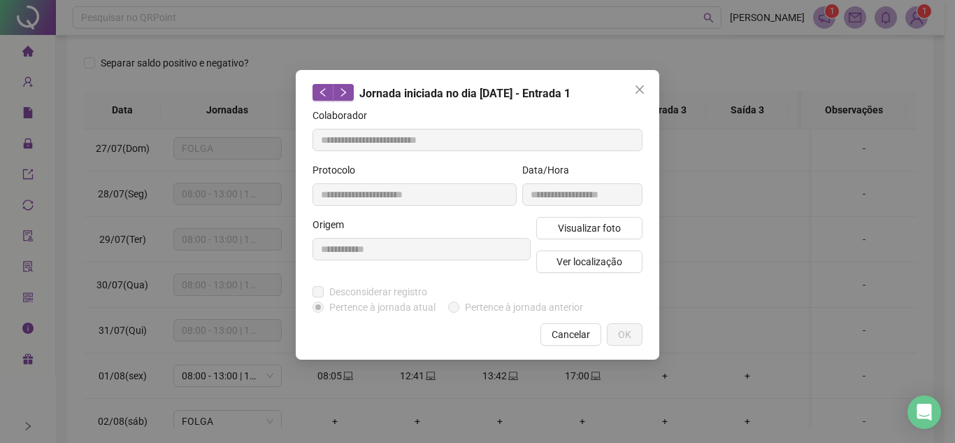
click at [594, 215] on div "**********" at bounding box center [583, 189] width 126 height 55
click at [589, 221] on span "Visualizar foto" at bounding box center [589, 227] width 63 height 15
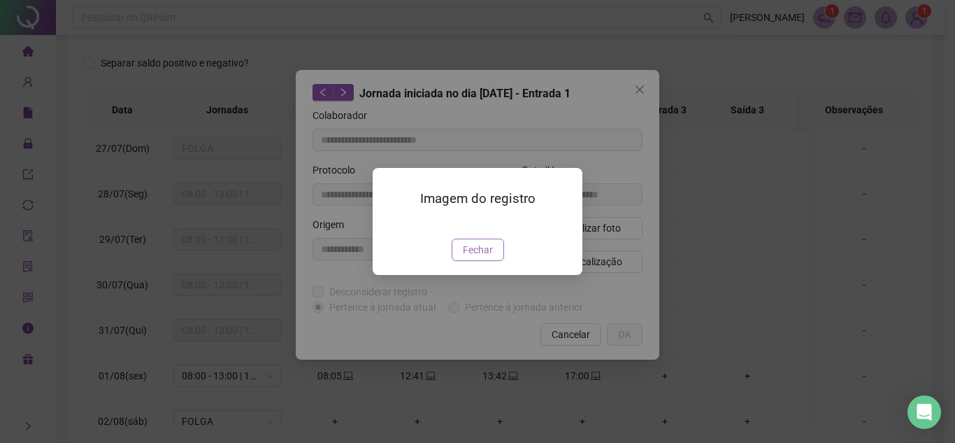
click at [475, 257] on span "Fechar" at bounding box center [478, 249] width 30 height 15
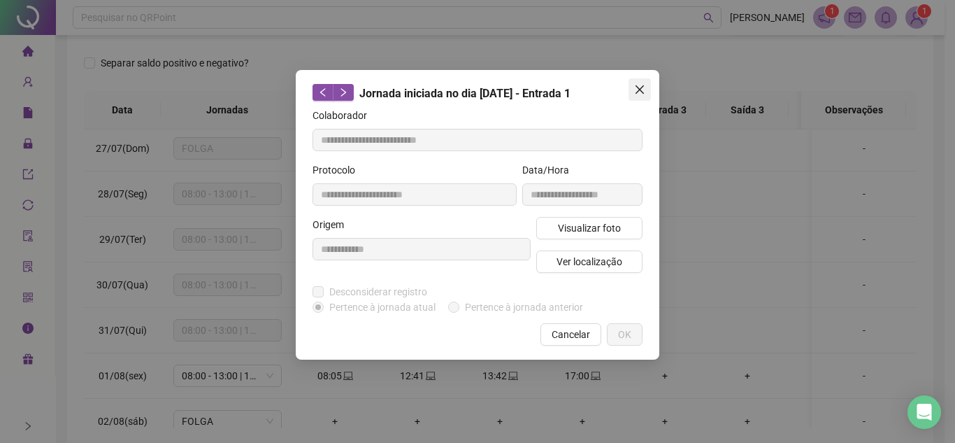
click at [643, 85] on icon "close" at bounding box center [639, 89] width 11 height 11
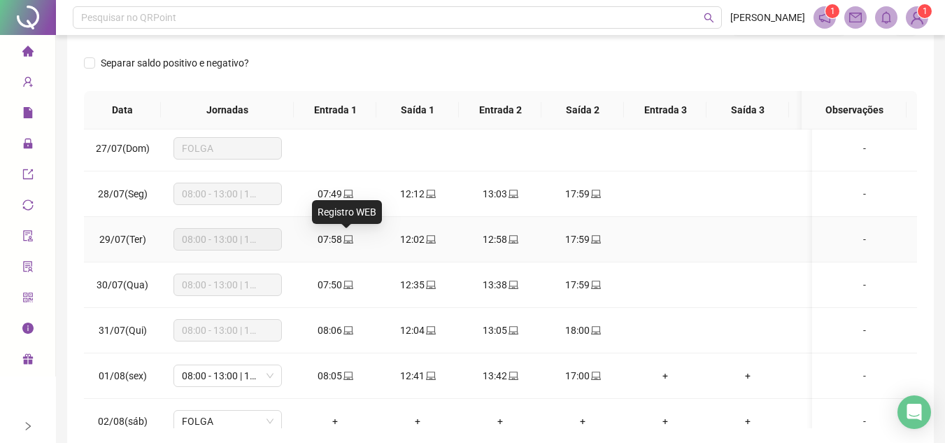
click at [347, 239] on icon "laptop" at bounding box center [348, 239] width 10 height 10
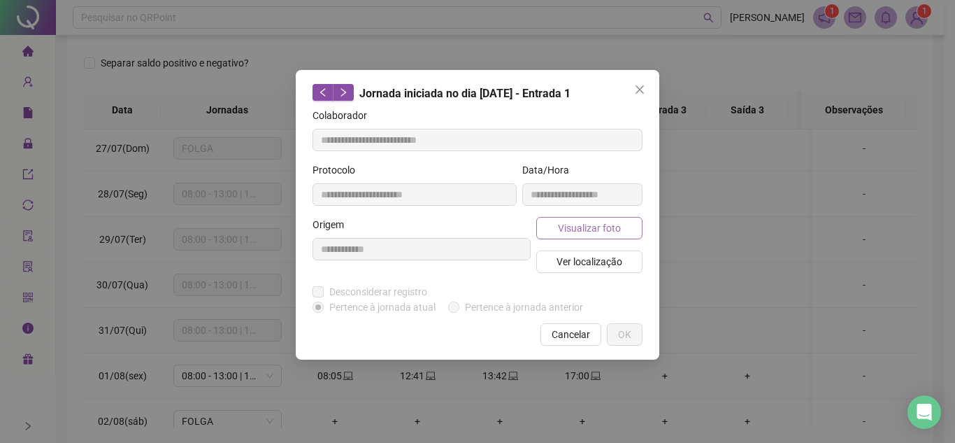
click at [643, 231] on div "Visualizar foto Ver localização" at bounding box center [590, 250] width 112 height 67
click at [607, 224] on span "Visualizar foto" at bounding box center [589, 227] width 63 height 15
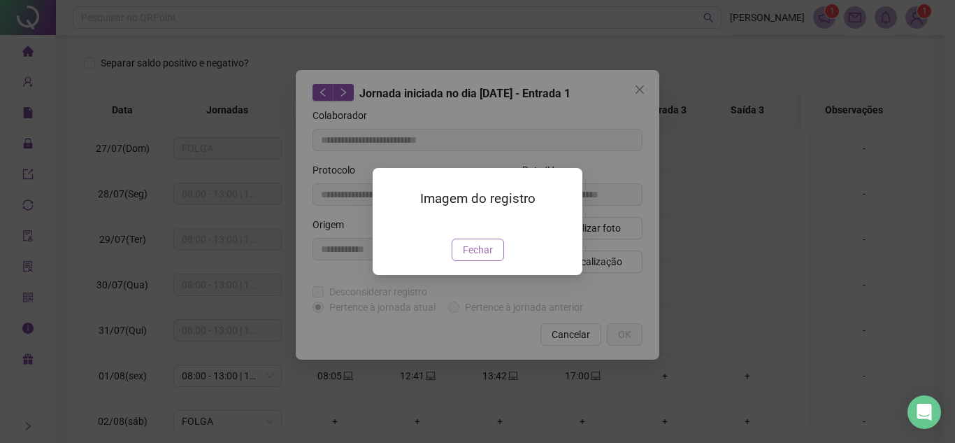
click at [473, 257] on span "Fechar" at bounding box center [478, 249] width 30 height 15
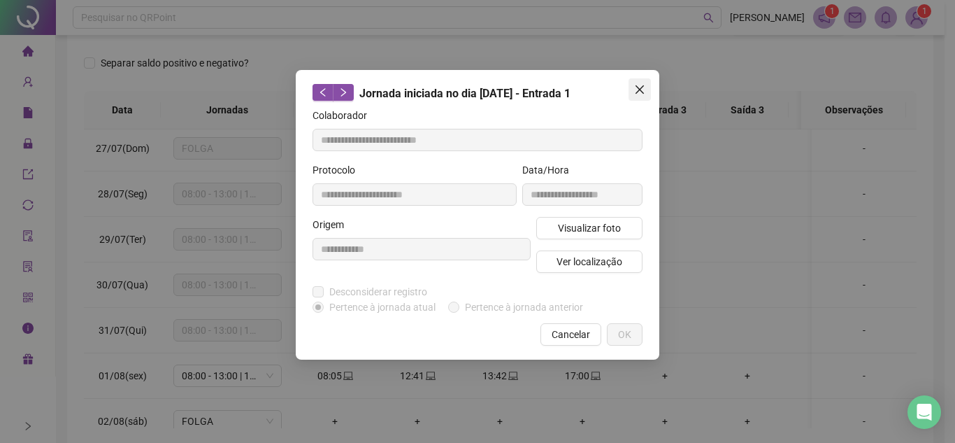
click at [641, 87] on icon "close" at bounding box center [639, 89] width 11 height 11
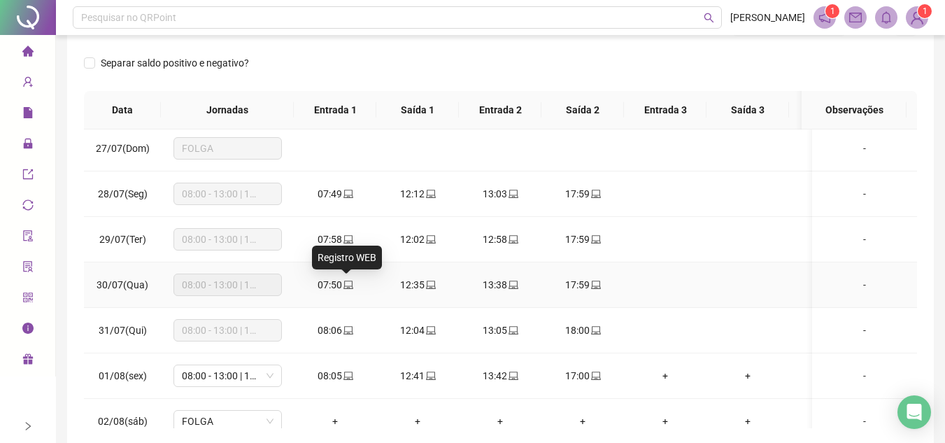
click at [345, 288] on icon "laptop" at bounding box center [348, 284] width 10 height 8
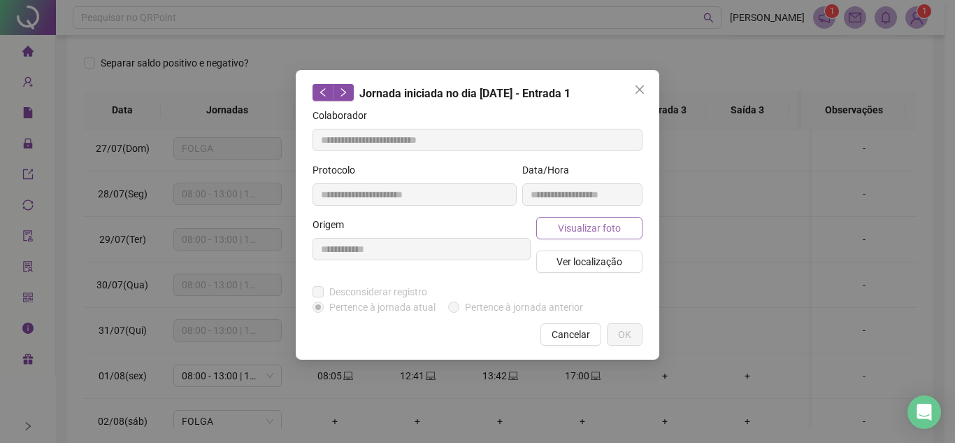
click at [583, 232] on span "Visualizar foto" at bounding box center [589, 227] width 63 height 15
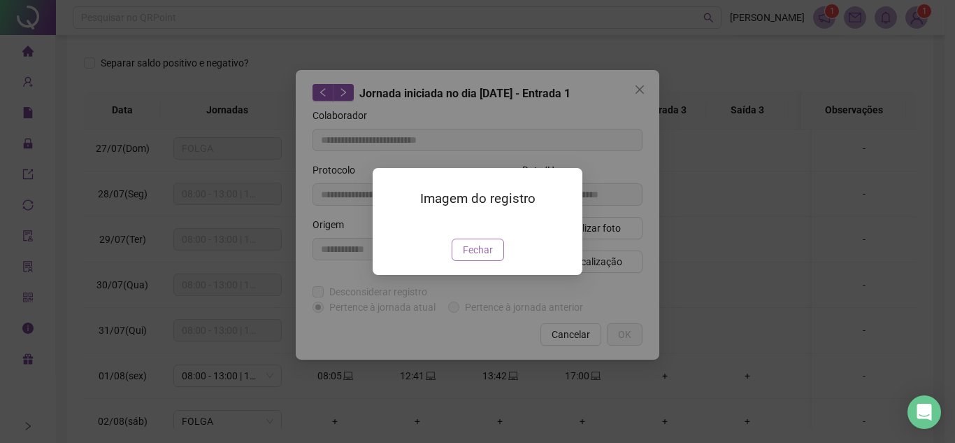
click at [483, 257] on span "Fechar" at bounding box center [478, 249] width 30 height 15
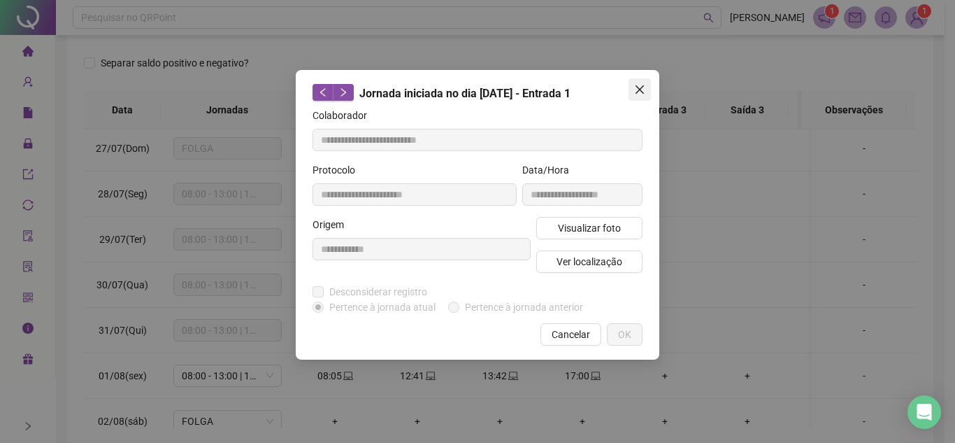
click at [639, 90] on icon "close" at bounding box center [640, 89] width 8 height 8
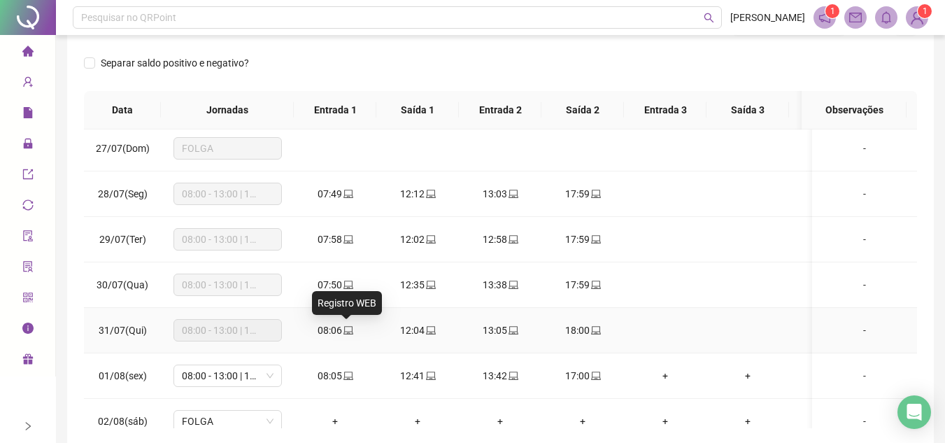
click at [343, 331] on icon "laptop" at bounding box center [348, 330] width 10 height 10
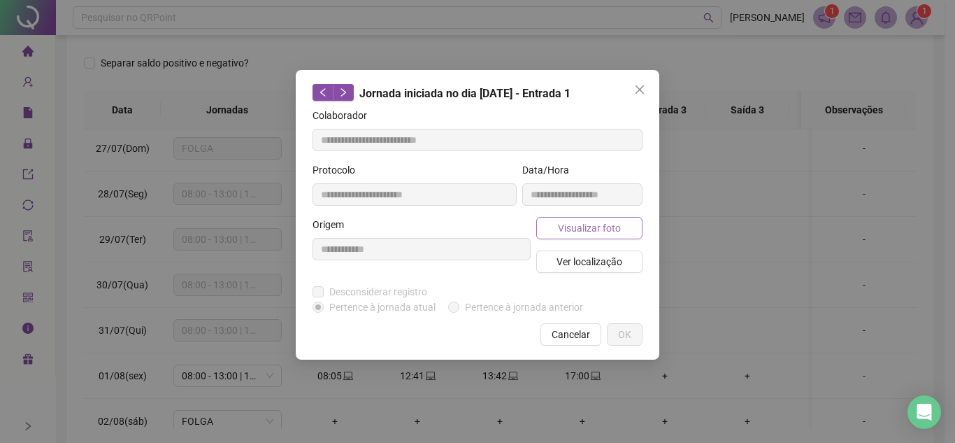
click at [580, 224] on span "Visualizar foto" at bounding box center [589, 227] width 63 height 15
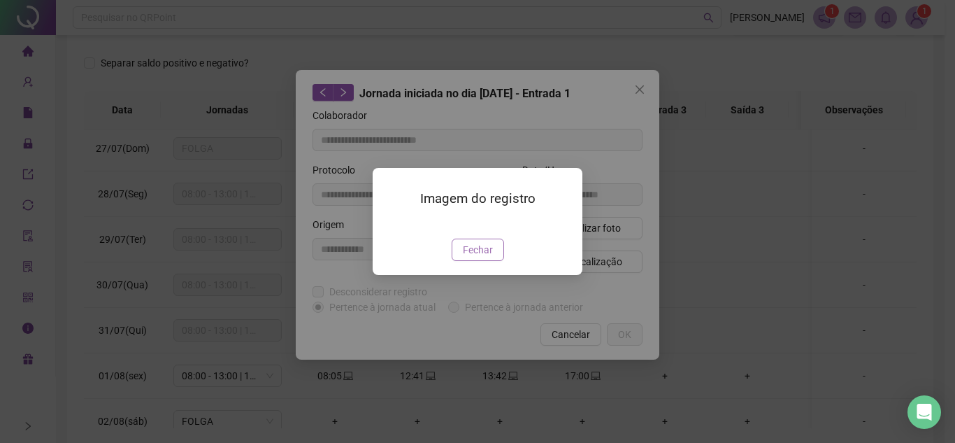
click at [485, 257] on span "Fechar" at bounding box center [478, 249] width 30 height 15
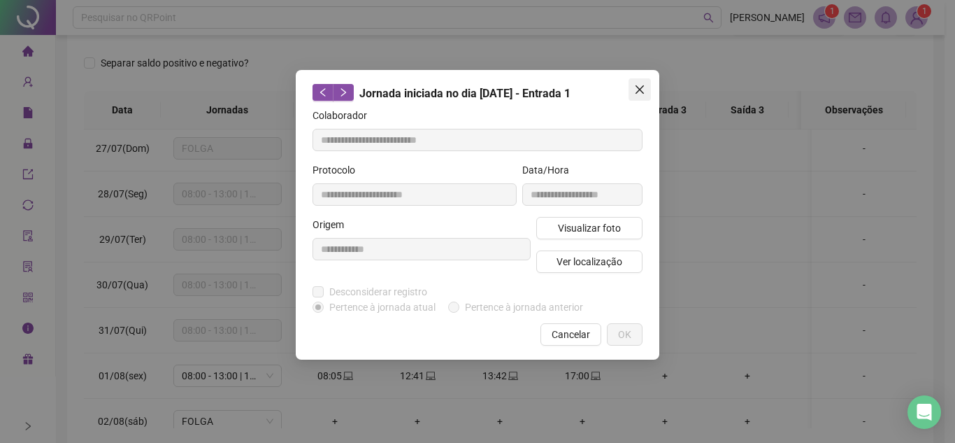
click at [638, 83] on button "Close" at bounding box center [640, 89] width 22 height 22
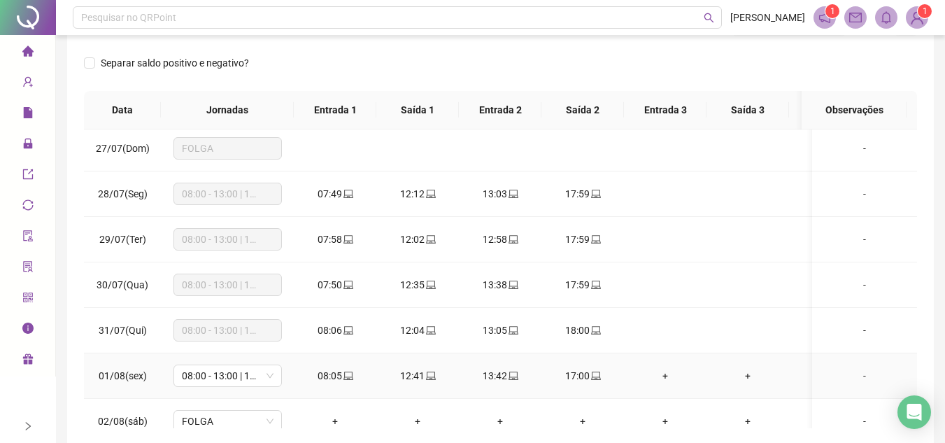
click at [344, 374] on icon "laptop" at bounding box center [348, 376] width 10 height 10
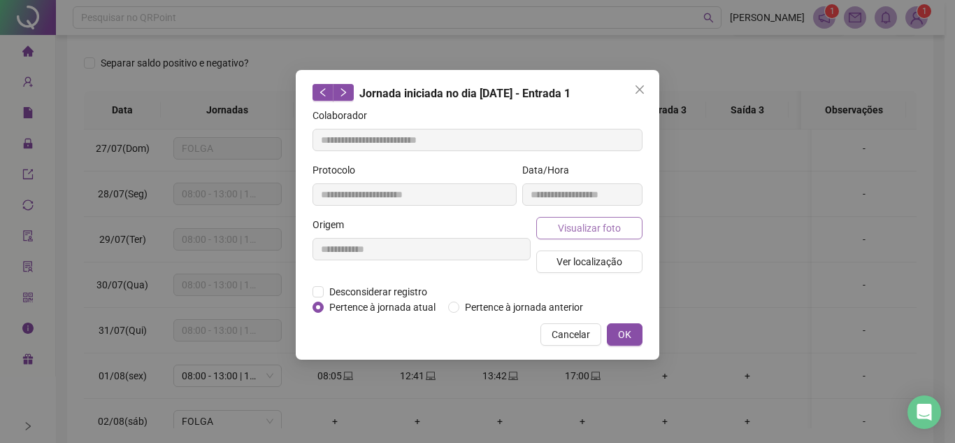
click at [582, 224] on span "Visualizar foto" at bounding box center [589, 227] width 63 height 15
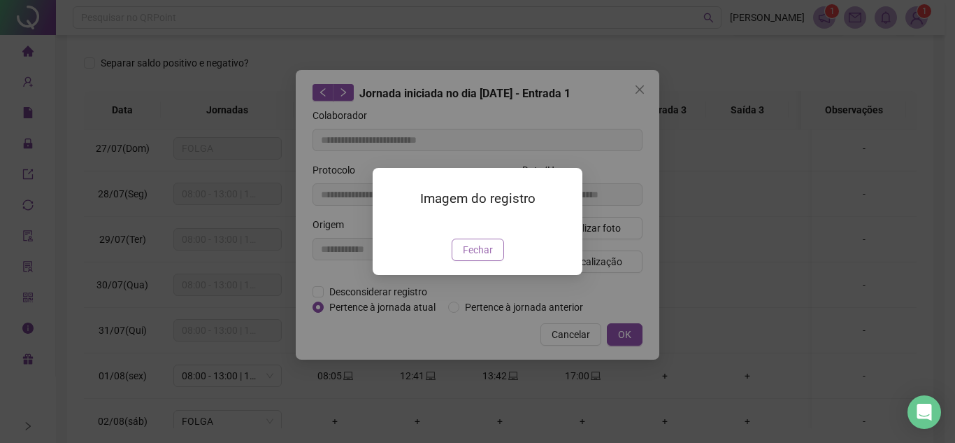
click at [481, 257] on span "Fechar" at bounding box center [478, 249] width 30 height 15
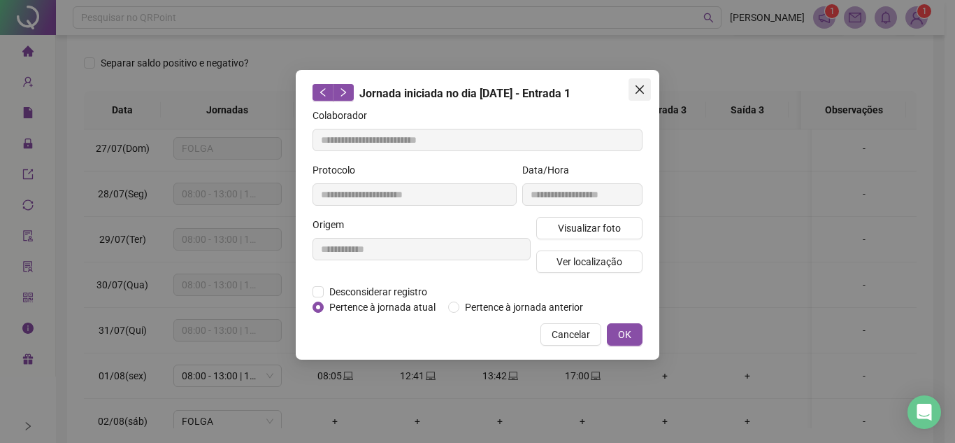
click at [641, 89] on icon "close" at bounding box center [640, 89] width 8 height 8
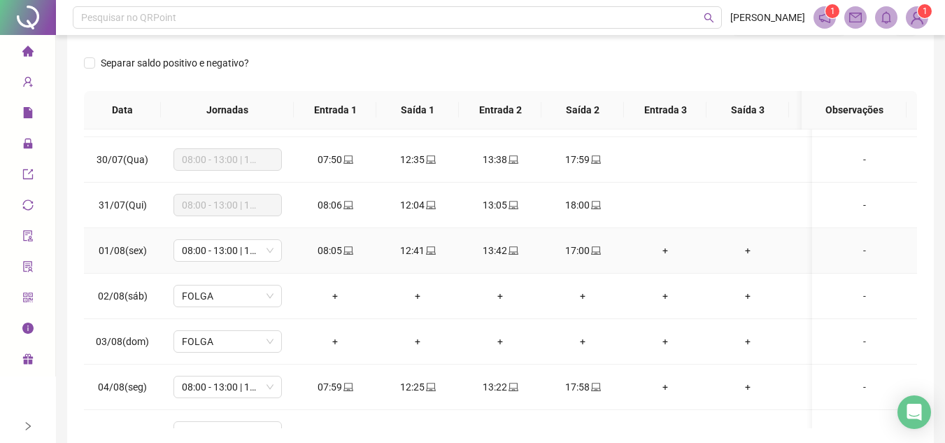
scroll to position [280, 0]
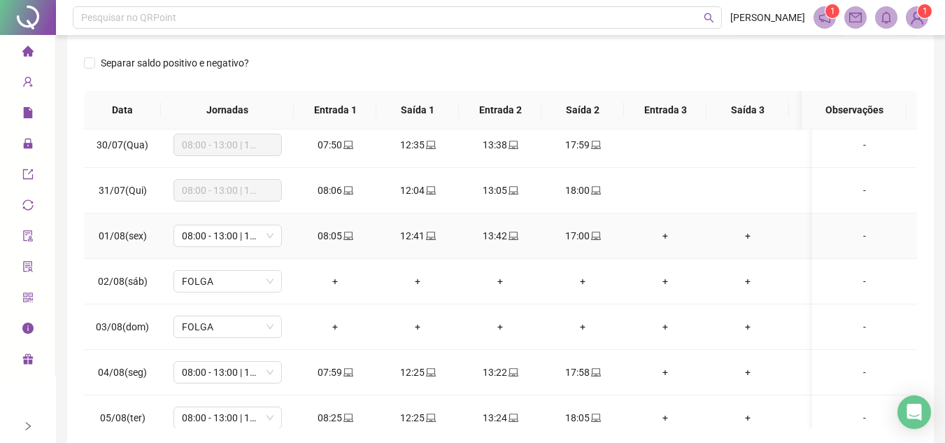
click at [351, 235] on icon "laptop" at bounding box center [348, 235] width 10 height 8
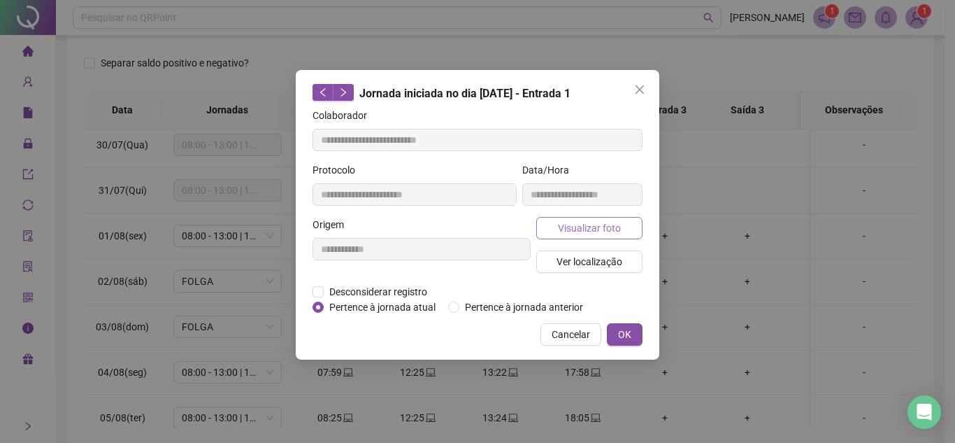
click at [585, 226] on span "Visualizar foto" at bounding box center [589, 227] width 63 height 15
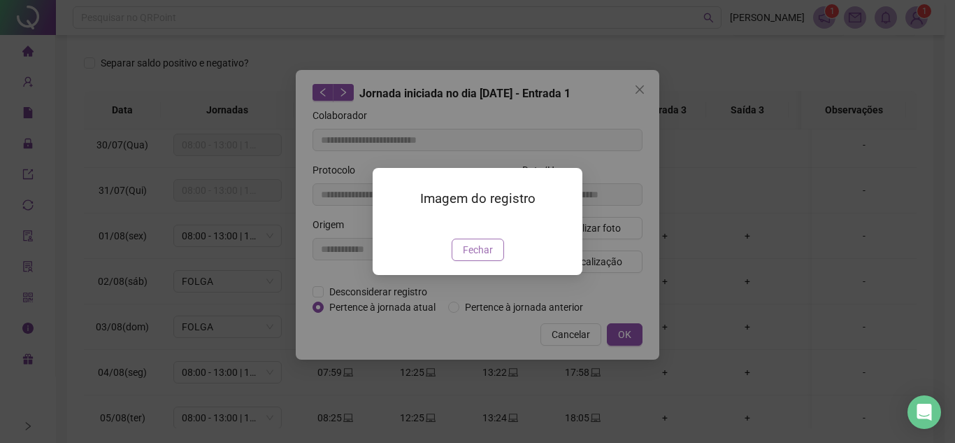
click at [478, 257] on span "Fechar" at bounding box center [478, 249] width 30 height 15
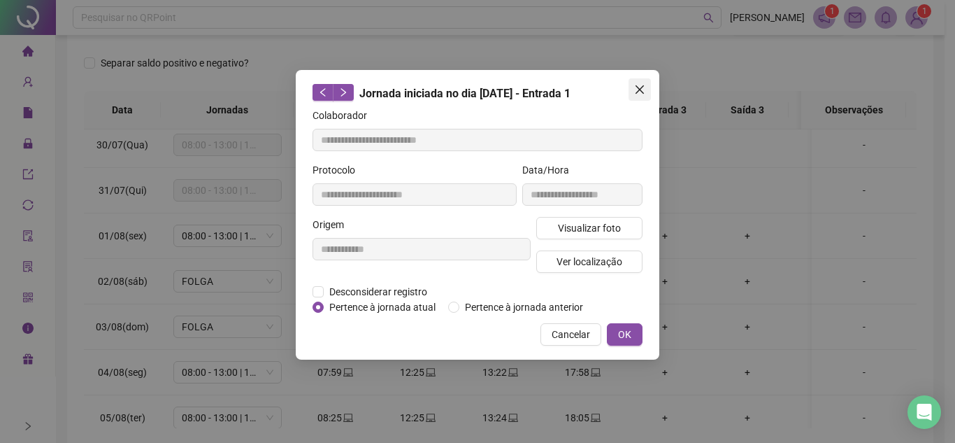
click at [638, 83] on button "Close" at bounding box center [640, 89] width 22 height 22
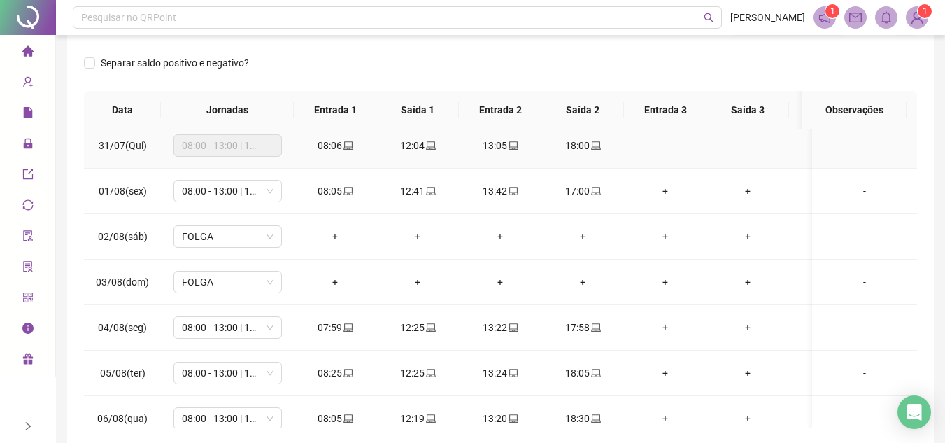
scroll to position [420, 0]
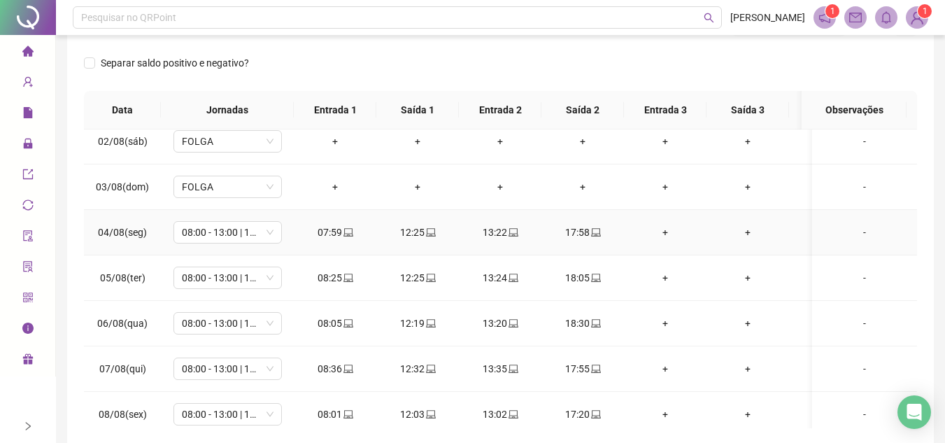
click at [346, 227] on icon "laptop" at bounding box center [348, 232] width 10 height 10
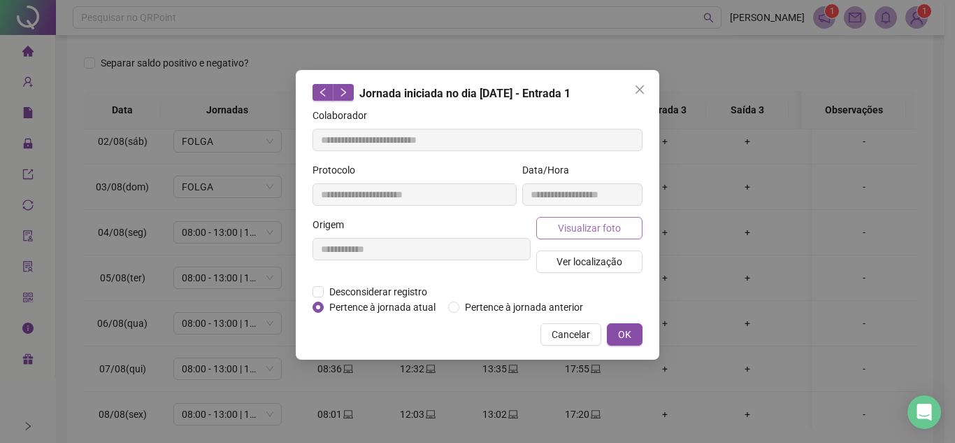
click at [592, 231] on span "Visualizar foto" at bounding box center [589, 227] width 63 height 15
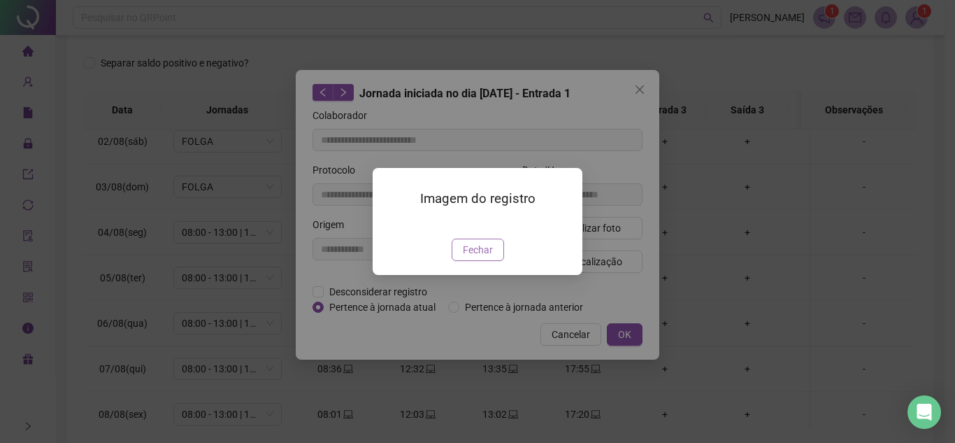
click at [476, 257] on span "Fechar" at bounding box center [478, 249] width 30 height 15
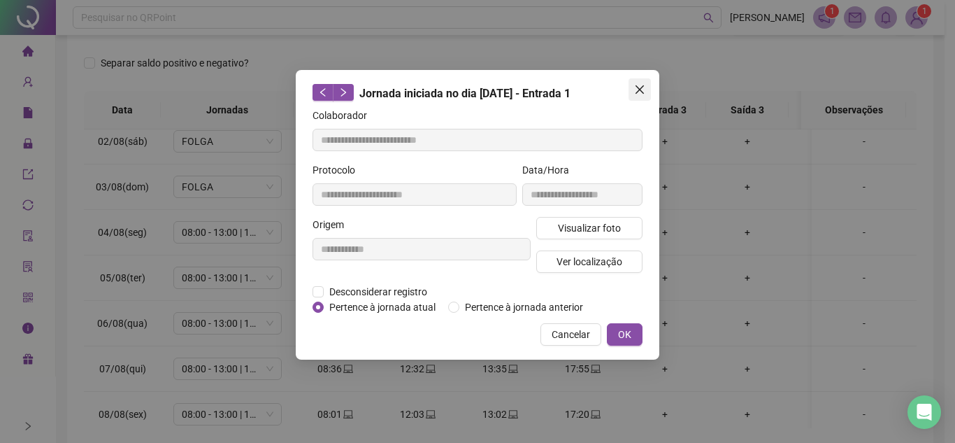
click at [634, 92] on icon "close" at bounding box center [639, 89] width 11 height 11
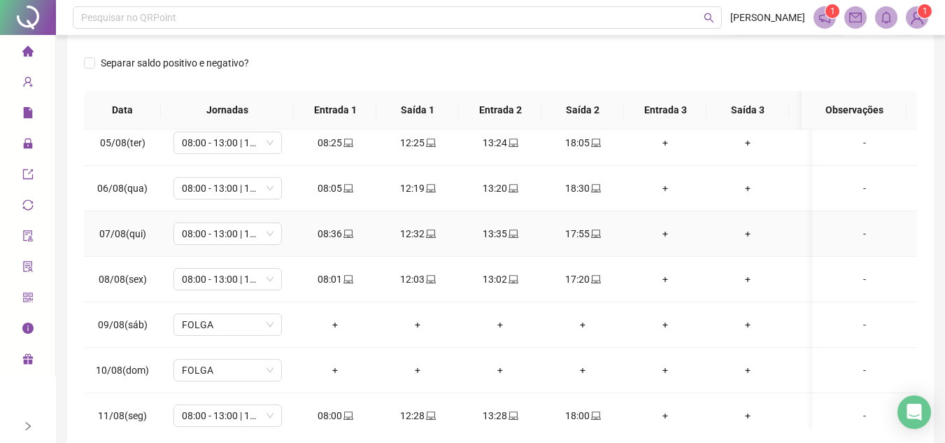
scroll to position [559, 0]
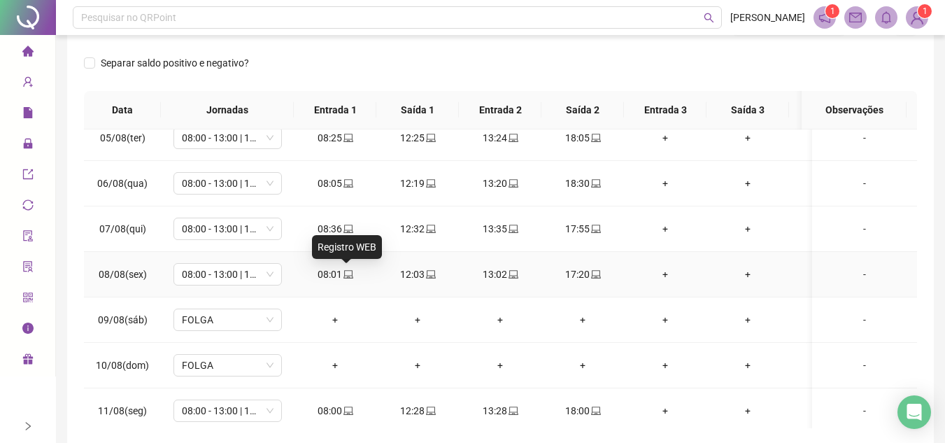
click at [343, 277] on icon "laptop" at bounding box center [348, 274] width 10 height 8
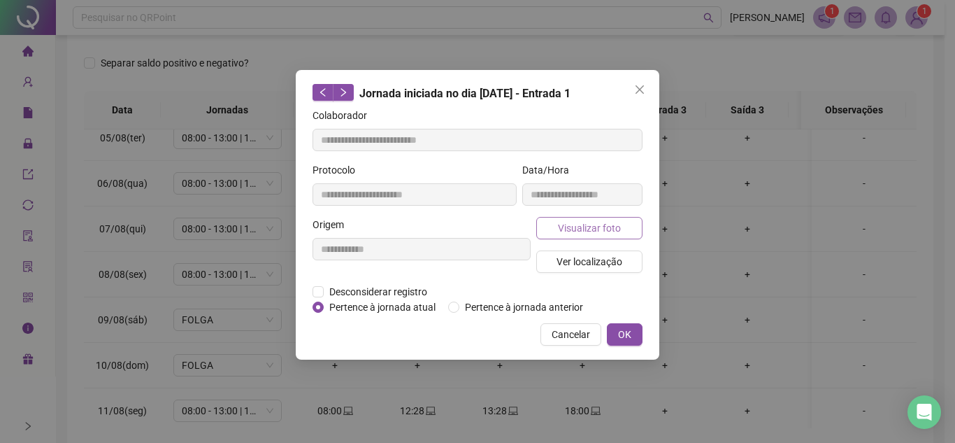
click at [607, 227] on span "Visualizar foto" at bounding box center [589, 227] width 63 height 15
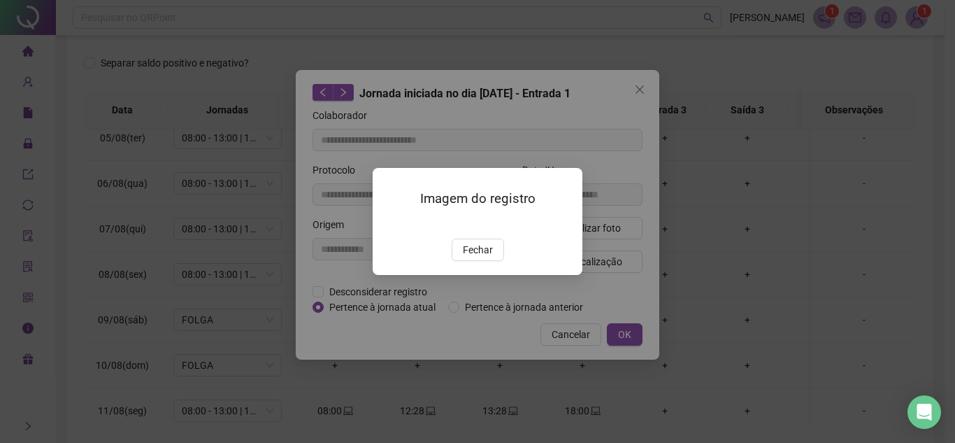
click at [389, 224] on img at bounding box center [389, 224] width 0 height 0
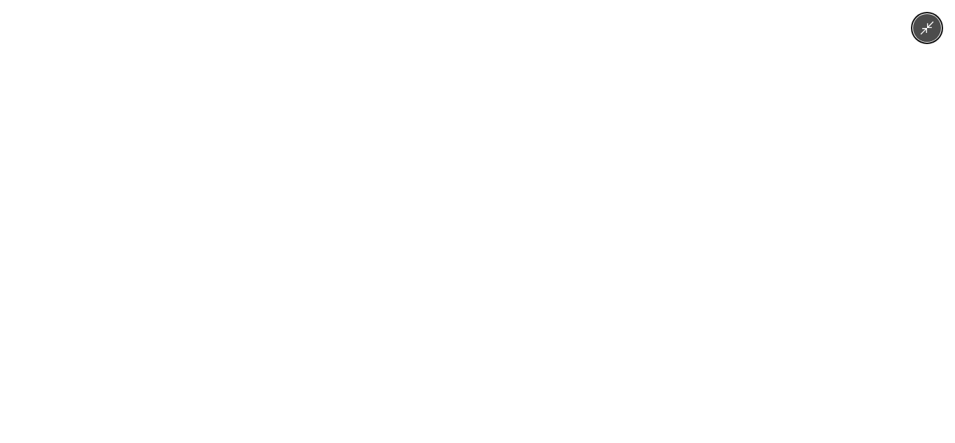
click at [498, 244] on img at bounding box center [478, 221] width 790 height 443
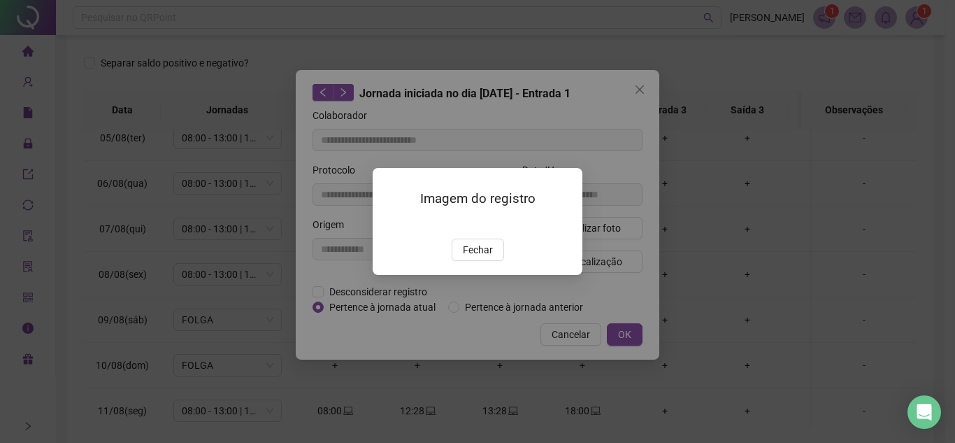
click at [478, 257] on span "Fechar" at bounding box center [478, 249] width 30 height 15
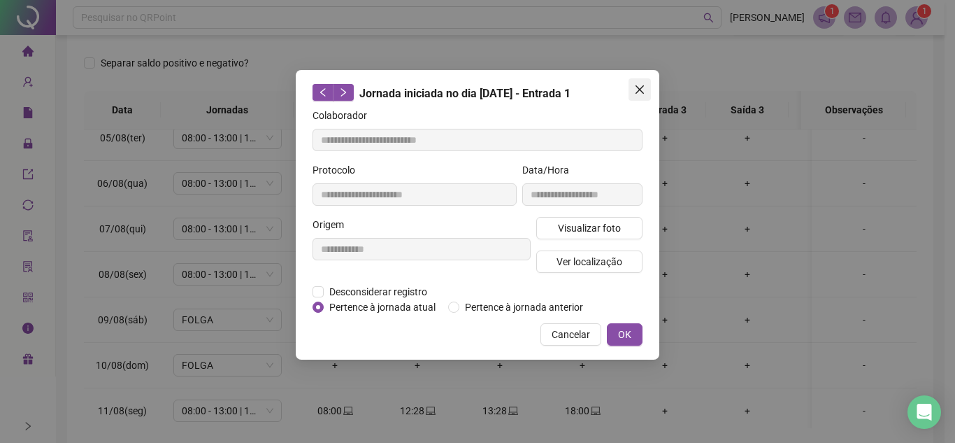
click at [640, 87] on icon "close" at bounding box center [639, 89] width 11 height 11
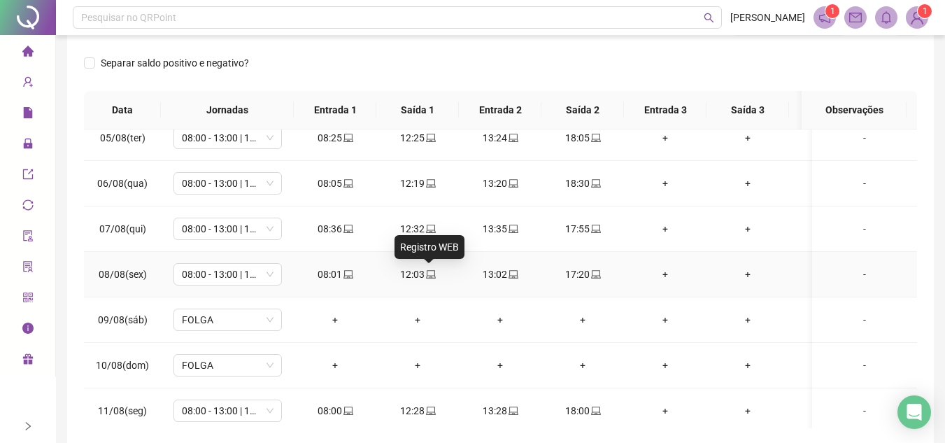
click at [429, 272] on icon "laptop" at bounding box center [431, 274] width 10 height 10
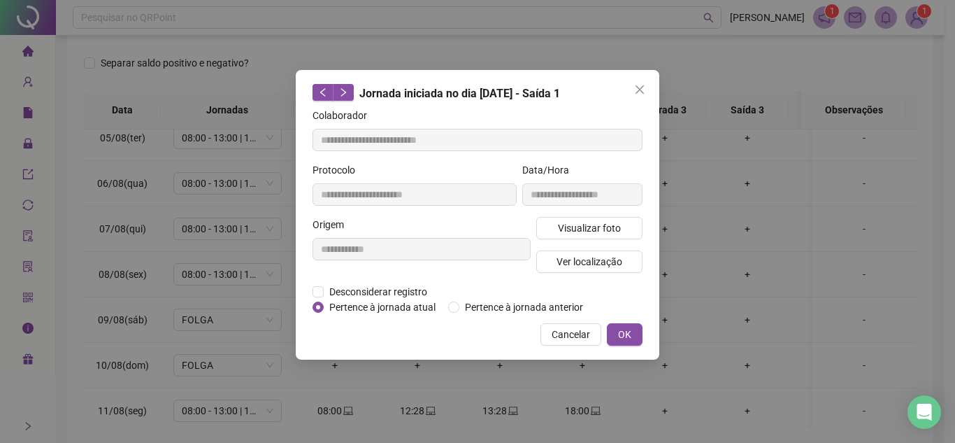
click at [600, 215] on div "**********" at bounding box center [583, 189] width 126 height 55
click at [580, 229] on span "Visualizar foto" at bounding box center [589, 227] width 63 height 15
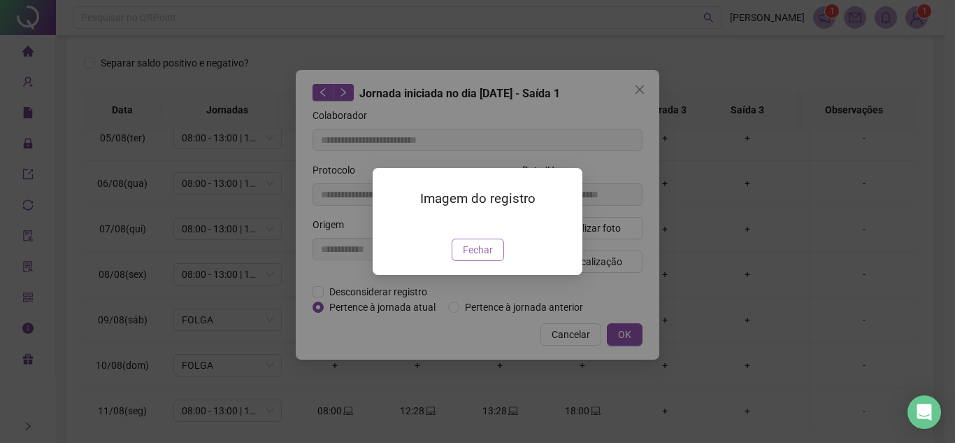
click at [474, 257] on span "Fechar" at bounding box center [478, 249] width 30 height 15
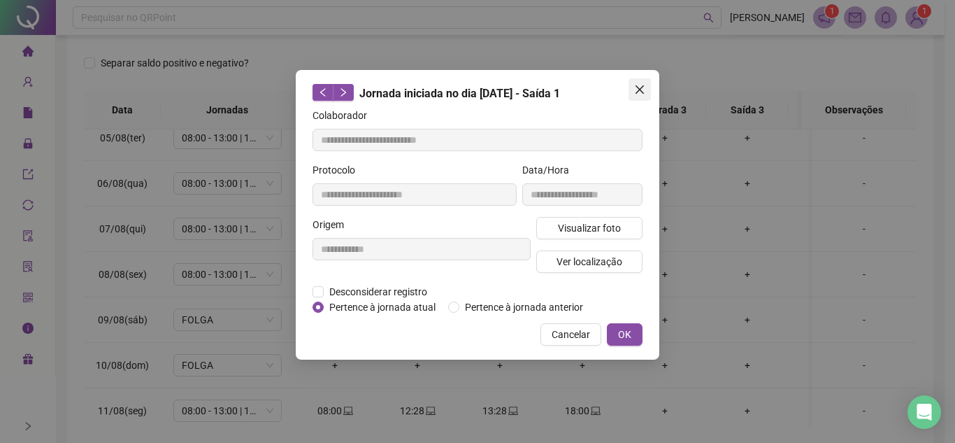
click at [641, 98] on button "Close" at bounding box center [640, 89] width 22 height 22
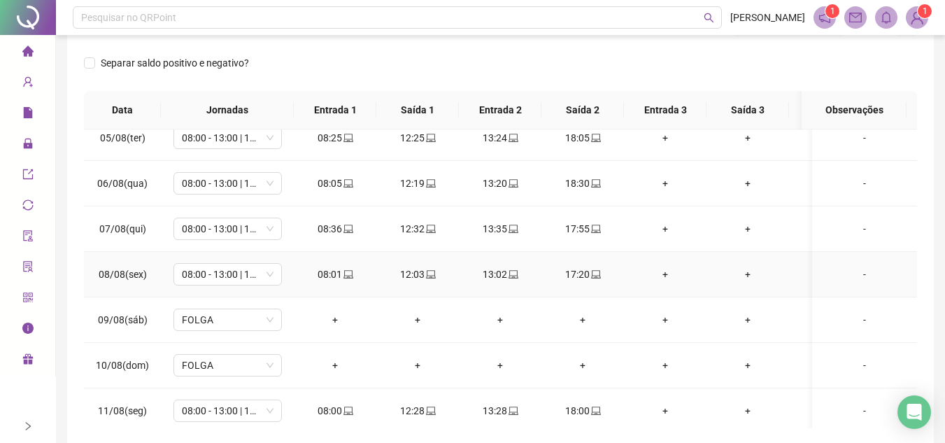
click at [594, 271] on icon "laptop" at bounding box center [596, 274] width 10 height 10
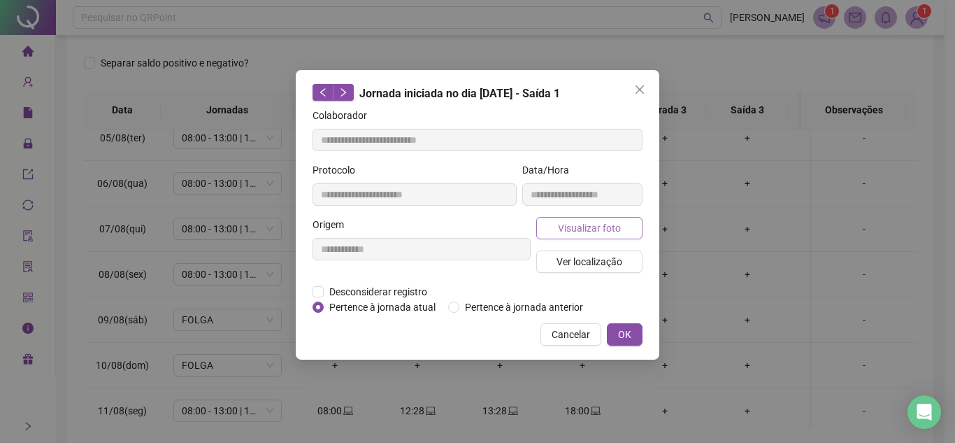
click at [596, 231] on span "Visualizar foto" at bounding box center [589, 227] width 63 height 15
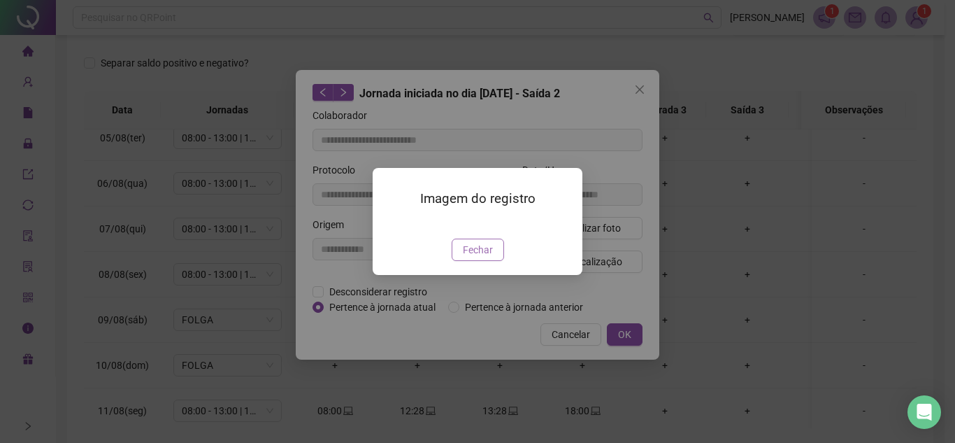
click at [491, 257] on span "Fechar" at bounding box center [478, 249] width 30 height 15
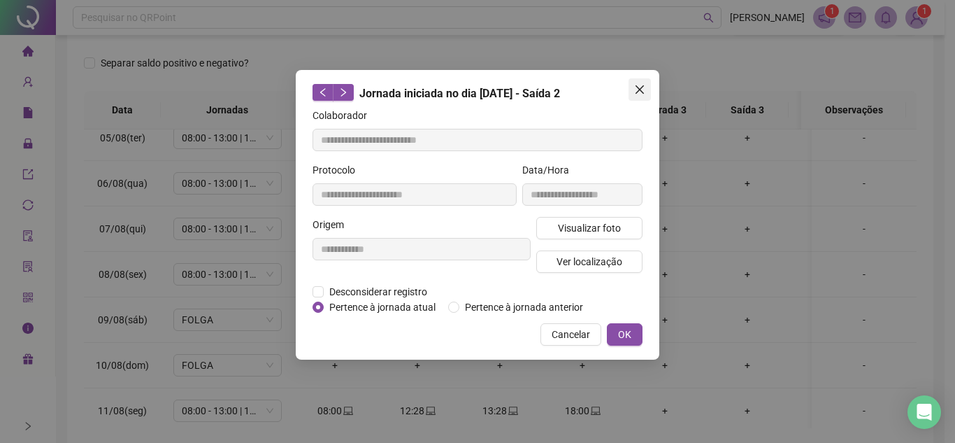
click at [641, 87] on icon "close" at bounding box center [639, 89] width 11 height 11
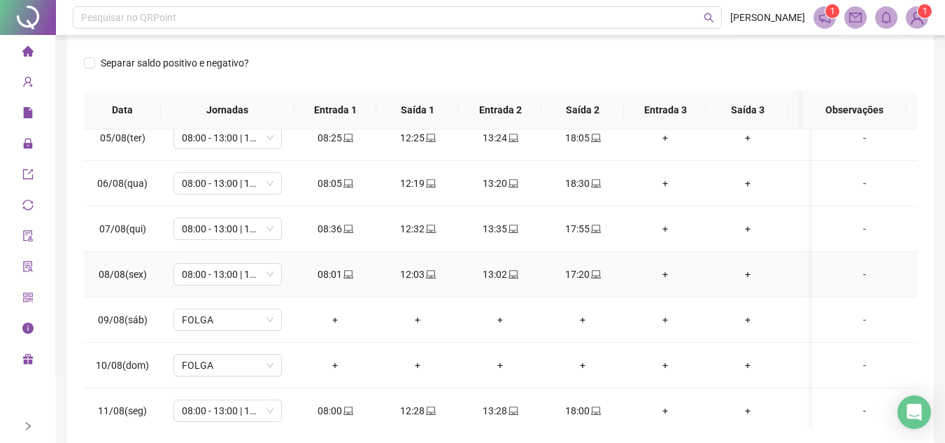
click at [866, 277] on div "-" at bounding box center [864, 273] width 83 height 15
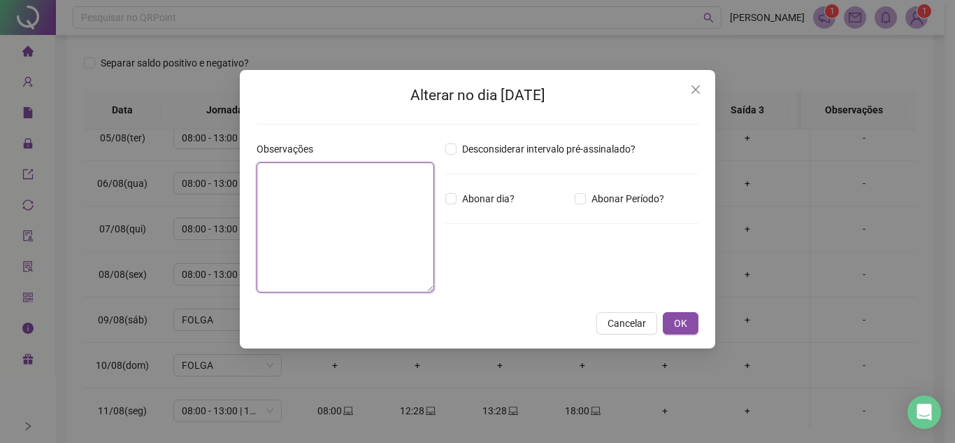
click at [317, 211] on textarea at bounding box center [346, 227] width 178 height 130
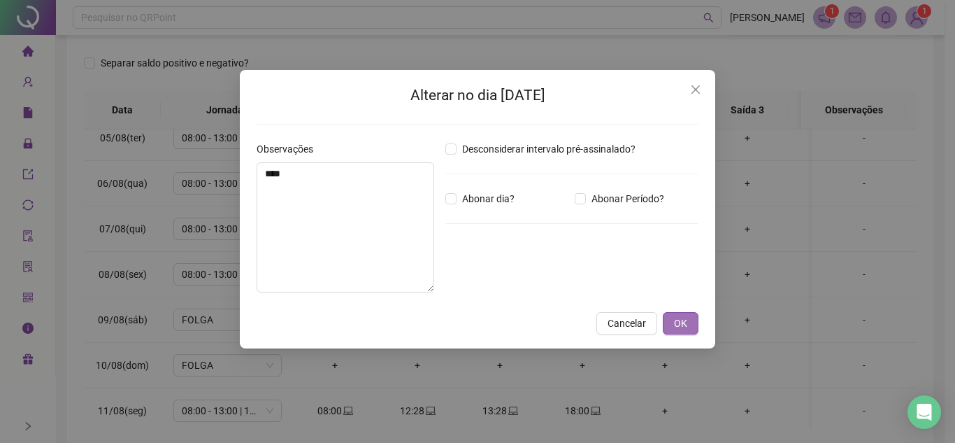
click at [686, 319] on span "OK" at bounding box center [680, 322] width 13 height 15
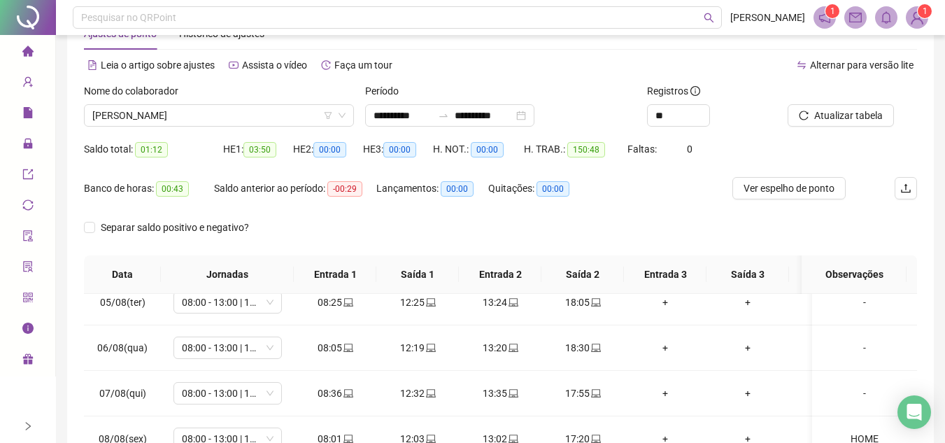
scroll to position [0, 0]
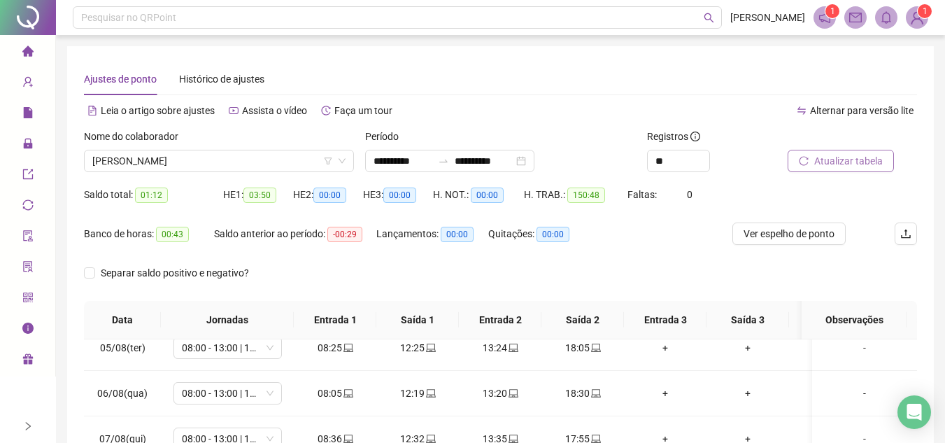
click at [866, 162] on span "Atualizar tabela" at bounding box center [848, 160] width 69 height 15
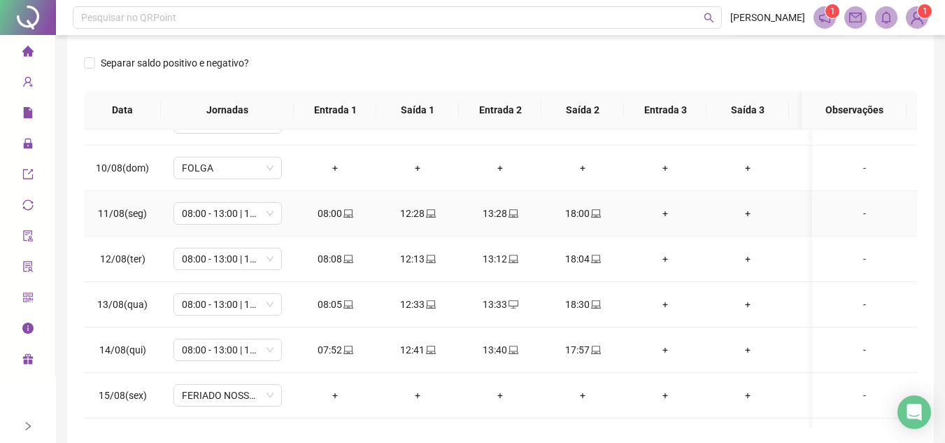
scroll to position [769, 0]
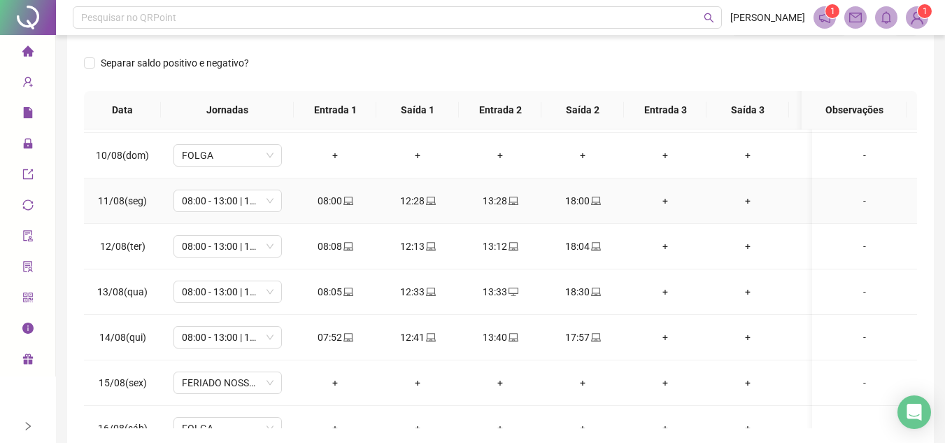
click at [603, 201] on div "18:00" at bounding box center [582, 200] width 60 height 15
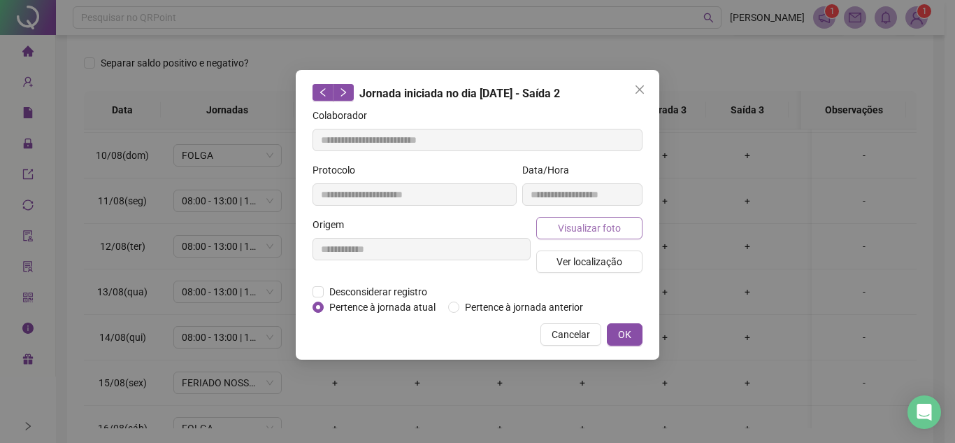
click at [607, 217] on button "Visualizar foto" at bounding box center [589, 228] width 106 height 22
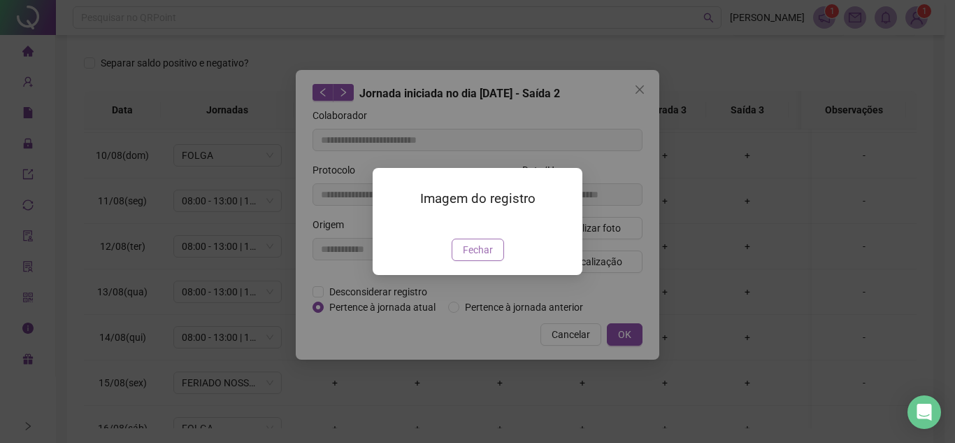
click at [482, 257] on span "Fechar" at bounding box center [478, 249] width 30 height 15
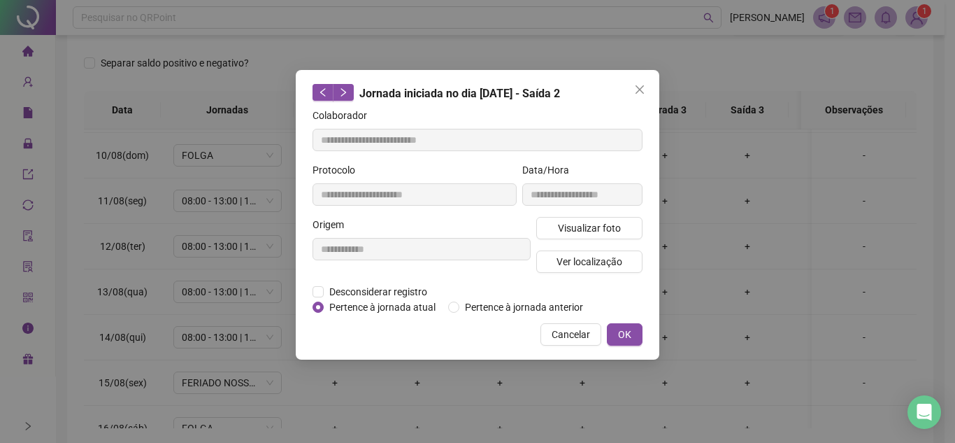
click at [636, 83] on button "Close" at bounding box center [640, 89] width 22 height 22
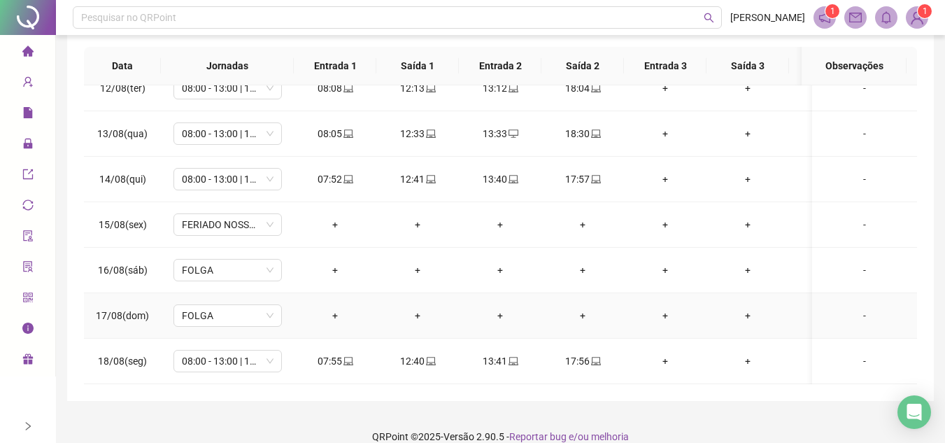
scroll to position [272, 0]
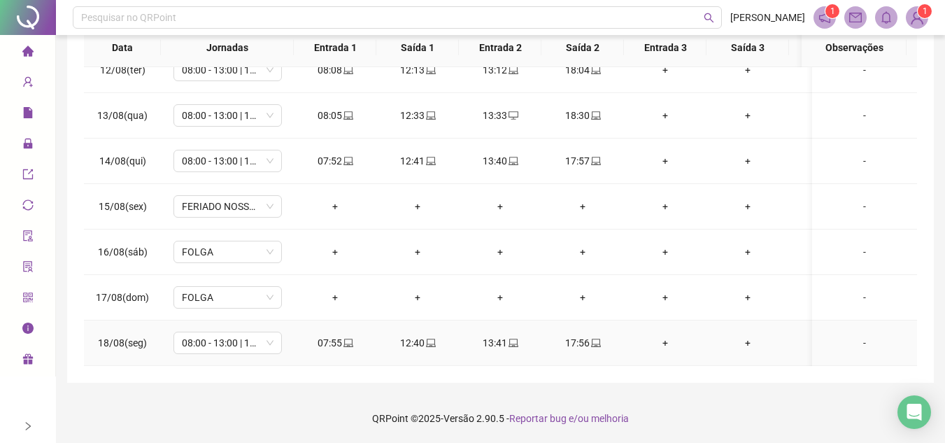
click at [598, 338] on icon "laptop" at bounding box center [596, 343] width 10 height 10
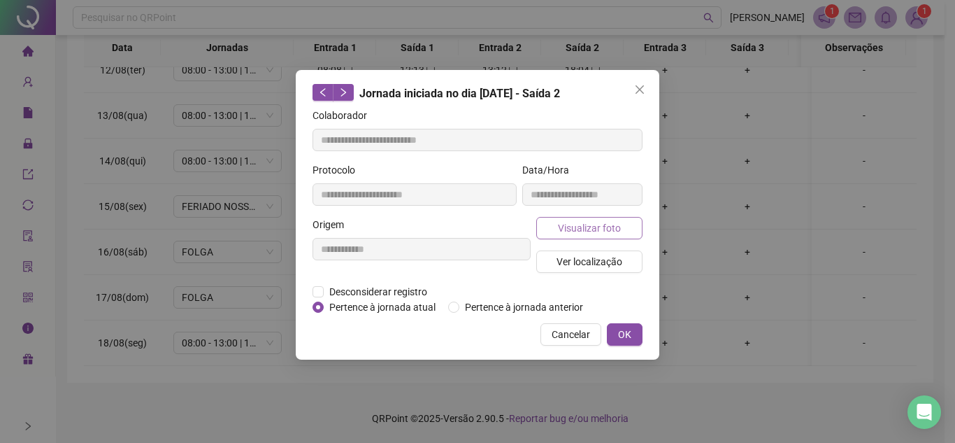
click at [613, 226] on span "Visualizar foto" at bounding box center [589, 227] width 63 height 15
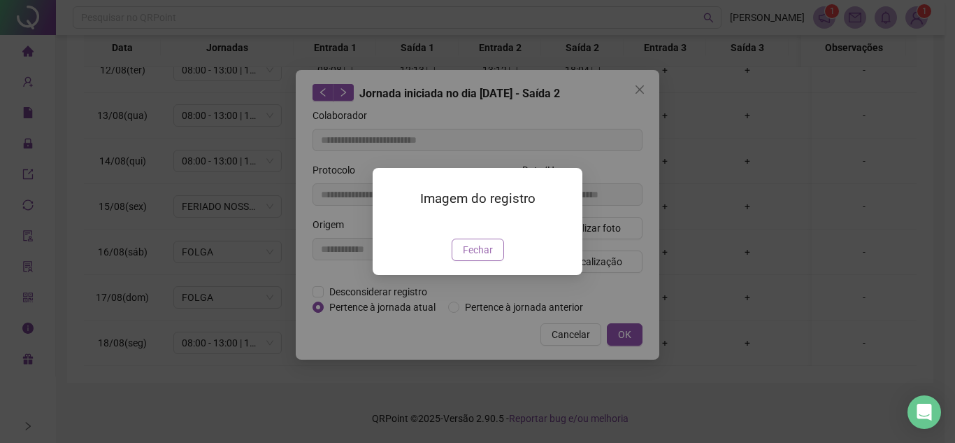
click at [475, 261] on button "Fechar" at bounding box center [478, 249] width 52 height 22
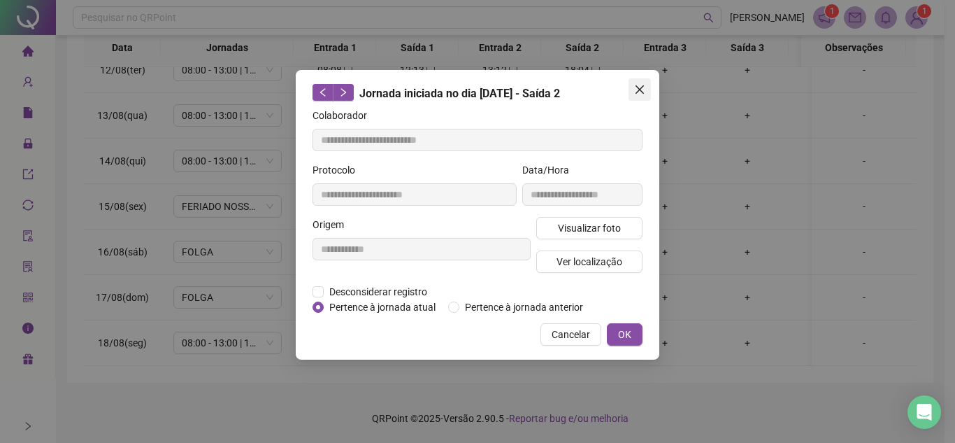
click at [644, 87] on icon "close" at bounding box center [639, 89] width 11 height 11
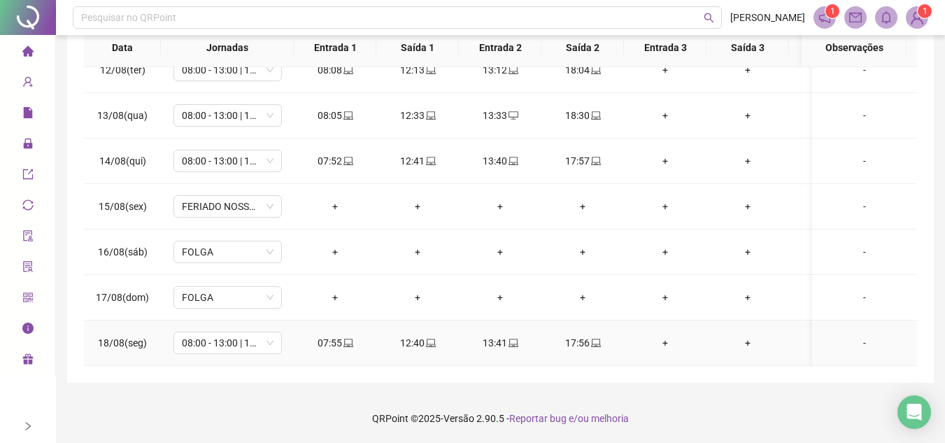
click at [342, 338] on span "laptop" at bounding box center [347, 343] width 11 height 10
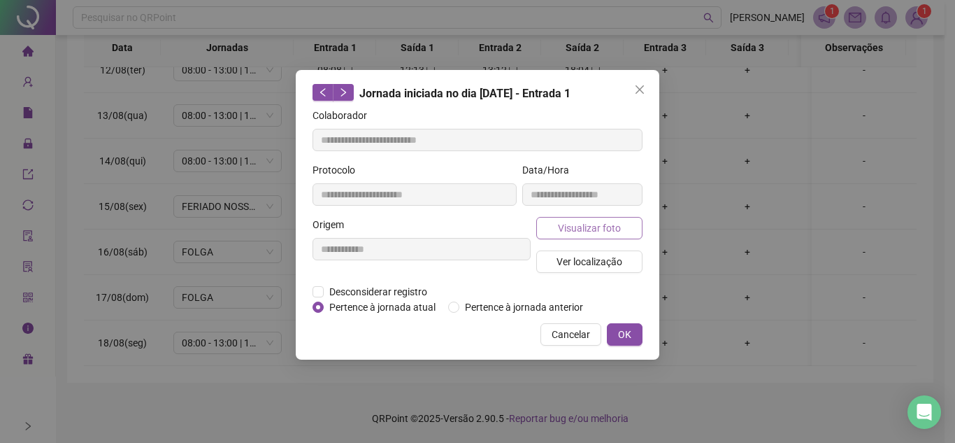
click at [601, 224] on span "Visualizar foto" at bounding box center [589, 227] width 63 height 15
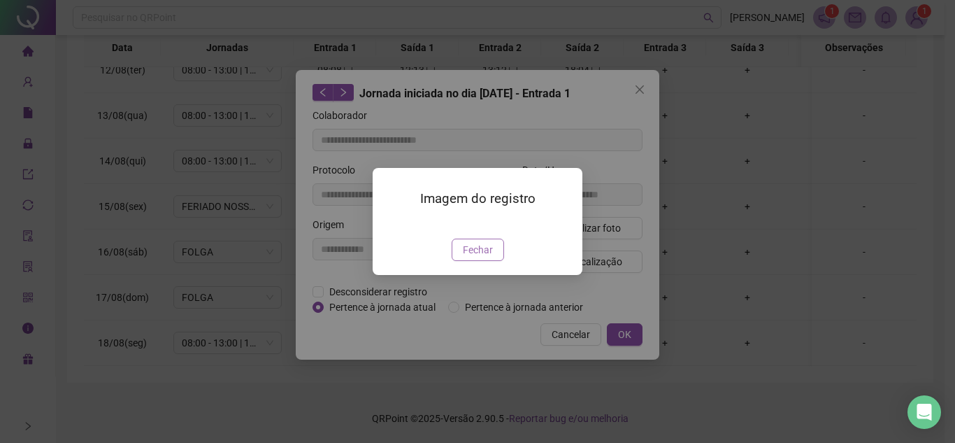
click at [491, 257] on span "Fechar" at bounding box center [478, 249] width 30 height 15
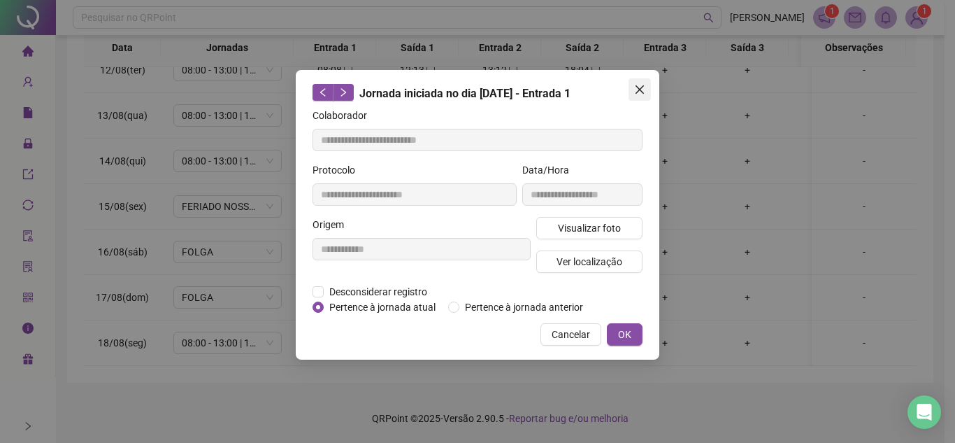
click at [640, 86] on icon "close" at bounding box center [639, 89] width 11 height 11
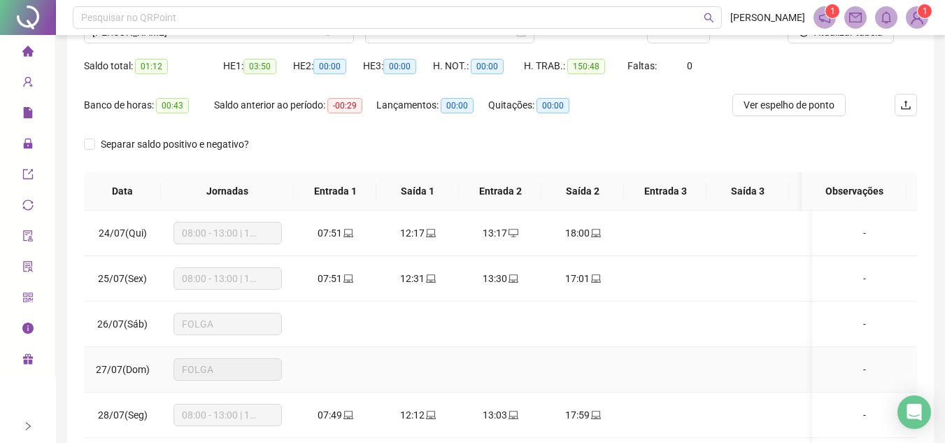
scroll to position [0, 0]
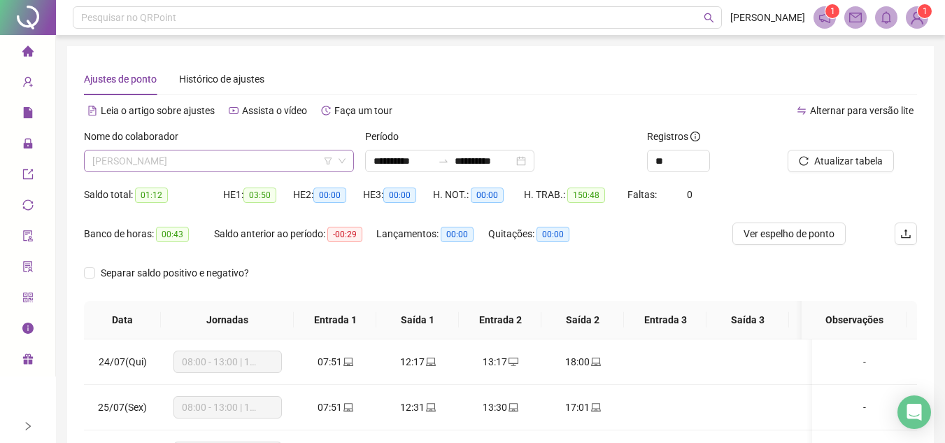
click at [261, 159] on span "[PERSON_NAME]" at bounding box center [218, 160] width 253 height 21
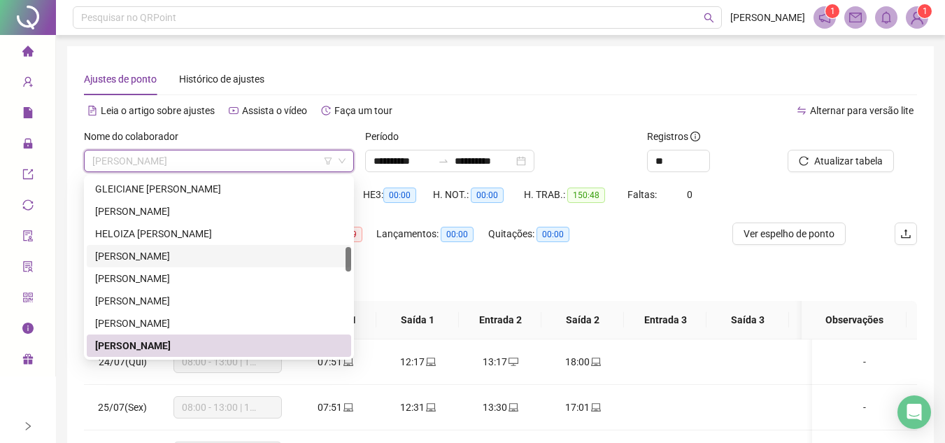
scroll to position [562, 0]
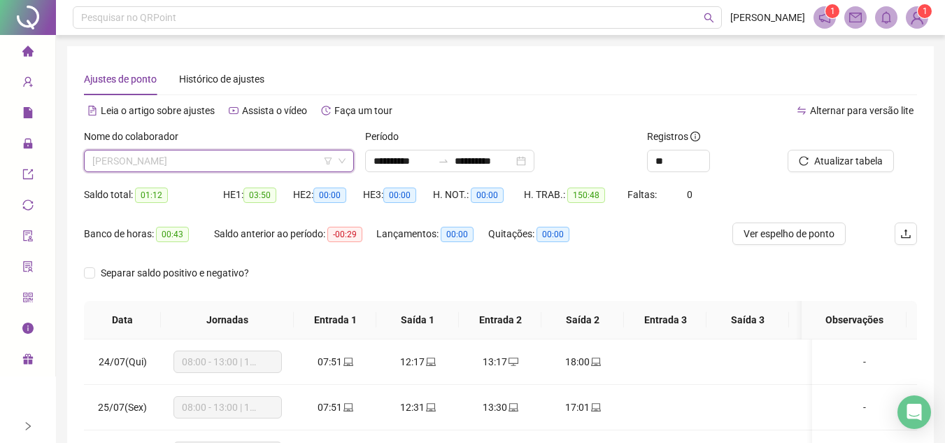
click at [263, 158] on span "[PERSON_NAME]" at bounding box center [218, 160] width 253 height 21
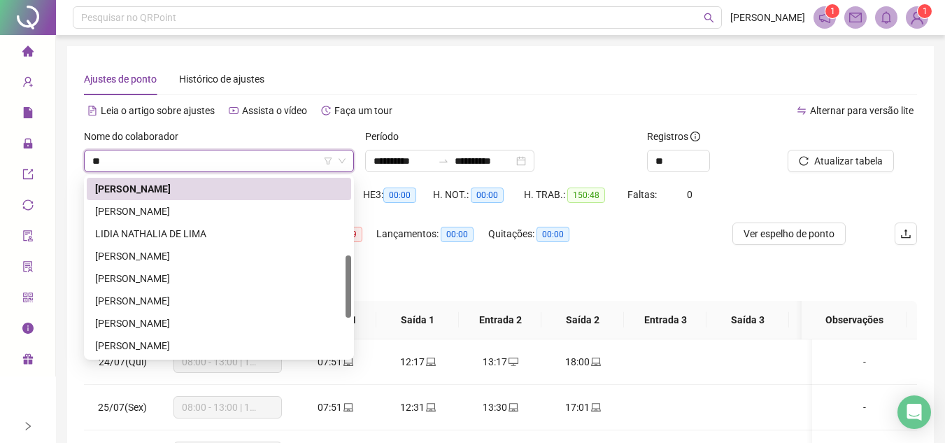
scroll to position [0, 0]
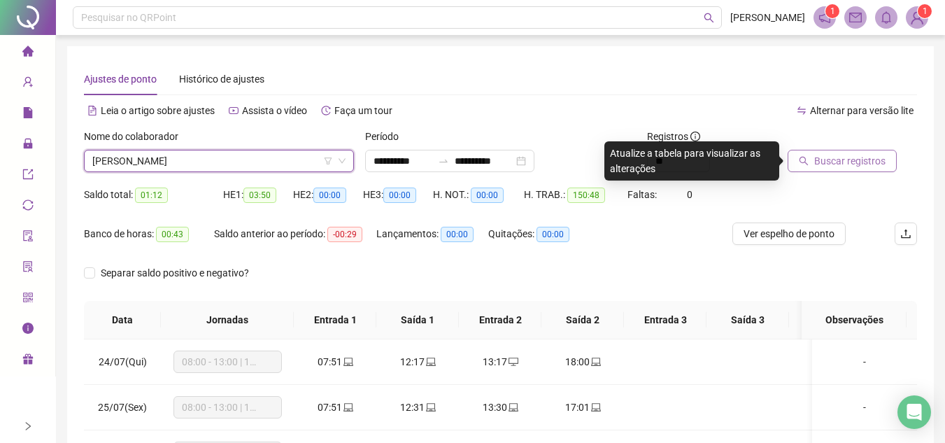
click at [842, 167] on span "Buscar registros" at bounding box center [849, 160] width 71 height 15
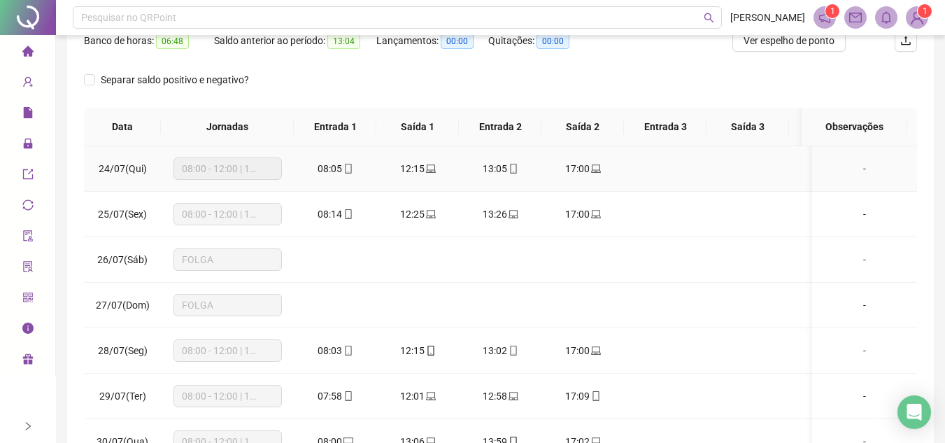
scroll to position [210, 0]
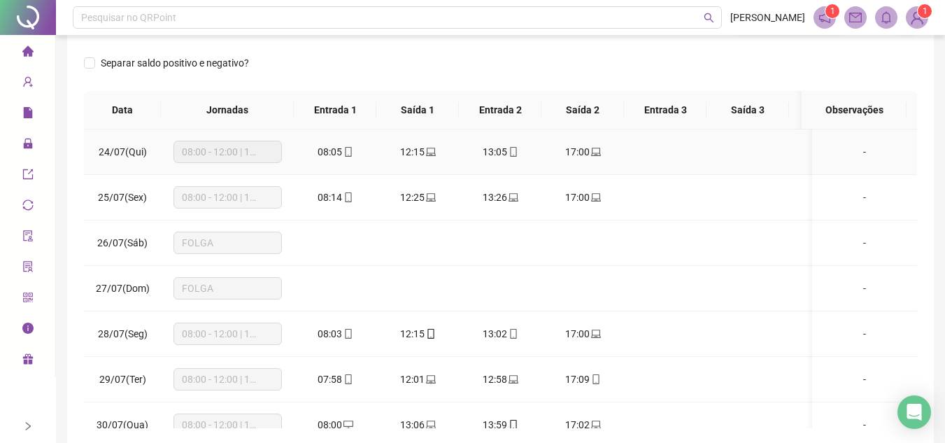
click at [596, 156] on icon "laptop" at bounding box center [596, 152] width 10 height 10
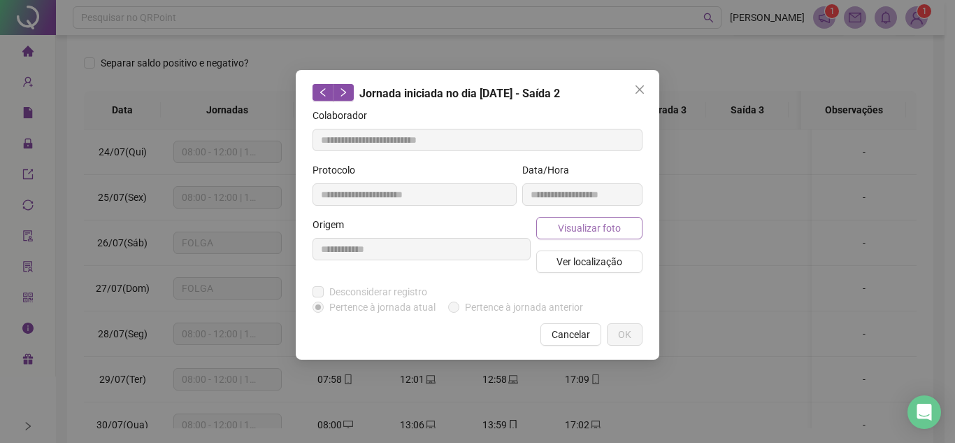
click at [579, 234] on span "Visualizar foto" at bounding box center [589, 227] width 63 height 15
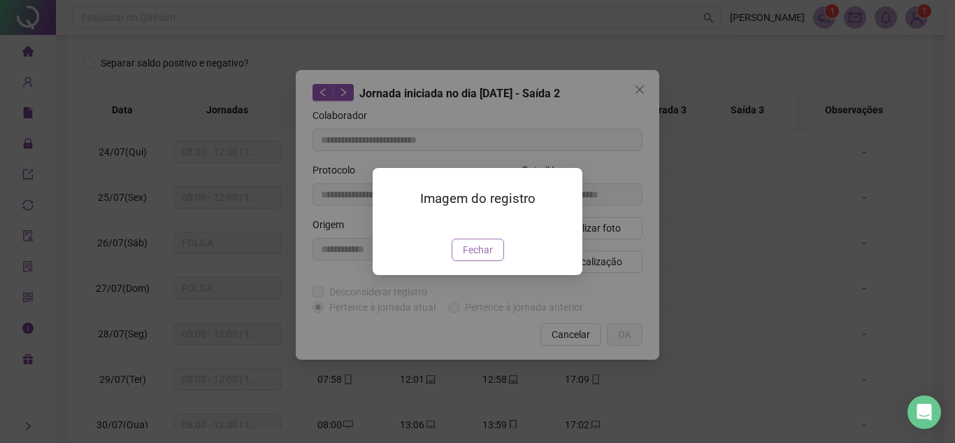
click at [481, 257] on span "Fechar" at bounding box center [478, 249] width 30 height 15
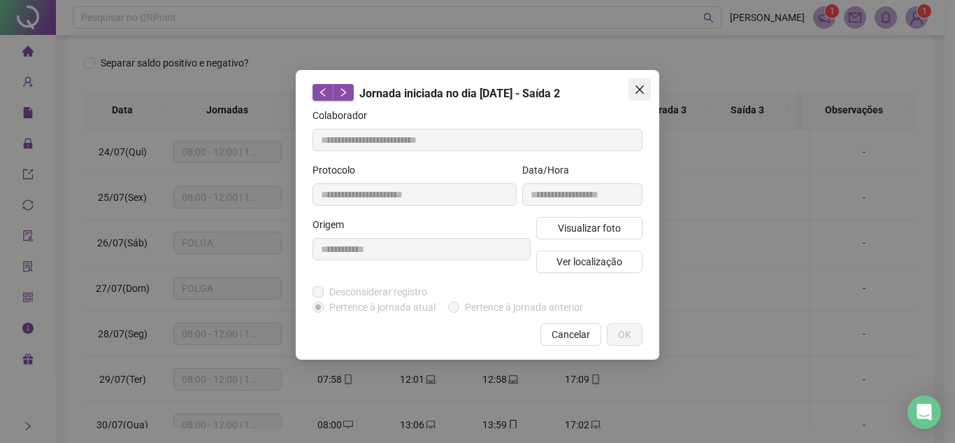
click at [634, 92] on icon "close" at bounding box center [639, 89] width 11 height 11
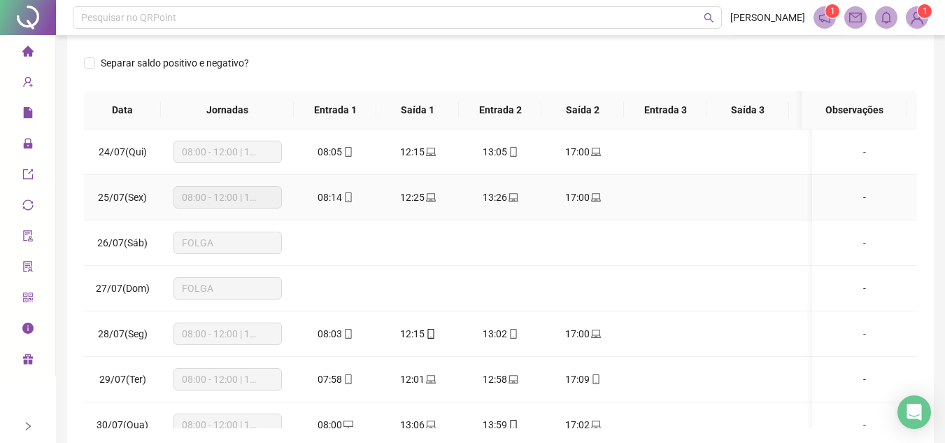
click at [596, 196] on icon "laptop" at bounding box center [596, 197] width 10 height 10
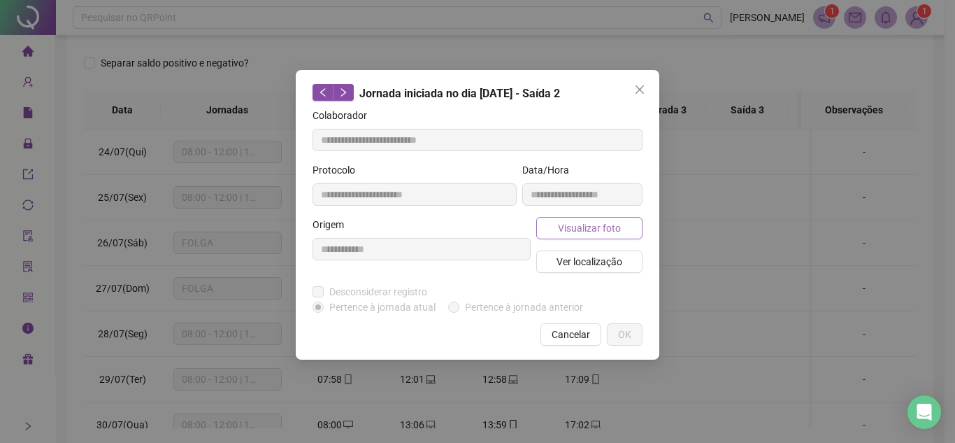
click at [600, 231] on span "Visualizar foto" at bounding box center [589, 227] width 63 height 15
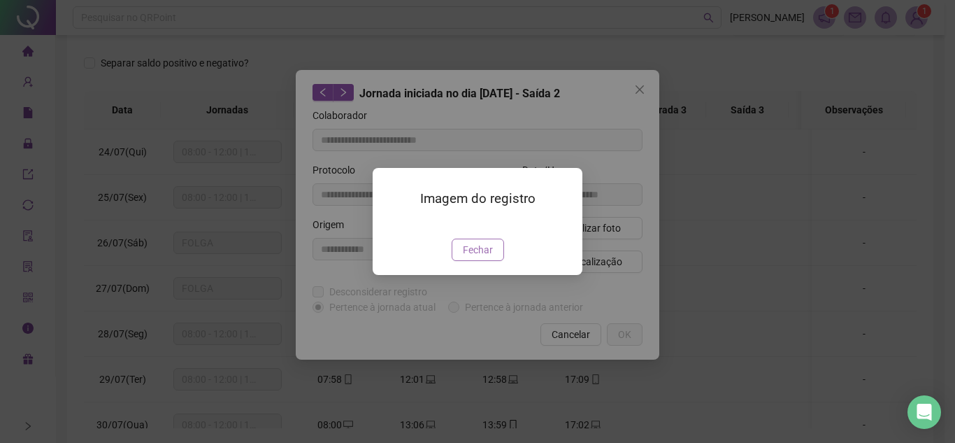
click at [477, 257] on span "Fechar" at bounding box center [478, 249] width 30 height 15
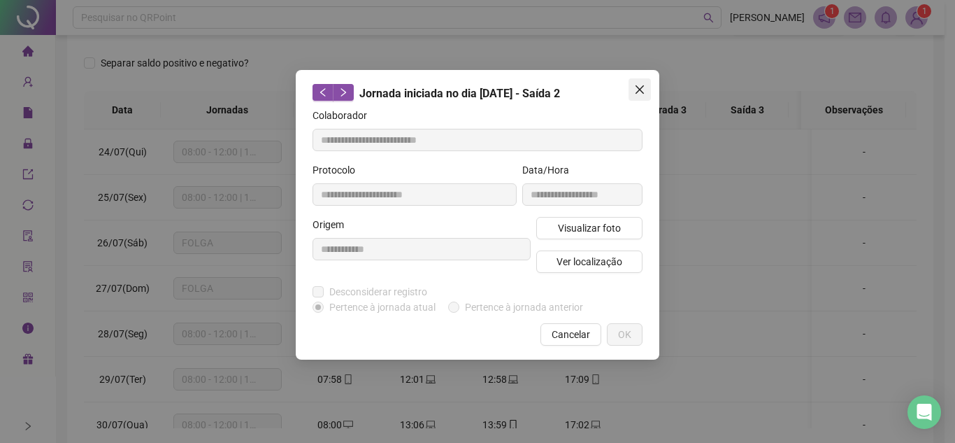
click at [641, 92] on icon "close" at bounding box center [640, 89] width 8 height 8
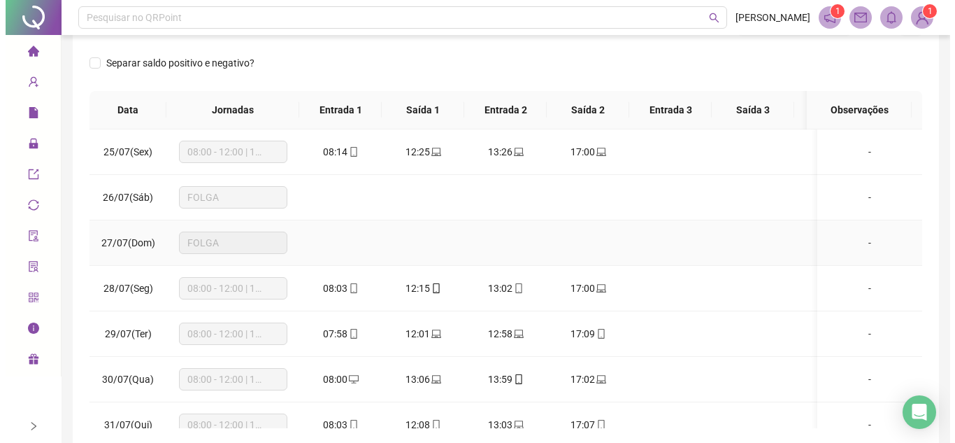
scroll to position [70, 0]
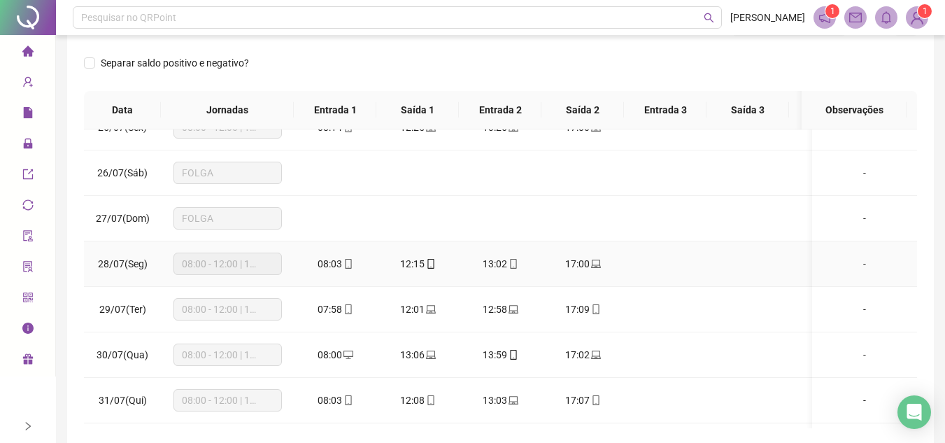
click at [605, 262] on div "17:00" at bounding box center [582, 263] width 60 height 15
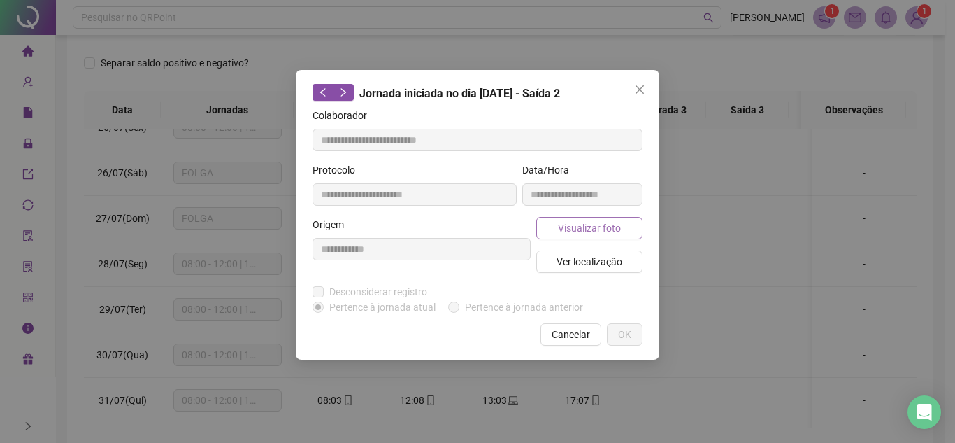
click at [611, 222] on span "Visualizar foto" at bounding box center [589, 227] width 63 height 15
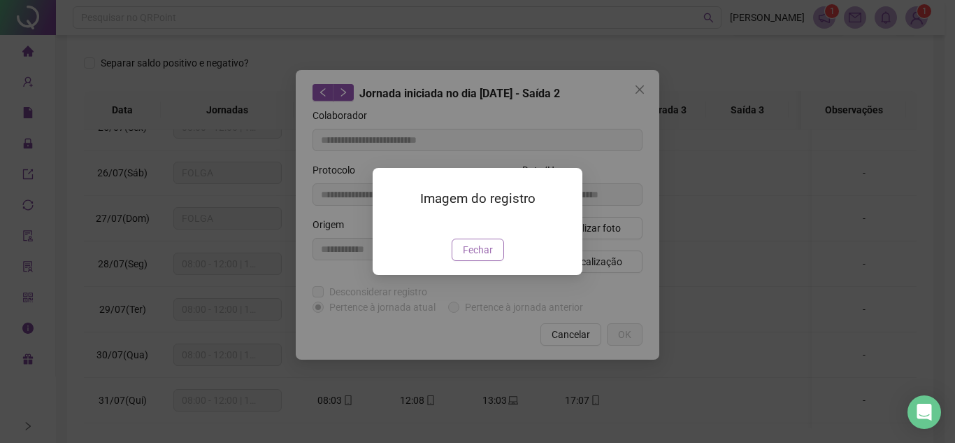
click at [485, 257] on span "Fechar" at bounding box center [478, 249] width 30 height 15
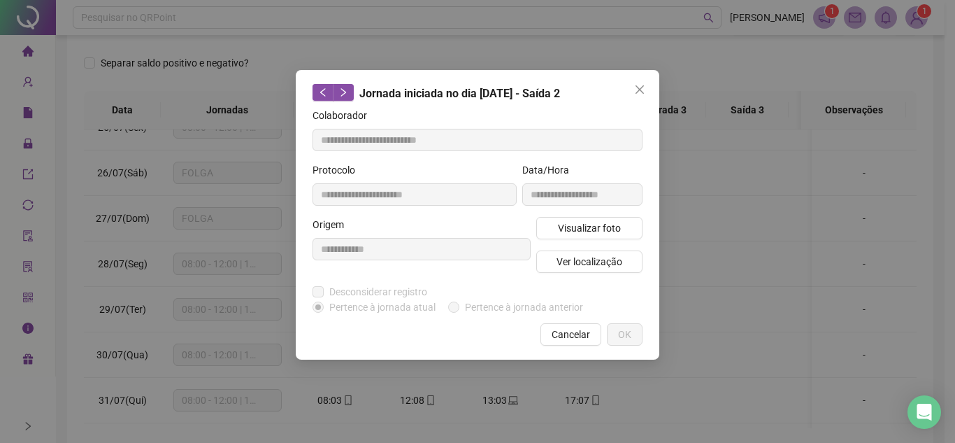
click at [645, 88] on span "Close" at bounding box center [640, 89] width 22 height 11
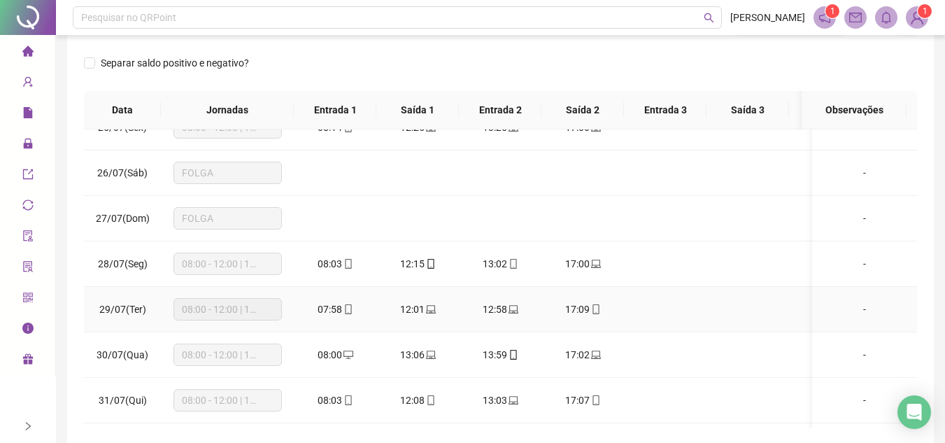
click at [594, 299] on td "17:09" at bounding box center [582, 309] width 83 height 45
click at [593, 305] on icon "mobile" at bounding box center [596, 309] width 10 height 10
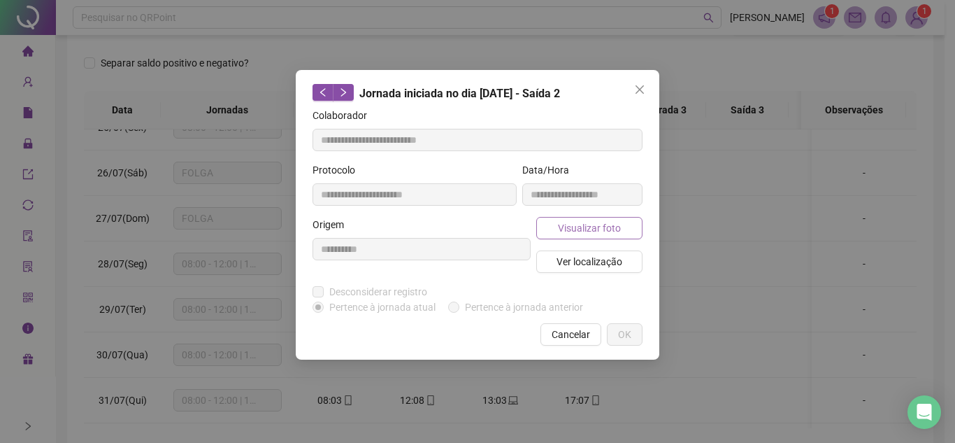
click at [608, 224] on span "Visualizar foto" at bounding box center [589, 227] width 63 height 15
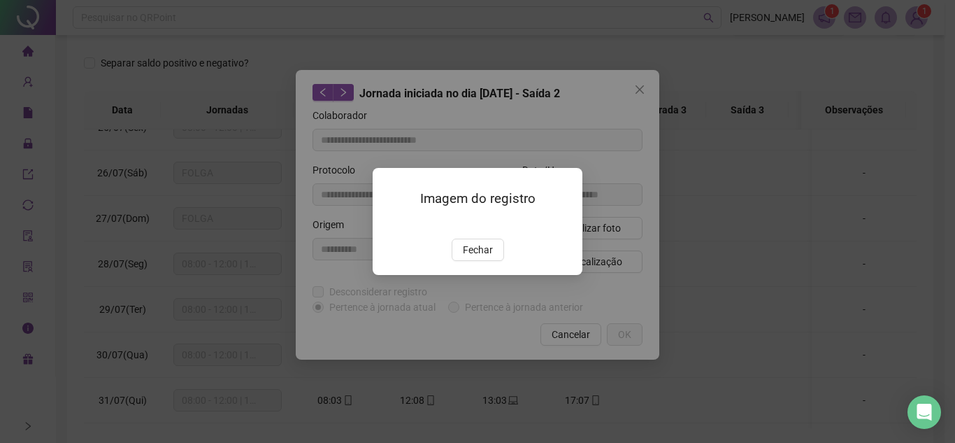
click at [489, 261] on button "Fechar" at bounding box center [478, 249] width 52 height 22
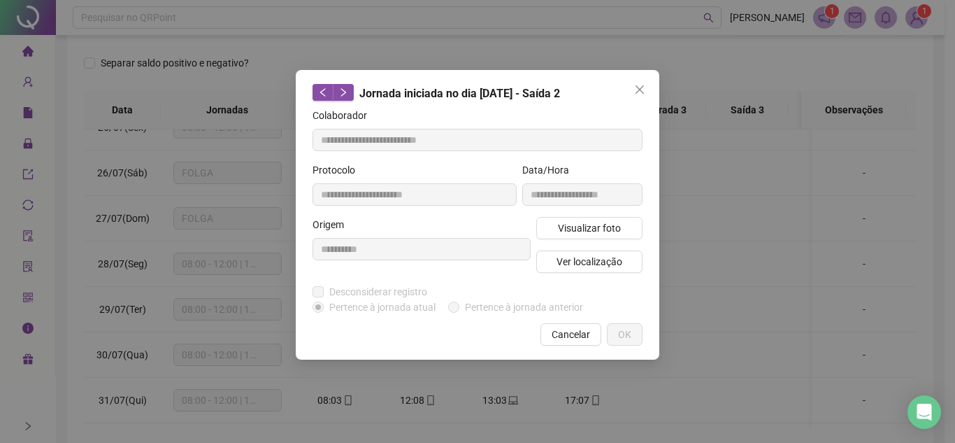
click at [482, 324] on div "Cancelar OK" at bounding box center [478, 334] width 330 height 22
click at [639, 87] on icon "close" at bounding box center [639, 89] width 11 height 11
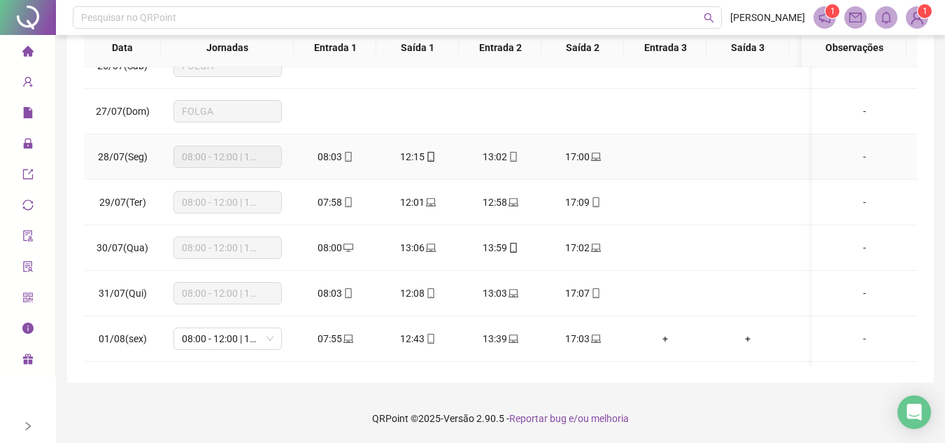
scroll to position [140, 0]
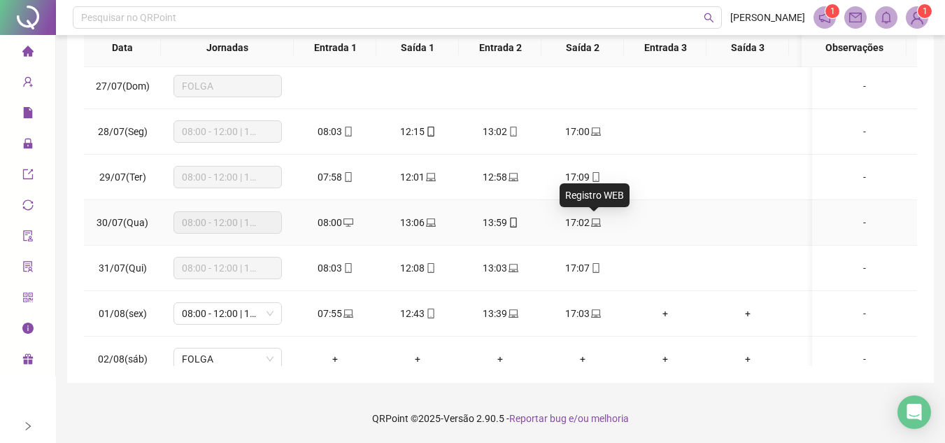
click at [596, 221] on icon "laptop" at bounding box center [596, 222] width 10 height 10
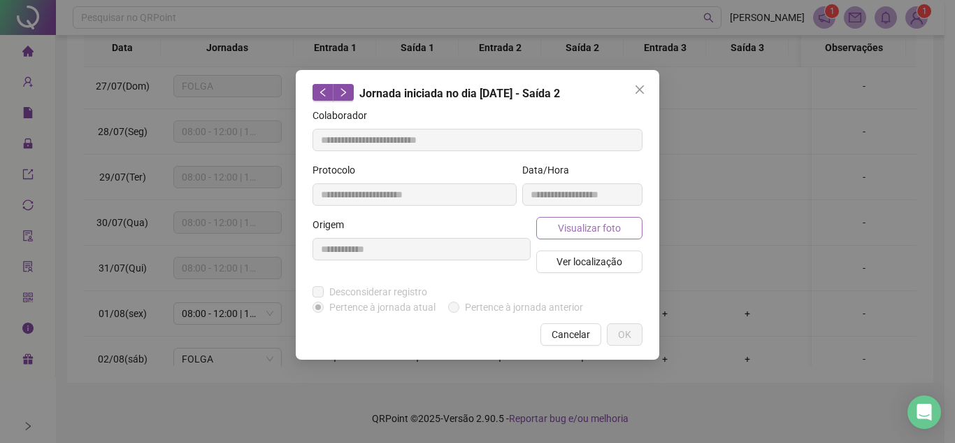
click at [599, 231] on span "Visualizar foto" at bounding box center [589, 227] width 63 height 15
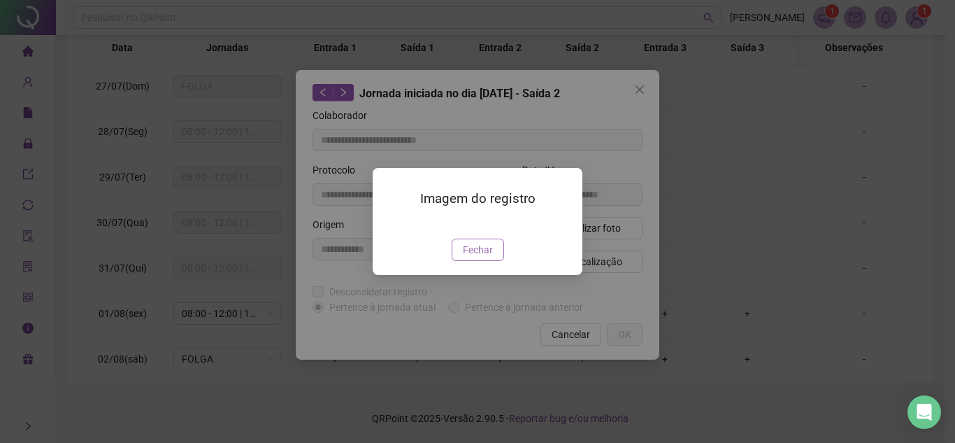
click at [489, 257] on span "Fechar" at bounding box center [478, 249] width 30 height 15
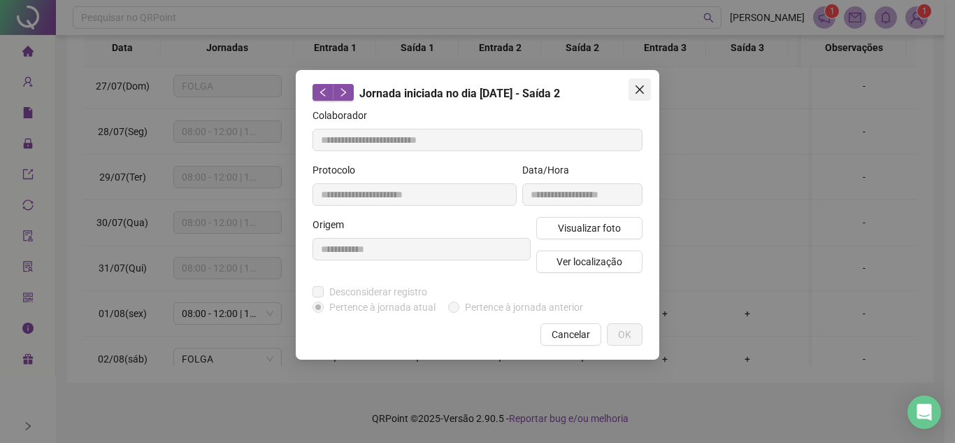
click at [636, 94] on icon "close" at bounding box center [639, 89] width 11 height 11
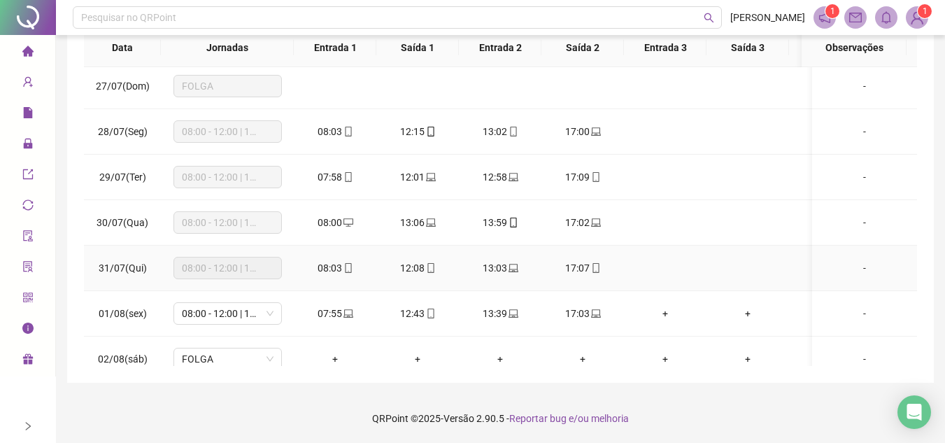
click at [593, 271] on icon "mobile" at bounding box center [596, 268] width 10 height 10
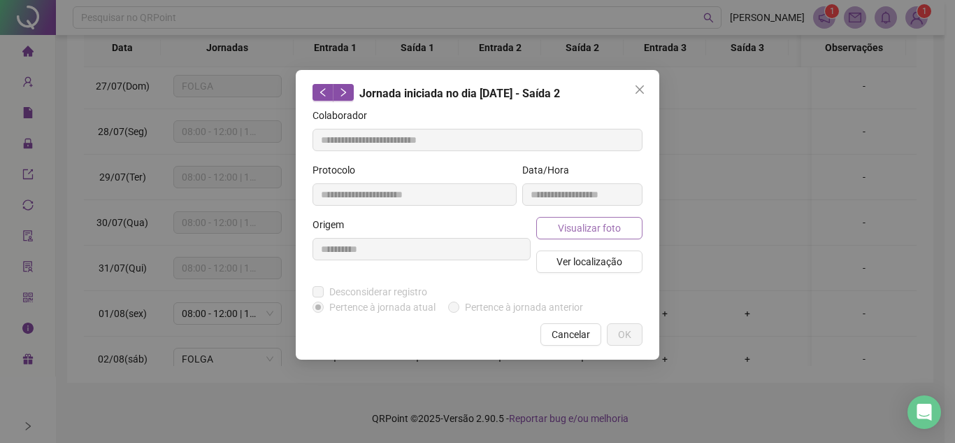
click at [599, 218] on button "Visualizar foto" at bounding box center [589, 228] width 106 height 22
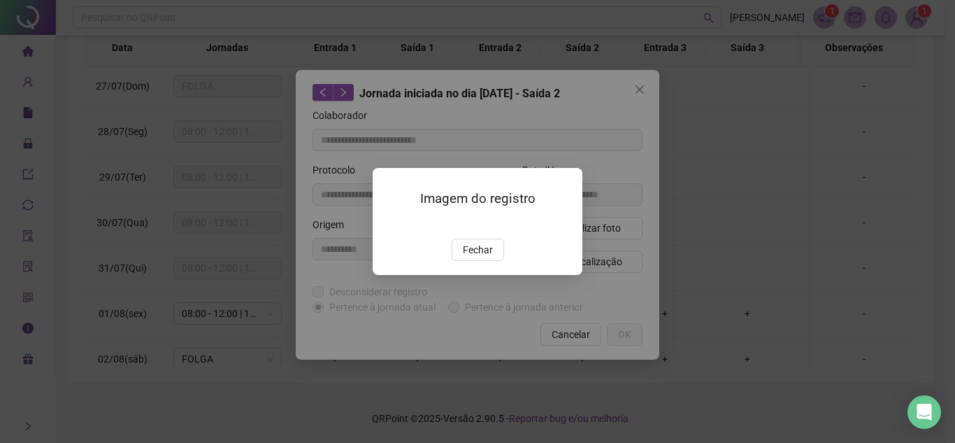
click at [487, 257] on span "Fechar" at bounding box center [478, 249] width 30 height 15
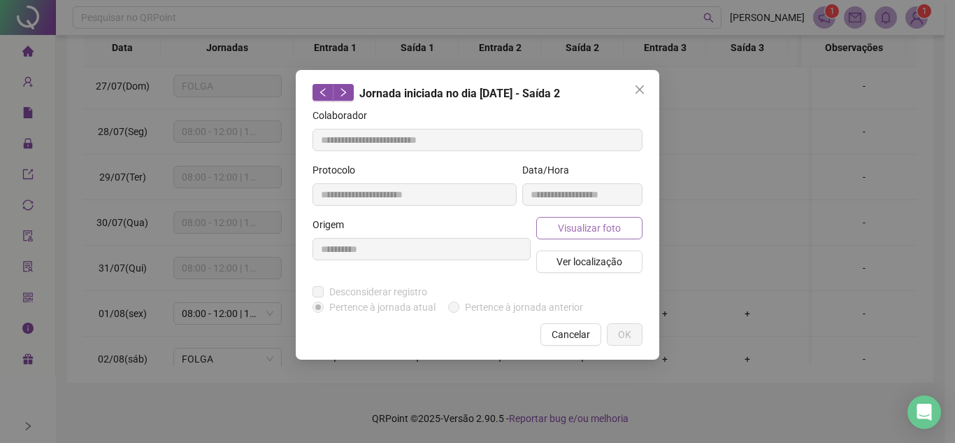
click at [603, 224] on span "Visualizar foto" at bounding box center [589, 227] width 63 height 15
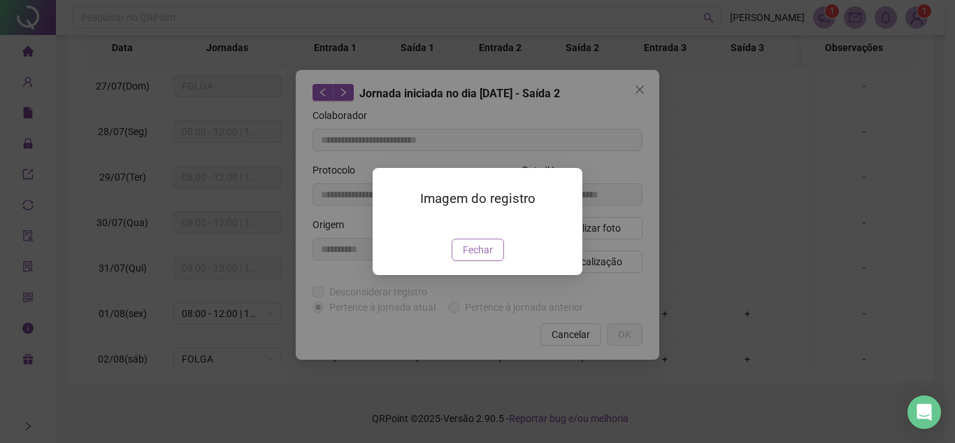
click at [478, 257] on span "Fechar" at bounding box center [478, 249] width 30 height 15
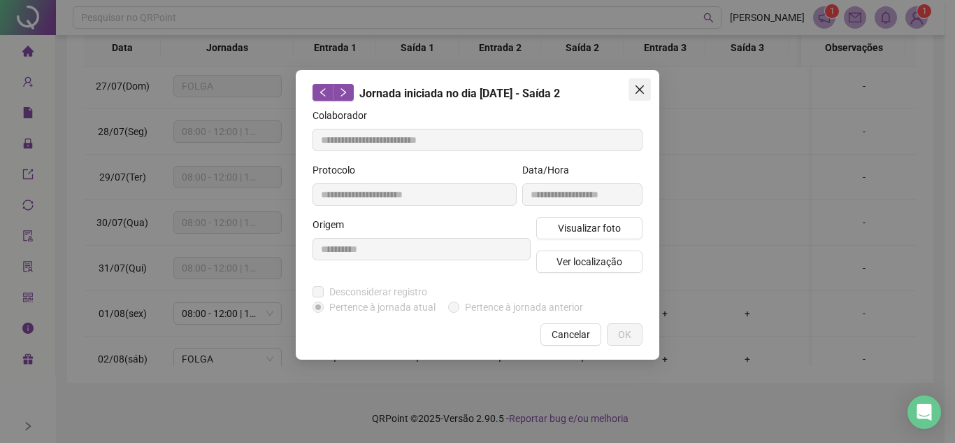
click at [643, 89] on icon "close" at bounding box center [639, 89] width 11 height 11
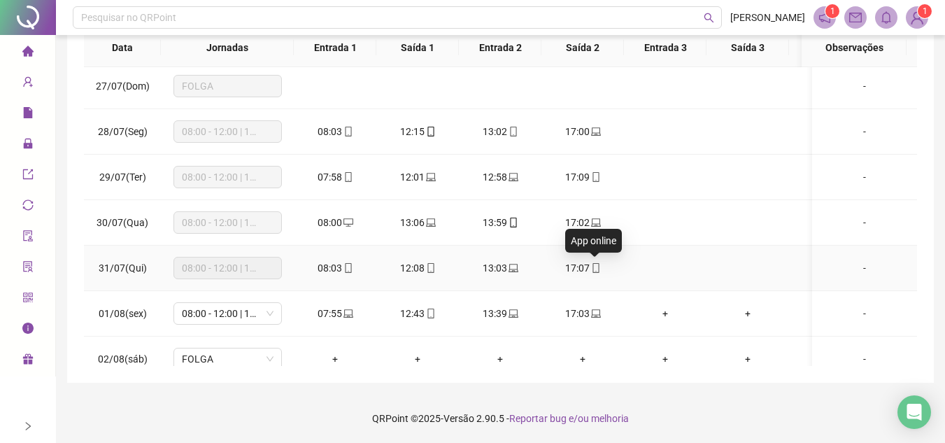
click at [592, 267] on icon "mobile" at bounding box center [595, 268] width 6 height 10
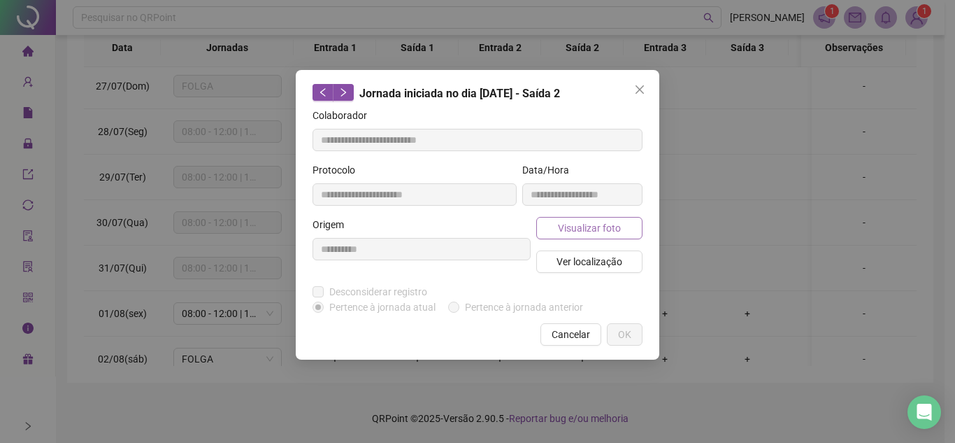
click at [629, 225] on button "Visualizar foto" at bounding box center [589, 228] width 106 height 22
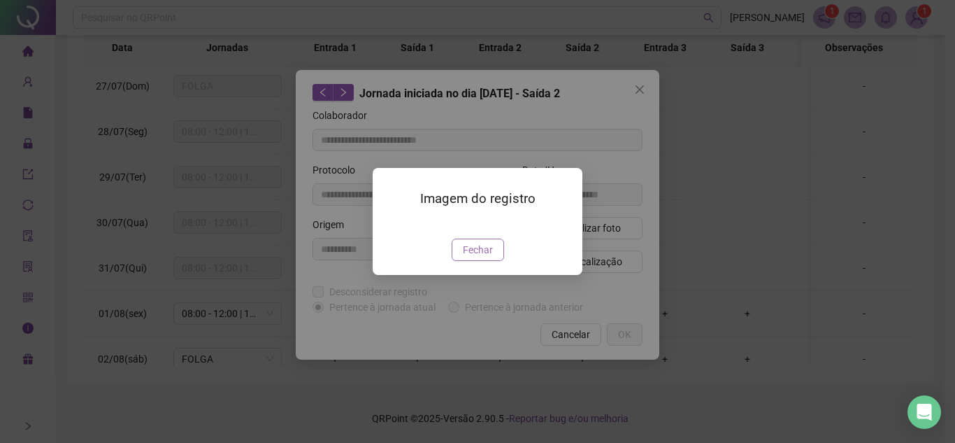
click at [485, 257] on span "Fechar" at bounding box center [478, 249] width 30 height 15
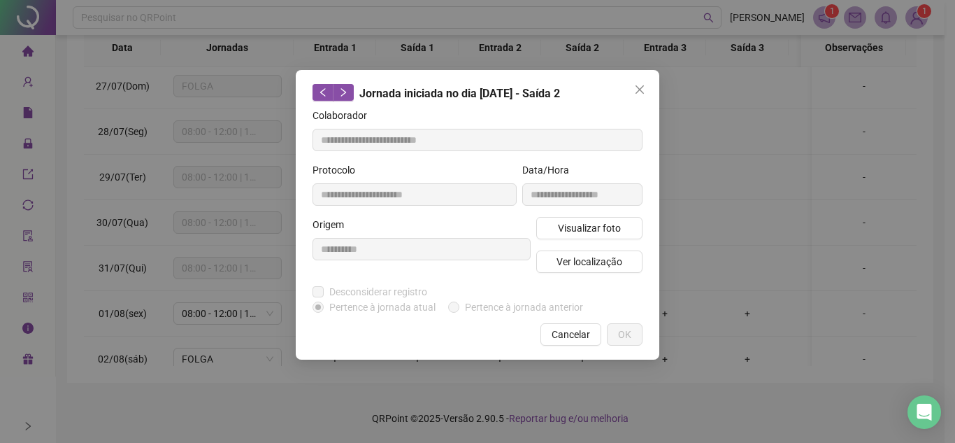
click at [646, 90] on span "Close" at bounding box center [640, 89] width 22 height 11
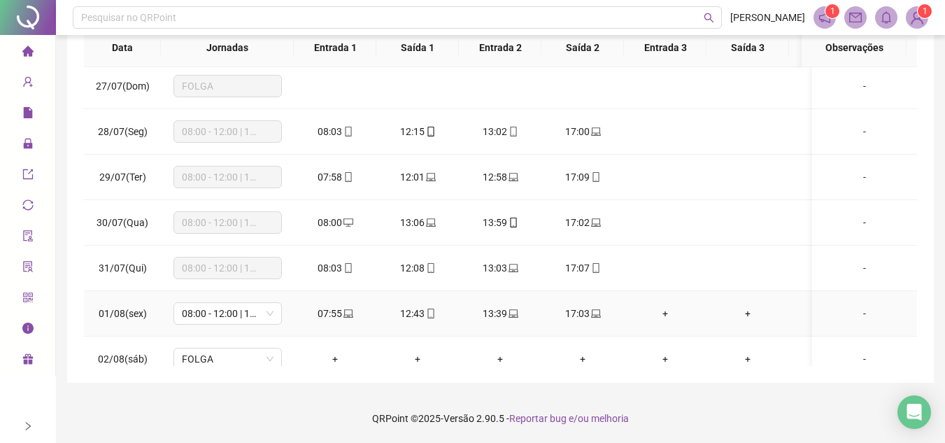
click at [589, 316] on span "laptop" at bounding box center [594, 313] width 11 height 10
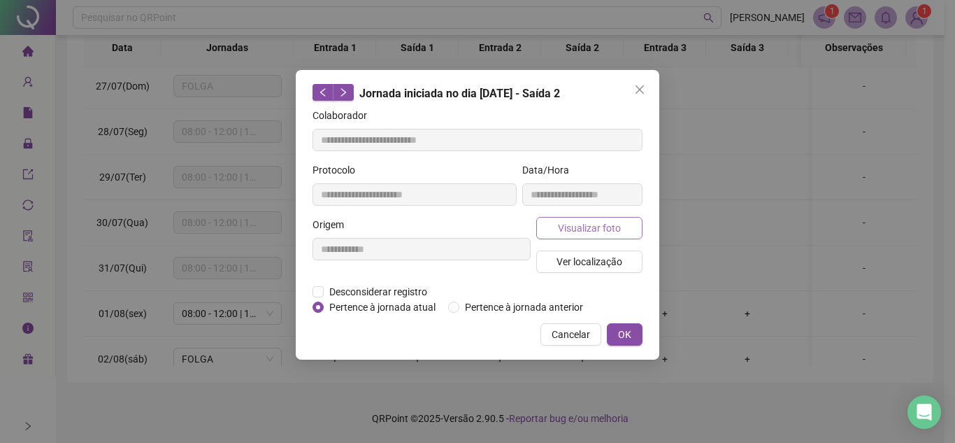
click at [607, 229] on span "Visualizar foto" at bounding box center [589, 227] width 63 height 15
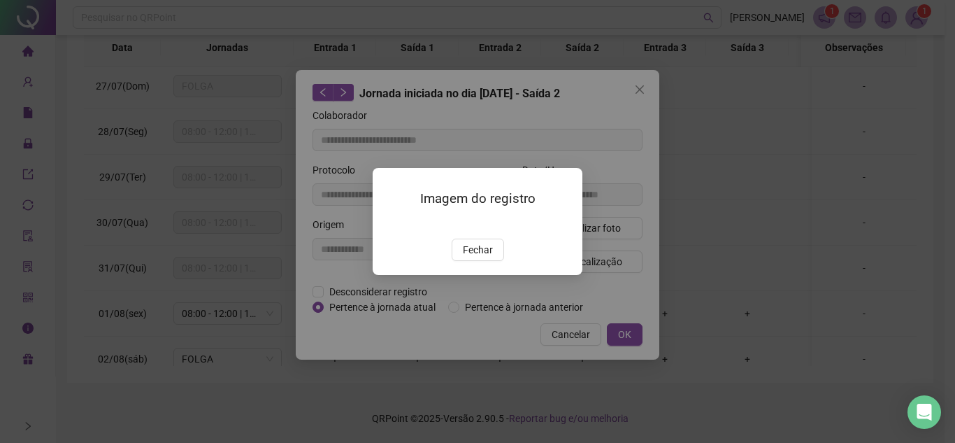
click at [389, 224] on img at bounding box center [389, 224] width 0 height 0
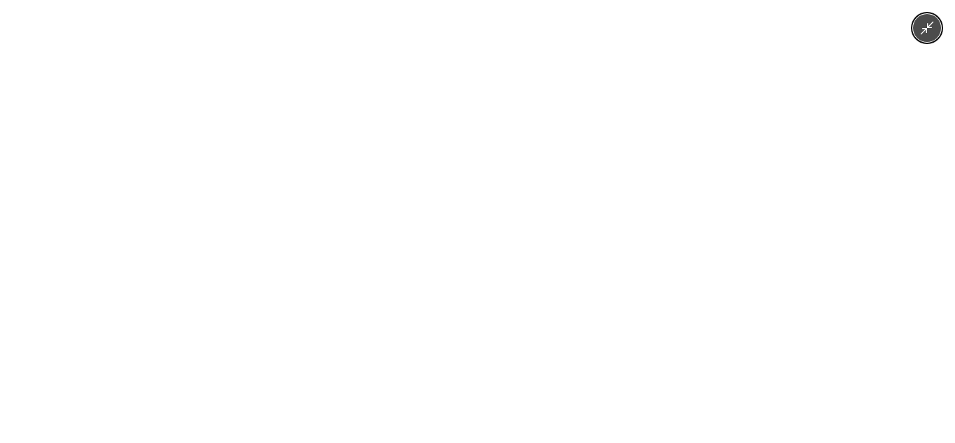
click at [537, 239] on img at bounding box center [478, 221] width 790 height 443
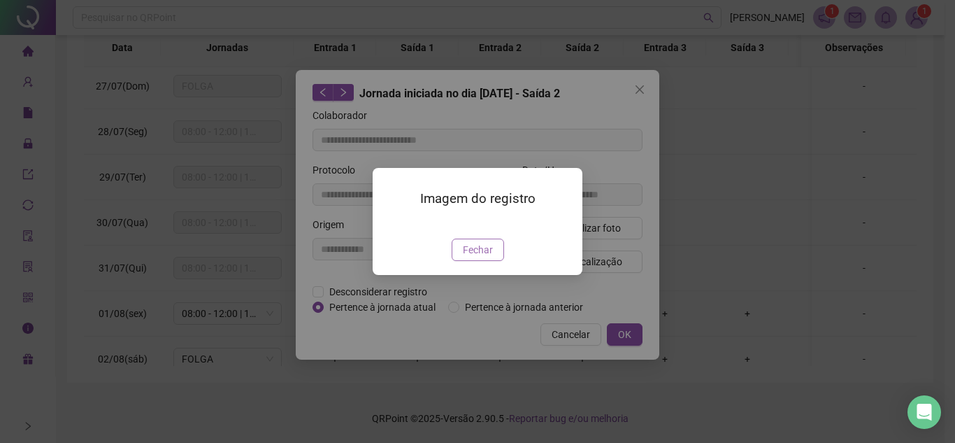
click at [487, 257] on span "Fechar" at bounding box center [478, 249] width 30 height 15
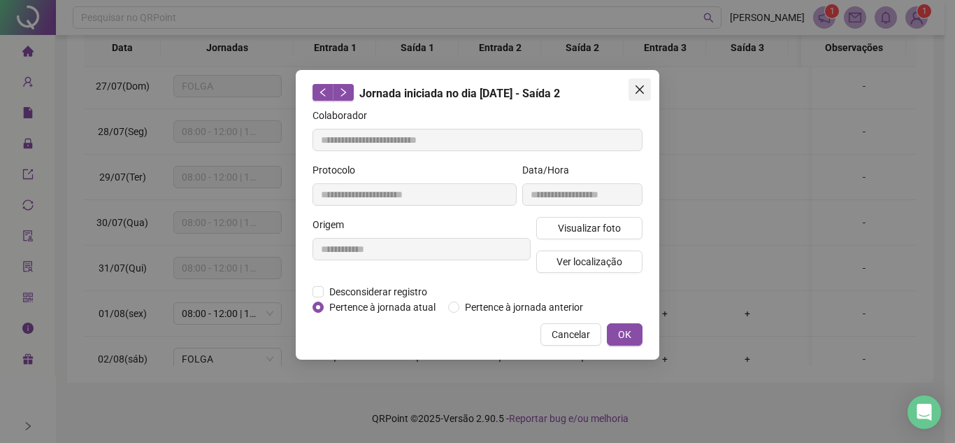
click at [640, 90] on icon "close" at bounding box center [640, 89] width 8 height 8
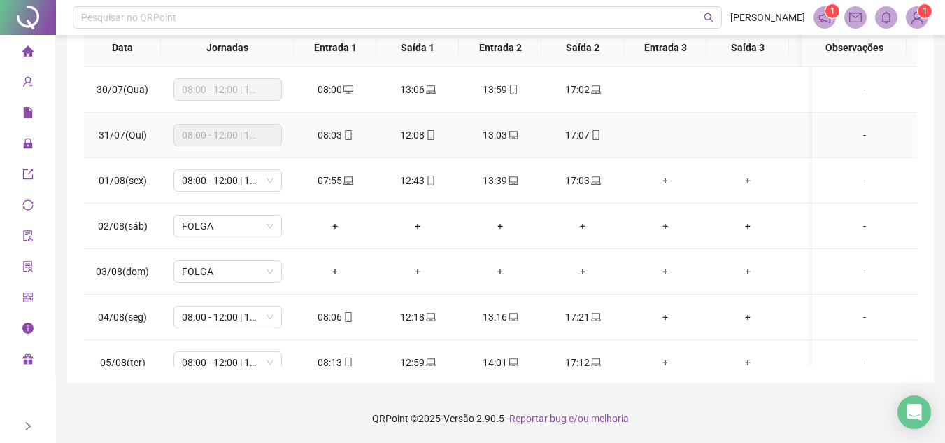
scroll to position [280, 0]
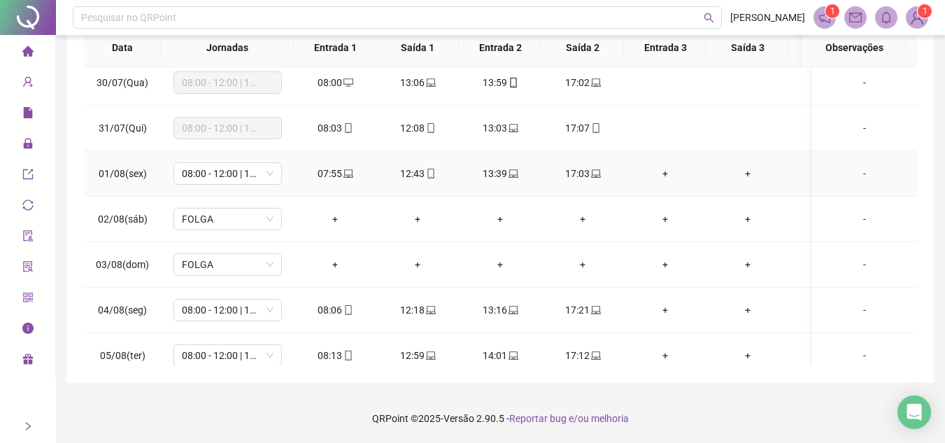
click at [589, 172] on span "laptop" at bounding box center [594, 174] width 11 height 10
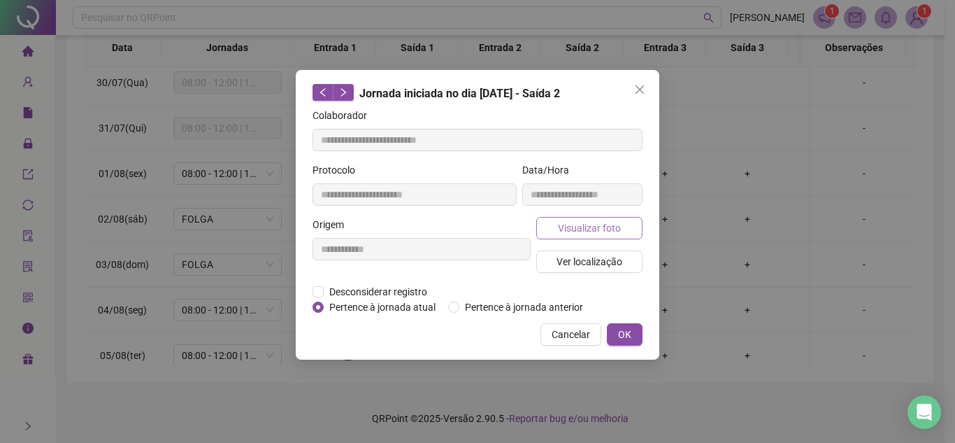
click at [613, 229] on span "Visualizar foto" at bounding box center [589, 227] width 63 height 15
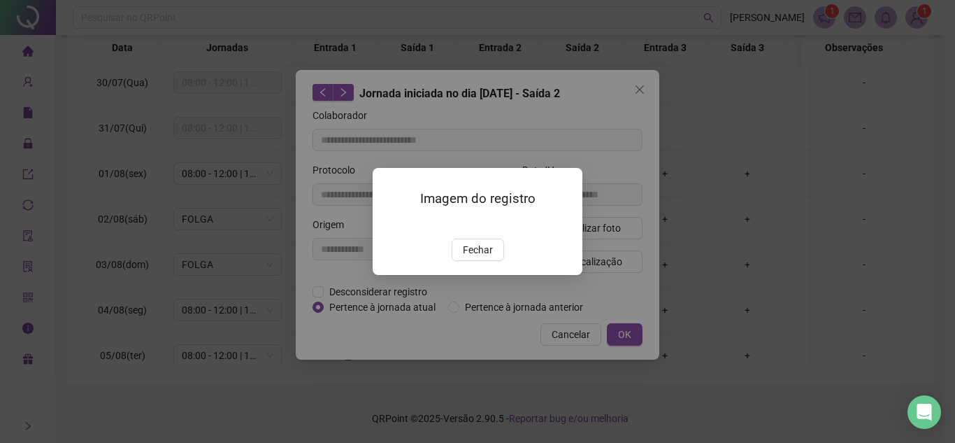
click at [466, 257] on span "Fechar" at bounding box center [478, 249] width 30 height 15
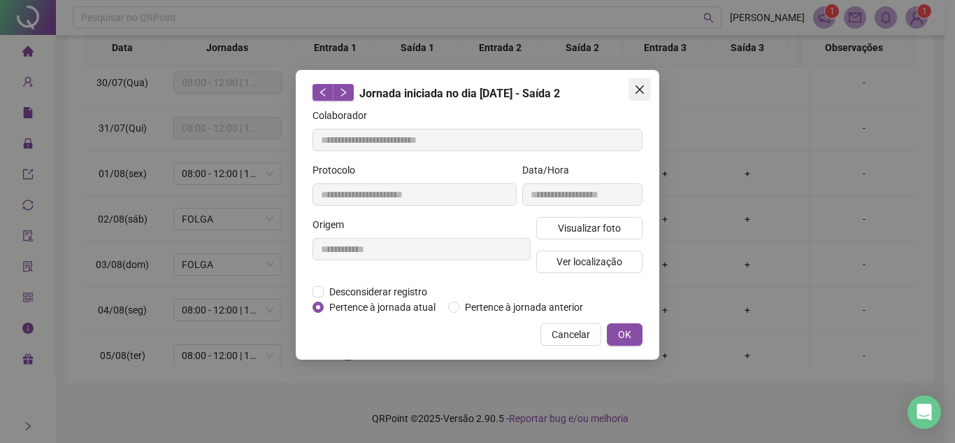
click at [643, 86] on icon "close" at bounding box center [640, 89] width 8 height 8
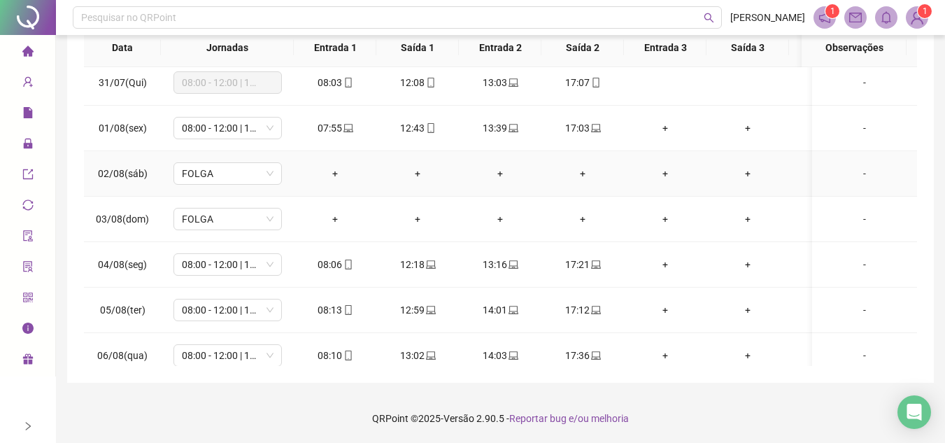
scroll to position [420, 0]
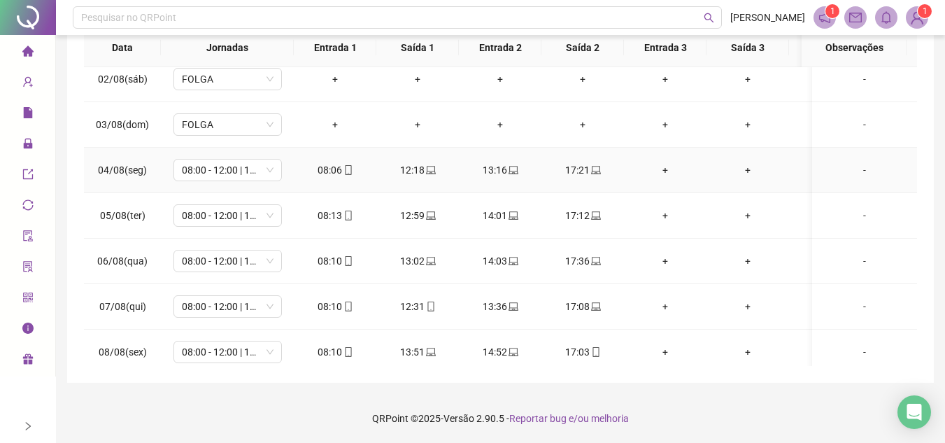
click at [596, 169] on icon "laptop" at bounding box center [596, 170] width 10 height 10
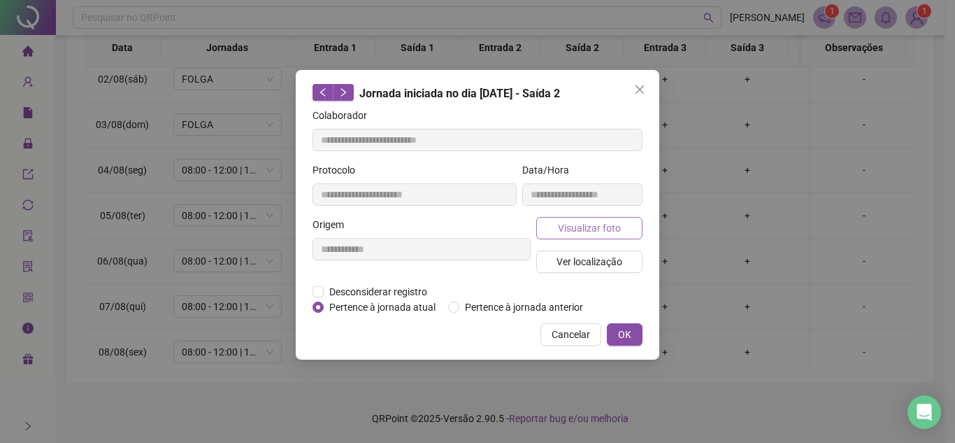
click at [605, 224] on span "Visualizar foto" at bounding box center [589, 227] width 63 height 15
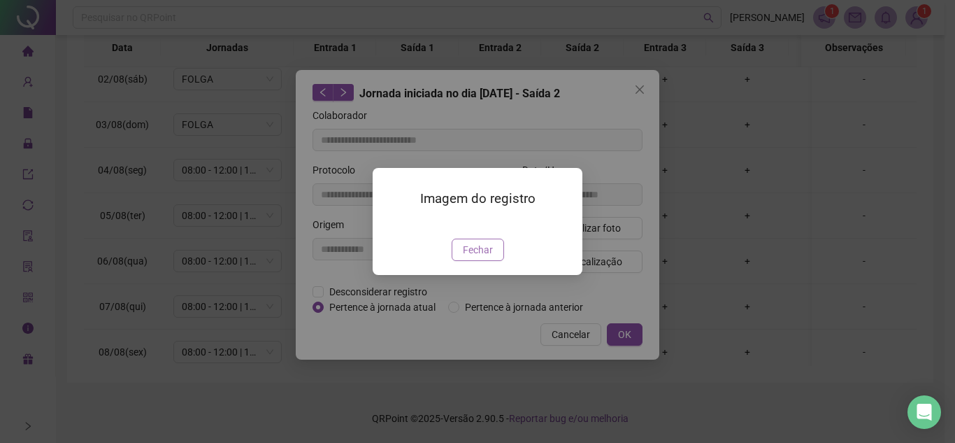
click at [478, 261] on button "Fechar" at bounding box center [478, 249] width 52 height 22
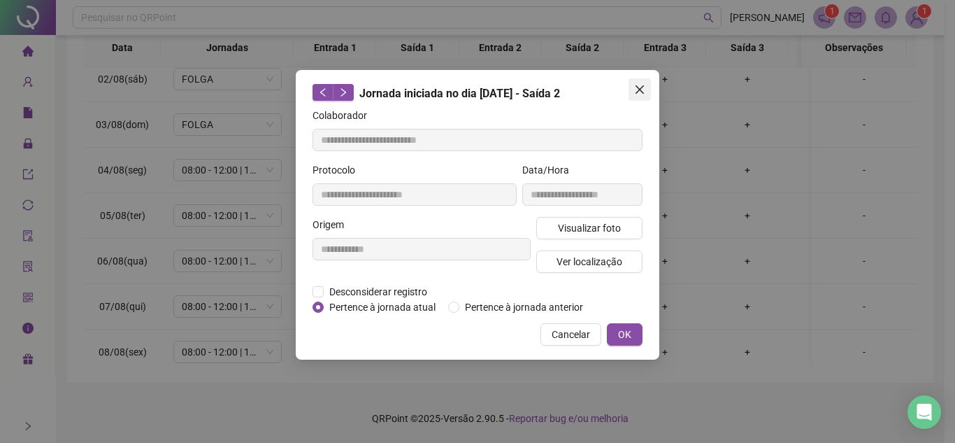
click at [637, 87] on icon "close" at bounding box center [640, 89] width 8 height 8
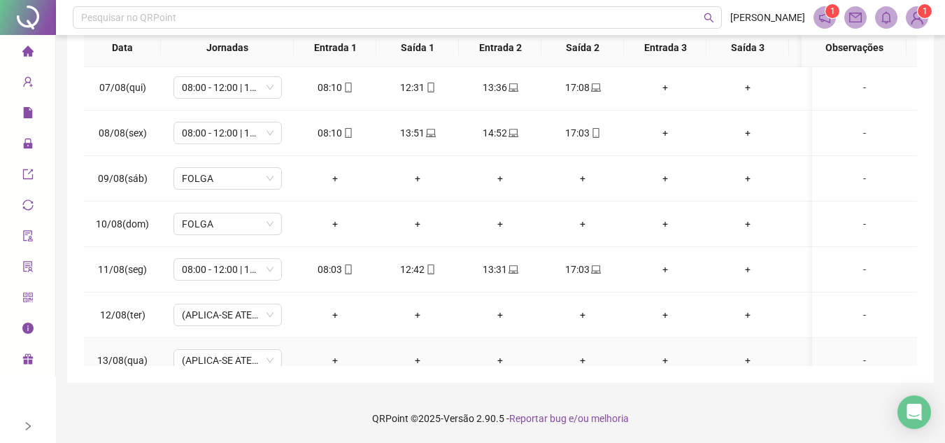
scroll to position [629, 0]
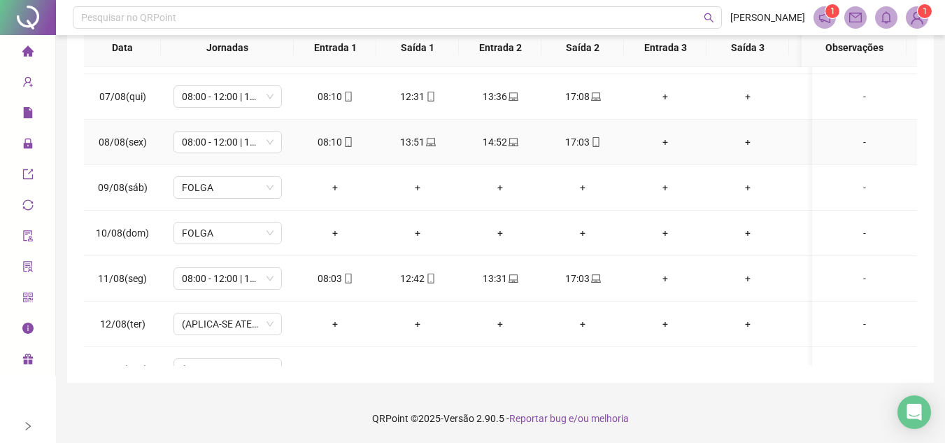
click at [594, 143] on icon "mobile" at bounding box center [596, 142] width 10 height 10
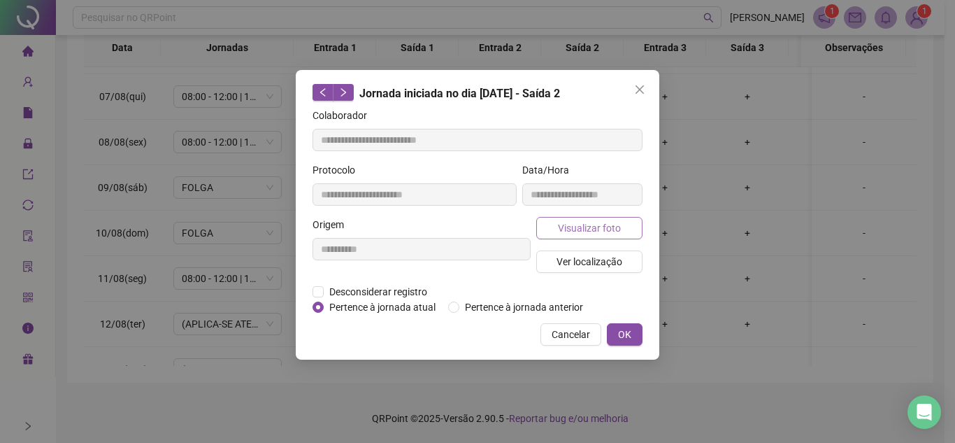
click at [583, 235] on button "Visualizar foto" at bounding box center [589, 228] width 106 height 22
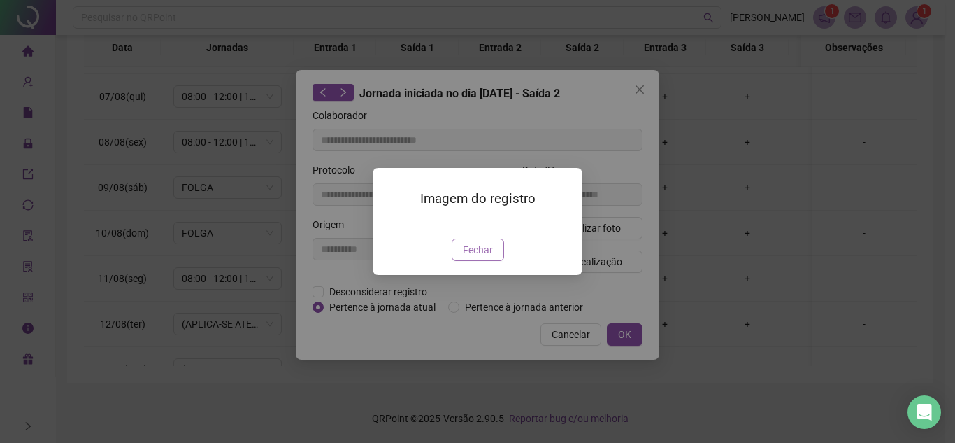
click at [480, 257] on span "Fechar" at bounding box center [478, 249] width 30 height 15
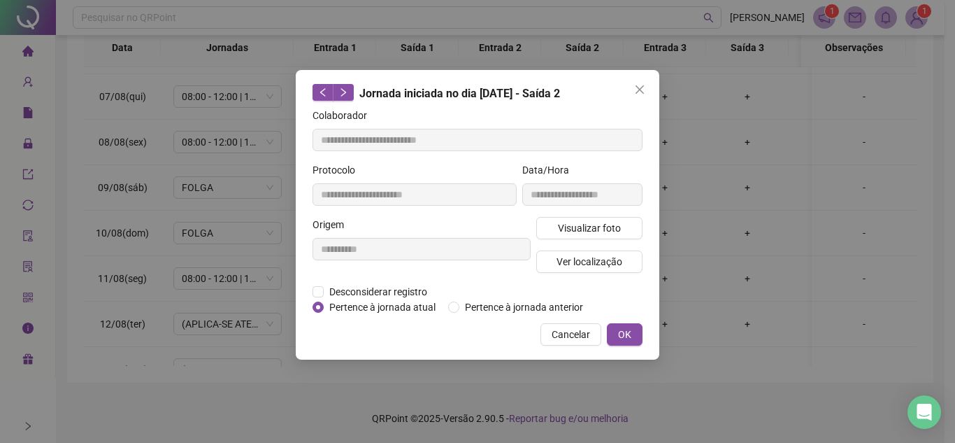
click at [643, 88] on icon "close" at bounding box center [639, 89] width 11 height 11
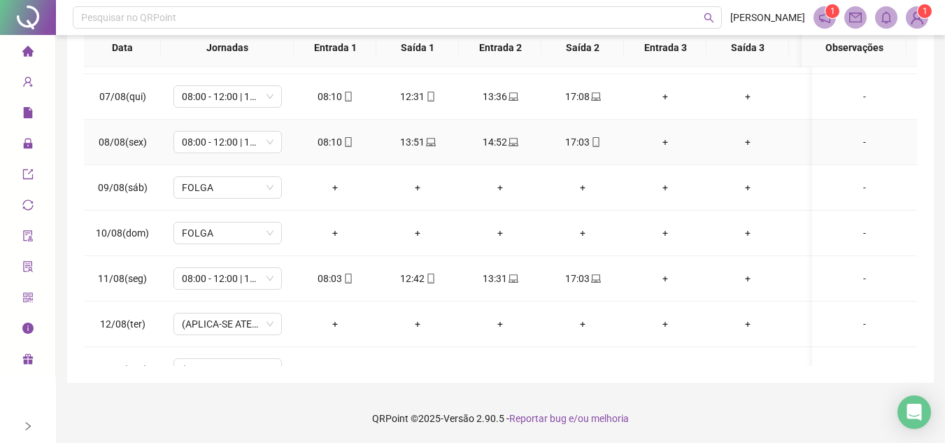
click at [350, 137] on icon "mobile" at bounding box center [348, 142] width 10 height 10
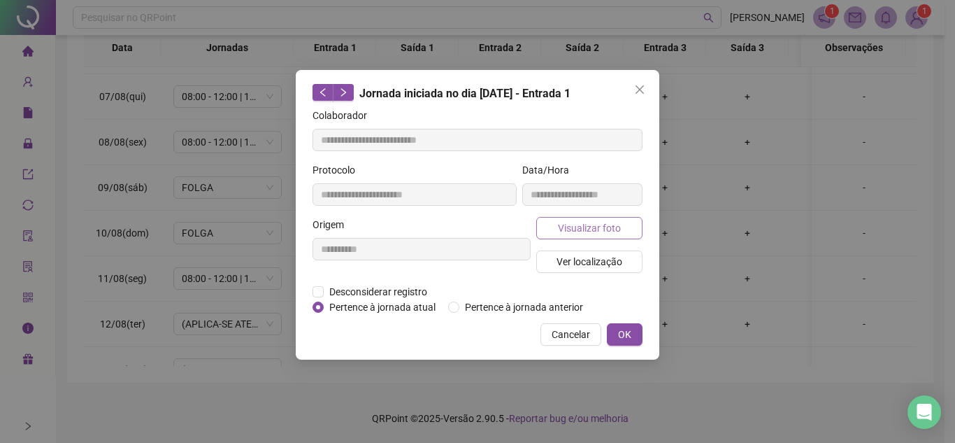
click at [592, 229] on span "Visualizar foto" at bounding box center [589, 227] width 63 height 15
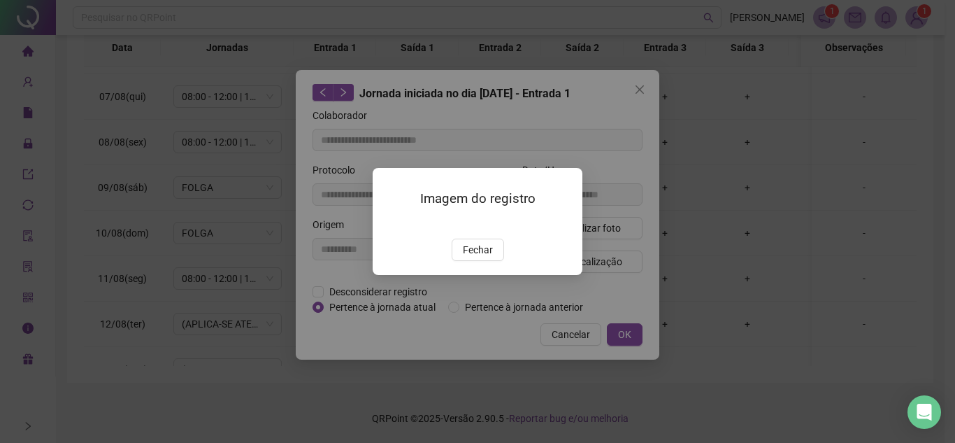
click at [478, 257] on span "Fechar" at bounding box center [478, 249] width 30 height 15
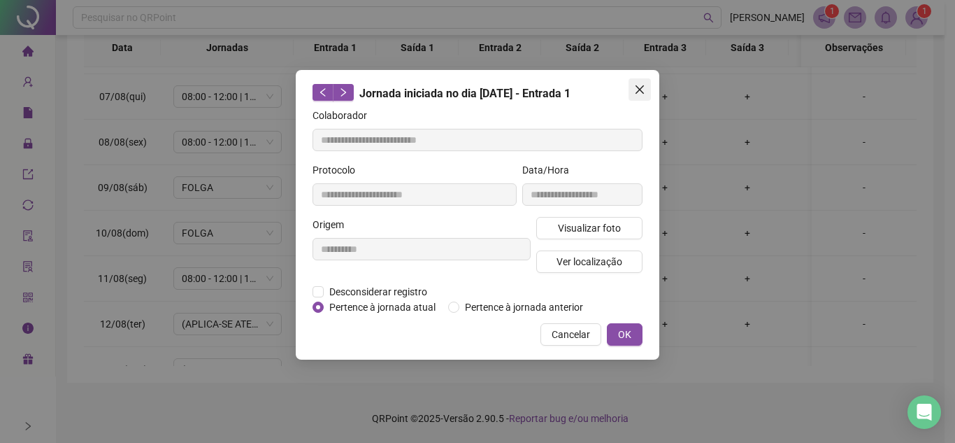
click at [636, 94] on icon "close" at bounding box center [639, 89] width 11 height 11
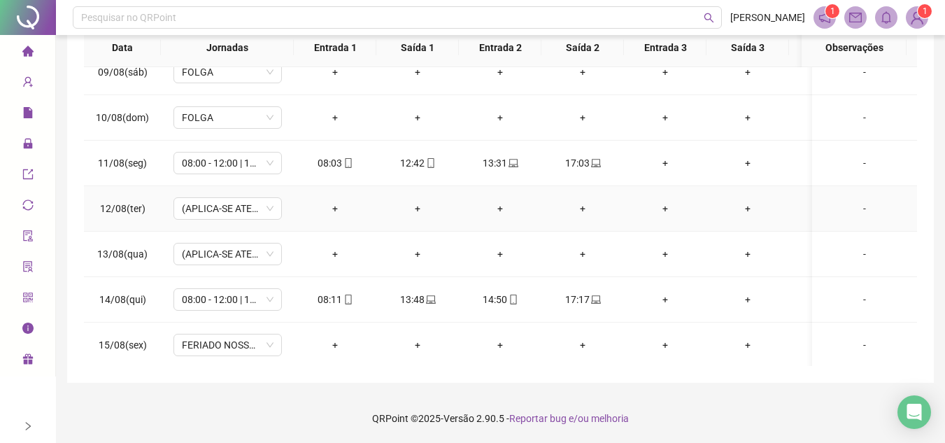
scroll to position [769, 0]
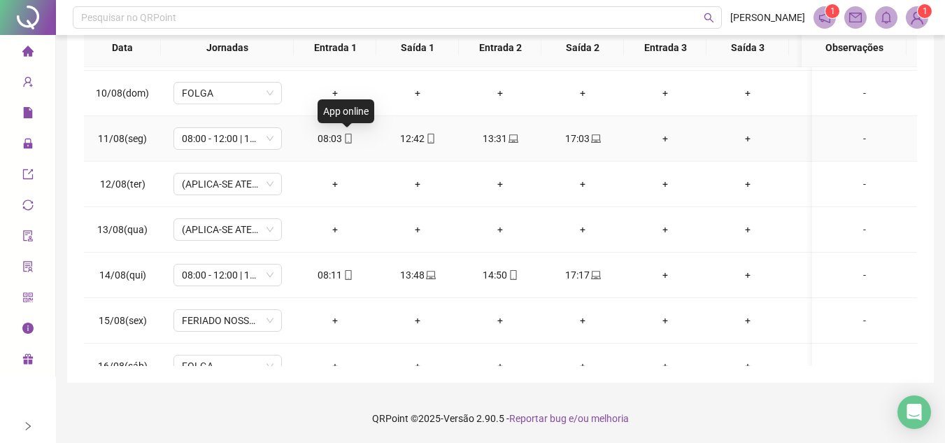
click at [352, 133] on span at bounding box center [347, 138] width 11 height 11
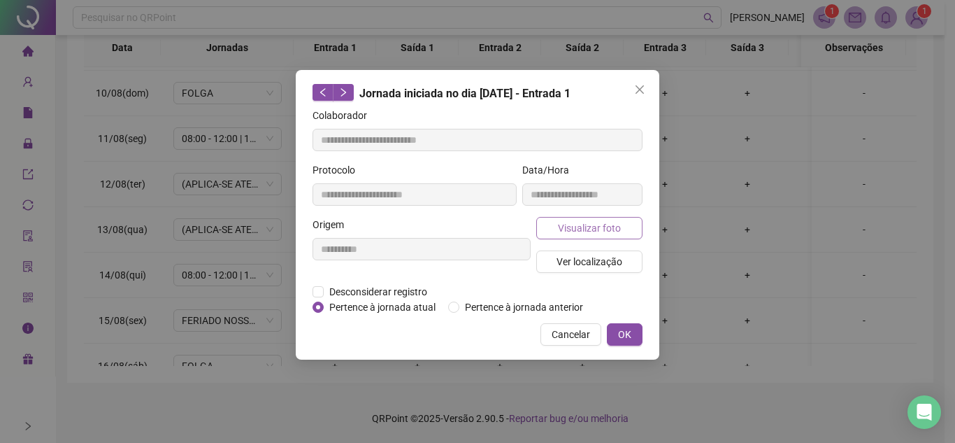
click at [598, 228] on span "Visualizar foto" at bounding box center [589, 227] width 63 height 15
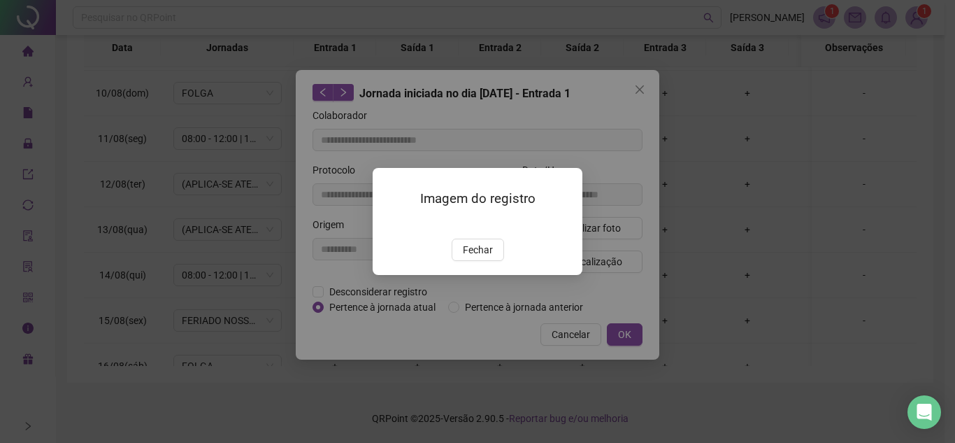
click at [483, 257] on span "Fechar" at bounding box center [478, 249] width 30 height 15
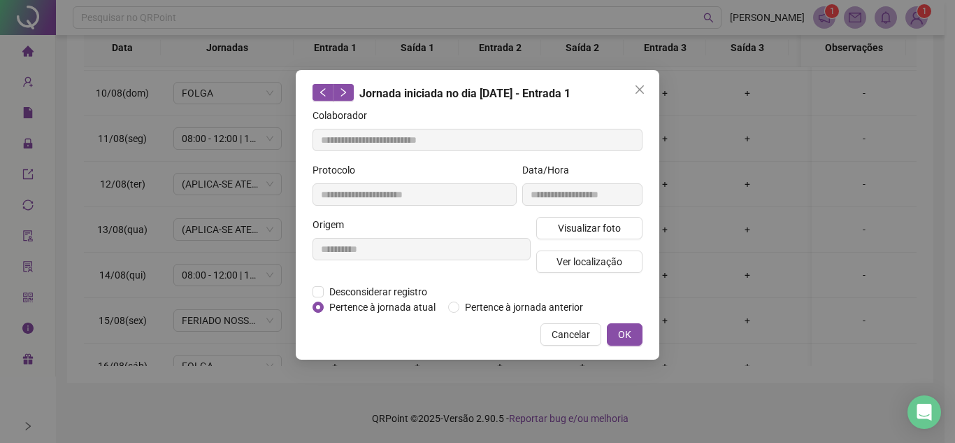
click at [639, 94] on icon "close" at bounding box center [639, 89] width 11 height 11
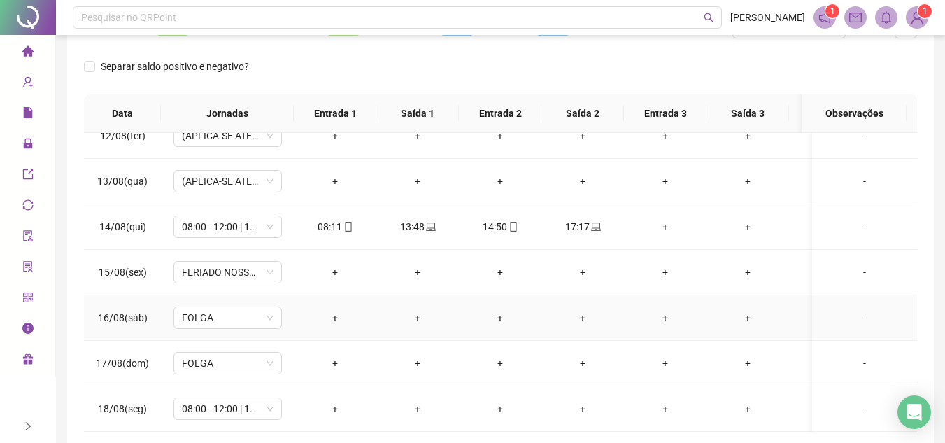
scroll to position [272, 0]
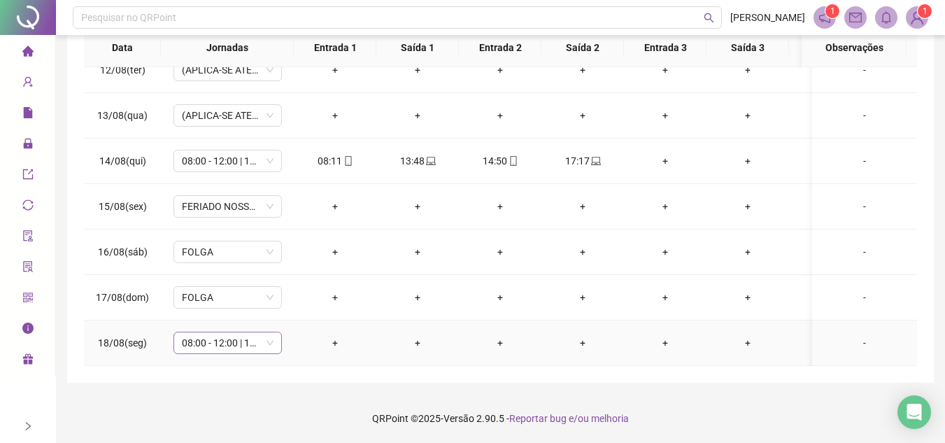
click at [276, 331] on div "08:00 - 12:00 | 13:00 - 17:00" at bounding box center [227, 342] width 108 height 22
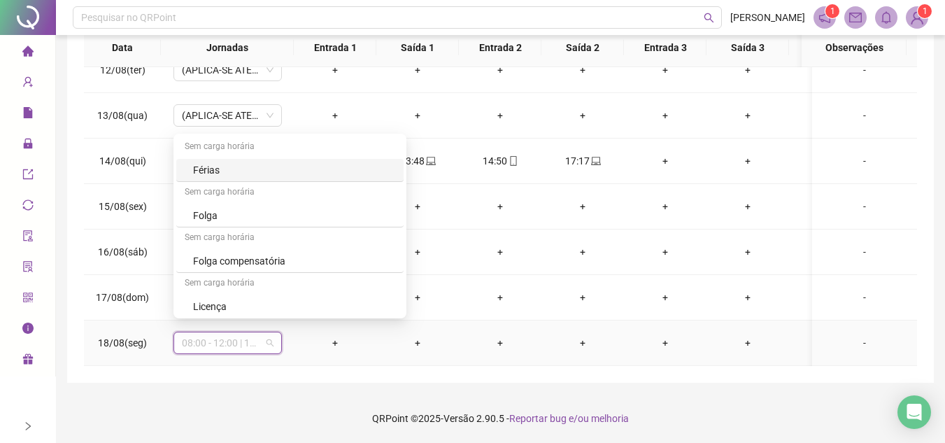
scroll to position [839, 0]
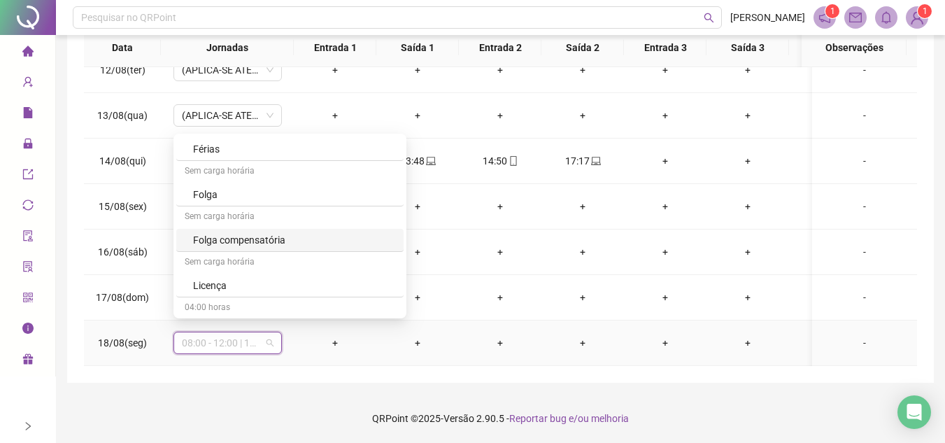
click at [310, 241] on div "Folga compensatória" at bounding box center [294, 239] width 202 height 15
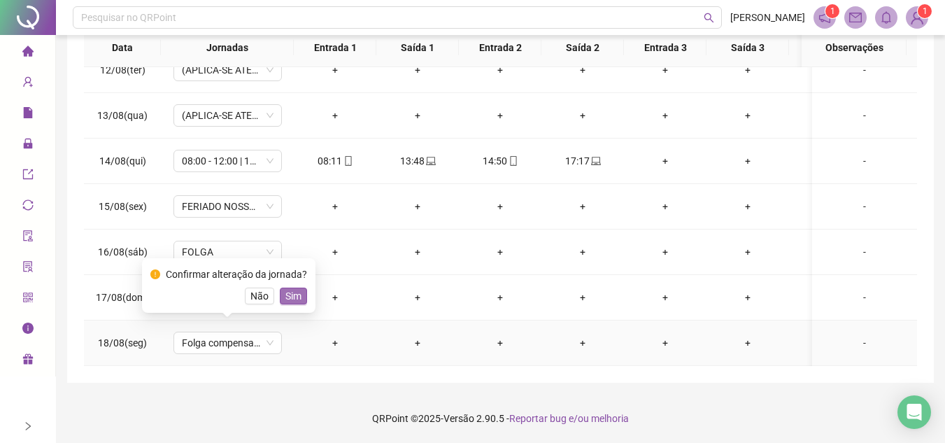
click at [298, 289] on span "Sim" at bounding box center [293, 295] width 16 height 15
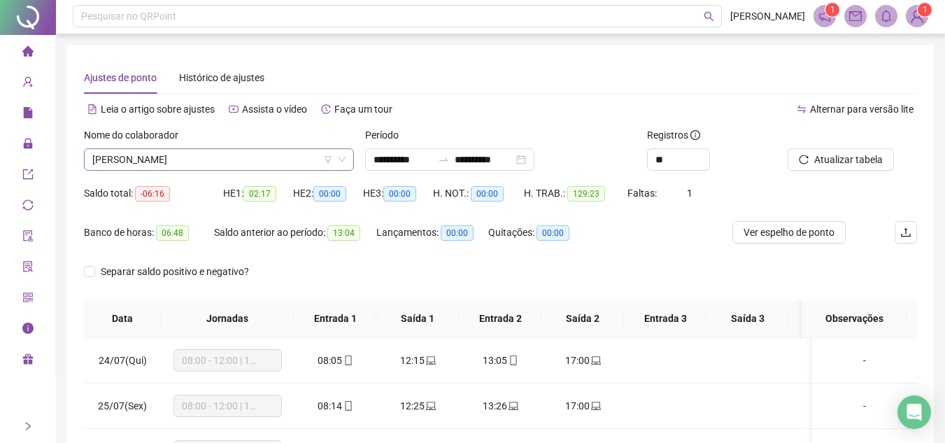
scroll to position [0, 0]
click at [278, 159] on span "[PERSON_NAME]" at bounding box center [218, 160] width 253 height 21
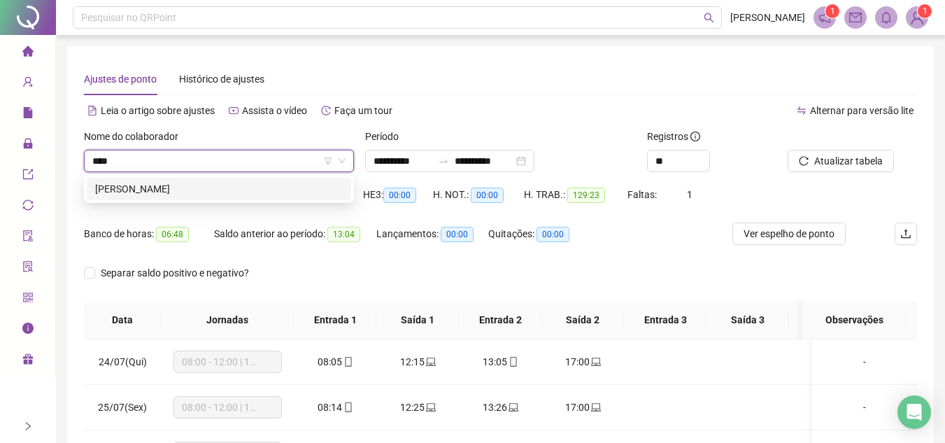
click at [248, 191] on div "[PERSON_NAME]" at bounding box center [219, 188] width 248 height 15
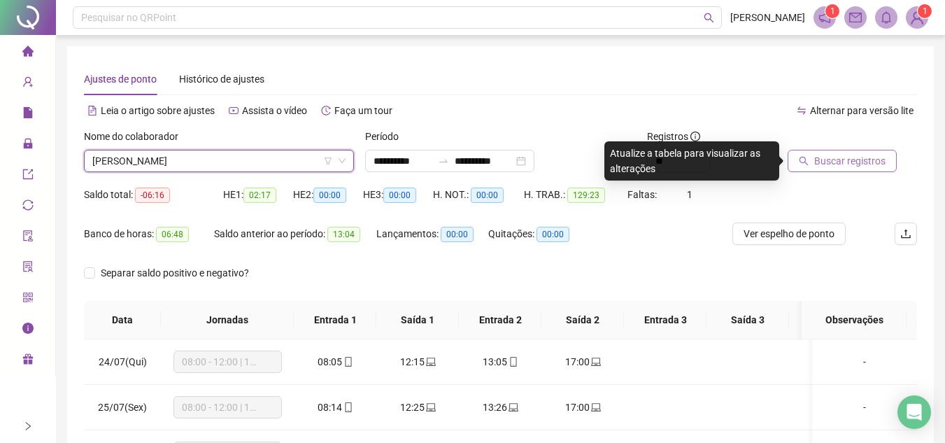
click at [836, 164] on span "Buscar registros" at bounding box center [849, 160] width 71 height 15
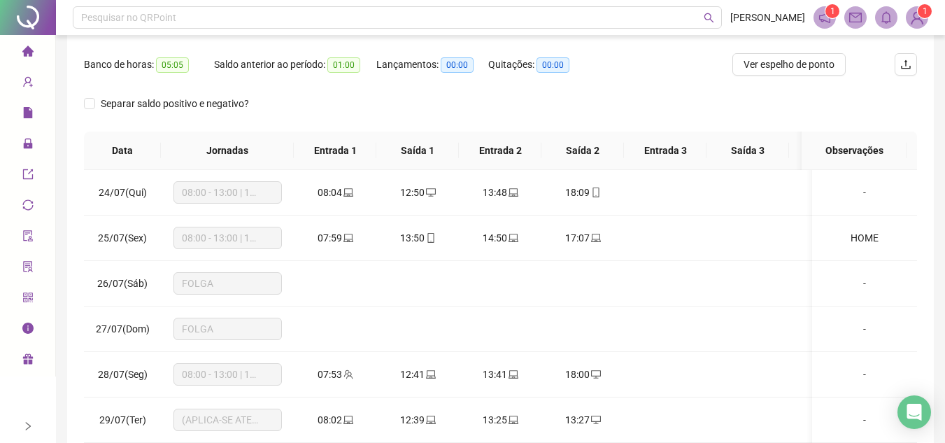
scroll to position [210, 0]
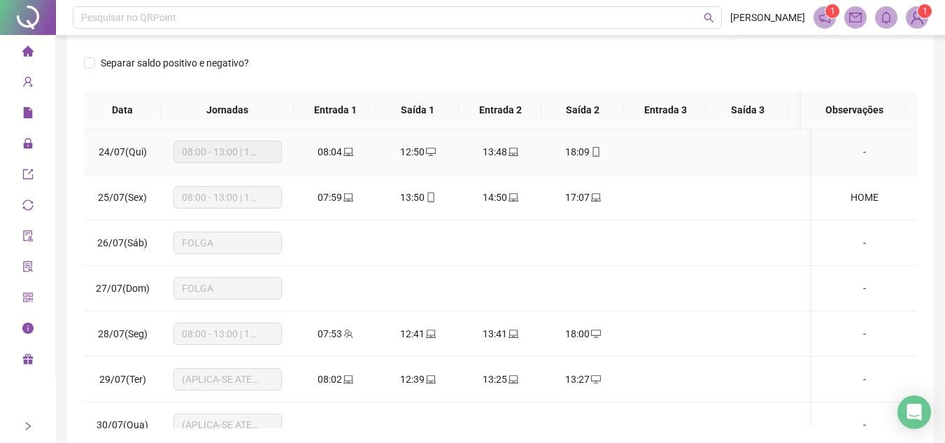
click at [594, 153] on icon "mobile" at bounding box center [596, 152] width 10 height 10
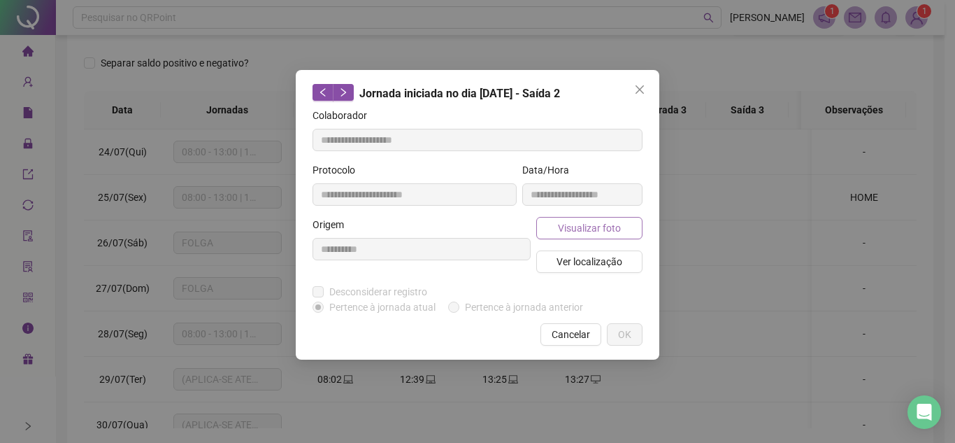
click at [577, 231] on span "Visualizar foto" at bounding box center [589, 227] width 63 height 15
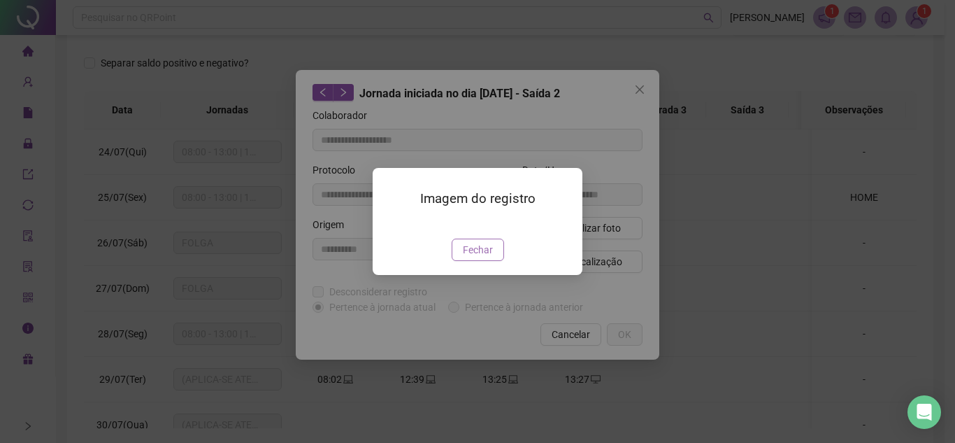
click at [485, 257] on span "Fechar" at bounding box center [478, 249] width 30 height 15
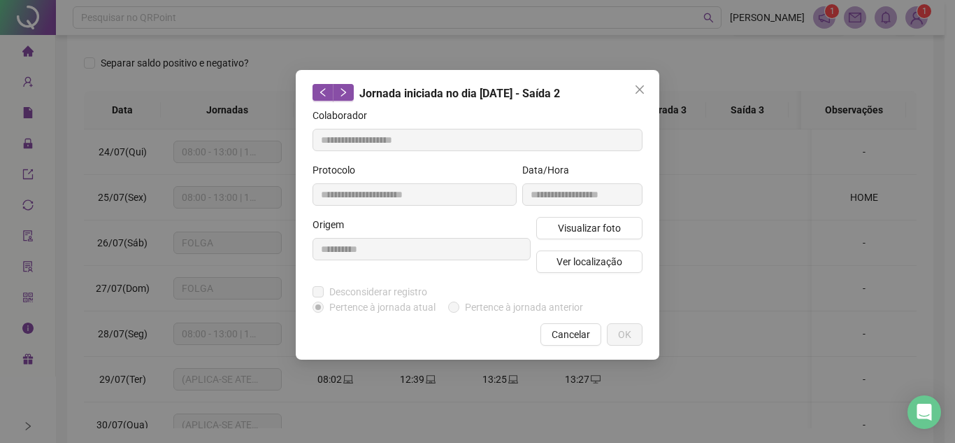
click at [642, 92] on icon "close" at bounding box center [639, 89] width 11 height 11
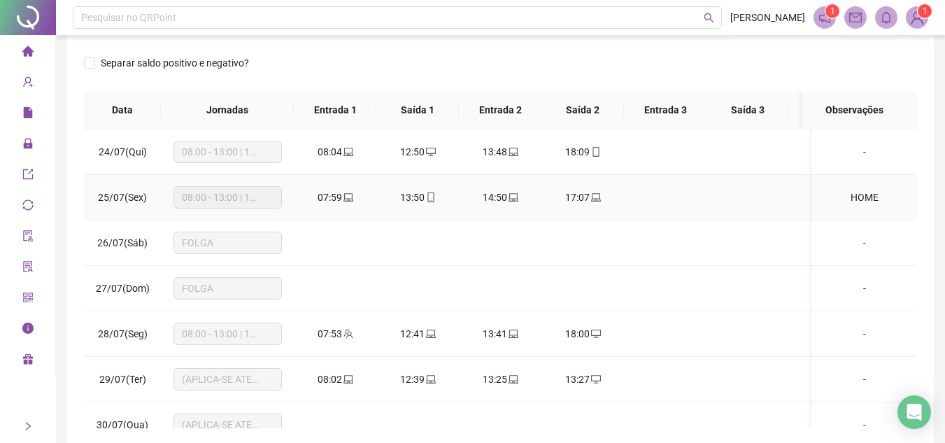
click at [591, 194] on icon "laptop" at bounding box center [596, 197] width 10 height 8
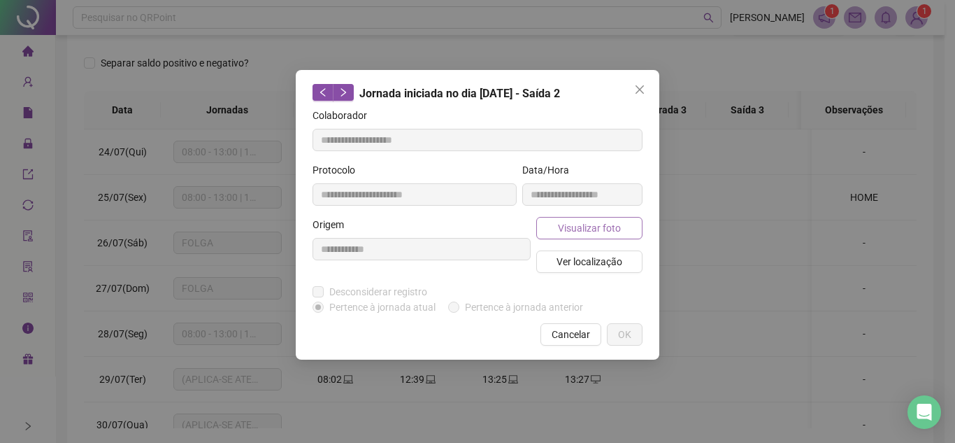
click at [596, 227] on span "Visualizar foto" at bounding box center [589, 227] width 63 height 15
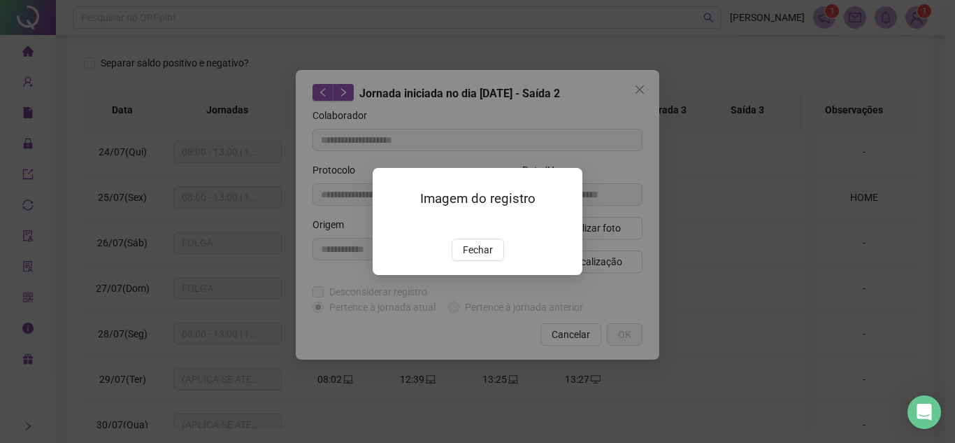
click at [389, 224] on img at bounding box center [389, 224] width 0 height 0
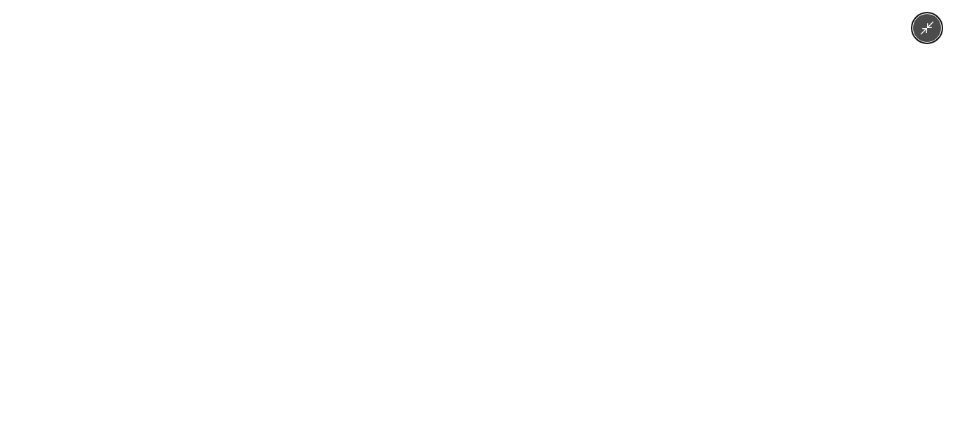
drag, startPoint x: 494, startPoint y: 224, endPoint x: 498, endPoint y: 233, distance: 9.1
click at [495, 225] on img at bounding box center [478, 221] width 790 height 443
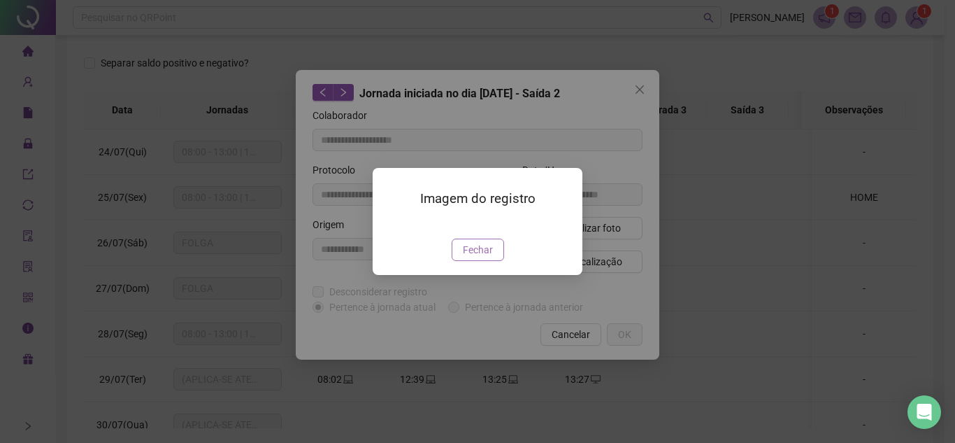
click at [479, 257] on span "Fechar" at bounding box center [478, 249] width 30 height 15
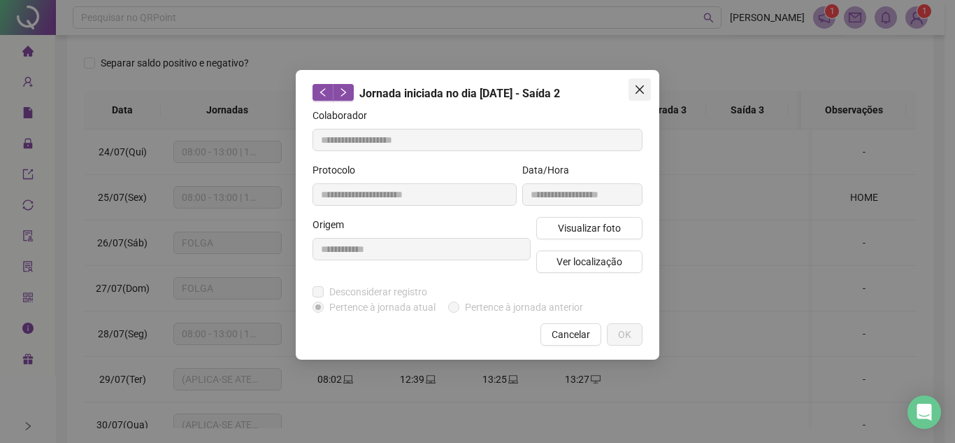
click at [637, 87] on icon "close" at bounding box center [640, 89] width 8 height 8
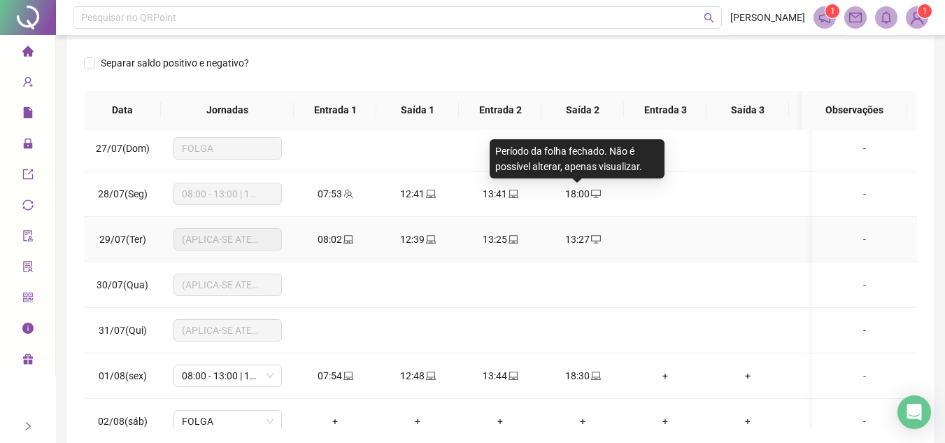
scroll to position [0, 0]
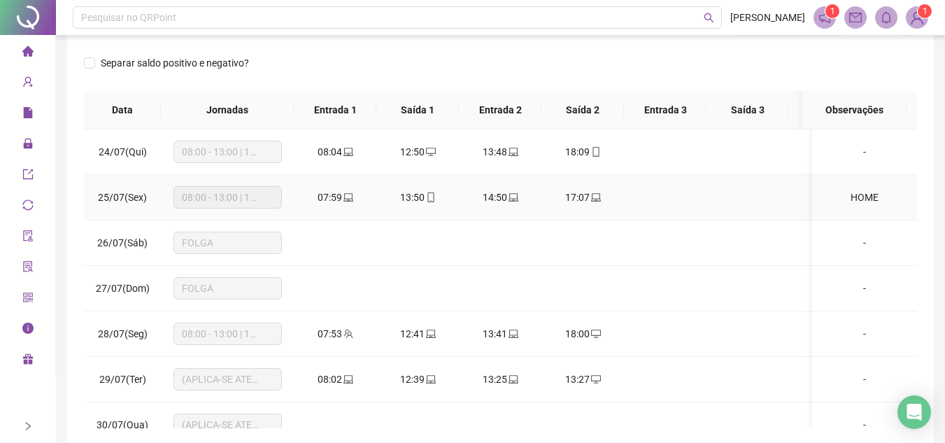
click at [351, 201] on icon "laptop" at bounding box center [348, 197] width 10 height 8
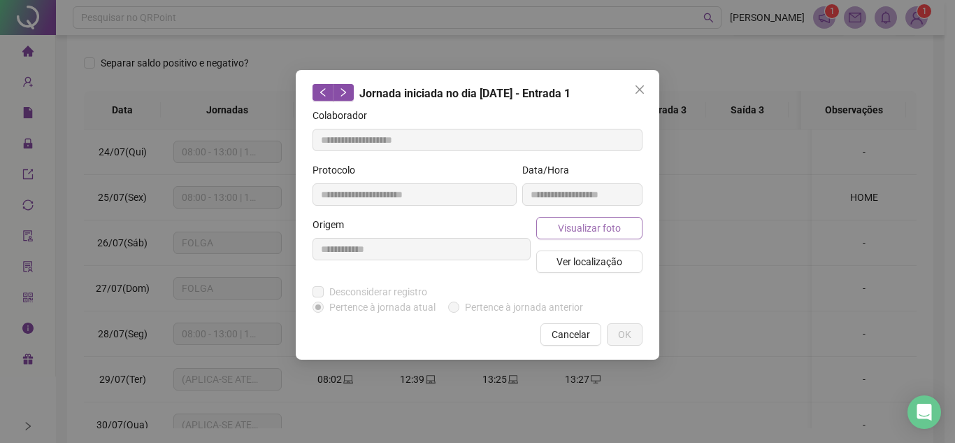
click at [587, 223] on span "Visualizar foto" at bounding box center [589, 227] width 63 height 15
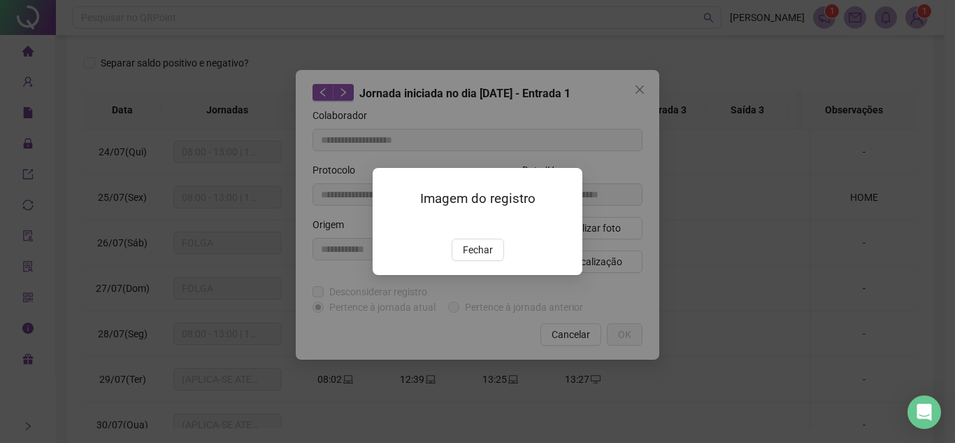
click at [389, 224] on img at bounding box center [389, 224] width 0 height 0
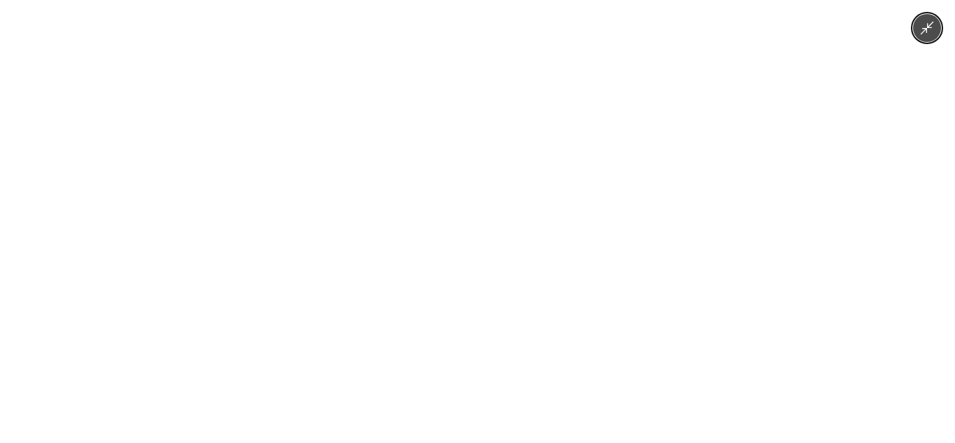
click at [506, 232] on img at bounding box center [478, 221] width 790 height 443
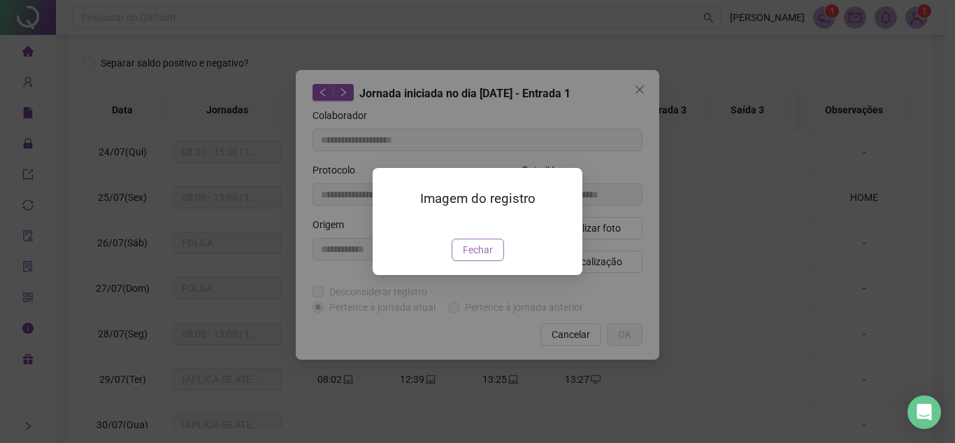
click at [473, 257] on span "Fechar" at bounding box center [478, 249] width 30 height 15
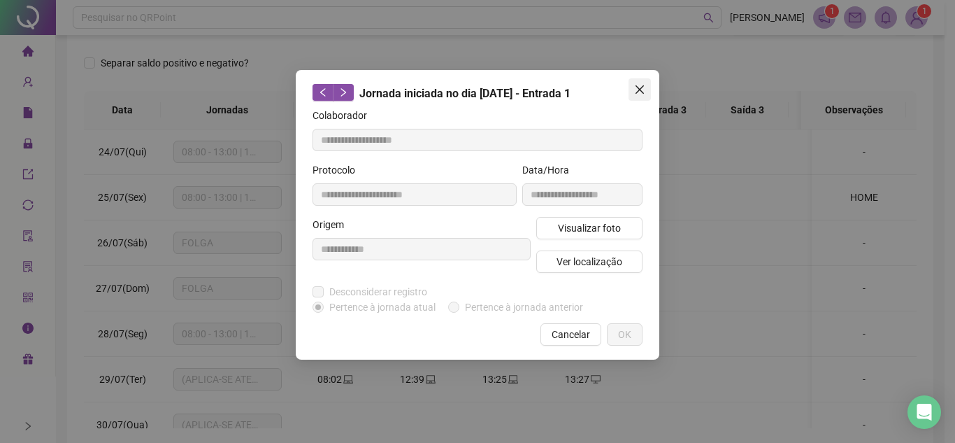
click at [640, 89] on icon "close" at bounding box center [640, 89] width 8 height 8
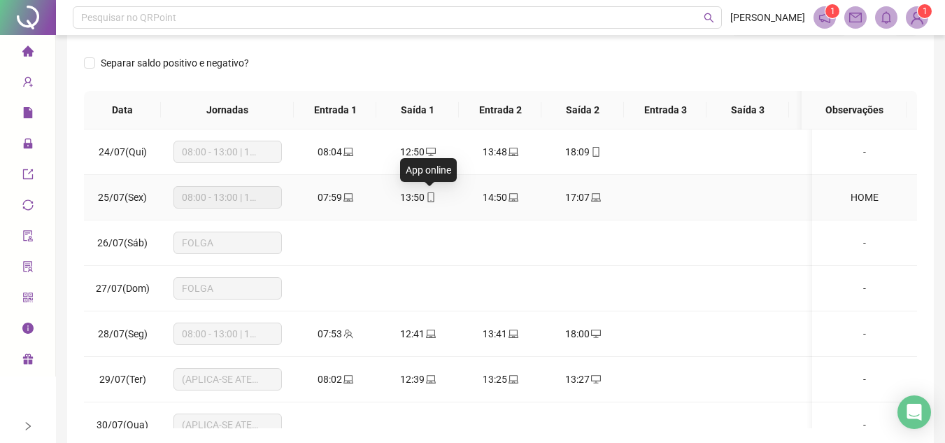
click at [430, 195] on icon "mobile" at bounding box center [431, 197] width 10 height 10
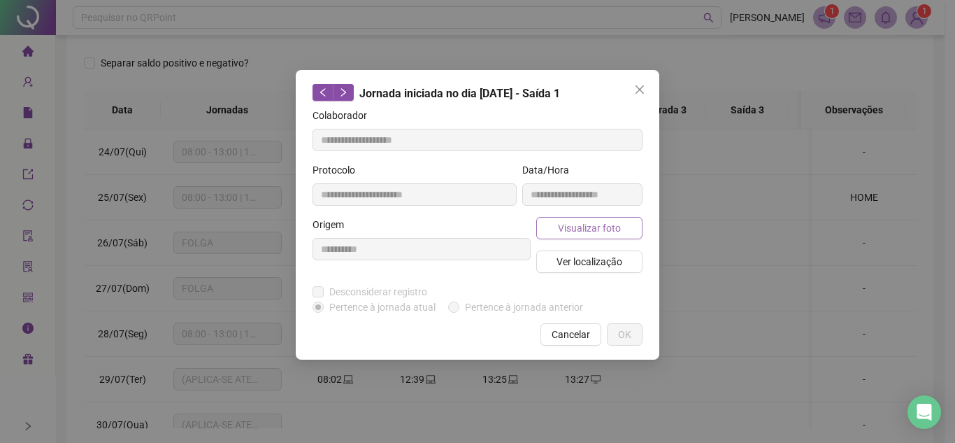
click at [596, 225] on span "Visualizar foto" at bounding box center [589, 227] width 63 height 15
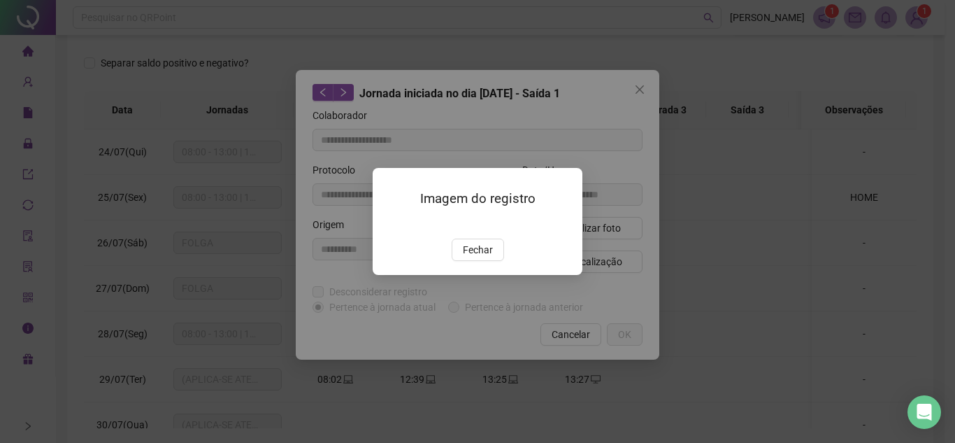
click at [477, 261] on button "Fechar" at bounding box center [478, 249] width 52 height 22
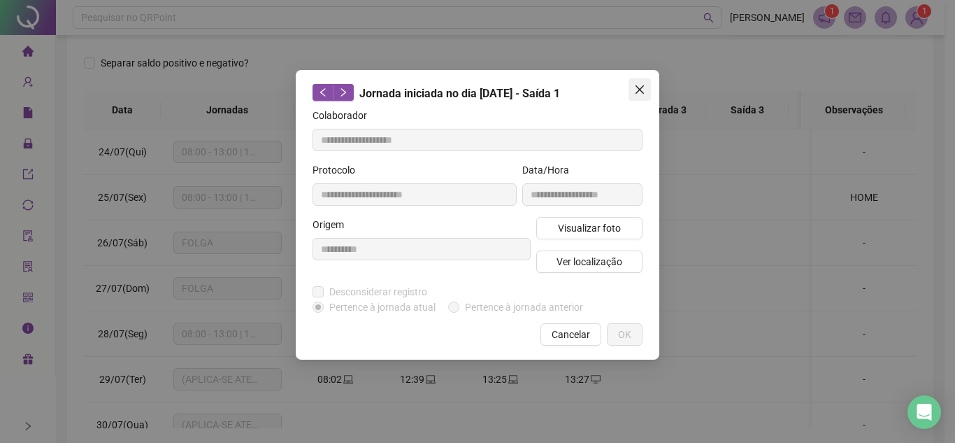
click at [633, 88] on span "Close" at bounding box center [640, 89] width 22 height 11
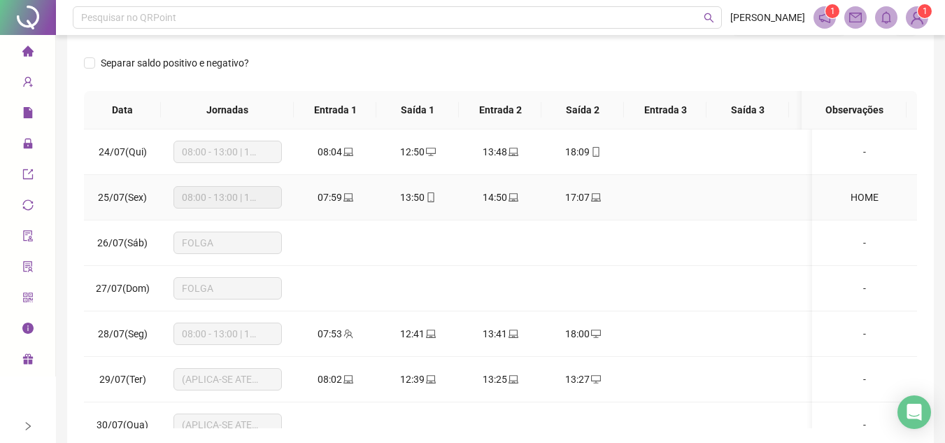
click at [513, 193] on icon "laptop" at bounding box center [513, 197] width 10 height 8
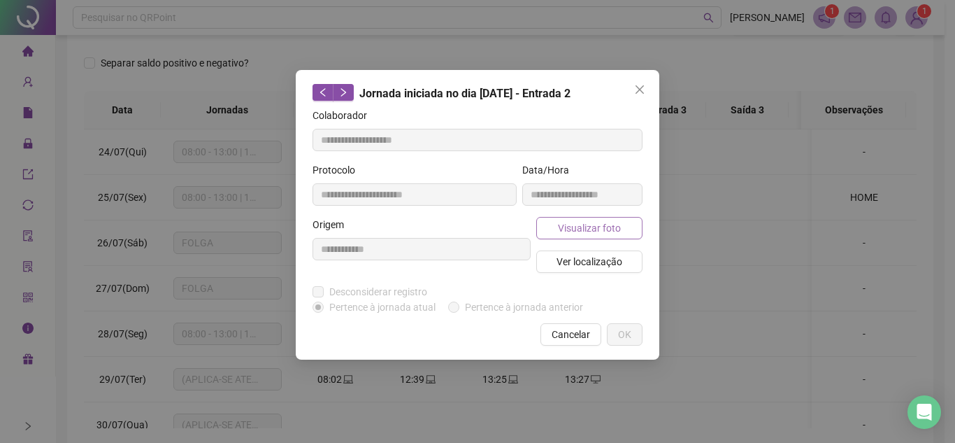
click at [583, 229] on span "Visualizar foto" at bounding box center [589, 227] width 63 height 15
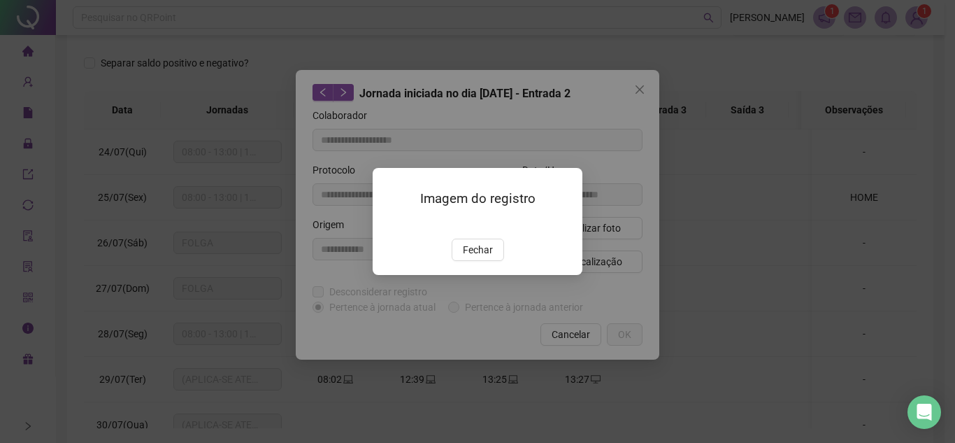
drag, startPoint x: 487, startPoint y: 300, endPoint x: 515, endPoint y: 273, distance: 39.6
click at [486, 261] on button "Fechar" at bounding box center [478, 249] width 52 height 22
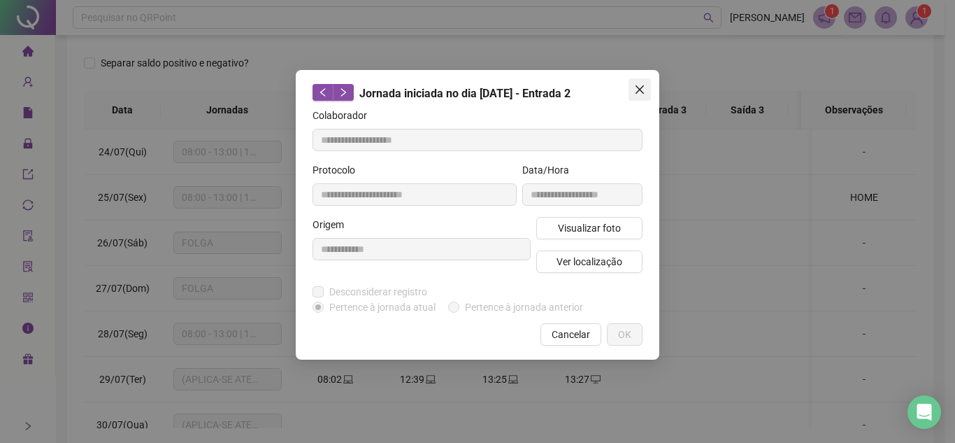
click at [638, 85] on icon "close" at bounding box center [639, 89] width 11 height 11
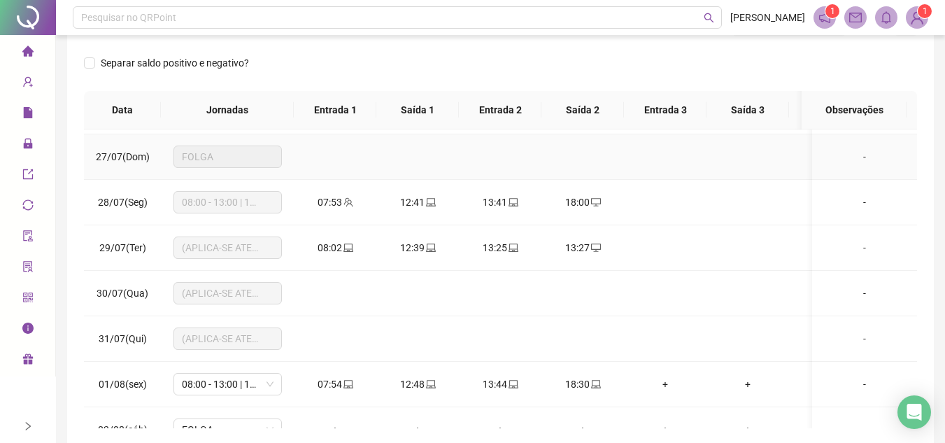
scroll to position [140, 0]
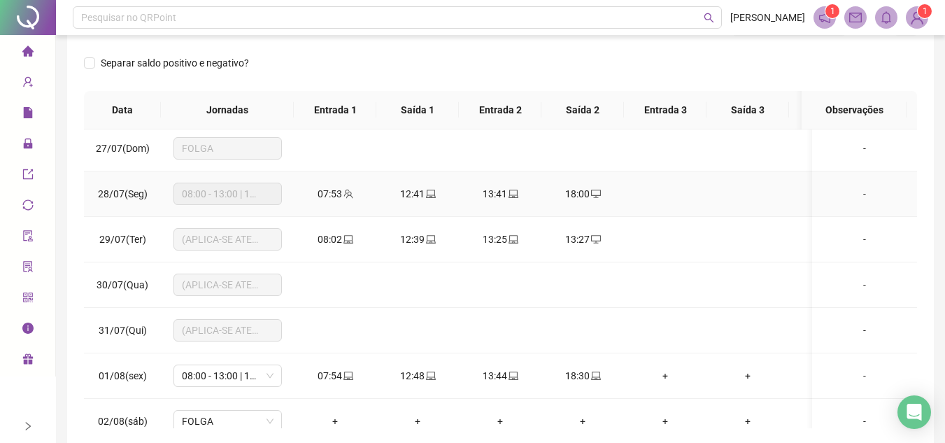
click at [426, 193] on icon "laptop" at bounding box center [431, 194] width 10 height 10
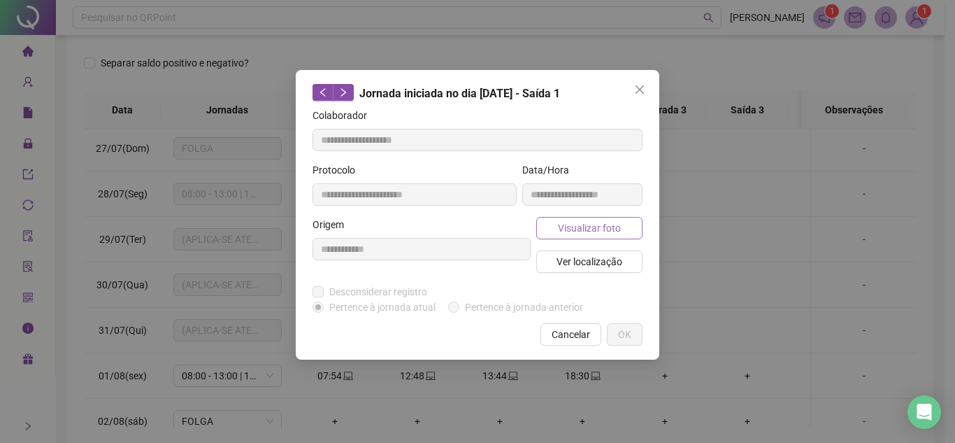
click at [606, 229] on span "Visualizar foto" at bounding box center [589, 227] width 63 height 15
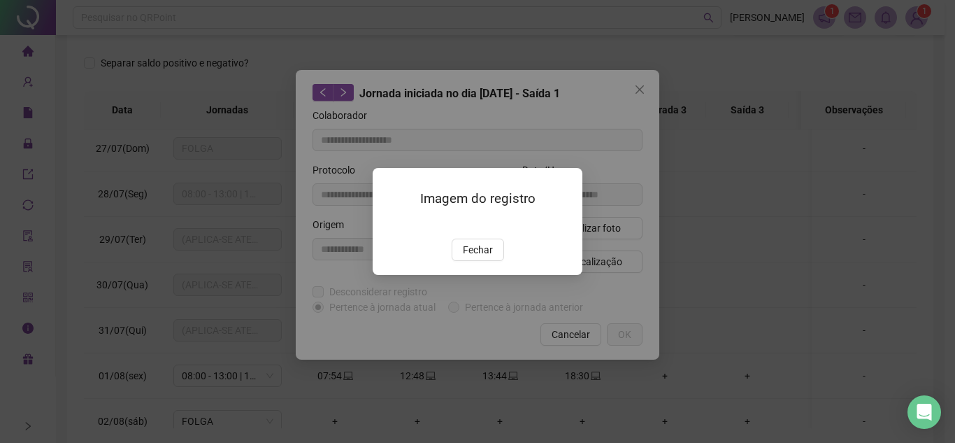
click at [389, 224] on img at bounding box center [389, 224] width 0 height 0
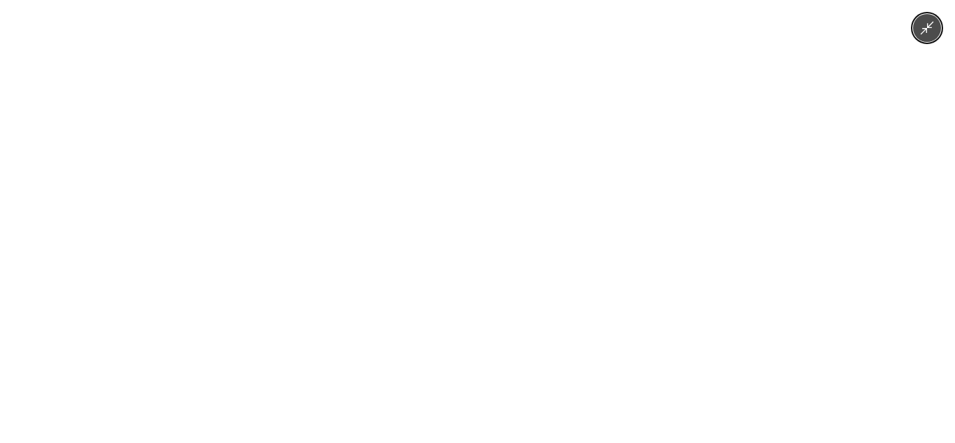
click at [509, 234] on img at bounding box center [478, 221] width 790 height 443
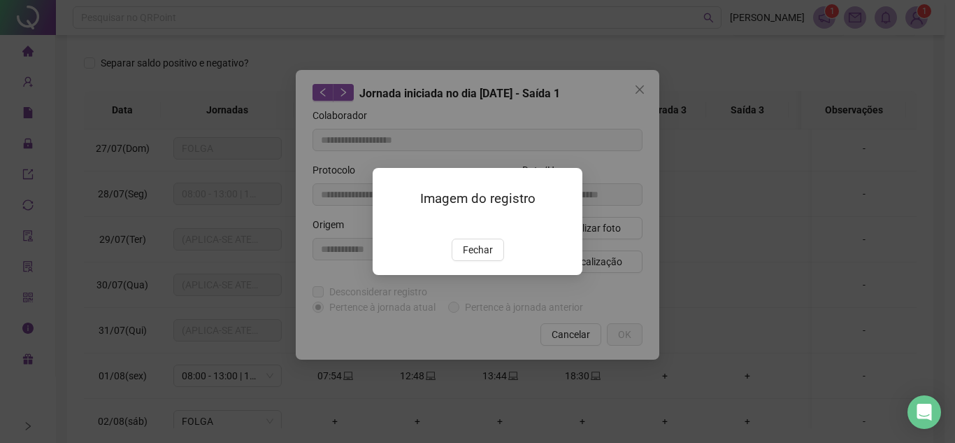
click at [473, 257] on span "Fechar" at bounding box center [478, 249] width 30 height 15
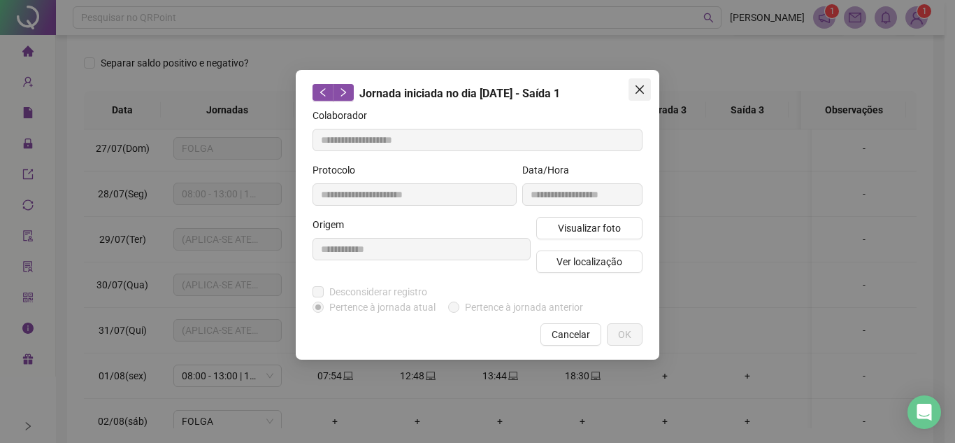
click at [640, 88] on icon "close" at bounding box center [639, 89] width 11 height 11
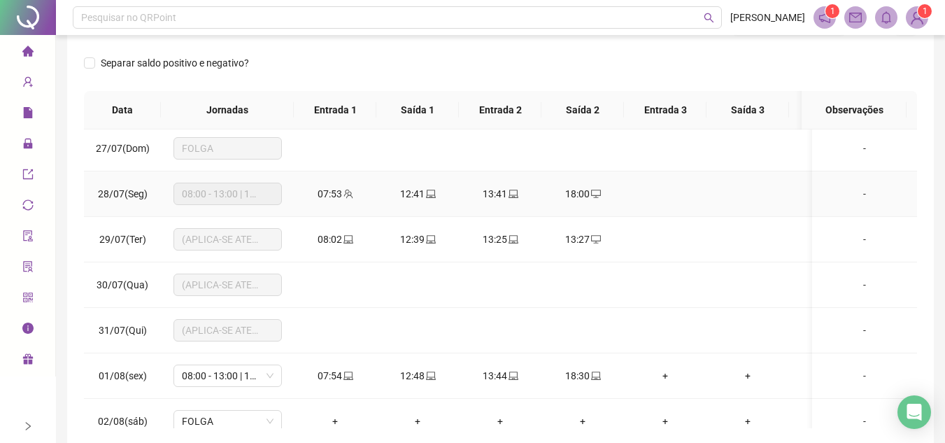
click at [350, 196] on icon "team" at bounding box center [348, 194] width 10 height 10
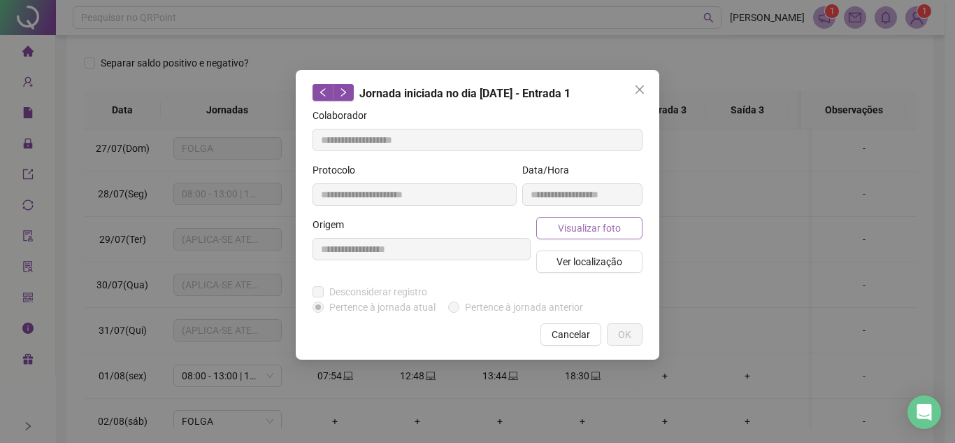
click at [578, 217] on button "Visualizar foto" at bounding box center [589, 228] width 106 height 22
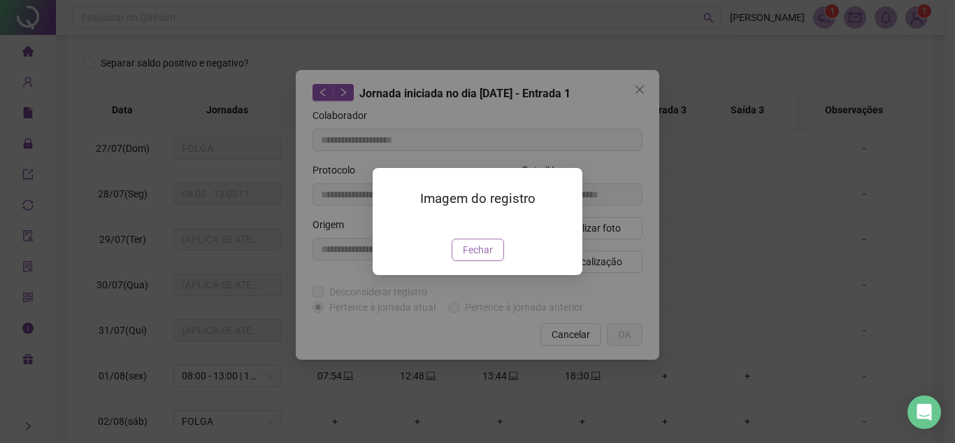
click at [494, 261] on button "Fechar" at bounding box center [478, 249] width 52 height 22
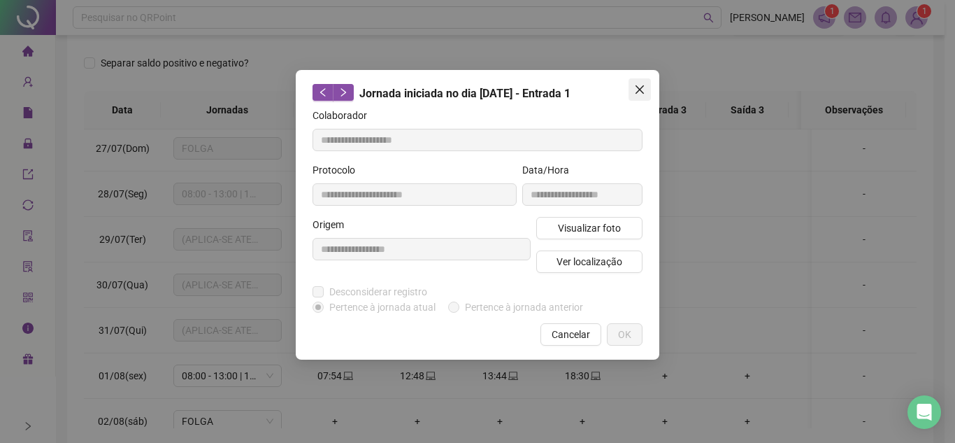
click at [635, 87] on icon "close" at bounding box center [639, 89] width 11 height 11
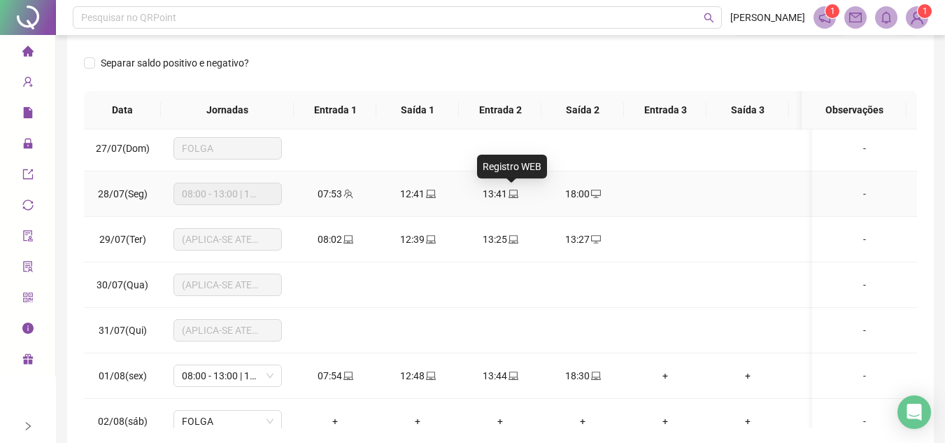
click at [512, 195] on icon "laptop" at bounding box center [513, 193] width 10 height 8
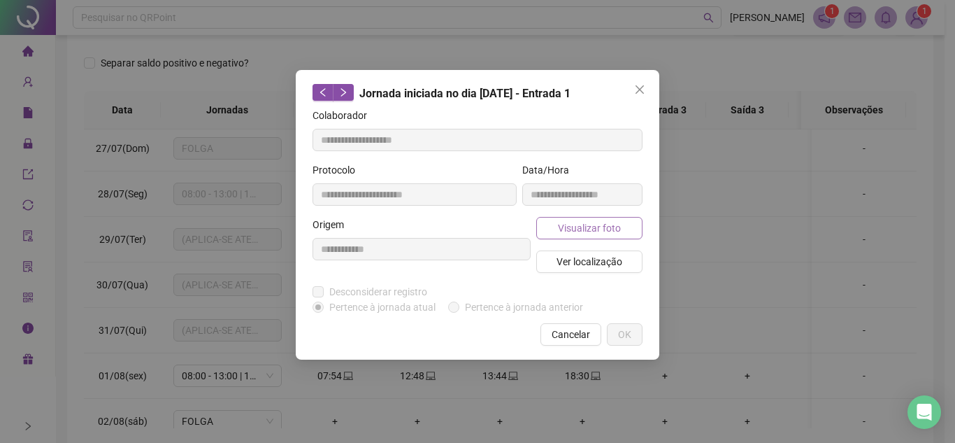
click at [594, 229] on span "Visualizar foto" at bounding box center [589, 227] width 63 height 15
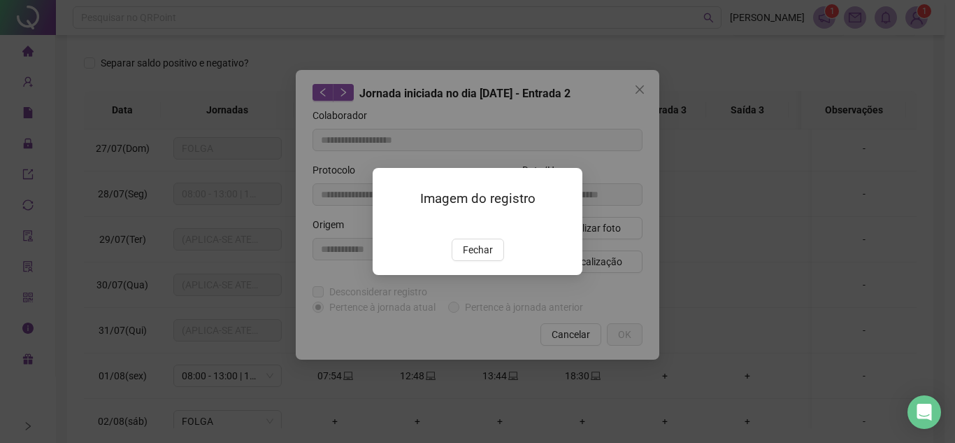
click at [389, 224] on img at bounding box center [389, 224] width 0 height 0
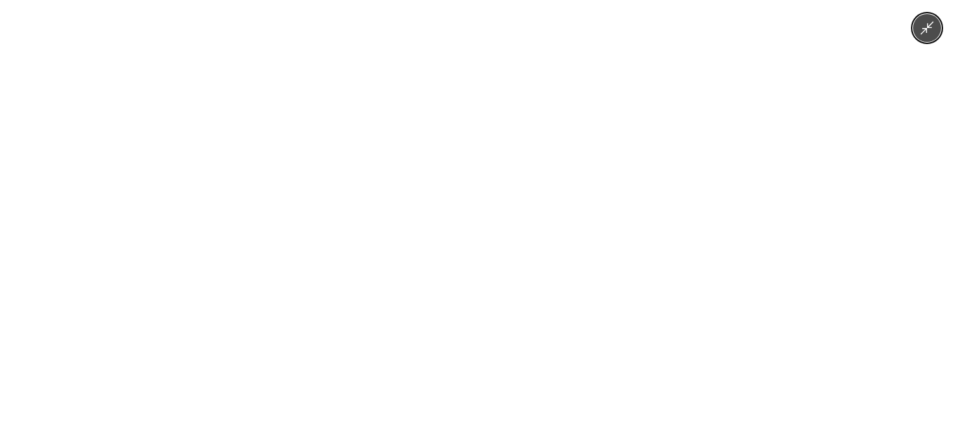
click at [510, 228] on img at bounding box center [478, 221] width 790 height 443
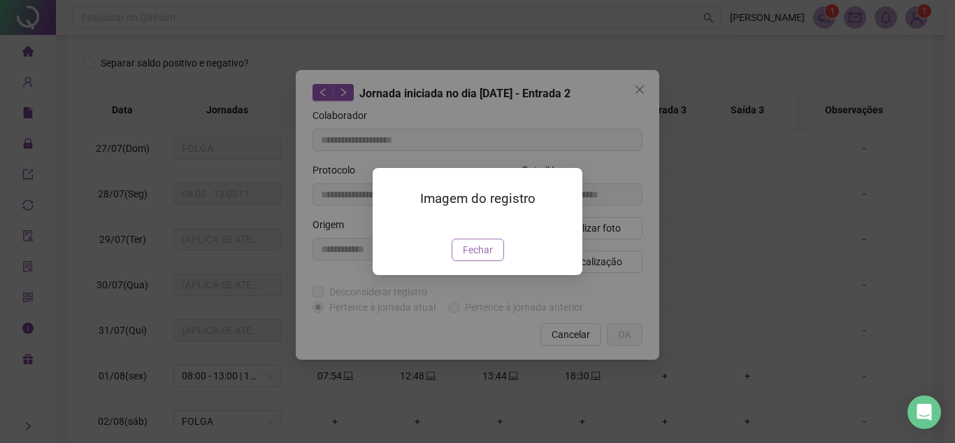
click at [489, 257] on span "Fechar" at bounding box center [478, 249] width 30 height 15
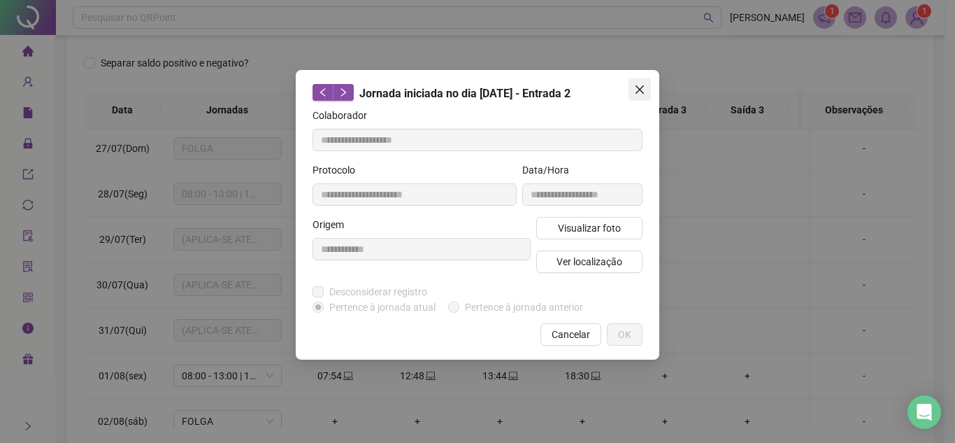
click at [636, 84] on icon "close" at bounding box center [639, 89] width 11 height 11
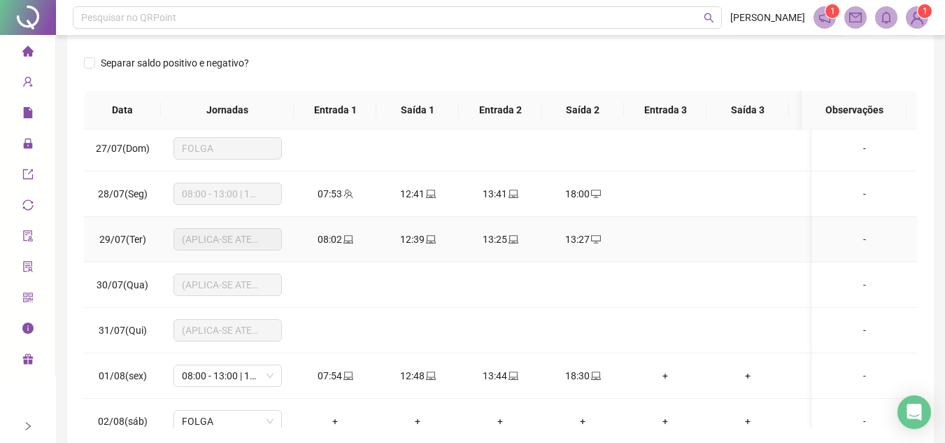
click at [507, 238] on span "laptop" at bounding box center [512, 239] width 11 height 10
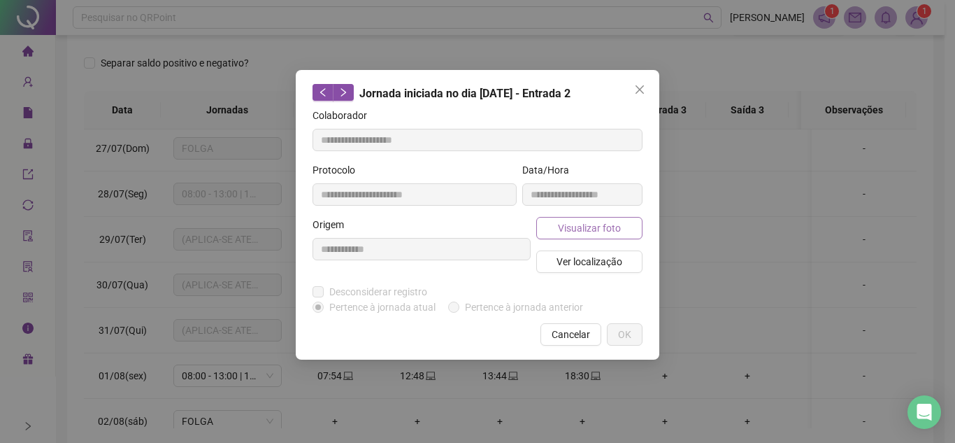
click at [615, 229] on span "Visualizar foto" at bounding box center [589, 227] width 63 height 15
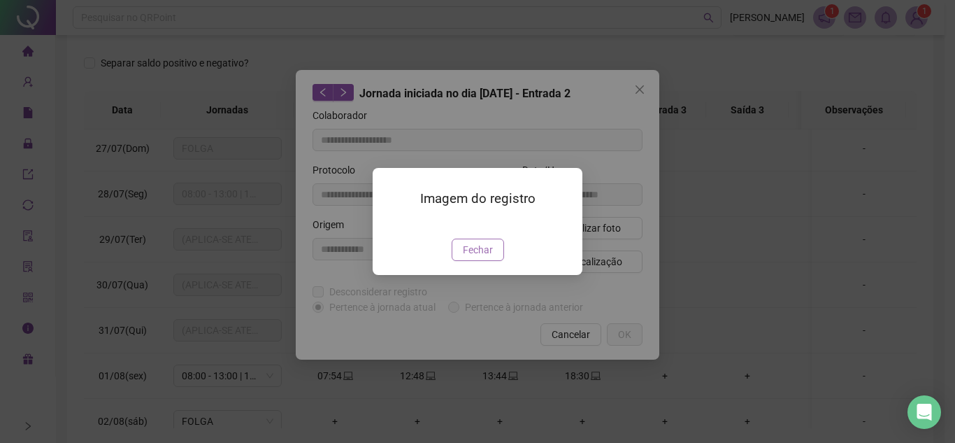
click at [488, 248] on span "Fechar" at bounding box center [478, 249] width 30 height 15
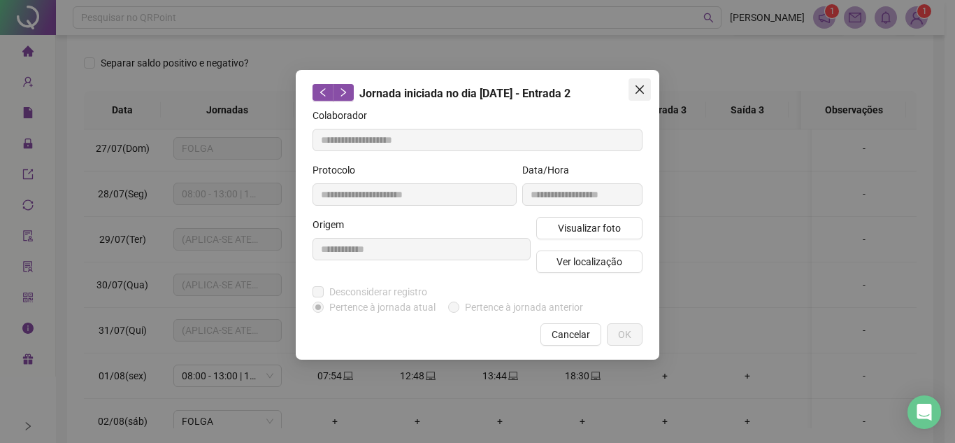
click at [645, 87] on span "Close" at bounding box center [640, 89] width 22 height 11
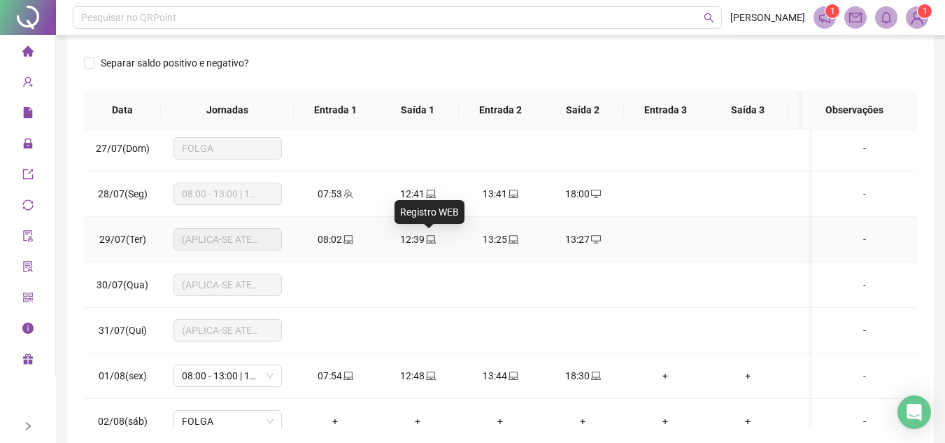
click at [427, 240] on icon "laptop" at bounding box center [431, 239] width 10 height 10
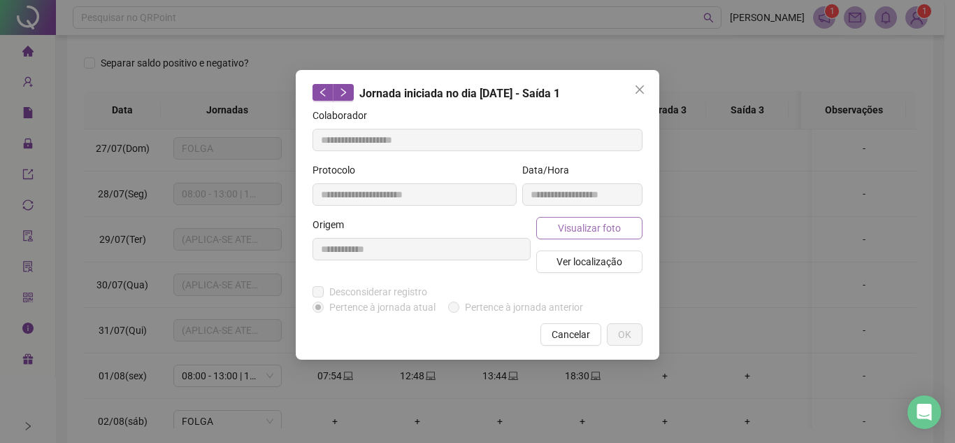
click at [606, 227] on span "Visualizar foto" at bounding box center [589, 227] width 63 height 15
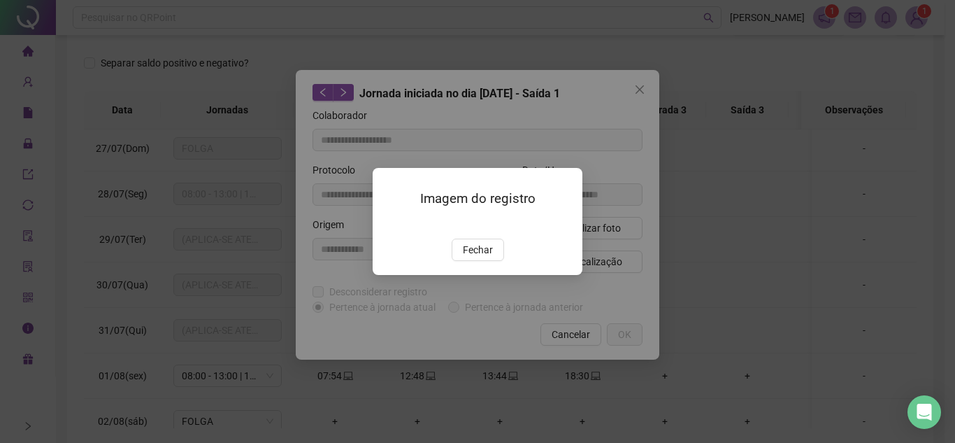
click at [389, 224] on img at bounding box center [389, 224] width 0 height 0
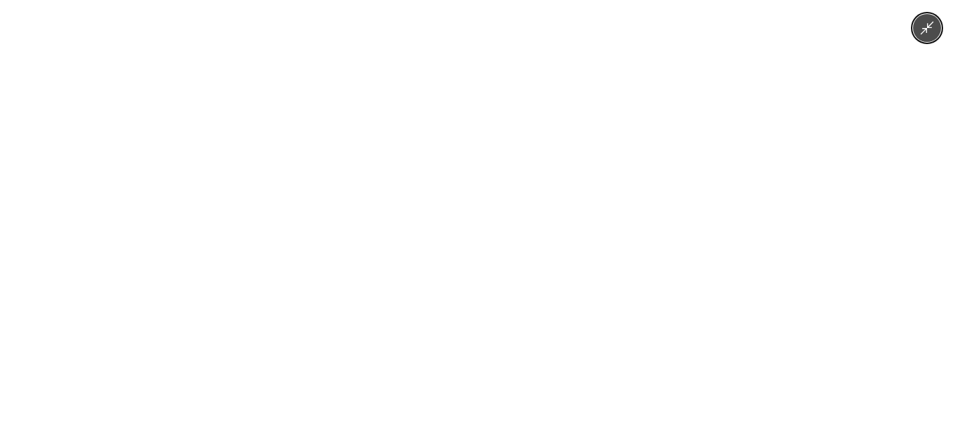
click at [501, 221] on img at bounding box center [478, 221] width 790 height 443
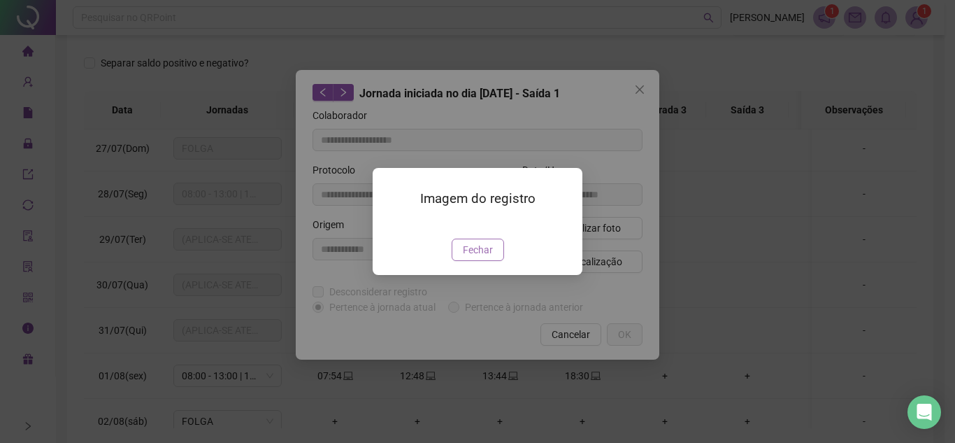
click at [478, 257] on span "Fechar" at bounding box center [478, 249] width 30 height 15
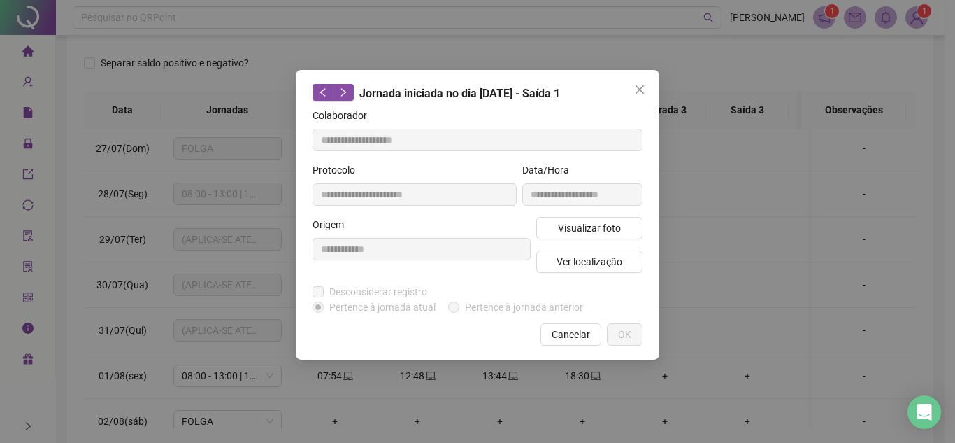
click at [640, 79] on button "Close" at bounding box center [640, 89] width 22 height 22
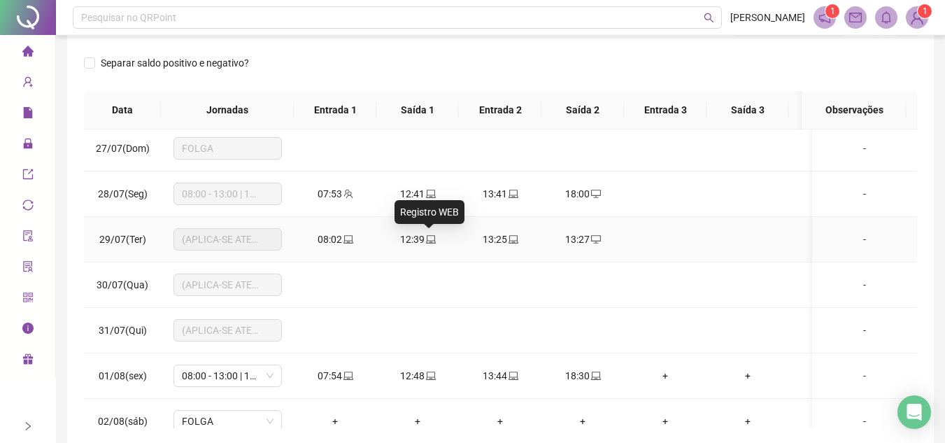
click at [427, 242] on icon "laptop" at bounding box center [431, 239] width 10 height 10
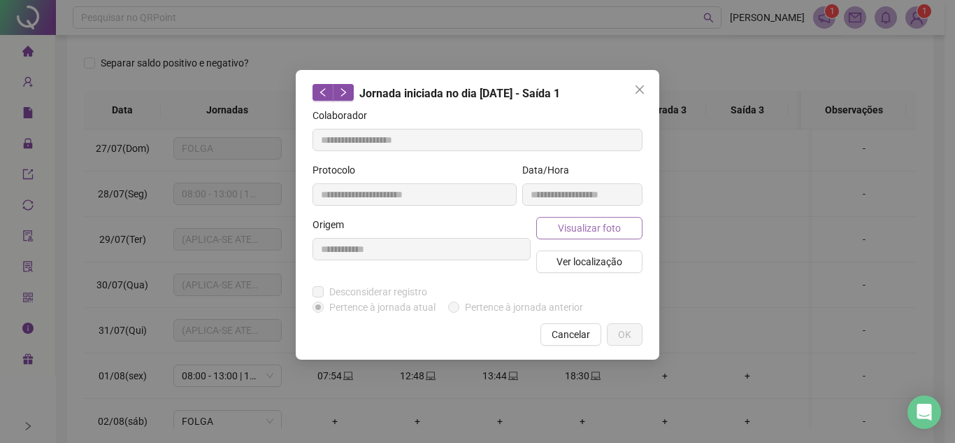
click at [570, 227] on span "Visualizar foto" at bounding box center [589, 227] width 63 height 15
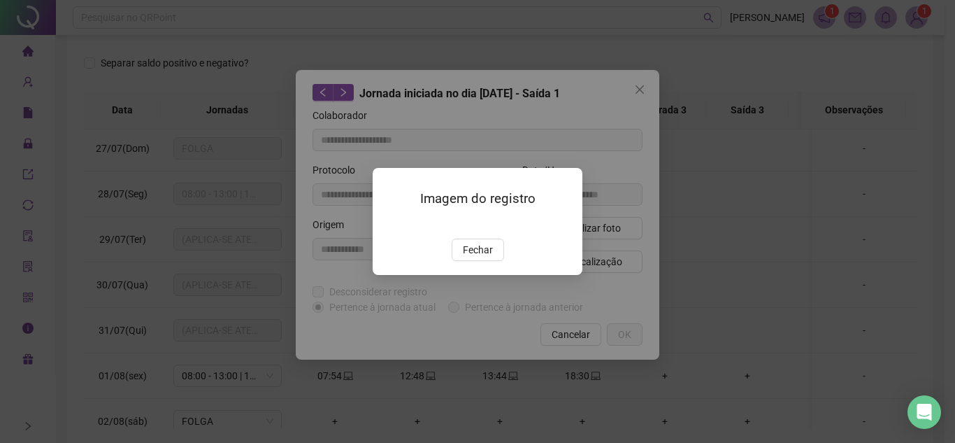
click at [389, 224] on img at bounding box center [389, 224] width 0 height 0
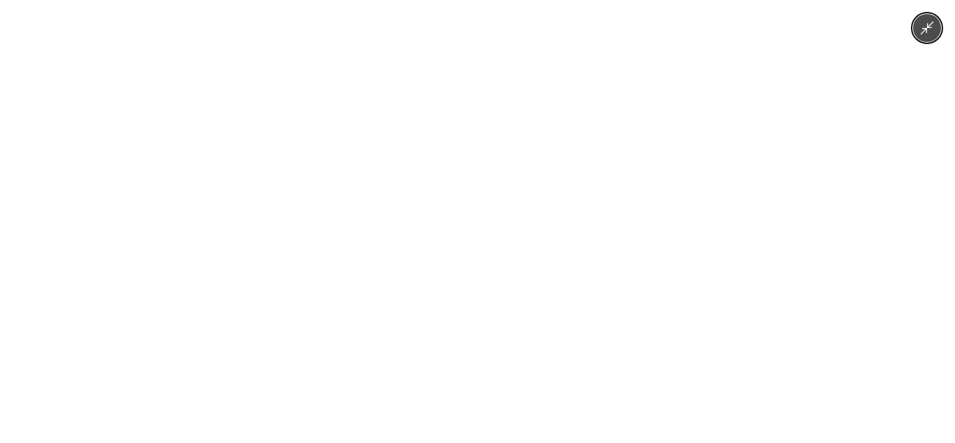
click at [557, 224] on img at bounding box center [478, 221] width 790 height 443
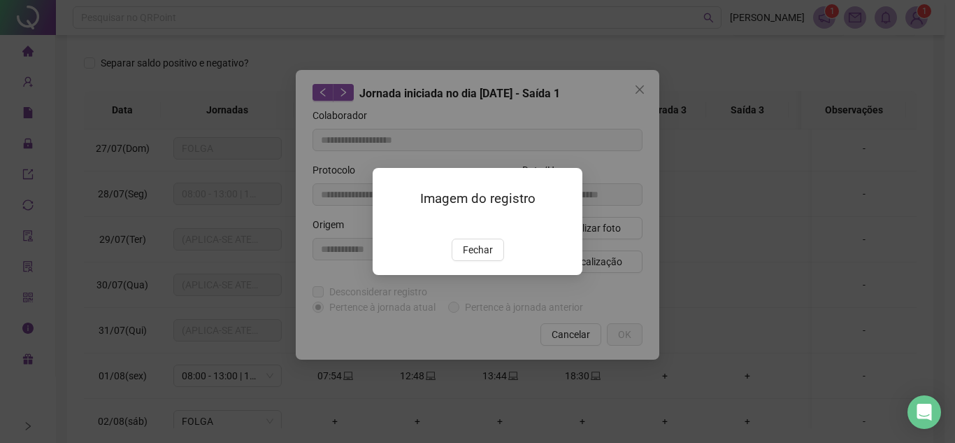
drag, startPoint x: 480, startPoint y: 282, endPoint x: 547, endPoint y: 245, distance: 76.3
click at [479, 261] on button "Fechar" at bounding box center [478, 249] width 52 height 22
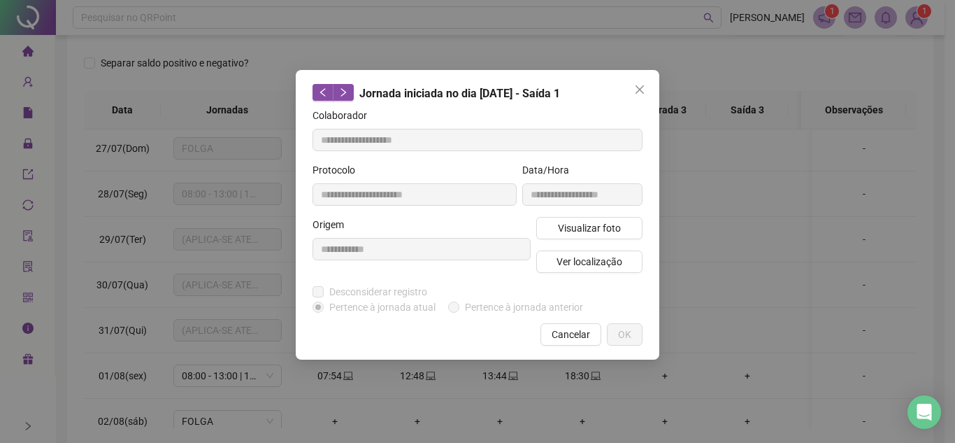
click at [638, 86] on icon "close" at bounding box center [639, 89] width 11 height 11
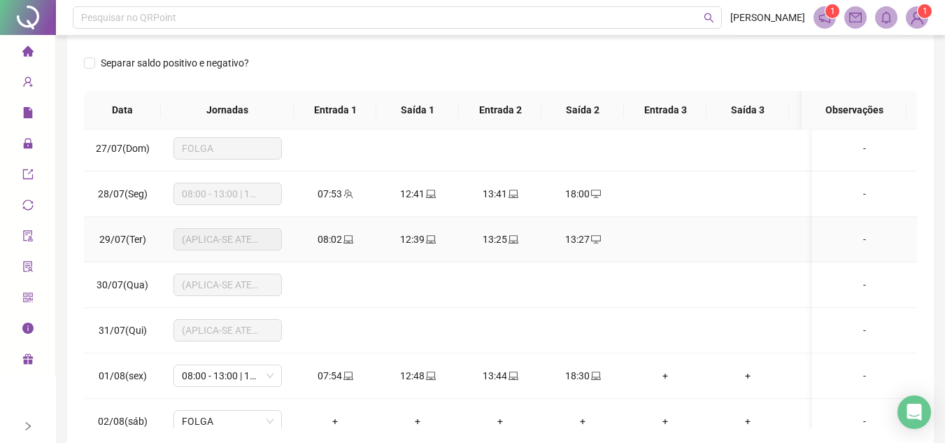
click at [514, 235] on icon "laptop" at bounding box center [513, 239] width 10 height 8
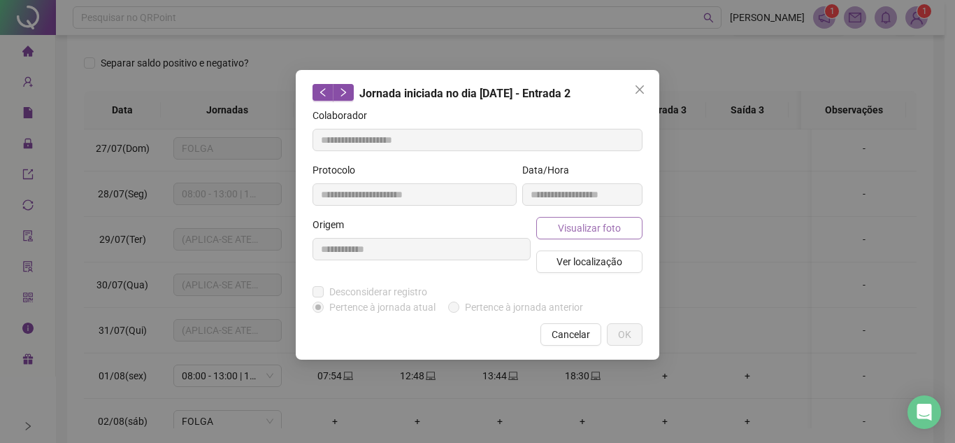
click at [572, 220] on span "Visualizar foto" at bounding box center [589, 227] width 63 height 15
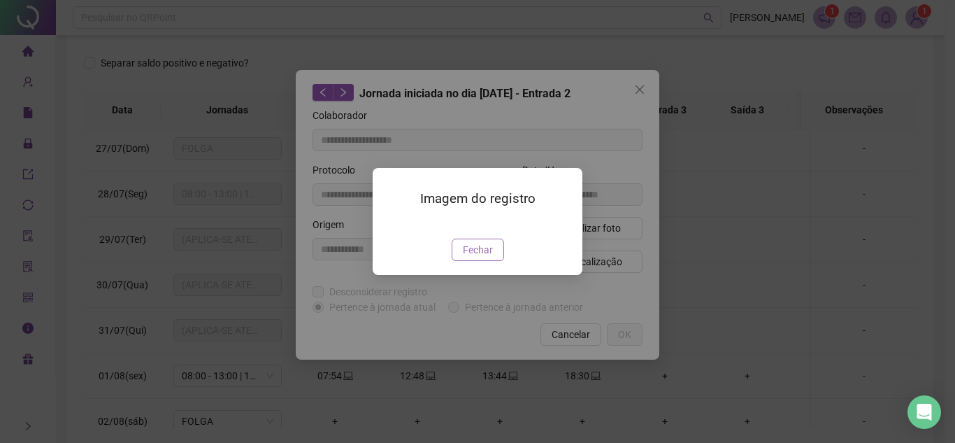
click at [389, 224] on img at bounding box center [389, 224] width 0 height 0
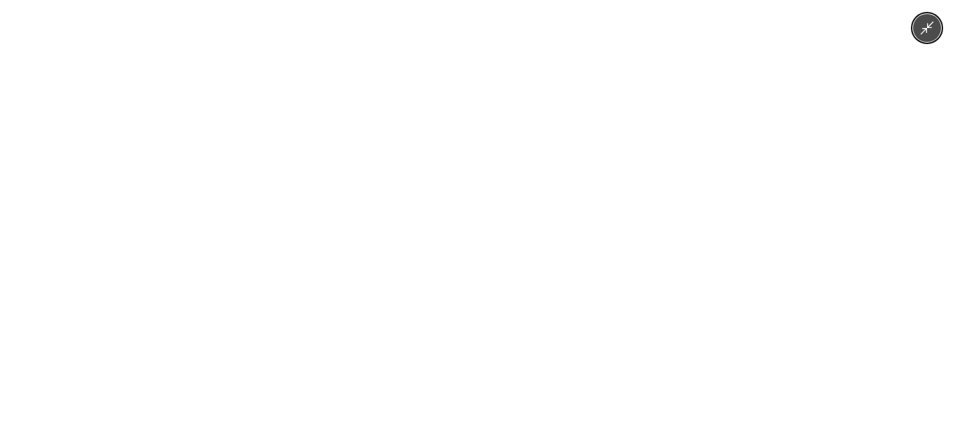
click at [531, 263] on img at bounding box center [478, 221] width 790 height 443
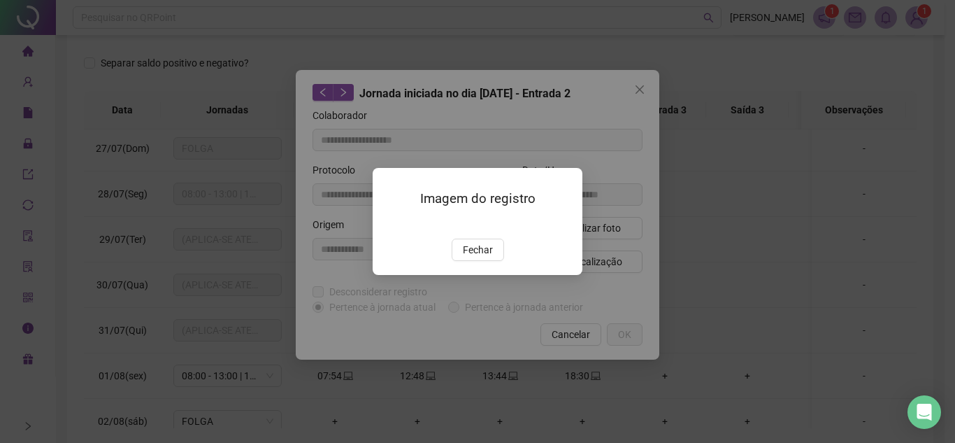
click at [389, 224] on img at bounding box center [389, 224] width 0 height 0
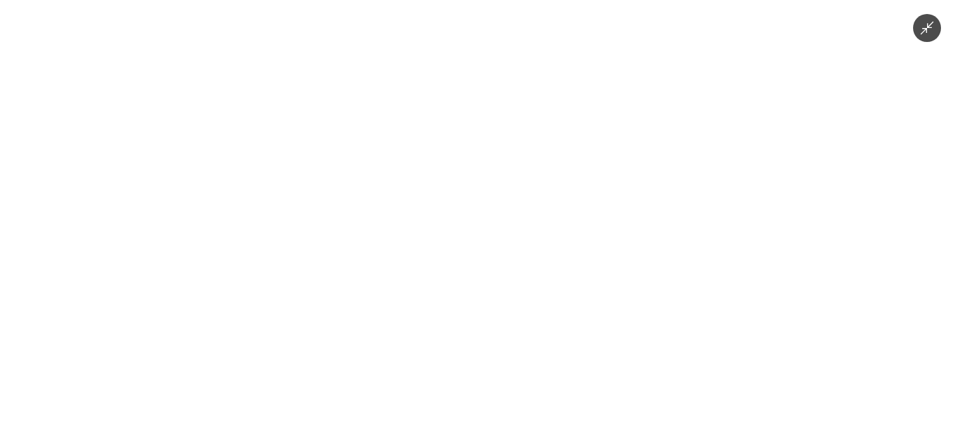
click at [508, 252] on img at bounding box center [478, 221] width 790 height 443
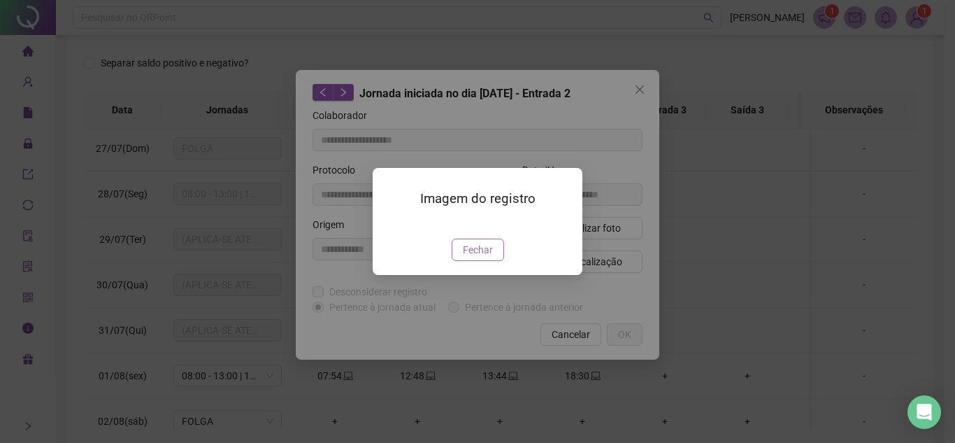
click at [489, 257] on span "Fechar" at bounding box center [478, 249] width 30 height 15
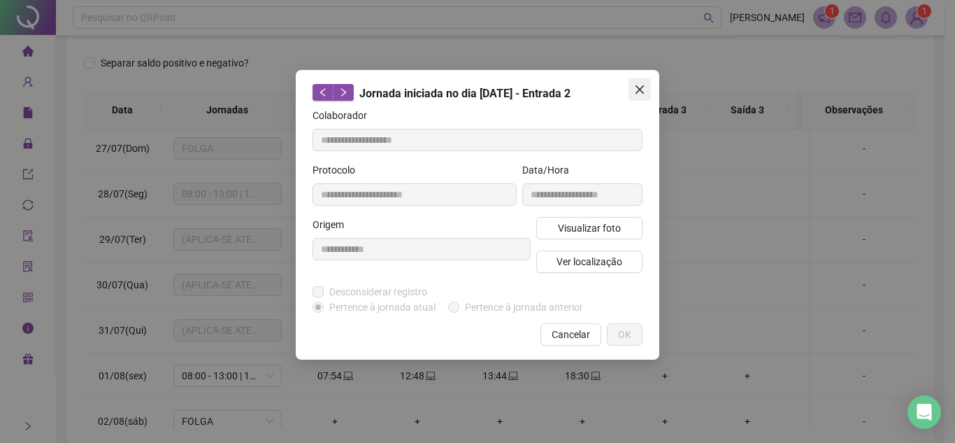
click at [641, 90] on icon "close" at bounding box center [639, 89] width 11 height 11
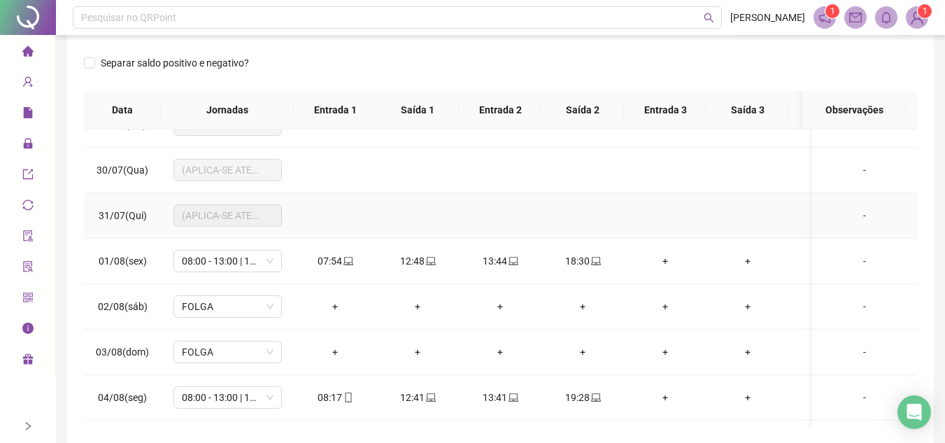
scroll to position [280, 0]
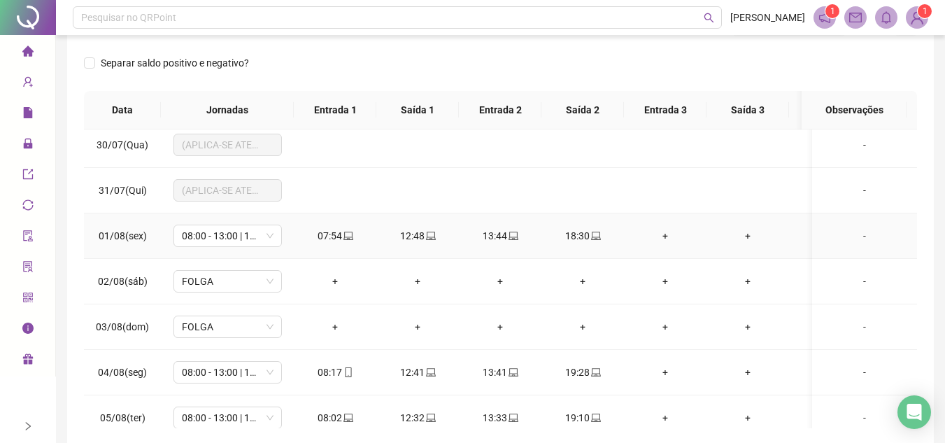
click at [438, 230] on div "12:48" at bounding box center [417, 235] width 60 height 15
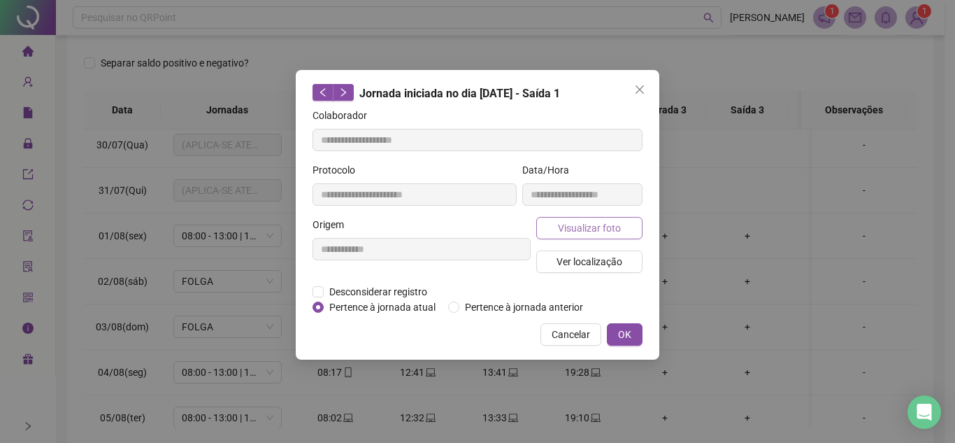
click at [603, 231] on span "Visualizar foto" at bounding box center [589, 227] width 63 height 15
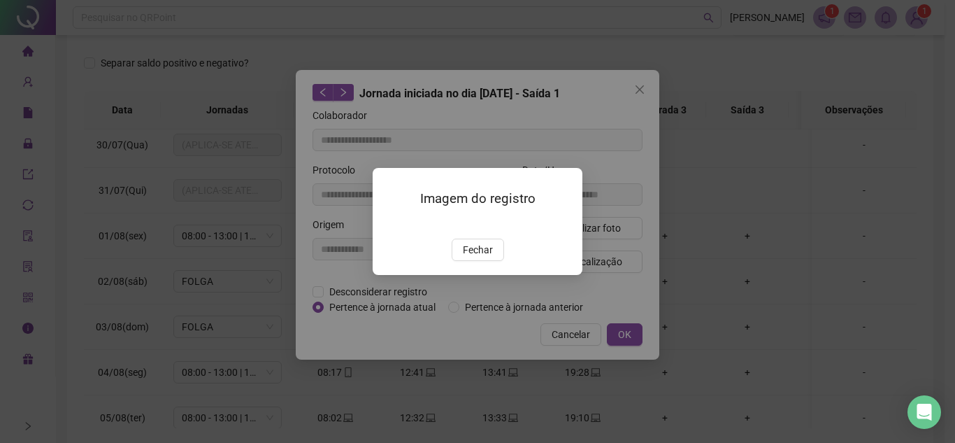
click at [389, 224] on img at bounding box center [389, 224] width 0 height 0
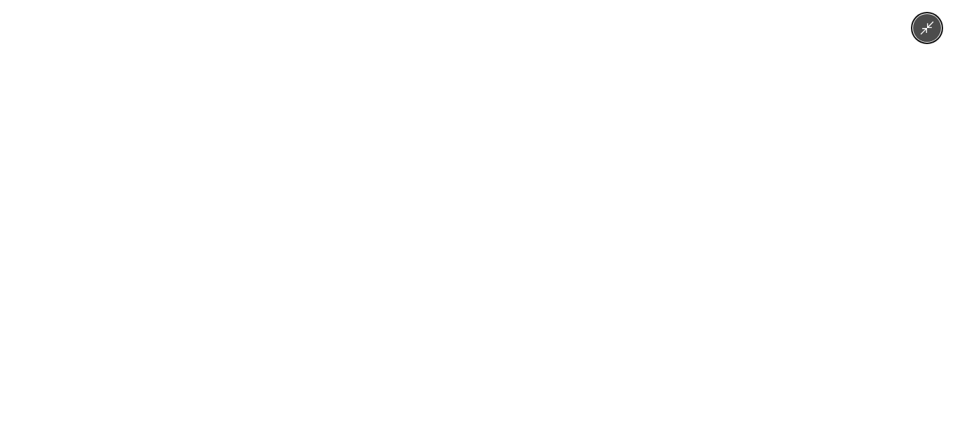
click at [483, 222] on img at bounding box center [478, 221] width 790 height 443
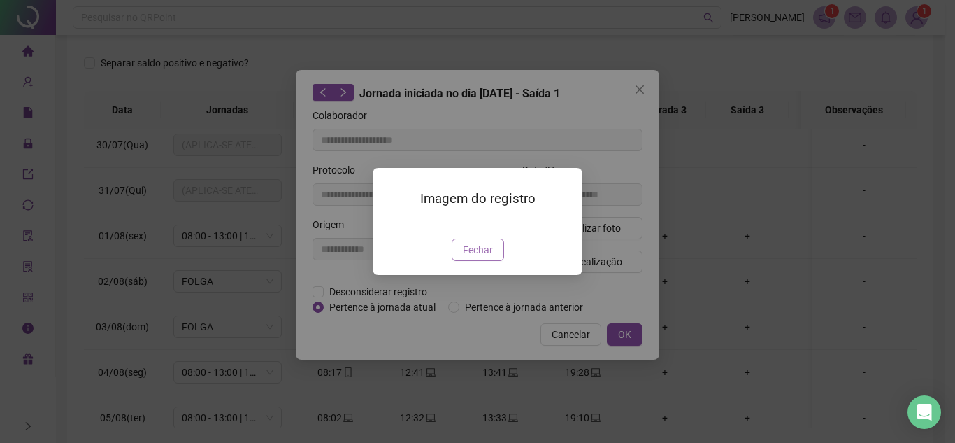
click at [482, 257] on span "Fechar" at bounding box center [478, 249] width 30 height 15
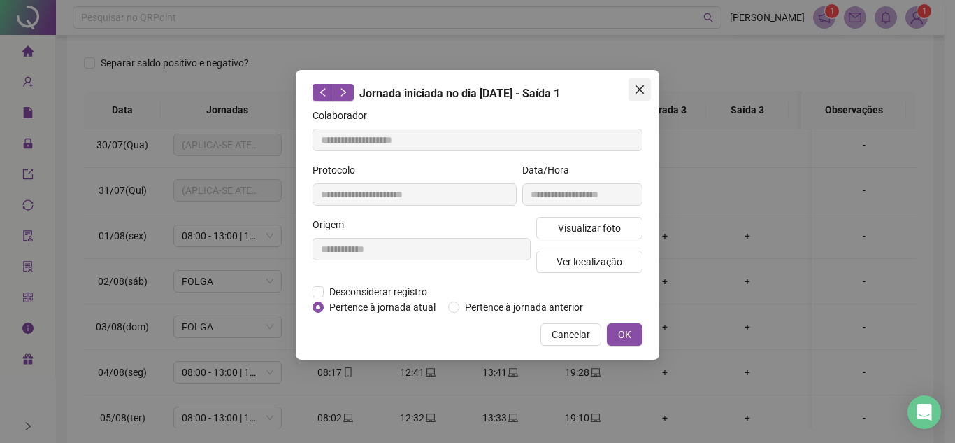
click at [637, 92] on icon "close" at bounding box center [640, 89] width 8 height 8
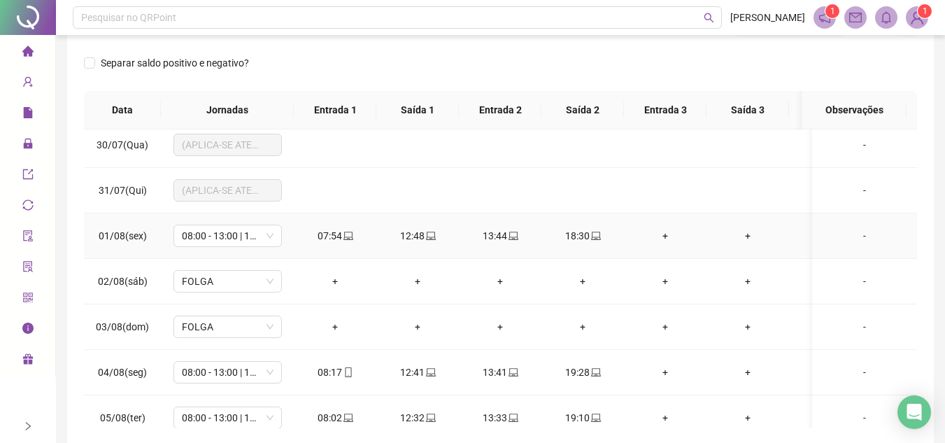
click at [600, 236] on div "18:30" at bounding box center [582, 235] width 60 height 15
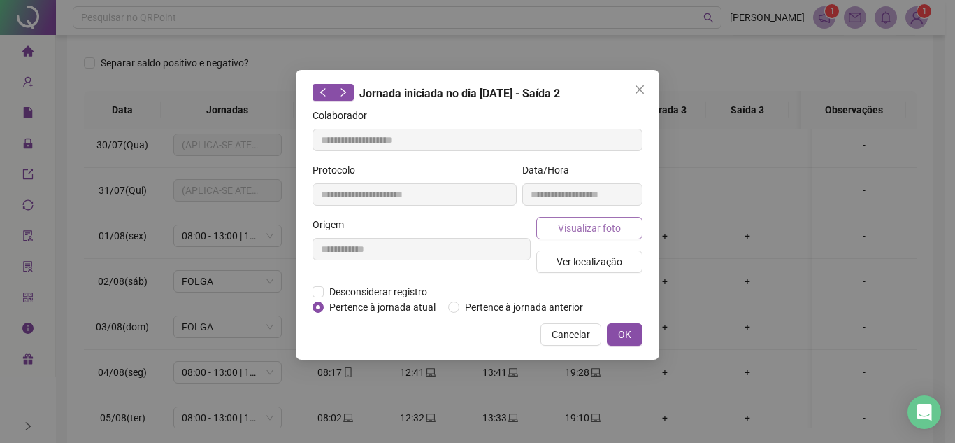
click at [601, 222] on span "Visualizar foto" at bounding box center [589, 227] width 63 height 15
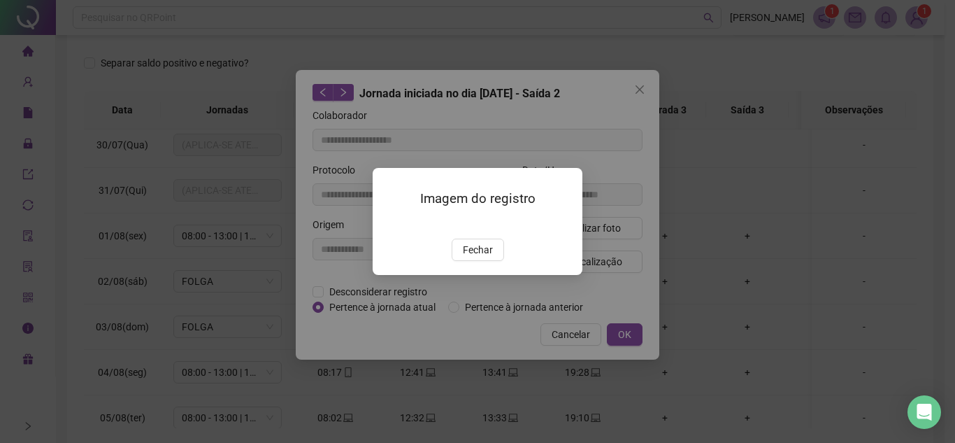
click at [389, 224] on img at bounding box center [389, 224] width 0 height 0
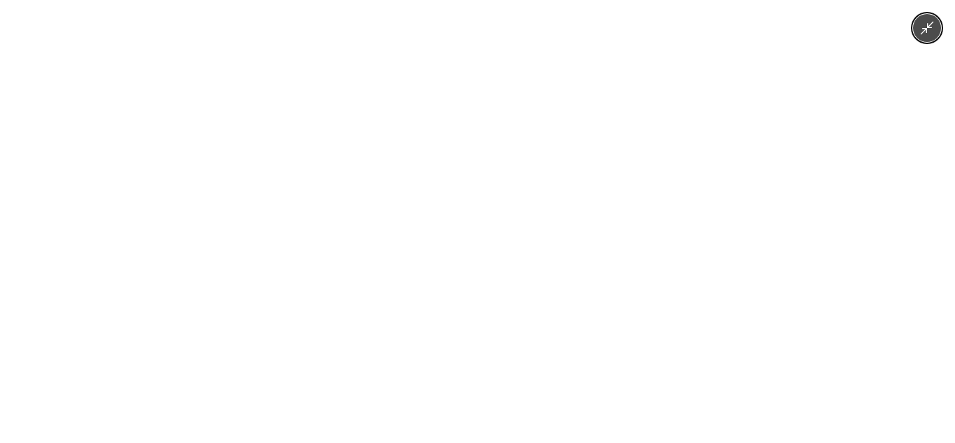
click at [487, 247] on img at bounding box center [478, 221] width 790 height 443
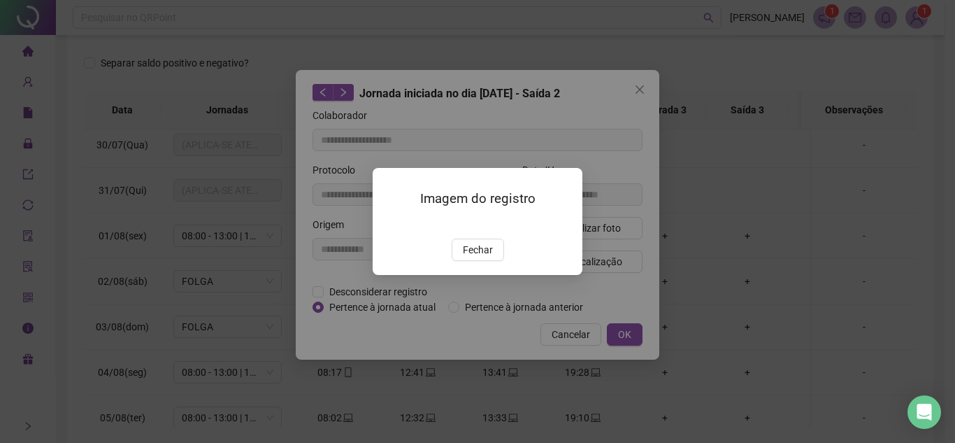
click at [389, 224] on img at bounding box center [389, 224] width 0 height 0
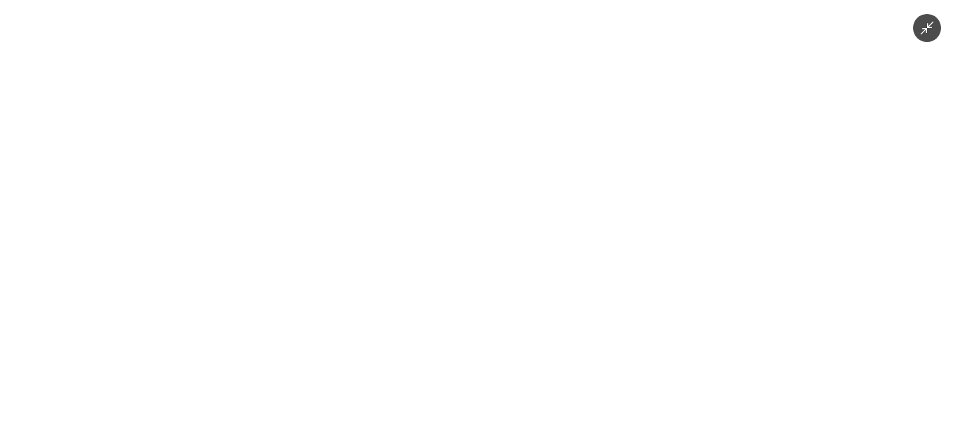
click at [492, 234] on img at bounding box center [478, 221] width 790 height 443
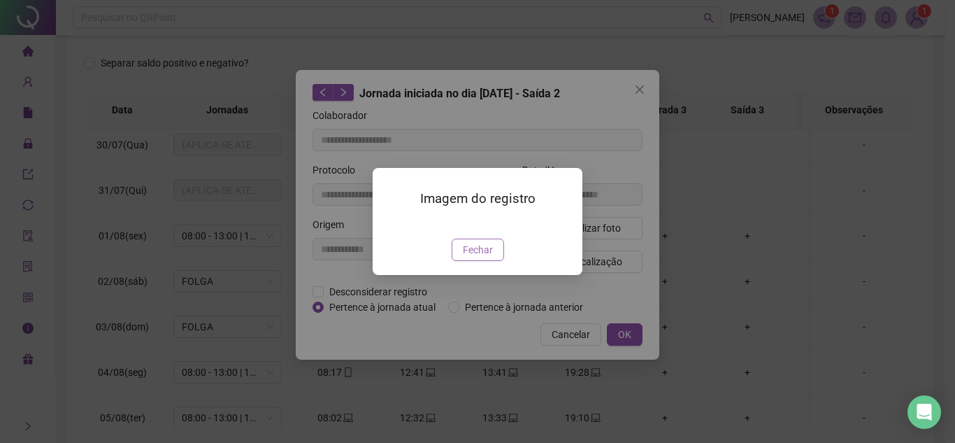
click at [484, 257] on span "Fechar" at bounding box center [478, 249] width 30 height 15
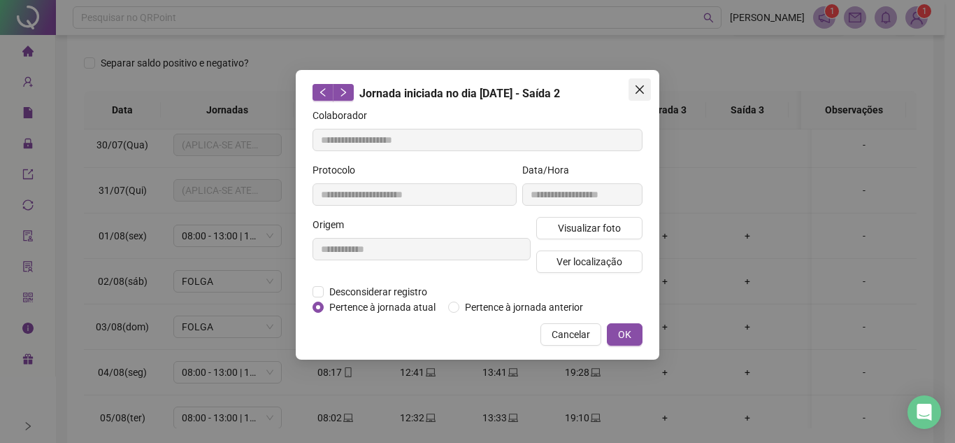
click at [639, 84] on icon "close" at bounding box center [639, 89] width 11 height 11
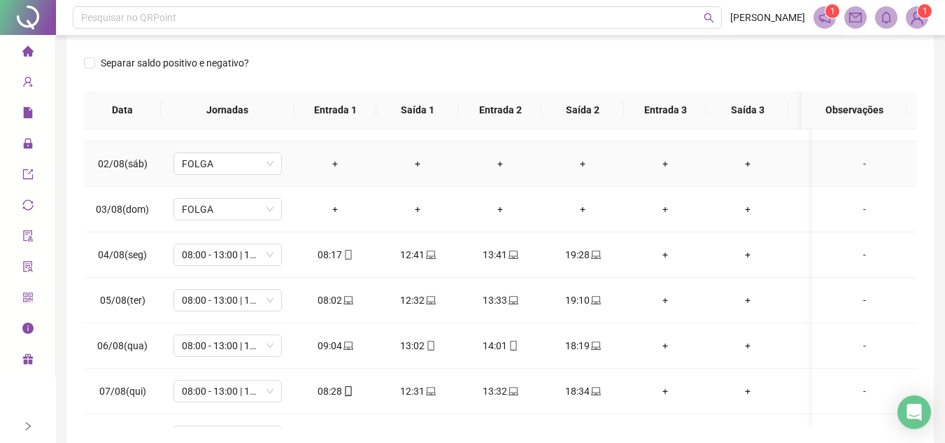
scroll to position [420, 0]
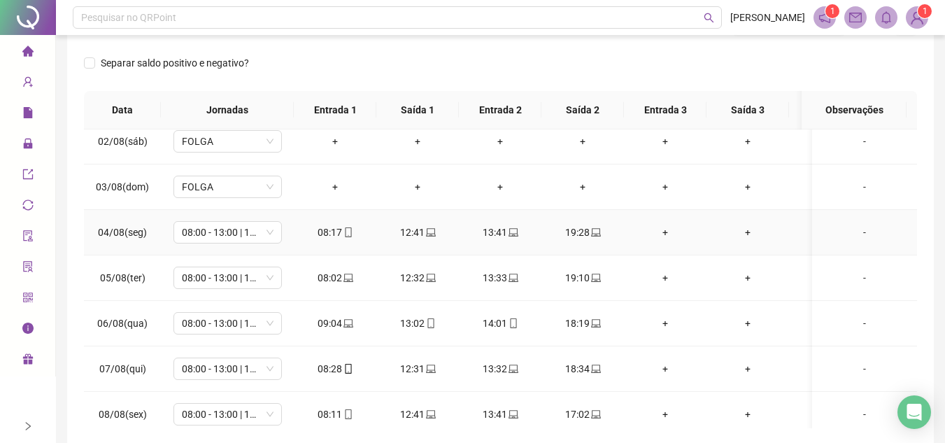
click at [600, 230] on div "19:28" at bounding box center [582, 231] width 60 height 15
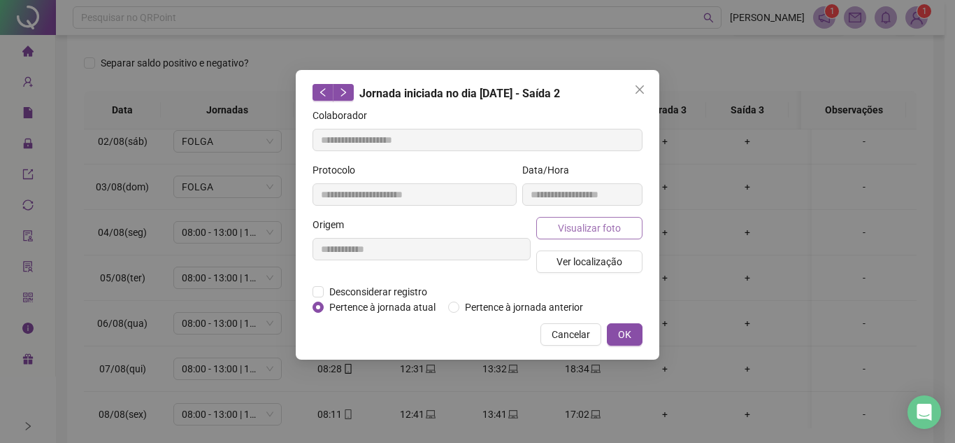
click at [594, 220] on span "Visualizar foto" at bounding box center [589, 227] width 63 height 15
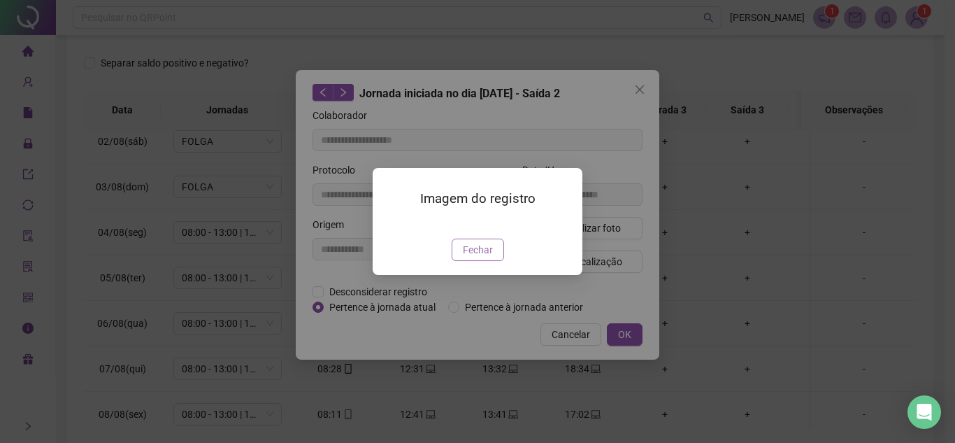
click at [485, 257] on span "Fechar" at bounding box center [478, 249] width 30 height 15
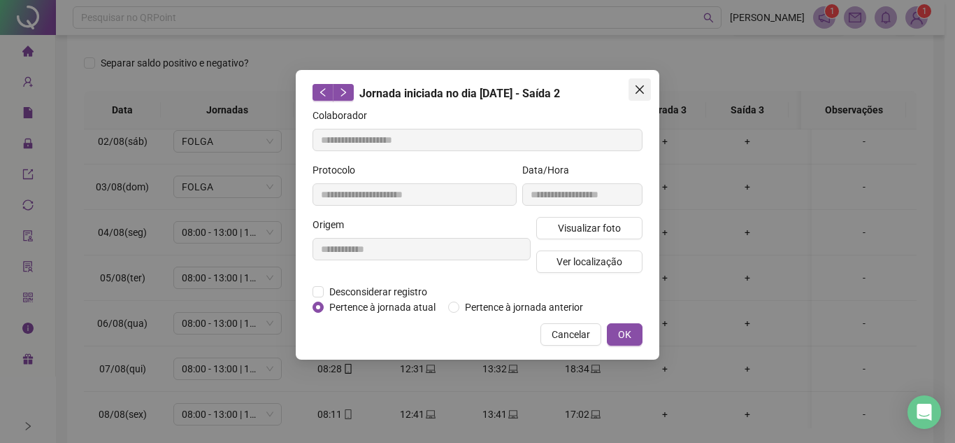
click at [636, 91] on icon "close" at bounding box center [639, 89] width 11 height 11
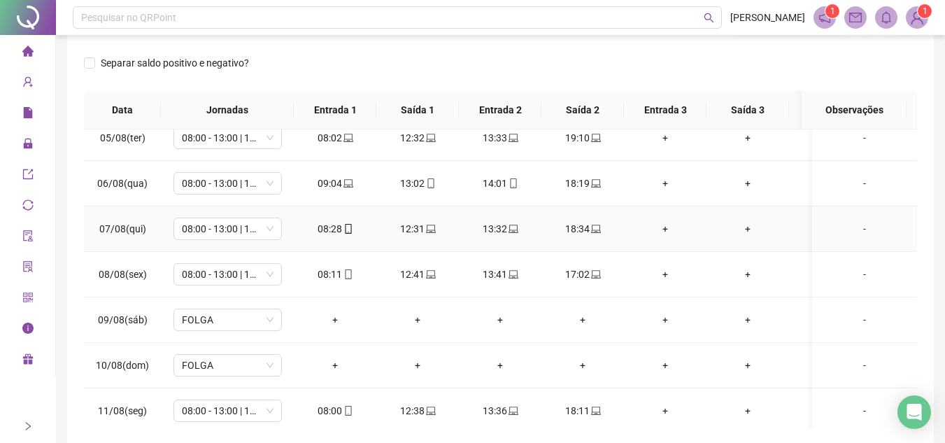
scroll to position [629, 0]
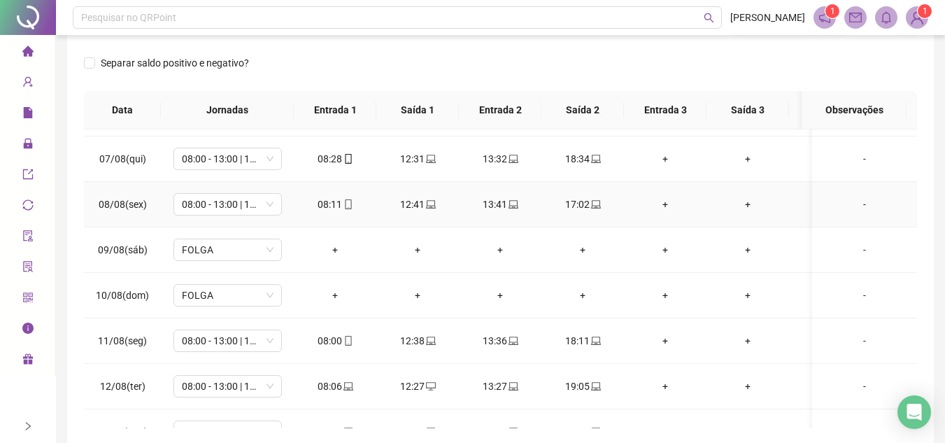
click at [511, 206] on icon "laptop" at bounding box center [513, 204] width 10 height 8
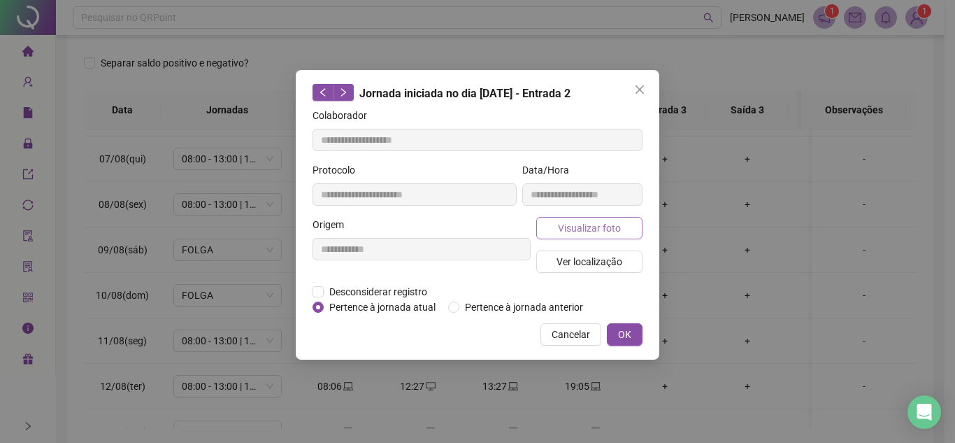
click at [589, 222] on span "Visualizar foto" at bounding box center [589, 227] width 63 height 15
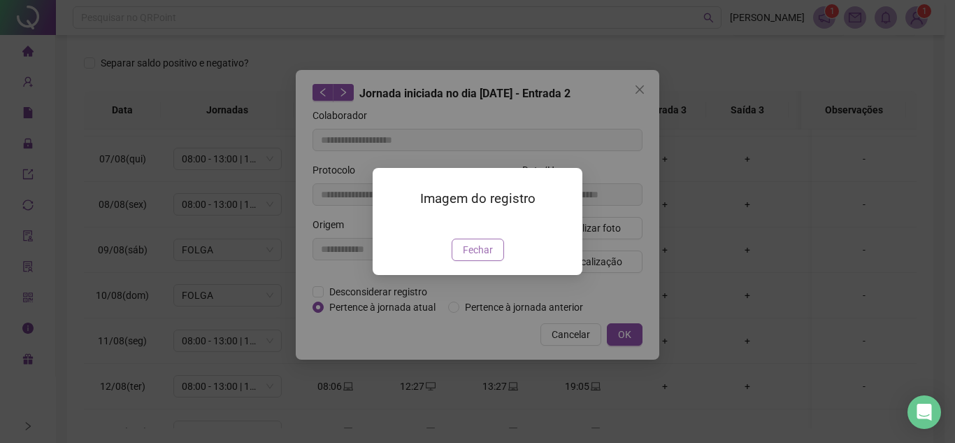
click at [478, 257] on span "Fechar" at bounding box center [478, 249] width 30 height 15
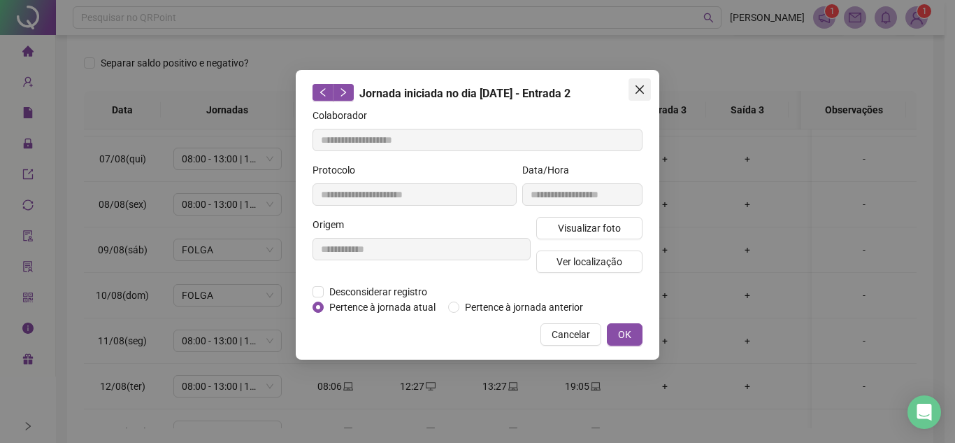
click at [644, 92] on icon "close" at bounding box center [639, 89] width 11 height 11
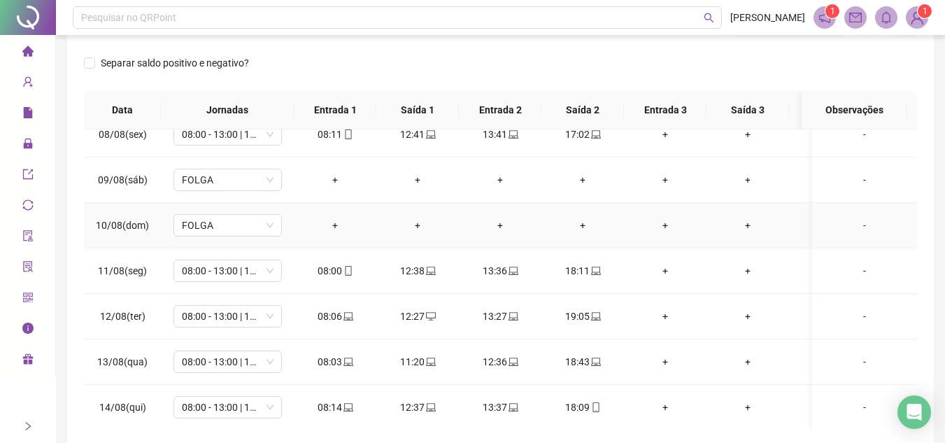
scroll to position [769, 0]
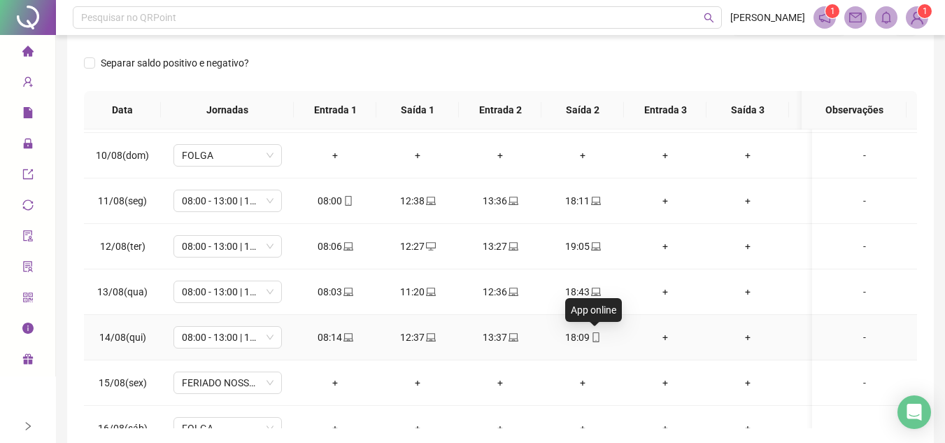
click at [594, 336] on icon "mobile" at bounding box center [596, 337] width 10 height 10
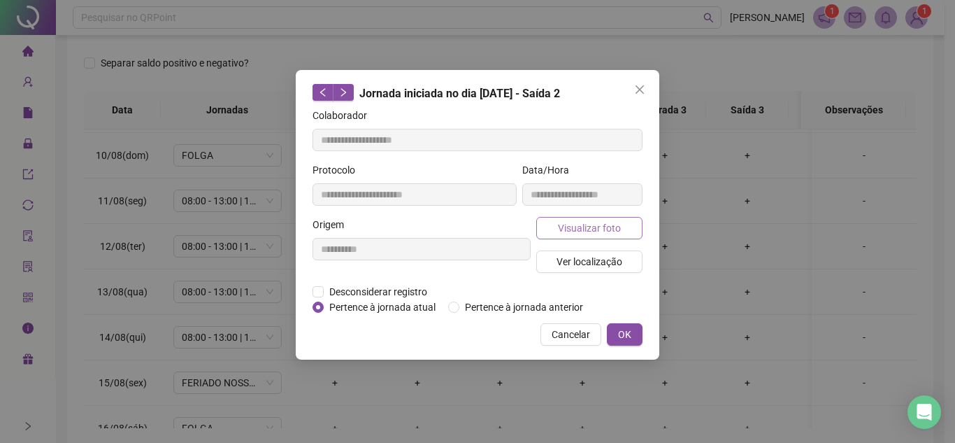
click at [587, 231] on span "Visualizar foto" at bounding box center [589, 227] width 63 height 15
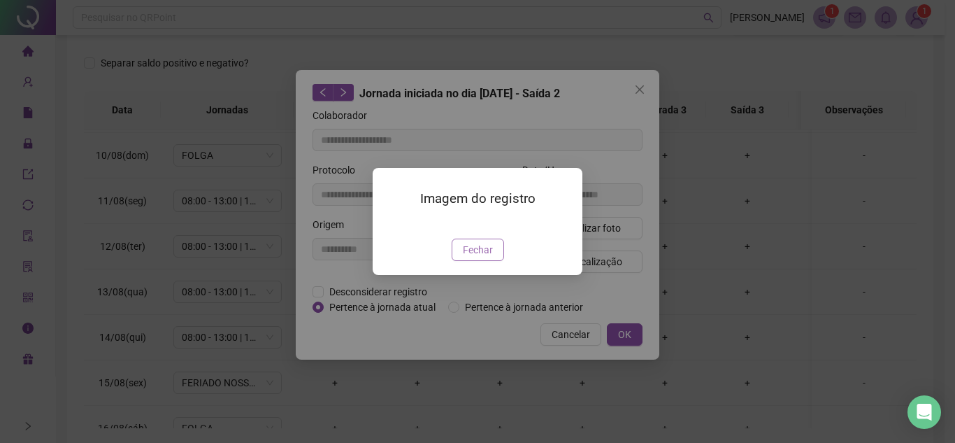
click at [480, 257] on span "Fechar" at bounding box center [478, 249] width 30 height 15
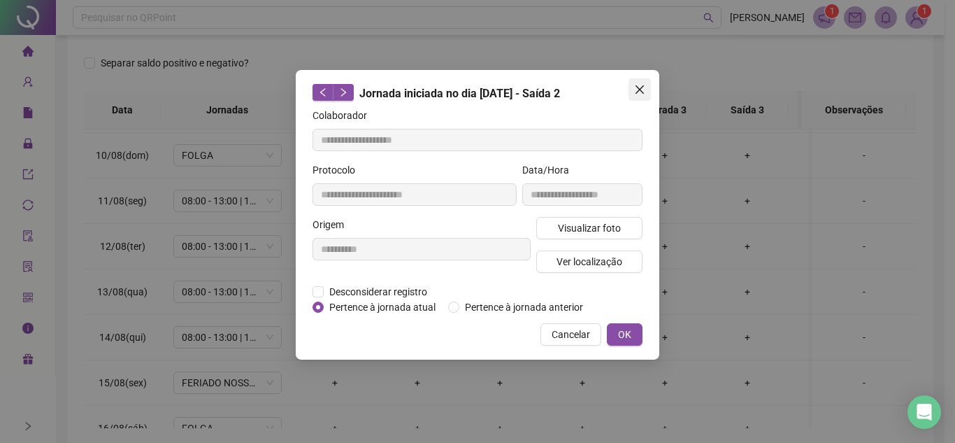
click at [637, 91] on icon "close" at bounding box center [639, 89] width 11 height 11
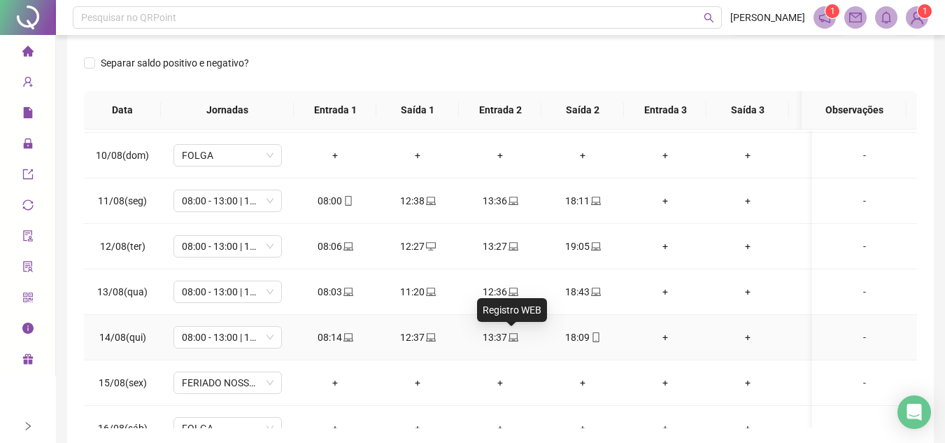
click at [510, 333] on icon "laptop" at bounding box center [513, 337] width 10 height 8
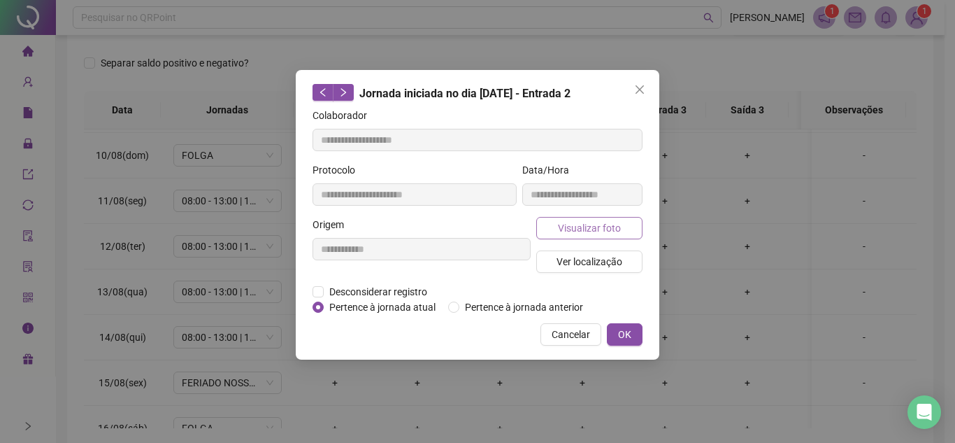
click at [564, 223] on span "Visualizar foto" at bounding box center [589, 227] width 63 height 15
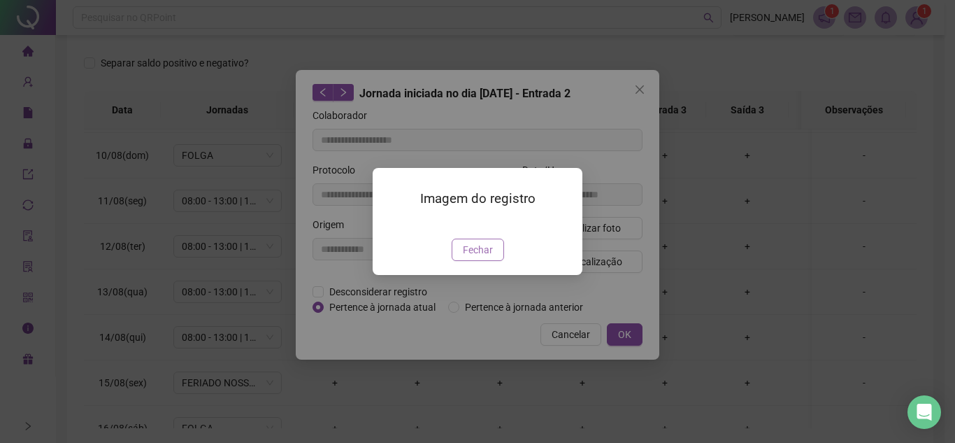
click at [480, 257] on span "Fechar" at bounding box center [478, 249] width 30 height 15
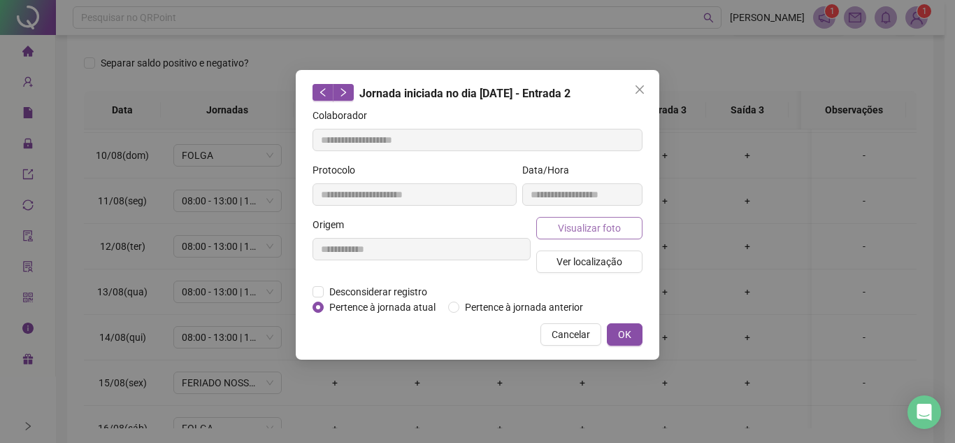
click at [591, 234] on span "Visualizar foto" at bounding box center [589, 227] width 63 height 15
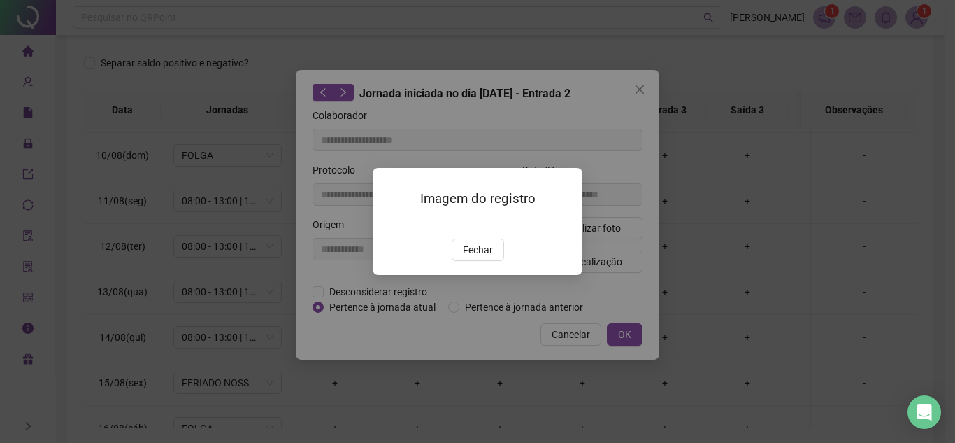
click at [389, 224] on img at bounding box center [389, 224] width 0 height 0
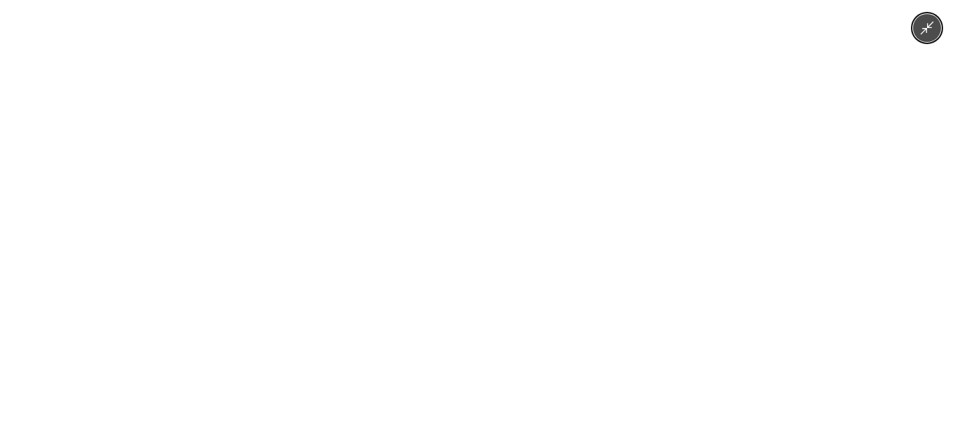
drag, startPoint x: 484, startPoint y: 224, endPoint x: 485, endPoint y: 236, distance: 12.0
click at [484, 225] on img at bounding box center [478, 221] width 790 height 443
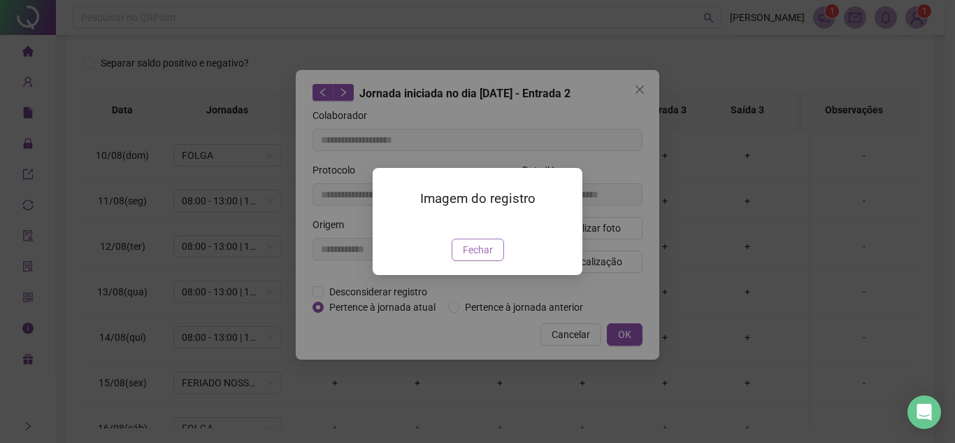
click at [481, 257] on span "Fechar" at bounding box center [478, 249] width 30 height 15
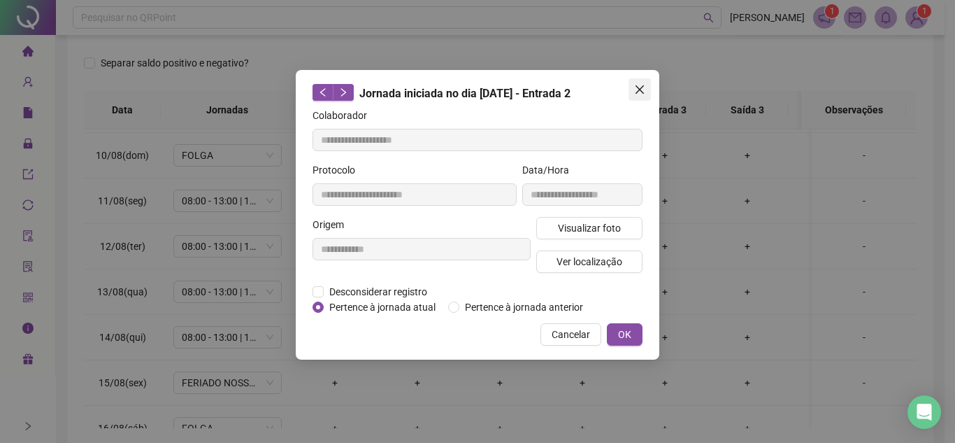
click at [643, 94] on icon "close" at bounding box center [639, 89] width 11 height 11
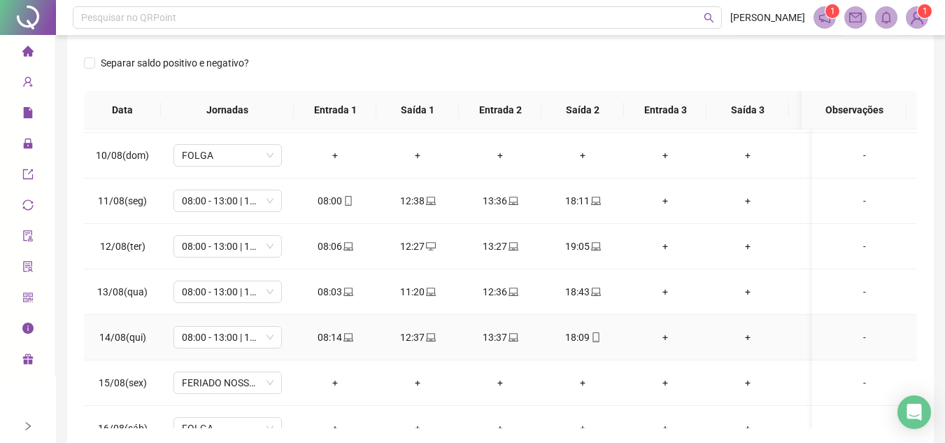
click at [348, 337] on icon "laptop" at bounding box center [348, 337] width 10 height 10
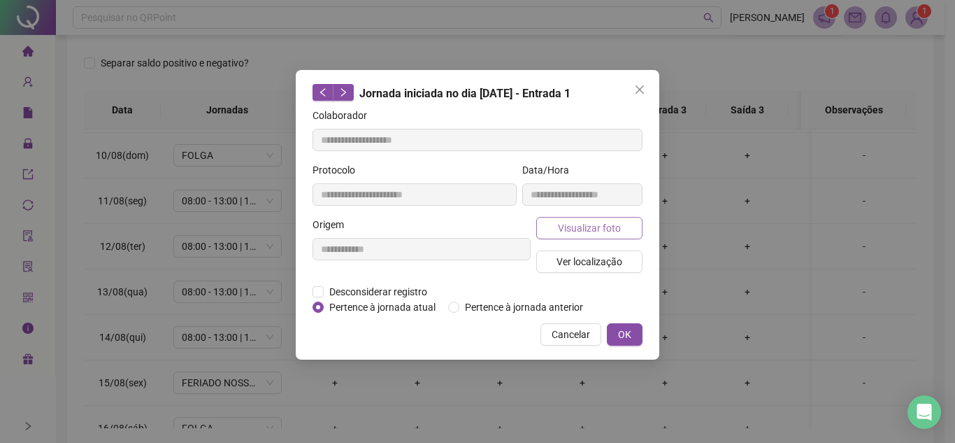
click at [595, 218] on button "Visualizar foto" at bounding box center [589, 228] width 106 height 22
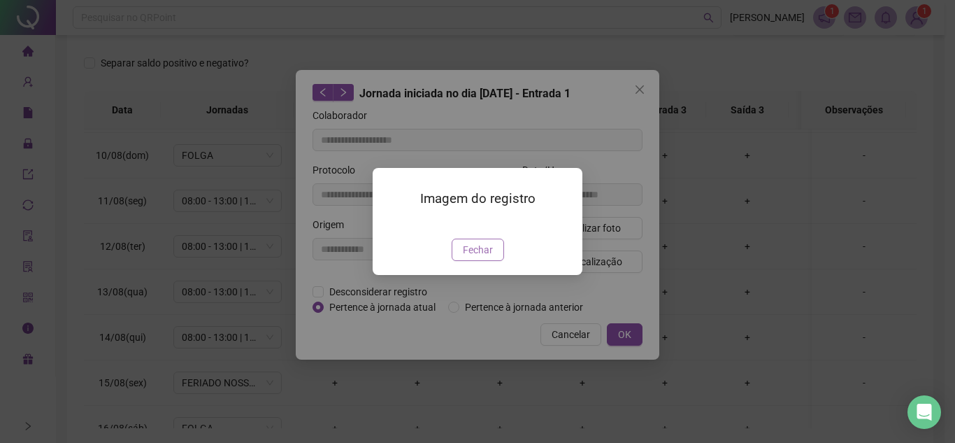
click at [484, 257] on span "Fechar" at bounding box center [478, 249] width 30 height 15
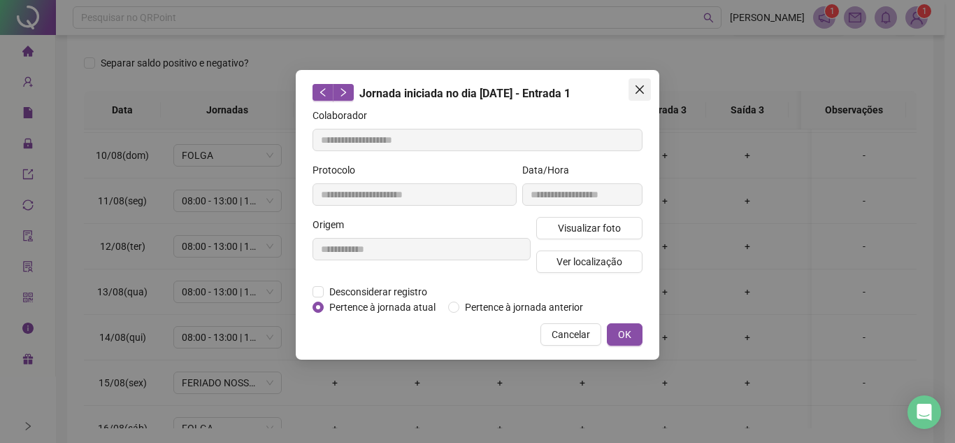
click at [641, 91] on icon "close" at bounding box center [640, 89] width 8 height 8
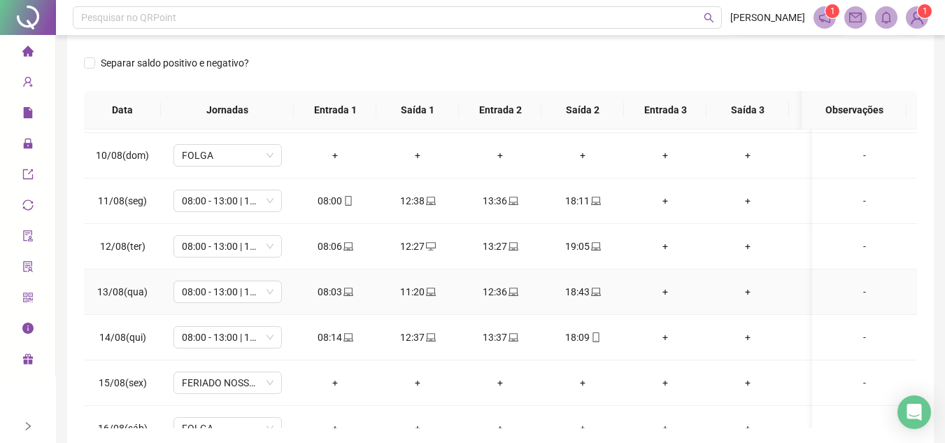
click at [345, 288] on icon "laptop" at bounding box center [348, 291] width 10 height 8
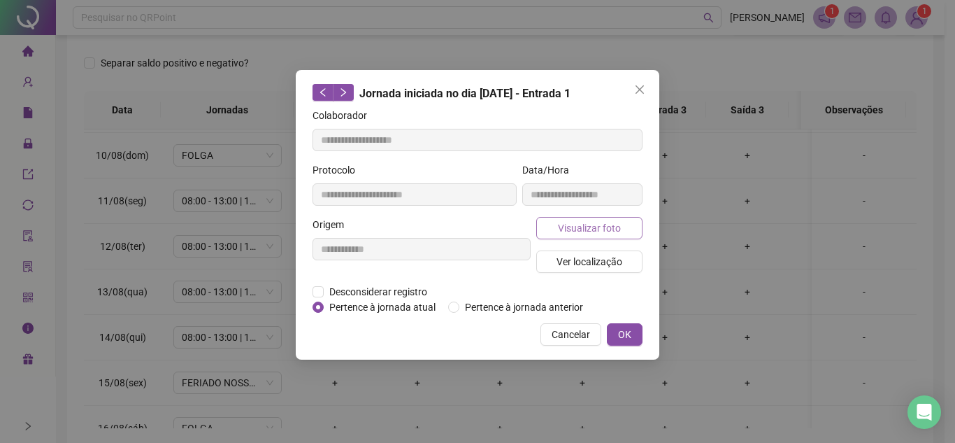
click at [559, 230] on span "Visualizar foto" at bounding box center [589, 227] width 63 height 15
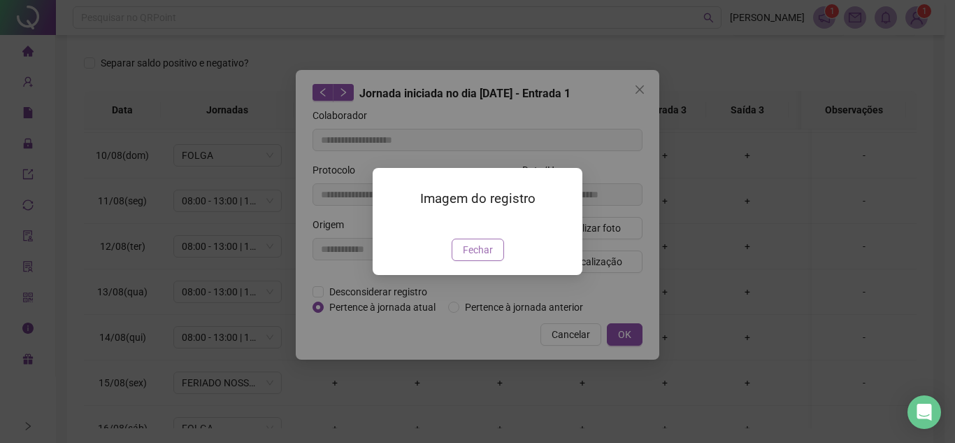
click at [492, 261] on button "Fechar" at bounding box center [478, 249] width 52 height 22
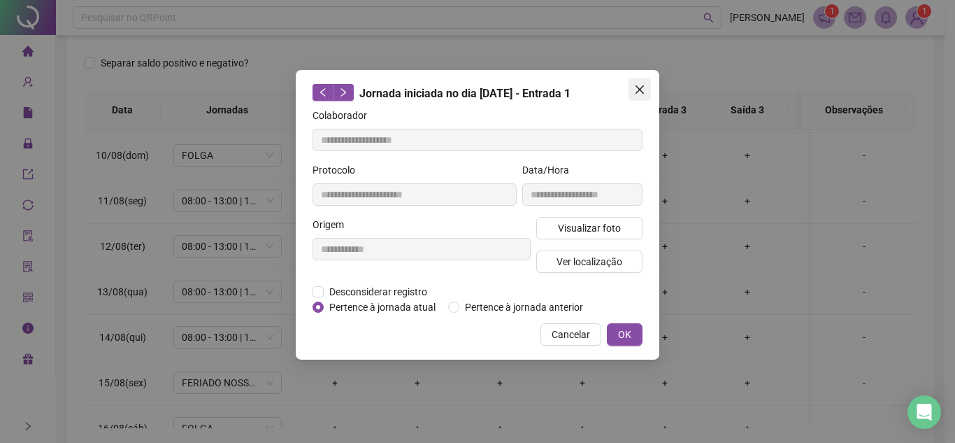
click at [641, 87] on icon "close" at bounding box center [639, 89] width 11 height 11
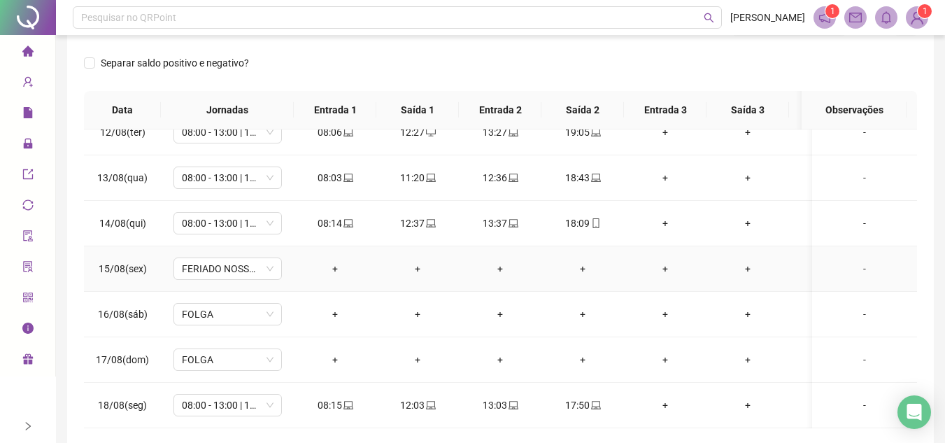
scroll to position [272, 0]
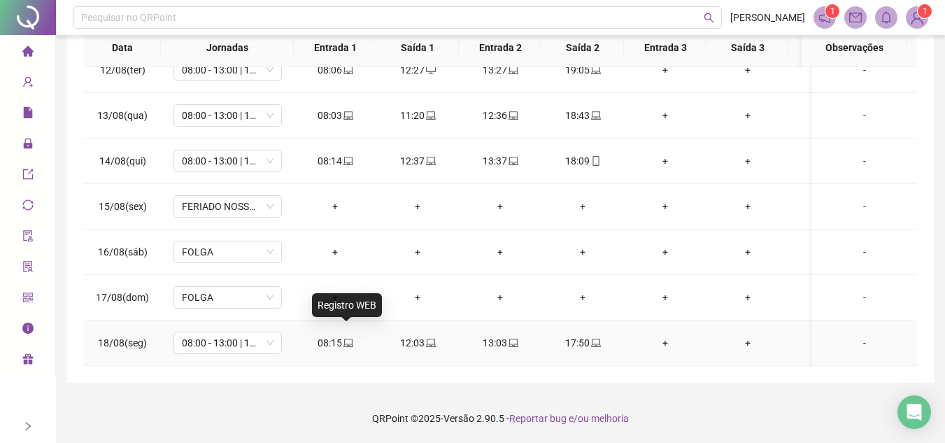
click at [345, 338] on icon "laptop" at bounding box center [348, 343] width 10 height 10
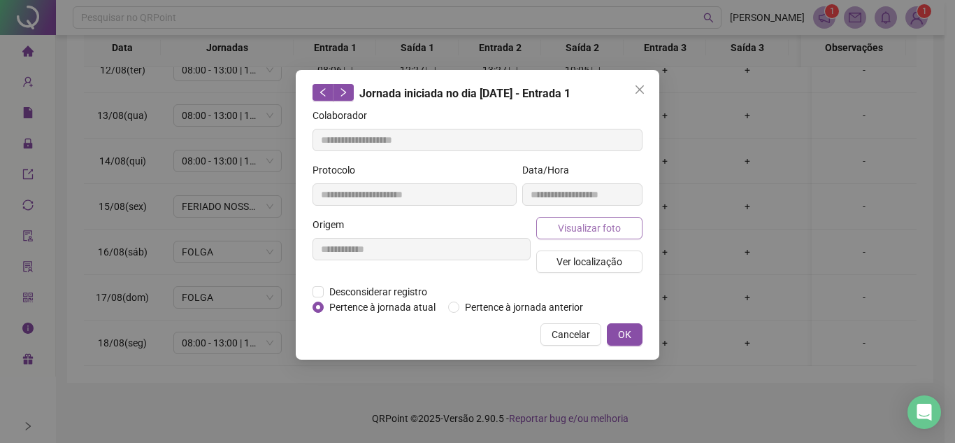
click at [627, 226] on button "Visualizar foto" at bounding box center [589, 228] width 106 height 22
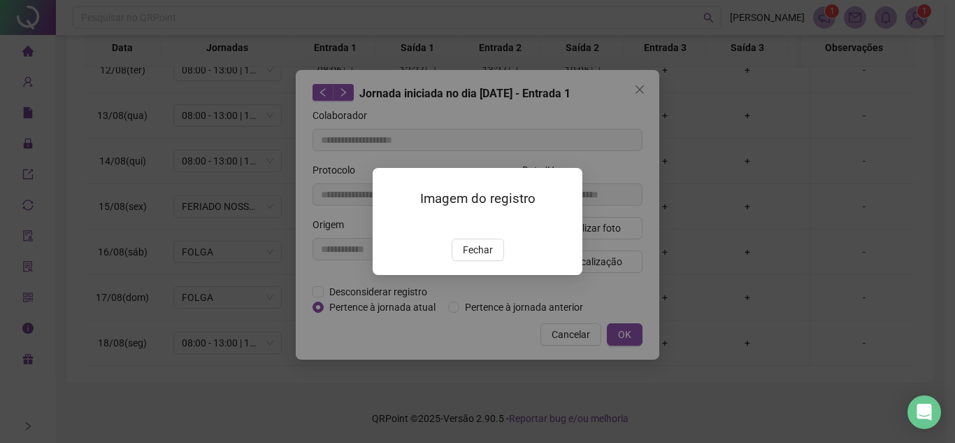
click at [389, 224] on img at bounding box center [389, 224] width 0 height 0
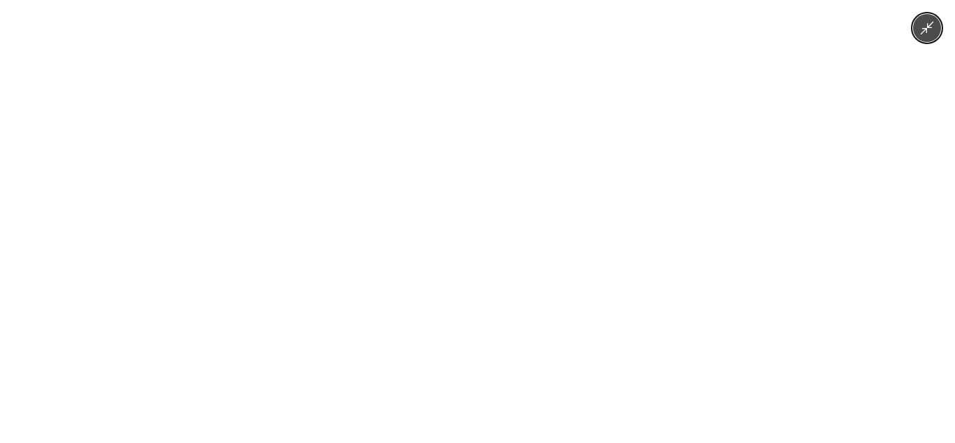
click at [509, 257] on img at bounding box center [478, 221] width 790 height 443
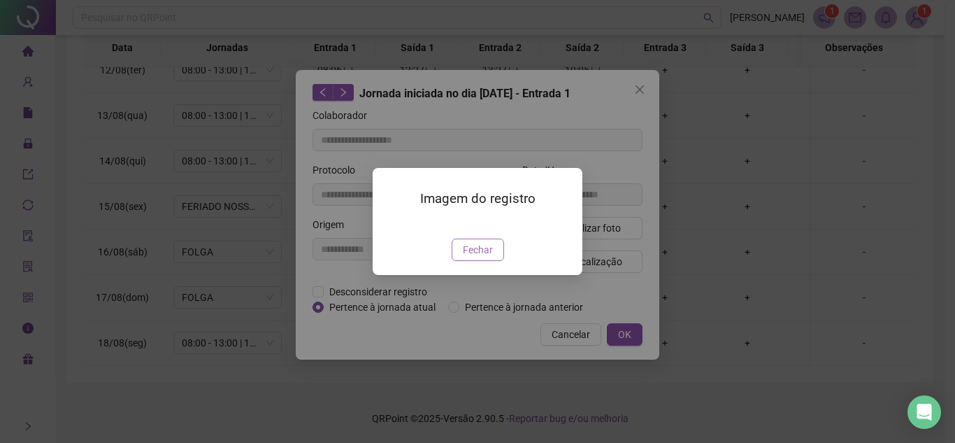
click at [480, 257] on span "Fechar" at bounding box center [478, 249] width 30 height 15
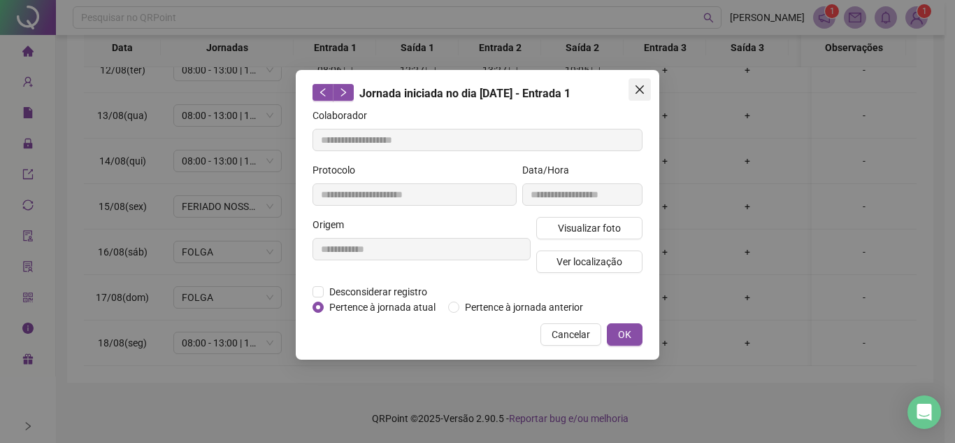
click at [644, 85] on icon "close" at bounding box center [639, 89] width 11 height 11
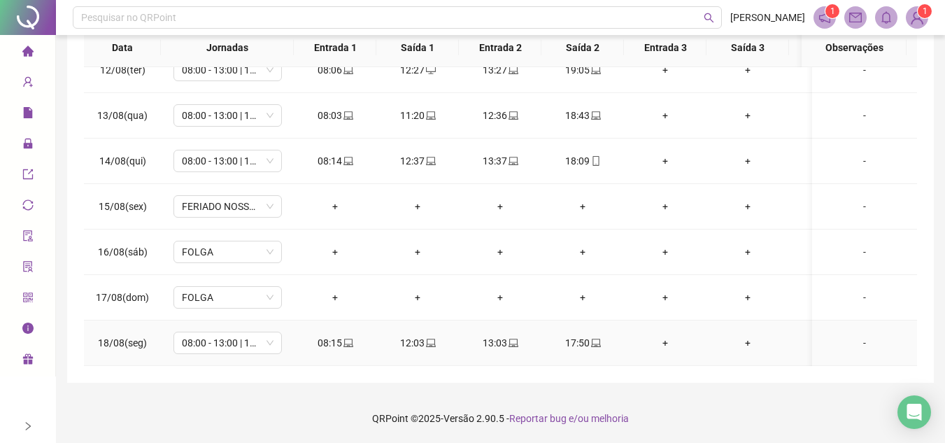
click at [434, 338] on icon "laptop" at bounding box center [431, 342] width 10 height 8
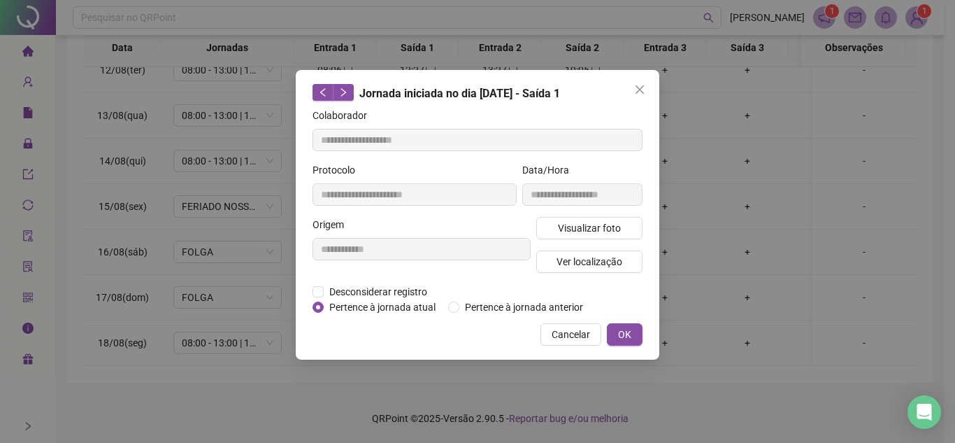
click at [575, 215] on div "**********" at bounding box center [583, 189] width 126 height 55
click at [575, 223] on span "Visualizar foto" at bounding box center [589, 227] width 63 height 15
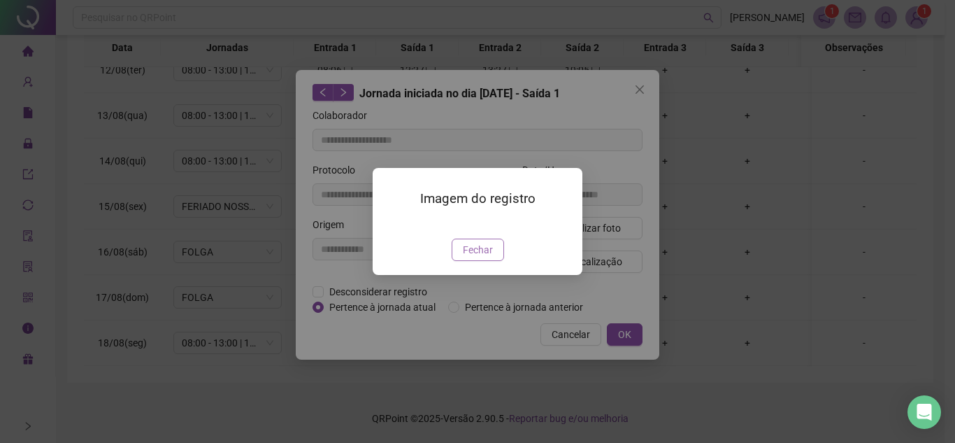
click at [485, 257] on span "Fechar" at bounding box center [478, 249] width 30 height 15
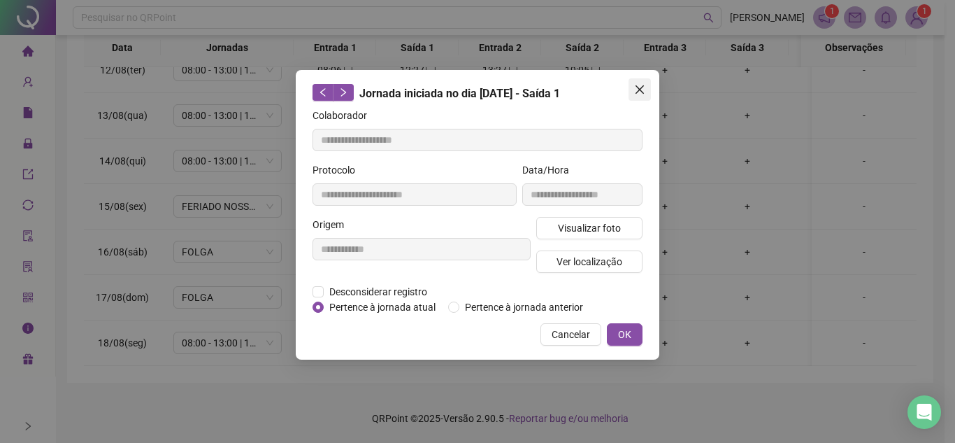
click at [643, 80] on button "Close" at bounding box center [640, 89] width 22 height 22
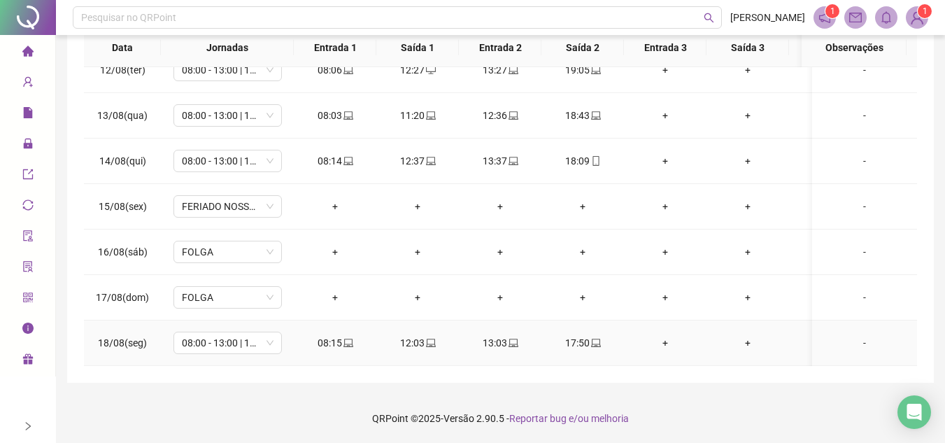
click at [523, 335] on div "13:03" at bounding box center [500, 342] width 60 height 15
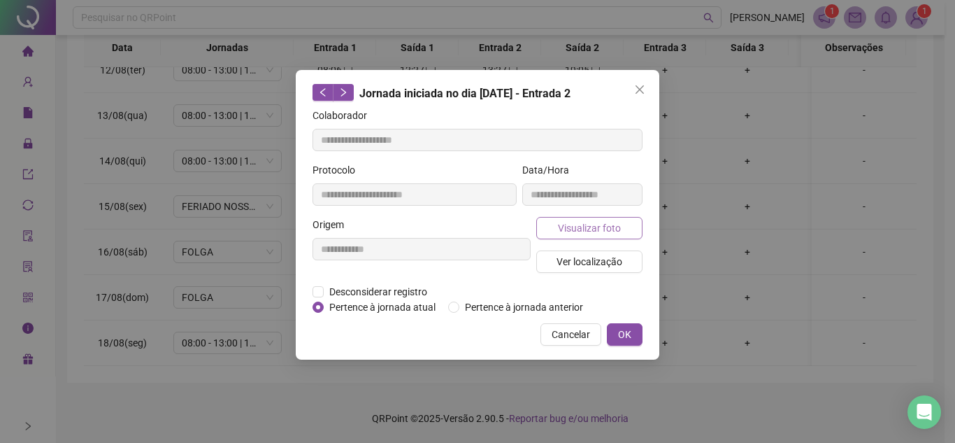
click at [596, 224] on span "Visualizar foto" at bounding box center [589, 227] width 63 height 15
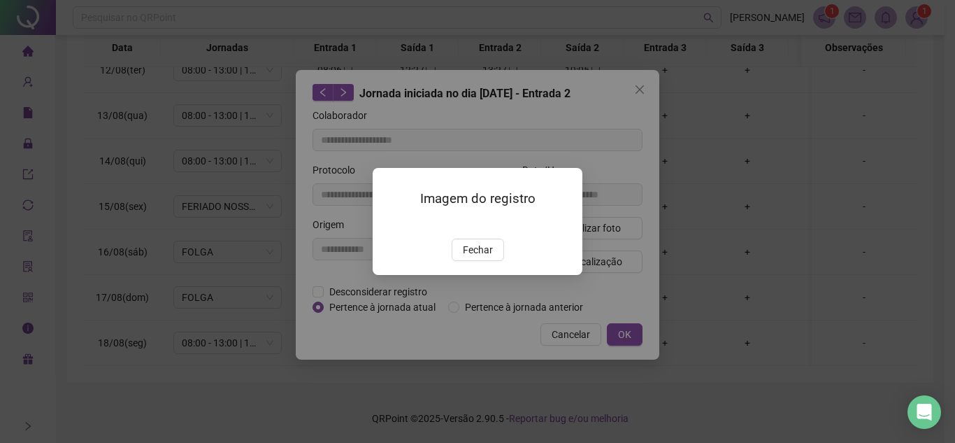
click at [389, 224] on img at bounding box center [389, 224] width 0 height 0
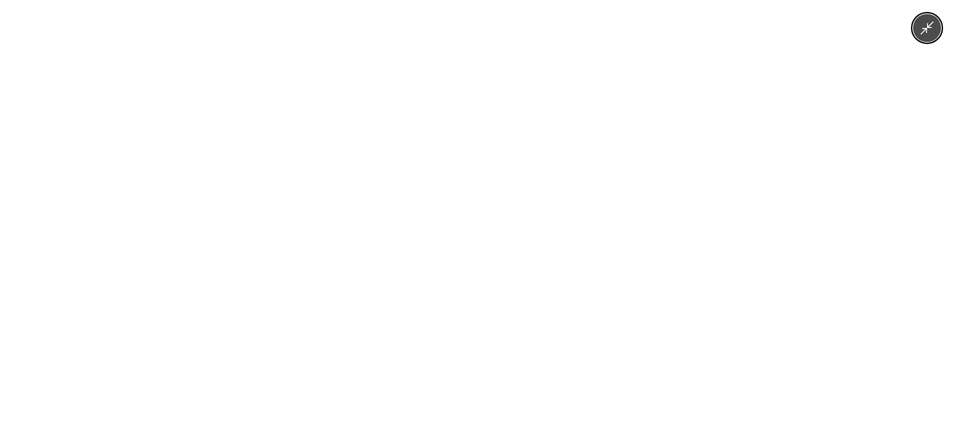
click at [501, 252] on img at bounding box center [478, 221] width 790 height 443
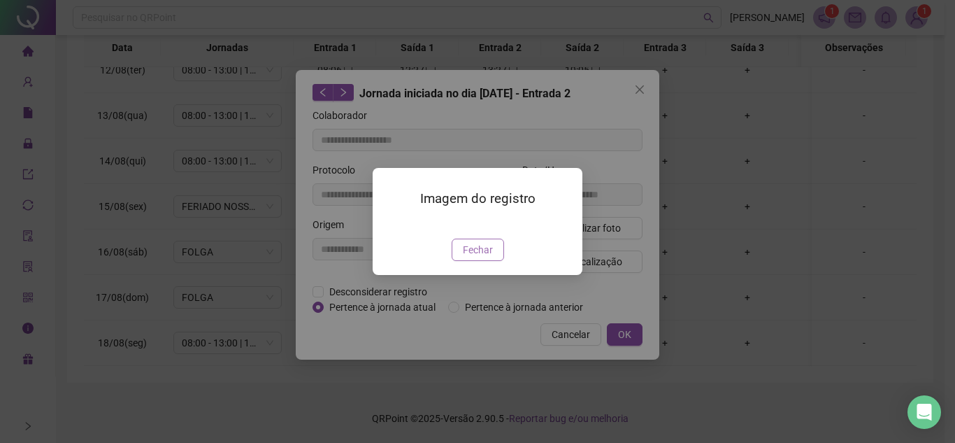
click at [487, 257] on span "Fechar" at bounding box center [478, 249] width 30 height 15
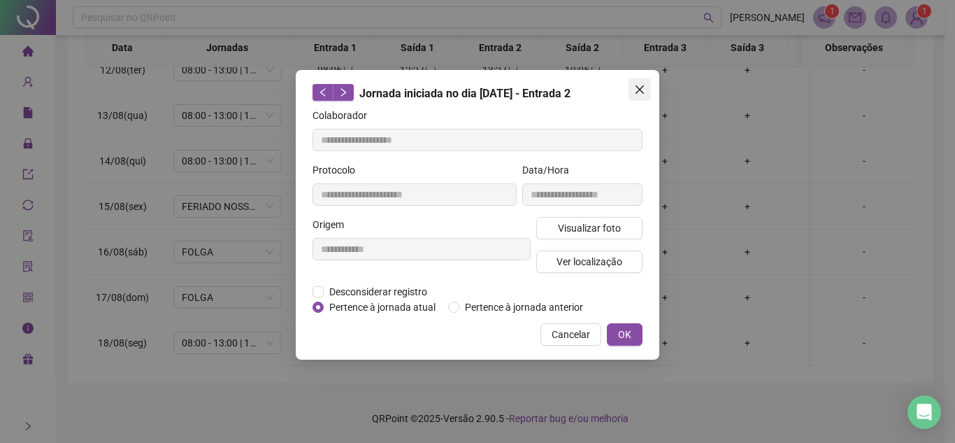
click at [639, 86] on icon "close" at bounding box center [639, 89] width 11 height 11
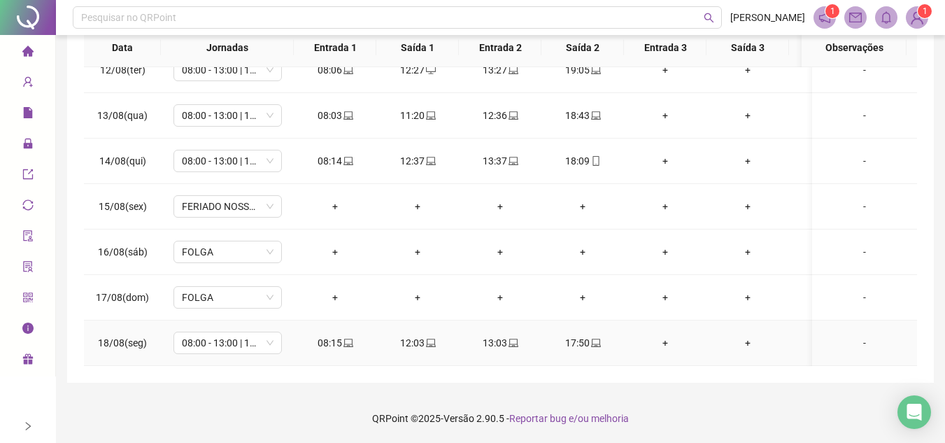
click at [592, 338] on icon "laptop" at bounding box center [596, 343] width 10 height 10
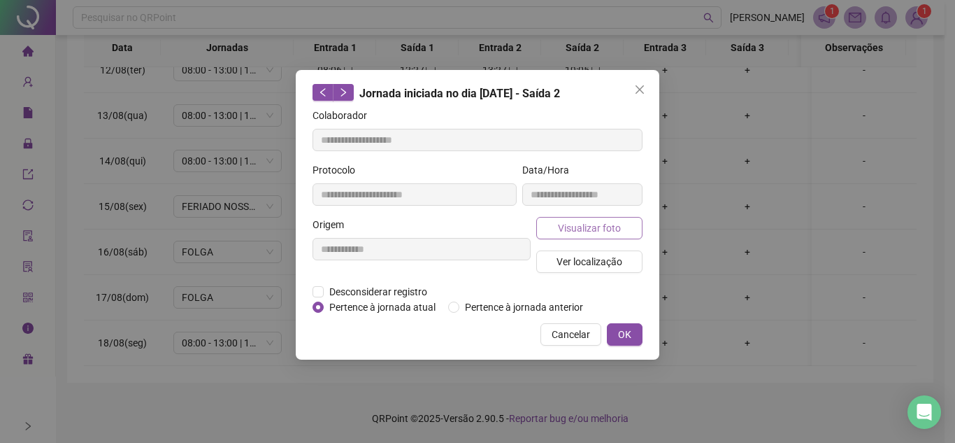
click at [624, 228] on button "Visualizar foto" at bounding box center [589, 228] width 106 height 22
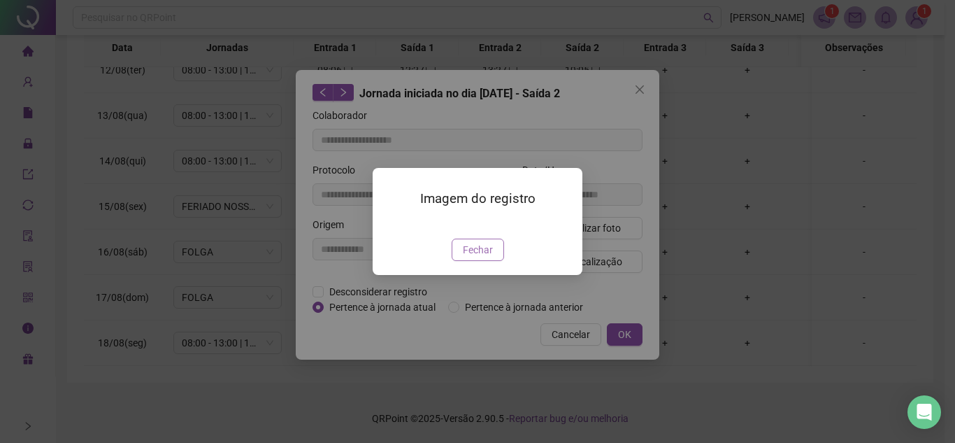
click at [475, 257] on span "Fechar" at bounding box center [478, 249] width 30 height 15
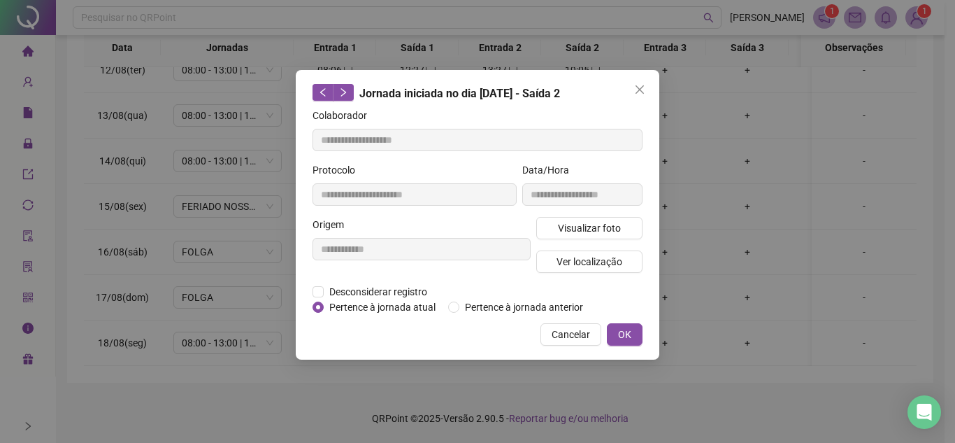
click at [643, 85] on icon "close" at bounding box center [639, 89] width 11 height 11
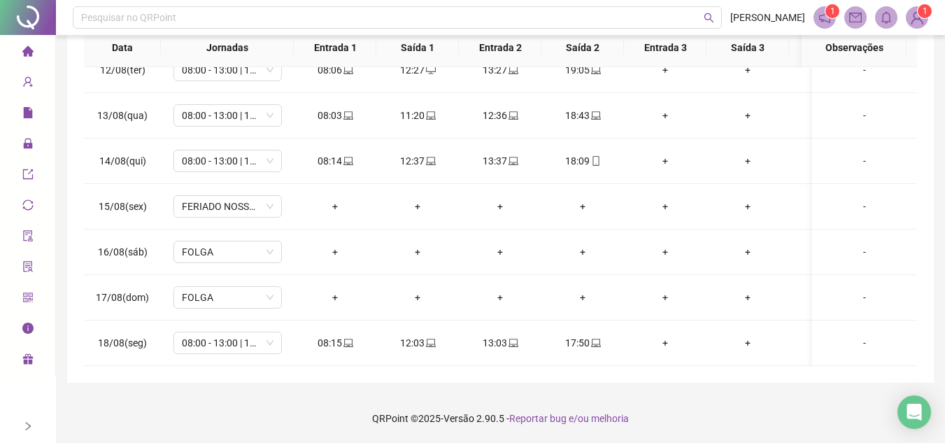
scroll to position [10, 0]
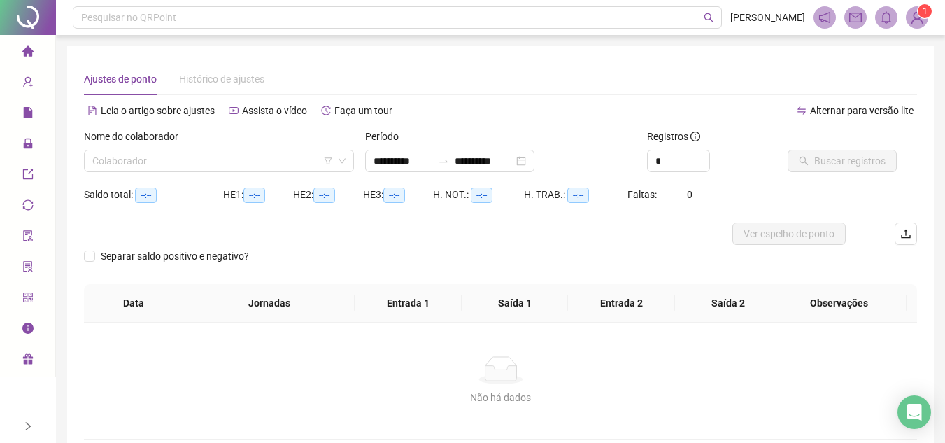
type input "**********"
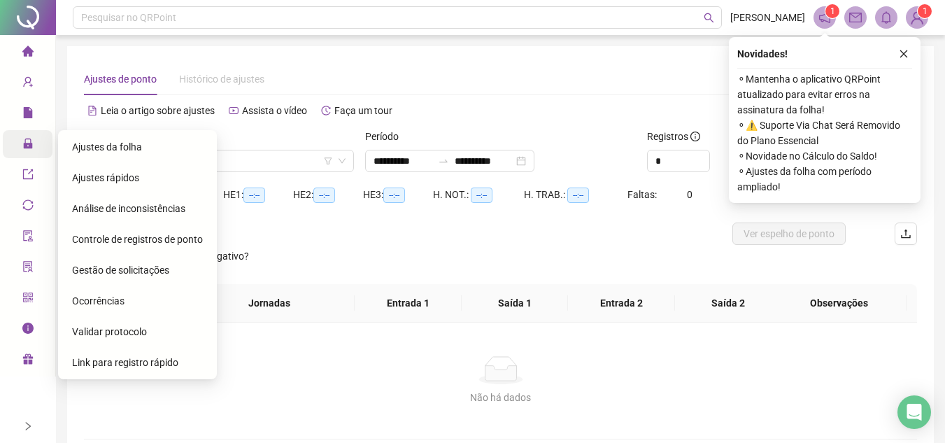
click at [26, 145] on icon "lock" at bounding box center [27, 143] width 9 height 10
click at [155, 272] on span "Gestão de solicitações" at bounding box center [120, 269] width 97 height 11
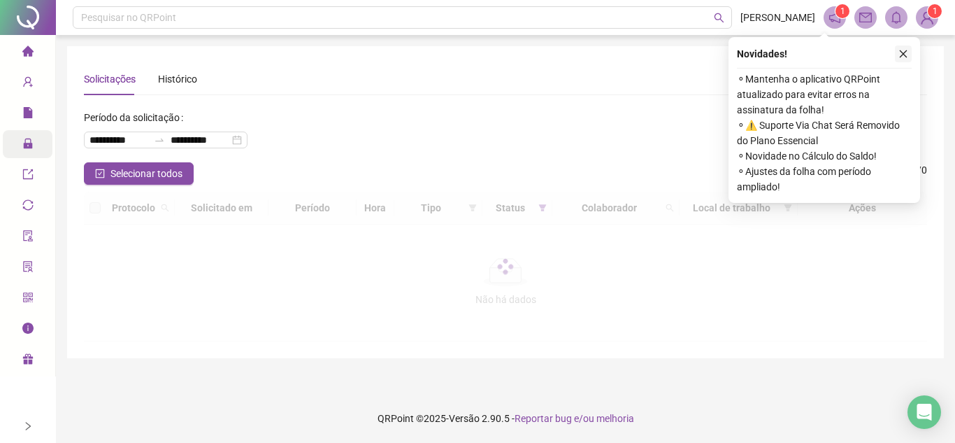
click at [904, 52] on icon "close" at bounding box center [904, 54] width 10 height 10
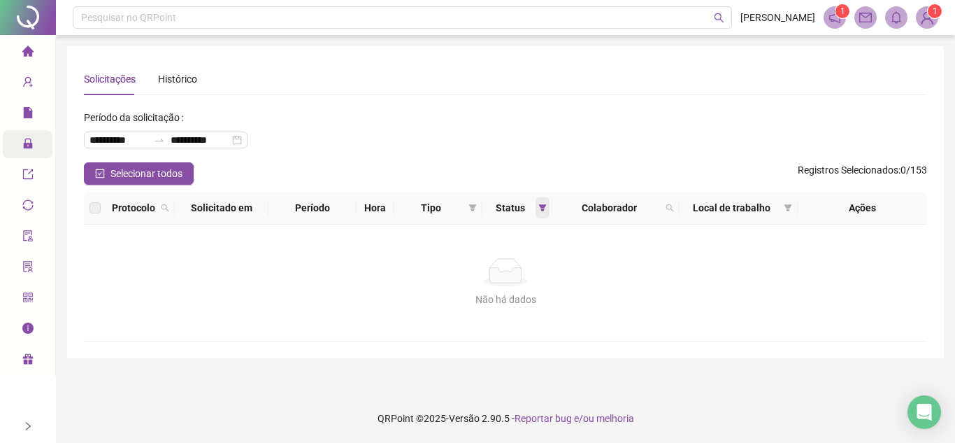
click at [541, 207] on icon "filter" at bounding box center [543, 207] width 8 height 7
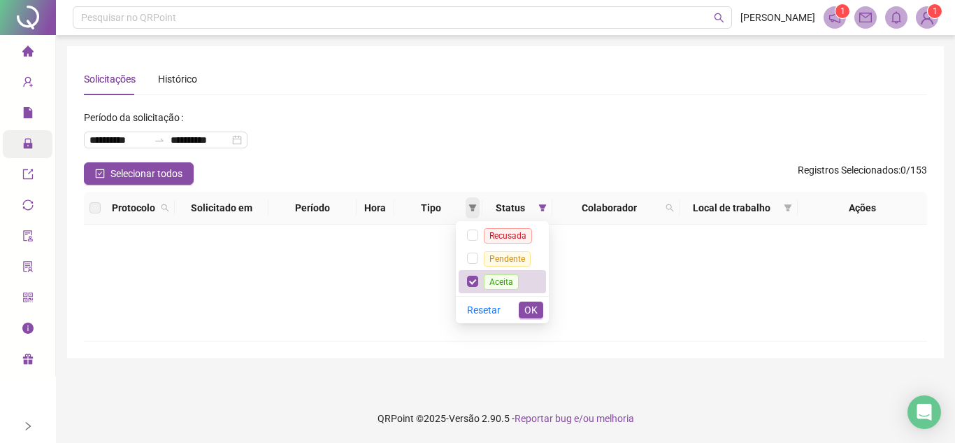
click at [474, 207] on div "Tipo" at bounding box center [438, 207] width 77 height 15
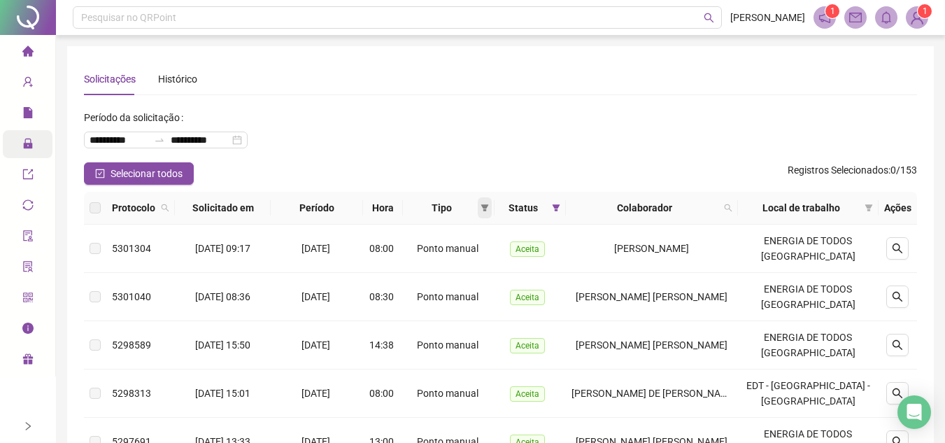
click at [489, 206] on icon "filter" at bounding box center [484, 207] width 8 height 8
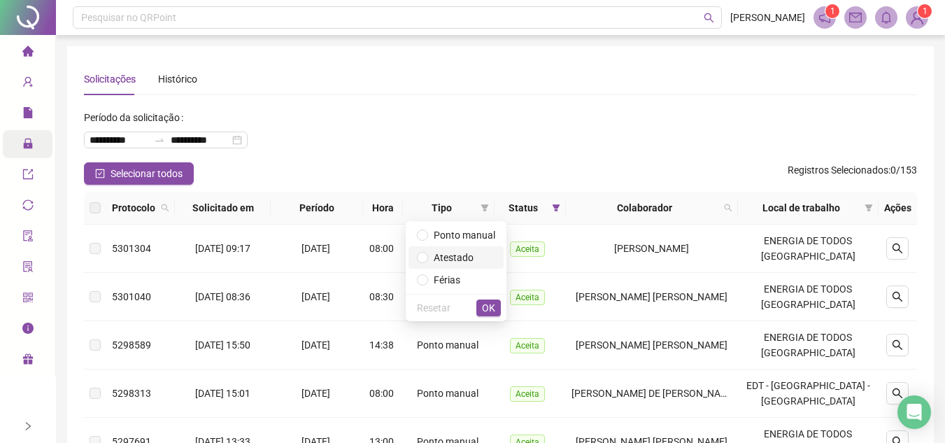
click at [463, 255] on span "Atestado" at bounding box center [454, 257] width 40 height 11
click at [489, 307] on span "OK" at bounding box center [488, 307] width 13 height 15
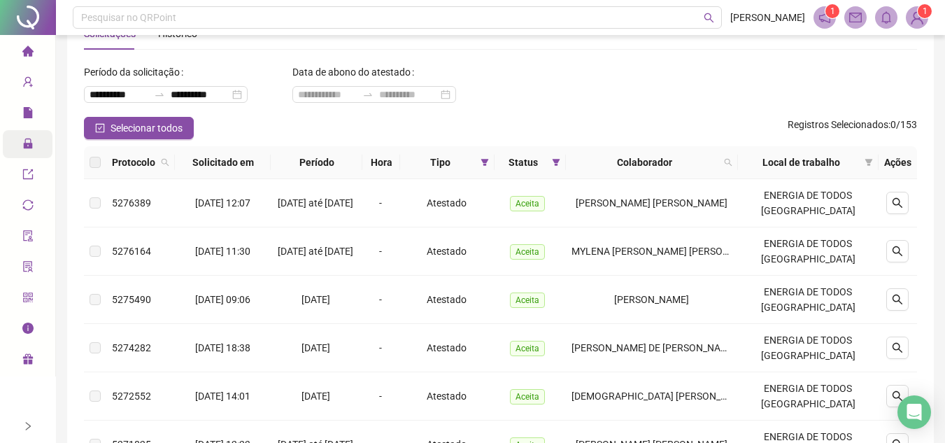
scroll to position [70, 0]
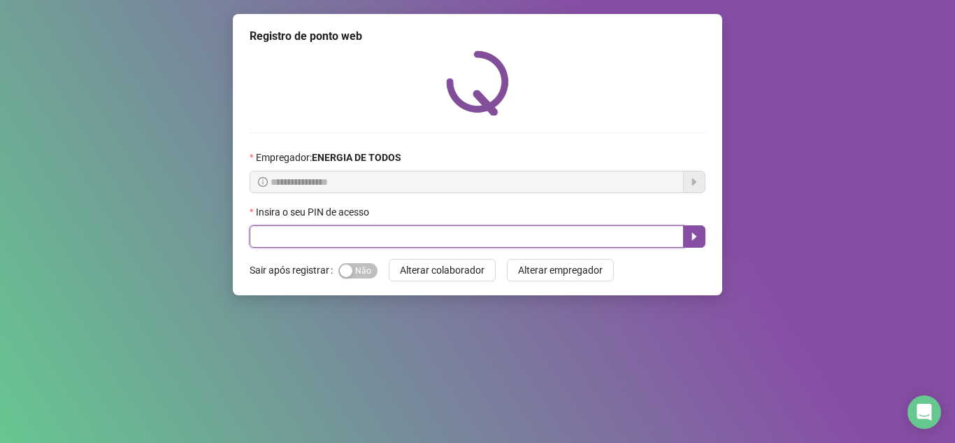
click at [486, 233] on input "text" at bounding box center [467, 236] width 434 height 22
type input "*****"
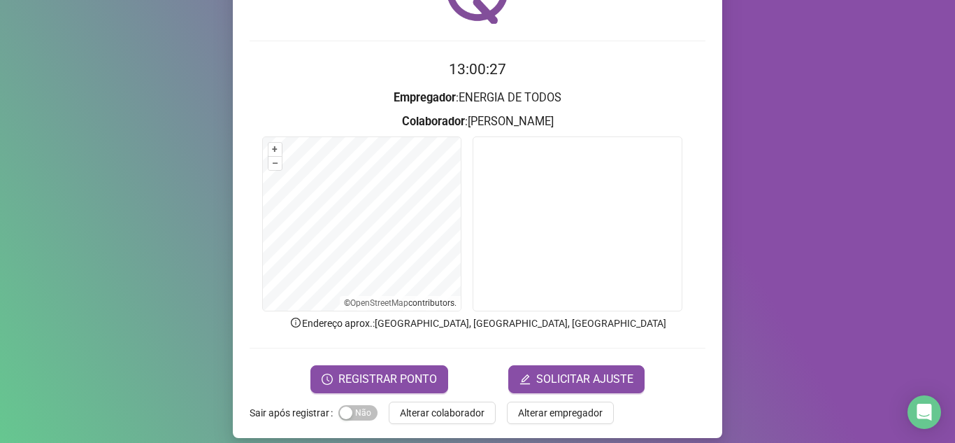
scroll to position [103, 0]
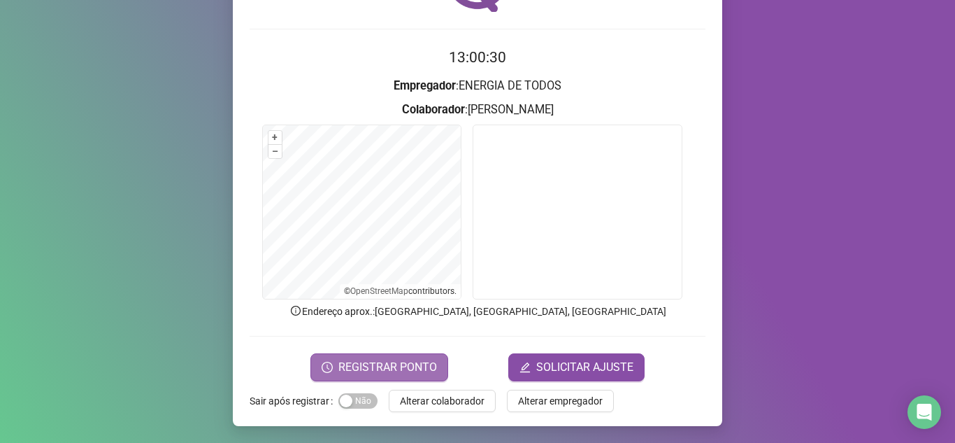
click at [410, 368] on span "REGISTRAR PONTO" at bounding box center [387, 367] width 99 height 17
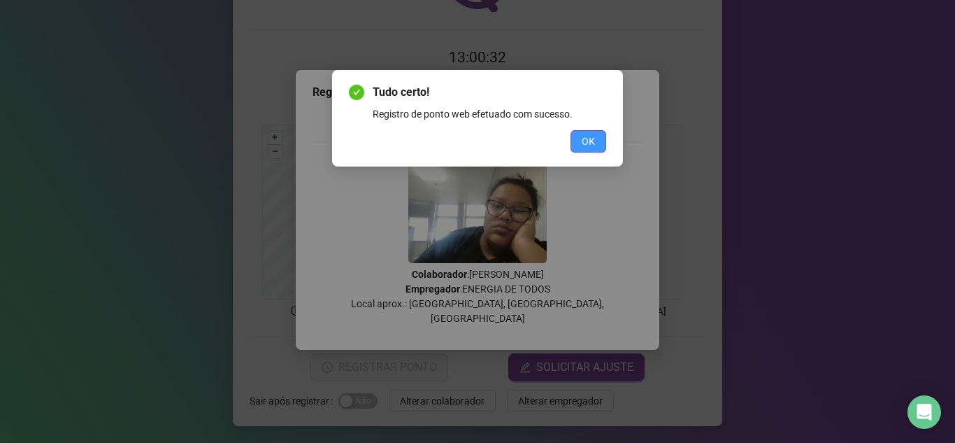
click at [594, 143] on span "OK" at bounding box center [588, 141] width 13 height 15
